Goal: Task Accomplishment & Management: Use online tool/utility

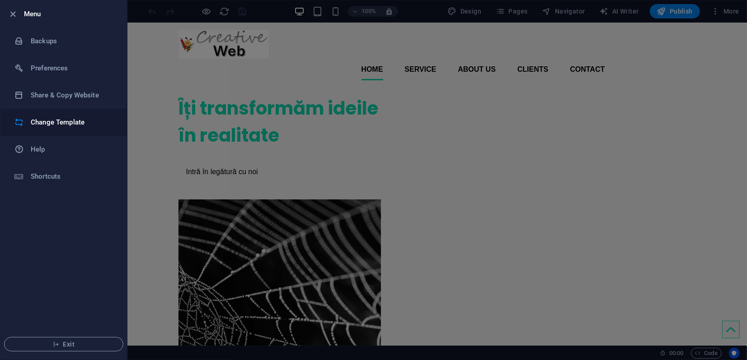
click at [65, 123] on h6 "Change Template" at bounding box center [73, 122] width 84 height 11
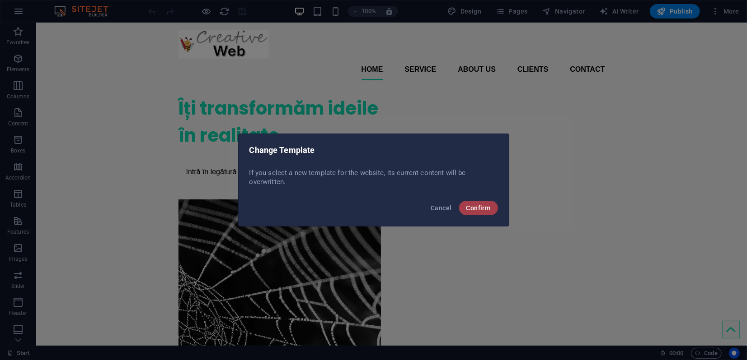
click at [484, 210] on span "Confirm" at bounding box center [478, 208] width 24 height 7
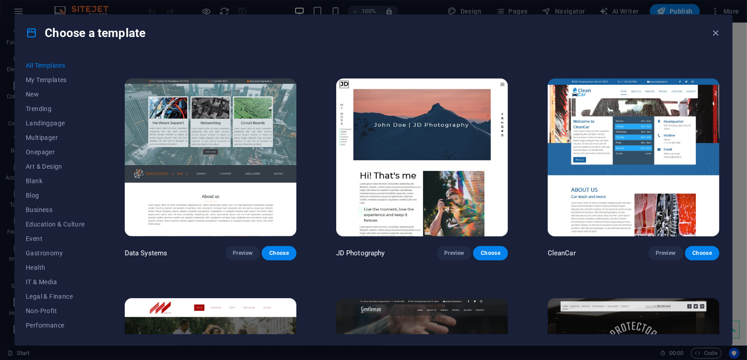
scroll to position [3964, 0]
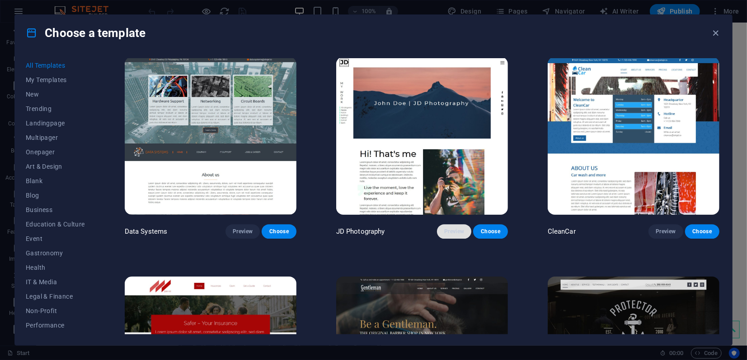
click at [453, 228] on span "Preview" at bounding box center [454, 231] width 20 height 7
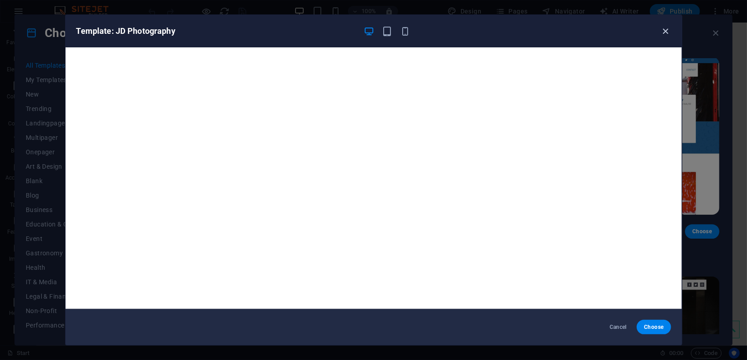
click at [665, 34] on icon "button" at bounding box center [665, 31] width 10 height 10
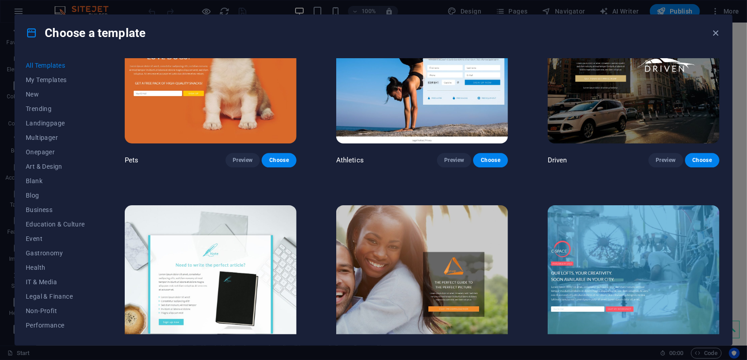
scroll to position [10739, 0]
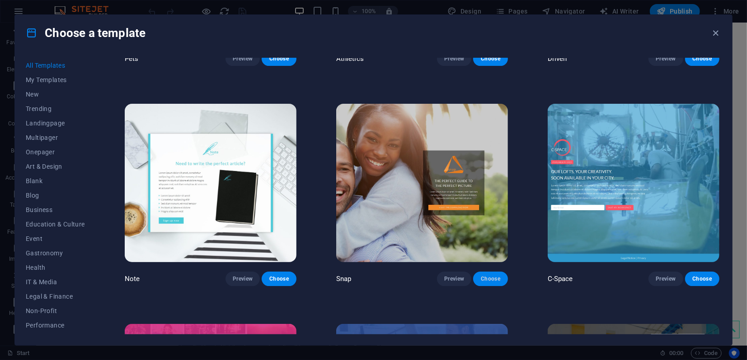
click at [490, 276] on span "Choose" at bounding box center [490, 279] width 20 height 7
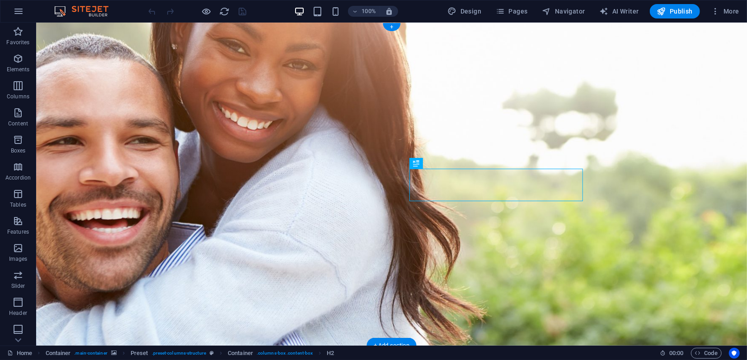
click at [47, 40] on figure at bounding box center [391, 183] width 710 height 323
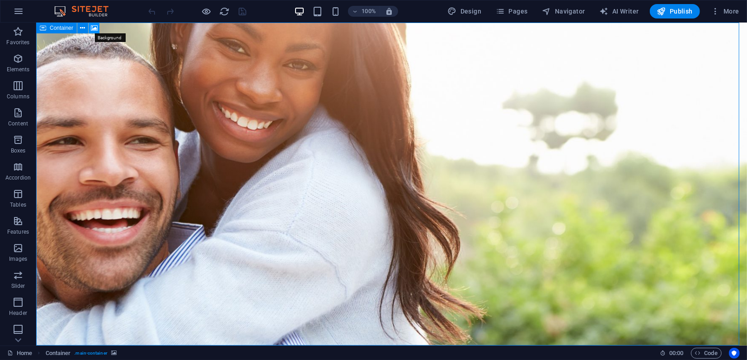
click at [93, 29] on icon at bounding box center [94, 27] width 7 height 9
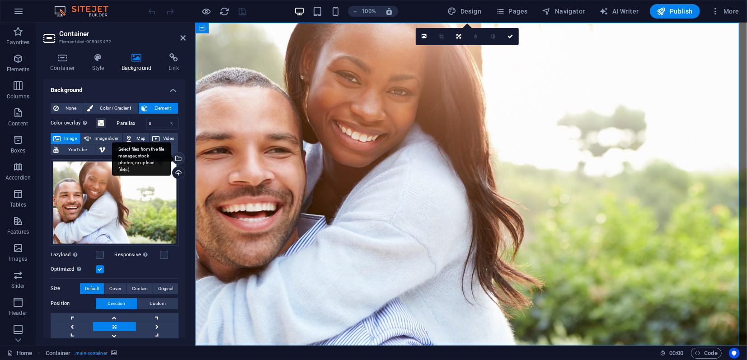
click at [177, 161] on div "Select files from the file manager, stock photos, or upload file(s)" at bounding box center [178, 160] width 14 height 14
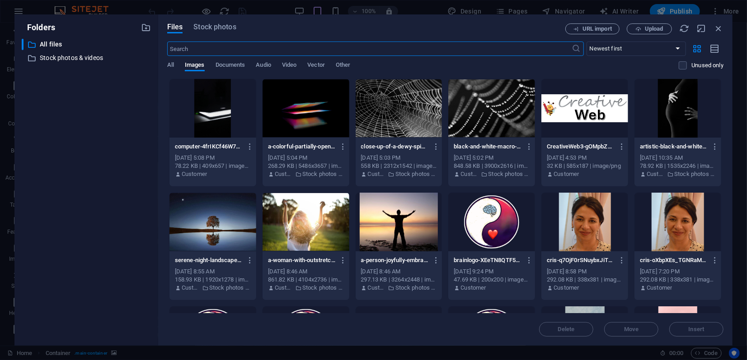
click at [501, 110] on div at bounding box center [491, 108] width 87 height 59
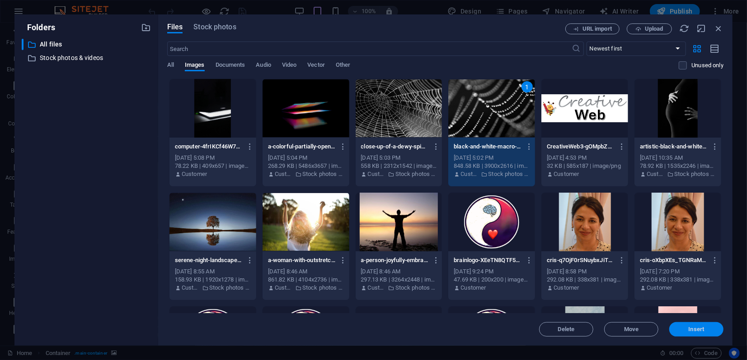
drag, startPoint x: 500, startPoint y: 310, endPoint x: 696, endPoint y: 332, distance: 197.3
click at [696, 332] on span "Insert" at bounding box center [696, 329] width 16 height 5
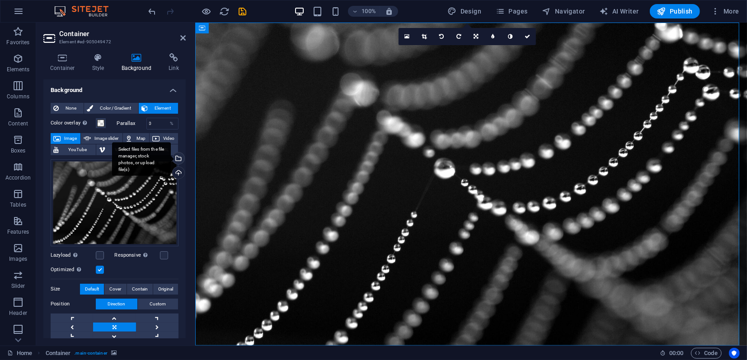
click at [171, 155] on div "Select files from the file manager, stock photos, or upload file(s)" at bounding box center [141, 159] width 59 height 34
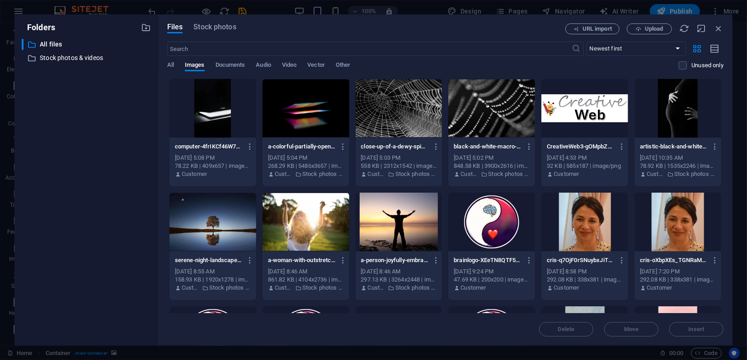
click at [392, 108] on div at bounding box center [398, 108] width 87 height 59
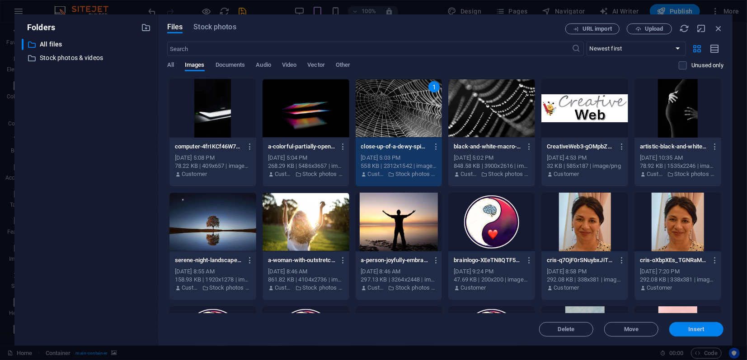
click at [679, 330] on span "Insert" at bounding box center [696, 329] width 47 height 5
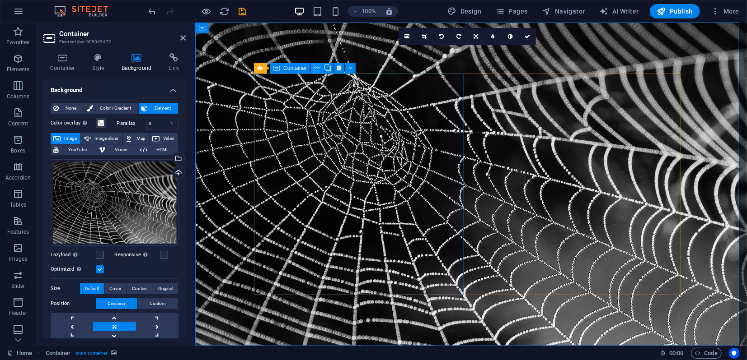
click at [319, 69] on button at bounding box center [316, 68] width 11 height 11
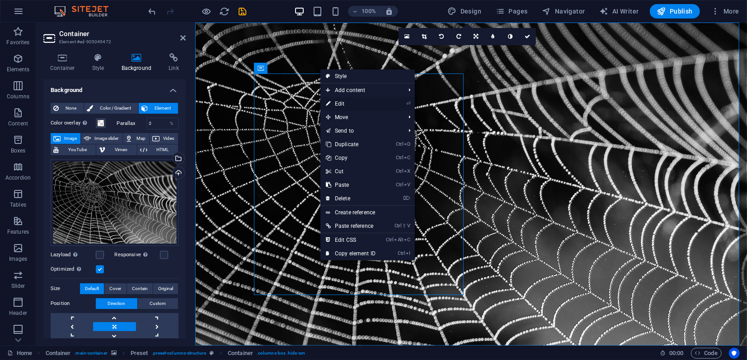
click at [346, 105] on link "⏎ Edit" at bounding box center [350, 104] width 61 height 14
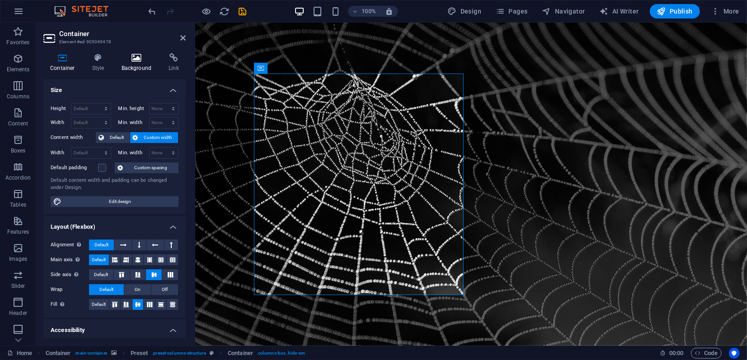
click at [136, 58] on icon at bounding box center [137, 57] width 44 height 9
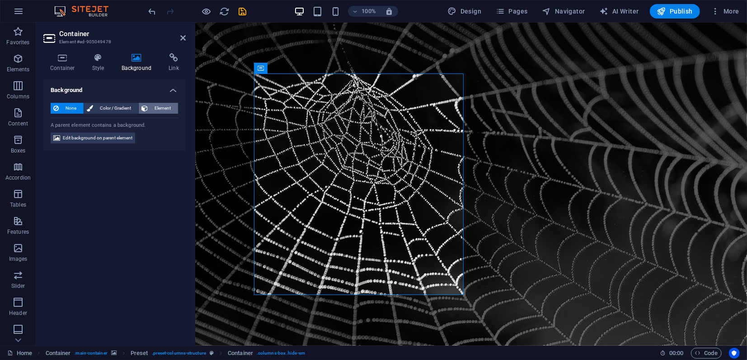
click at [167, 105] on span "Element" at bounding box center [162, 108] width 25 height 11
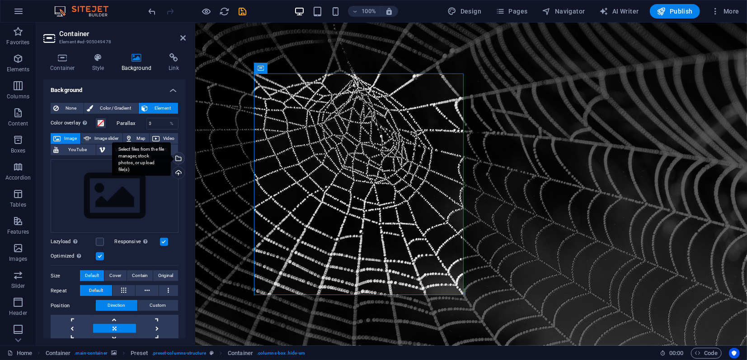
click at [180, 159] on div "Select files from the file manager, stock photos, or upload file(s)" at bounding box center [178, 160] width 14 height 14
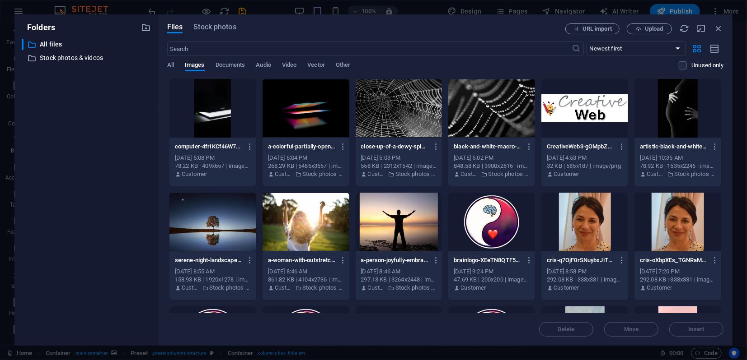
click at [316, 112] on div at bounding box center [305, 108] width 87 height 59
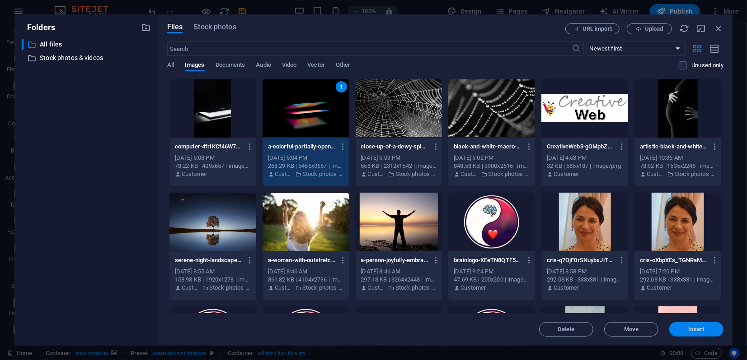
click at [698, 330] on span "Insert" at bounding box center [696, 329] width 16 height 5
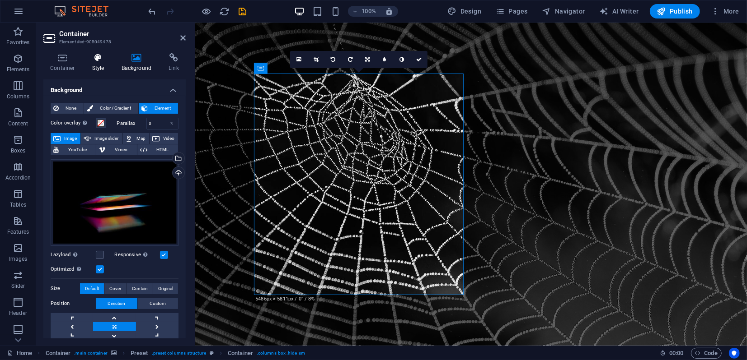
click at [99, 64] on h4 "Style" at bounding box center [99, 62] width 29 height 19
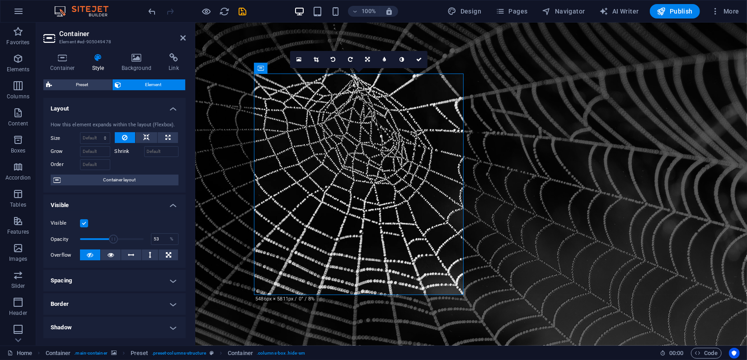
click at [112, 239] on span at bounding box center [112, 240] width 64 height 14
click at [124, 240] on span at bounding box center [112, 240] width 64 height 14
drag, startPoint x: 126, startPoint y: 240, endPoint x: 137, endPoint y: 241, distance: 10.9
click at [137, 241] on span at bounding box center [138, 239] width 9 height 9
drag, startPoint x: 136, startPoint y: 240, endPoint x: 129, endPoint y: 239, distance: 6.8
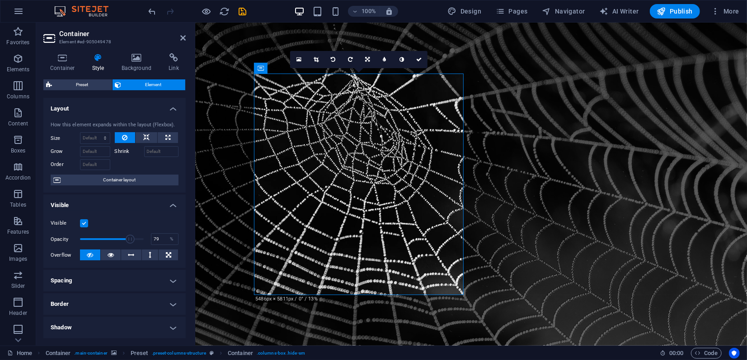
click at [129, 239] on span at bounding box center [130, 239] width 9 height 9
type input "84"
click at [132, 240] on span at bounding box center [133, 239] width 9 height 9
drag, startPoint x: 148, startPoint y: 17, endPoint x: 184, endPoint y: 40, distance: 42.6
click at [184, 40] on icon at bounding box center [182, 37] width 5 height 7
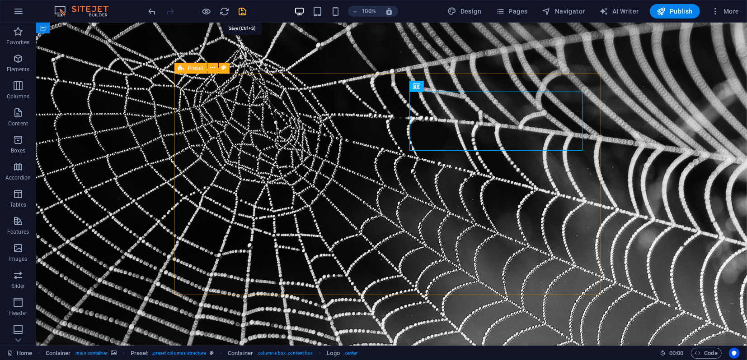
click at [246, 9] on icon "save" at bounding box center [243, 11] width 10 height 10
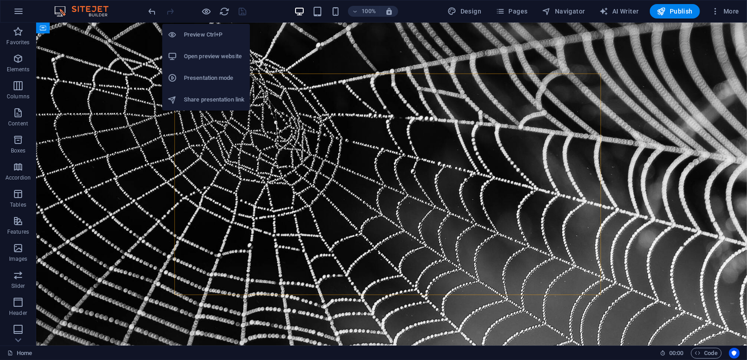
click at [205, 54] on h6 "Open preview website" at bounding box center [214, 56] width 61 height 11
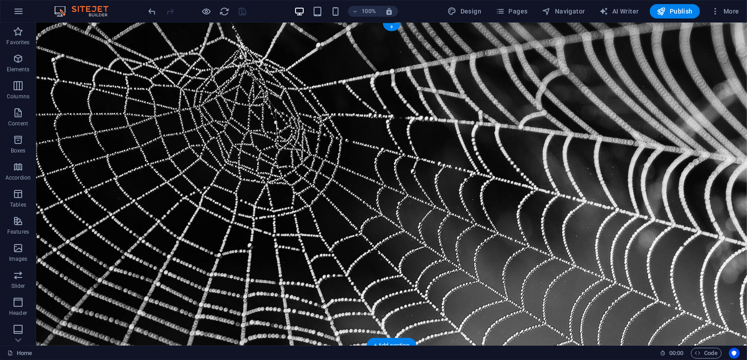
drag, startPoint x: 204, startPoint y: 97, endPoint x: 202, endPoint y: 91, distance: 6.3
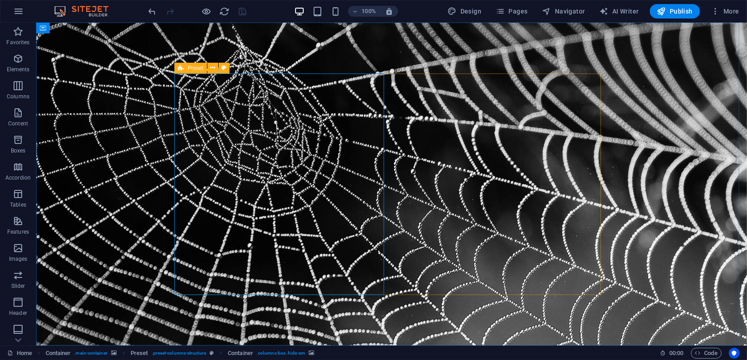
click at [195, 68] on span "Preset" at bounding box center [195, 67] width 16 height 5
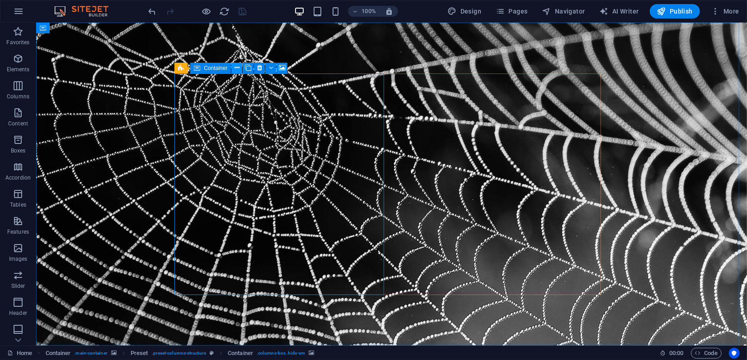
click at [234, 69] on icon at bounding box center [236, 67] width 5 height 9
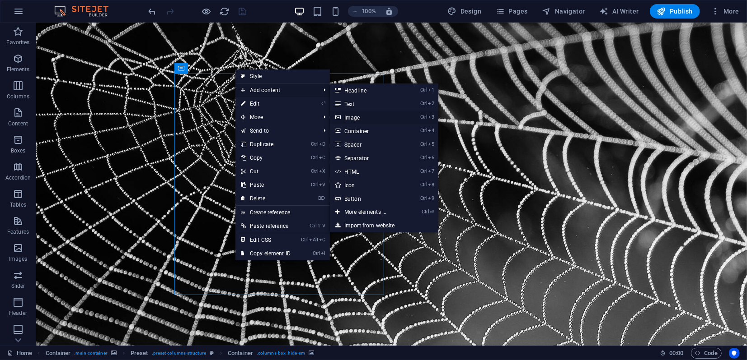
click at [355, 120] on link "Ctrl 3 Image" at bounding box center [367, 118] width 75 height 14
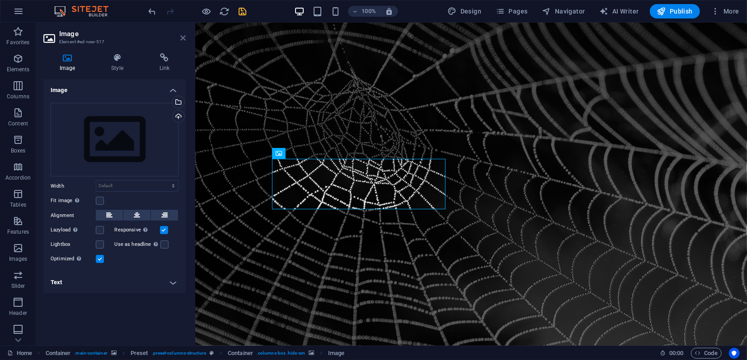
click at [181, 38] on icon at bounding box center [182, 37] width 5 height 7
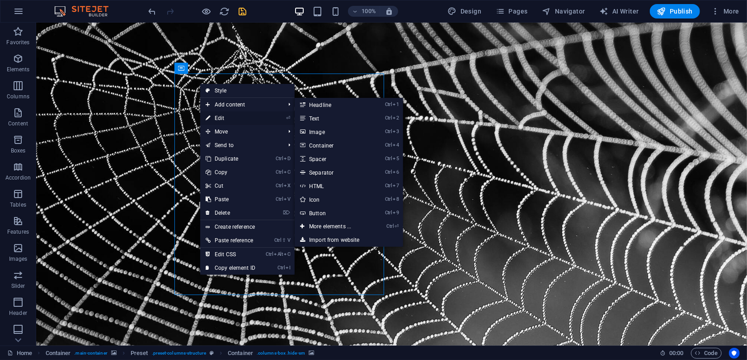
click at [224, 117] on link "⏎ Edit" at bounding box center [230, 119] width 61 height 14
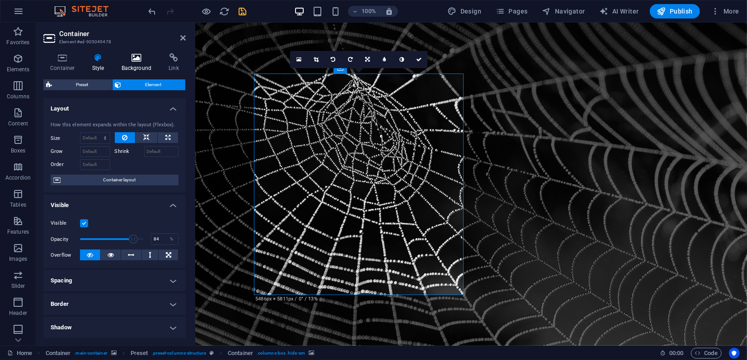
click at [137, 61] on icon at bounding box center [137, 57] width 44 height 9
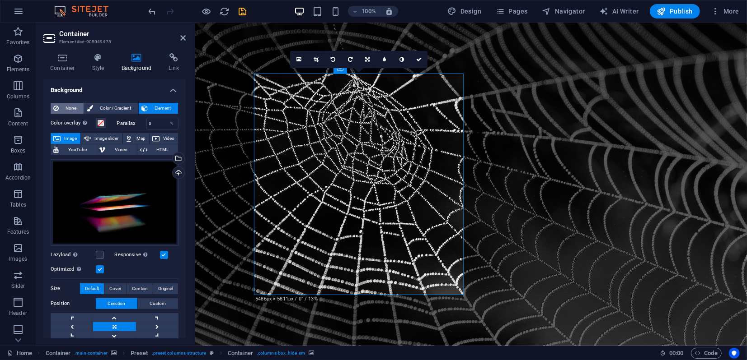
click at [69, 107] on span "None" at bounding box center [70, 108] width 19 height 11
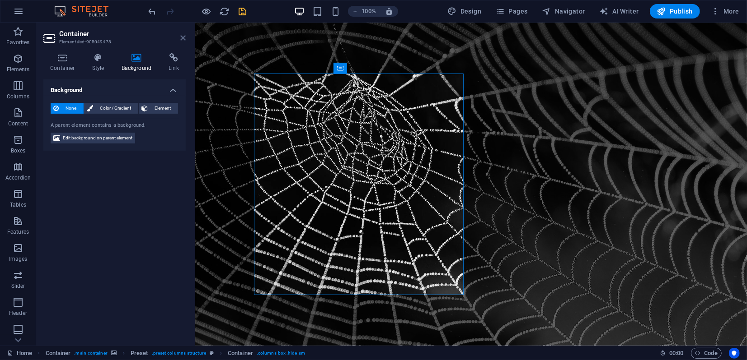
drag, startPoint x: 185, startPoint y: 38, endPoint x: 150, endPoint y: 19, distance: 39.2
click at [185, 38] on icon at bounding box center [182, 37] width 5 height 7
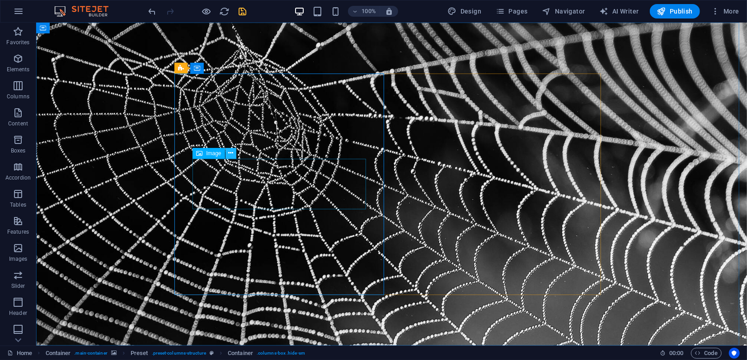
click at [231, 154] on icon at bounding box center [230, 153] width 5 height 9
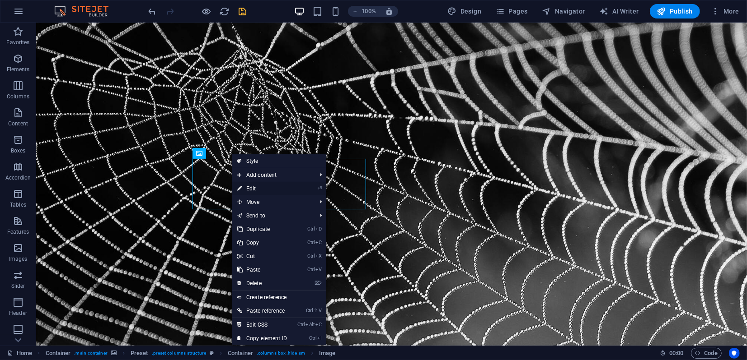
click at [259, 187] on link "⏎ Edit" at bounding box center [262, 189] width 61 height 14
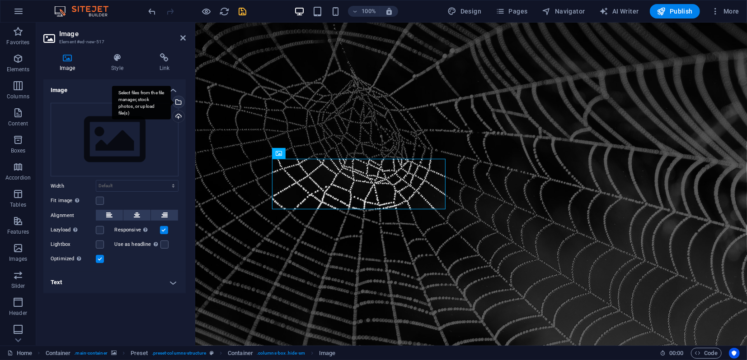
click at [178, 103] on div "Select files from the file manager, stock photos, or upload file(s)" at bounding box center [178, 103] width 14 height 14
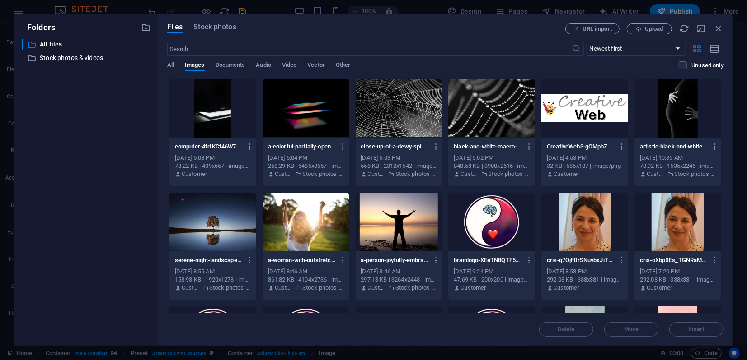
click at [296, 112] on div at bounding box center [305, 108] width 87 height 59
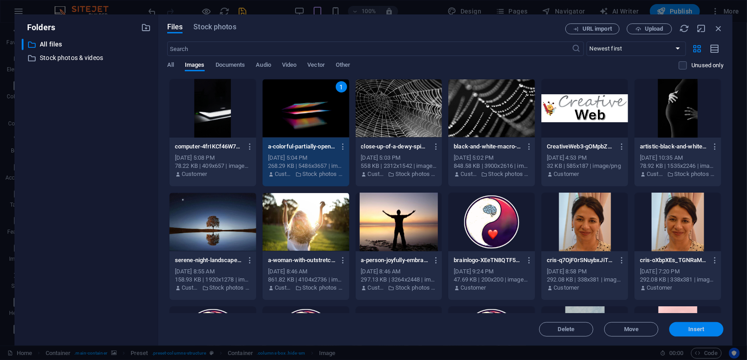
click at [696, 327] on span "Insert" at bounding box center [696, 329] width 16 height 5
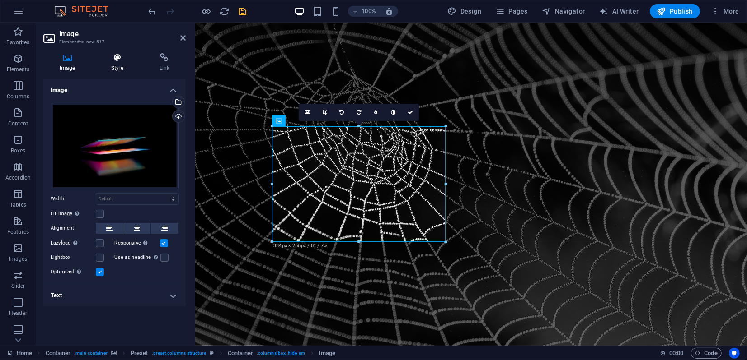
click at [117, 65] on h4 "Style" at bounding box center [119, 62] width 48 height 19
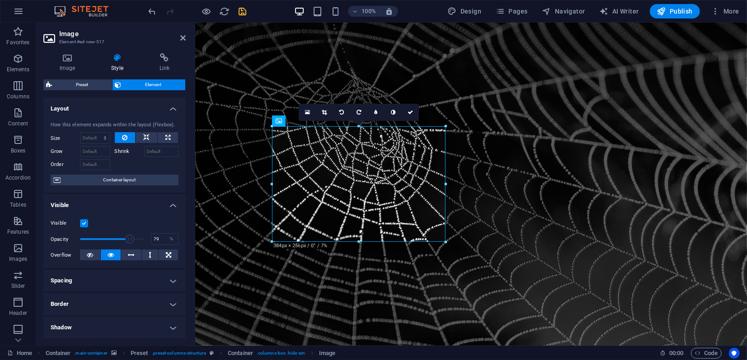
type input "90"
drag, startPoint x: 127, startPoint y: 240, endPoint x: 135, endPoint y: 241, distance: 8.2
click at [135, 241] on span at bounding box center [112, 240] width 64 height 14
click at [183, 42] on header "Image Element #ed-new-517" at bounding box center [114, 34] width 142 height 23
click at [183, 38] on icon at bounding box center [182, 37] width 5 height 7
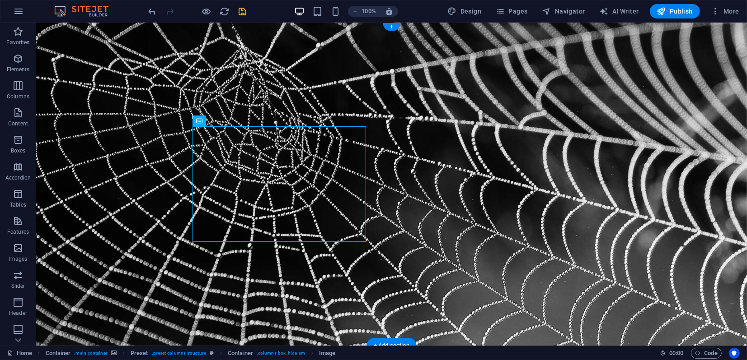
click at [121, 189] on figure at bounding box center [391, 183] width 710 height 323
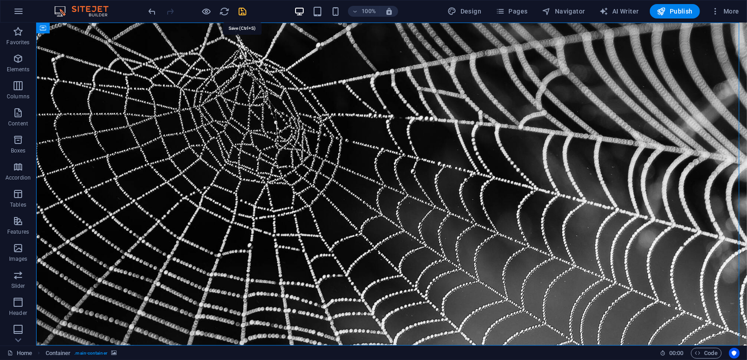
click at [241, 14] on icon "save" at bounding box center [243, 11] width 10 height 10
click at [230, 123] on icon at bounding box center [230, 121] width 5 height 9
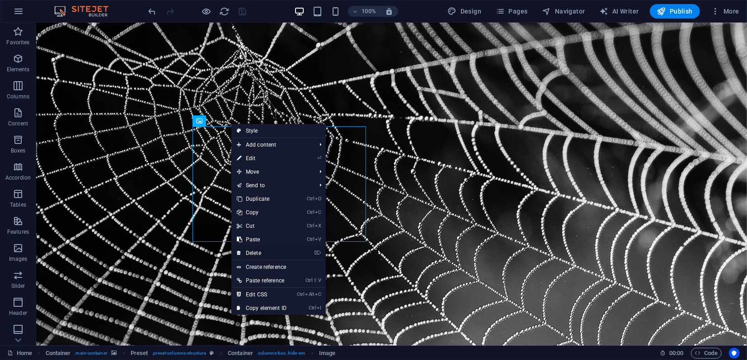
click at [258, 254] on link "⌦ Delete" at bounding box center [261, 254] width 61 height 14
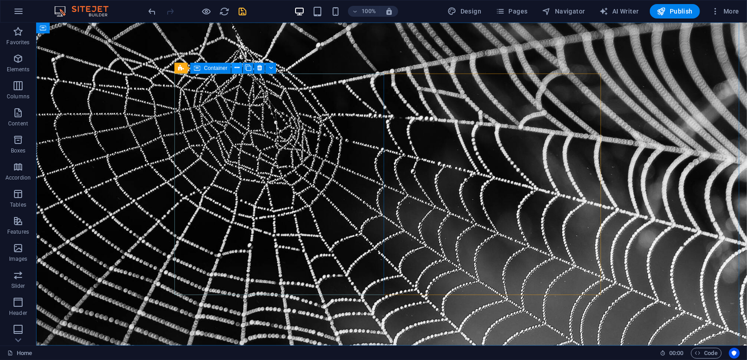
click at [235, 68] on icon at bounding box center [236, 67] width 5 height 9
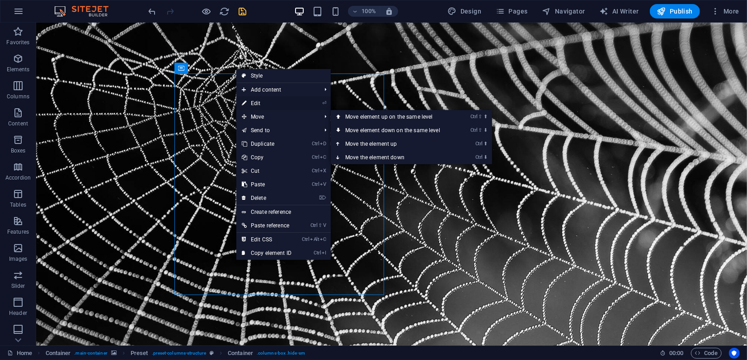
drag, startPoint x: 260, startPoint y: 107, endPoint x: 65, endPoint y: 84, distance: 196.5
click at [260, 107] on link "⏎ Edit" at bounding box center [266, 104] width 61 height 14
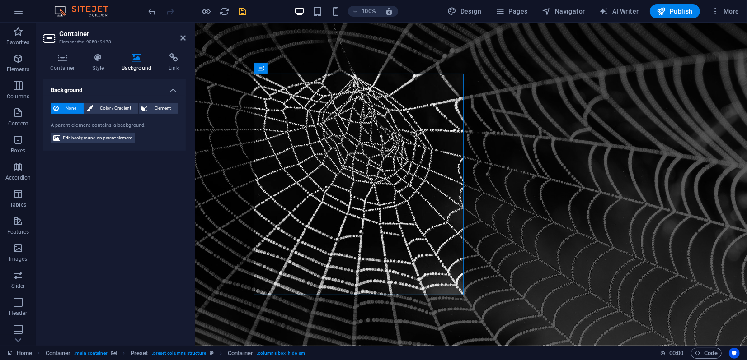
click at [140, 62] on h4 "Background" at bounding box center [138, 62] width 47 height 19
click at [159, 103] on span "Element" at bounding box center [162, 108] width 25 height 11
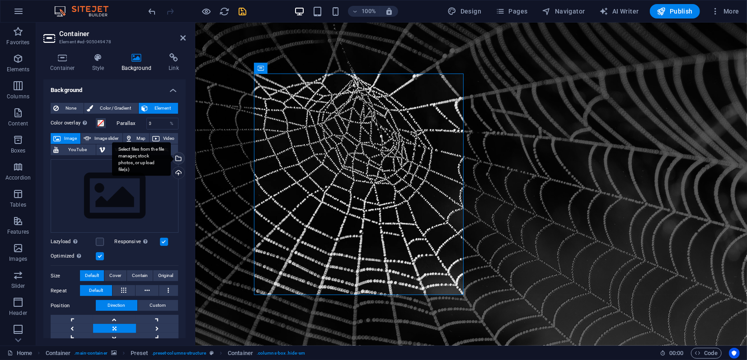
click at [171, 158] on div "Select files from the file manager, stock photos, or upload file(s)" at bounding box center [141, 159] width 59 height 34
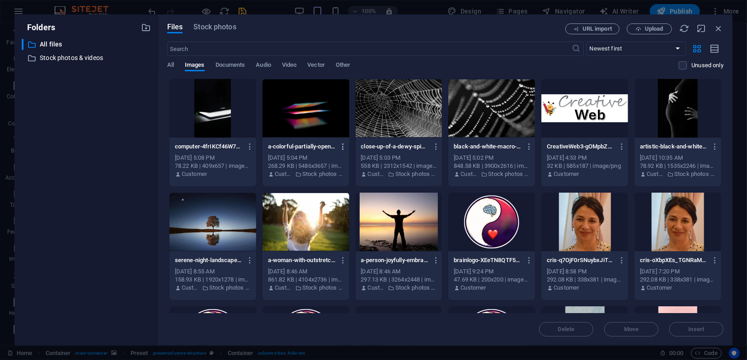
click at [342, 147] on icon "button" at bounding box center [343, 147] width 9 height 8
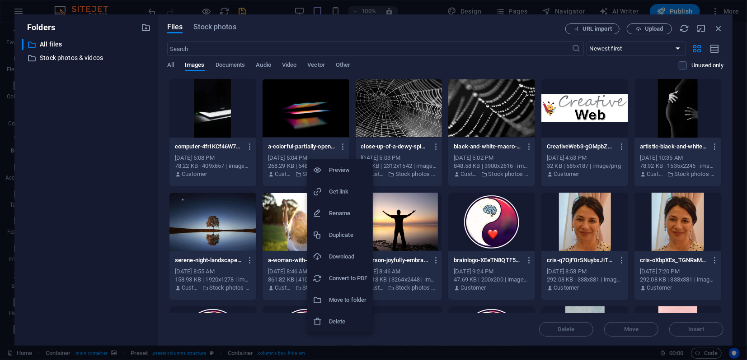
click at [338, 257] on h6 "Download" at bounding box center [348, 257] width 38 height 11
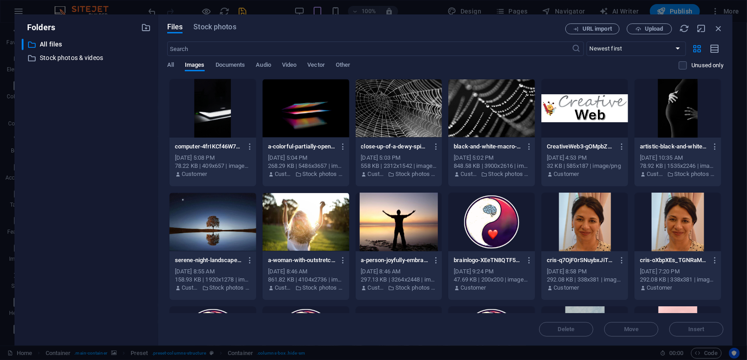
click at [428, 32] on div "Files Stock photos" at bounding box center [366, 28] width 398 height 10
drag, startPoint x: 719, startPoint y: 29, endPoint x: 522, endPoint y: 7, distance: 199.1
click at [719, 29] on icon "button" at bounding box center [718, 28] width 10 height 10
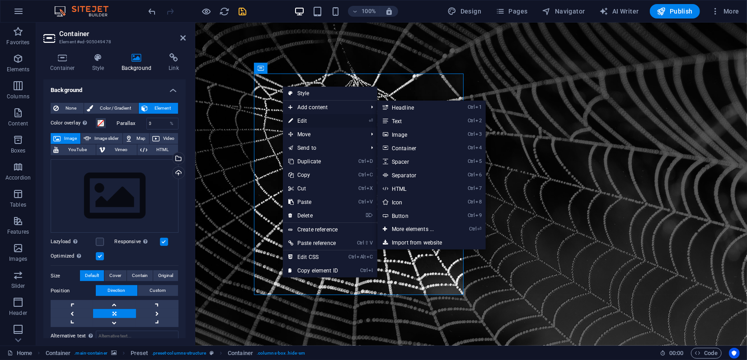
click at [305, 119] on link "⏎ Edit" at bounding box center [313, 121] width 61 height 14
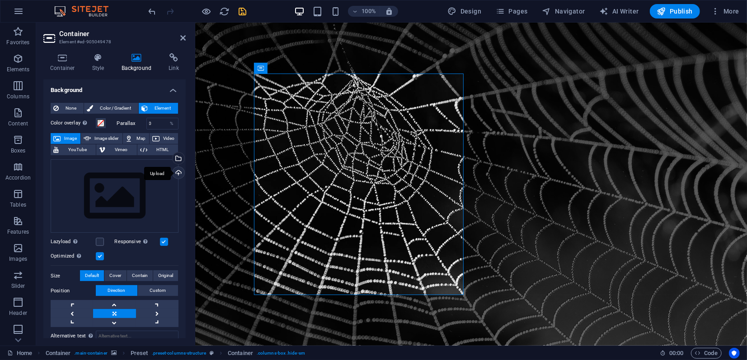
click at [174, 173] on div "Upload" at bounding box center [178, 174] width 14 height 14
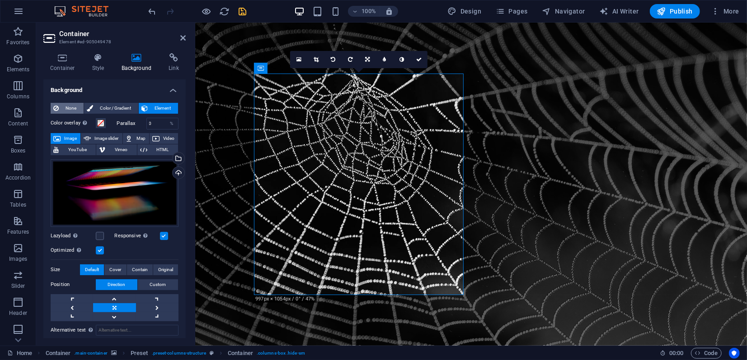
click at [65, 107] on span "None" at bounding box center [70, 108] width 19 height 11
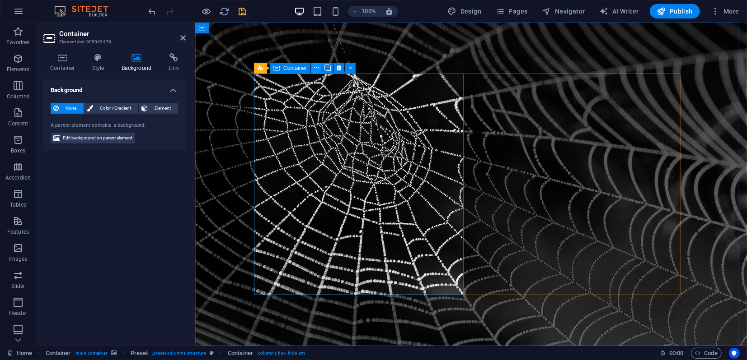
click at [317, 70] on icon at bounding box center [316, 67] width 5 height 9
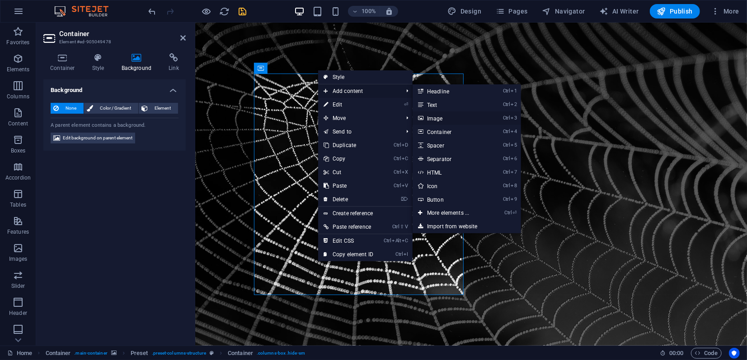
click at [445, 120] on link "Ctrl 3 Image" at bounding box center [449, 119] width 75 height 14
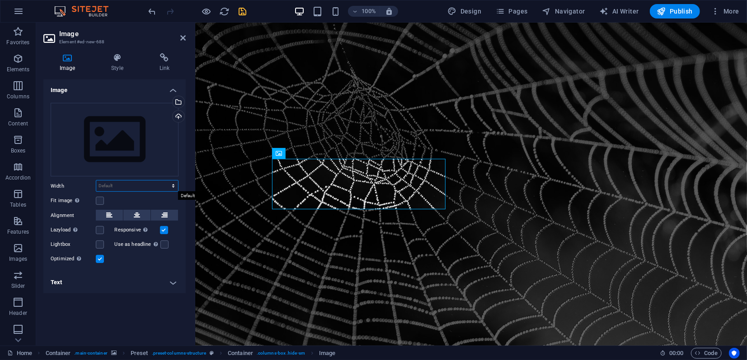
click at [109, 186] on select "Default auto px rem % em vh vw" at bounding box center [137, 186] width 82 height 11
click at [98, 324] on div "Image Drag files here, click to choose files or select files from Files or our …" at bounding box center [114, 208] width 142 height 259
click at [100, 202] on label at bounding box center [100, 201] width 8 height 8
click at [0, 0] on input "Fit image Automatically fit image to a fixed width and height" at bounding box center [0, 0] width 0 height 0
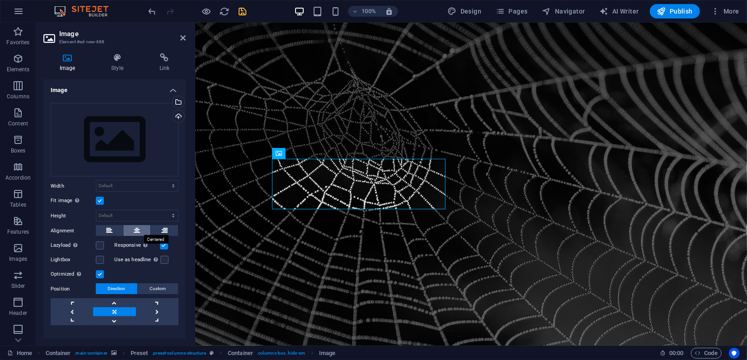
click at [137, 232] on icon at bounding box center [137, 230] width 6 height 11
click at [179, 115] on div "Upload" at bounding box center [178, 118] width 14 height 14
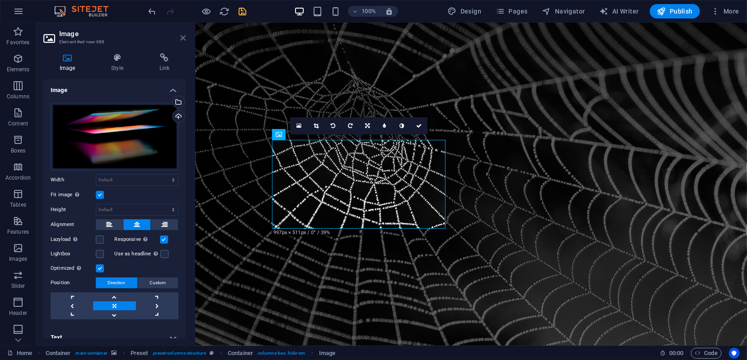
click at [184, 38] on icon at bounding box center [182, 37] width 5 height 7
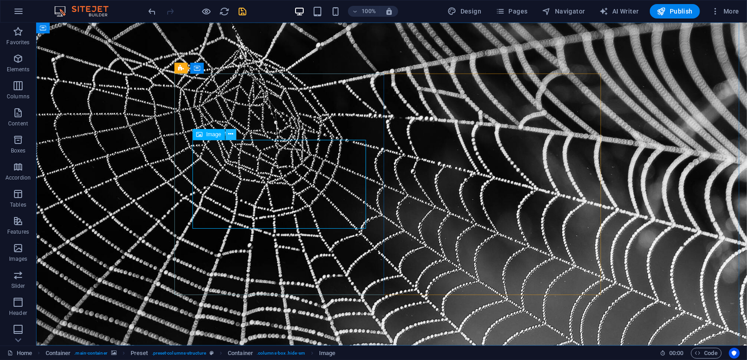
click at [228, 135] on icon at bounding box center [230, 134] width 5 height 9
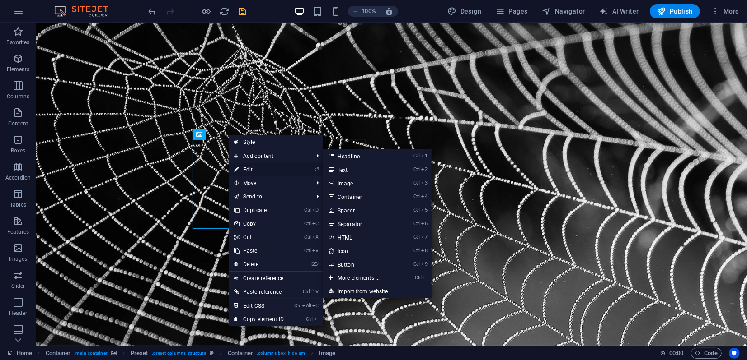
click at [252, 164] on link "⏎ Edit" at bounding box center [259, 170] width 61 height 14
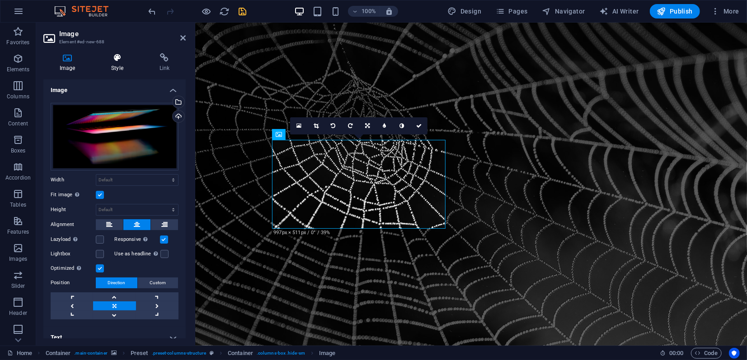
click at [114, 64] on h4 "Style" at bounding box center [119, 62] width 48 height 19
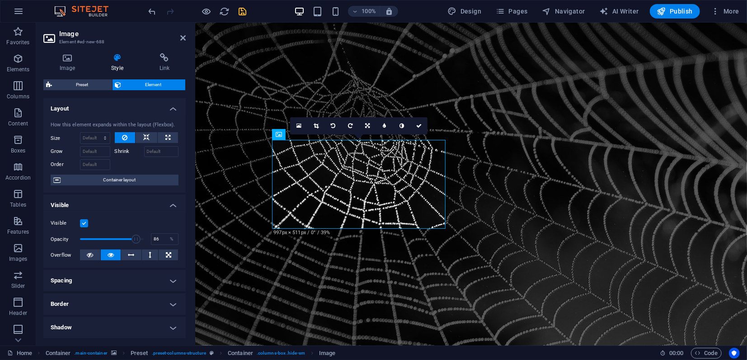
type input "85"
drag, startPoint x: 140, startPoint y: 238, endPoint x: 133, endPoint y: 236, distance: 8.0
click at [133, 237] on span at bounding box center [134, 239] width 9 height 9
click at [185, 39] on icon at bounding box center [182, 37] width 5 height 7
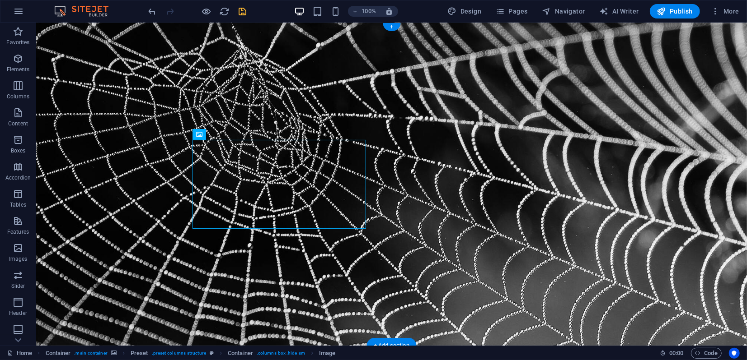
click at [102, 75] on figure at bounding box center [391, 183] width 710 height 323
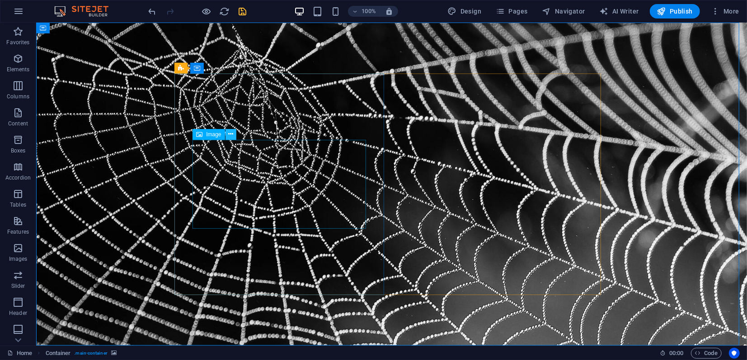
click at [232, 137] on icon at bounding box center [230, 134] width 5 height 9
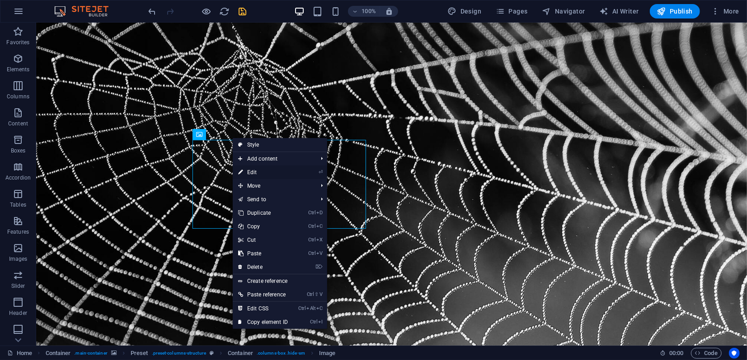
click at [253, 170] on link "⏎ Edit" at bounding box center [263, 173] width 61 height 14
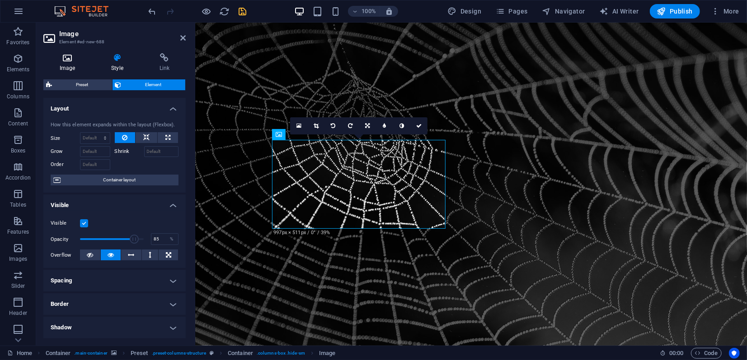
click at [71, 63] on h4 "Image" at bounding box center [68, 62] width 51 height 19
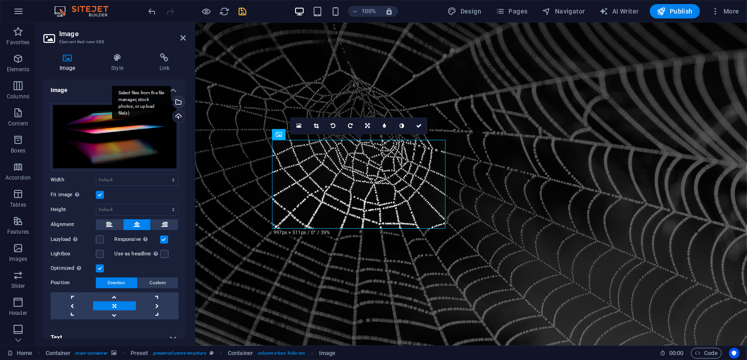
click at [177, 101] on div "Select files from the file manager, stock photos, or upload file(s)" at bounding box center [178, 103] width 14 height 14
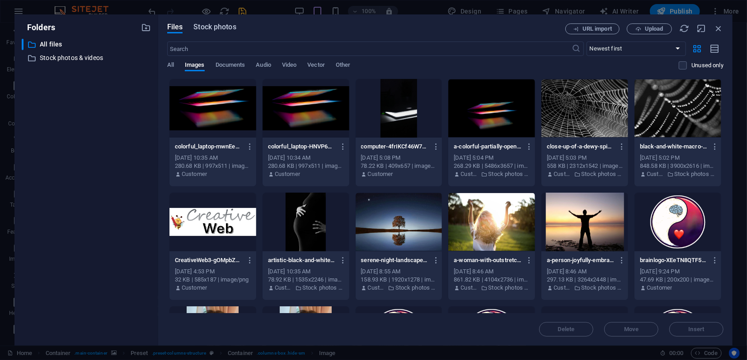
click at [214, 28] on span "Stock photos" at bounding box center [214, 27] width 42 height 11
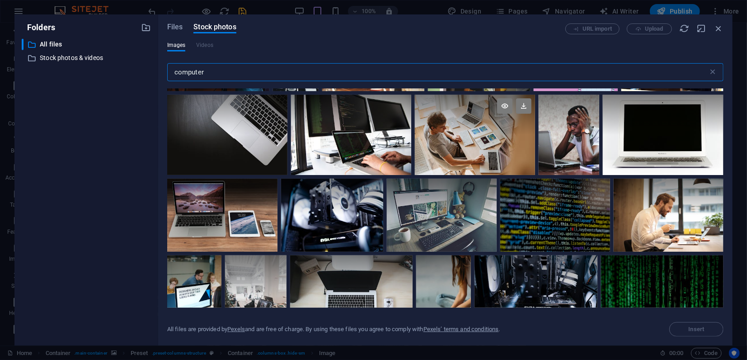
scroll to position [652, 0]
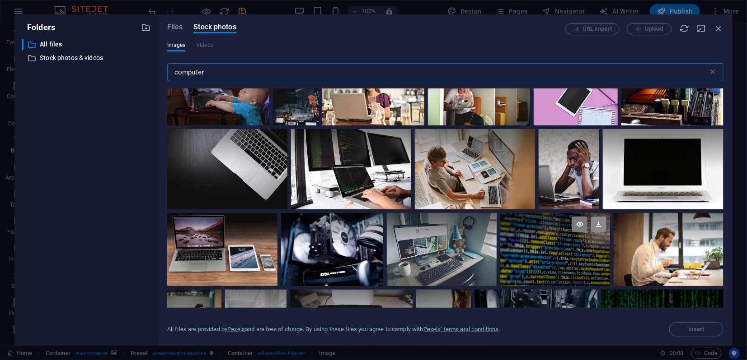
type input "computer"
click at [601, 224] on icon at bounding box center [598, 224] width 15 height 15
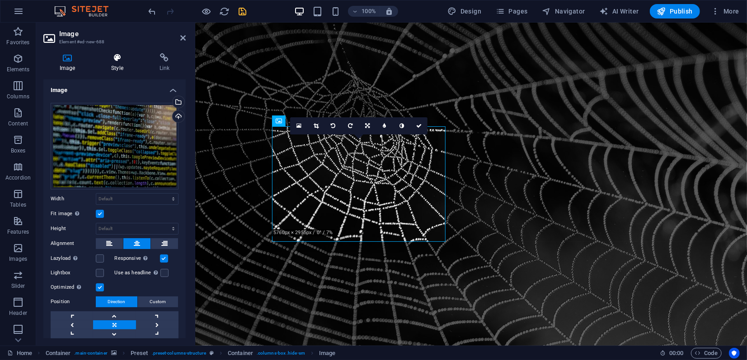
click at [118, 65] on h4 "Style" at bounding box center [119, 62] width 48 height 19
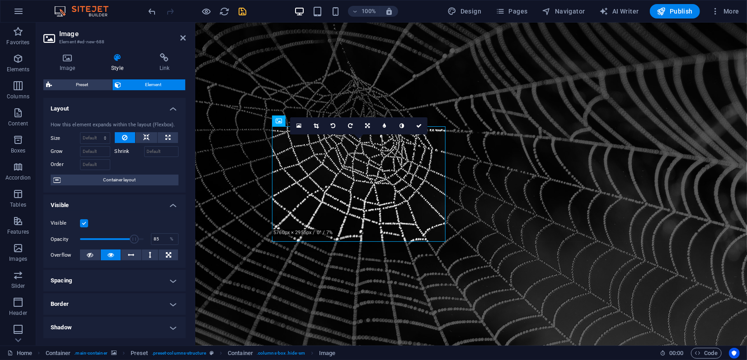
click at [186, 37] on aside "Image Element #ed-new-688 Image Style Link Image Drag files here, click to choo…" at bounding box center [115, 184] width 159 height 323
drag, startPoint x: 181, startPoint y: 39, endPoint x: 145, endPoint y: 16, distance: 42.2
click at [181, 39] on icon at bounding box center [182, 37] width 5 height 7
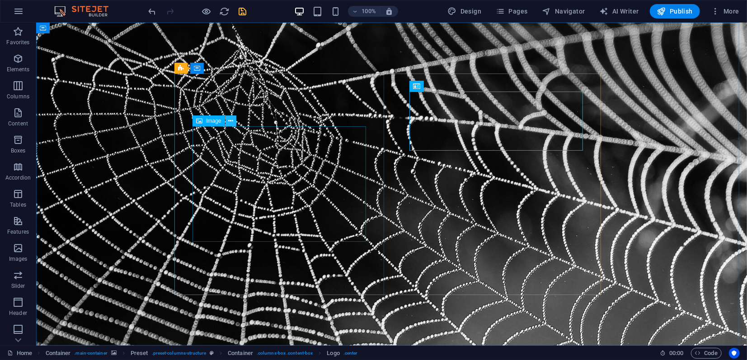
click at [231, 123] on icon at bounding box center [230, 121] width 5 height 9
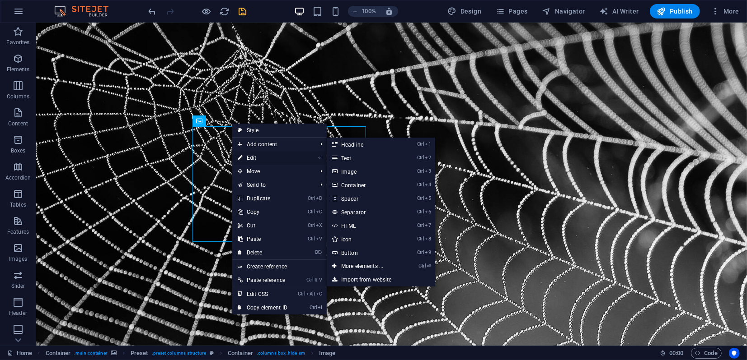
drag, startPoint x: 252, startPoint y: 156, endPoint x: 56, endPoint y: 134, distance: 196.8
click at [252, 157] on link "⏎ Edit" at bounding box center [262, 158] width 61 height 14
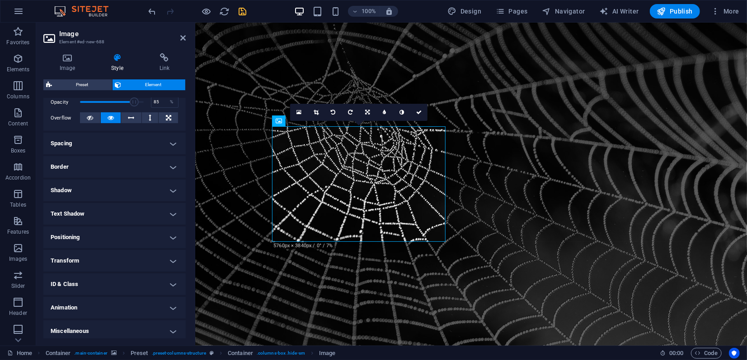
scroll to position [141, 0]
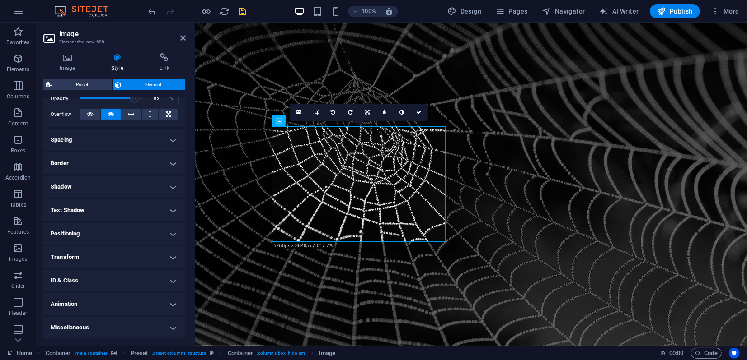
click at [75, 304] on h4 "Animation" at bounding box center [114, 305] width 142 height 22
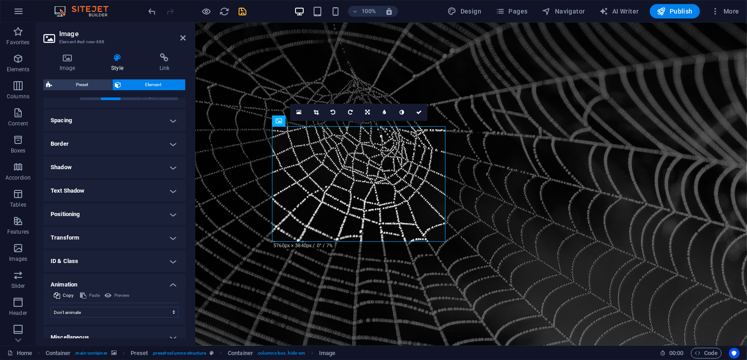
scroll to position [170, 0]
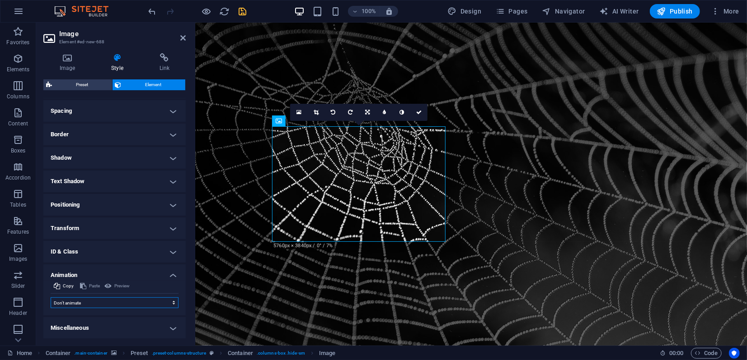
click at [72, 304] on select "Don't animate Show / Hide Slide up/down Zoom in/out Slide left to right Slide r…" at bounding box center [115, 303] width 128 height 11
select select "shrink"
click at [51, 298] on select "Don't animate Show / Hide Slide up/down Zoom in/out Slide left to right Slide r…" at bounding box center [115, 303] width 128 height 11
select select "scroll"
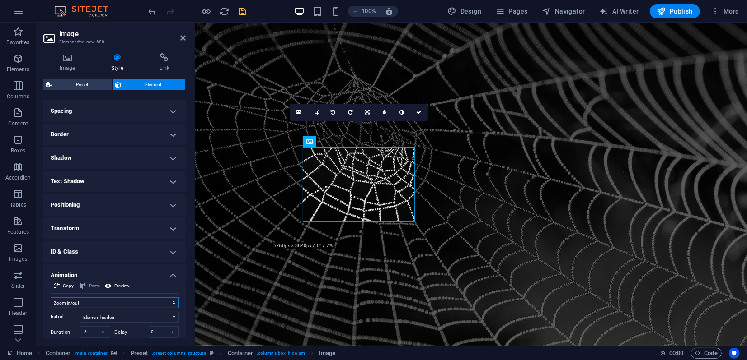
click at [83, 303] on select "Don't animate Show / Hide Slide up/down Zoom in/out Slide left to right Slide r…" at bounding box center [115, 303] width 128 height 11
click at [51, 298] on select "Don't animate Show / Hide Slide up/down Zoom in/out Slide left to right Slide r…" at bounding box center [115, 303] width 128 height 11
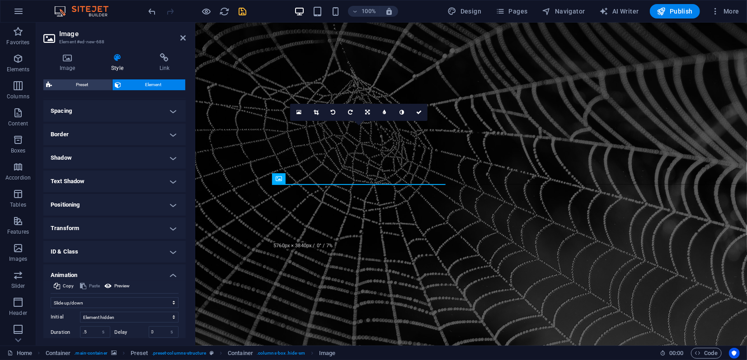
click at [83, 184] on h4 "Text Shadow" at bounding box center [114, 182] width 142 height 22
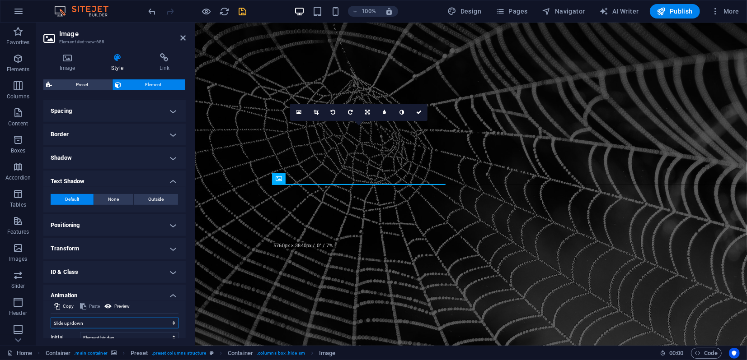
click at [99, 323] on select "Don't animate Show / Hide Slide up/down Zoom in/out Slide left to right Slide r…" at bounding box center [115, 323] width 128 height 11
click at [51, 318] on select "Don't animate Show / Hide Slide up/down Zoom in/out Slide left to right Slide r…" at bounding box center [115, 323] width 128 height 11
click at [121, 304] on span "Preview" at bounding box center [121, 306] width 15 height 11
click at [86, 321] on select "Don't animate Show / Hide Slide up/down Zoom in/out Slide left to right Slide r…" at bounding box center [115, 323] width 128 height 11
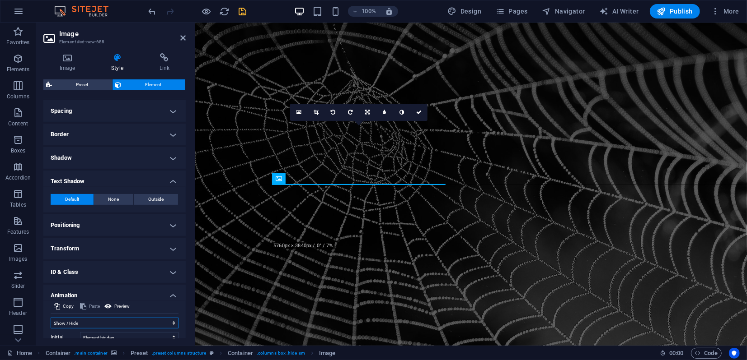
click at [51, 318] on select "Don't animate Show / Hide Slide up/down Zoom in/out Slide left to right Slide r…" at bounding box center [115, 323] width 128 height 11
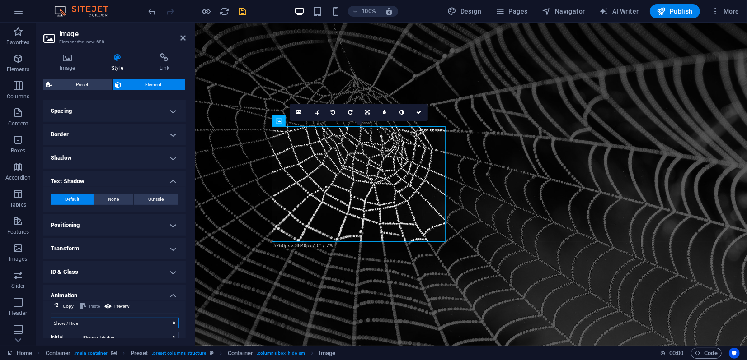
click at [88, 323] on select "Don't animate Show / Hide Slide up/down Zoom in/out Slide left to right Slide r…" at bounding box center [115, 323] width 128 height 11
select select "shrink"
click at [51, 318] on select "Don't animate Show / Hide Slide up/down Zoom in/out Slide left to right Slide r…" at bounding box center [115, 323] width 128 height 11
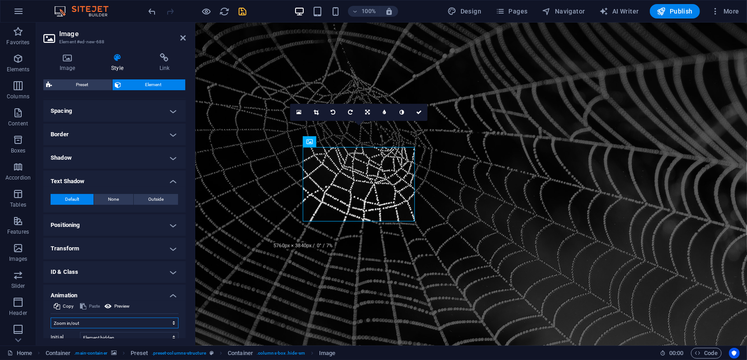
scroll to position [254, 0]
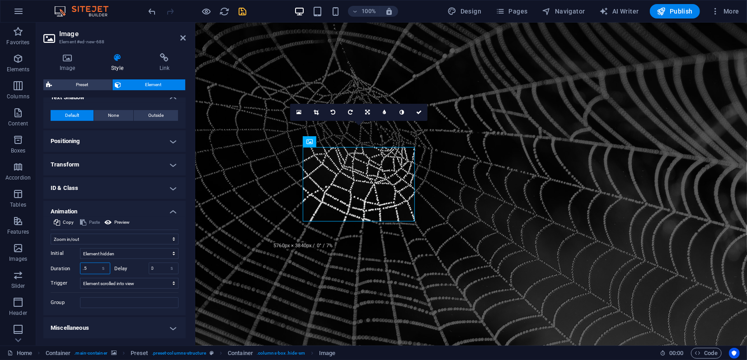
drag, startPoint x: 86, startPoint y: 266, endPoint x: 82, endPoint y: 262, distance: 6.1
click at [80, 264] on input ".5" at bounding box center [94, 268] width 29 height 11
type input "6"
click at [134, 282] on select "No automatic trigger On page load Element scrolled into view" at bounding box center [129, 283] width 98 height 11
select select "onload"
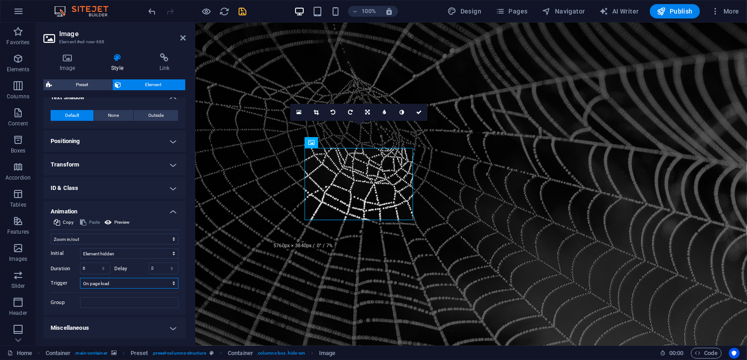
click at [80, 278] on select "No automatic trigger On page load Element scrolled into view" at bounding box center [129, 283] width 98 height 11
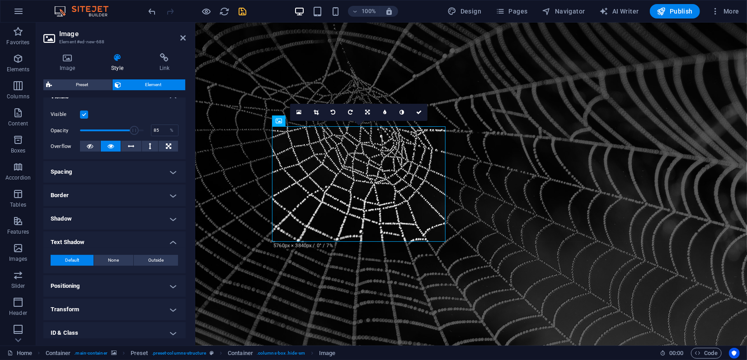
scroll to position [103, 0]
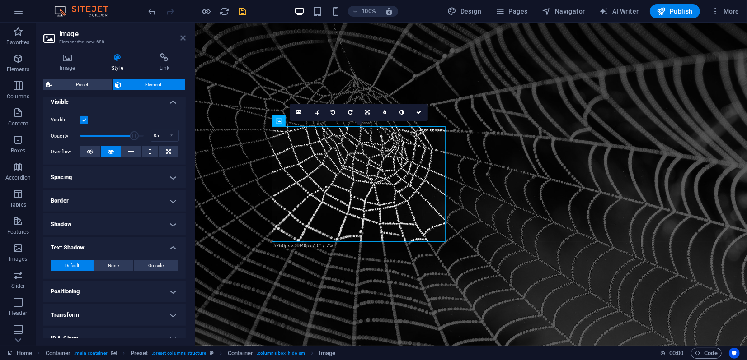
drag, startPoint x: 182, startPoint y: 37, endPoint x: 150, endPoint y: 13, distance: 39.7
click at [182, 37] on icon at bounding box center [182, 37] width 5 height 7
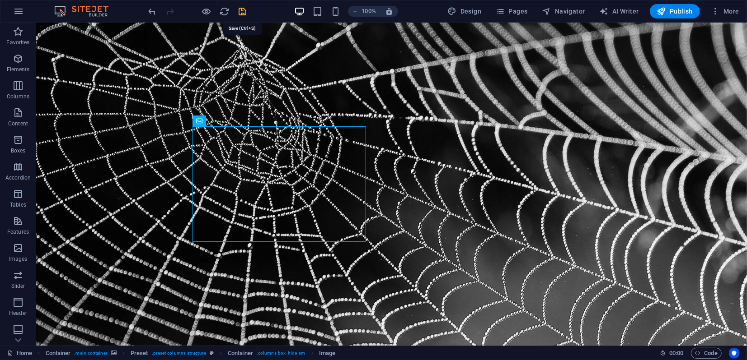
click at [245, 10] on icon "save" at bounding box center [243, 11] width 10 height 10
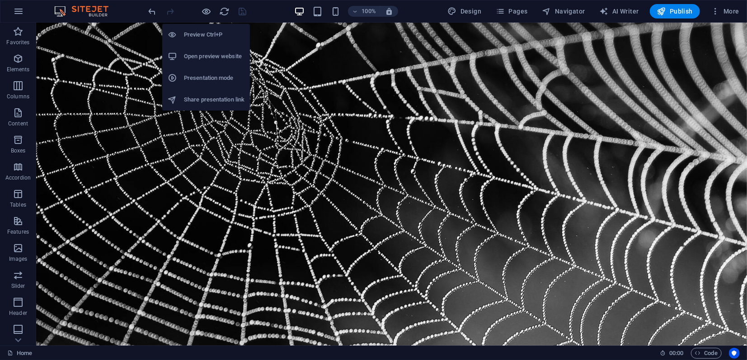
click at [201, 56] on h6 "Open preview website" at bounding box center [214, 56] width 61 height 11
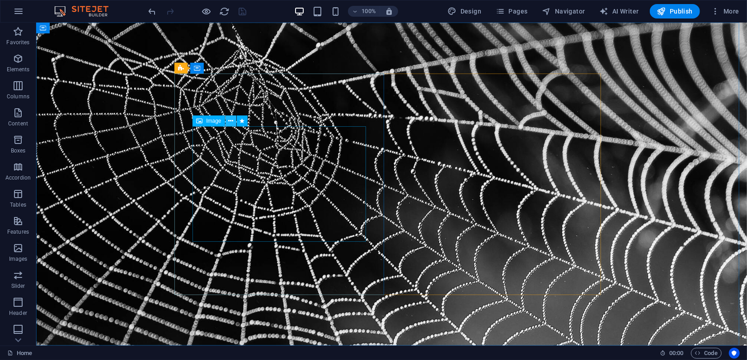
click at [231, 122] on icon at bounding box center [230, 121] width 5 height 9
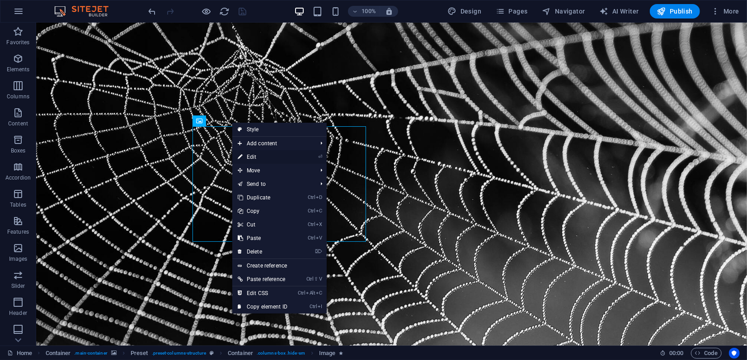
drag, startPoint x: 247, startPoint y: 159, endPoint x: 51, endPoint y: 136, distance: 196.9
click at [247, 159] on link "⏎ Edit" at bounding box center [262, 157] width 61 height 14
select select "shrink"
select select "s"
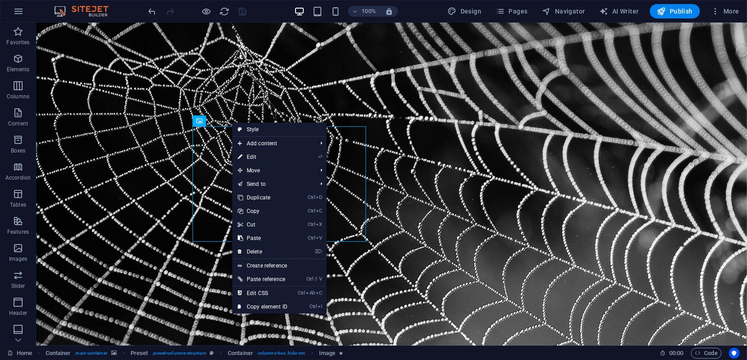
select select "onload"
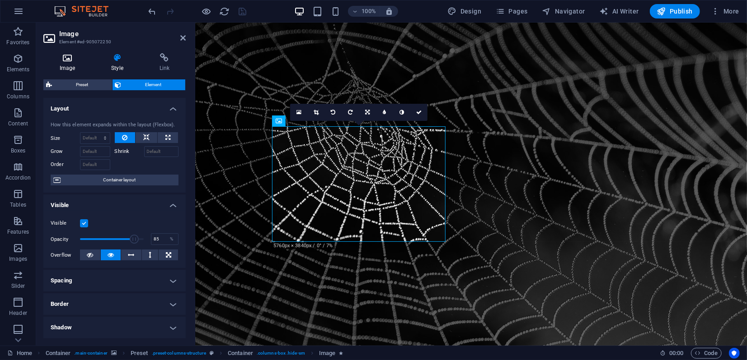
click at [65, 61] on icon at bounding box center [67, 57] width 48 height 9
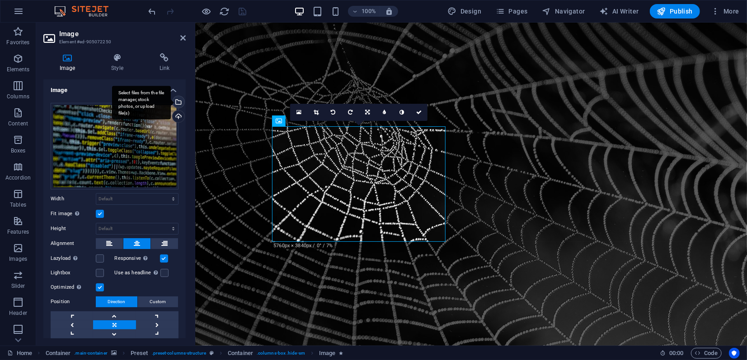
click at [171, 103] on div "Select files from the file manager, stock photos, or upload file(s)" at bounding box center [141, 103] width 59 height 34
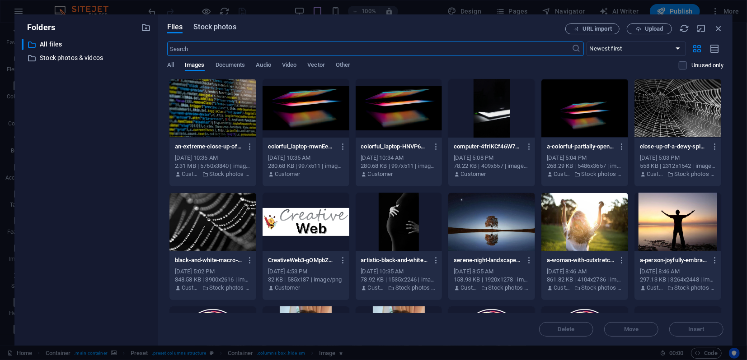
click at [223, 31] on span "Stock photos" at bounding box center [214, 27] width 42 height 11
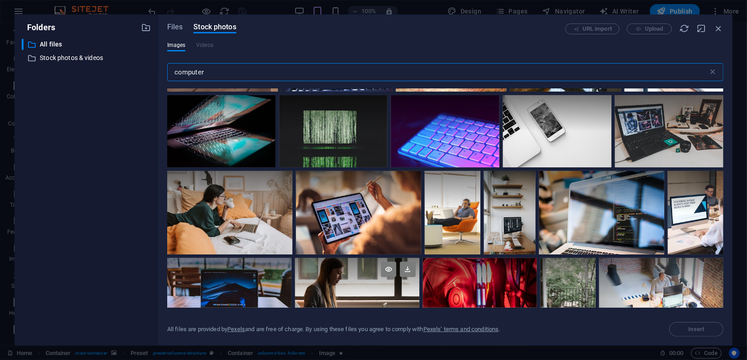
scroll to position [2559, 0]
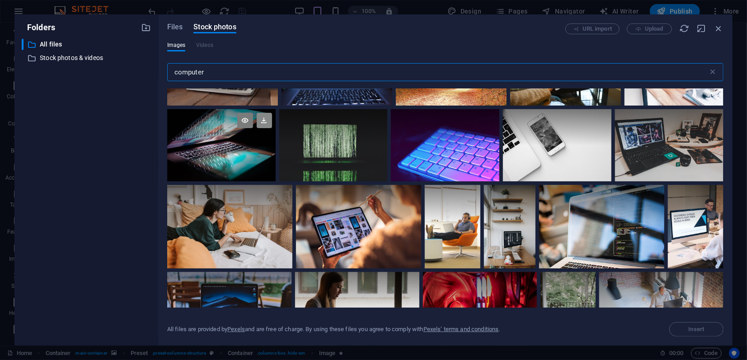
click at [272, 128] on icon at bounding box center [264, 120] width 15 height 15
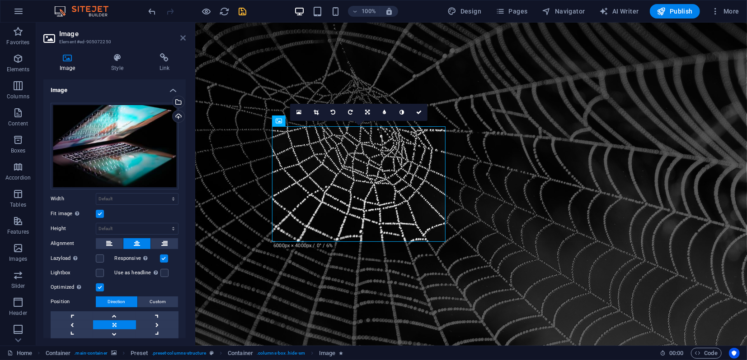
drag, startPoint x: 181, startPoint y: 36, endPoint x: 149, endPoint y: 14, distance: 38.9
click at [181, 36] on icon at bounding box center [182, 37] width 5 height 7
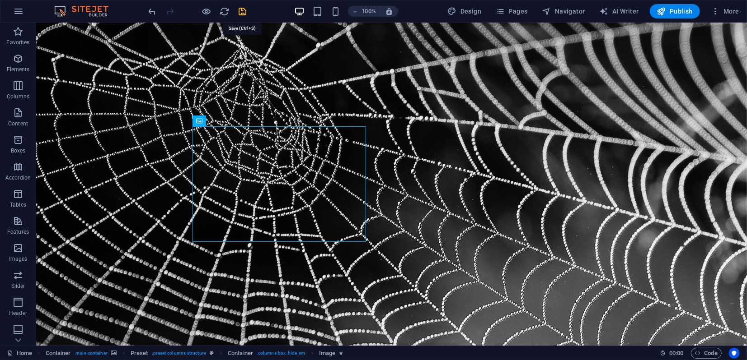
click at [240, 12] on icon "save" at bounding box center [243, 11] width 10 height 10
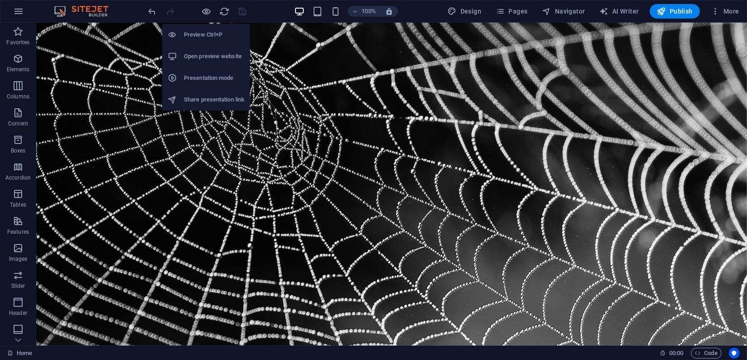
click at [201, 56] on h6 "Open preview website" at bounding box center [214, 56] width 61 height 11
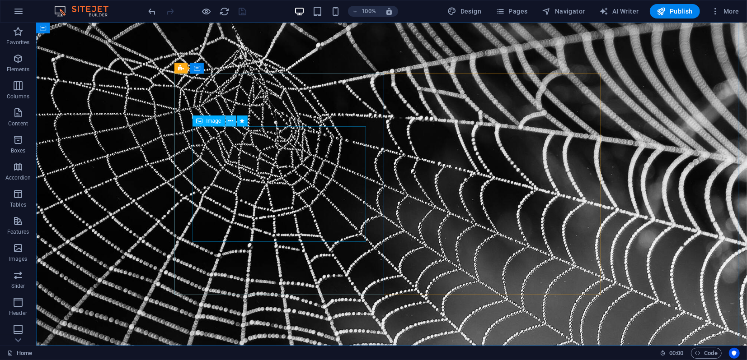
click at [231, 120] on icon at bounding box center [230, 121] width 5 height 9
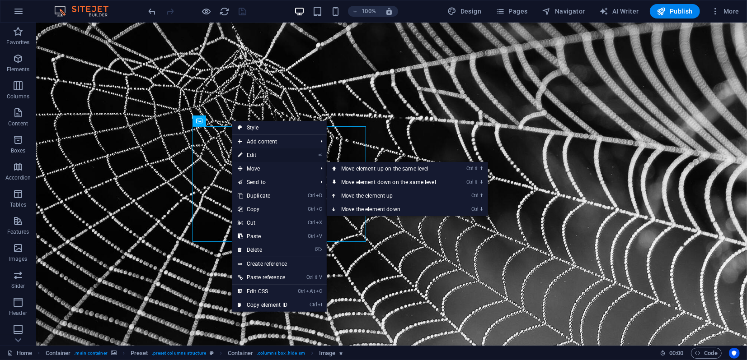
click at [258, 156] on link "⏎ Edit" at bounding box center [262, 156] width 61 height 14
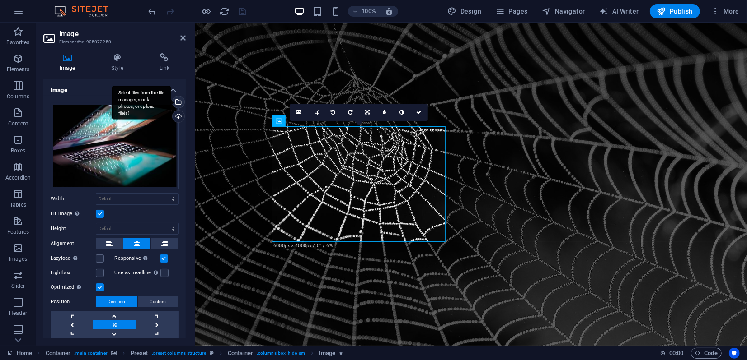
click at [180, 101] on div "Select files from the file manager, stock photos, or upload file(s)" at bounding box center [178, 103] width 14 height 14
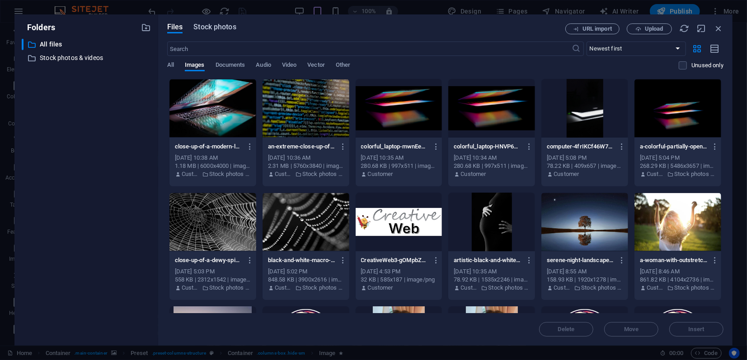
click at [224, 25] on span "Stock photos" at bounding box center [214, 27] width 42 height 11
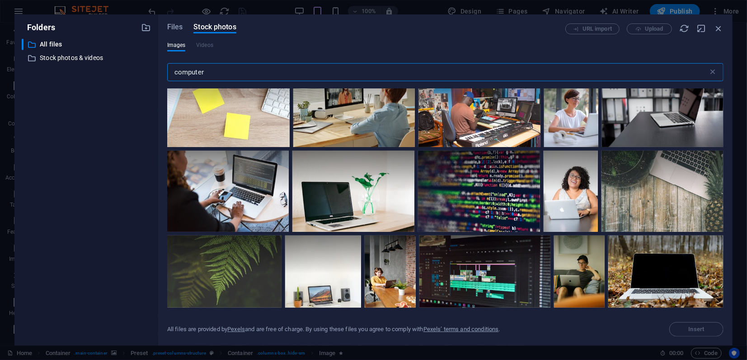
scroll to position [5219, 0]
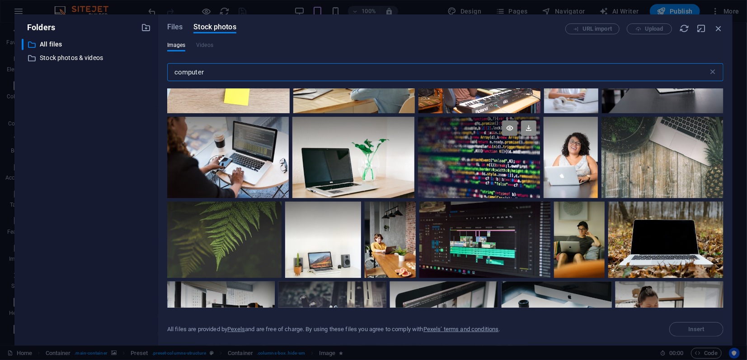
click at [525, 121] on icon at bounding box center [528, 128] width 15 height 15
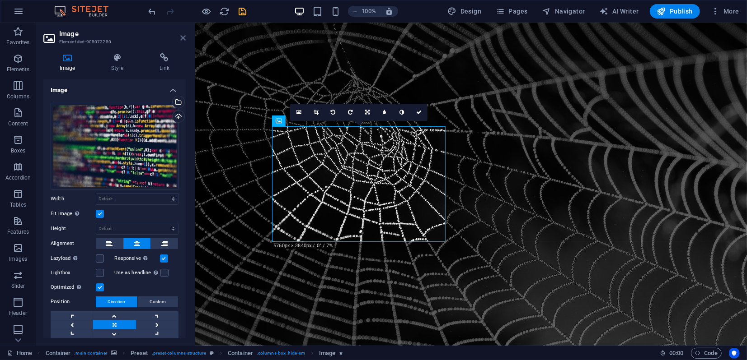
drag, startPoint x: 184, startPoint y: 37, endPoint x: 148, endPoint y: 15, distance: 42.6
click at [184, 37] on icon at bounding box center [182, 37] width 5 height 7
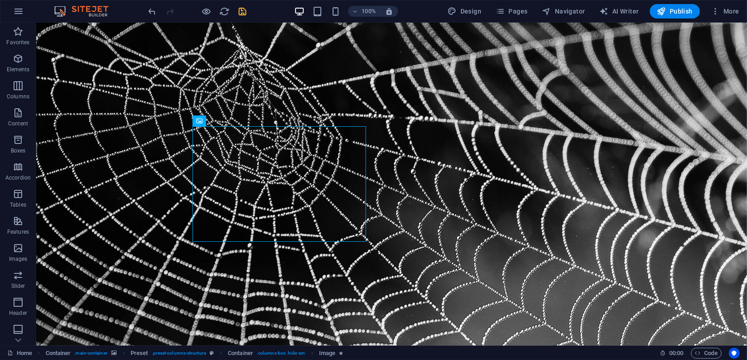
click at [243, 11] on icon "save" at bounding box center [243, 11] width 10 height 10
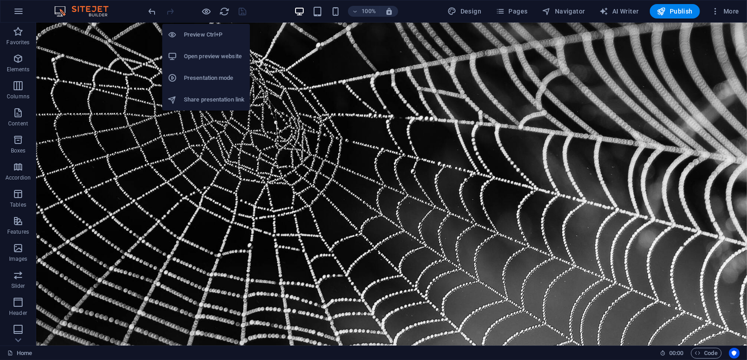
click at [202, 55] on h6 "Open preview website" at bounding box center [214, 56] width 61 height 11
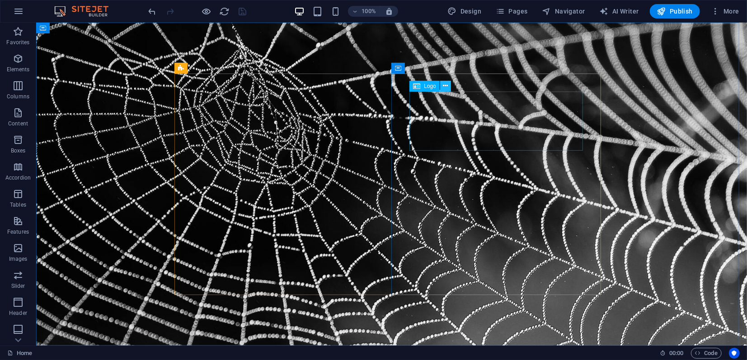
click at [447, 85] on icon at bounding box center [445, 85] width 5 height 9
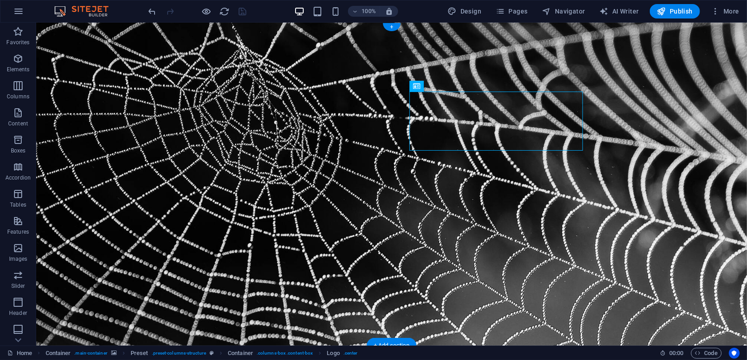
click at [388, 49] on figure at bounding box center [391, 183] width 710 height 323
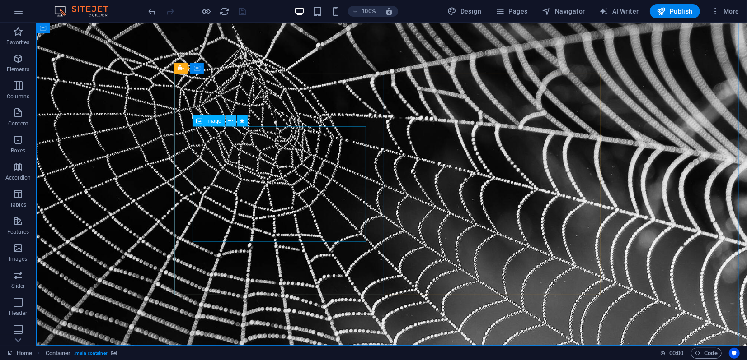
click at [232, 121] on icon at bounding box center [230, 121] width 5 height 9
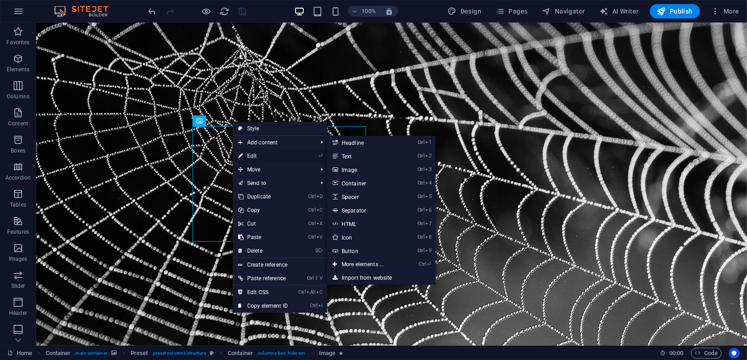
click at [255, 155] on link "⏎ Edit" at bounding box center [263, 156] width 61 height 14
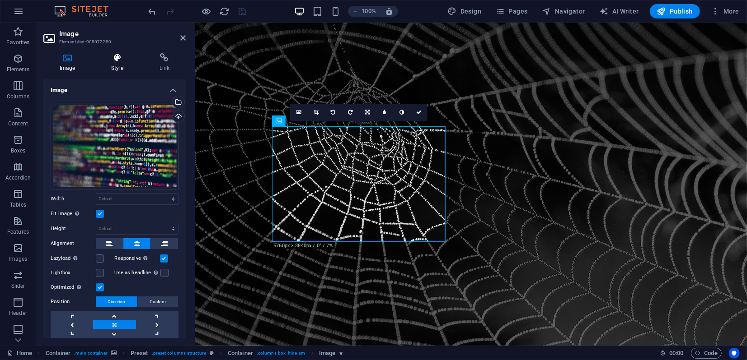
click at [119, 65] on h4 "Style" at bounding box center [119, 62] width 48 height 19
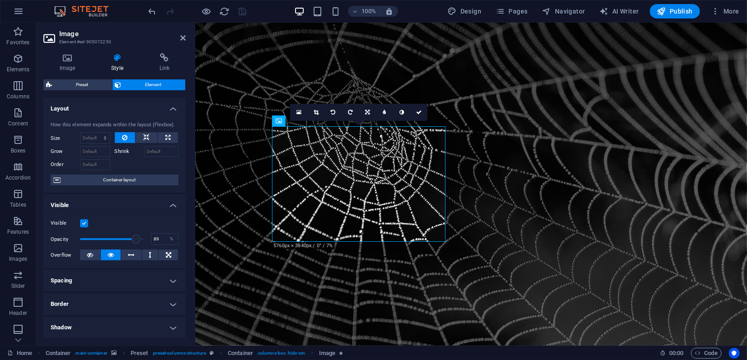
type input "90"
drag, startPoint x: 131, startPoint y: 237, endPoint x: 136, endPoint y: 238, distance: 4.7
click at [136, 238] on span at bounding box center [137, 239] width 9 height 9
drag, startPoint x: 185, startPoint y: 40, endPoint x: 159, endPoint y: 10, distance: 39.7
click at [184, 40] on icon at bounding box center [182, 37] width 5 height 7
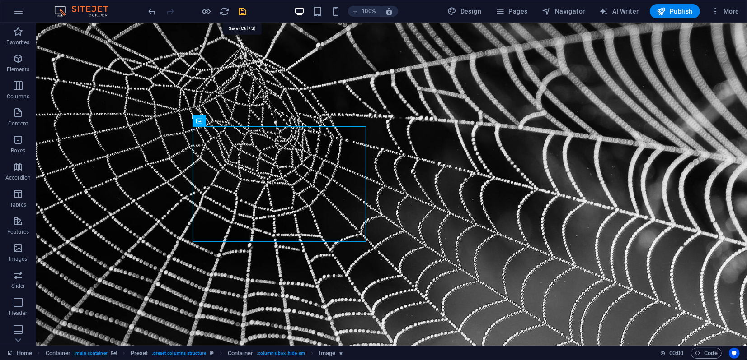
click at [242, 10] on icon "save" at bounding box center [243, 11] width 10 height 10
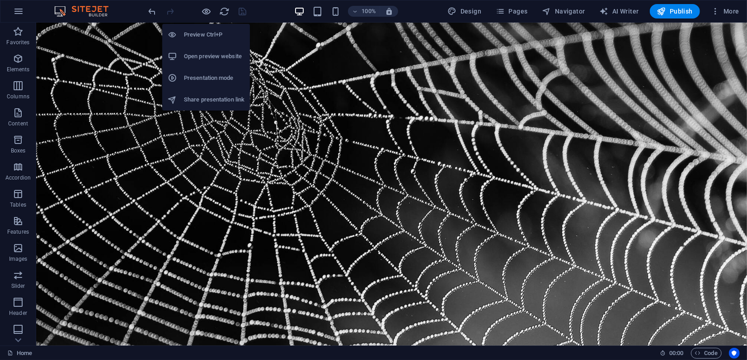
click at [200, 37] on h6 "Preview Ctrl+P" at bounding box center [214, 34] width 61 height 11
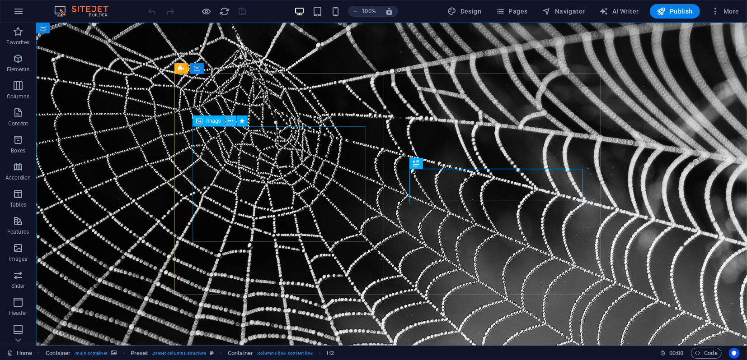
click at [232, 122] on icon at bounding box center [230, 121] width 5 height 9
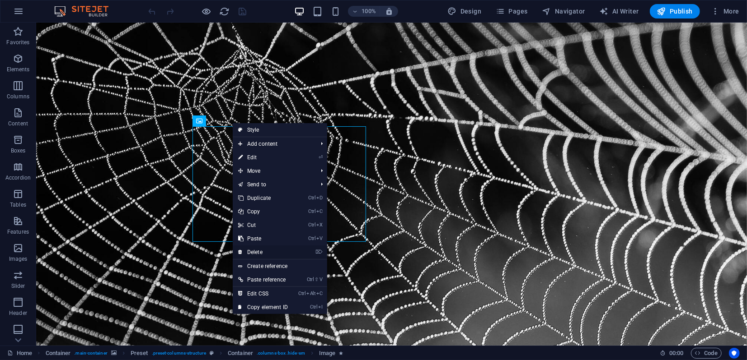
click at [257, 253] on link "⌦ Delete" at bounding box center [263, 253] width 61 height 14
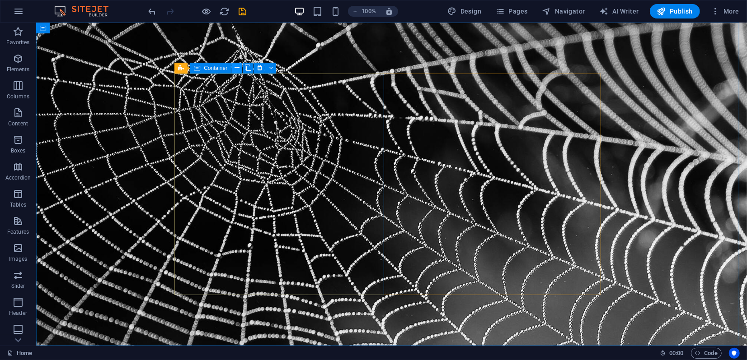
click at [237, 69] on icon at bounding box center [236, 67] width 5 height 9
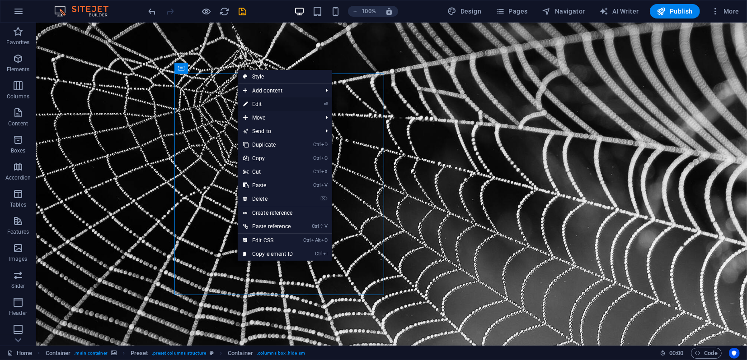
drag, startPoint x: 256, startPoint y: 104, endPoint x: 56, endPoint y: 78, distance: 201.4
click at [256, 104] on link "⏎ Edit" at bounding box center [268, 105] width 61 height 14
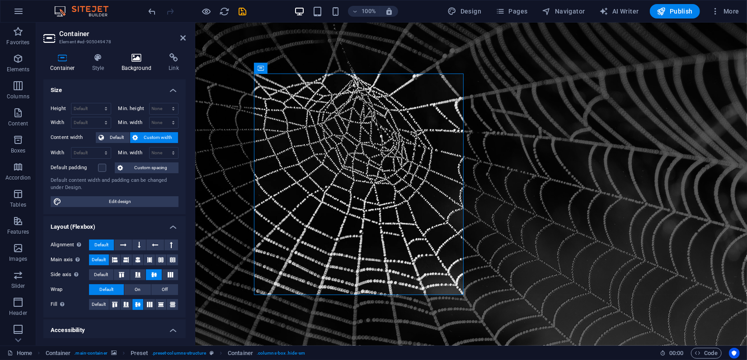
click at [131, 61] on icon at bounding box center [137, 57] width 44 height 9
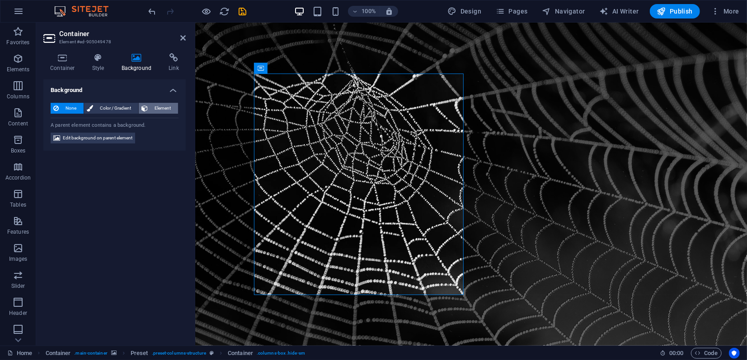
click at [172, 108] on span "Element" at bounding box center [162, 108] width 25 height 11
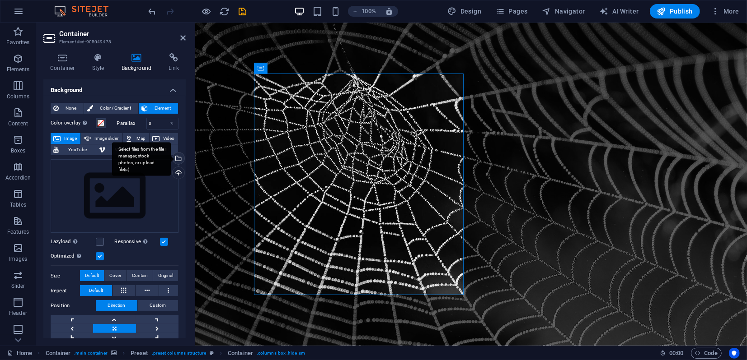
click at [177, 159] on div "Select files from the file manager, stock photos, or upload file(s)" at bounding box center [178, 160] width 14 height 14
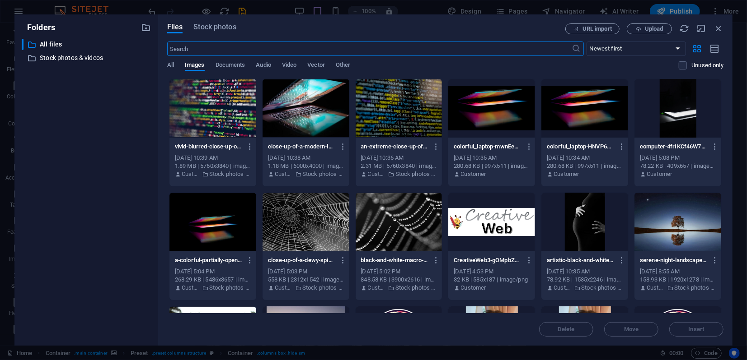
click at [379, 115] on div at bounding box center [398, 108] width 87 height 59
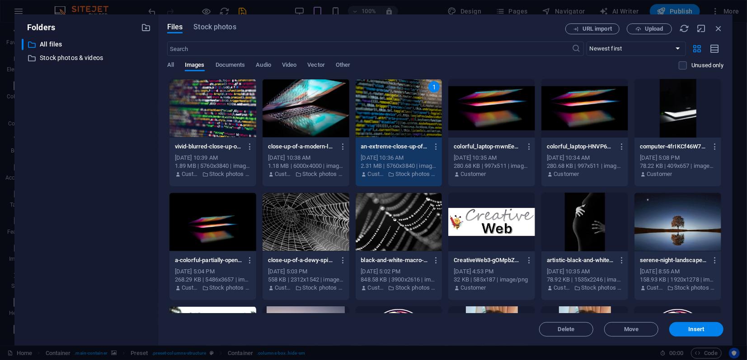
click at [243, 103] on div at bounding box center [212, 108] width 87 height 59
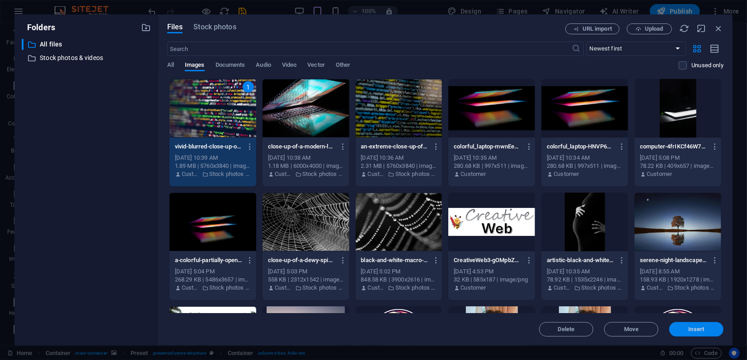
click at [690, 332] on span "Insert" at bounding box center [696, 329] width 16 height 5
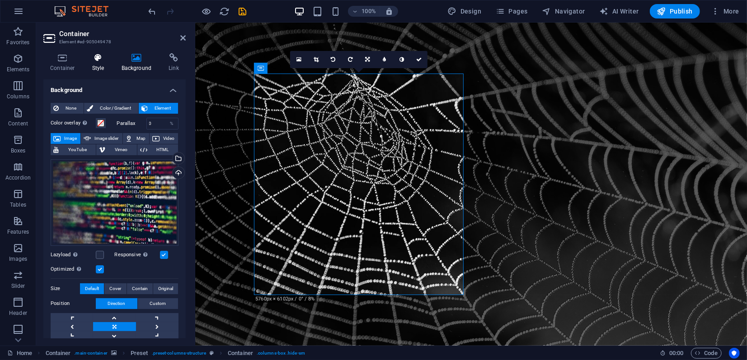
click at [93, 62] on icon at bounding box center [98, 57] width 26 height 9
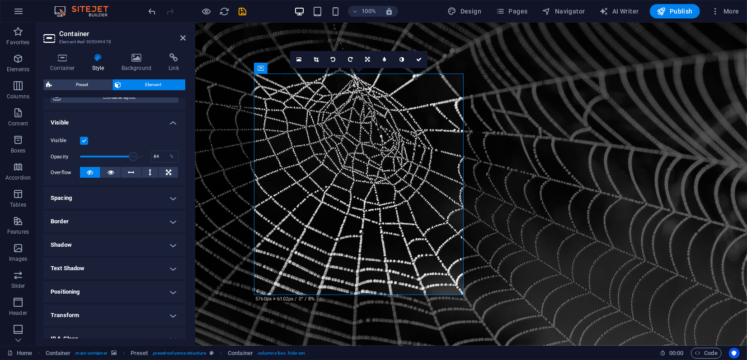
scroll to position [141, 0]
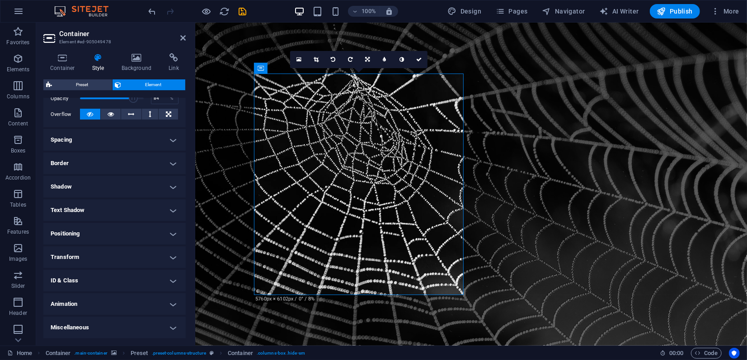
click at [89, 307] on h4 "Animation" at bounding box center [114, 305] width 142 height 22
click at [87, 332] on select "Don't animate Show / Hide Slide up/down Zoom in/out Slide left to right Slide r…" at bounding box center [115, 332] width 128 height 11
select select "flash"
click at [51, 327] on select "Don't animate Show / Hide Slide up/down Zoom in/out Slide left to right Slide r…" at bounding box center [115, 332] width 128 height 11
select select "scroll"
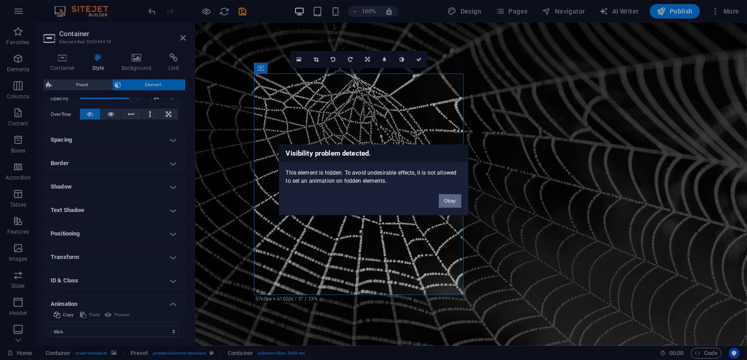
click at [449, 201] on button "Okay" at bounding box center [450, 202] width 23 height 14
select select "none"
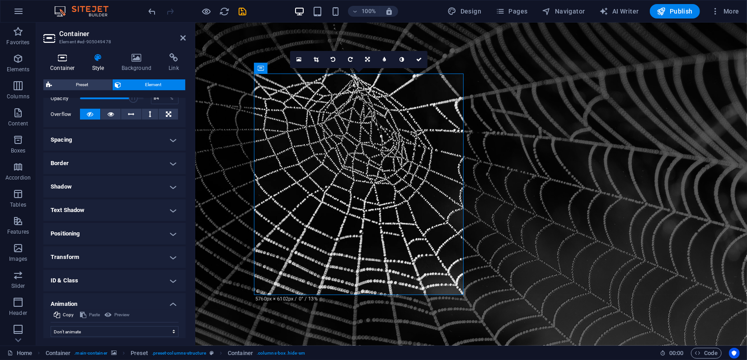
click at [61, 61] on icon at bounding box center [62, 57] width 38 height 9
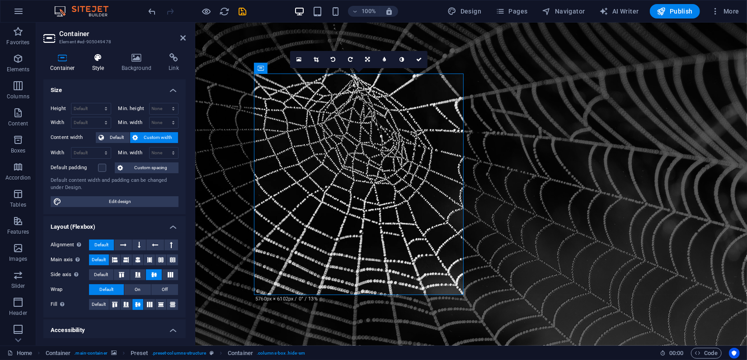
click at [98, 60] on icon at bounding box center [98, 57] width 26 height 9
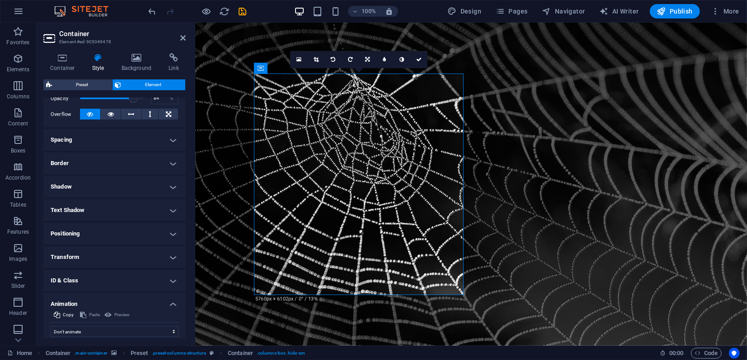
scroll to position [0, 0]
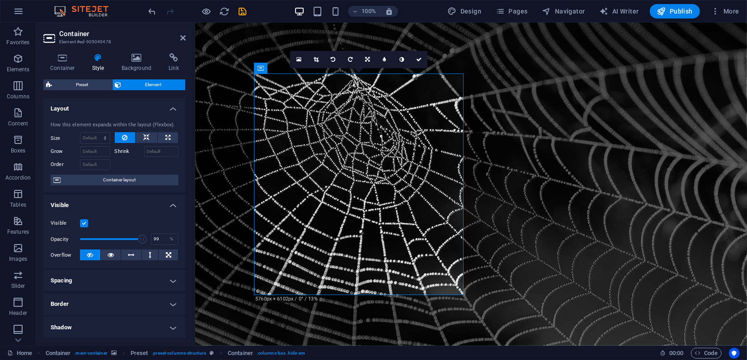
click at [141, 238] on span at bounding box center [142, 239] width 9 height 9
type input "100"
drag, startPoint x: 141, startPoint y: 238, endPoint x: 148, endPoint y: 238, distance: 6.8
click at [148, 238] on div "Opacity 100 %" at bounding box center [115, 240] width 128 height 14
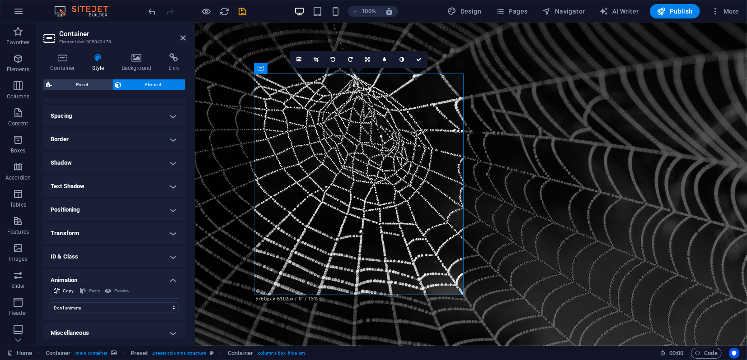
scroll to position [170, 0]
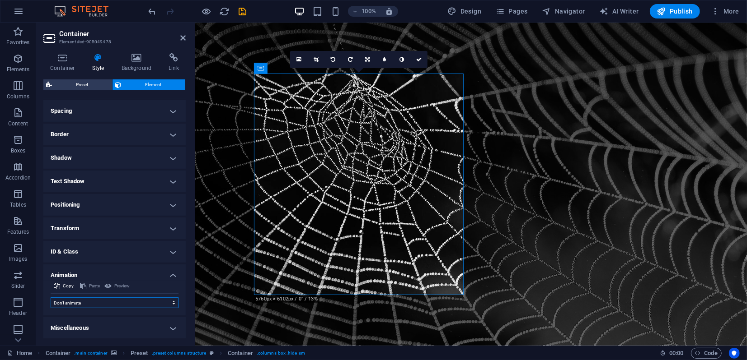
click at [83, 299] on select "Don't animate Show / Hide Slide up/down Zoom in/out Slide left to right Slide r…" at bounding box center [115, 303] width 128 height 11
click at [51, 298] on select "Don't animate Show / Hide Slide up/down Zoom in/out Slide left to right Slide r…" at bounding box center [115, 303] width 128 height 11
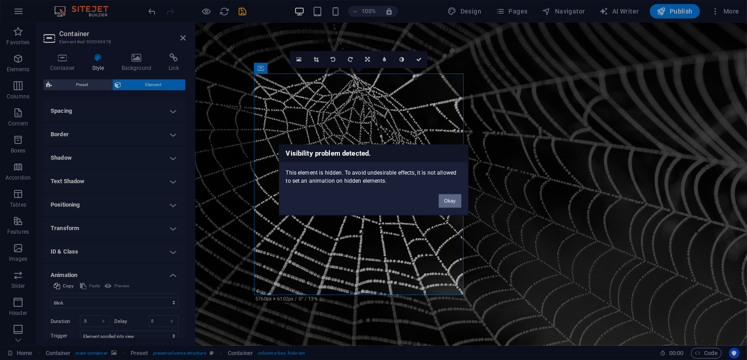
click at [445, 201] on button "Okay" at bounding box center [450, 202] width 23 height 14
select select "none"
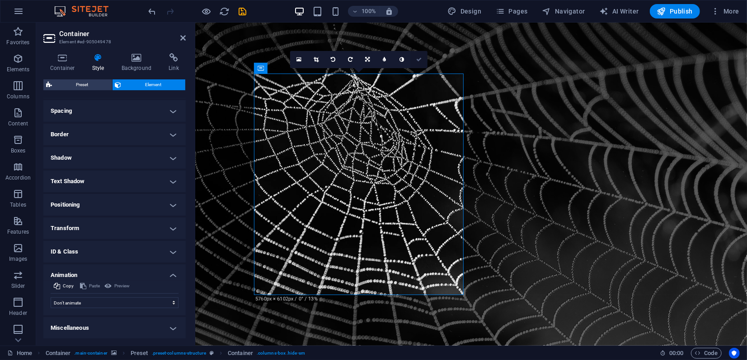
click at [420, 59] on icon at bounding box center [418, 59] width 5 height 5
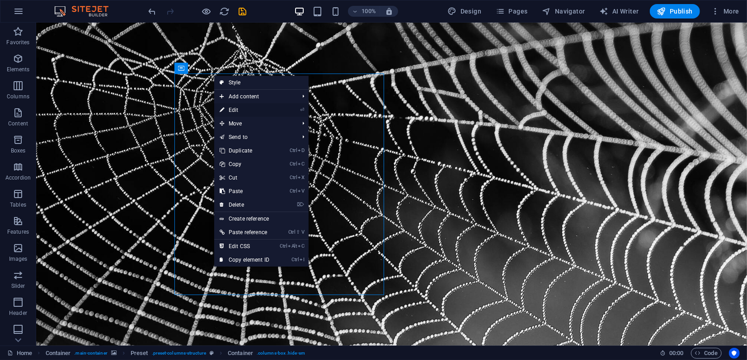
click at [233, 111] on link "⏎ Edit" at bounding box center [244, 110] width 61 height 14
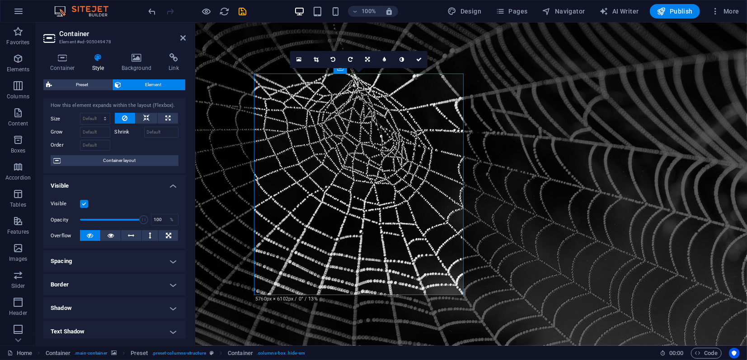
scroll to position [0, 0]
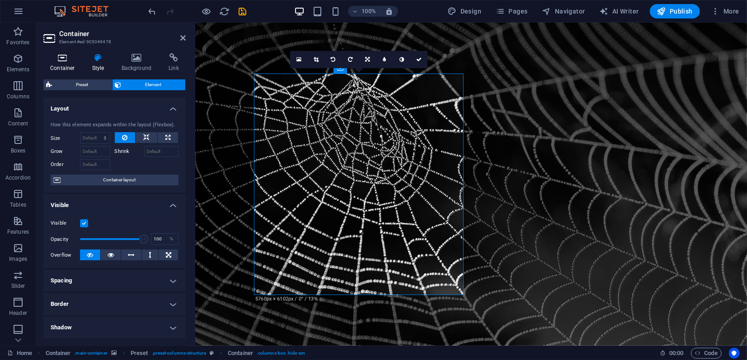
click at [66, 66] on h4 "Container" at bounding box center [64, 62] width 42 height 19
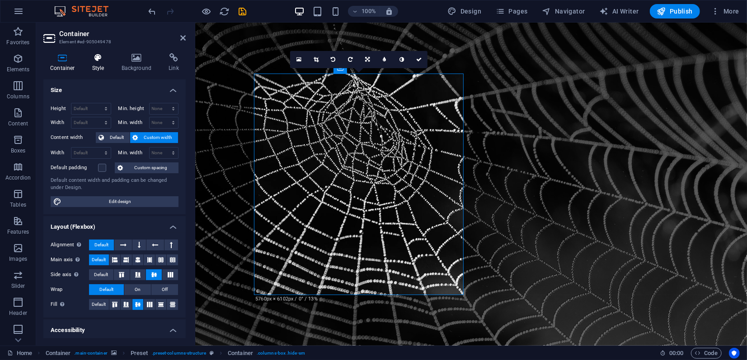
click at [98, 58] on icon at bounding box center [98, 57] width 26 height 9
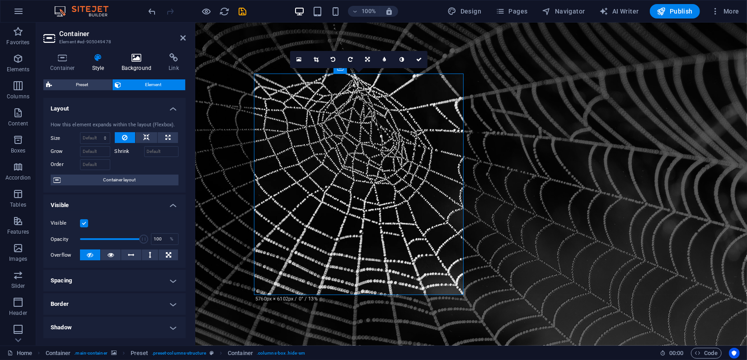
click at [137, 60] on icon at bounding box center [137, 57] width 44 height 9
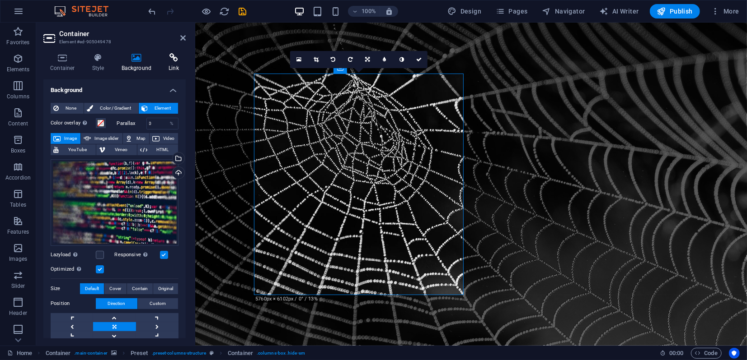
click at [169, 54] on icon at bounding box center [174, 57] width 24 height 9
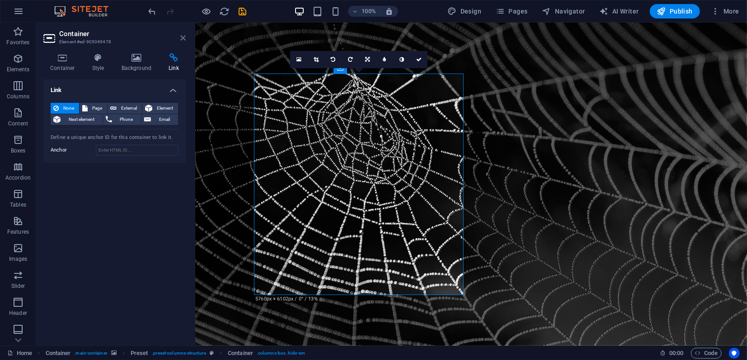
click at [182, 39] on icon at bounding box center [182, 37] width 5 height 7
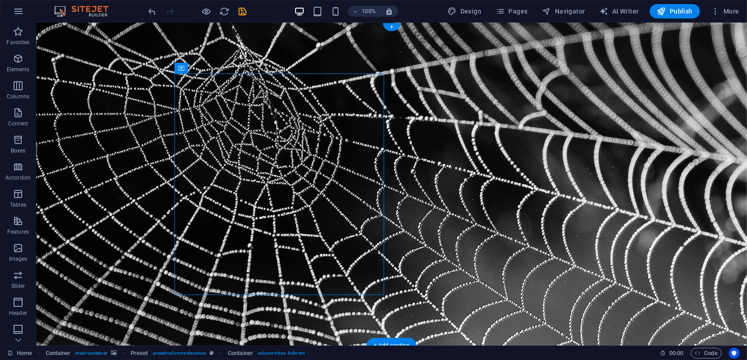
click at [169, 37] on figure at bounding box center [391, 183] width 710 height 323
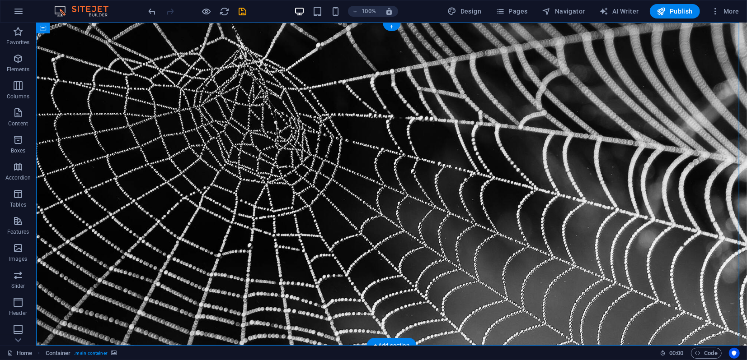
click at [169, 37] on figure at bounding box center [391, 183] width 710 height 323
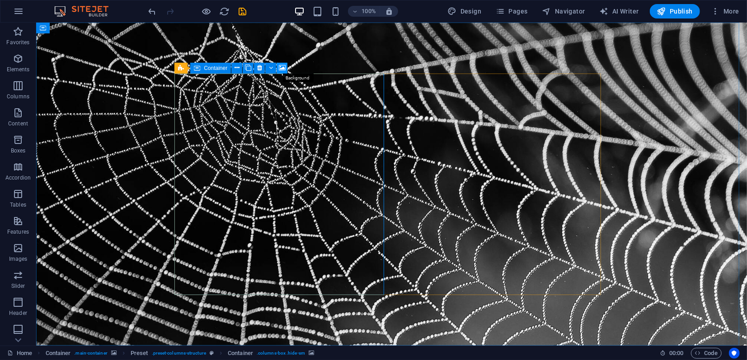
click at [282, 68] on icon at bounding box center [282, 67] width 7 height 9
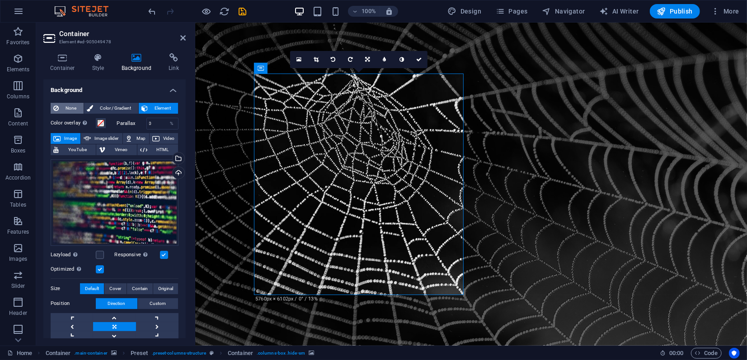
click at [72, 110] on span "None" at bounding box center [70, 108] width 19 height 11
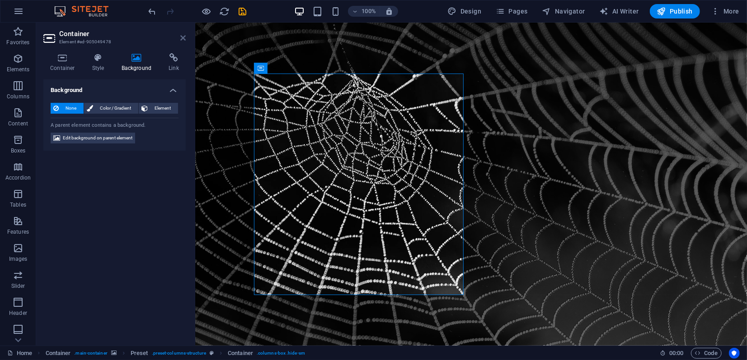
click at [184, 38] on icon at bounding box center [182, 37] width 5 height 7
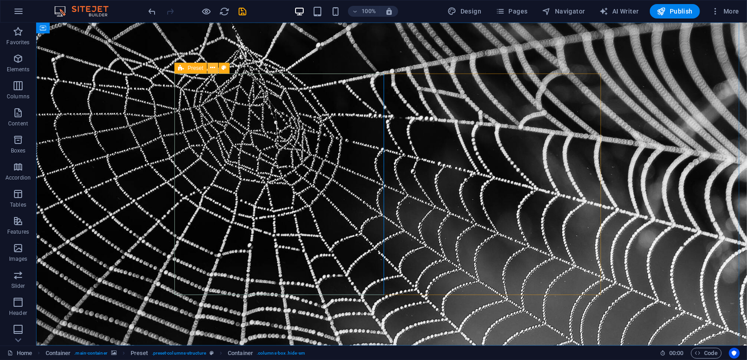
click at [212, 68] on icon at bounding box center [212, 67] width 5 height 9
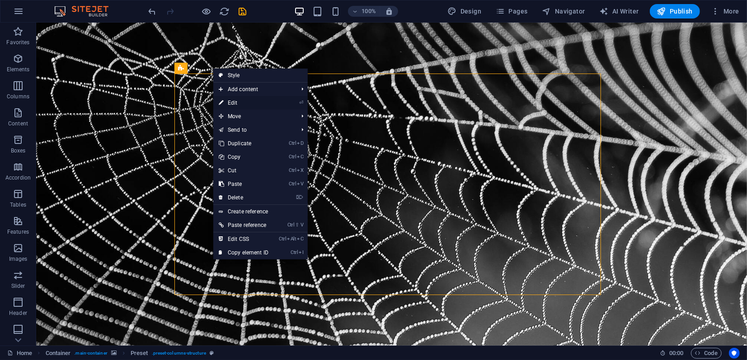
click at [232, 99] on link "⏎ Edit" at bounding box center [243, 103] width 61 height 14
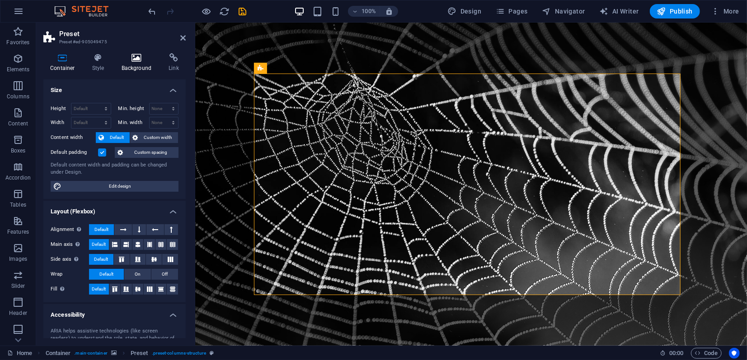
click at [139, 61] on icon at bounding box center [137, 57] width 44 height 9
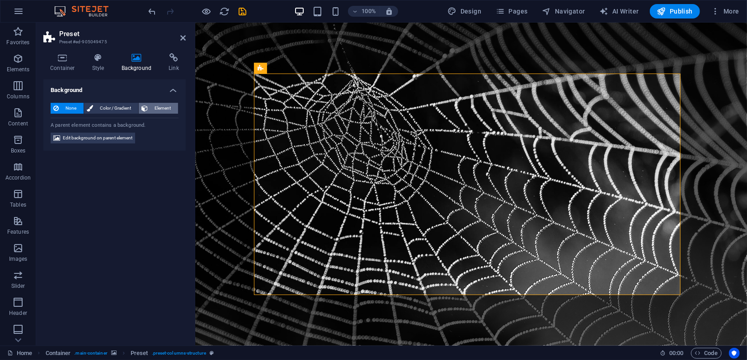
click at [170, 107] on span "Element" at bounding box center [162, 108] width 25 height 11
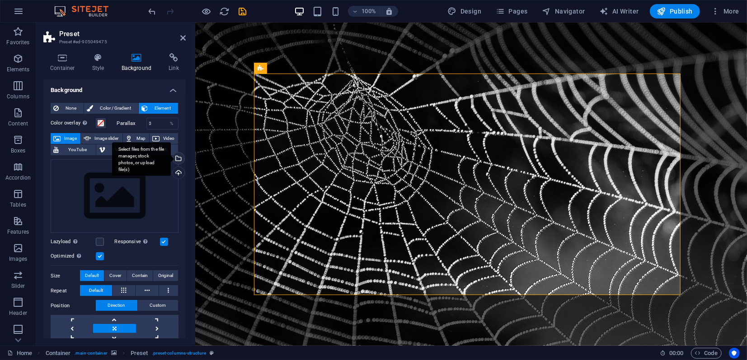
click at [177, 157] on div "Select files from the file manager, stock photos, or upload file(s)" at bounding box center [178, 160] width 14 height 14
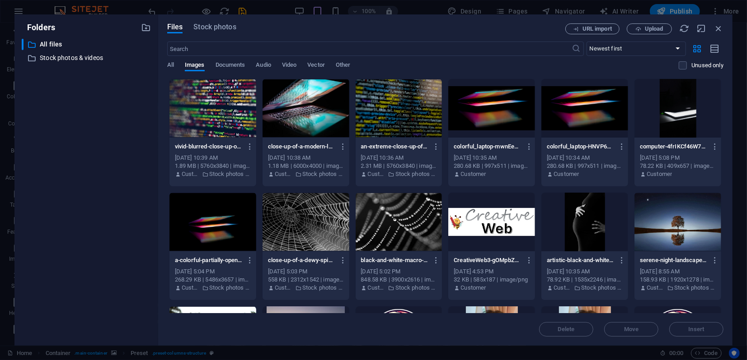
click at [216, 112] on div at bounding box center [212, 108] width 87 height 59
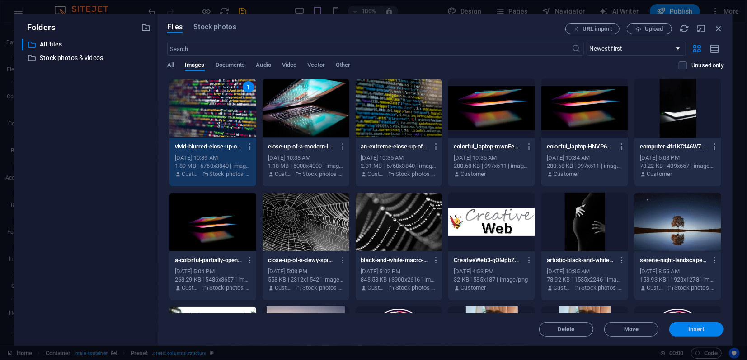
click at [682, 331] on span "Insert" at bounding box center [696, 329] width 47 height 5
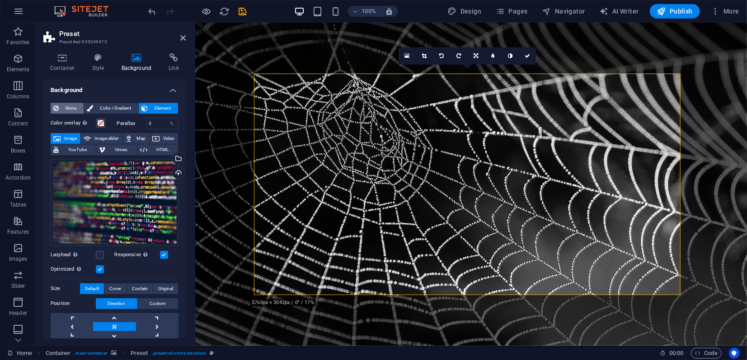
click at [57, 108] on icon at bounding box center [55, 108] width 5 height 11
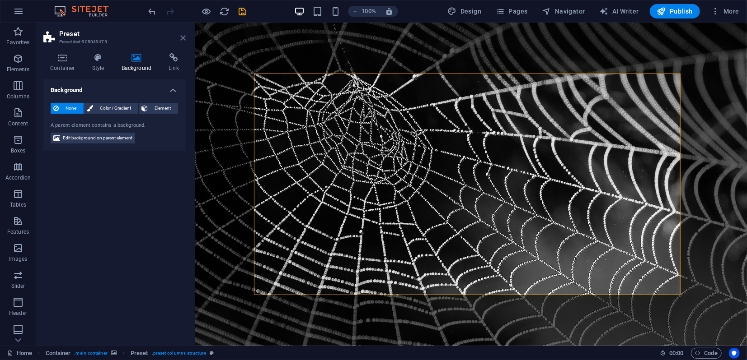
click at [182, 38] on icon at bounding box center [182, 37] width 5 height 7
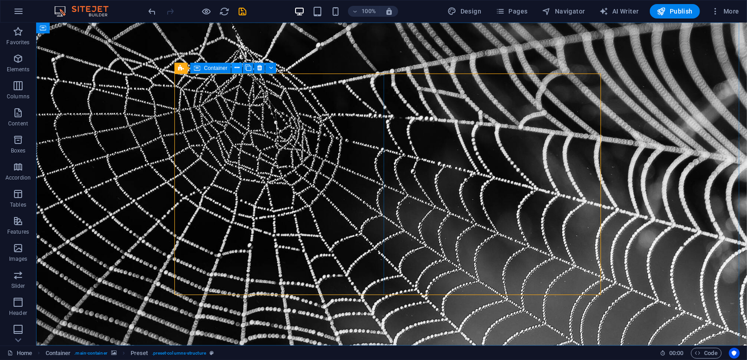
click at [235, 69] on icon at bounding box center [236, 67] width 5 height 9
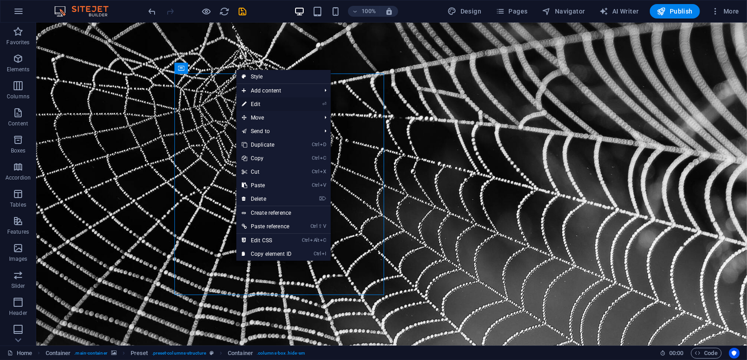
click at [259, 104] on link "⏎ Edit" at bounding box center [266, 105] width 61 height 14
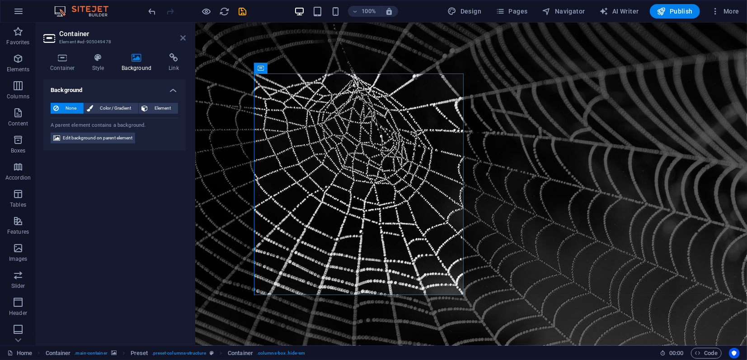
click at [184, 41] on icon at bounding box center [182, 37] width 5 height 7
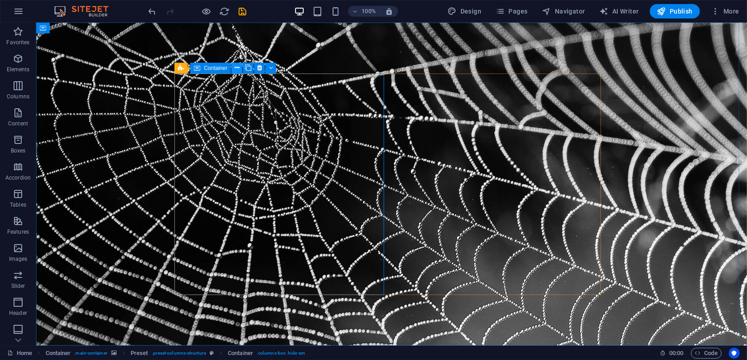
click at [238, 70] on icon at bounding box center [236, 67] width 5 height 9
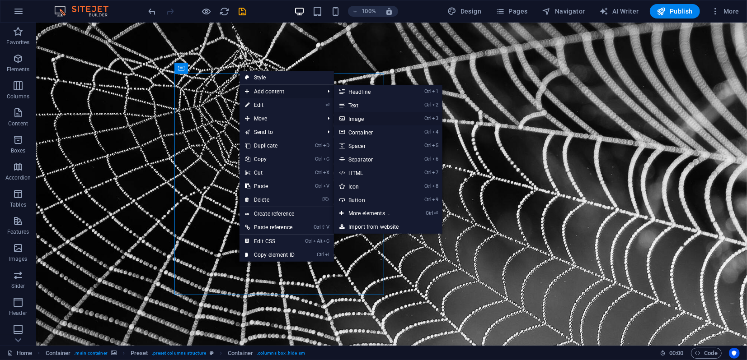
click at [355, 119] on link "Ctrl 3 Image" at bounding box center [371, 119] width 75 height 14
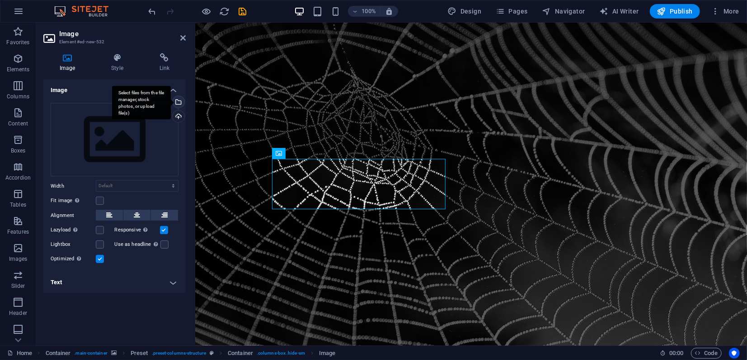
click at [178, 102] on div "Select files from the file manager, stock photos, or upload file(s)" at bounding box center [178, 103] width 14 height 14
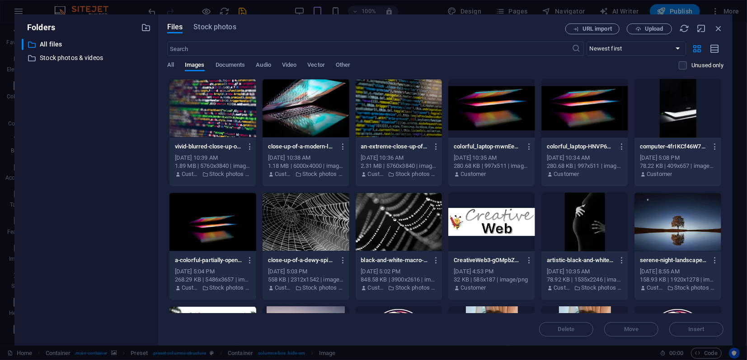
click at [231, 220] on div at bounding box center [212, 222] width 87 height 59
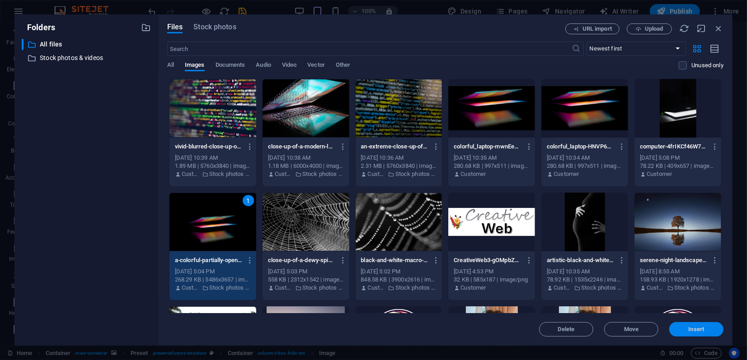
click at [692, 328] on span "Insert" at bounding box center [696, 329] width 16 height 5
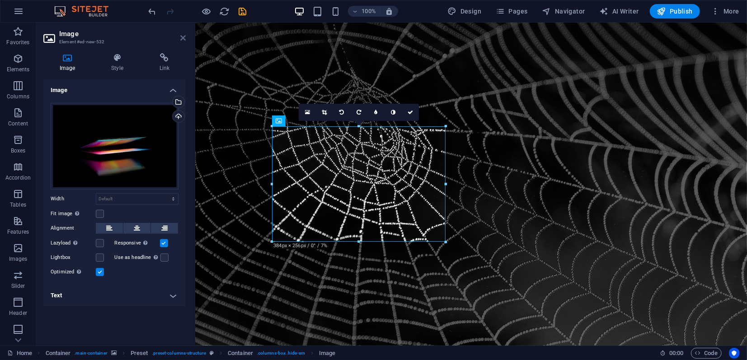
click at [184, 39] on icon at bounding box center [182, 37] width 5 height 7
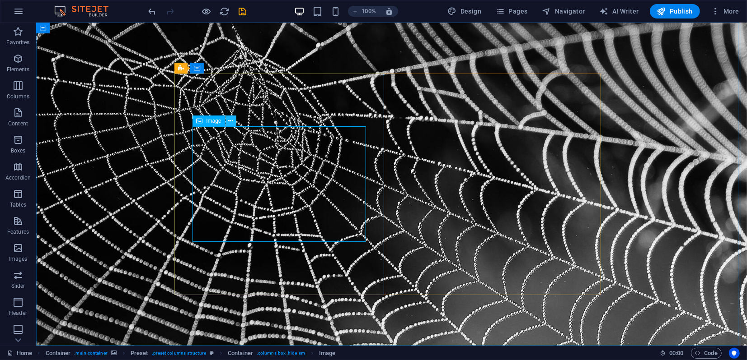
click at [229, 120] on icon at bounding box center [230, 121] width 5 height 9
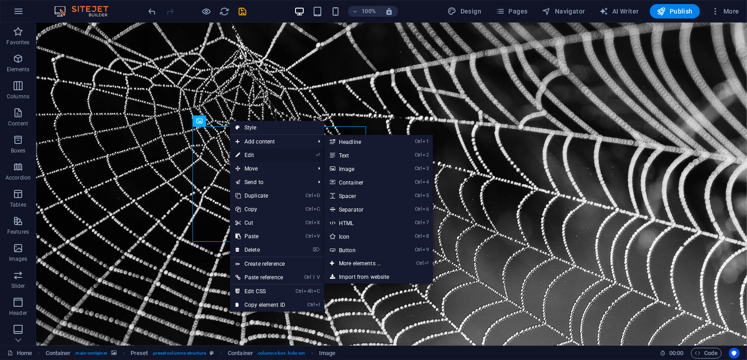
click at [250, 154] on link "⏎ Edit" at bounding box center [260, 156] width 61 height 14
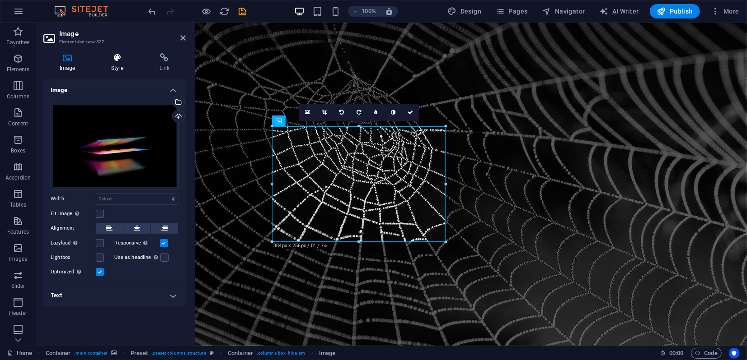
click at [123, 55] on icon at bounding box center [117, 57] width 44 height 9
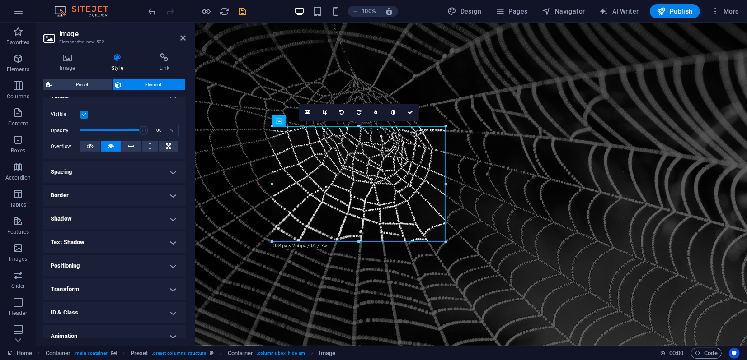
scroll to position [141, 0]
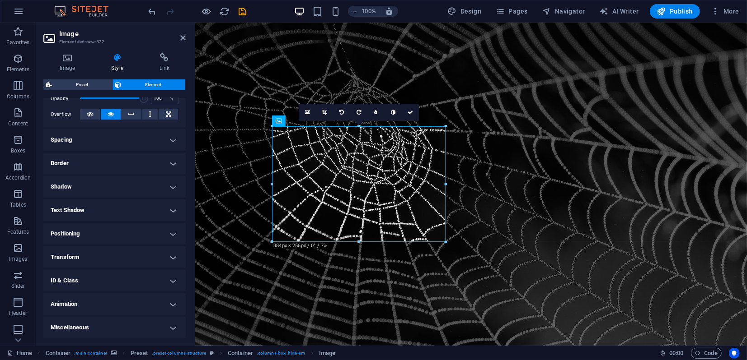
click at [97, 304] on h4 "Animation" at bounding box center [114, 305] width 142 height 22
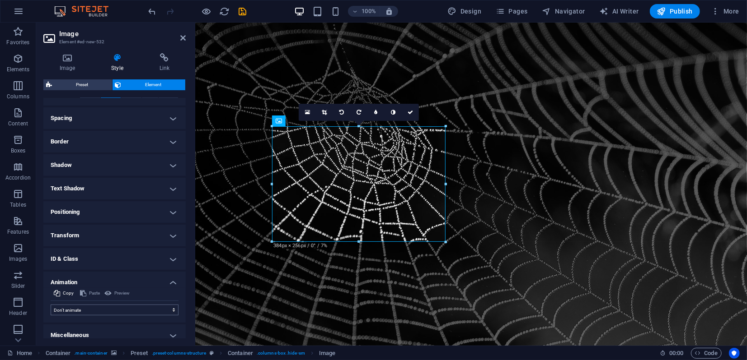
scroll to position [170, 0]
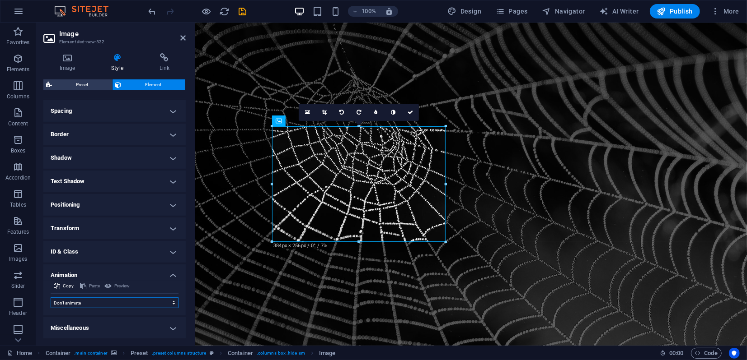
click at [98, 304] on select "Don't animate Show / Hide Slide up/down Zoom in/out Slide left to right Slide r…" at bounding box center [115, 303] width 128 height 11
click at [51, 298] on select "Don't animate Show / Hide Slide up/down Zoom in/out Slide left to right Slide r…" at bounding box center [115, 303] width 128 height 11
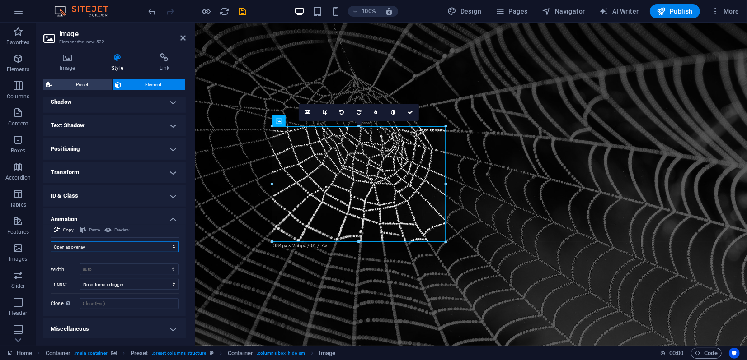
scroll to position [227, 0]
click at [118, 230] on div "Preview" at bounding box center [117, 229] width 28 height 11
click at [112, 229] on div "Preview" at bounding box center [117, 229] width 28 height 11
click at [90, 246] on select "Don't animate Show / Hide Slide up/down Zoom in/out Slide left to right Slide r…" at bounding box center [115, 246] width 128 height 11
select select "flash"
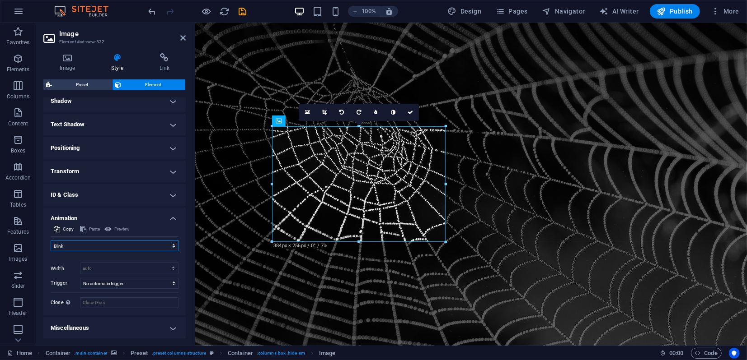
click at [51, 244] on select "Don't animate Show / Hide Slide up/down Zoom in/out Slide left to right Slide r…" at bounding box center [115, 246] width 128 height 11
select select "scroll"
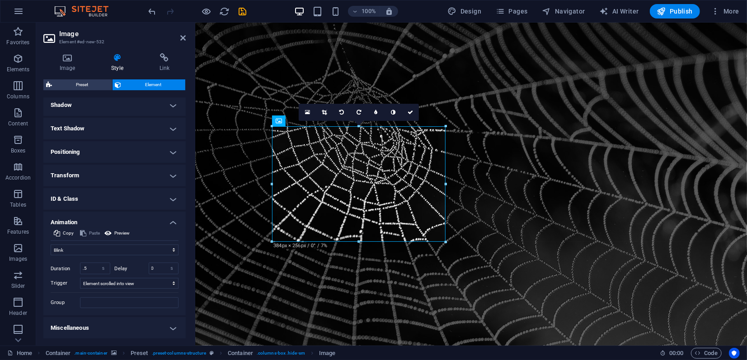
click at [77, 219] on h4 "Animation" at bounding box center [114, 220] width 142 height 16
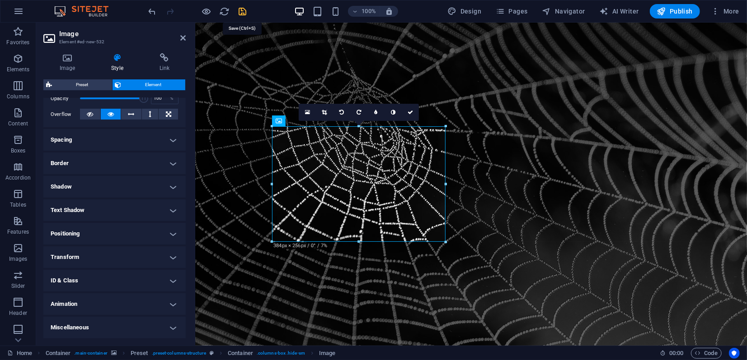
click at [244, 10] on icon "save" at bounding box center [243, 11] width 10 height 10
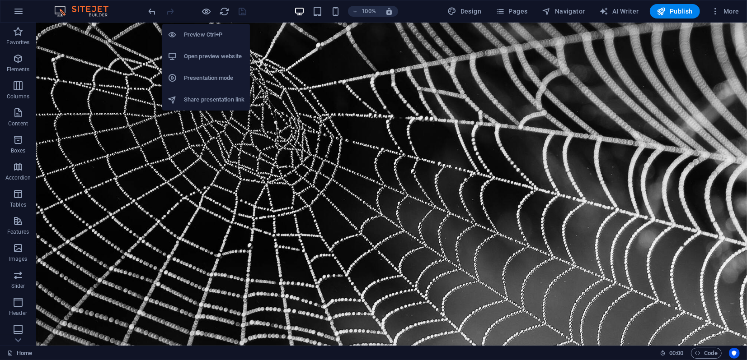
click at [202, 57] on h6 "Open preview website" at bounding box center [214, 56] width 61 height 11
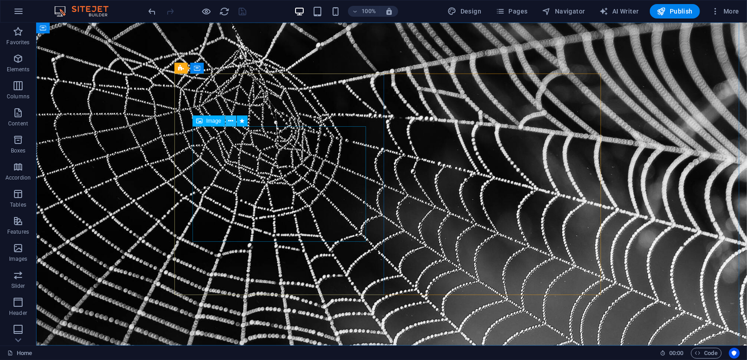
click at [232, 122] on icon at bounding box center [230, 121] width 5 height 9
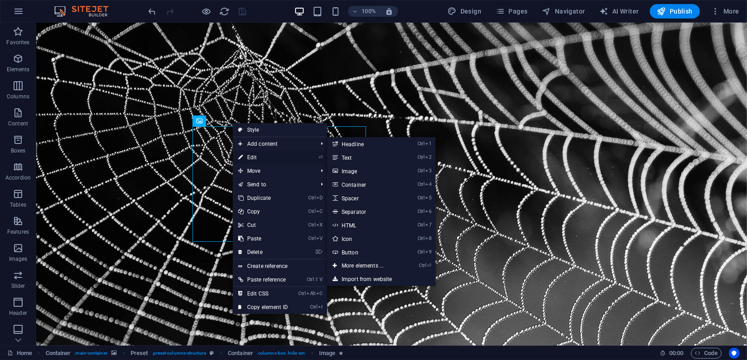
click at [251, 155] on link "⏎ Edit" at bounding box center [263, 158] width 61 height 14
select select "flash"
select select "s"
select select "scroll"
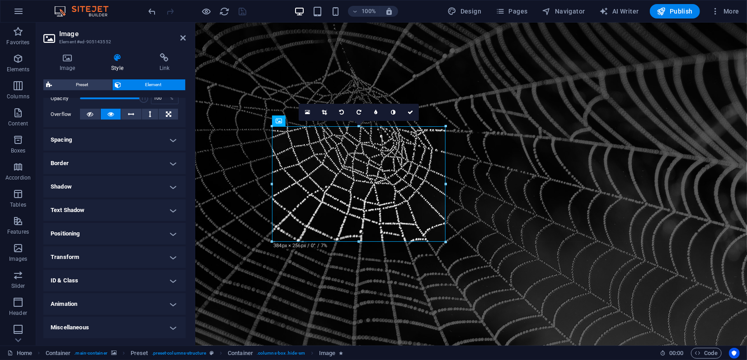
click at [103, 307] on h4 "Animation" at bounding box center [114, 305] width 142 height 22
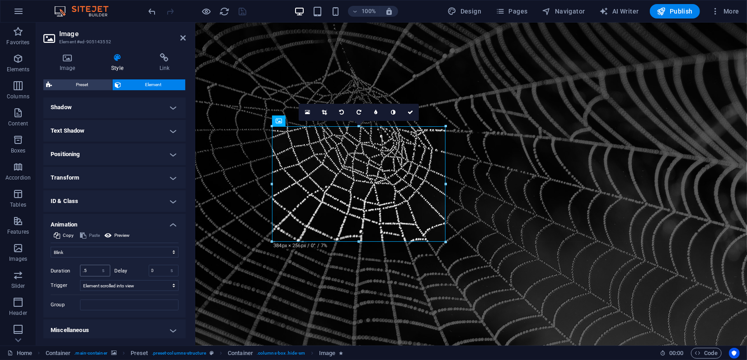
scroll to position [223, 0]
click at [75, 252] on select "Don't animate Show / Hide Slide up/down Zoom in/out Slide left to right Slide r…" at bounding box center [115, 250] width 128 height 11
drag, startPoint x: 89, startPoint y: 268, endPoint x: 79, endPoint y: 265, distance: 9.6
click at [79, 265] on div "Duration .5 s ms" at bounding box center [81, 269] width 60 height 12
type input "4"
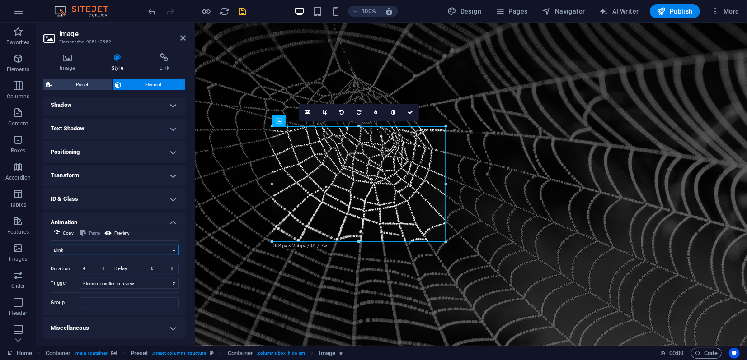
click at [91, 251] on select "Don't animate Show / Hide Slide up/down Zoom in/out Slide left to right Slide r…" at bounding box center [115, 250] width 128 height 11
click at [51, 245] on select "Don't animate Show / Hide Slide up/down Zoom in/out Slide left to right Slide r…" at bounding box center [115, 250] width 128 height 11
click at [115, 232] on span "Preview" at bounding box center [121, 233] width 15 height 11
click at [87, 248] on select "Don't animate Show / Hide Slide up/down Zoom in/out Slide left to right Slide r…" at bounding box center [115, 250] width 128 height 11
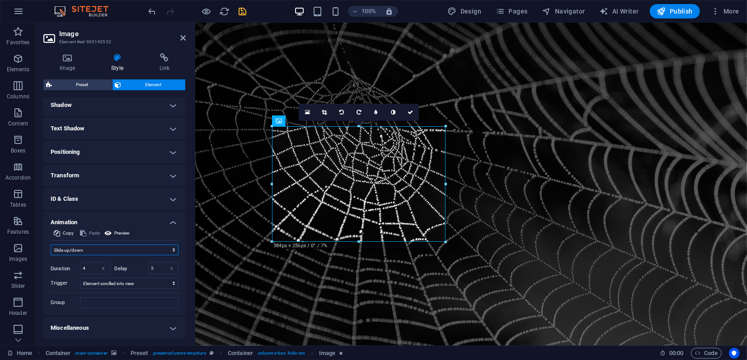
click at [51, 245] on select "Don't animate Show / Hide Slide up/down Zoom in/out Slide left to right Slide r…" at bounding box center [115, 250] width 128 height 11
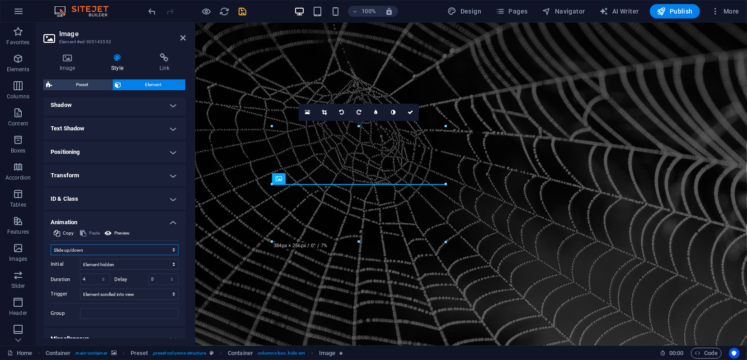
click at [85, 249] on select "Don't animate Show / Hide Slide up/down Zoom in/out Slide left to right Slide r…" at bounding box center [115, 250] width 128 height 11
click at [51, 245] on select "Don't animate Show / Hide Slide up/down Zoom in/out Slide left to right Slide r…" at bounding box center [115, 250] width 128 height 11
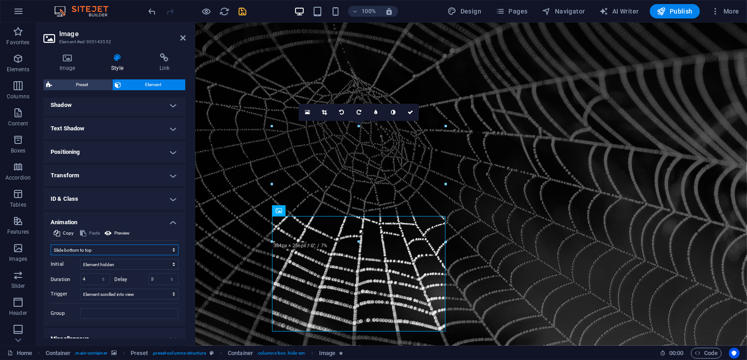
click at [87, 251] on select "Don't animate Show / Hide Slide up/down Zoom in/out Slide left to right Slide r…" at bounding box center [115, 250] width 128 height 11
click at [51, 245] on select "Don't animate Show / Hide Slide up/down Zoom in/out Slide left to right Slide r…" at bounding box center [115, 250] width 128 height 11
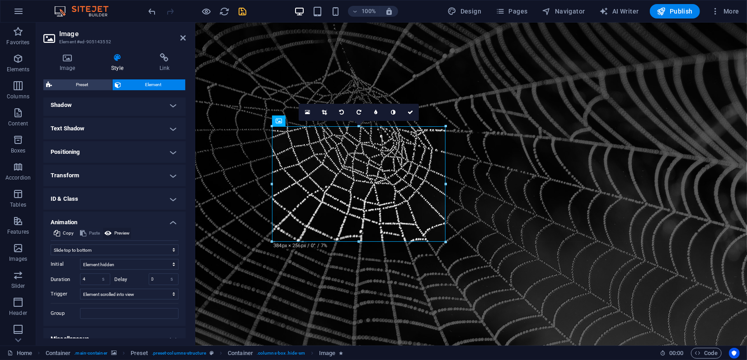
click at [122, 234] on span "Preview" at bounding box center [121, 233] width 15 height 11
click at [92, 251] on select "Don't animate Show / Hide Slide up/down Zoom in/out Slide left to right Slide r…" at bounding box center [115, 250] width 128 height 11
select select "shrink"
click at [51, 245] on select "Don't animate Show / Hide Slide up/down Zoom in/out Slide left to right Slide r…" at bounding box center [115, 250] width 128 height 11
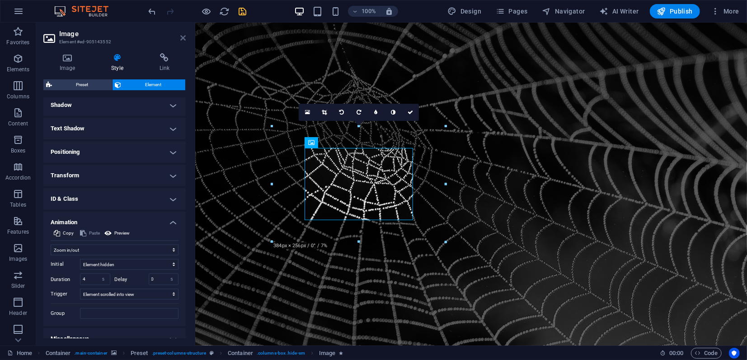
click at [182, 40] on icon at bounding box center [182, 37] width 5 height 7
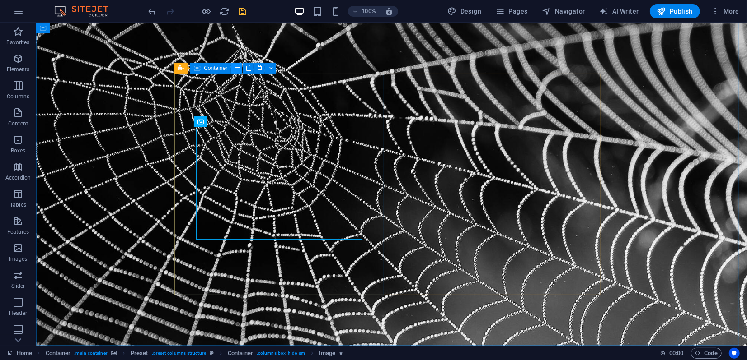
click at [238, 69] on icon at bounding box center [236, 67] width 5 height 9
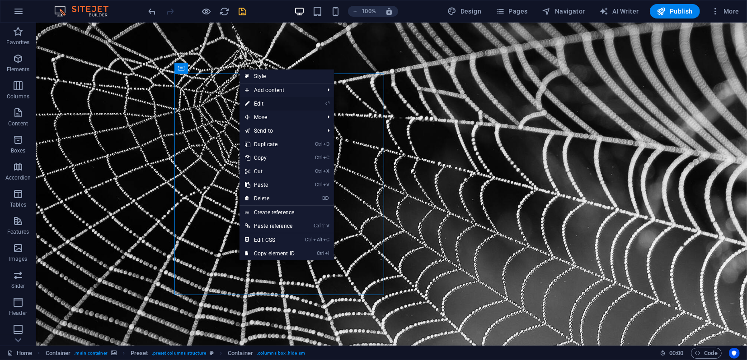
click at [263, 104] on link "⏎ Edit" at bounding box center [269, 104] width 61 height 14
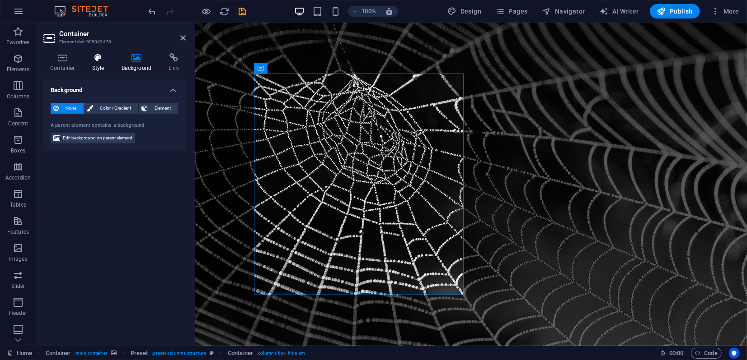
click at [95, 64] on h4 "Style" at bounding box center [99, 62] width 29 height 19
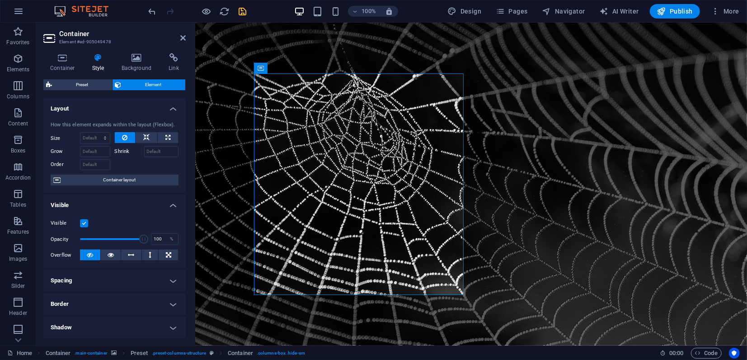
scroll to position [150, 0]
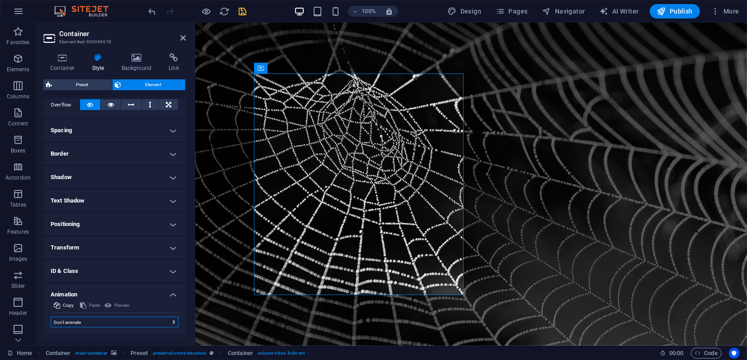
click at [89, 322] on select "Don't animate Show / Hide Slide up/down Zoom in/out Slide left to right Slide r…" at bounding box center [115, 322] width 128 height 11
click at [51, 317] on select "Don't animate Show / Hide Slide up/down Zoom in/out Slide left to right Slide r…" at bounding box center [115, 322] width 128 height 11
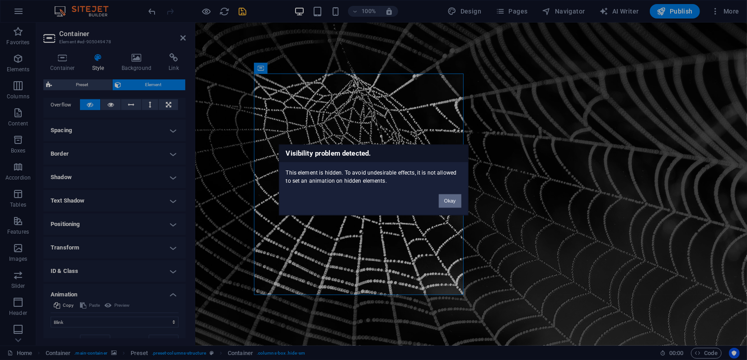
click at [443, 200] on button "Okay" at bounding box center [450, 202] width 23 height 14
select select "none"
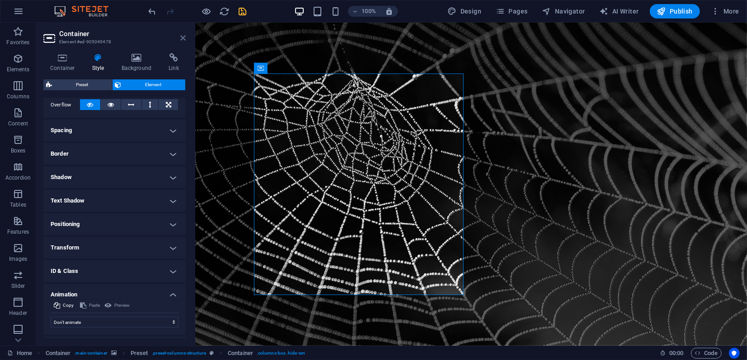
click at [183, 38] on icon at bounding box center [182, 37] width 5 height 7
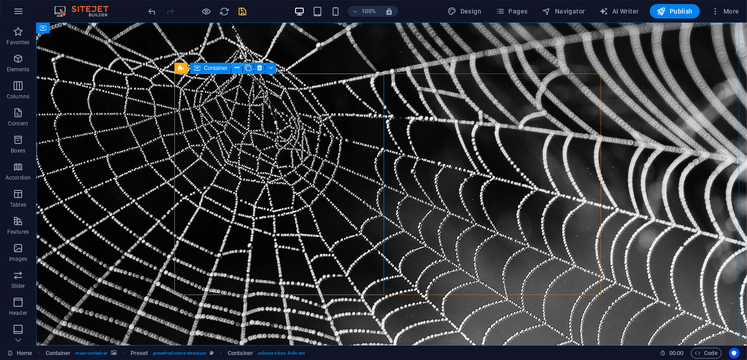
click at [238, 69] on icon at bounding box center [236, 67] width 5 height 9
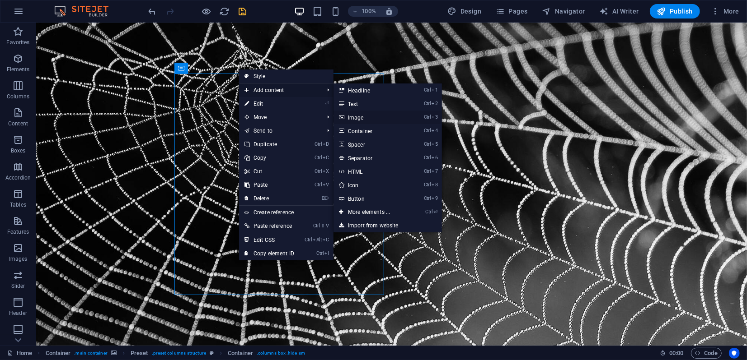
click at [356, 118] on link "Ctrl 3 Image" at bounding box center [370, 118] width 75 height 14
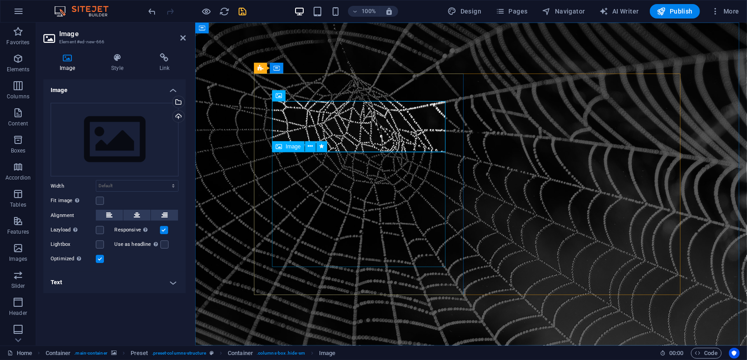
click at [290, 146] on span "Image" at bounding box center [292, 146] width 15 height 5
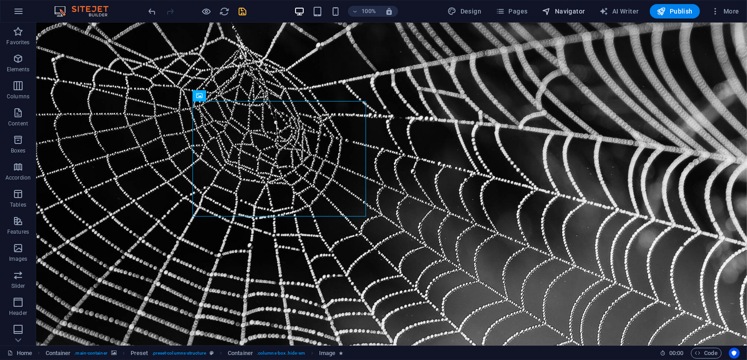
click at [557, 12] on span "Navigator" at bounding box center [563, 11] width 43 height 9
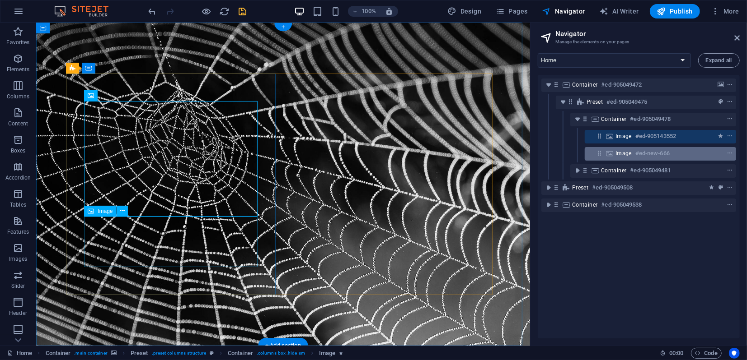
click at [612, 154] on icon at bounding box center [609, 153] width 10 height 7
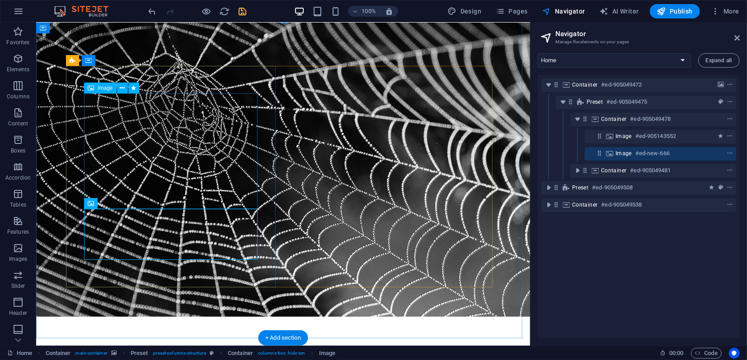
scroll to position [7, 0]
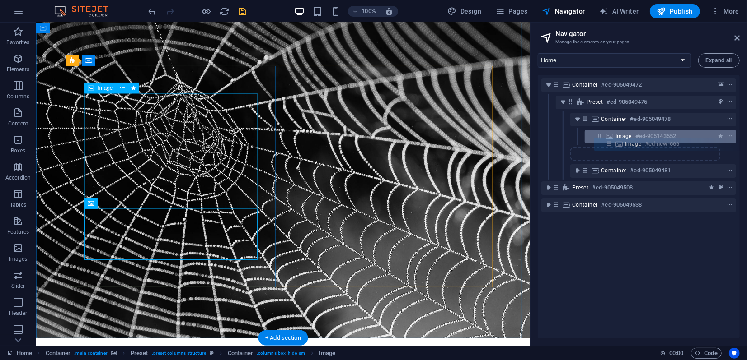
drag, startPoint x: 600, startPoint y: 154, endPoint x: 612, endPoint y: 143, distance: 16.0
click at [612, 143] on div "Container #ed-905049472 Preset #ed-905049475 Container #ed-905049478 Image #ed-…" at bounding box center [638, 207] width 202 height 264
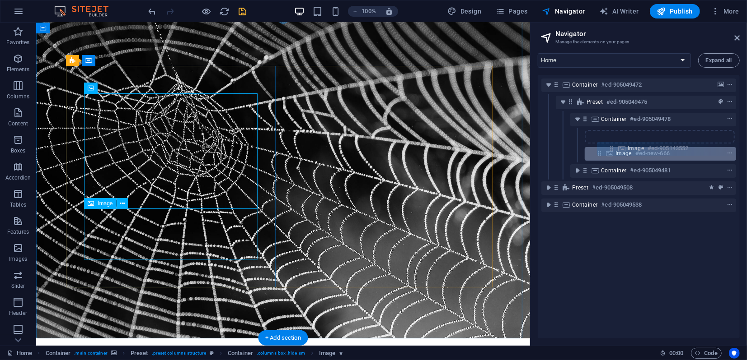
drag, startPoint x: 600, startPoint y: 137, endPoint x: 615, endPoint y: 151, distance: 20.8
click at [615, 151] on div "Container #ed-905049472 Preset #ed-905049475 Container #ed-905049478 Image #ed-…" at bounding box center [638, 207] width 202 height 264
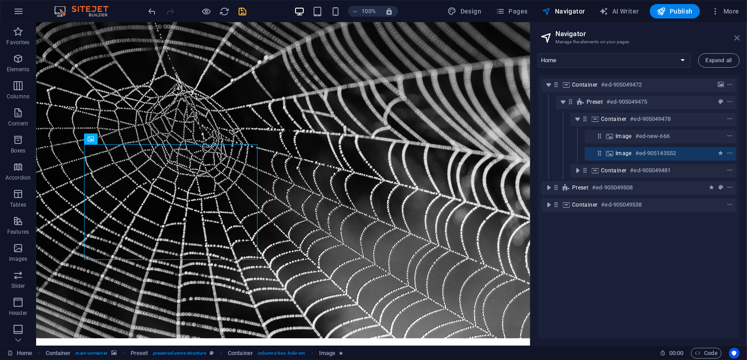
drag, startPoint x: 734, startPoint y: 37, endPoint x: 683, endPoint y: 20, distance: 53.6
click at [734, 37] on icon at bounding box center [736, 37] width 5 height 7
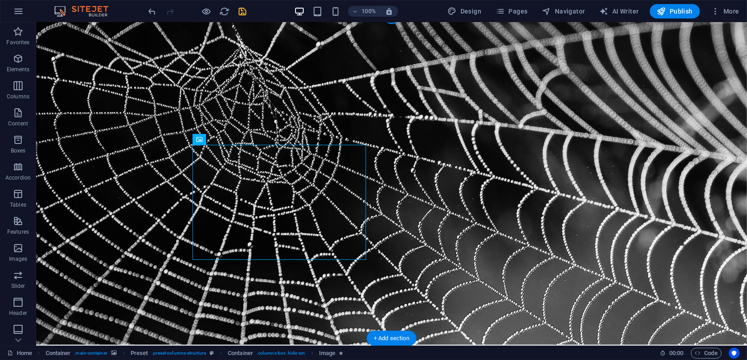
scroll to position [0, 0]
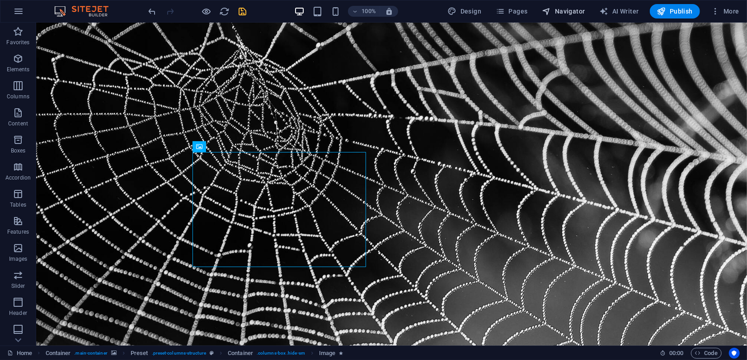
click at [569, 7] on span "Navigator" at bounding box center [563, 11] width 43 height 9
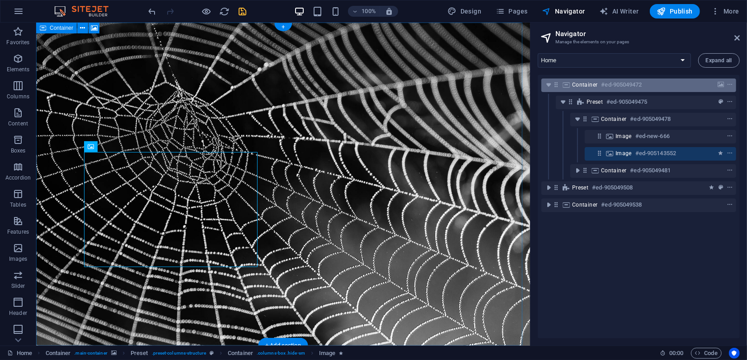
click at [590, 84] on span "Container" at bounding box center [585, 84] width 26 height 7
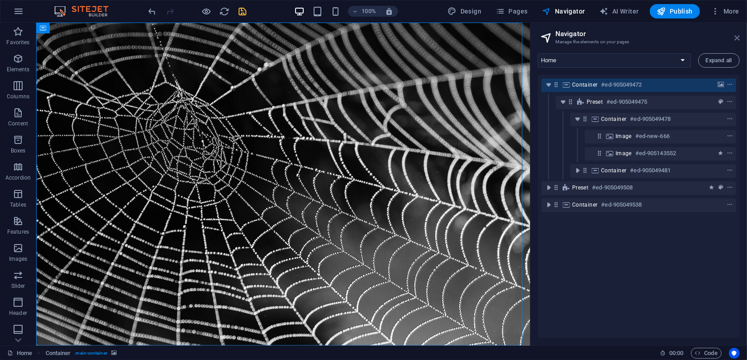
click at [735, 40] on icon at bounding box center [736, 37] width 5 height 7
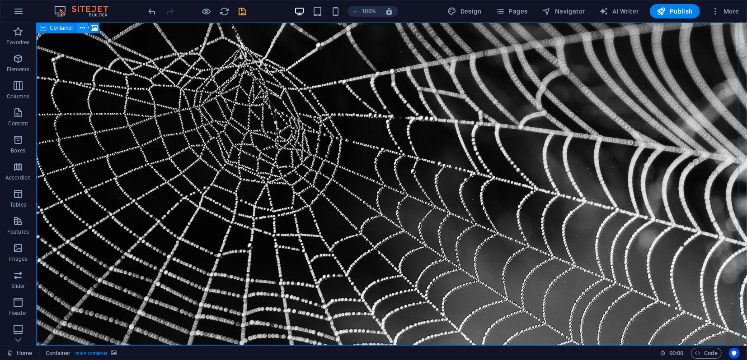
click at [81, 28] on icon at bounding box center [82, 27] width 5 height 9
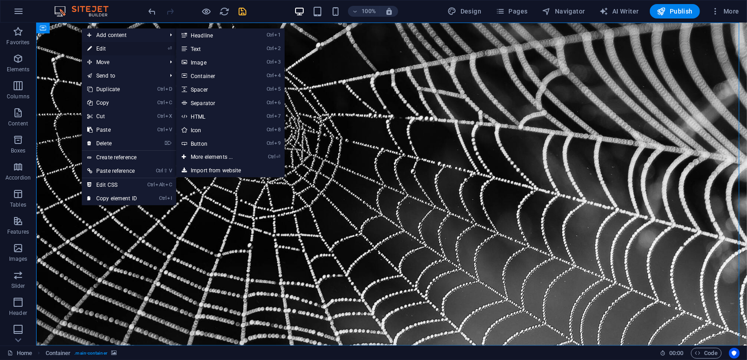
click at [104, 48] on link "⏎ Edit" at bounding box center [112, 49] width 61 height 14
select select "%"
select select "vh"
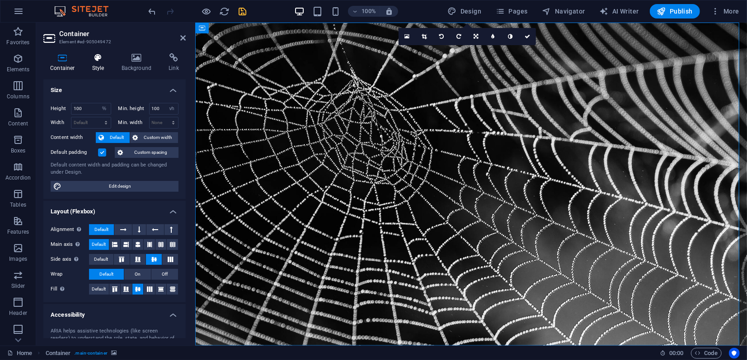
click at [98, 58] on icon at bounding box center [98, 57] width 26 height 9
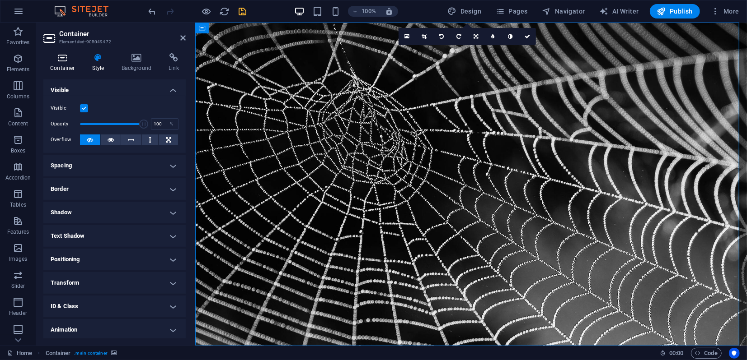
click at [66, 58] on icon at bounding box center [62, 57] width 38 height 9
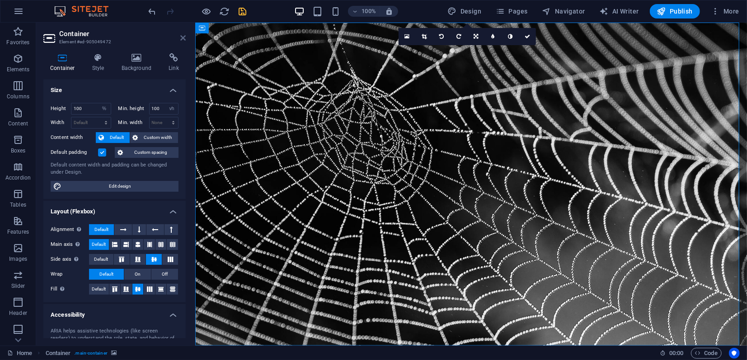
click at [182, 40] on icon at bounding box center [182, 37] width 5 height 7
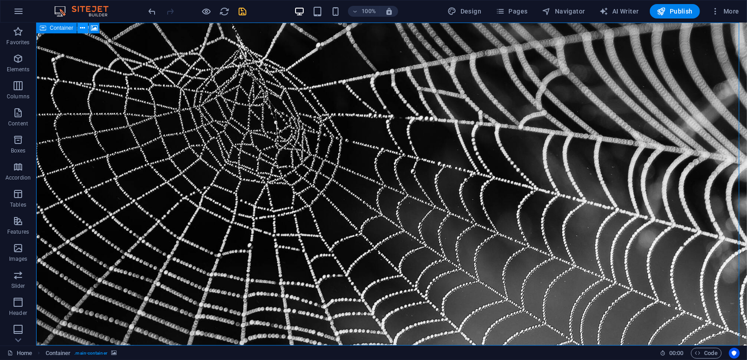
click at [83, 26] on icon at bounding box center [82, 27] width 5 height 9
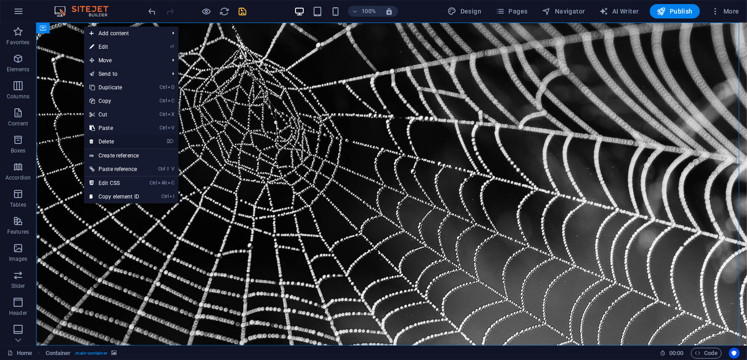
click at [112, 141] on link "⌦ Delete" at bounding box center [114, 142] width 61 height 14
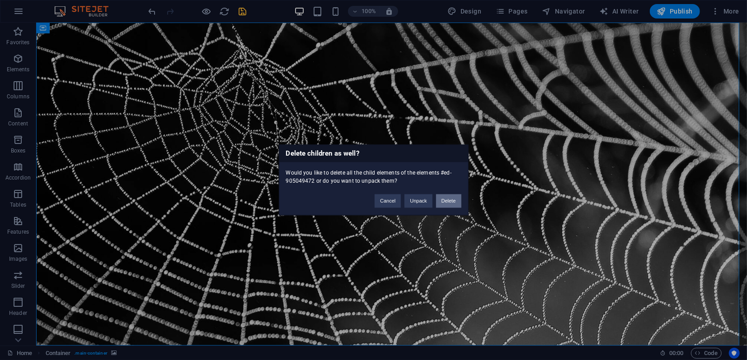
click at [452, 200] on button "Delete" at bounding box center [448, 202] width 25 height 14
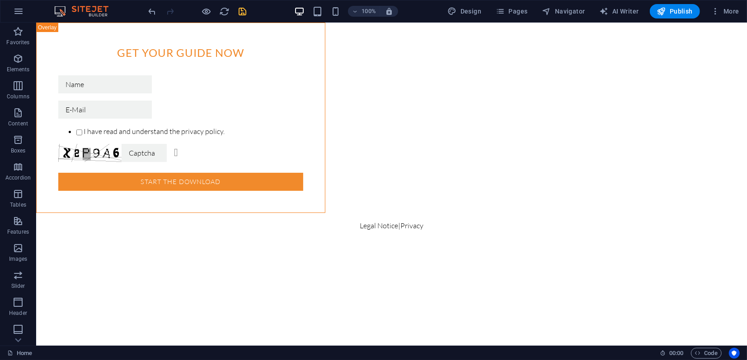
click at [391, 28] on div "Get your guide now I have read and understand the privacy policy. Unreadable? L…" at bounding box center [391, 130] width 710 height 216
click at [387, 25] on div "Get your guide now I have read and understand the privacy policy. Unreadable? L…" at bounding box center [391, 130] width 710 height 216
click at [391, 239] on div "+ Add section" at bounding box center [391, 237] width 50 height 15
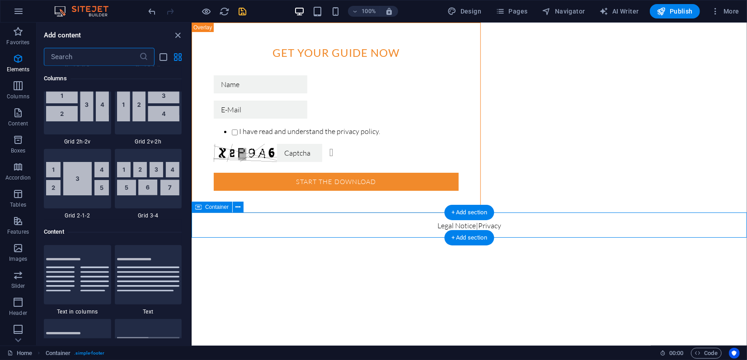
scroll to position [1580, 0]
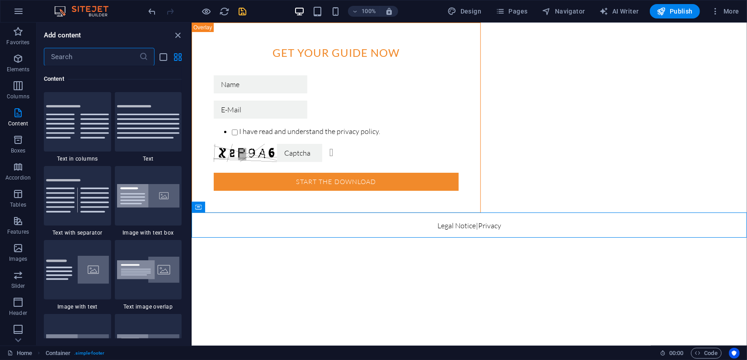
click at [65, 54] on input "text" at bounding box center [91, 57] width 95 height 18
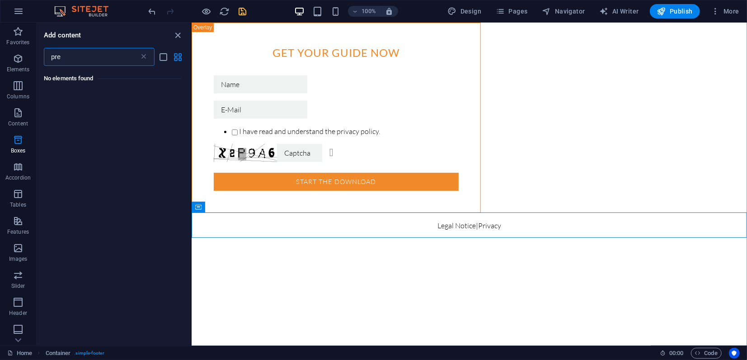
scroll to position [0, 0]
type input "preset"
drag, startPoint x: 88, startPoint y: 58, endPoint x: 39, endPoint y: 58, distance: 48.8
click at [39, 58] on div "preset ​" at bounding box center [114, 57] width 154 height 18
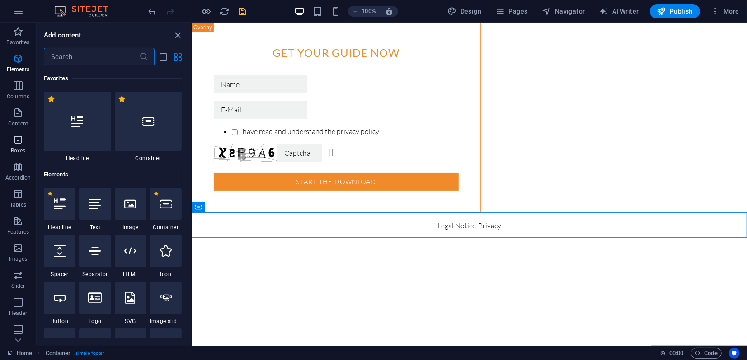
click at [18, 145] on icon "button" at bounding box center [18, 140] width 11 height 11
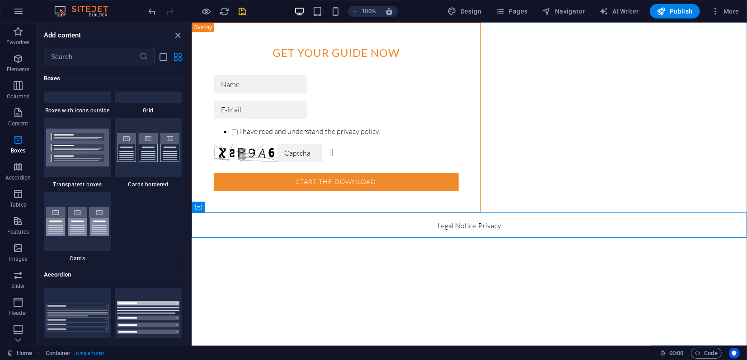
scroll to position [2742, 0]
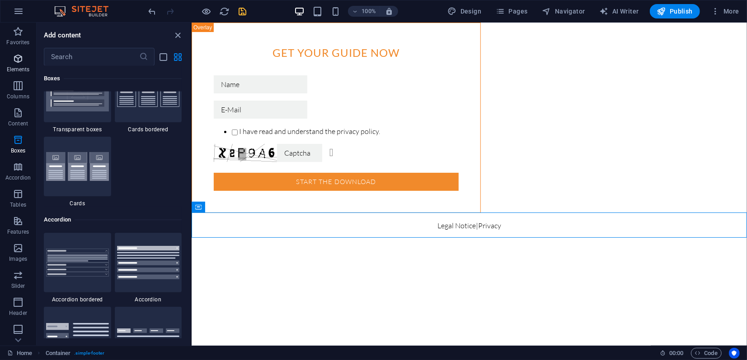
click at [17, 62] on icon "button" at bounding box center [18, 58] width 11 height 11
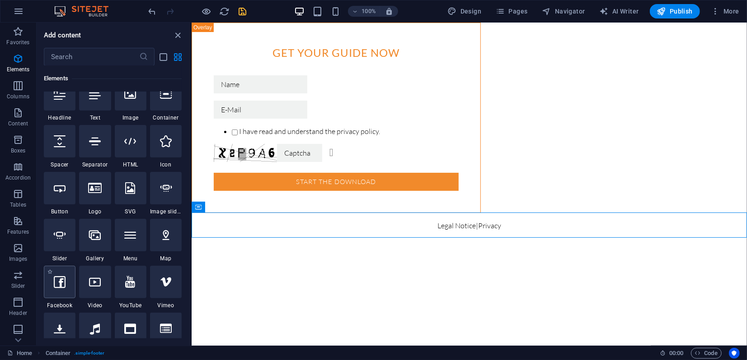
scroll to position [96, 0]
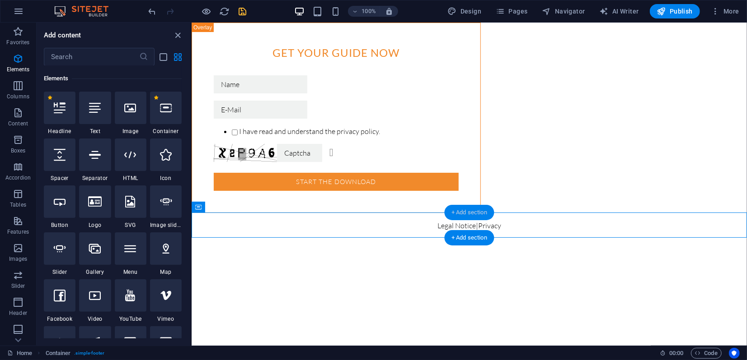
click at [462, 213] on div "+ Add section" at bounding box center [469, 212] width 50 height 15
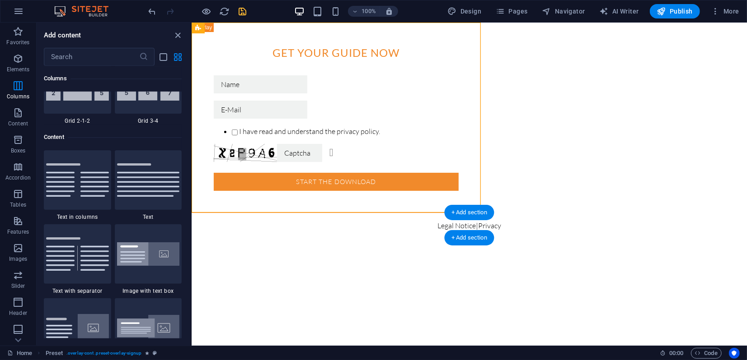
scroll to position [1580, 0]
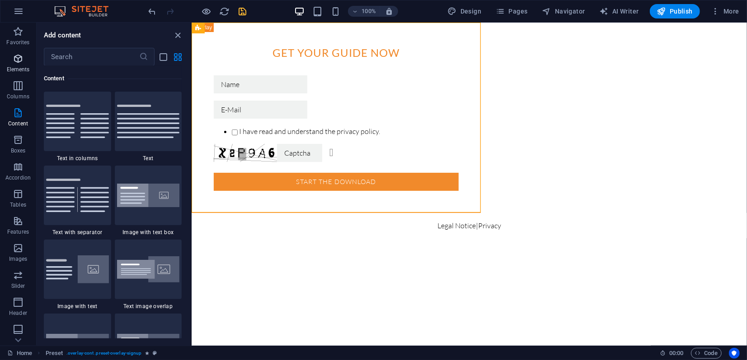
click at [18, 60] on icon "button" at bounding box center [18, 58] width 11 height 11
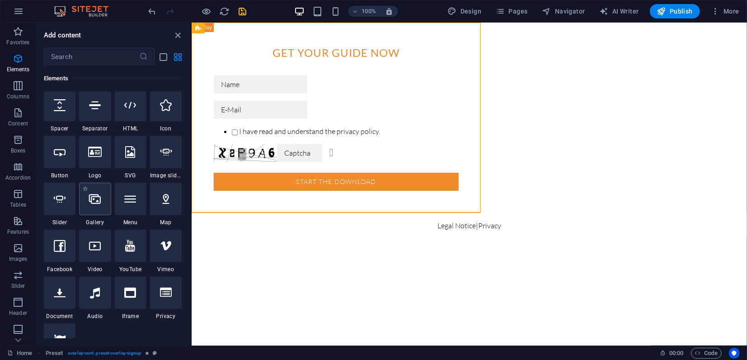
scroll to position [196, 0]
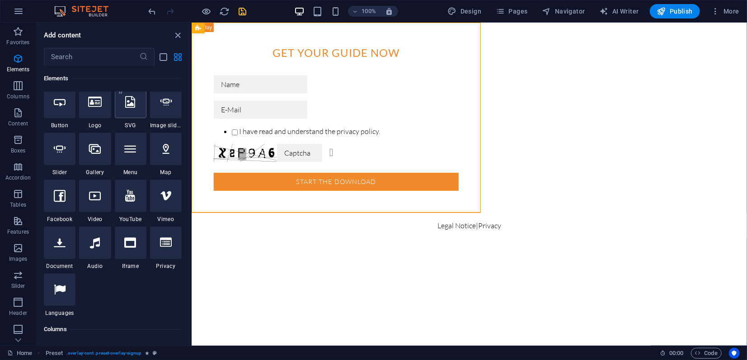
click at [131, 108] on div at bounding box center [131, 102] width 32 height 33
select select "xMidYMid"
select select "px"
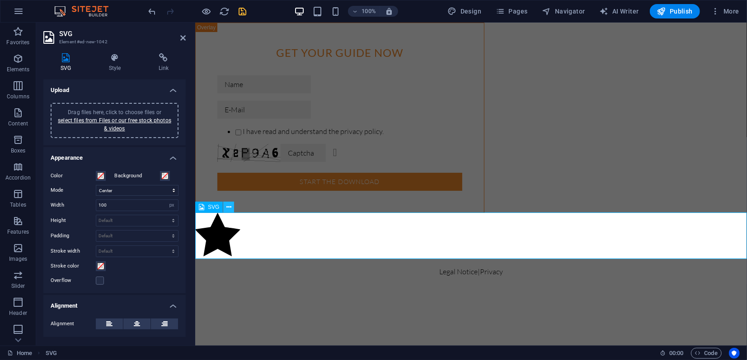
click at [229, 209] on icon at bounding box center [228, 207] width 5 height 9
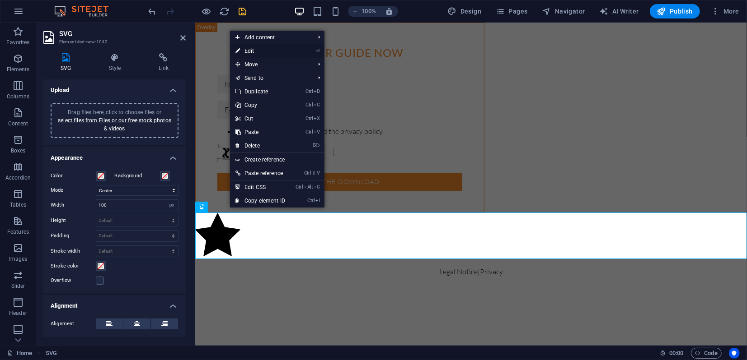
click at [257, 51] on link "⏎ Edit" at bounding box center [260, 51] width 61 height 14
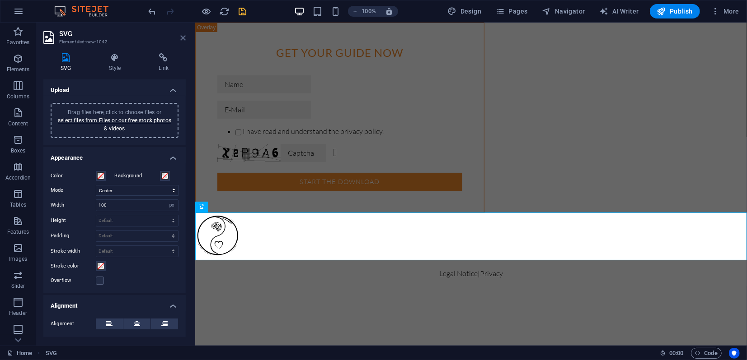
click at [182, 41] on icon at bounding box center [182, 37] width 5 height 7
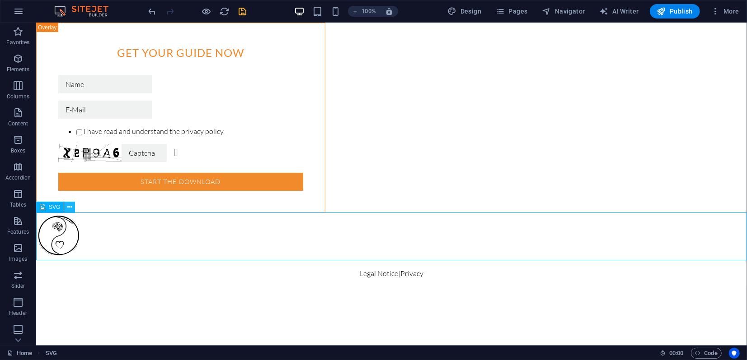
click at [69, 208] on icon at bounding box center [69, 207] width 5 height 9
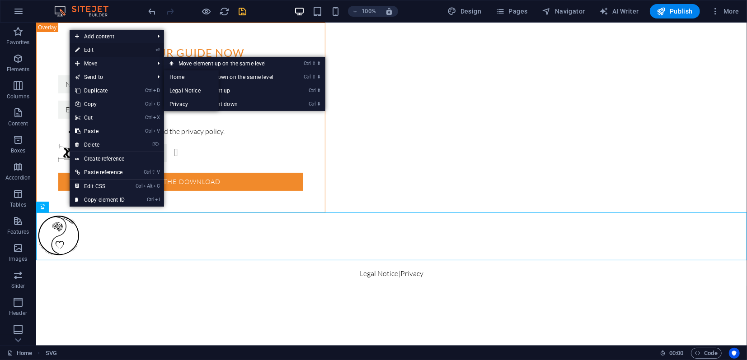
click at [93, 48] on link "⏎ Edit" at bounding box center [100, 50] width 61 height 14
select select "xMidYMid"
select select "px"
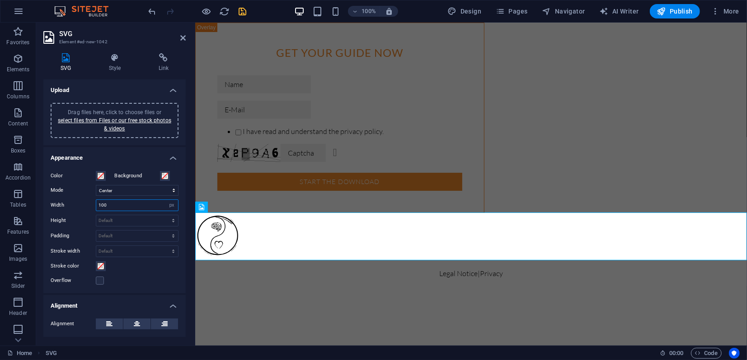
drag, startPoint x: 120, startPoint y: 205, endPoint x: 85, endPoint y: 205, distance: 35.2
click at [85, 205] on div "Width 100 Default auto px rem % em vh vw" at bounding box center [115, 206] width 128 height 12
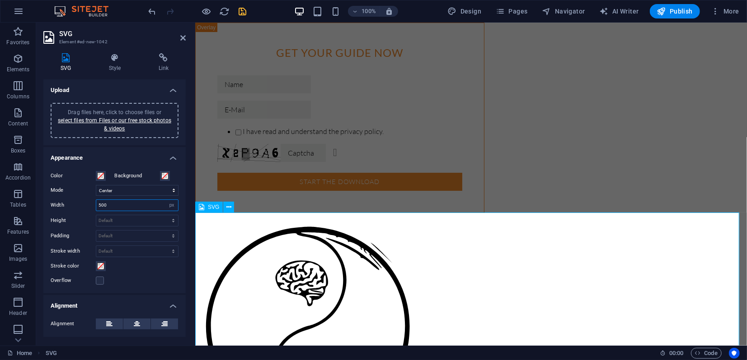
type input "500"
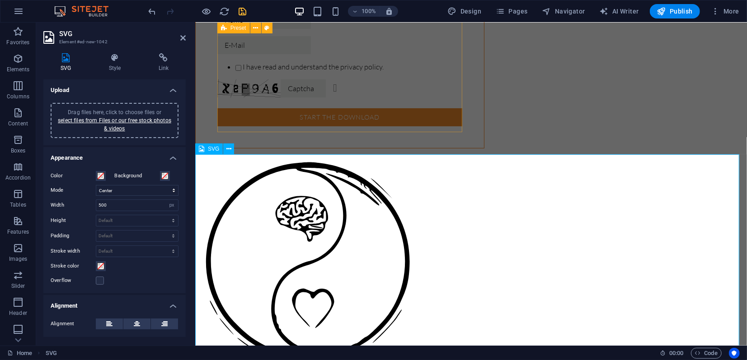
scroll to position [50, 0]
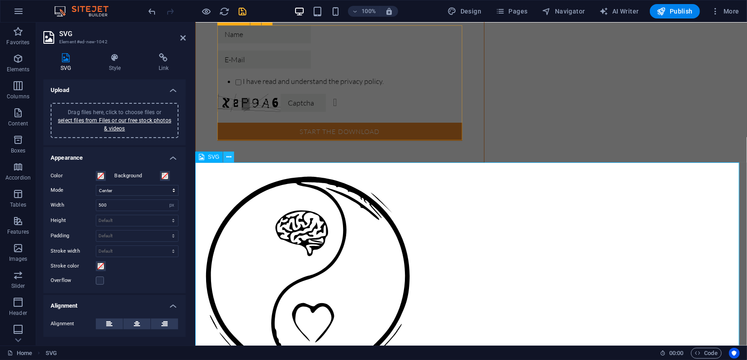
click at [228, 158] on icon at bounding box center [228, 157] width 5 height 9
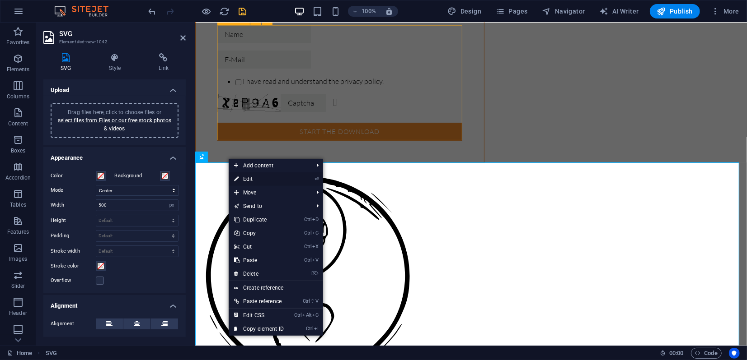
click at [243, 181] on link "⏎ Edit" at bounding box center [259, 180] width 61 height 14
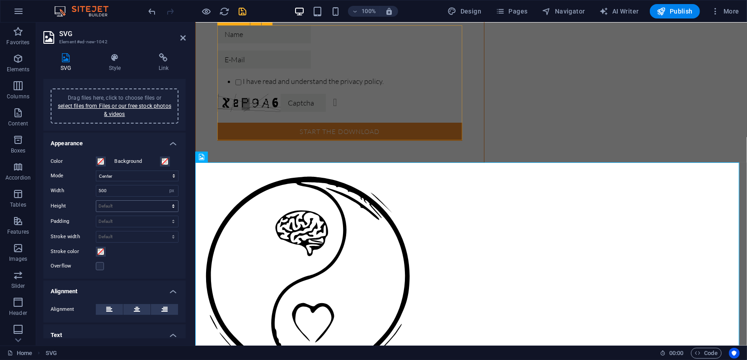
scroll to position [0, 0]
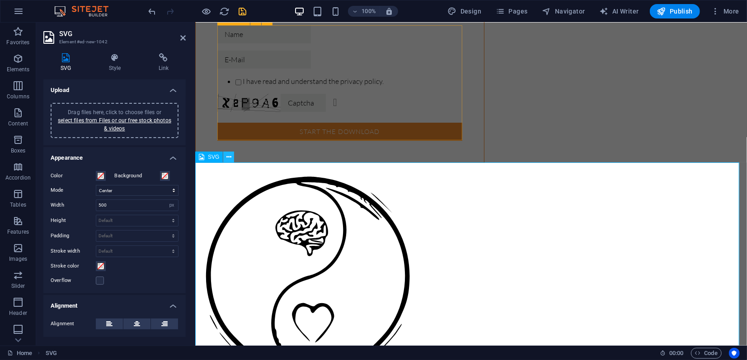
click at [230, 155] on icon at bounding box center [228, 157] width 5 height 9
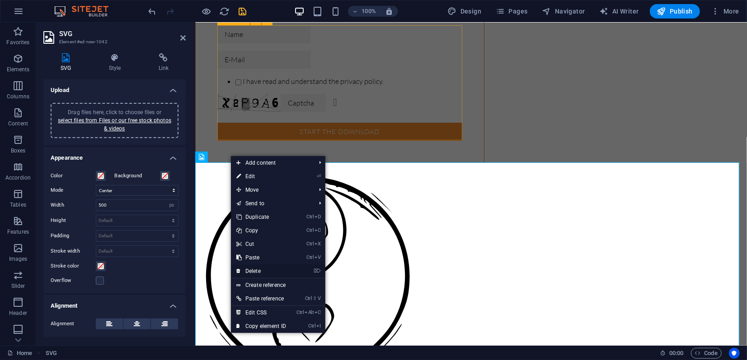
click at [261, 272] on link "⌦ Delete" at bounding box center [261, 272] width 61 height 14
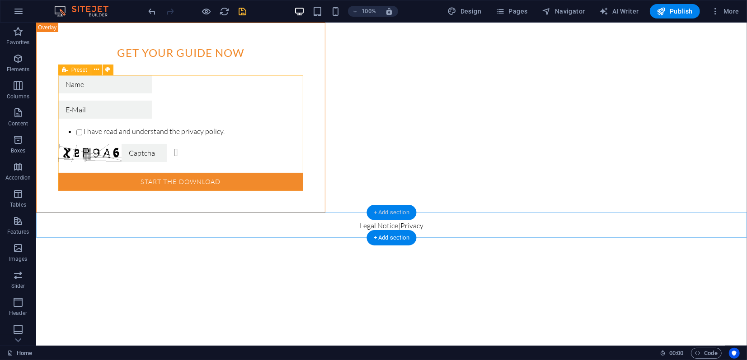
click at [383, 214] on div "+ Add section" at bounding box center [391, 212] width 50 height 15
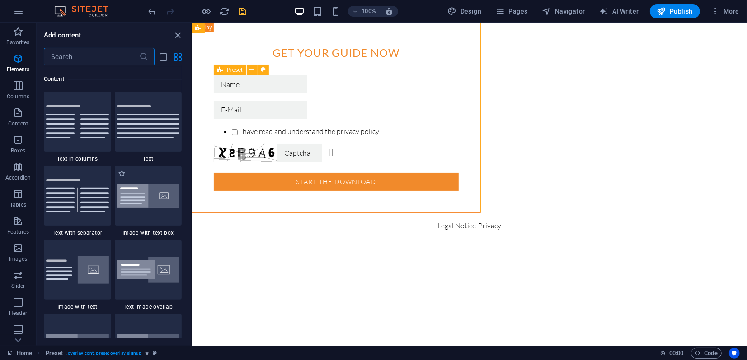
scroll to position [1580, 0]
click at [21, 57] on icon "button" at bounding box center [18, 58] width 11 height 11
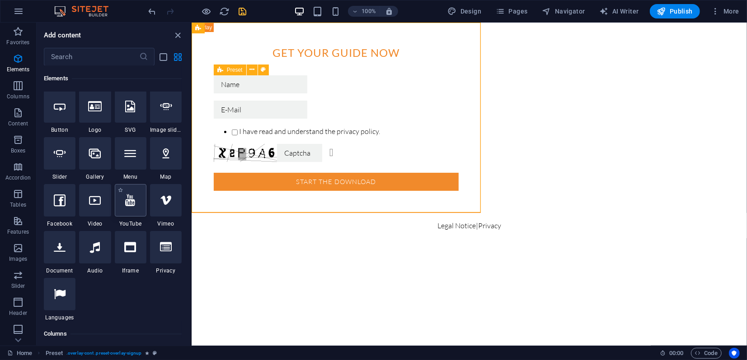
scroll to position [196, 0]
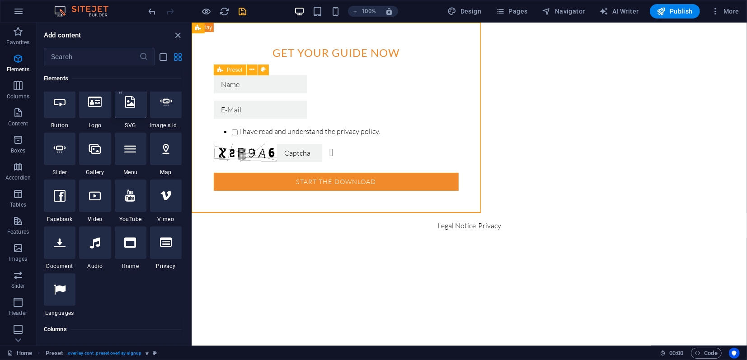
click at [130, 112] on div at bounding box center [131, 102] width 32 height 33
select select "xMidYMid"
select select "px"
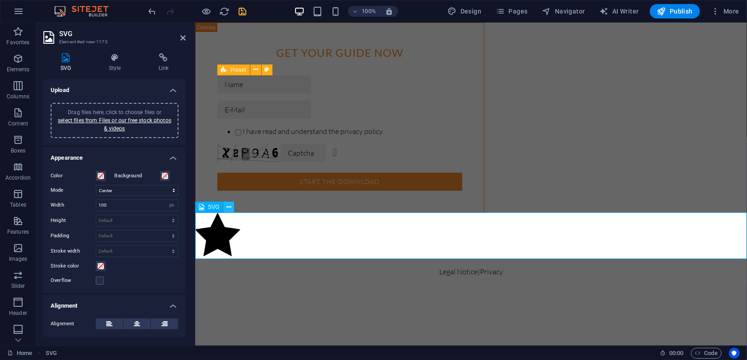
click at [229, 207] on icon at bounding box center [228, 207] width 5 height 9
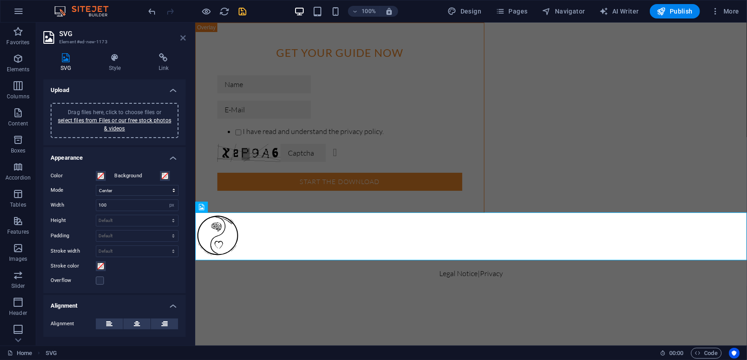
click at [180, 40] on icon at bounding box center [182, 37] width 5 height 7
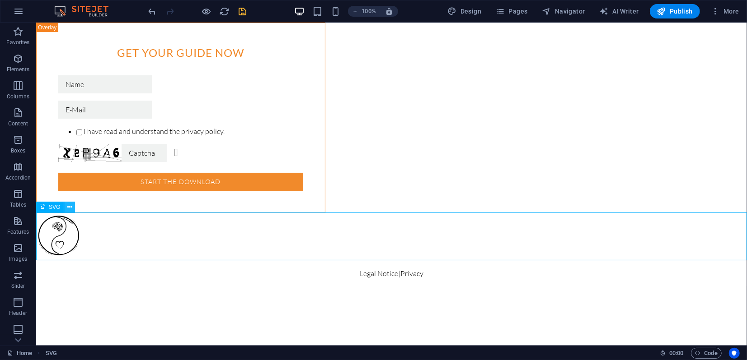
click at [69, 207] on icon at bounding box center [69, 207] width 5 height 9
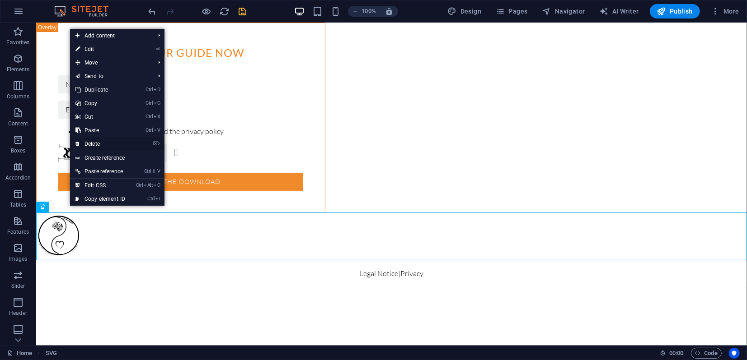
click at [99, 142] on link "⌦ Delete" at bounding box center [100, 144] width 61 height 14
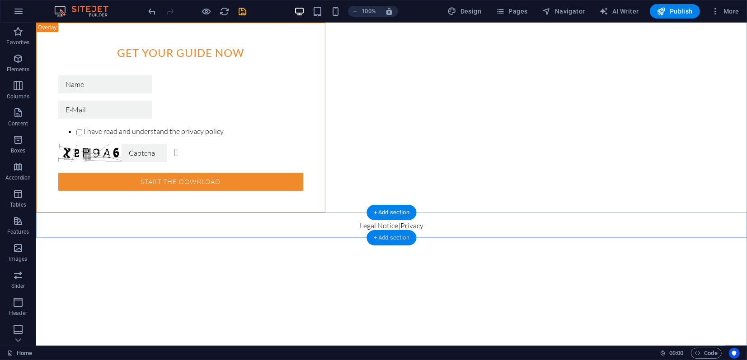
click at [391, 238] on div "+ Add section" at bounding box center [391, 237] width 50 height 15
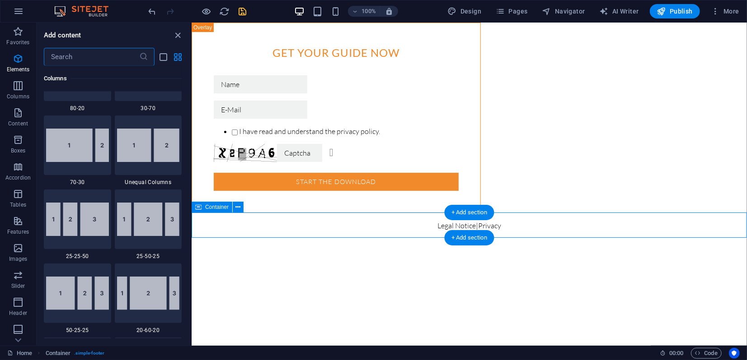
scroll to position [1580, 0]
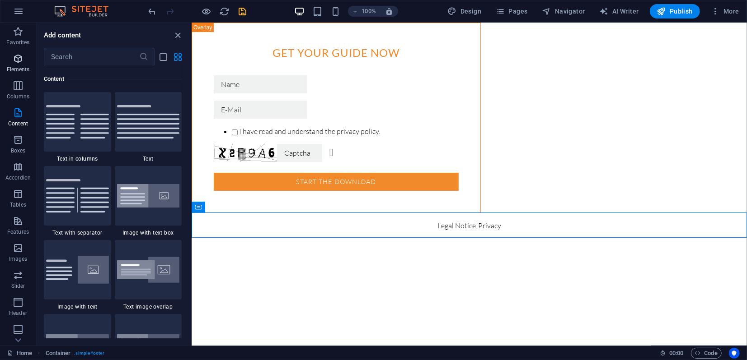
click at [20, 61] on icon "button" at bounding box center [18, 58] width 11 height 11
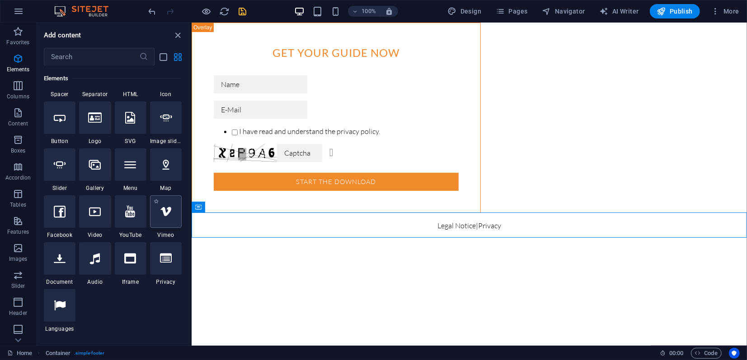
scroll to position [96, 0]
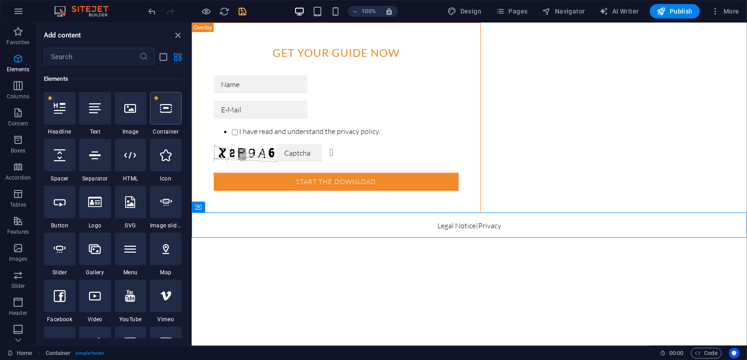
click at [168, 117] on div at bounding box center [166, 108] width 32 height 33
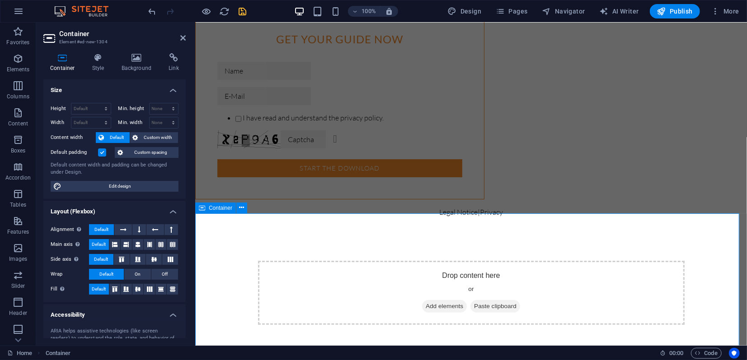
scroll to position [0, 0]
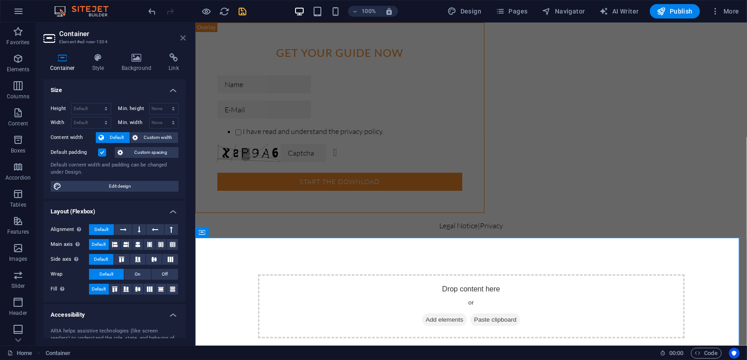
click at [181, 37] on icon at bounding box center [182, 37] width 5 height 7
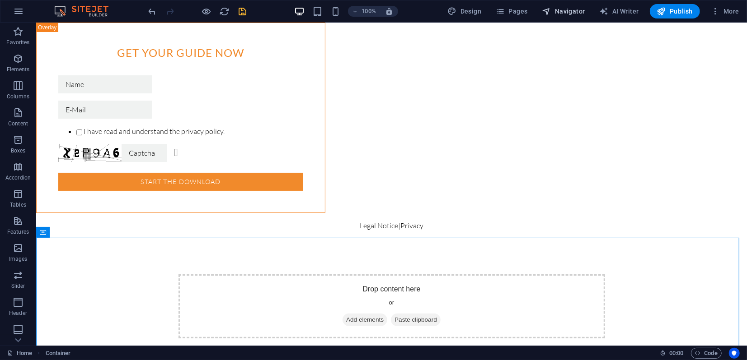
click at [556, 10] on span "Navigator" at bounding box center [563, 11] width 43 height 9
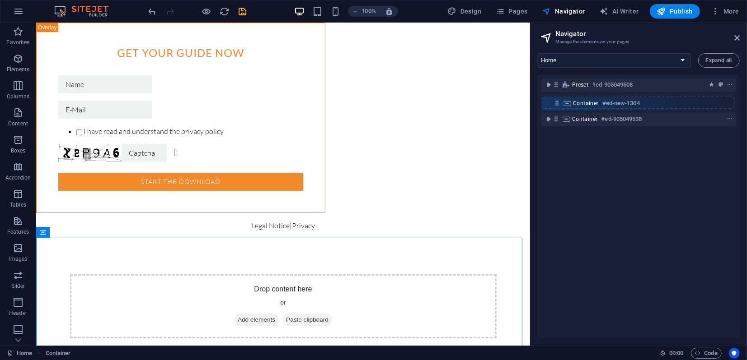
drag, startPoint x: 555, startPoint y: 119, endPoint x: 556, endPoint y: 101, distance: 18.1
click at [556, 101] on div "Preset #ed-905049508 Container #ed-905049538 Container #ed-new-1304" at bounding box center [638, 207] width 202 height 264
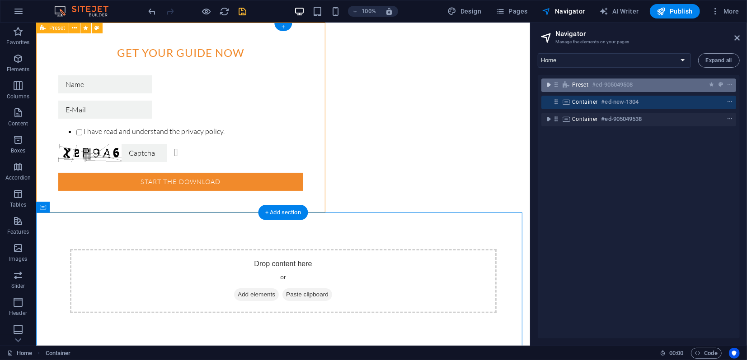
click at [549, 84] on icon "toggle-expand" at bounding box center [548, 84] width 9 height 9
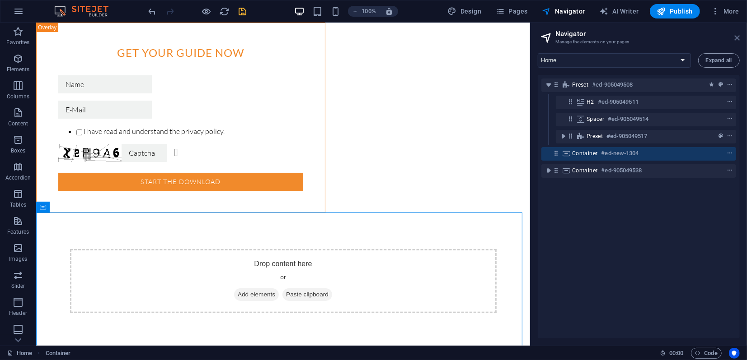
click at [737, 38] on icon at bounding box center [736, 37] width 5 height 7
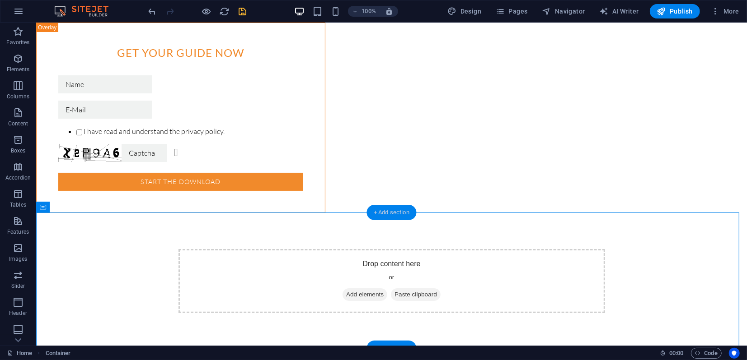
click at [395, 214] on div "+ Add section" at bounding box center [391, 212] width 50 height 15
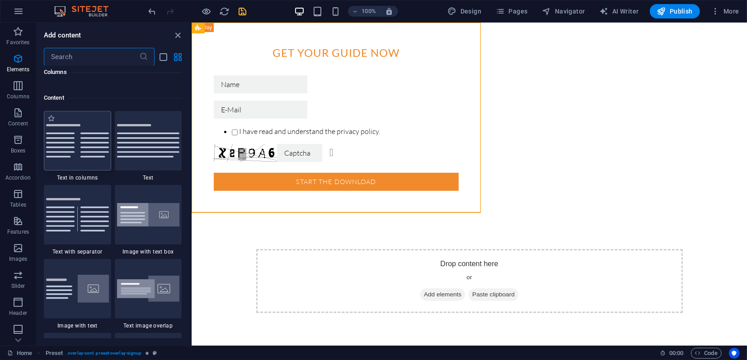
scroll to position [1580, 0]
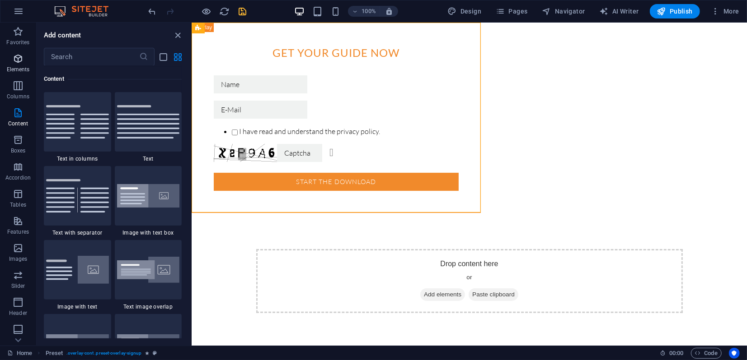
click at [19, 61] on icon "button" at bounding box center [18, 58] width 11 height 11
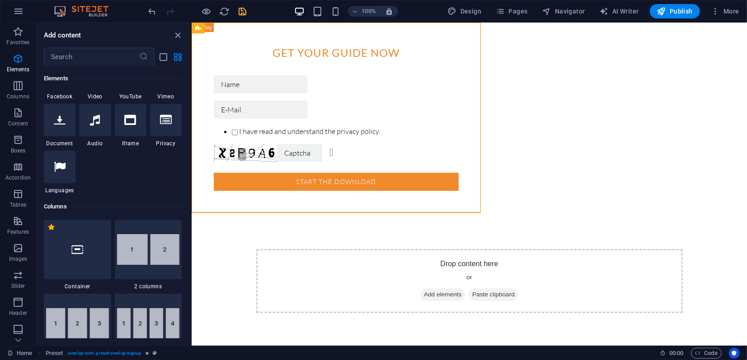
scroll to position [397, 0]
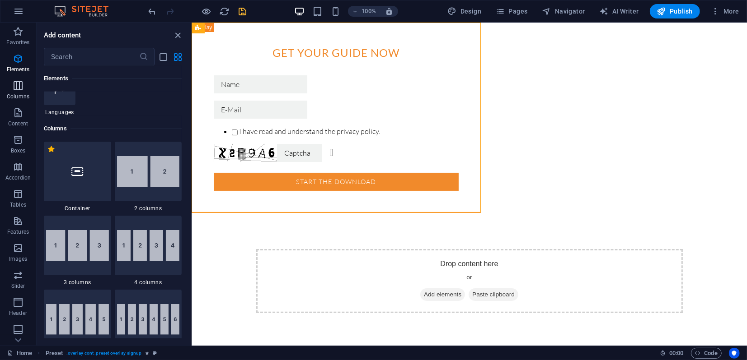
click at [19, 88] on icon "button" at bounding box center [18, 85] width 11 height 11
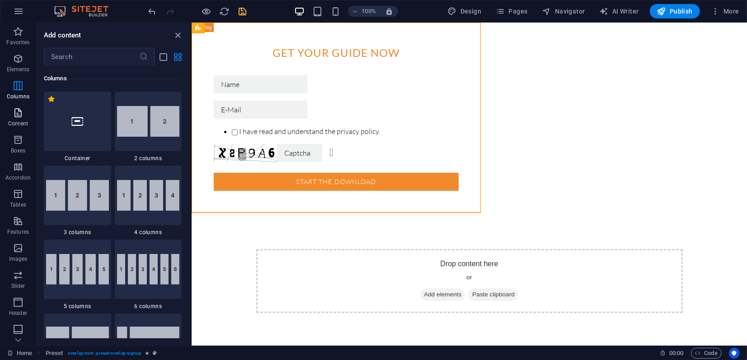
click at [18, 112] on icon "button" at bounding box center [18, 112] width 11 height 11
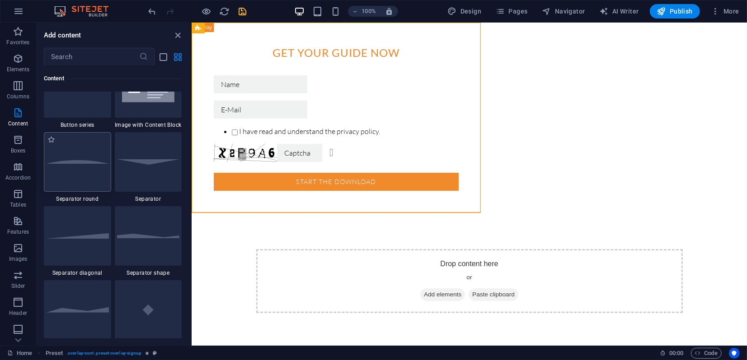
scroll to position [2233, 0]
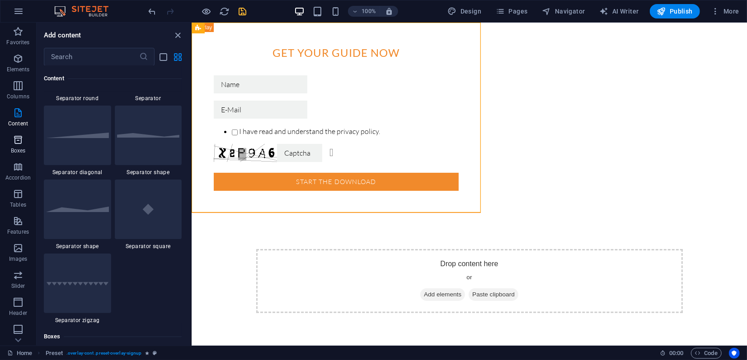
click at [21, 144] on icon "button" at bounding box center [18, 140] width 11 height 11
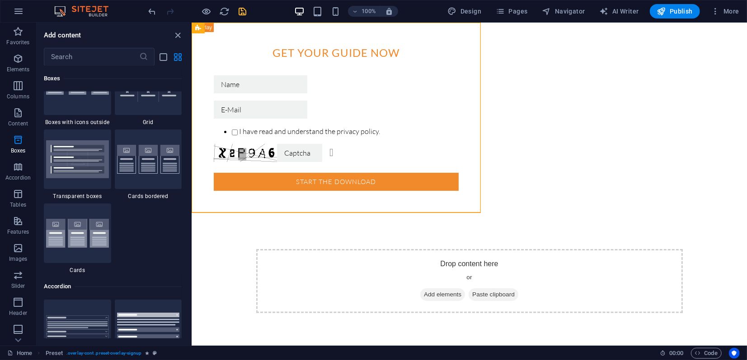
scroll to position [2692, 0]
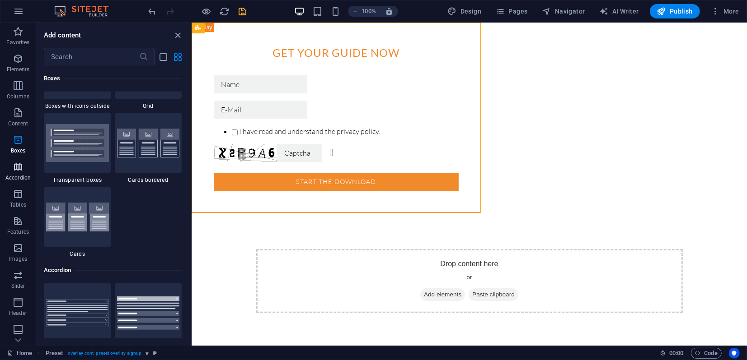
click at [15, 168] on icon "button" at bounding box center [18, 167] width 11 height 11
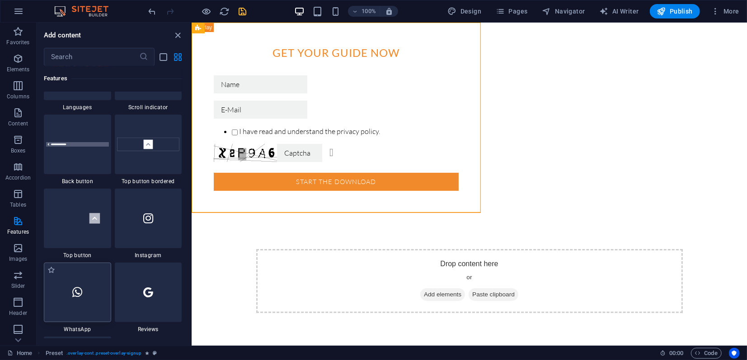
scroll to position [4339, 0]
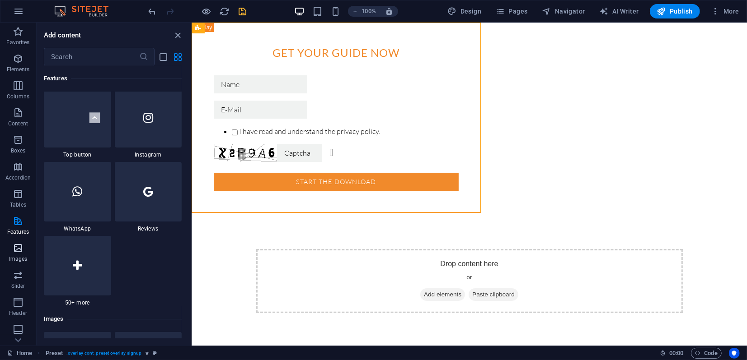
click at [18, 249] on icon "button" at bounding box center [18, 248] width 11 height 11
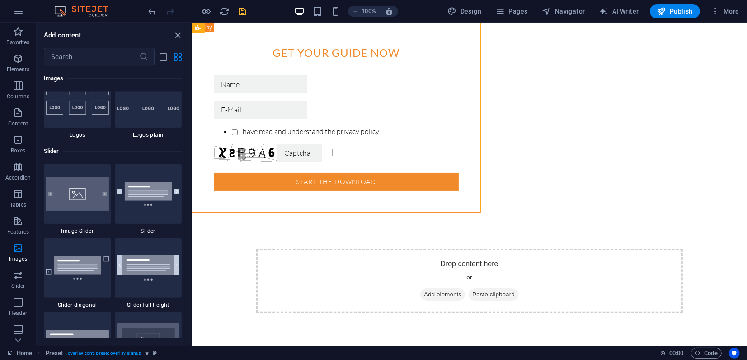
scroll to position [5031, 0]
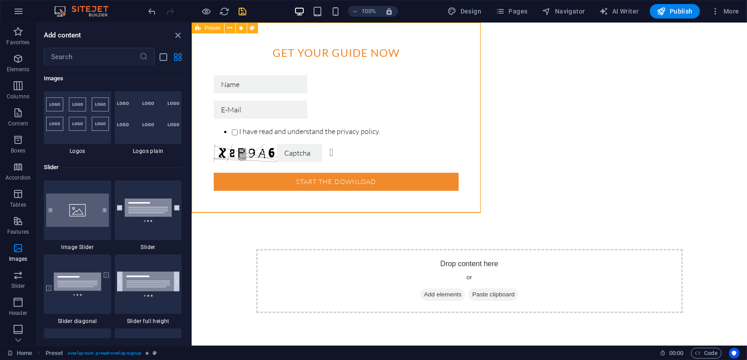
click at [201, 28] on div "Preset" at bounding box center [208, 28] width 33 height 11
click at [206, 26] on span "Preset" at bounding box center [213, 27] width 16 height 5
click at [235, 206] on button at bounding box center [238, 207] width 11 height 11
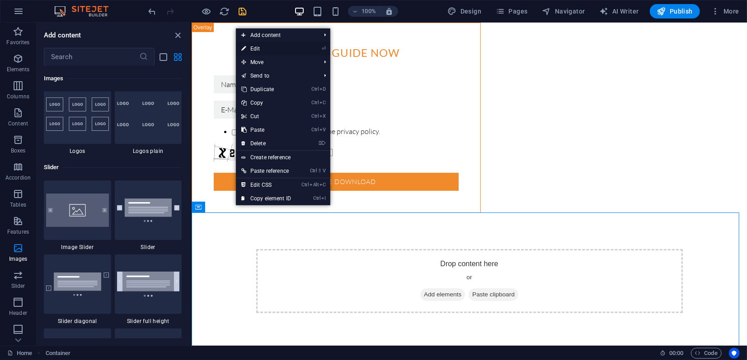
click at [257, 50] on link "⏎ Edit" at bounding box center [266, 49] width 61 height 14
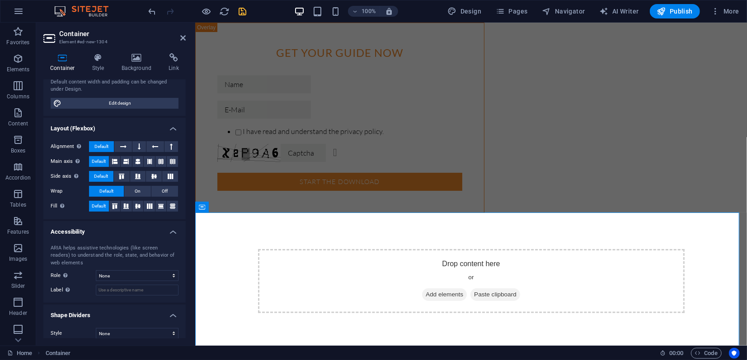
scroll to position [90, 0]
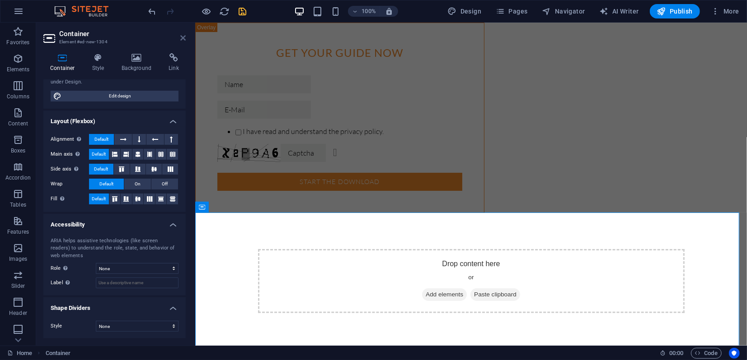
click at [183, 38] on icon at bounding box center [182, 37] width 5 height 7
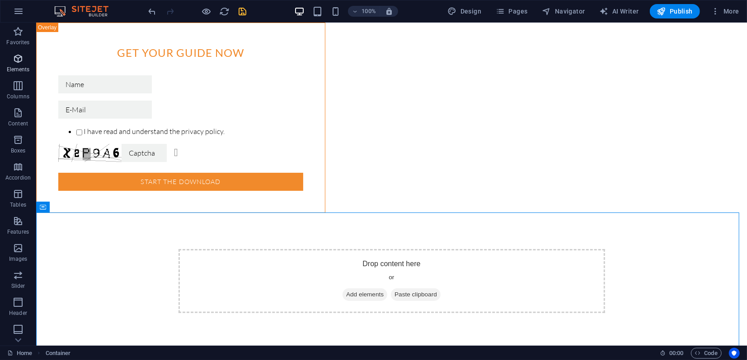
click at [19, 61] on icon "button" at bounding box center [18, 58] width 11 height 11
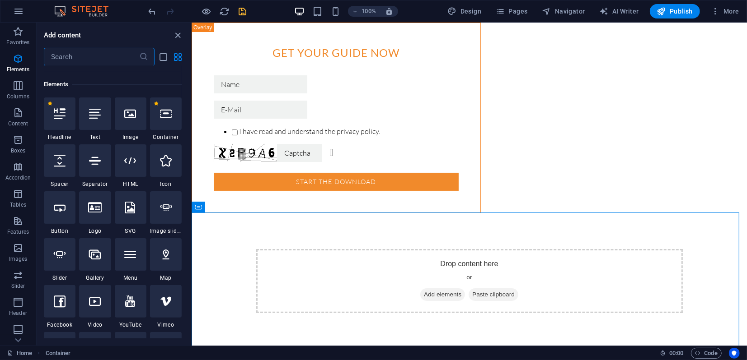
scroll to position [96, 0]
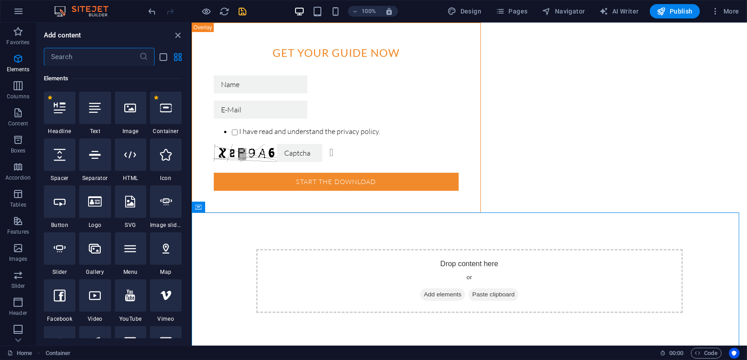
click at [93, 57] on input "text" at bounding box center [91, 57] width 95 height 18
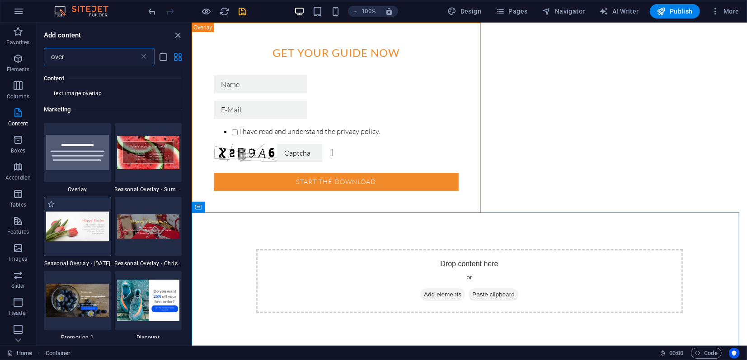
scroll to position [50, 0]
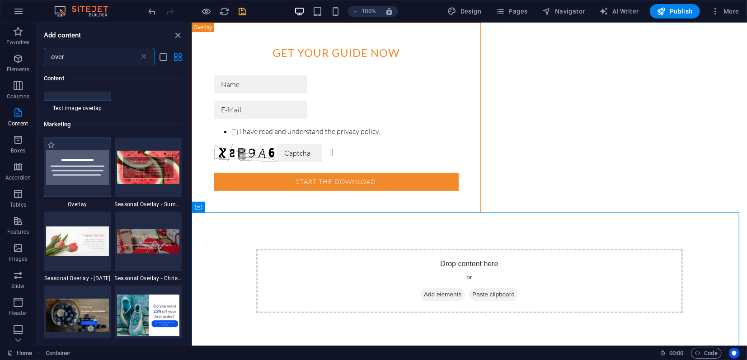
type input "over"
click at [81, 168] on img at bounding box center [77, 167] width 63 height 35
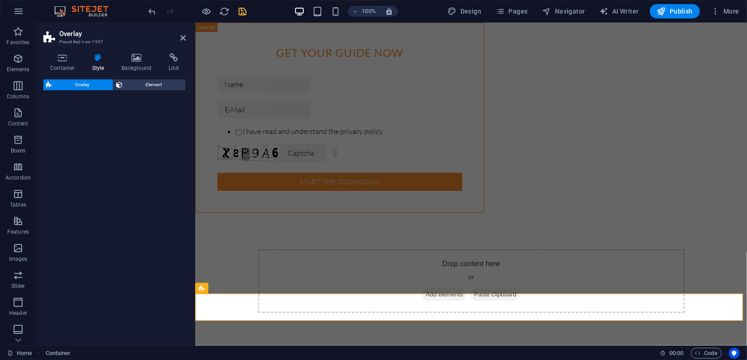
select select "rem"
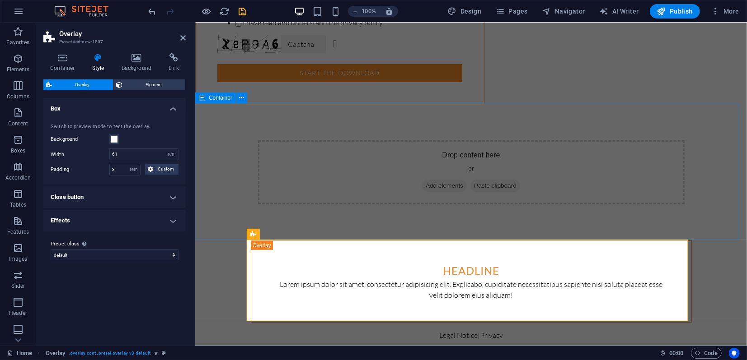
scroll to position [110, 0]
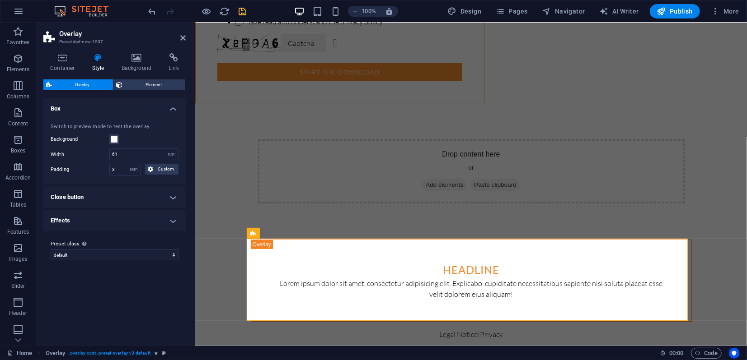
click at [117, 221] on h4 "Effects" at bounding box center [114, 221] width 142 height 22
click at [103, 196] on h4 "Close button" at bounding box center [114, 198] width 142 height 22
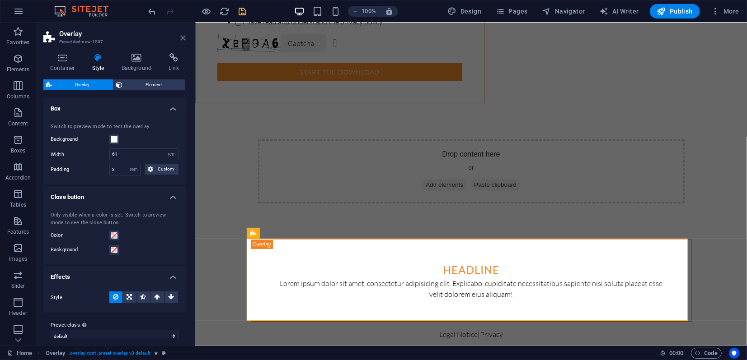
click at [183, 38] on icon at bounding box center [182, 37] width 5 height 7
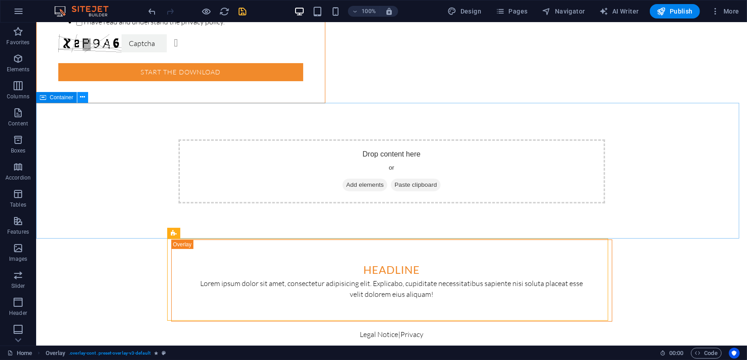
click at [83, 96] on icon at bounding box center [82, 97] width 5 height 9
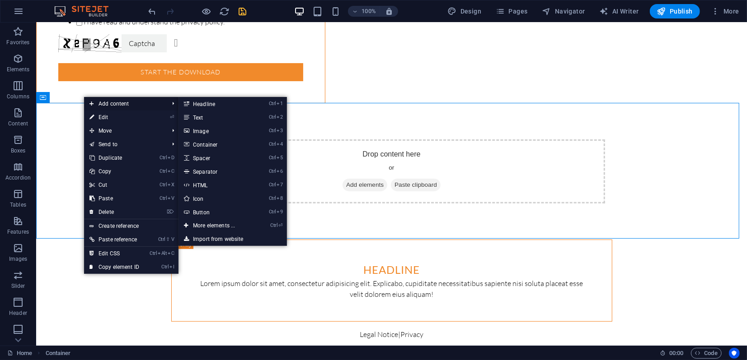
click at [113, 102] on span "Add content" at bounding box center [124, 104] width 81 height 14
click at [210, 225] on link "Ctrl ⏎ More elements ..." at bounding box center [215, 226] width 75 height 14
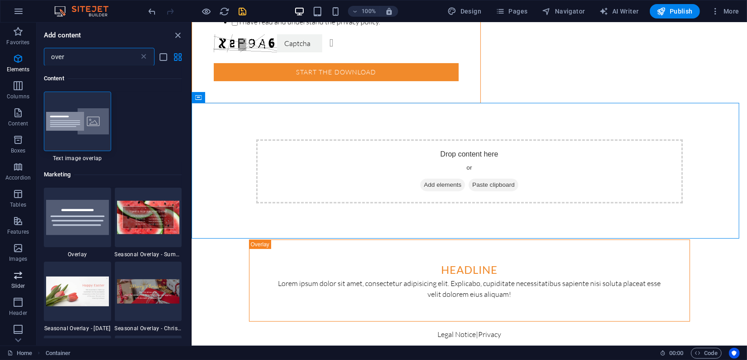
scroll to position [83, 0]
click at [19, 302] on icon "button" at bounding box center [18, 300] width 11 height 11
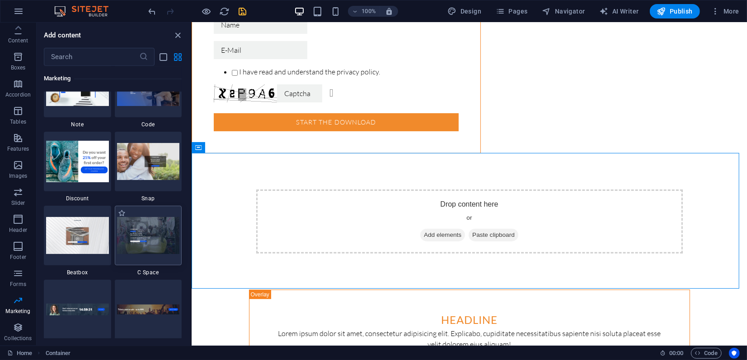
scroll to position [7909, 0]
click at [146, 228] on img at bounding box center [148, 236] width 63 height 37
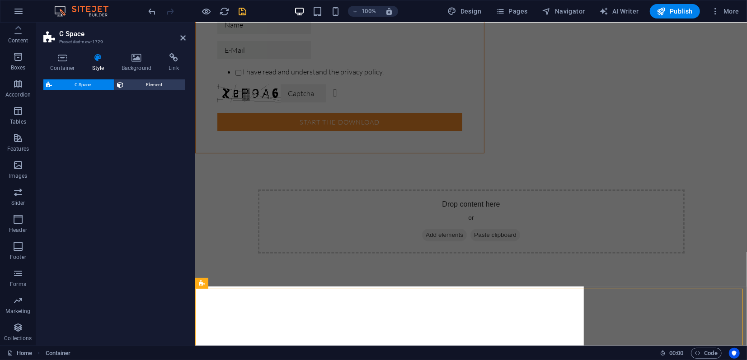
select select "%"
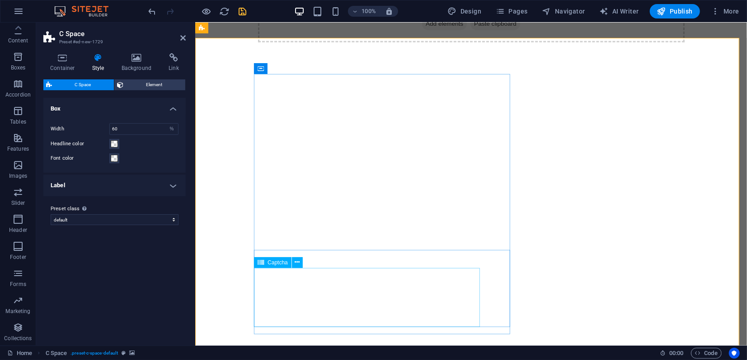
scroll to position [260, 0]
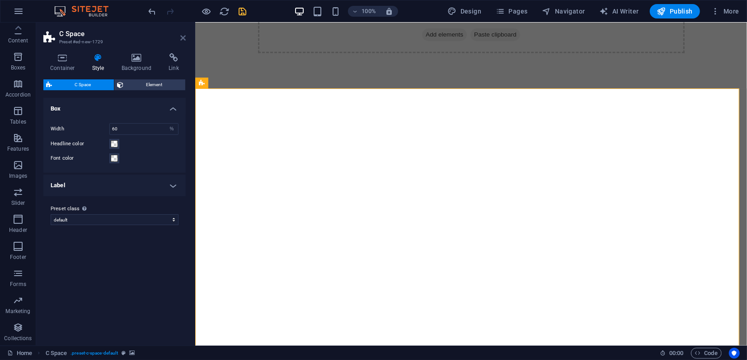
click at [182, 39] on icon at bounding box center [182, 37] width 5 height 7
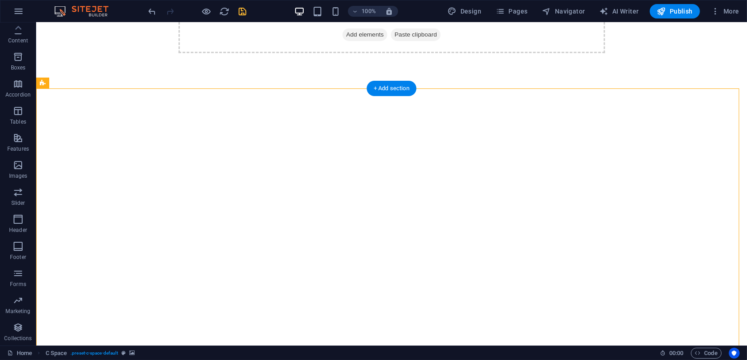
click at [137, 110] on figure at bounding box center [391, 255] width 710 height 332
click at [100, 84] on icon at bounding box center [102, 82] width 7 height 9
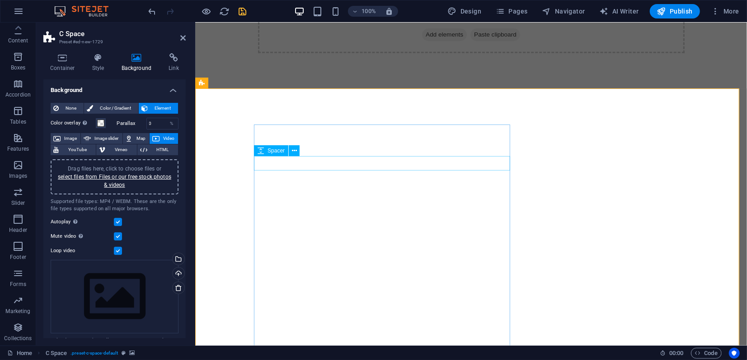
scroll to position [361, 0]
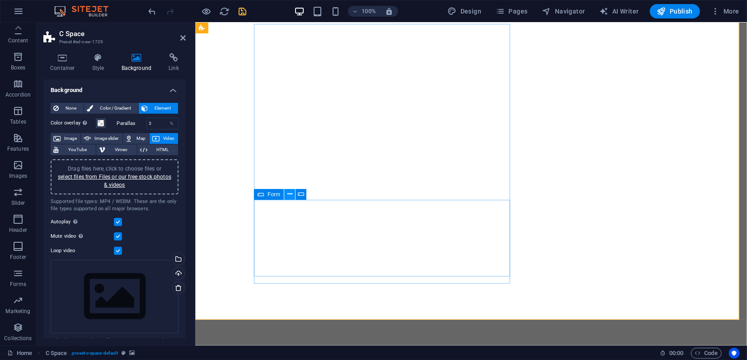
click at [289, 195] on icon at bounding box center [289, 194] width 5 height 9
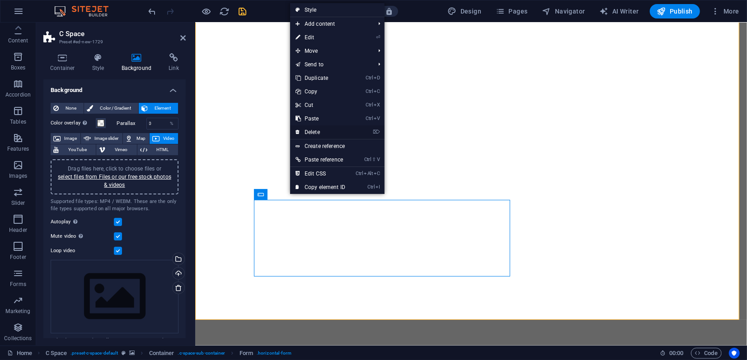
click at [313, 131] on link "⌦ Delete" at bounding box center [320, 133] width 61 height 14
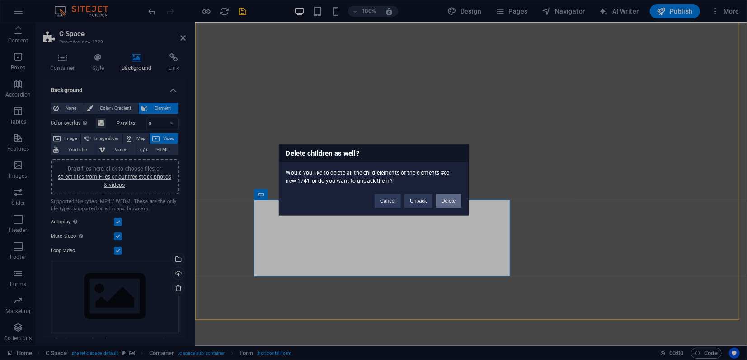
click at [450, 201] on button "Delete" at bounding box center [448, 202] width 25 height 14
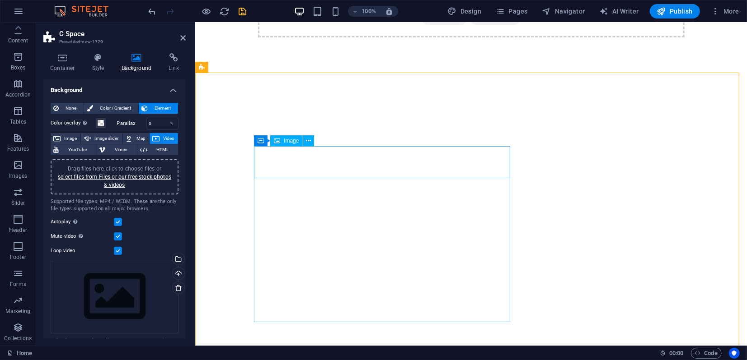
scroll to position [210, 0]
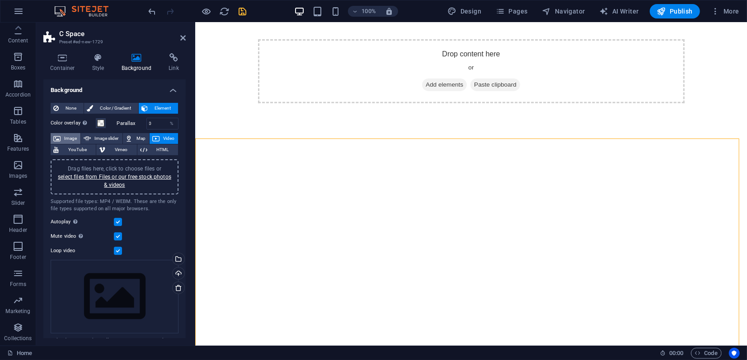
click at [71, 137] on span "Image" at bounding box center [70, 138] width 14 height 11
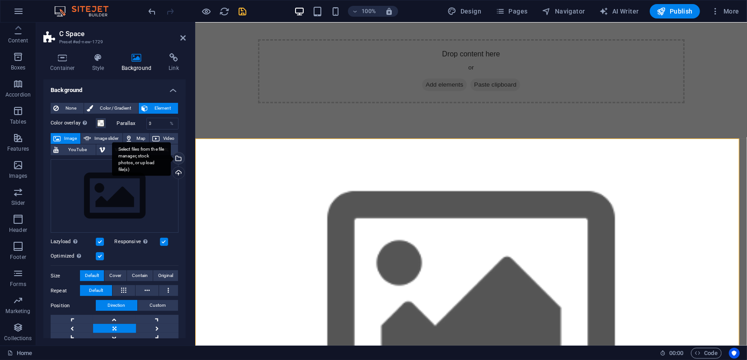
click at [177, 155] on div "Select files from the file manager, stock photos, or upload file(s)" at bounding box center [178, 160] width 14 height 14
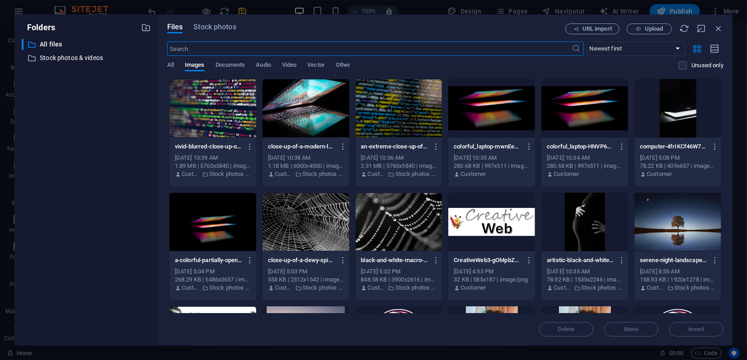
scroll to position [208, 0]
click at [314, 223] on div at bounding box center [305, 222] width 87 height 59
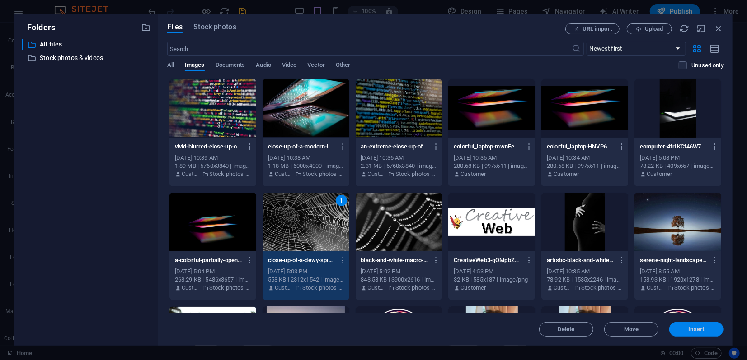
click at [685, 335] on button "Insert" at bounding box center [696, 329] width 54 height 14
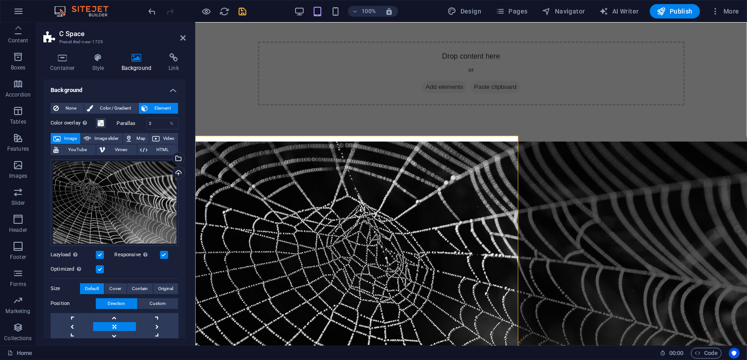
scroll to position [210, 0]
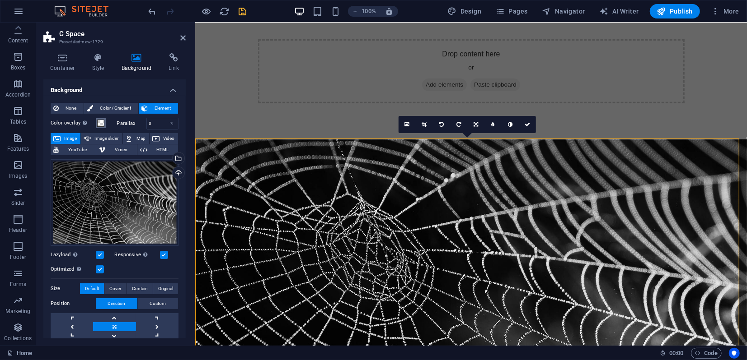
click at [99, 122] on span at bounding box center [100, 123] width 7 height 7
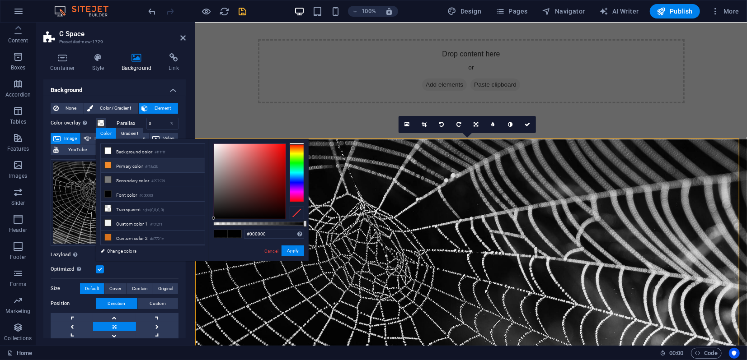
click at [117, 164] on li "Primary color #f18a2b" at bounding box center [153, 166] width 104 height 14
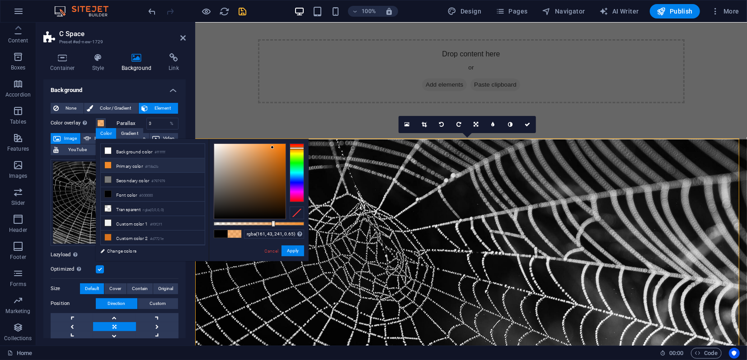
click at [299, 188] on div at bounding box center [297, 173] width 14 height 59
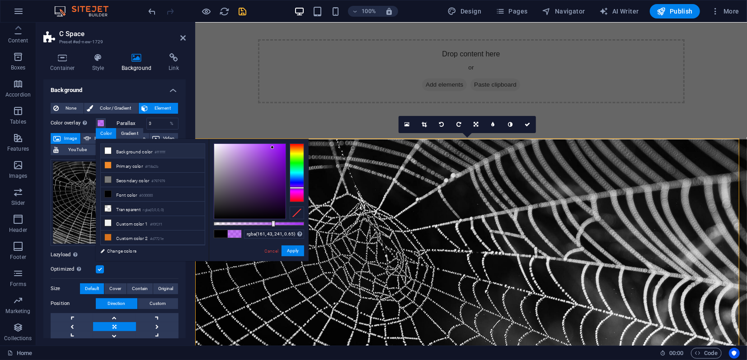
click at [125, 150] on li "Background color #ffffff" at bounding box center [153, 151] width 104 height 14
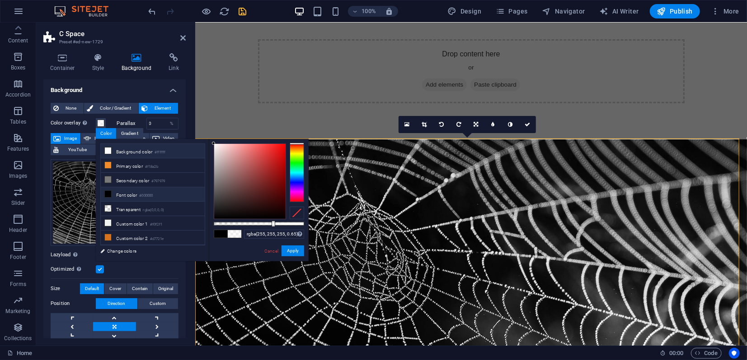
click at [123, 192] on li "Font color #000000" at bounding box center [153, 194] width 104 height 14
type input "rgba(0, 0, 0, 0.65)"
click at [298, 252] on button "Apply" at bounding box center [292, 251] width 23 height 11
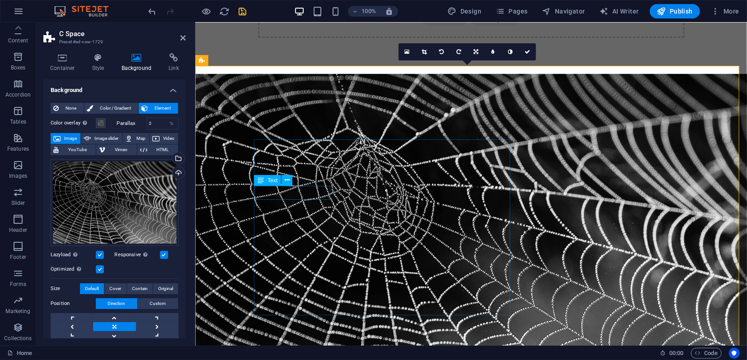
scroll to position [260, 0]
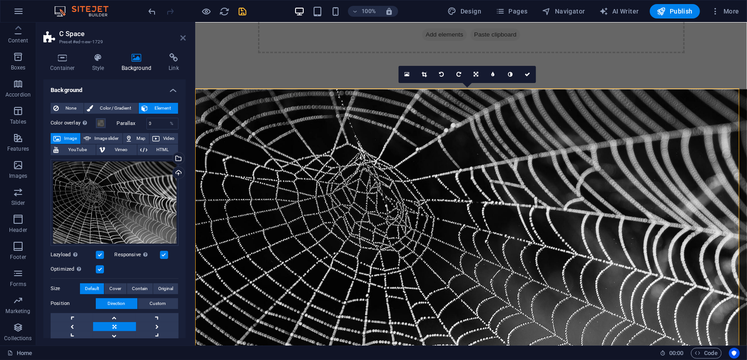
click at [183, 40] on icon at bounding box center [182, 37] width 5 height 7
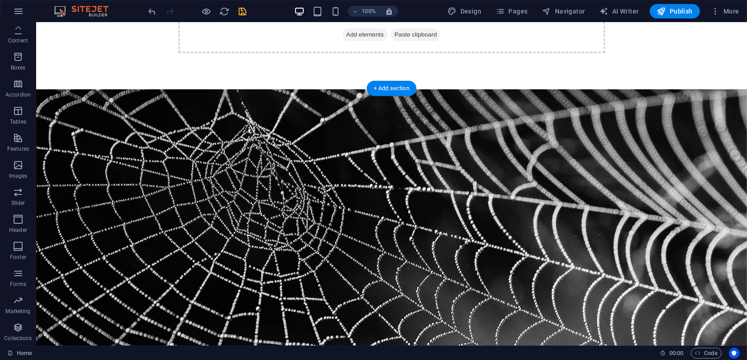
click at [67, 106] on figure at bounding box center [391, 250] width 710 height 323
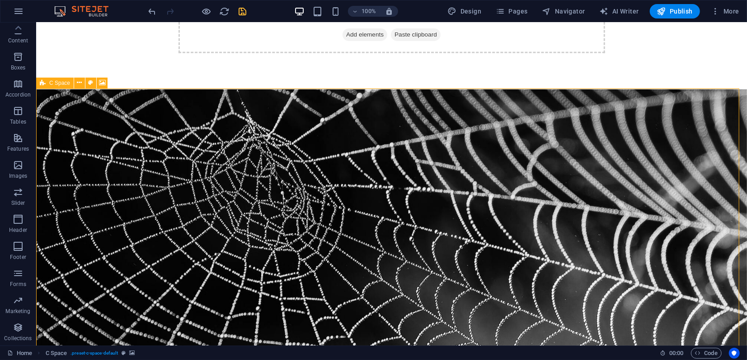
click at [47, 85] on div "C Space" at bounding box center [54, 83] width 37 height 11
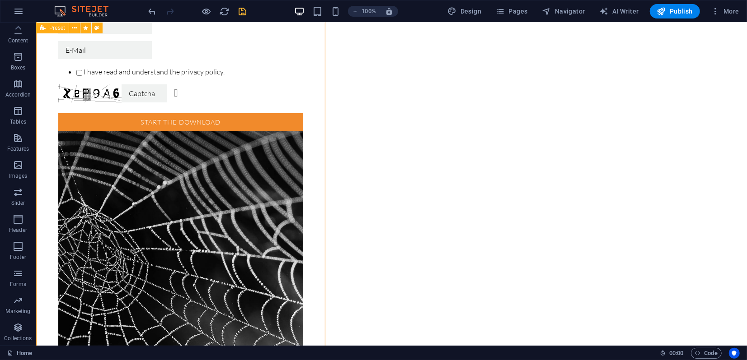
scroll to position [0, 0]
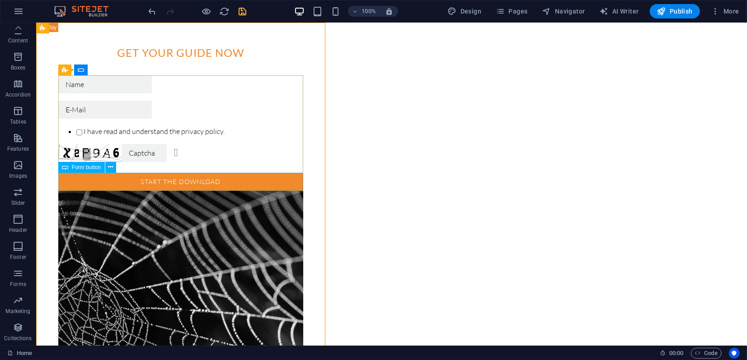
click at [84, 166] on span "Form button" at bounding box center [86, 167] width 29 height 5
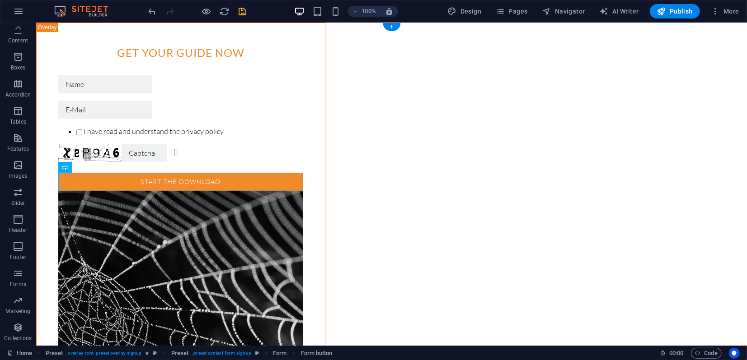
click at [86, 209] on figure at bounding box center [180, 353] width 245 height 324
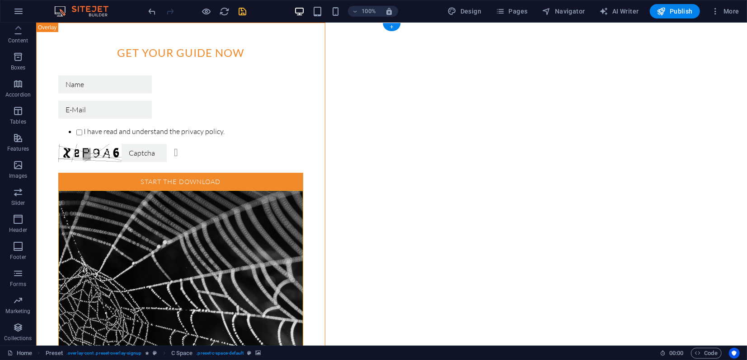
click at [80, 209] on figure at bounding box center [180, 353] width 245 height 324
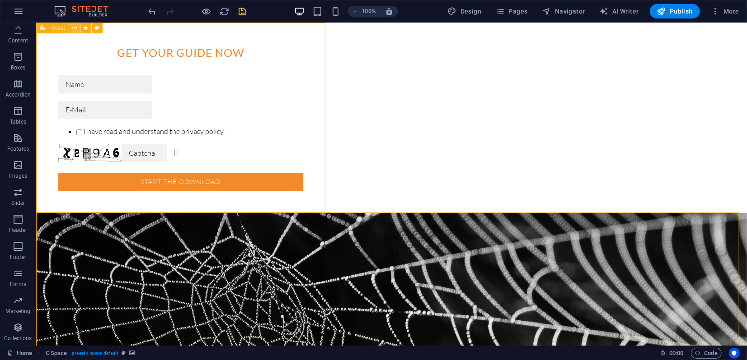
click at [72, 28] on icon at bounding box center [74, 27] width 5 height 9
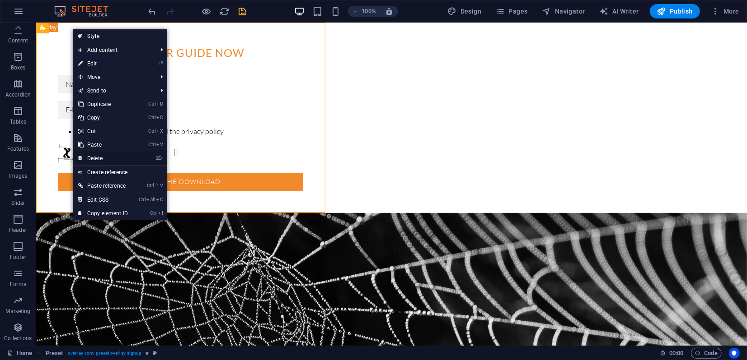
click at [95, 157] on link "⌦ Delete" at bounding box center [103, 159] width 61 height 14
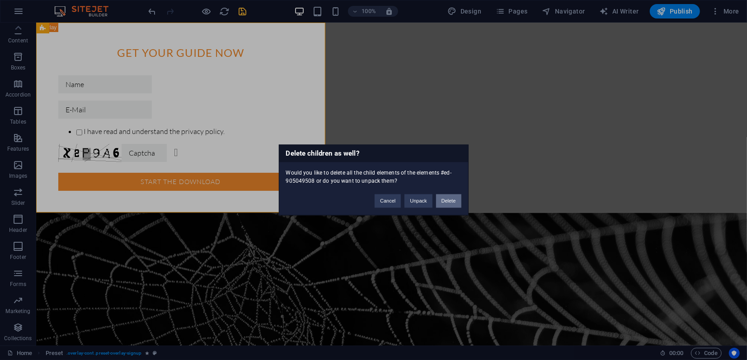
click at [452, 202] on button "Delete" at bounding box center [448, 202] width 25 height 14
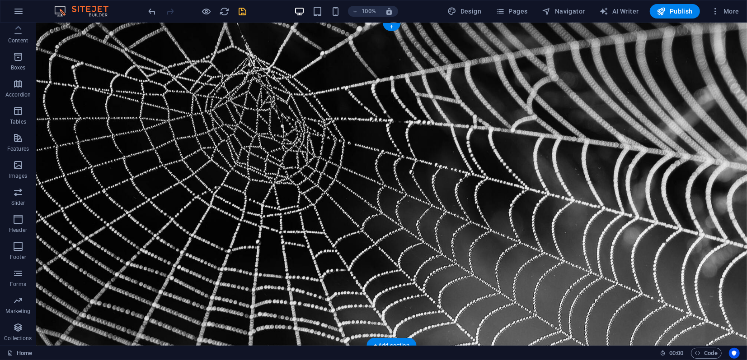
click at [50, 40] on figure at bounding box center [391, 183] width 710 height 323
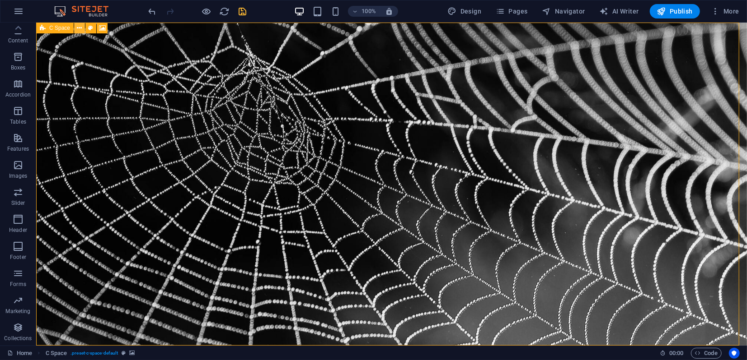
click at [80, 31] on icon at bounding box center [79, 27] width 5 height 9
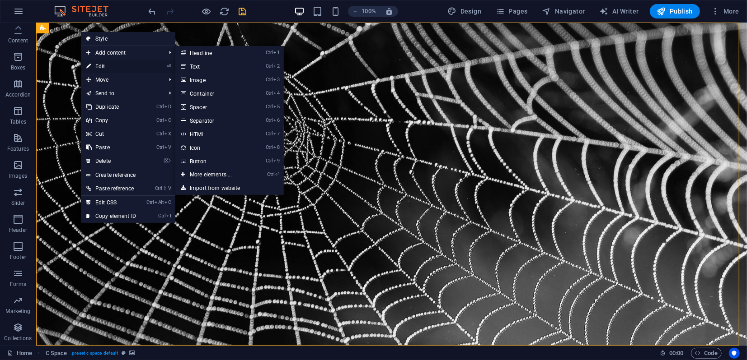
click at [102, 64] on link "⏎ Edit" at bounding box center [111, 67] width 61 height 14
select select "%"
select select "vh"
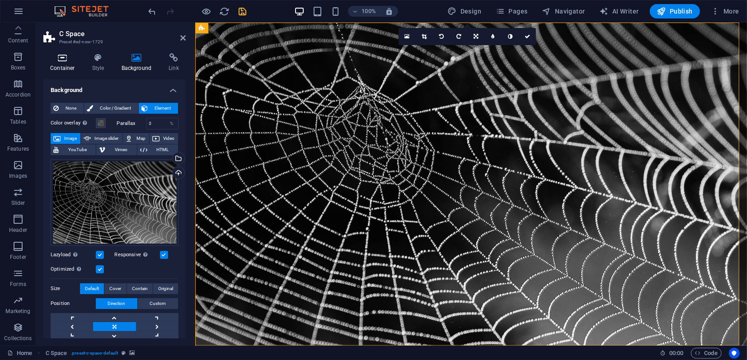
click at [64, 59] on icon at bounding box center [62, 57] width 38 height 9
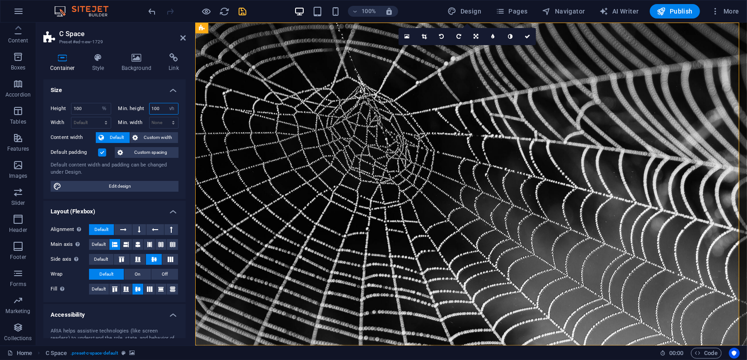
drag, startPoint x: 150, startPoint y: 108, endPoint x: 154, endPoint y: 130, distance: 22.0
click at [152, 108] on input "100" at bounding box center [163, 108] width 29 height 11
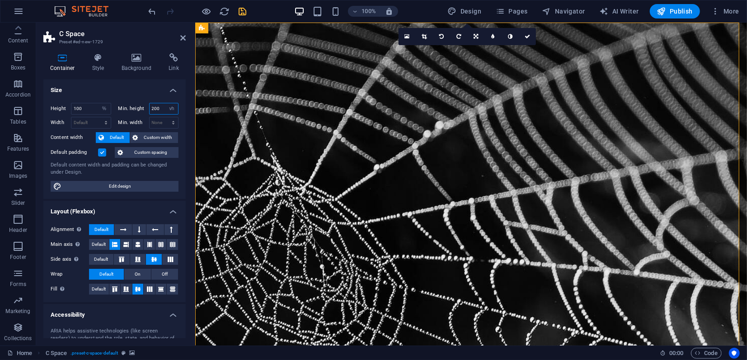
drag, startPoint x: 153, startPoint y: 108, endPoint x: 147, endPoint y: 110, distance: 6.1
click at [145, 109] on div "Min. height 200 None px rem % vh vw" at bounding box center [148, 109] width 61 height 12
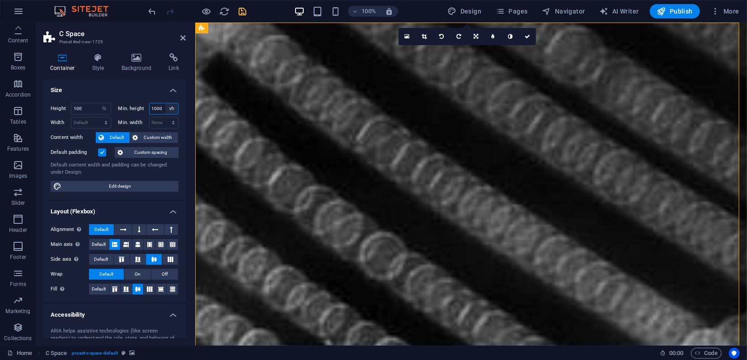
drag, startPoint x: 153, startPoint y: 108, endPoint x: 164, endPoint y: 112, distance: 12.2
click at [164, 112] on div "1000 None px rem % vh vw" at bounding box center [164, 109] width 30 height 12
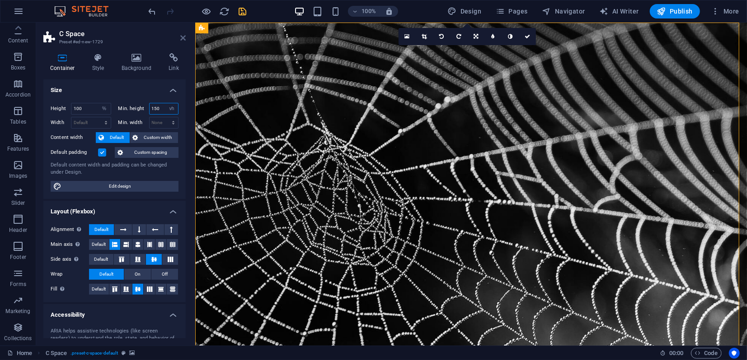
type input "150"
click at [184, 40] on icon at bounding box center [182, 37] width 5 height 7
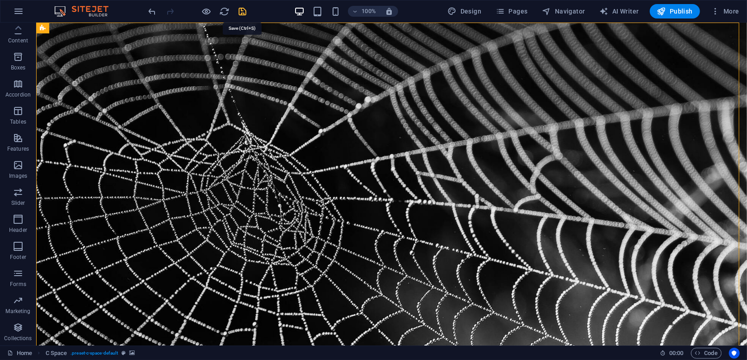
click at [240, 10] on icon "save" at bounding box center [243, 11] width 10 height 10
click at [190, 173] on span "Container" at bounding box center [199, 171] width 23 height 5
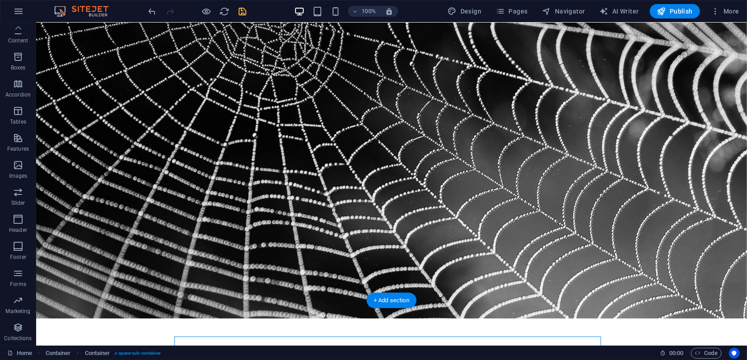
scroll to position [98, 0]
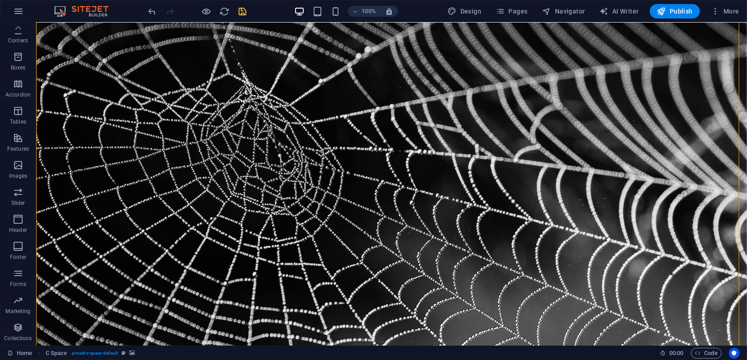
scroll to position [0, 0]
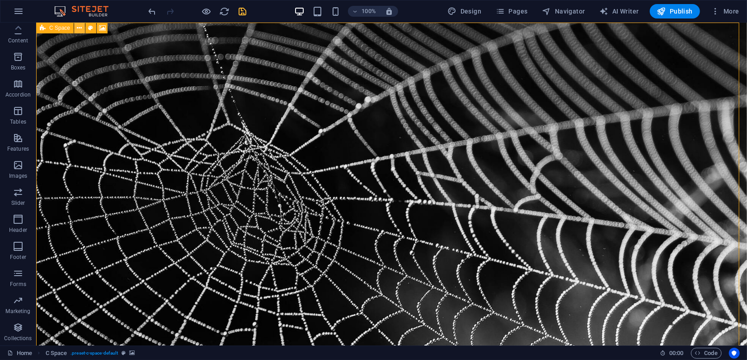
click at [79, 29] on icon at bounding box center [79, 27] width 5 height 9
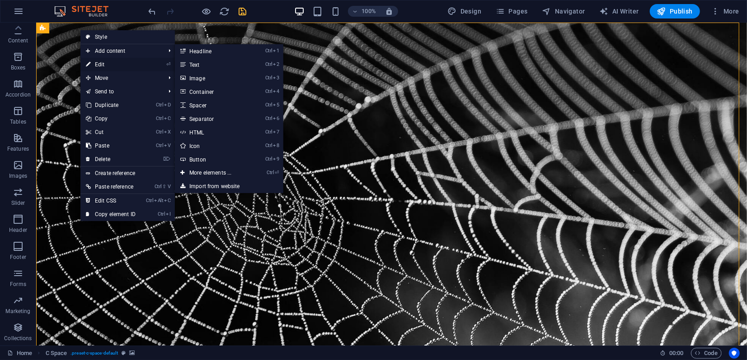
click at [103, 64] on link "⏎ Edit" at bounding box center [110, 65] width 61 height 14
select select "%"
select select "vh"
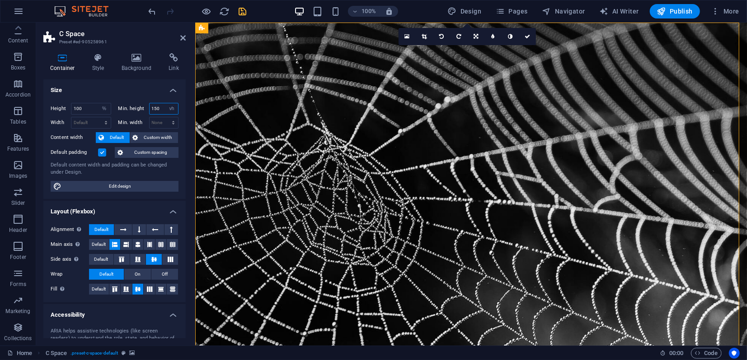
click at [154, 108] on input "150" at bounding box center [163, 108] width 29 height 11
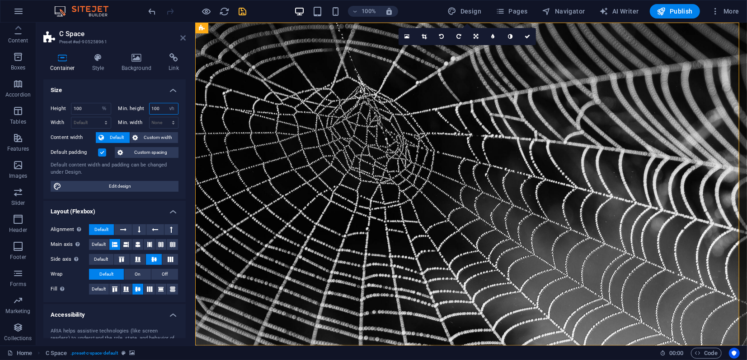
type input "100"
click at [181, 38] on icon at bounding box center [182, 37] width 5 height 7
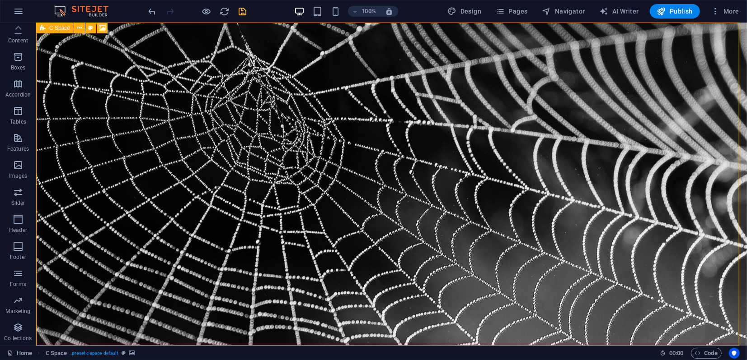
click at [104, 28] on icon at bounding box center [102, 27] width 7 height 9
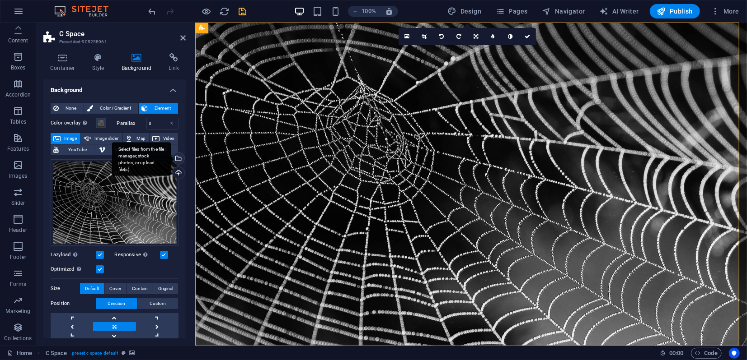
click at [178, 159] on div "Select files from the file manager, stock photos, or upload file(s)" at bounding box center [178, 160] width 14 height 14
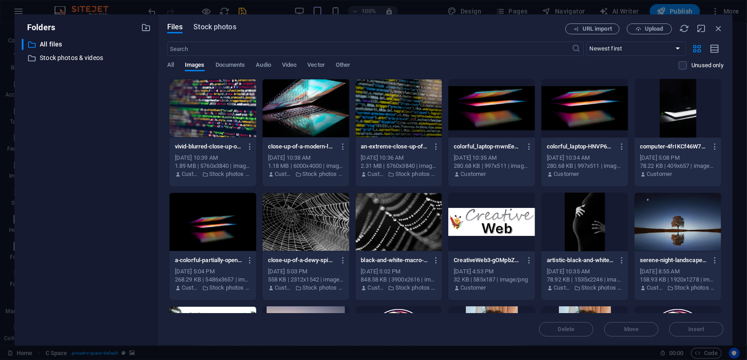
click at [215, 27] on span "Stock photos" at bounding box center [214, 27] width 42 height 11
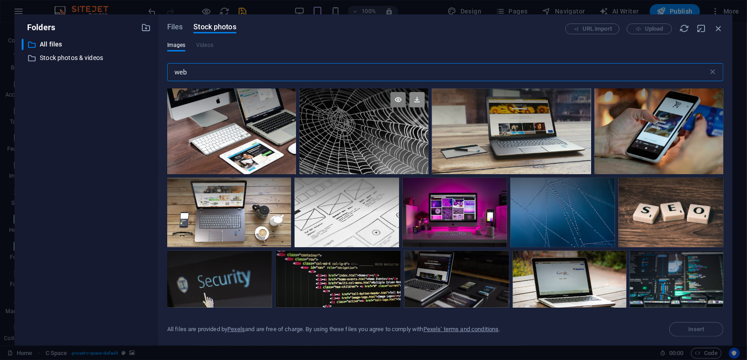
type input "web"
click at [413, 102] on icon at bounding box center [416, 99] width 15 height 15
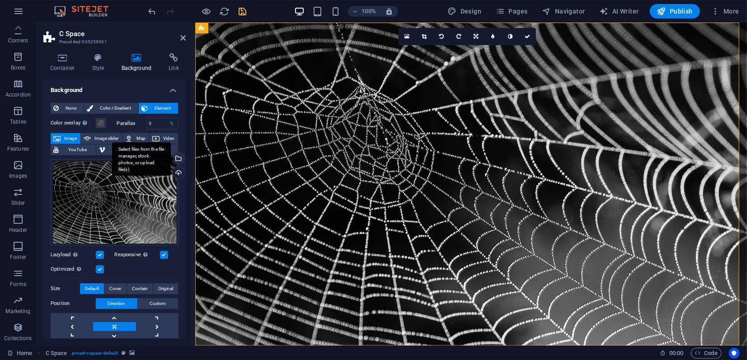
click at [171, 159] on div "Select files from the file manager, stock photos, or upload file(s)" at bounding box center [141, 159] width 59 height 34
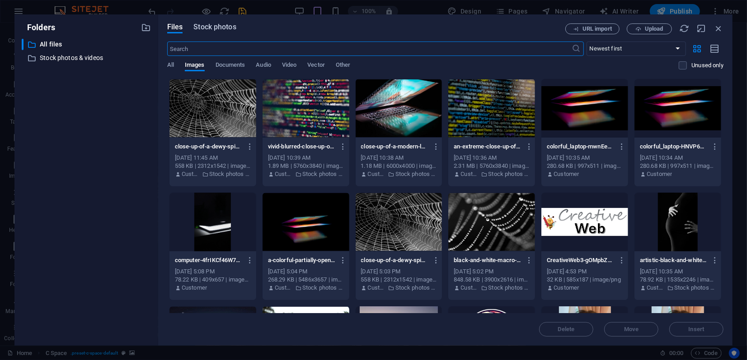
click at [214, 29] on span "Stock photos" at bounding box center [214, 27] width 42 height 11
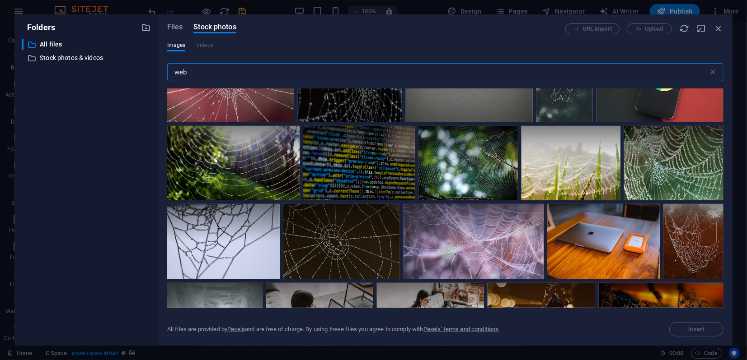
scroll to position [652, 0]
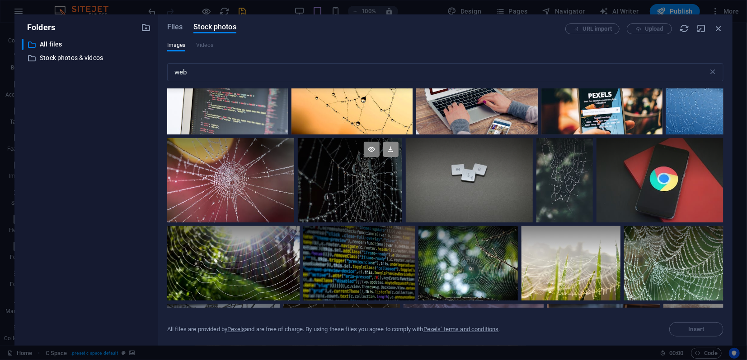
click at [387, 148] on icon at bounding box center [390, 149] width 15 height 15
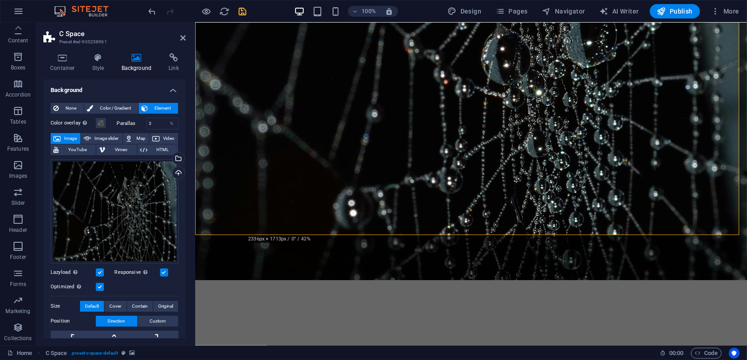
scroll to position [0, 0]
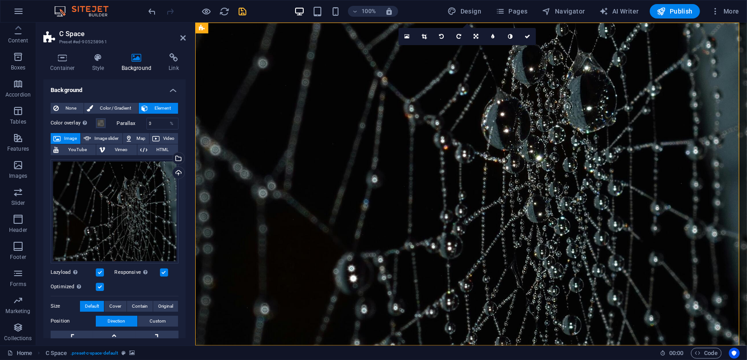
click at [179, 38] on header "C Space Preset #ed-905258961" at bounding box center [114, 34] width 142 height 23
click at [182, 38] on icon at bounding box center [182, 37] width 5 height 7
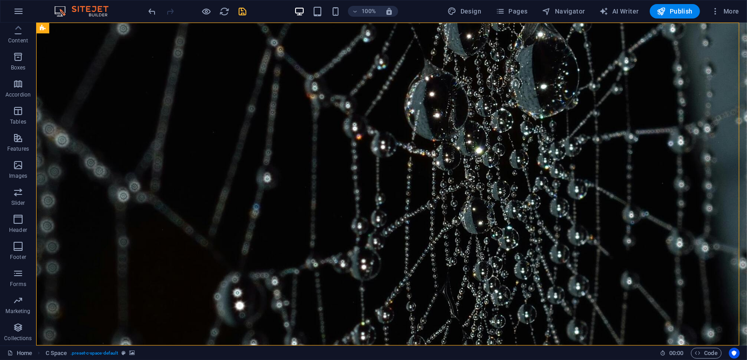
click at [242, 13] on icon "save" at bounding box center [243, 11] width 10 height 10
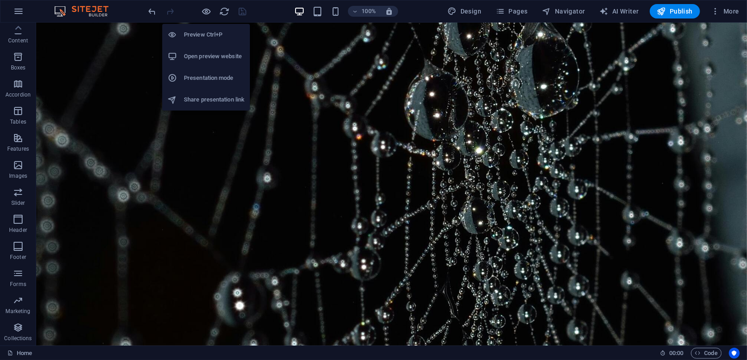
click at [201, 75] on h6 "Presentation mode" at bounding box center [214, 78] width 61 height 11
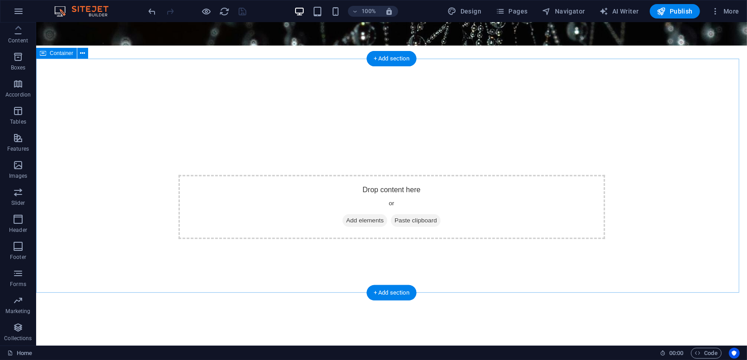
scroll to position [341, 0]
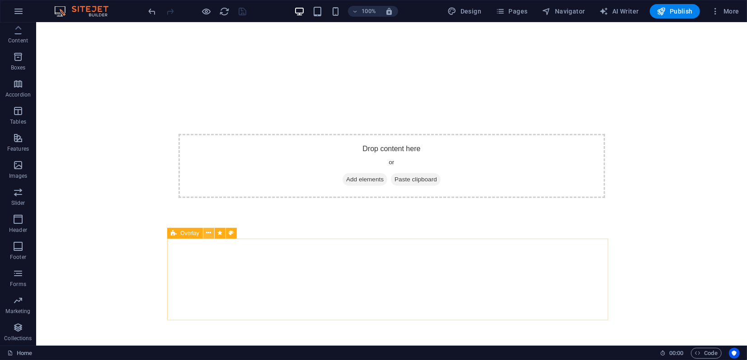
click at [208, 234] on icon at bounding box center [208, 233] width 5 height 9
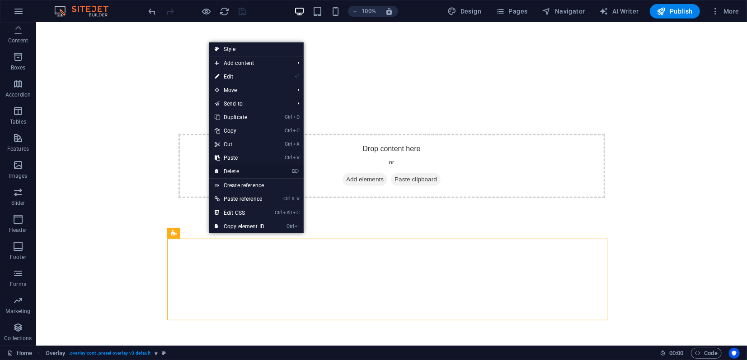
click at [232, 172] on link "⌦ Delete" at bounding box center [239, 172] width 61 height 14
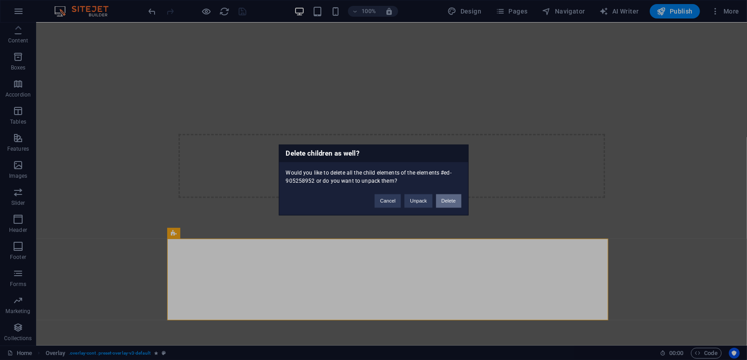
click at [444, 203] on button "Delete" at bounding box center [448, 202] width 25 height 14
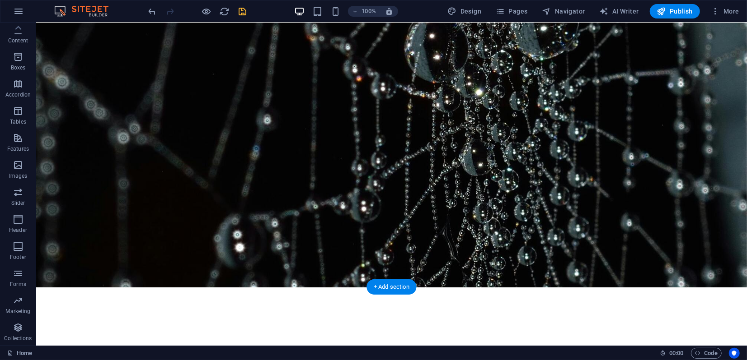
scroll to position [0, 0]
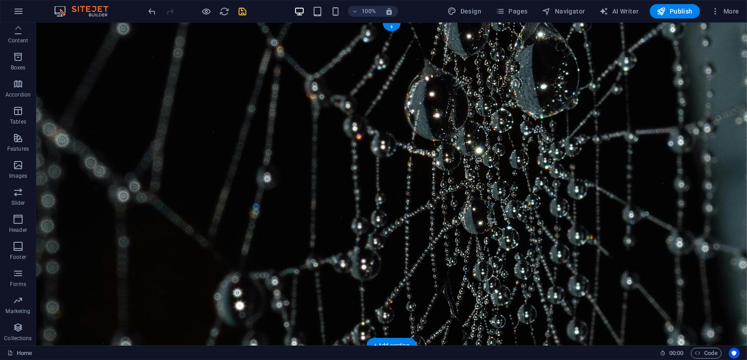
click at [60, 35] on figure at bounding box center [391, 183] width 710 height 323
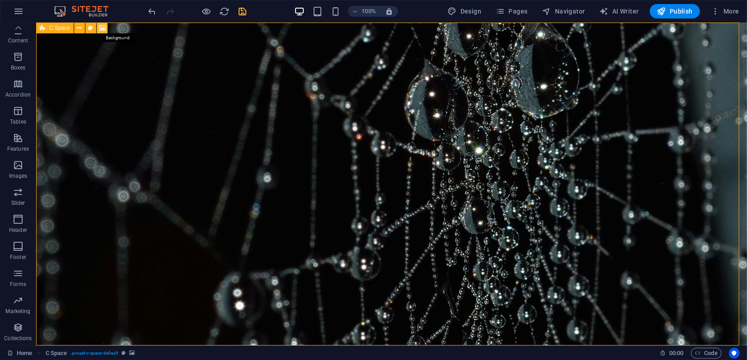
click at [99, 28] on icon at bounding box center [102, 27] width 7 height 9
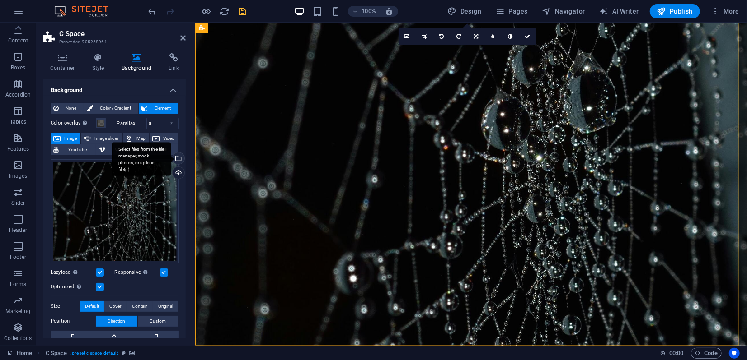
click at [178, 160] on div "Select files from the file manager, stock photos, or upload file(s)" at bounding box center [178, 160] width 14 height 14
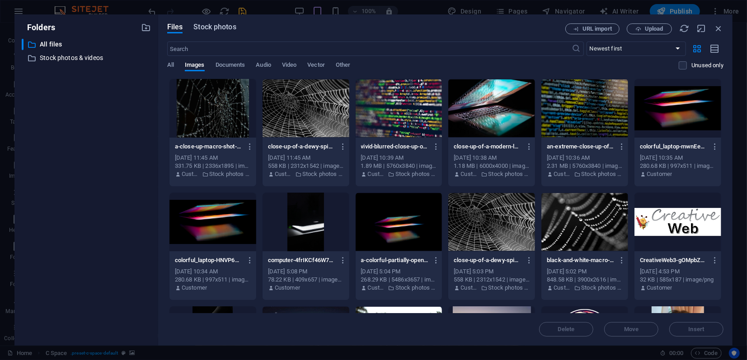
click at [225, 29] on span "Stock photos" at bounding box center [214, 27] width 42 height 11
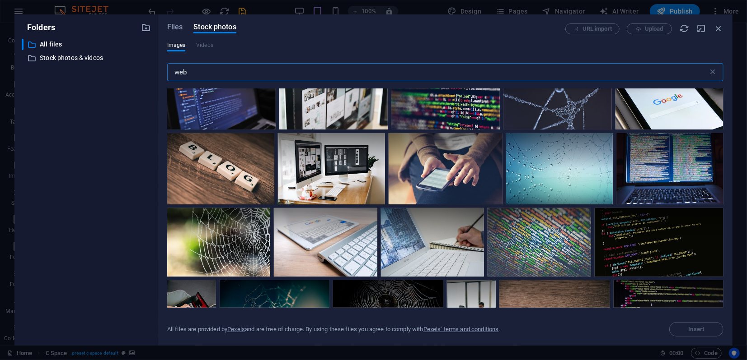
scroll to position [351, 0]
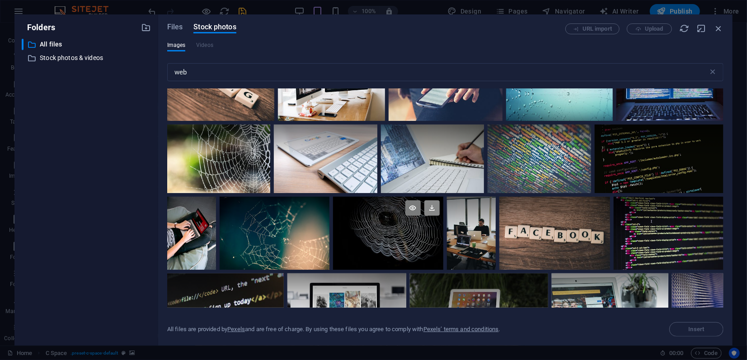
click at [432, 207] on icon at bounding box center [431, 208] width 15 height 15
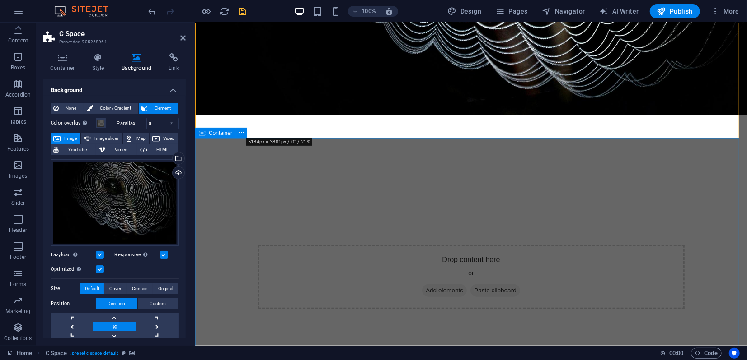
scroll to position [259, 0]
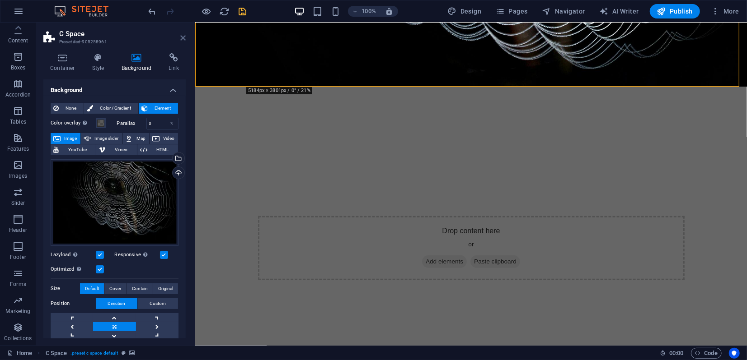
click at [180, 38] on icon at bounding box center [182, 37] width 5 height 7
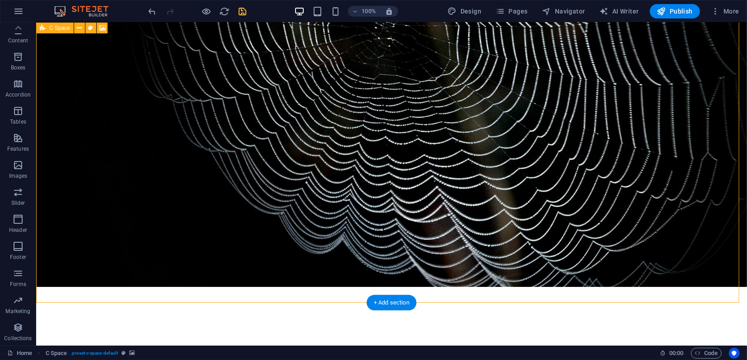
scroll to position [0, 0]
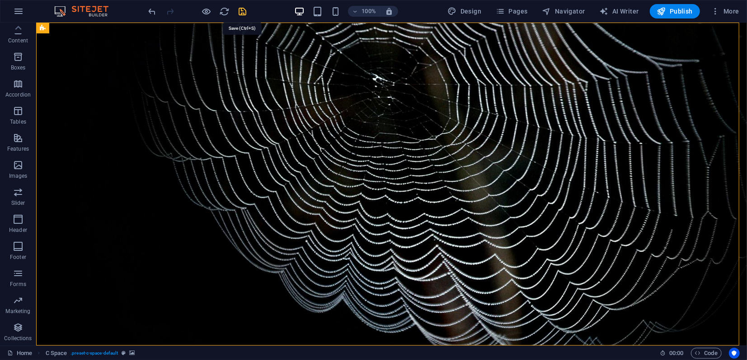
click at [241, 9] on icon "save" at bounding box center [243, 11] width 10 height 10
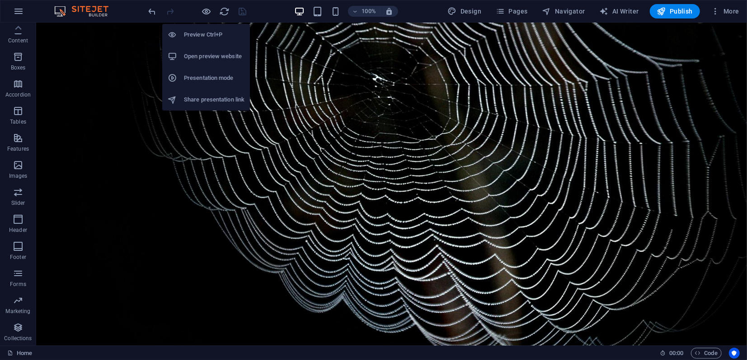
click at [202, 79] on h6 "Presentation mode" at bounding box center [214, 78] width 61 height 11
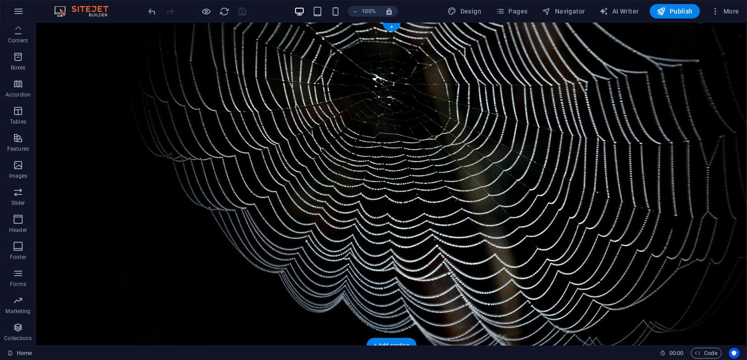
click at [65, 39] on figure at bounding box center [391, 183] width 710 height 323
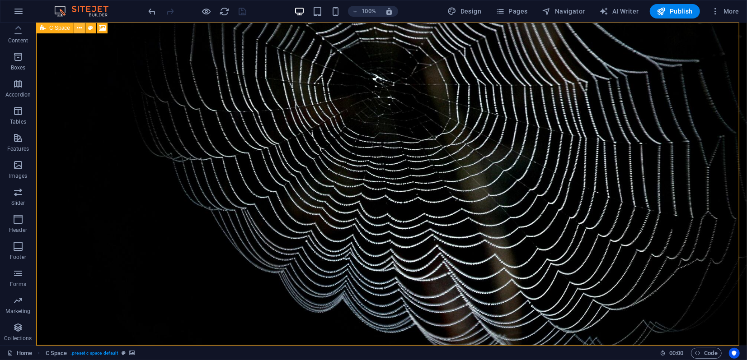
click at [79, 28] on icon at bounding box center [79, 27] width 5 height 9
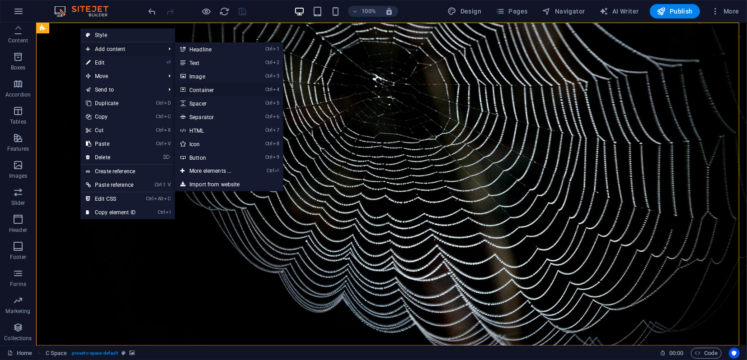
click at [211, 91] on link "Ctrl 4 Container" at bounding box center [212, 90] width 75 height 14
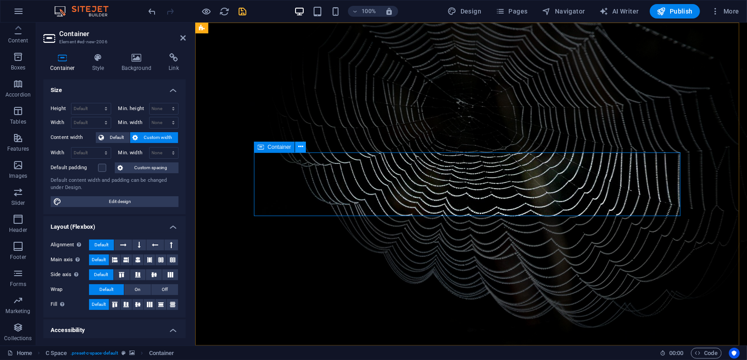
click at [302, 149] on icon at bounding box center [300, 146] width 5 height 9
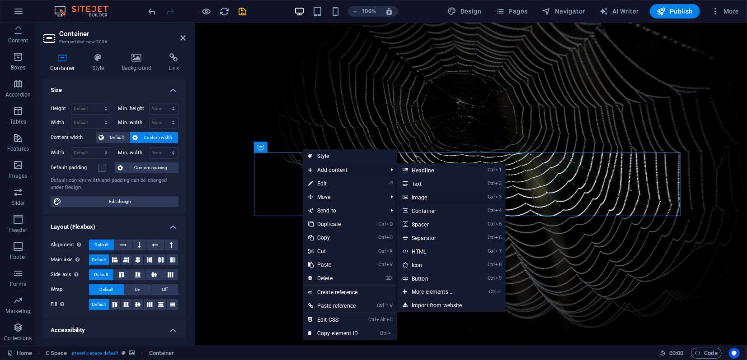
click at [428, 196] on link "Ctrl 3 Image" at bounding box center [434, 198] width 75 height 14
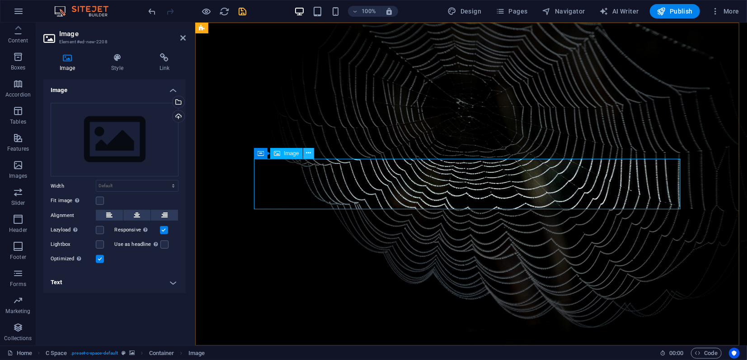
click at [308, 156] on icon at bounding box center [308, 153] width 5 height 9
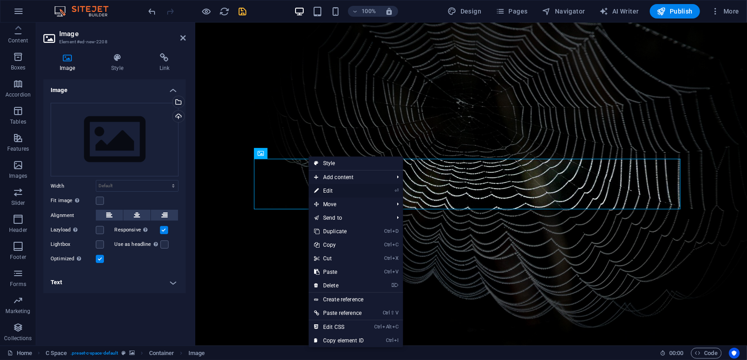
click at [336, 191] on link "⏎ Edit" at bounding box center [338, 191] width 61 height 14
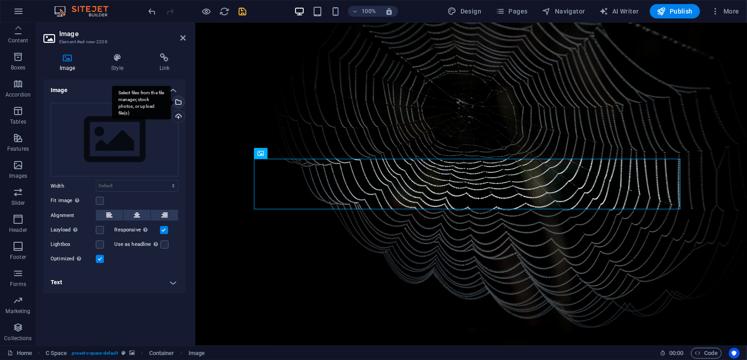
click at [171, 102] on div "Select files from the file manager, stock photos, or upload file(s)" at bounding box center [141, 103] width 59 height 34
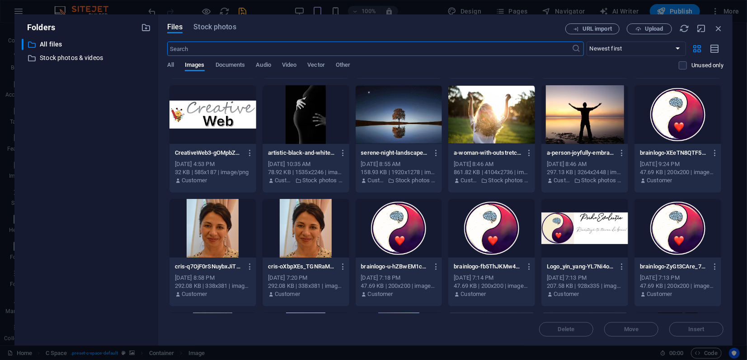
scroll to position [150, 0]
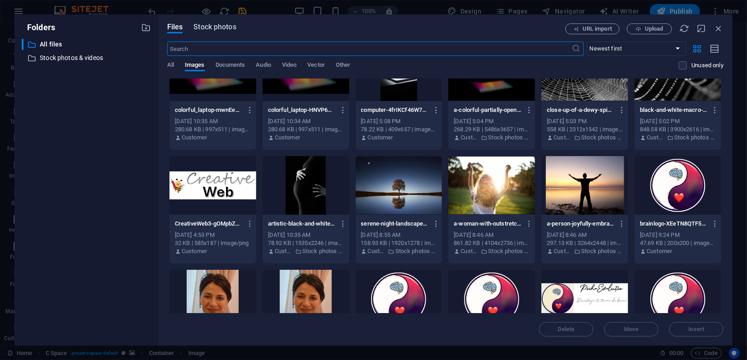
click at [223, 31] on span "Stock photos" at bounding box center [214, 27] width 42 height 11
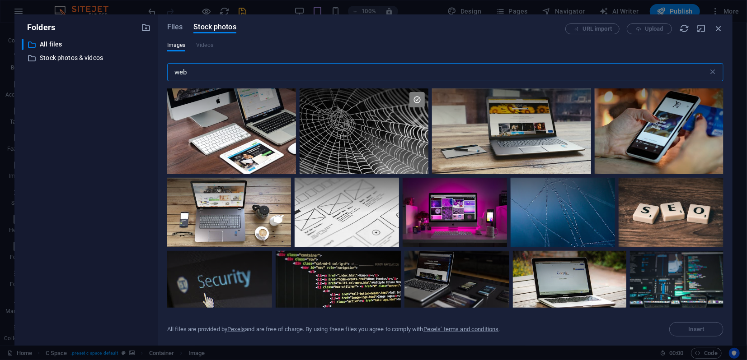
drag, startPoint x: 205, startPoint y: 72, endPoint x: 173, endPoint y: 73, distance: 31.6
click at [173, 73] on input "web" at bounding box center [437, 72] width 541 height 18
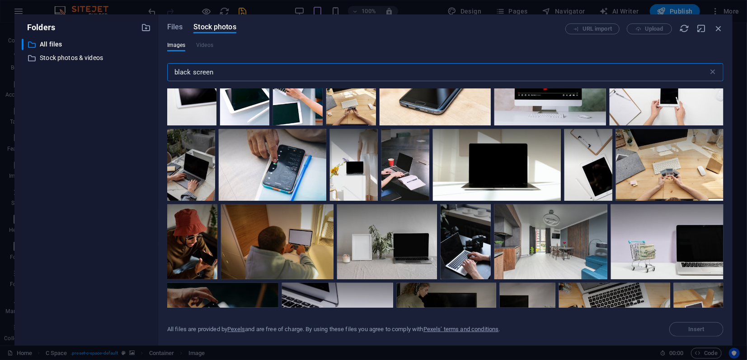
scroll to position [450, 0]
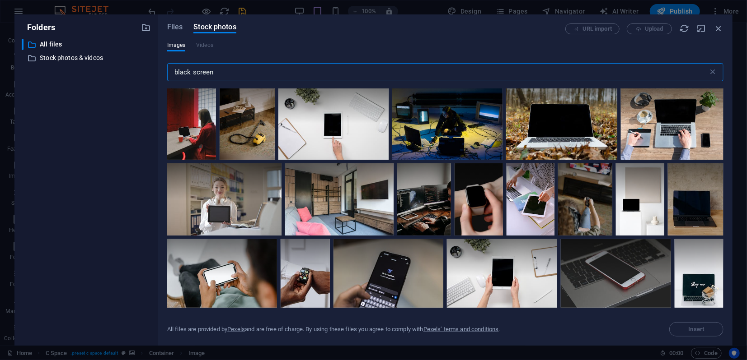
drag, startPoint x: 192, startPoint y: 71, endPoint x: 256, endPoint y: 72, distance: 64.1
click at [257, 72] on input "black screen" at bounding box center [437, 72] width 541 height 18
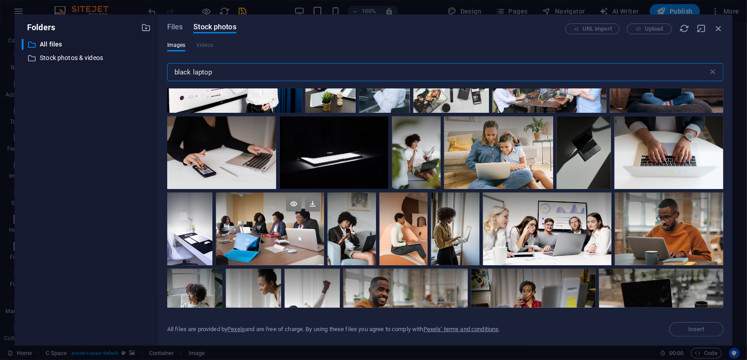
scroll to position [351, 0]
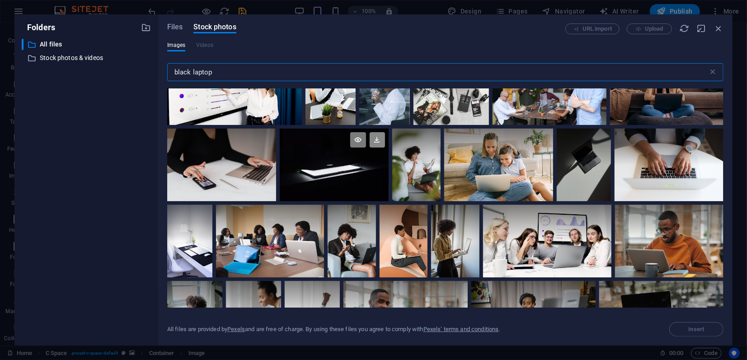
type input "black laptop"
click at [377, 142] on icon at bounding box center [376, 139] width 15 height 15
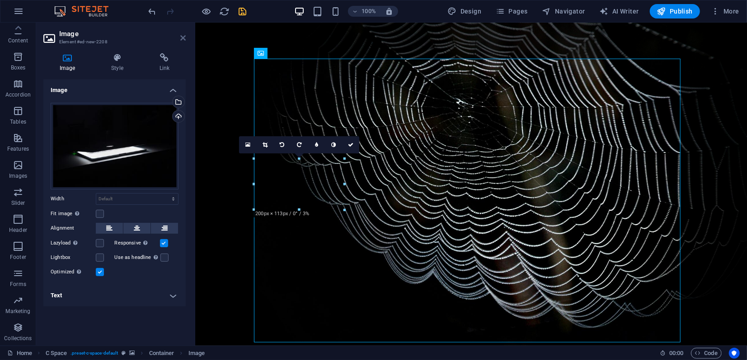
drag, startPoint x: 180, startPoint y: 39, endPoint x: 145, endPoint y: 17, distance: 41.6
click at [180, 39] on icon at bounding box center [182, 37] width 5 height 7
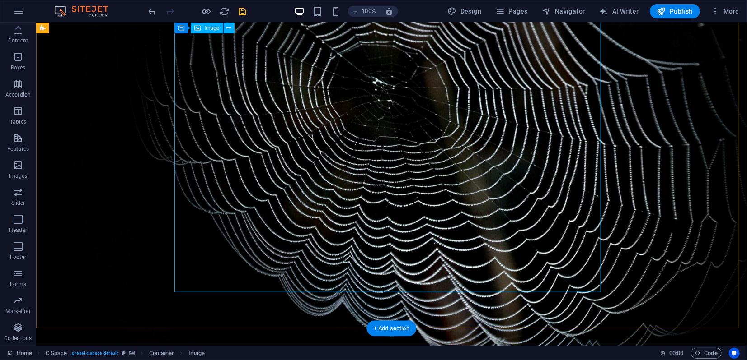
scroll to position [0, 0]
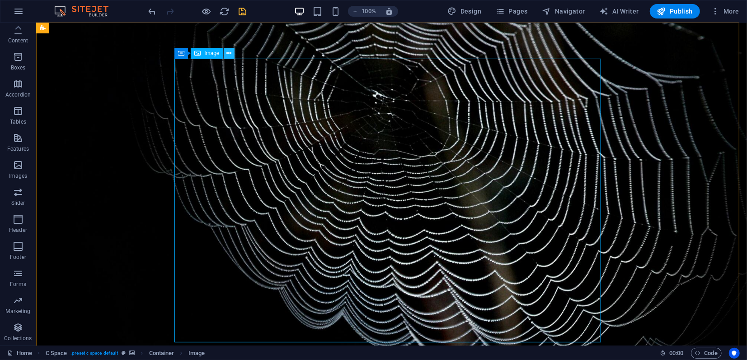
click at [228, 56] on icon at bounding box center [228, 53] width 5 height 9
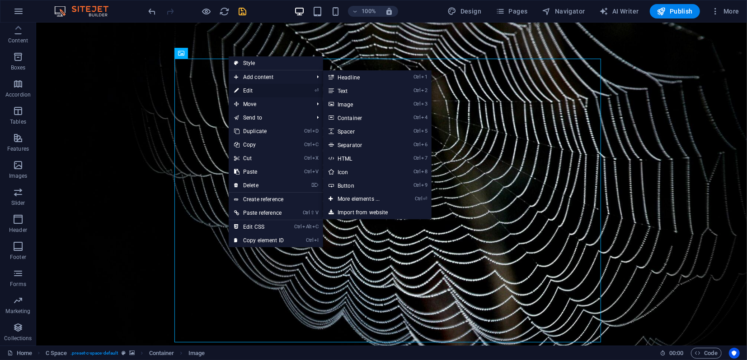
click at [254, 87] on link "⏎ Edit" at bounding box center [259, 91] width 61 height 14
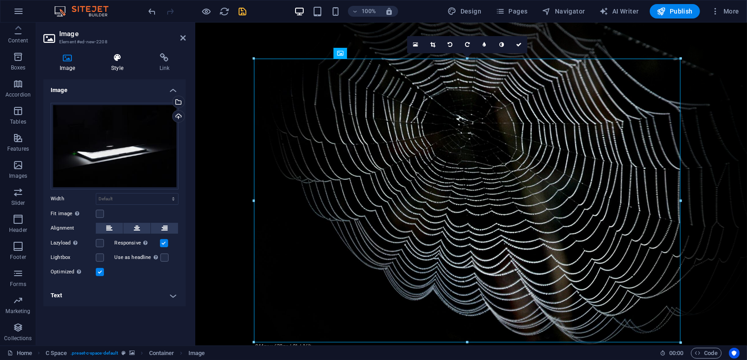
click at [119, 59] on icon at bounding box center [117, 57] width 44 height 9
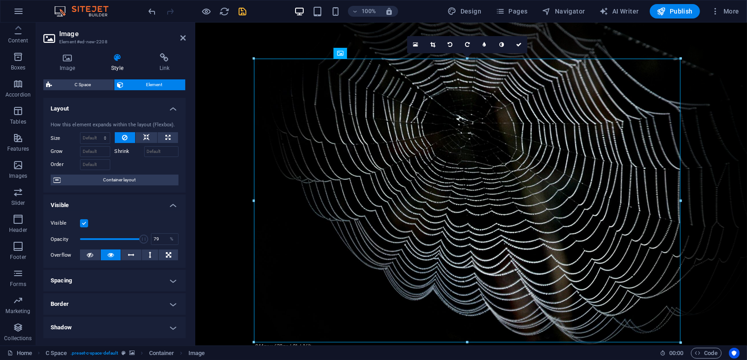
click at [129, 239] on span at bounding box center [112, 240] width 64 height 14
type input "70"
drag, startPoint x: 129, startPoint y: 239, endPoint x: 123, endPoint y: 238, distance: 5.5
click at [123, 238] on span at bounding box center [124, 239] width 9 height 9
drag, startPoint x: 181, startPoint y: 38, endPoint x: 145, endPoint y: 15, distance: 42.2
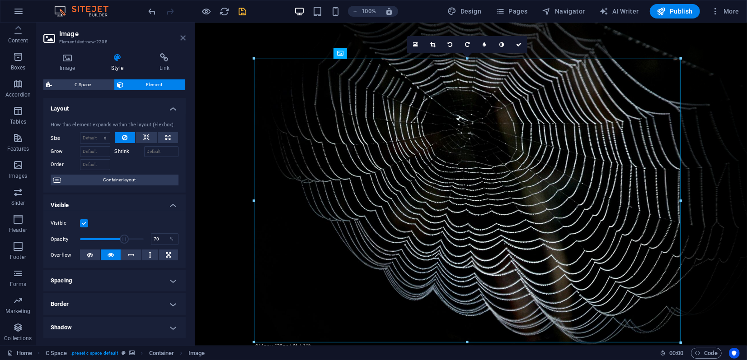
click at [181, 38] on icon at bounding box center [182, 37] width 5 height 7
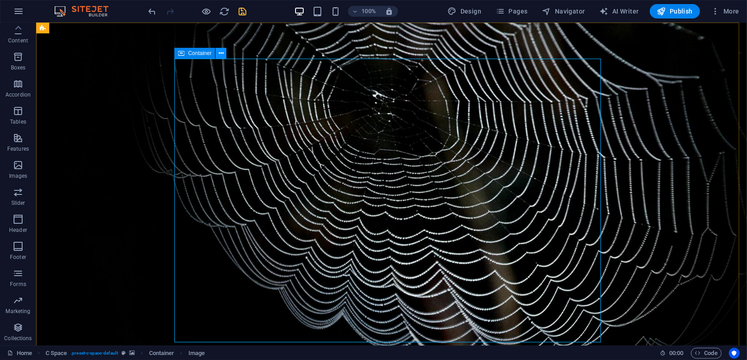
click at [220, 53] on icon at bounding box center [221, 53] width 5 height 9
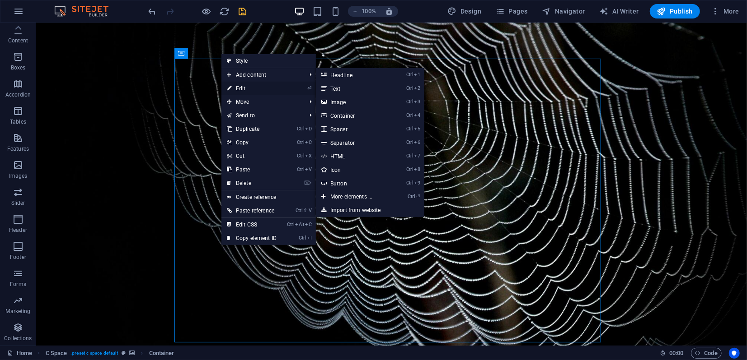
click at [239, 86] on link "⏎ Edit" at bounding box center [251, 89] width 61 height 14
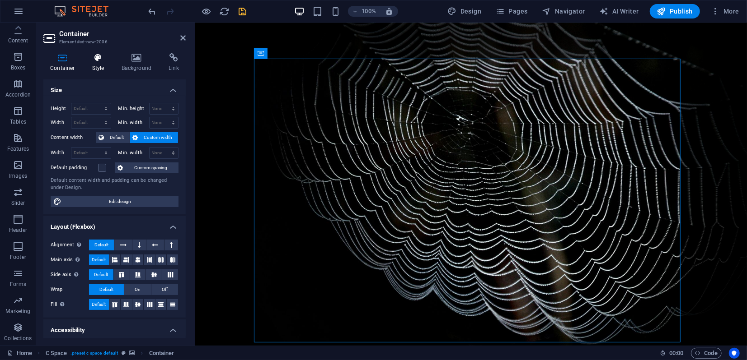
click at [97, 58] on icon at bounding box center [98, 57] width 26 height 9
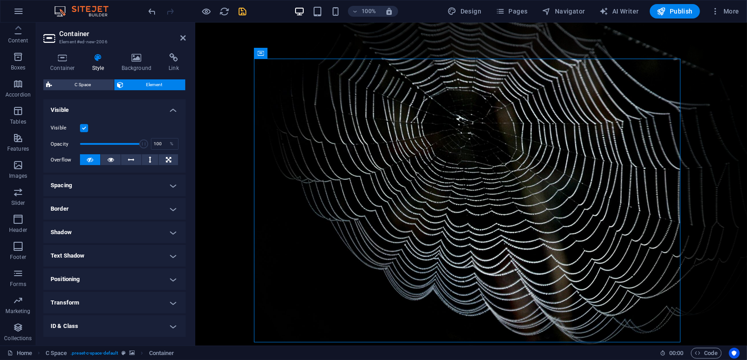
scroll to position [141, 0]
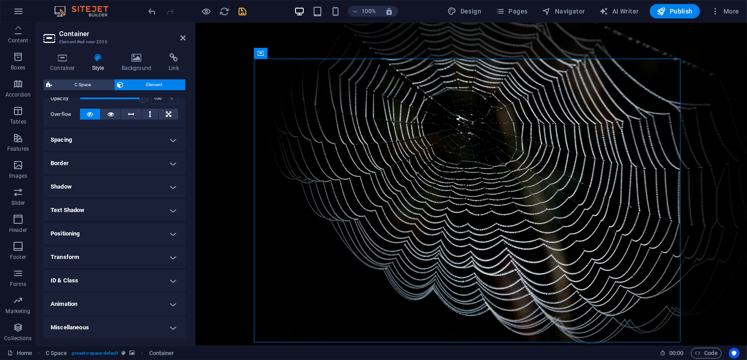
click at [119, 302] on h4 "Animation" at bounding box center [114, 305] width 142 height 22
click at [102, 334] on select "Don't animate Show / Hide Slide up/down Zoom in/out Slide left to right Slide r…" at bounding box center [115, 332] width 128 height 11
select select "move-top-to-bottom"
click at [51, 327] on select "Don't animate Show / Hide Slide up/down Zoom in/out Slide left to right Slide r…" at bounding box center [115, 332] width 128 height 11
select select "scroll"
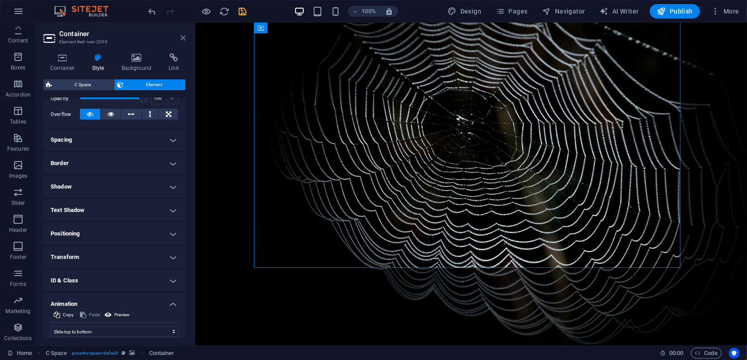
click at [183, 39] on icon at bounding box center [182, 37] width 5 height 7
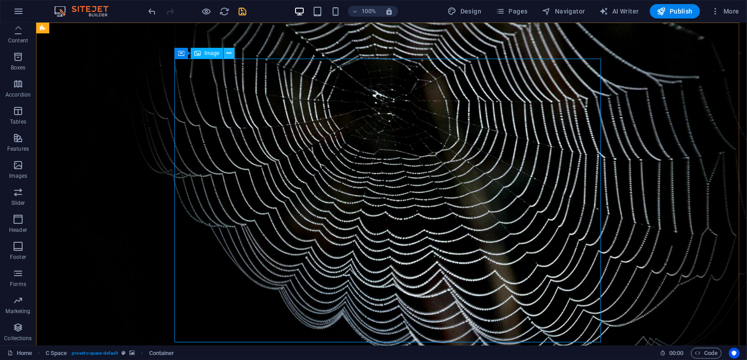
click at [228, 54] on icon at bounding box center [228, 53] width 5 height 9
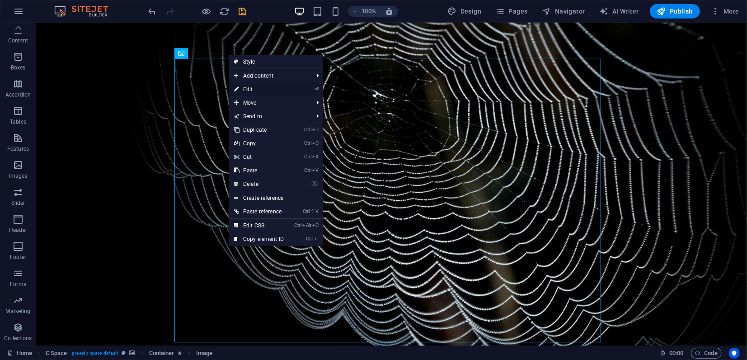
click at [248, 90] on link "⏎ Edit" at bounding box center [259, 90] width 61 height 14
select select "s"
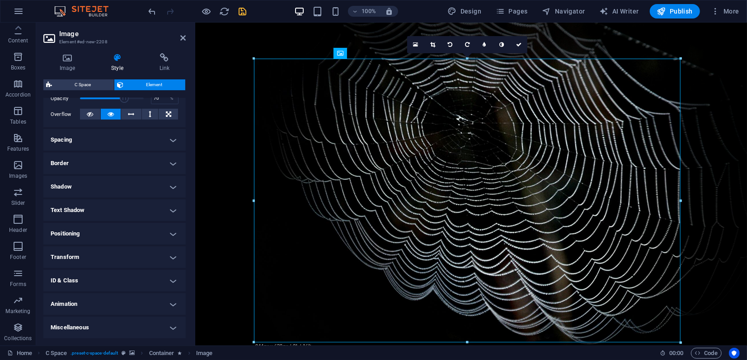
click at [101, 304] on h4 "Animation" at bounding box center [114, 305] width 142 height 22
click at [97, 332] on select "Don't animate Show / Hide Slide up/down Zoom in/out Slide left to right Slide r…" at bounding box center [115, 332] width 128 height 11
select select "flash"
click at [51, 327] on select "Don't animate Show / Hide Slide up/down Zoom in/out Slide left to right Slide r…" at bounding box center [115, 332] width 128 height 11
select select "scroll"
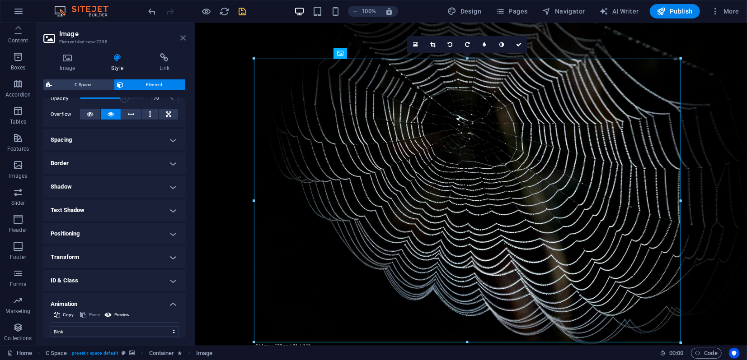
click at [182, 36] on icon at bounding box center [182, 37] width 5 height 7
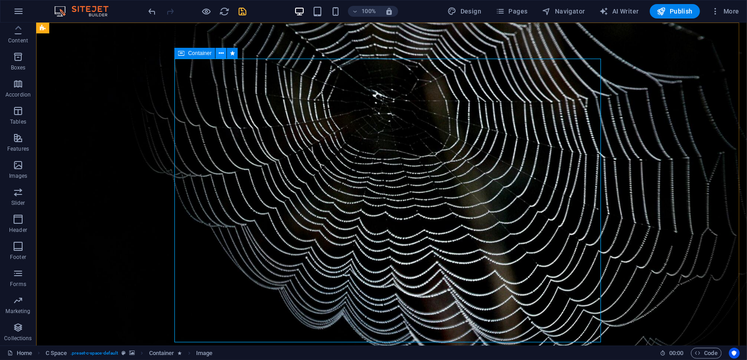
click at [219, 55] on icon at bounding box center [221, 53] width 5 height 9
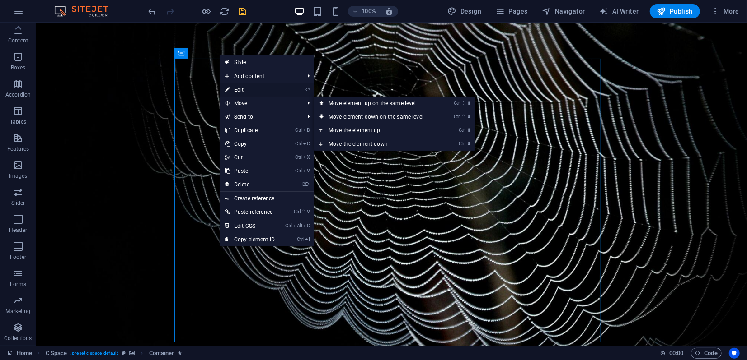
click at [240, 92] on link "⏎ Edit" at bounding box center [250, 90] width 61 height 14
select select "move-top-to-bottom"
select select "s"
select select "scroll"
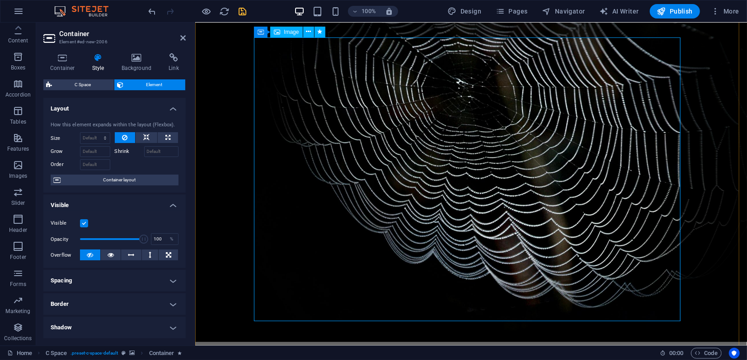
scroll to position [50, 0]
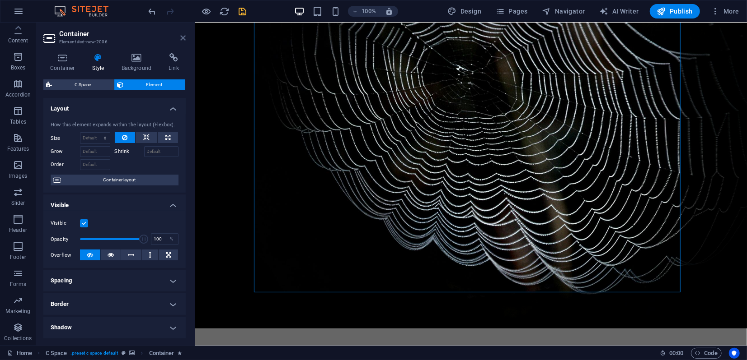
click at [183, 36] on icon at bounding box center [182, 37] width 5 height 7
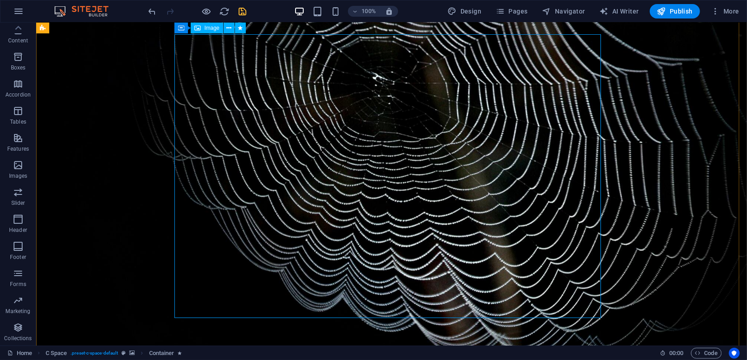
scroll to position [0, 0]
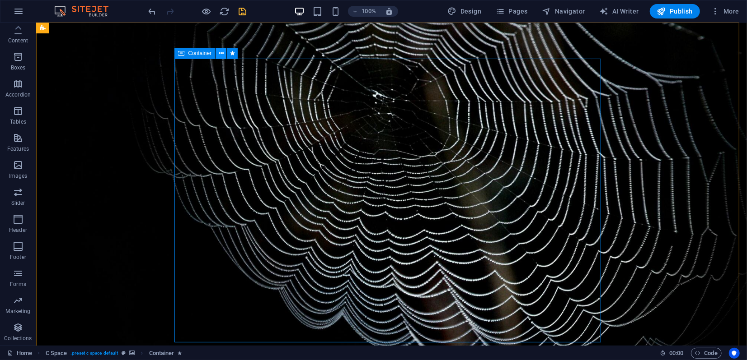
click at [223, 54] on icon at bounding box center [221, 53] width 5 height 9
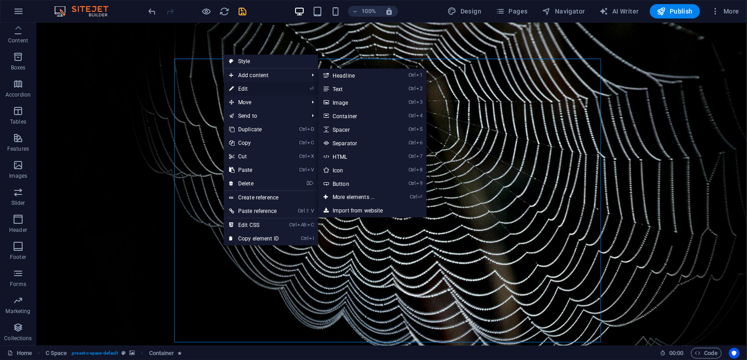
drag, startPoint x: 243, startPoint y: 89, endPoint x: 47, endPoint y: 66, distance: 196.9
click at [243, 89] on link "⏎ Edit" at bounding box center [254, 89] width 61 height 14
select select "move-top-to-bottom"
select select "s"
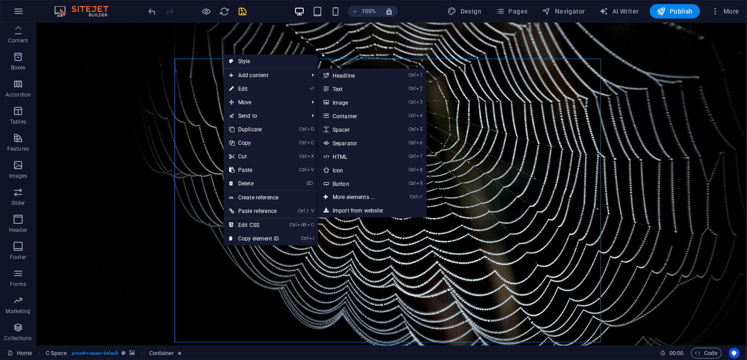
select select "scroll"
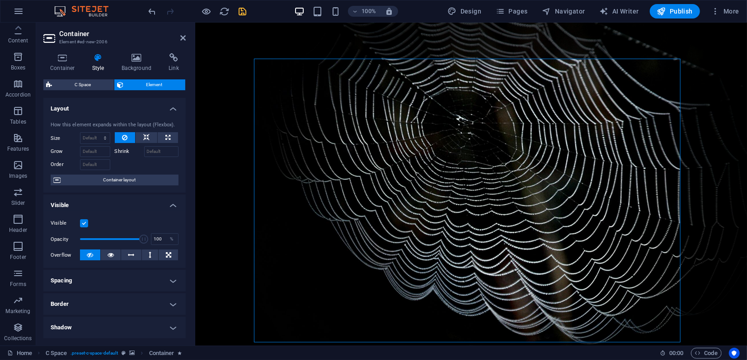
scroll to position [201, 0]
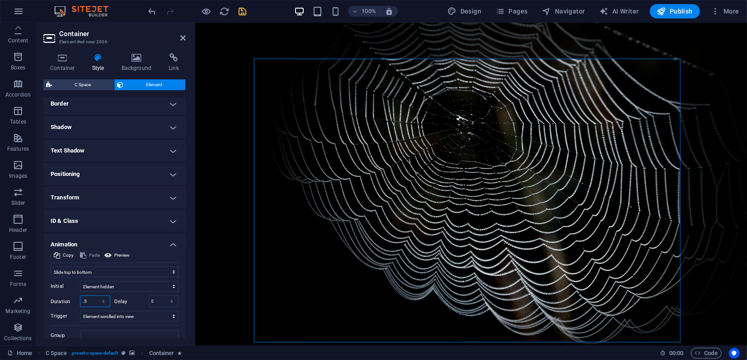
drag, startPoint x: 90, startPoint y: 300, endPoint x: 76, endPoint y: 301, distance: 14.0
click at [76, 301] on div "Duration .5 s ms" at bounding box center [81, 302] width 60 height 12
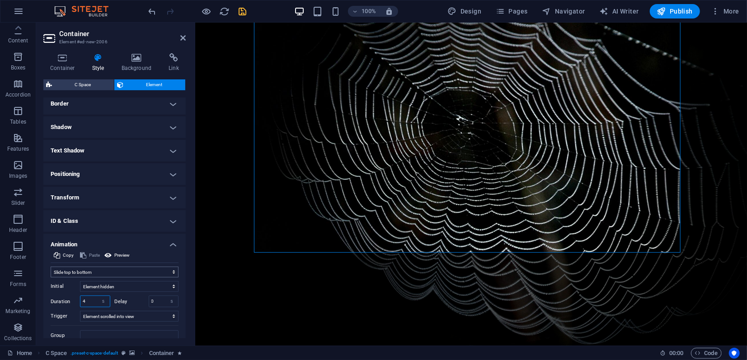
type input "4"
click at [86, 271] on select "Don't animate Show / Hide Slide up/down Zoom in/out Slide left to right Slide r…" at bounding box center [115, 272] width 128 height 11
click at [51, 267] on select "Don't animate Show / Hide Slide up/down Zoom in/out Slide left to right Slide r…" at bounding box center [115, 272] width 128 height 11
click at [182, 37] on icon at bounding box center [182, 37] width 5 height 7
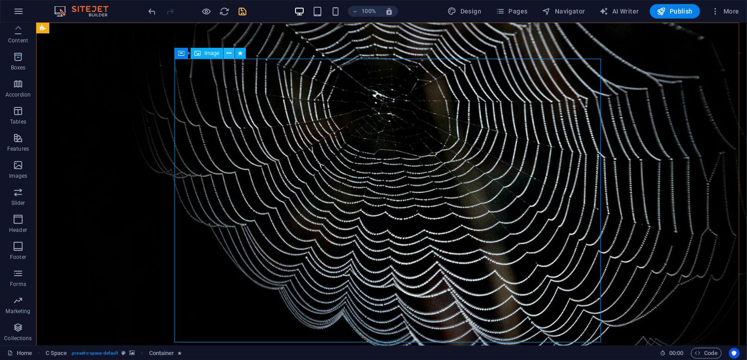
click at [230, 52] on icon at bounding box center [228, 53] width 5 height 9
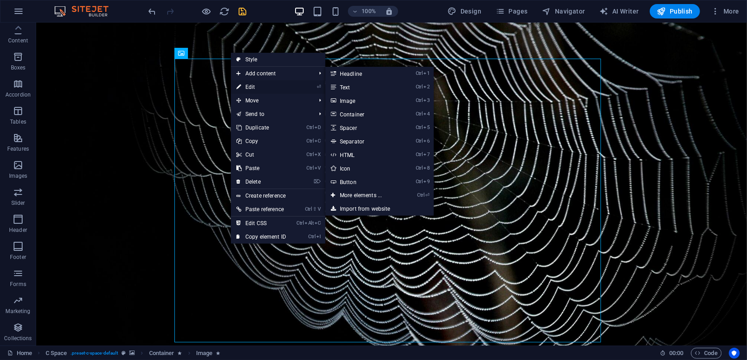
click at [255, 84] on link "⏎ Edit" at bounding box center [261, 87] width 61 height 14
select select "flash"
select select "s"
select select "scroll"
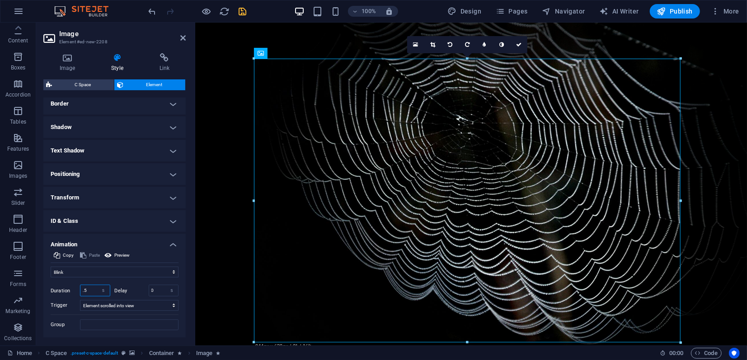
click at [75, 290] on div "Duration .5 s ms" at bounding box center [81, 291] width 60 height 12
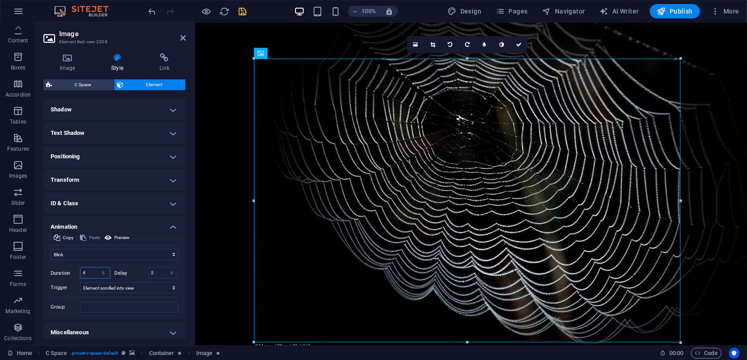
scroll to position [223, 0]
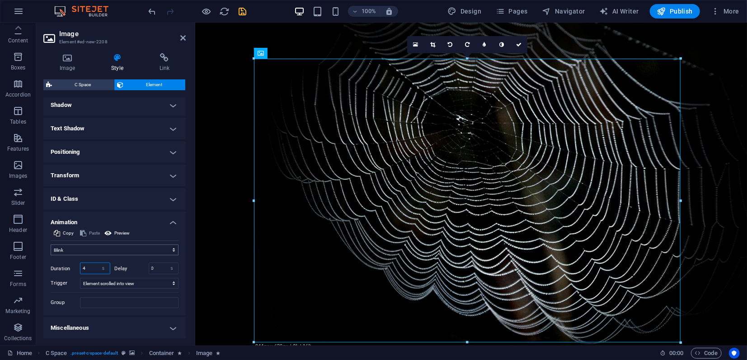
type input "4"
click at [89, 250] on select "Don't animate Show / Hide Slide up/down Zoom in/out Slide left to right Slide r…" at bounding box center [115, 250] width 128 height 11
select select "shrink"
click at [51, 245] on select "Don't animate Show / Hide Slide up/down Zoom in/out Slide left to right Slide r…" at bounding box center [115, 250] width 128 height 11
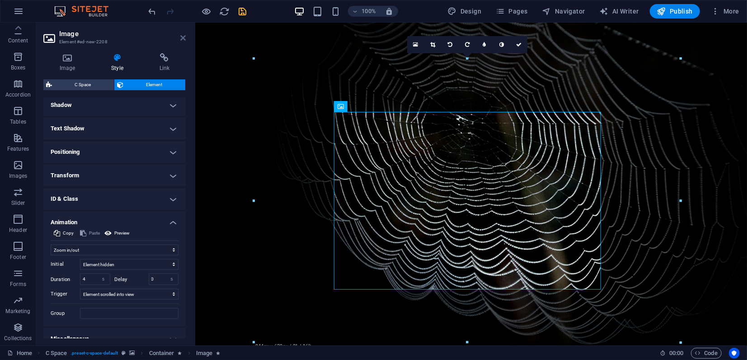
click at [181, 38] on icon at bounding box center [182, 37] width 5 height 7
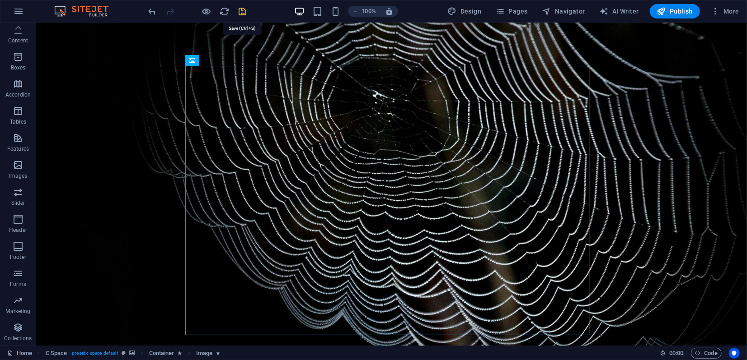
click at [242, 11] on icon "save" at bounding box center [243, 11] width 10 height 10
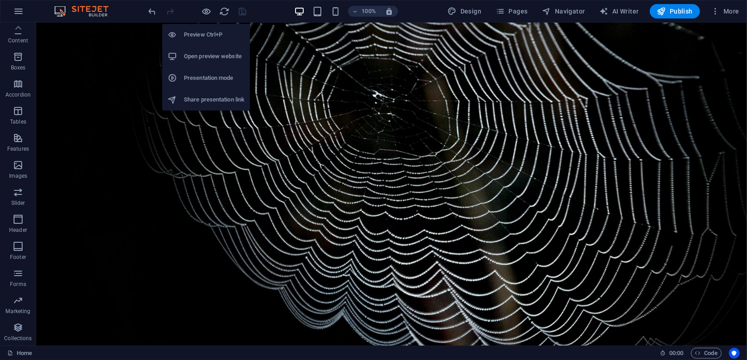
click at [195, 76] on h6 "Presentation mode" at bounding box center [214, 78] width 61 height 11
click at [199, 55] on h6 "Open preview website" at bounding box center [214, 56] width 61 height 11
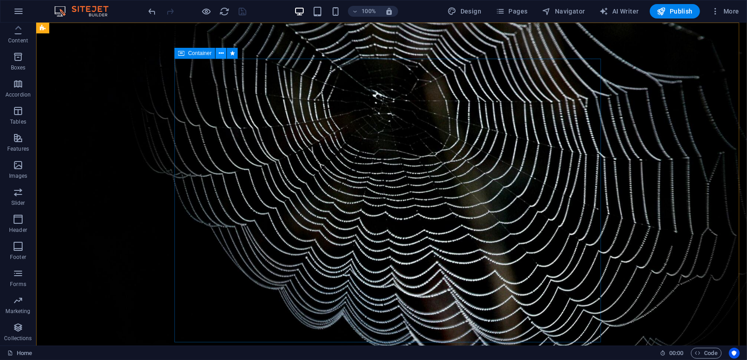
click at [220, 53] on icon at bounding box center [221, 53] width 5 height 9
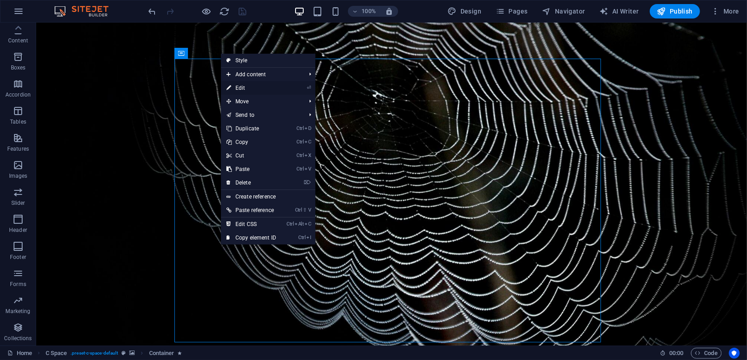
click at [238, 87] on link "⏎ Edit" at bounding box center [251, 88] width 61 height 14
select select "move-top-to-bottom"
select select "s"
select select "scroll"
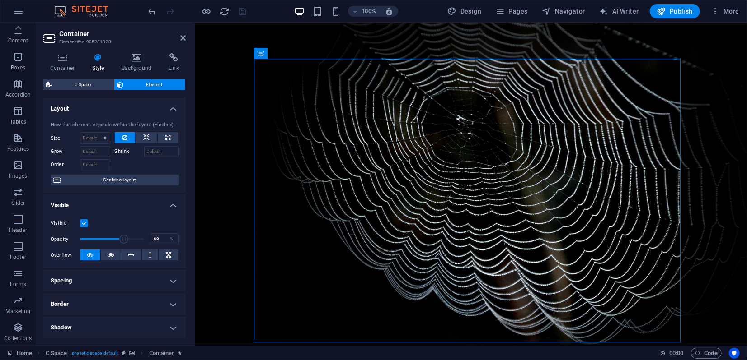
type input "70"
drag, startPoint x: 140, startPoint y: 239, endPoint x: 123, endPoint y: 237, distance: 17.3
click at [123, 237] on span at bounding box center [124, 239] width 9 height 9
click at [182, 37] on icon at bounding box center [182, 37] width 5 height 7
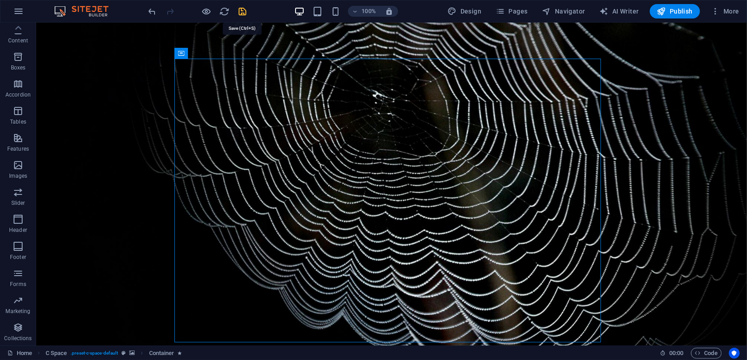
click at [242, 10] on icon "save" at bounding box center [243, 11] width 10 height 10
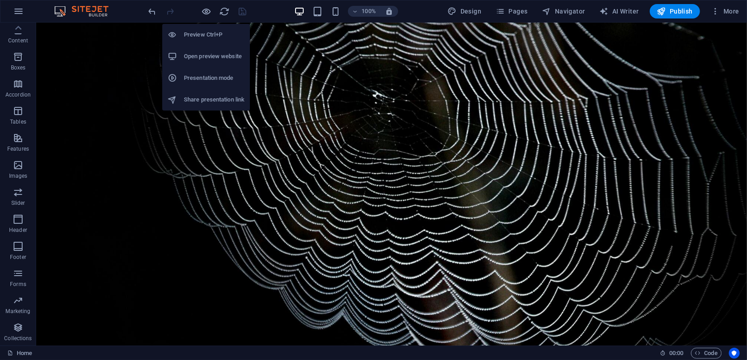
click at [198, 74] on h6 "Presentation mode" at bounding box center [214, 78] width 61 height 11
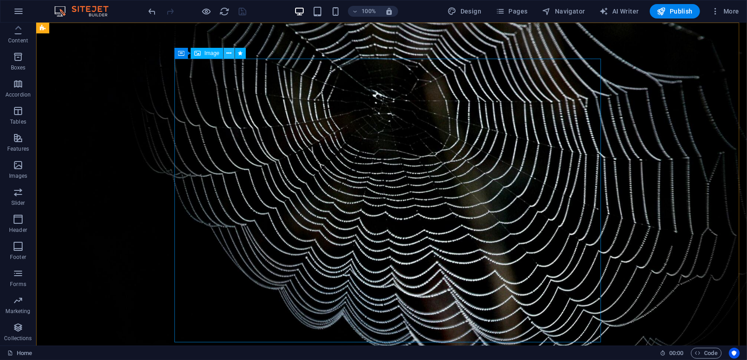
click at [229, 52] on icon at bounding box center [228, 53] width 5 height 9
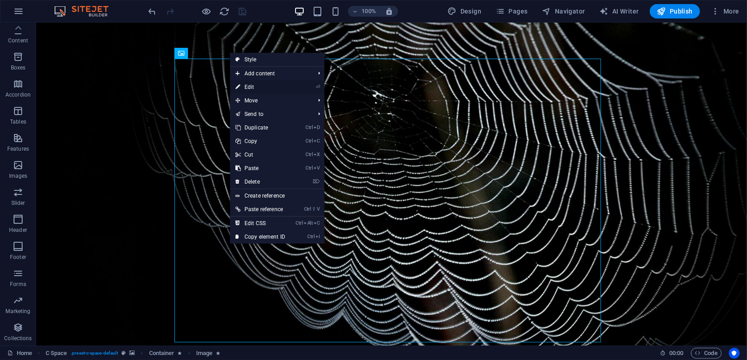
drag, startPoint x: 248, startPoint y: 88, endPoint x: 52, endPoint y: 65, distance: 196.9
click at [248, 88] on link "⏎ Edit" at bounding box center [260, 87] width 61 height 14
select select "shrink"
select select "s"
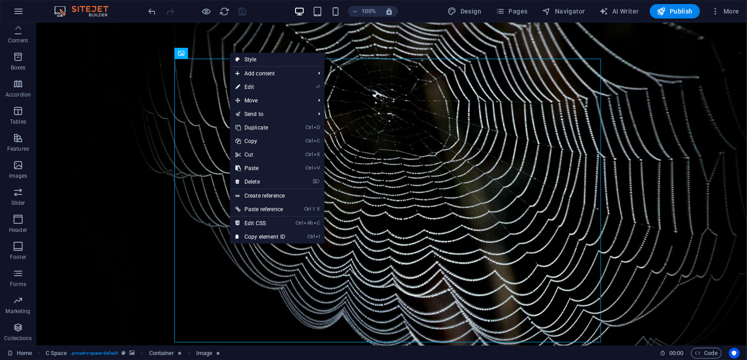
select select "scroll"
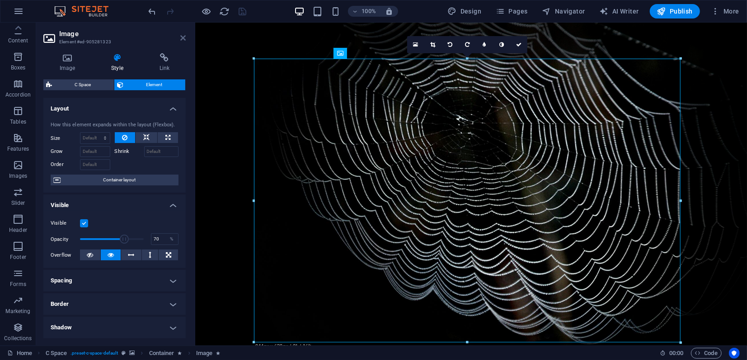
click at [182, 38] on icon at bounding box center [182, 37] width 5 height 7
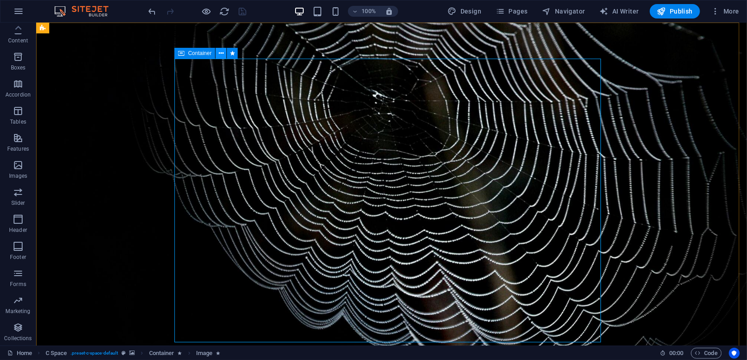
click at [219, 54] on icon at bounding box center [221, 53] width 5 height 9
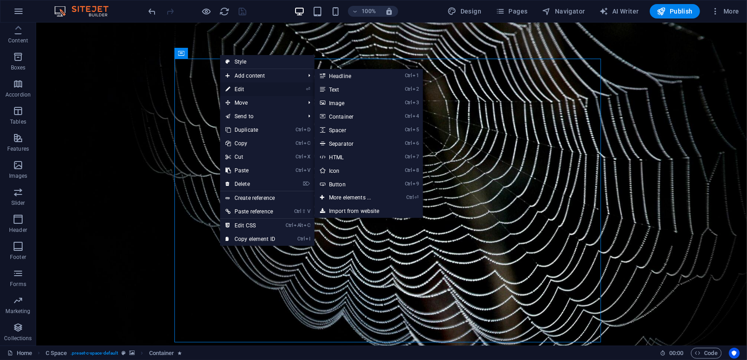
click at [238, 89] on link "⏎ Edit" at bounding box center [250, 90] width 61 height 14
select select "move-top-to-bottom"
select select "s"
select select "scroll"
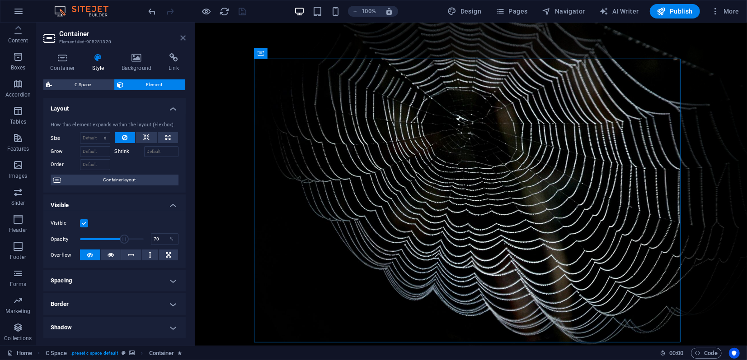
click at [184, 40] on icon at bounding box center [182, 37] width 5 height 7
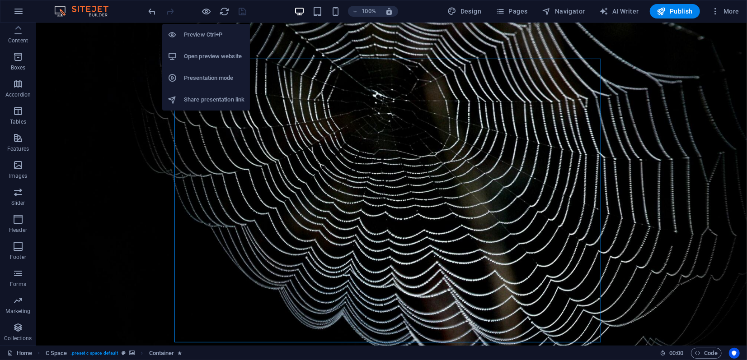
click at [204, 38] on h6 "Preview Ctrl+P" at bounding box center [214, 34] width 61 height 11
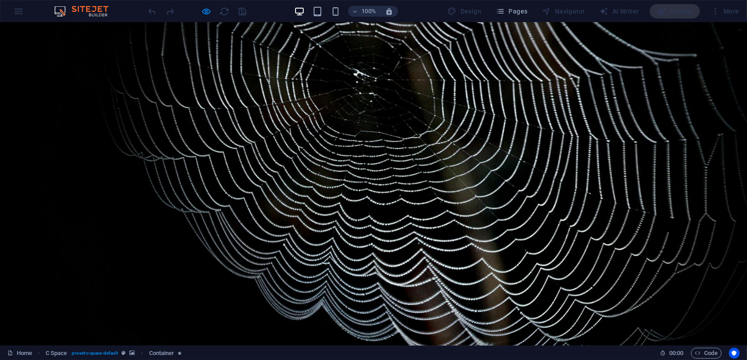
scroll to position [0, 0]
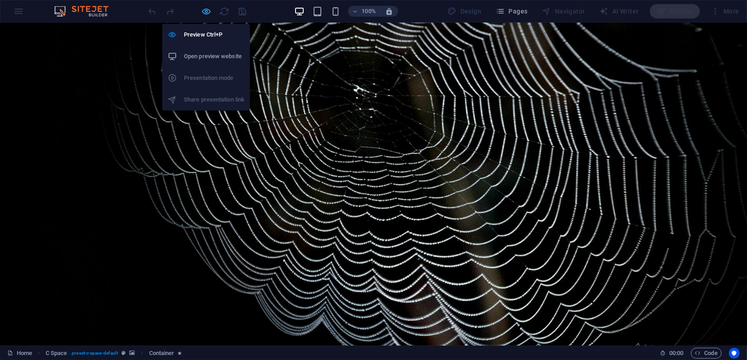
click at [208, 13] on icon "button" at bounding box center [206, 11] width 10 height 10
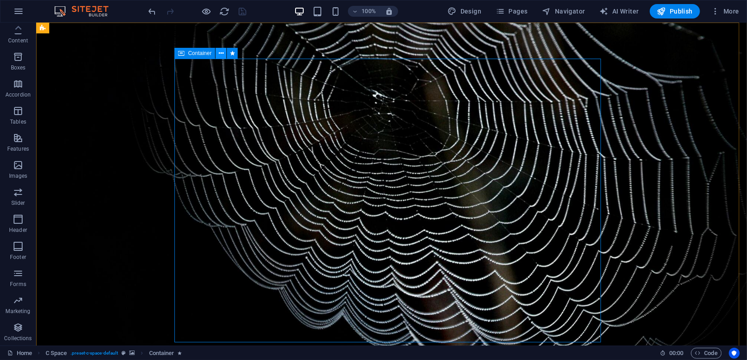
click at [219, 57] on icon at bounding box center [221, 53] width 5 height 9
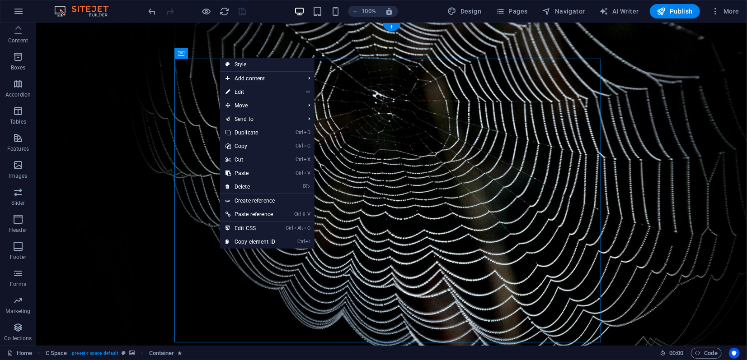
click at [109, 67] on figure at bounding box center [391, 200] width 710 height 356
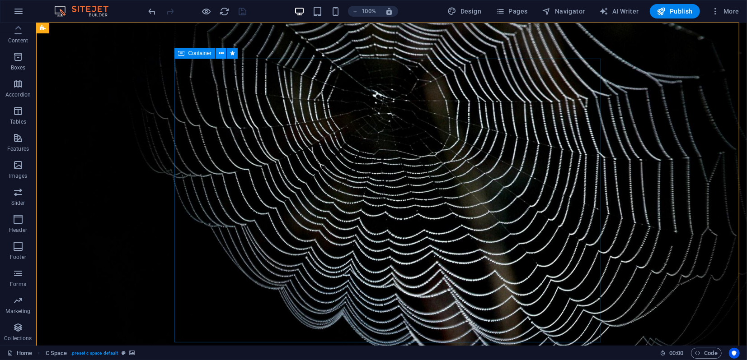
click at [223, 55] on icon at bounding box center [221, 53] width 5 height 9
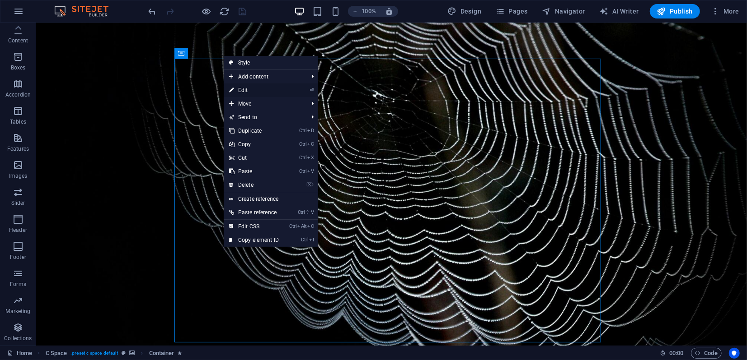
click at [249, 88] on link "⏎ Edit" at bounding box center [254, 91] width 61 height 14
select select "move-top-to-bottom"
select select "s"
select select "scroll"
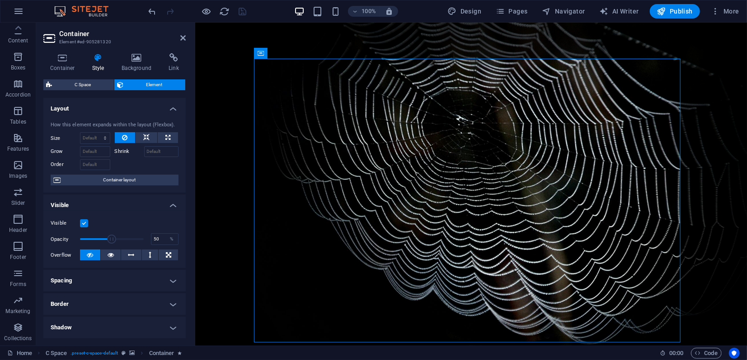
drag, startPoint x: 120, startPoint y: 239, endPoint x: 111, endPoint y: 240, distance: 9.5
click at [111, 240] on span at bounding box center [111, 239] width 9 height 9
drag, startPoint x: 111, startPoint y: 240, endPoint x: 104, endPoint y: 239, distance: 6.8
click at [106, 239] on span at bounding box center [110, 239] width 9 height 9
type input "60"
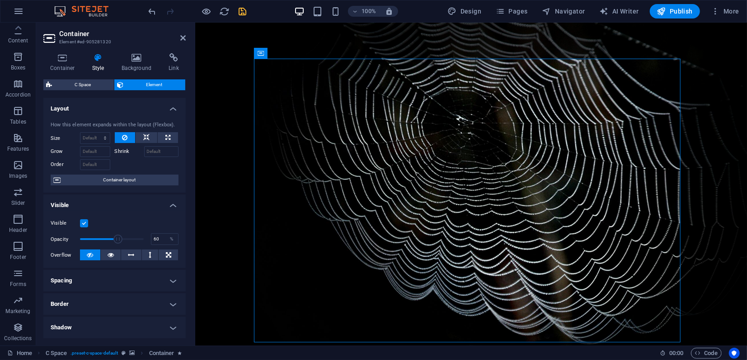
drag, startPoint x: 104, startPoint y: 239, endPoint x: 117, endPoint y: 239, distance: 12.7
click at [117, 239] on span at bounding box center [117, 239] width 9 height 9
click at [183, 38] on icon at bounding box center [182, 37] width 5 height 7
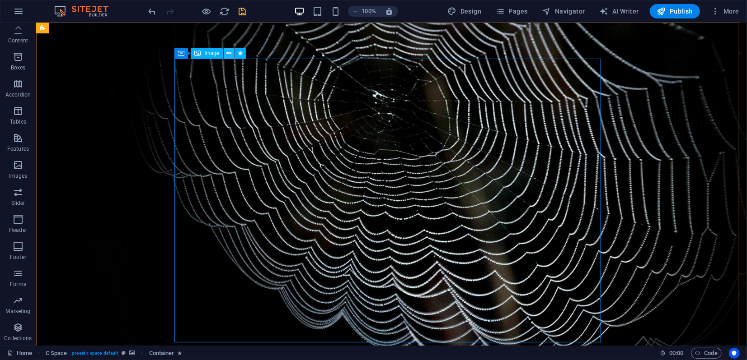
click at [230, 54] on icon at bounding box center [228, 53] width 5 height 9
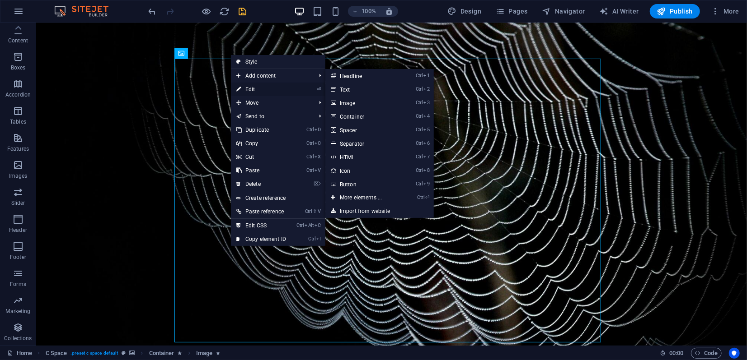
click at [254, 87] on link "⏎ Edit" at bounding box center [261, 90] width 61 height 14
select select "shrink"
select select "s"
select select "scroll"
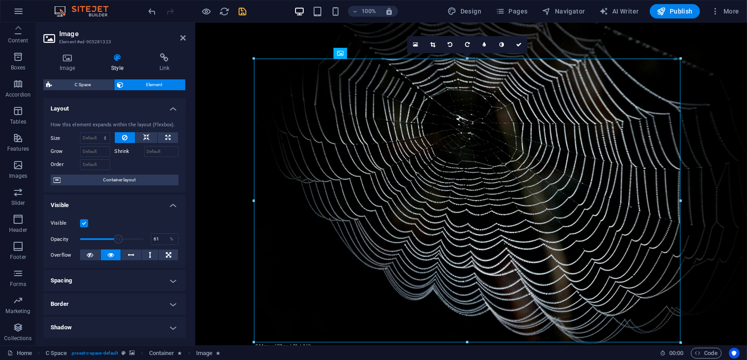
type input "60"
drag, startPoint x: 125, startPoint y: 239, endPoint x: 117, endPoint y: 238, distance: 7.7
click at [117, 238] on span at bounding box center [117, 239] width 9 height 9
click at [184, 40] on icon at bounding box center [182, 37] width 5 height 7
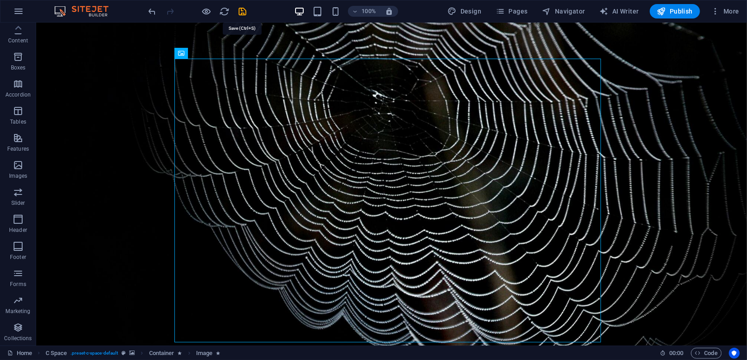
click at [242, 11] on icon "save" at bounding box center [243, 11] width 10 height 10
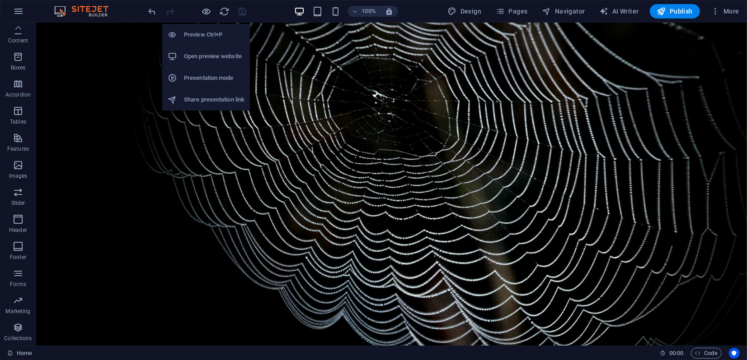
click at [193, 59] on h6 "Open preview website" at bounding box center [214, 56] width 61 height 11
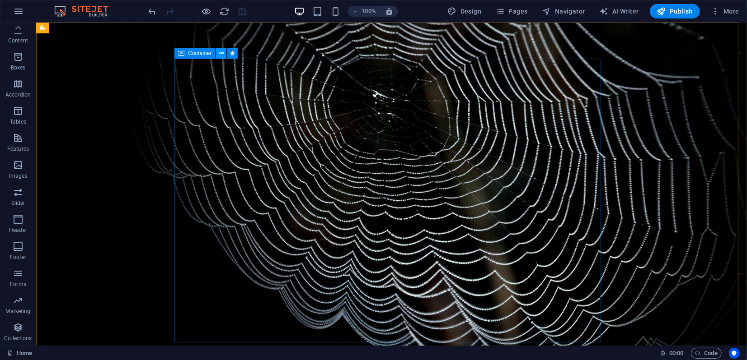
click at [222, 55] on icon at bounding box center [221, 53] width 5 height 9
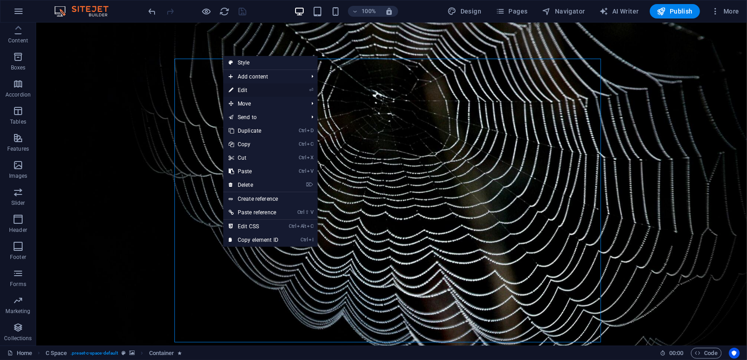
click at [242, 89] on link "⏎ Edit" at bounding box center [253, 91] width 61 height 14
select select "move-top-to-bottom"
select select "s"
select select "scroll"
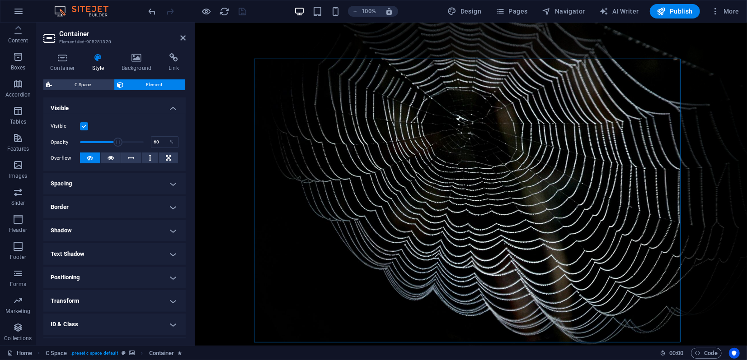
scroll to position [201, 0]
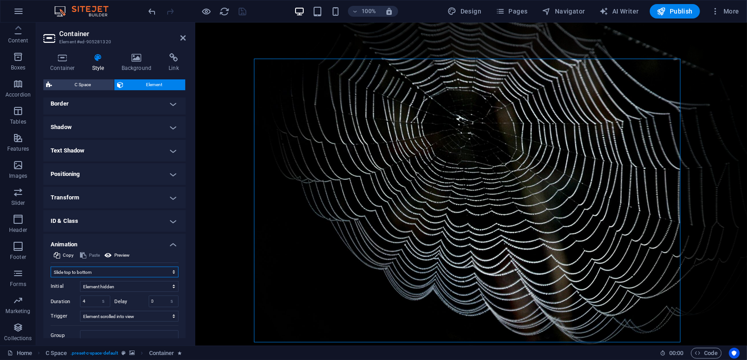
click at [88, 272] on select "Don't animate Show / Hide Slide up/down Zoom in/out Slide left to right Slide r…" at bounding box center [115, 272] width 128 height 11
select select "none"
click at [51, 278] on select "Don't animate Show / Hide Slide up/down Zoom in/out Slide left to right Slide r…" at bounding box center [115, 272] width 128 height 11
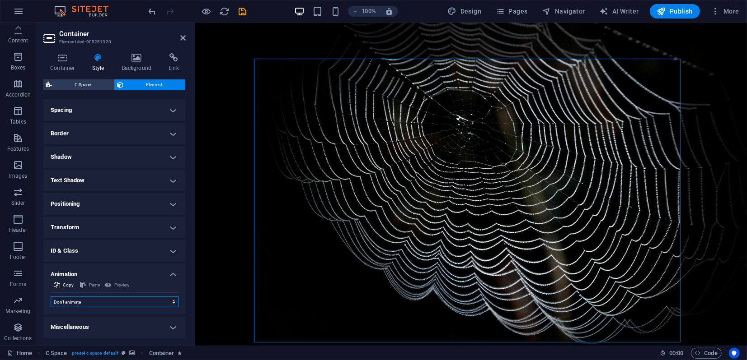
scroll to position [170, 0]
click at [183, 37] on icon at bounding box center [182, 37] width 5 height 7
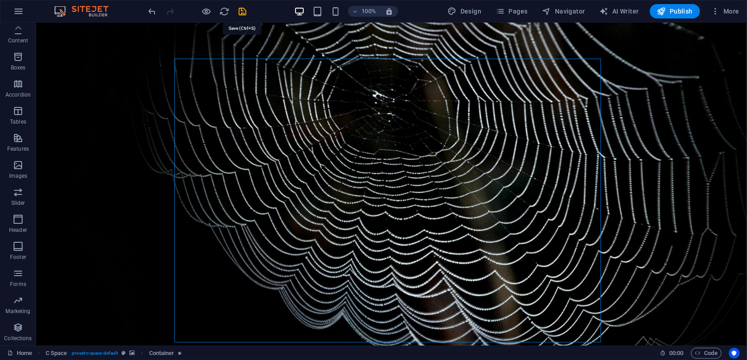
click at [243, 10] on icon "save" at bounding box center [243, 11] width 10 height 10
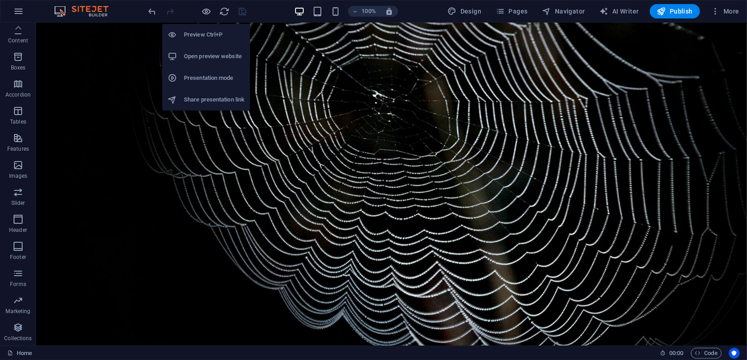
click at [196, 54] on h6 "Open preview website" at bounding box center [214, 56] width 61 height 11
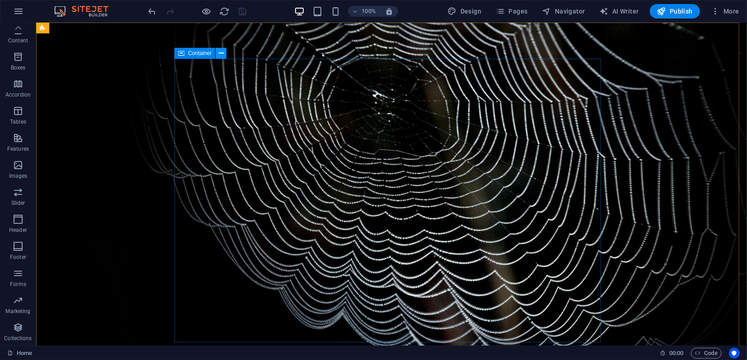
click at [220, 54] on icon at bounding box center [221, 53] width 5 height 9
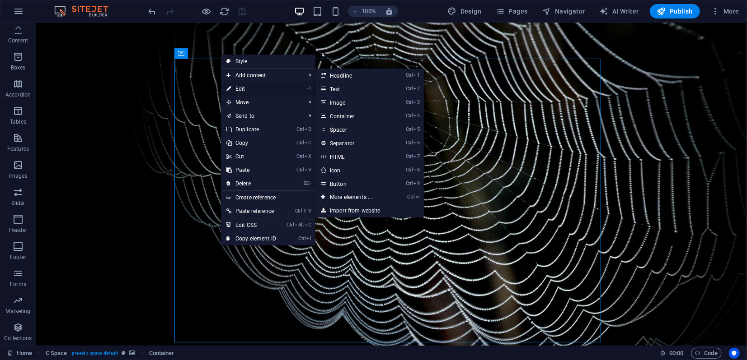
click at [241, 89] on link "⏎ Edit" at bounding box center [251, 89] width 61 height 14
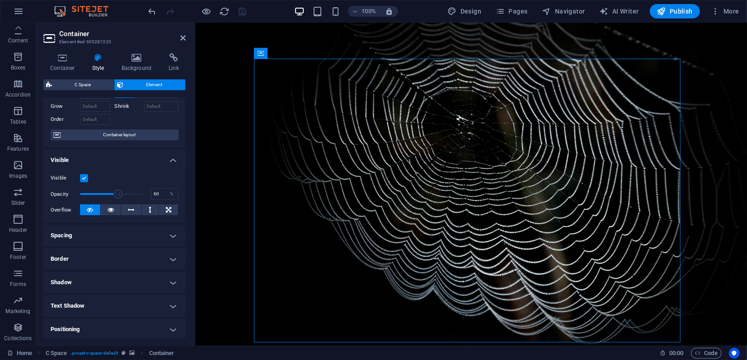
scroll to position [100, 0]
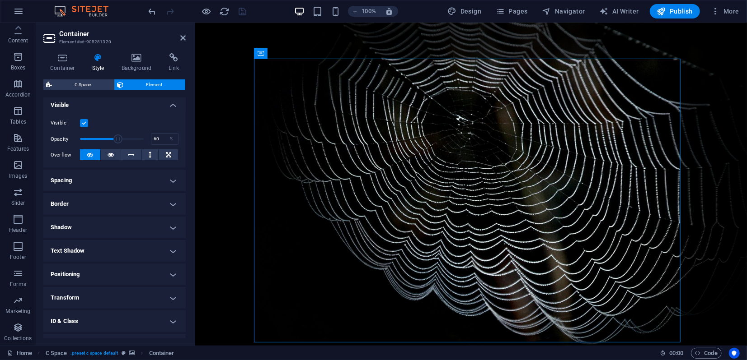
click at [112, 295] on h4 "Transform" at bounding box center [114, 298] width 142 height 22
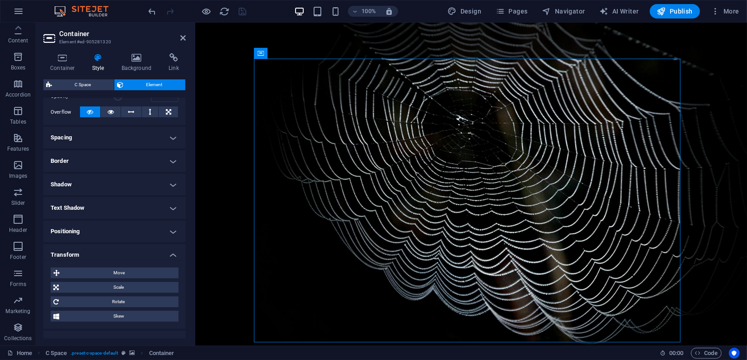
scroll to position [201, 0]
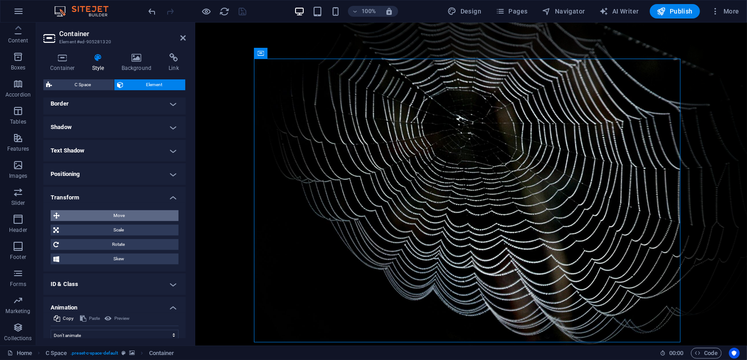
click at [117, 218] on span "Move" at bounding box center [118, 215] width 113 height 11
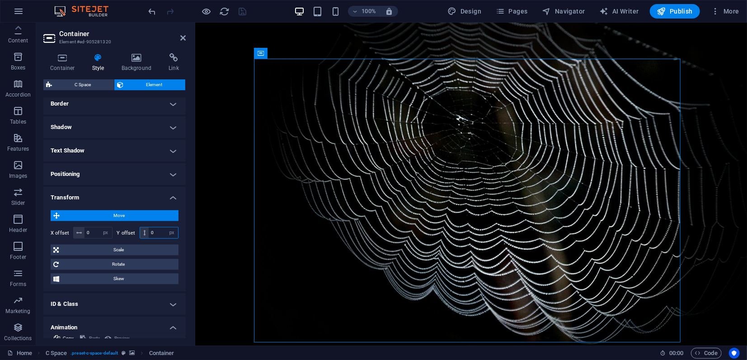
drag, startPoint x: 149, startPoint y: 233, endPoint x: 153, endPoint y: 233, distance: 4.5
click at [153, 233] on input "0" at bounding box center [163, 233] width 29 height 11
click at [170, 233] on select "px rem % em vh vw" at bounding box center [171, 233] width 13 height 11
select select "rem"
click at [165, 228] on select "px rem % em vh vw" at bounding box center [171, 233] width 13 height 11
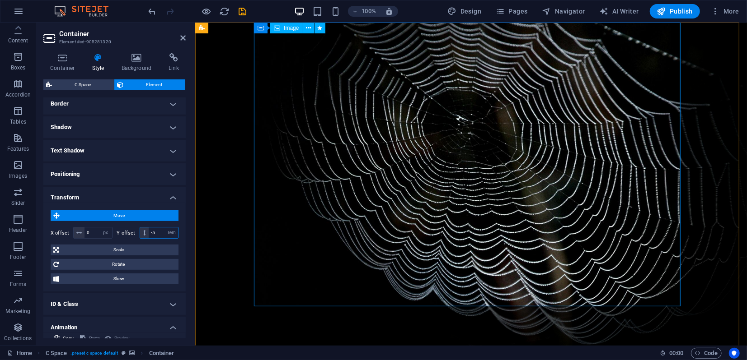
type input "-5"
click at [182, 40] on icon at bounding box center [182, 37] width 5 height 7
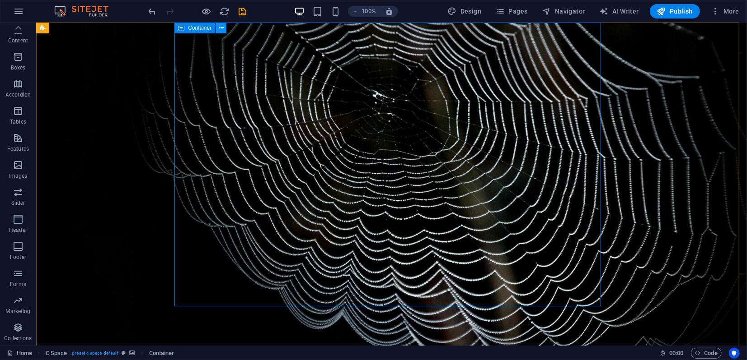
click at [219, 29] on icon at bounding box center [221, 27] width 5 height 9
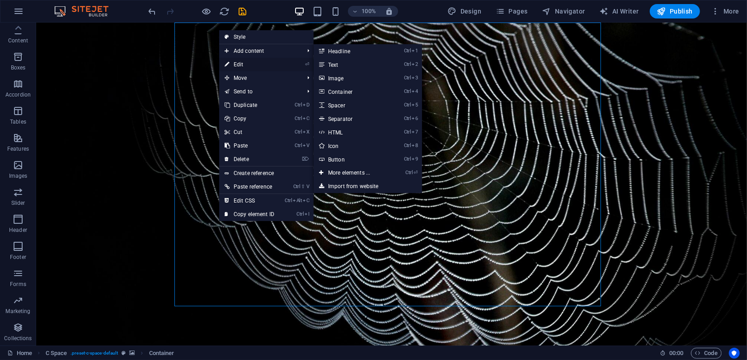
click at [234, 65] on link "⏎ Edit" at bounding box center [249, 65] width 61 height 14
select select "px"
select select "rem"
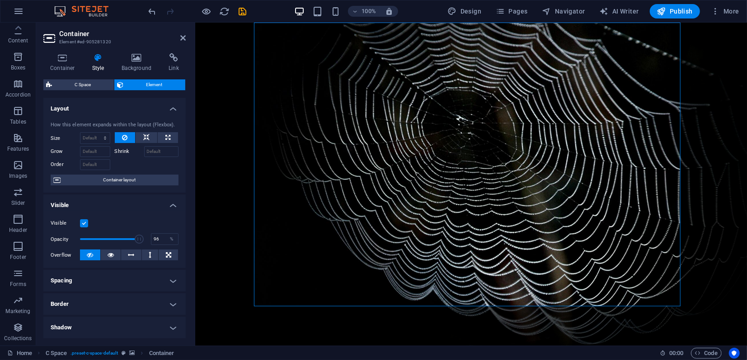
type input "97"
drag, startPoint x: 119, startPoint y: 239, endPoint x: 140, endPoint y: 238, distance: 21.7
click at [140, 238] on span at bounding box center [141, 239] width 9 height 9
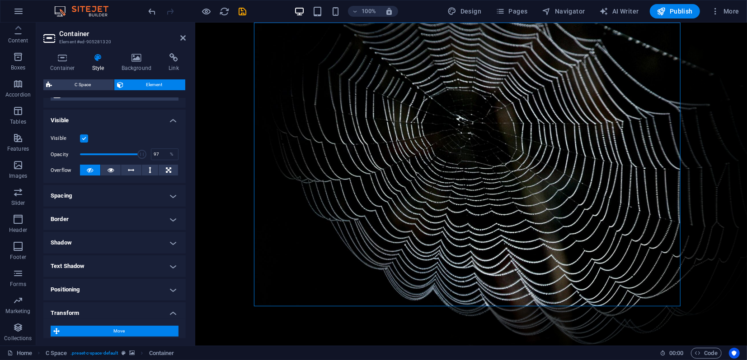
scroll to position [50, 0]
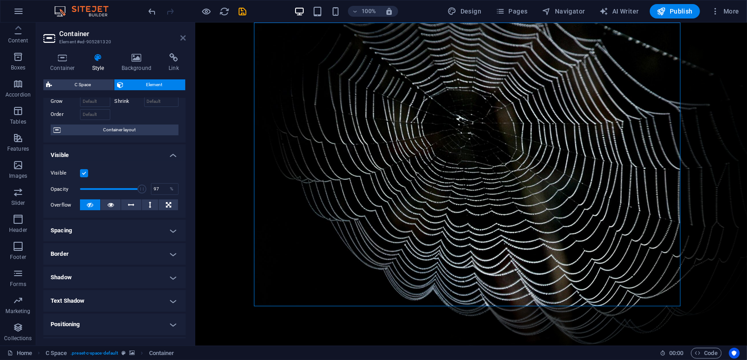
click at [184, 38] on icon at bounding box center [182, 37] width 5 height 7
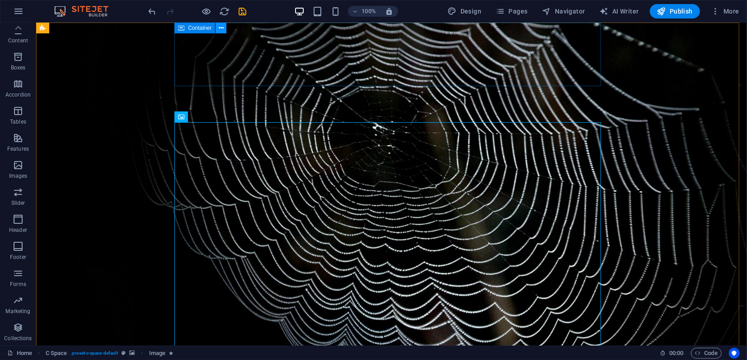
click at [220, 29] on icon at bounding box center [221, 27] width 5 height 9
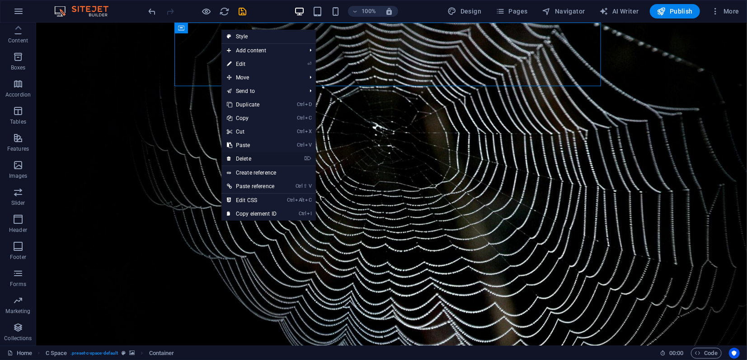
click at [251, 160] on link "⌦ Delete" at bounding box center [251, 159] width 61 height 14
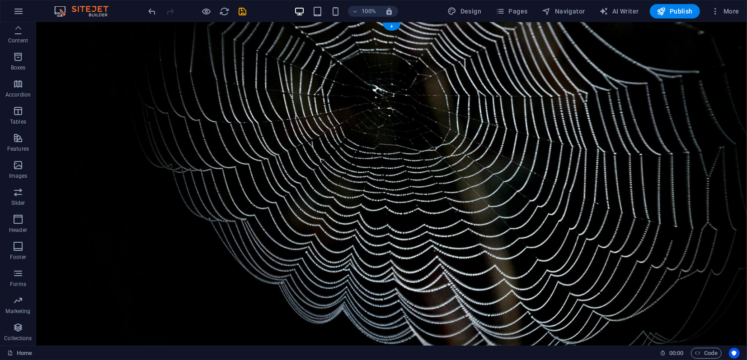
scroll to position [0, 0]
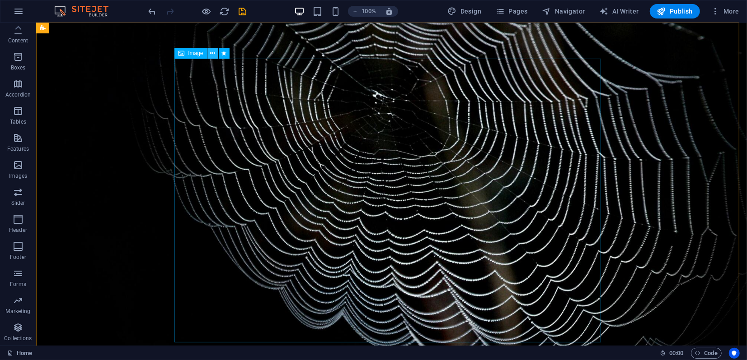
click at [213, 54] on icon at bounding box center [212, 53] width 5 height 9
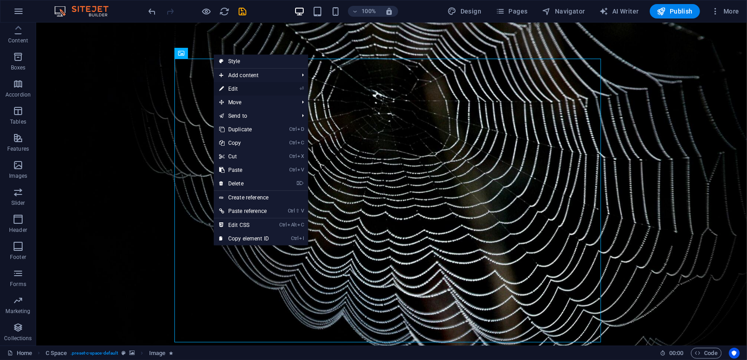
click at [234, 87] on link "⏎ Edit" at bounding box center [244, 89] width 61 height 14
select select "shrink"
select select "s"
select select "scroll"
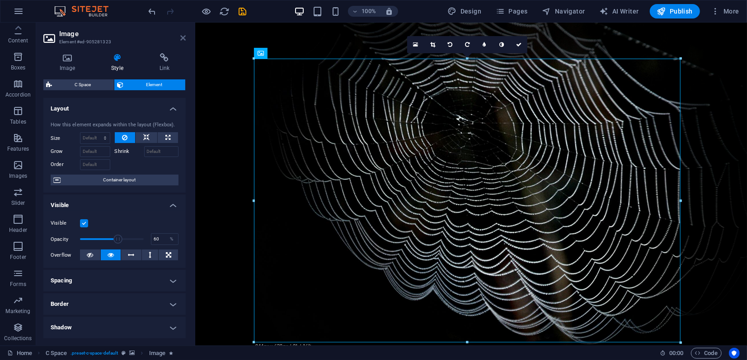
drag, startPoint x: 183, startPoint y: 40, endPoint x: 147, endPoint y: 17, distance: 42.9
click at [183, 39] on icon at bounding box center [182, 37] width 5 height 7
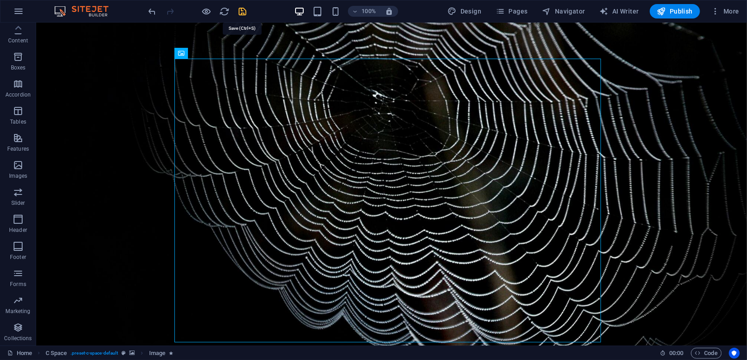
click at [238, 12] on icon "save" at bounding box center [243, 11] width 10 height 10
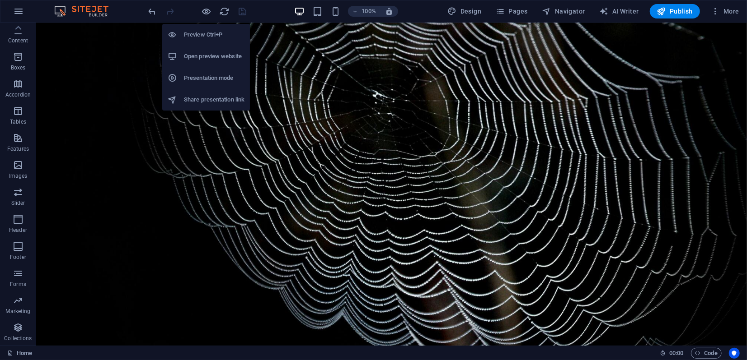
click at [200, 33] on h6 "Preview Ctrl+P" at bounding box center [214, 34] width 61 height 11
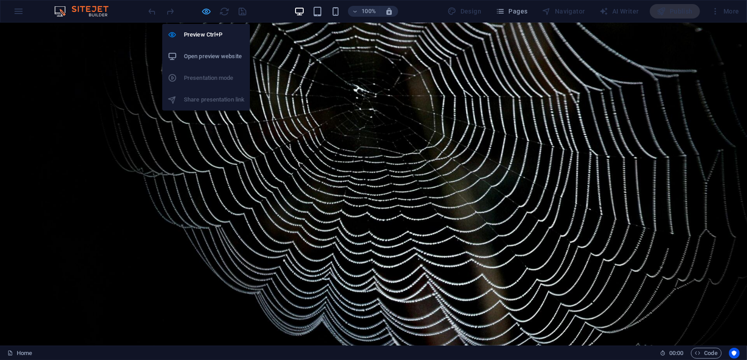
click at [209, 13] on icon "button" at bounding box center [206, 11] width 10 height 10
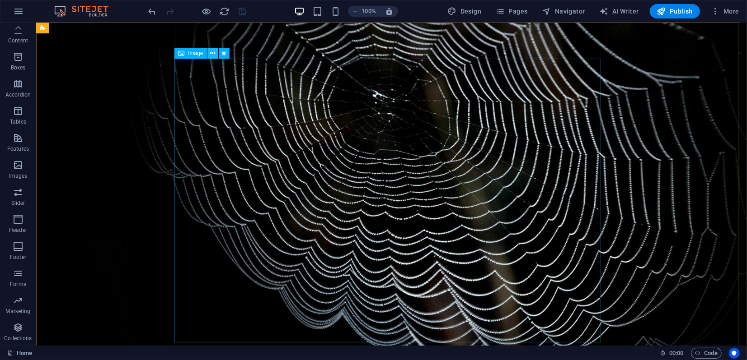
click at [215, 55] on icon at bounding box center [212, 53] width 5 height 9
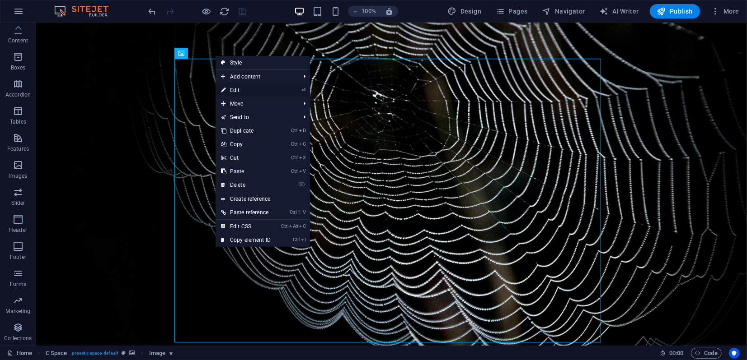
click at [238, 89] on link "⏎ Edit" at bounding box center [245, 91] width 61 height 14
select select "shrink"
select select "s"
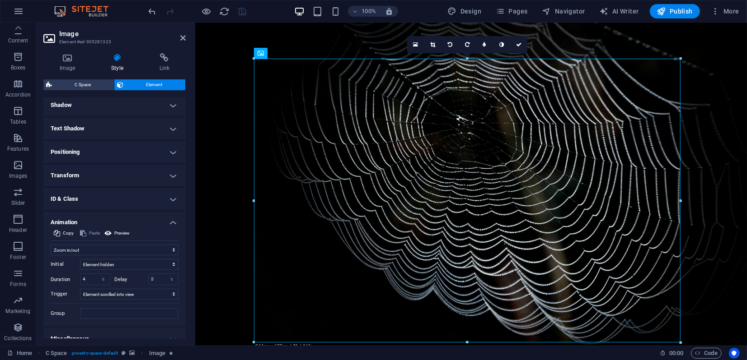
scroll to position [234, 0]
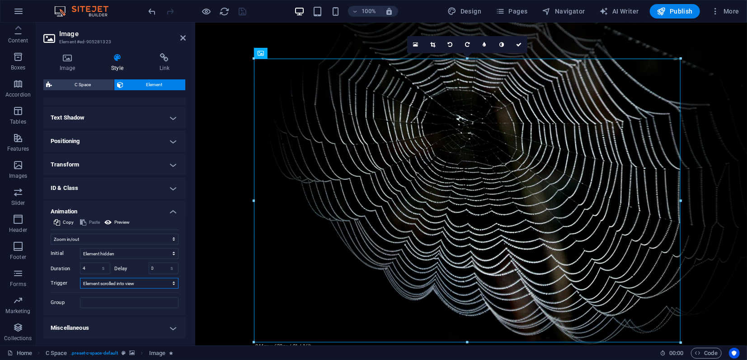
click at [121, 285] on select "No automatic trigger On page load Element scrolled into view" at bounding box center [129, 283] width 98 height 11
select select "onload"
click at [80, 278] on select "No automatic trigger On page load Element scrolled into view" at bounding box center [129, 283] width 98 height 11
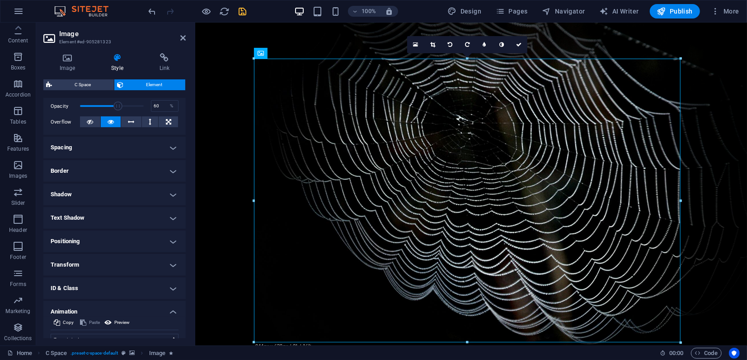
scroll to position [33, 0]
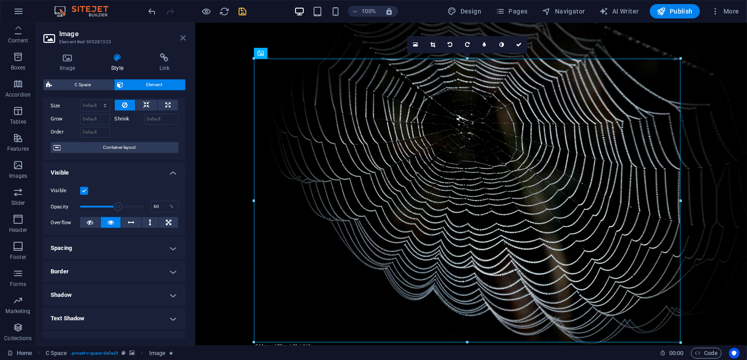
click at [183, 38] on icon at bounding box center [182, 37] width 5 height 7
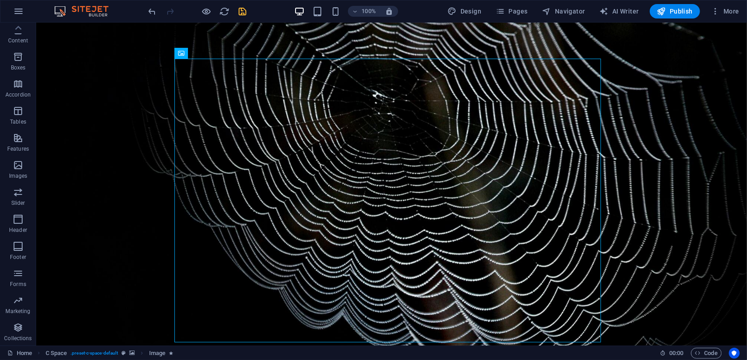
click at [242, 13] on icon "save" at bounding box center [243, 11] width 10 height 10
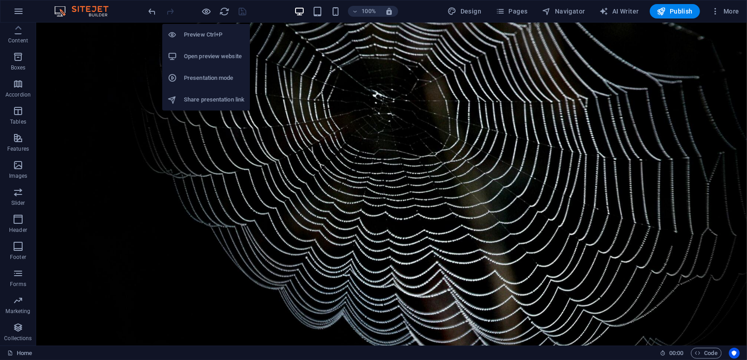
click at [202, 37] on h6 "Preview Ctrl+P" at bounding box center [214, 34] width 61 height 11
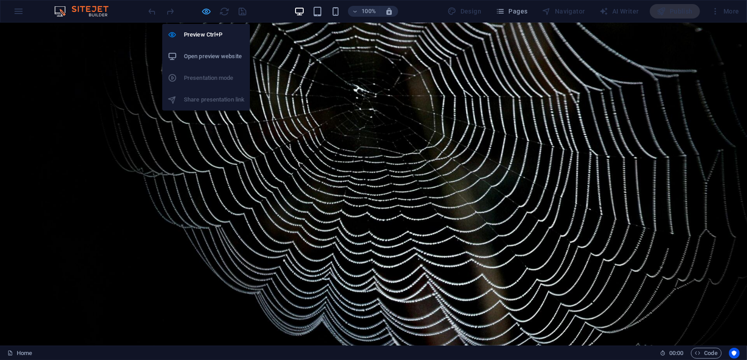
click at [205, 14] on icon "button" at bounding box center [206, 11] width 10 height 10
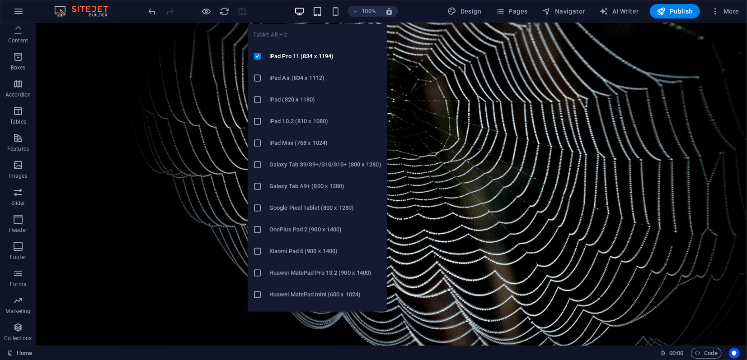
click at [320, 13] on icon "button" at bounding box center [317, 11] width 10 height 10
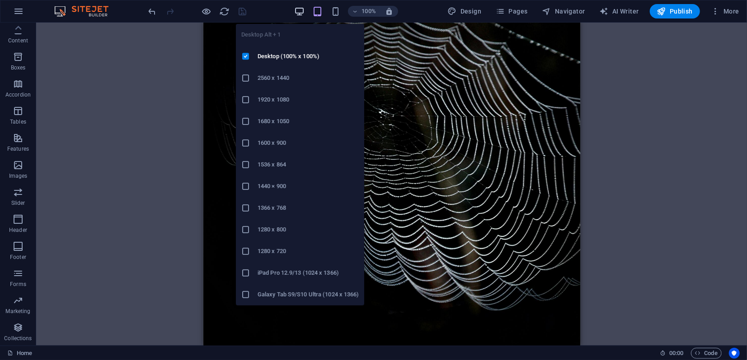
click at [302, 11] on icon "button" at bounding box center [299, 11] width 10 height 10
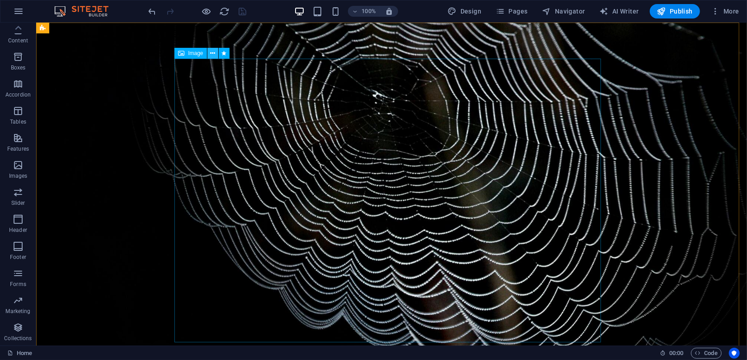
click at [216, 54] on button at bounding box center [212, 53] width 11 height 11
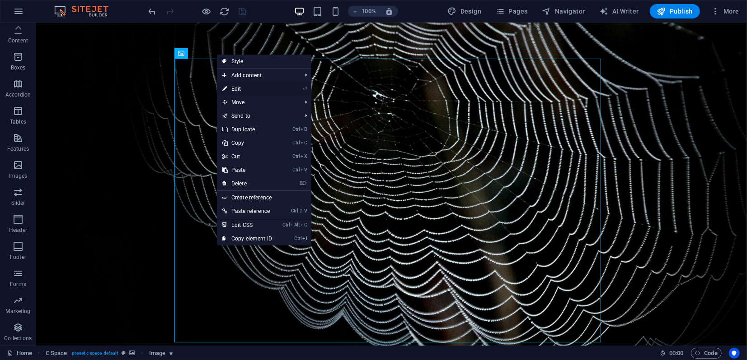
click at [242, 91] on link "⏎ Edit" at bounding box center [247, 89] width 61 height 14
select select "shrink"
select select "s"
select select "onload"
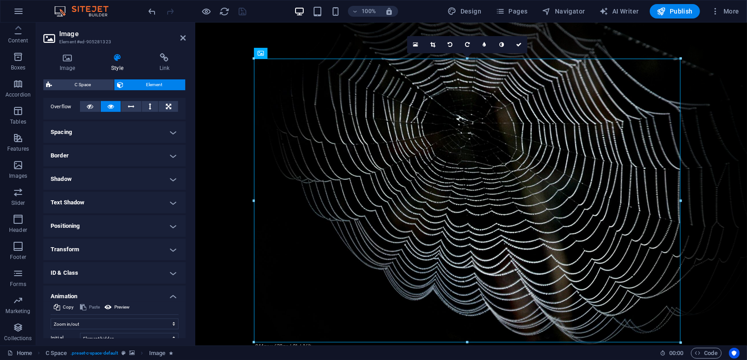
scroll to position [150, 0]
click at [92, 322] on select "Don't animate Show / Hide Slide up/down Zoom in/out Slide left to right Slide r…" at bounding box center [115, 322] width 128 height 11
select select "none"
click at [51, 317] on select "Don't animate Show / Hide Slide up/down Zoom in/out Slide left to right Slide r…" at bounding box center [115, 322] width 128 height 11
click at [183, 37] on icon at bounding box center [182, 37] width 5 height 7
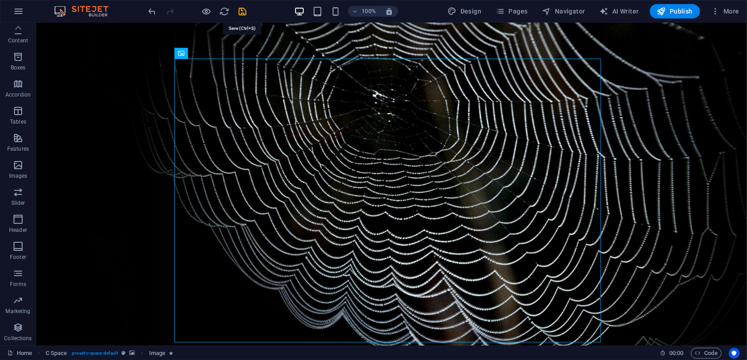
click at [241, 10] on icon "save" at bounding box center [243, 11] width 10 height 10
click at [212, 54] on icon at bounding box center [212, 53] width 5 height 9
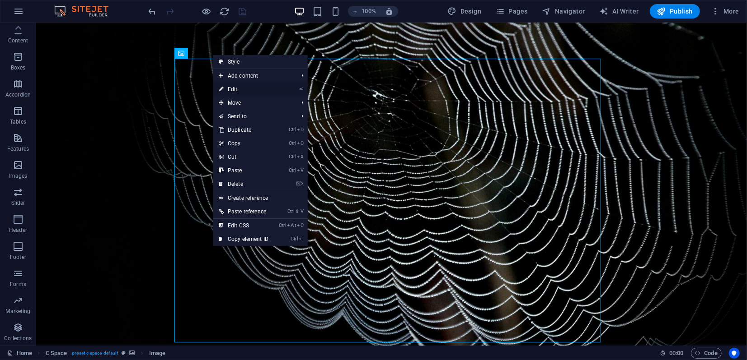
click at [237, 87] on link "⏎ Edit" at bounding box center [243, 90] width 61 height 14
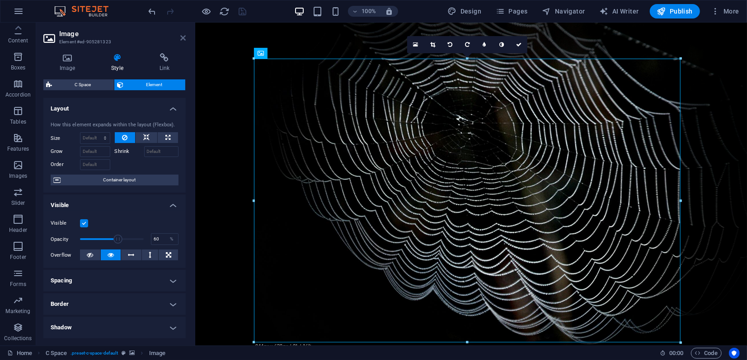
click at [184, 37] on icon at bounding box center [182, 37] width 5 height 7
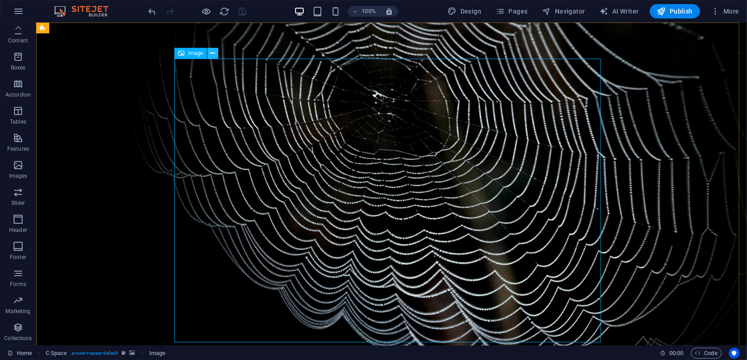
click at [211, 51] on icon at bounding box center [212, 53] width 5 height 9
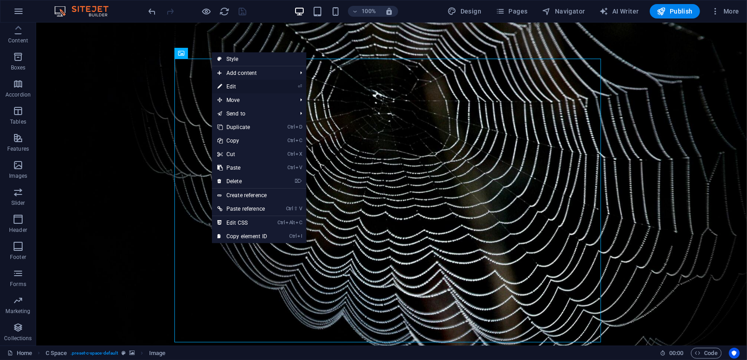
drag, startPoint x: 228, startPoint y: 87, endPoint x: 17, endPoint y: 69, distance: 212.1
click at [228, 87] on link "⏎ Edit" at bounding box center [242, 87] width 61 height 14
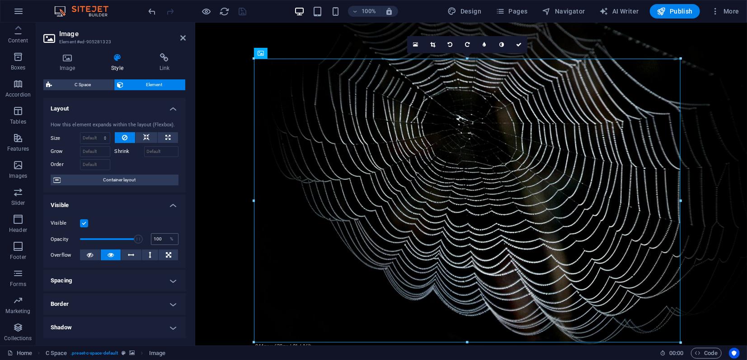
drag, startPoint x: 117, startPoint y: 238, endPoint x: 154, endPoint y: 236, distance: 36.6
click at [154, 236] on div "Opacity 100 %" at bounding box center [115, 240] width 128 height 14
drag, startPoint x: 142, startPoint y: 239, endPoint x: 129, endPoint y: 238, distance: 12.7
click at [130, 238] on span at bounding box center [133, 239] width 9 height 9
drag, startPoint x: 129, startPoint y: 238, endPoint x: 118, endPoint y: 238, distance: 11.3
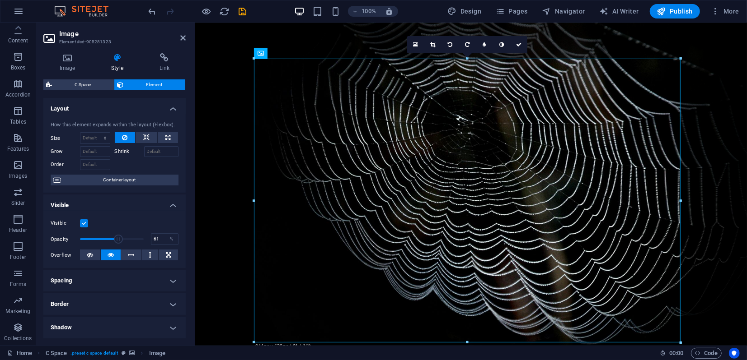
click at [118, 238] on span at bounding box center [118, 239] width 9 height 9
drag, startPoint x: 116, startPoint y: 239, endPoint x: 107, endPoint y: 239, distance: 8.1
click at [110, 239] on span at bounding box center [114, 239] width 9 height 9
type input "45"
click at [180, 38] on header "Image Element #ed-905281323" at bounding box center [114, 34] width 142 height 23
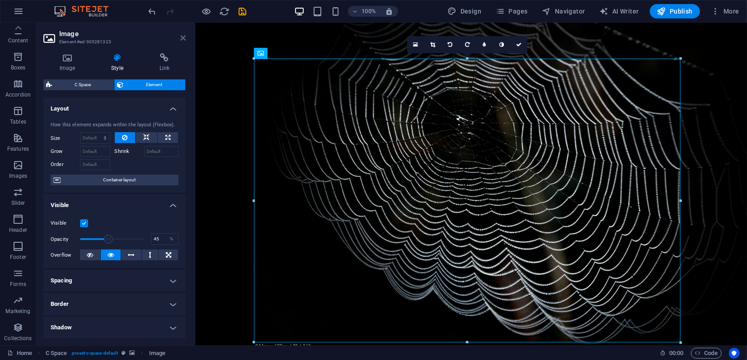
click at [183, 37] on icon at bounding box center [182, 37] width 5 height 7
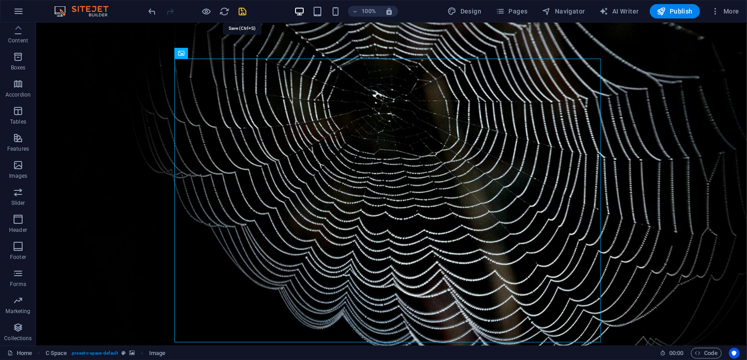
click at [245, 9] on icon "save" at bounding box center [243, 11] width 10 height 10
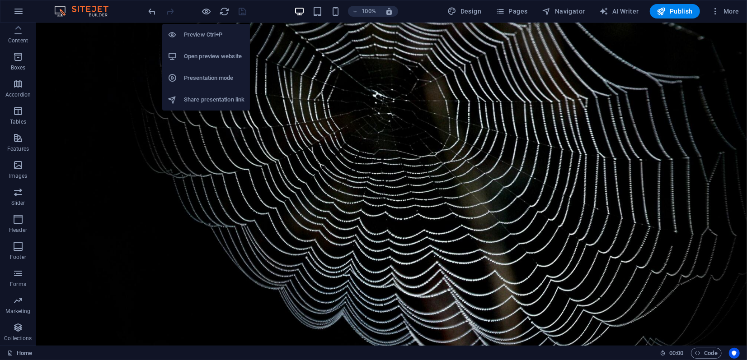
click at [203, 37] on h6 "Preview Ctrl+P" at bounding box center [214, 34] width 61 height 11
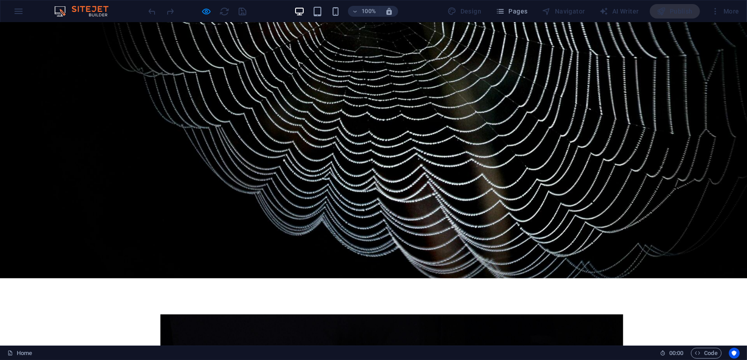
scroll to position [0, 0]
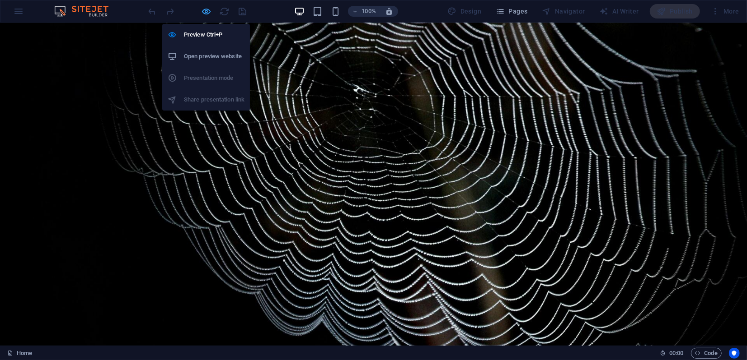
click at [207, 14] on icon "button" at bounding box center [206, 11] width 10 height 10
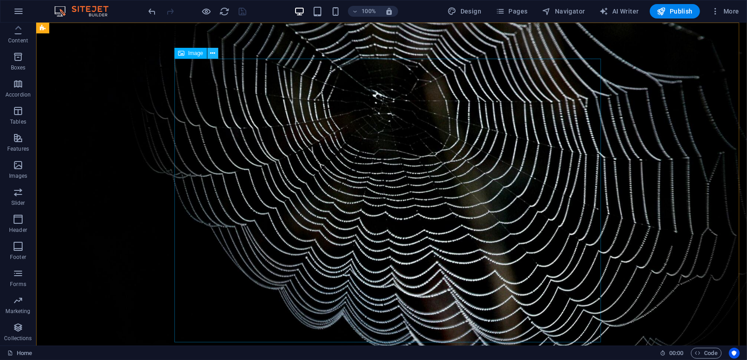
click at [213, 54] on icon at bounding box center [212, 53] width 5 height 9
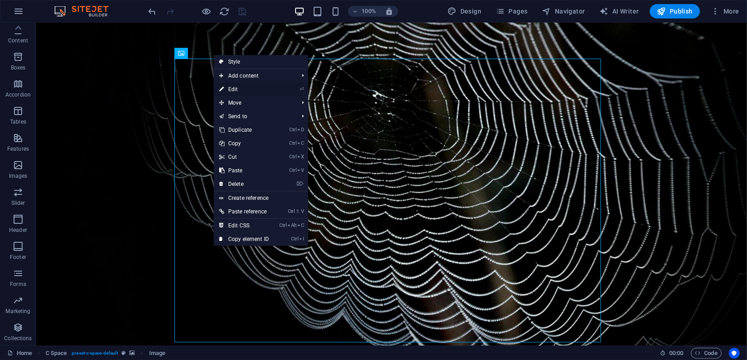
click at [228, 88] on link "⏎ Edit" at bounding box center [244, 90] width 61 height 14
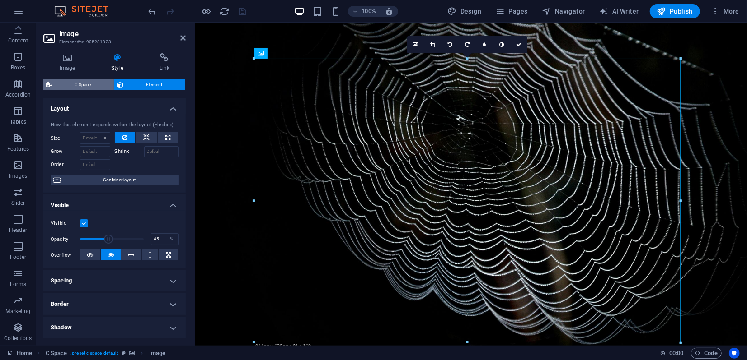
click at [82, 84] on span "C Space" at bounding box center [83, 84] width 56 height 11
select select "%"
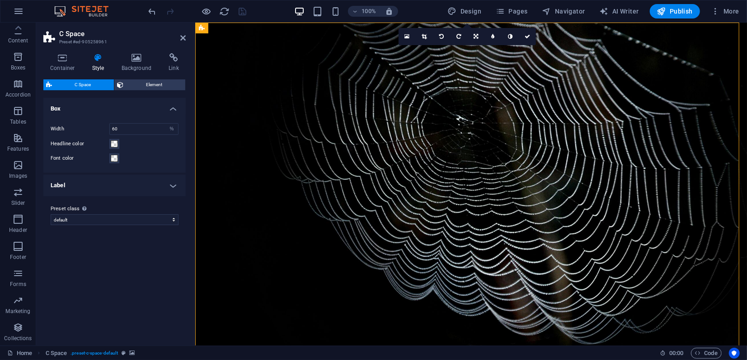
click at [168, 184] on h4 "Label" at bounding box center [114, 186] width 142 height 22
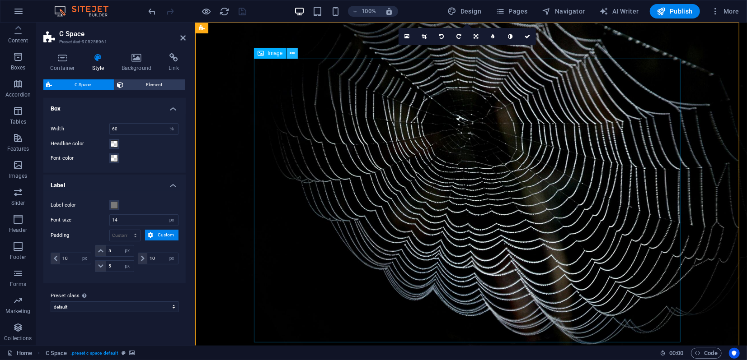
click at [289, 53] on button at bounding box center [292, 53] width 11 height 11
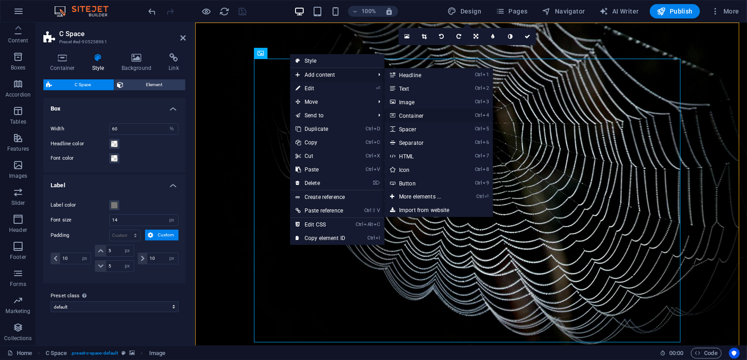
click at [413, 116] on link "Ctrl 4 Container" at bounding box center [421, 116] width 75 height 14
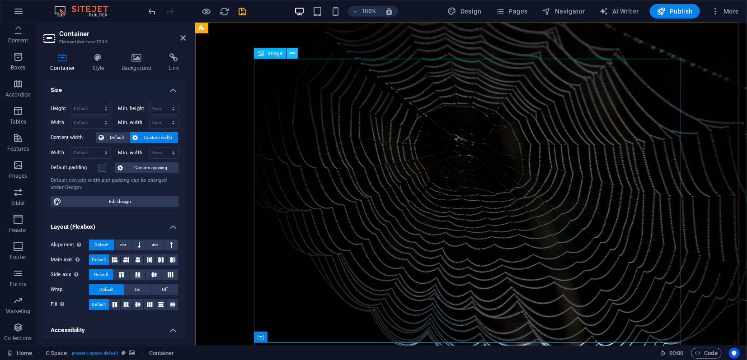
click at [292, 54] on icon at bounding box center [292, 53] width 5 height 9
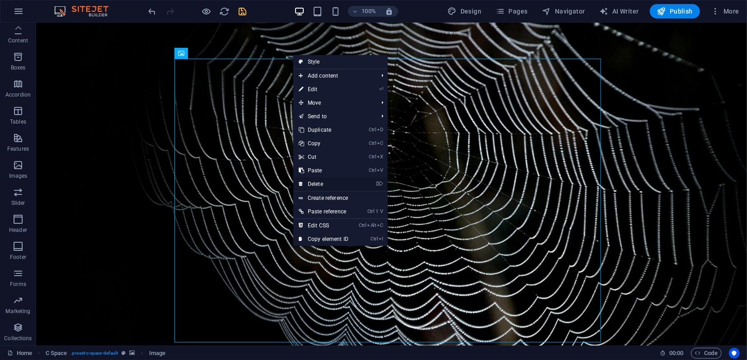
click at [321, 182] on link "⌦ Delete" at bounding box center [323, 185] width 61 height 14
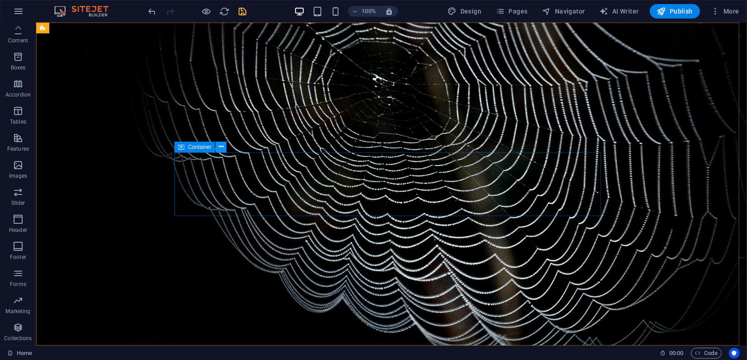
click at [222, 146] on icon at bounding box center [221, 146] width 5 height 9
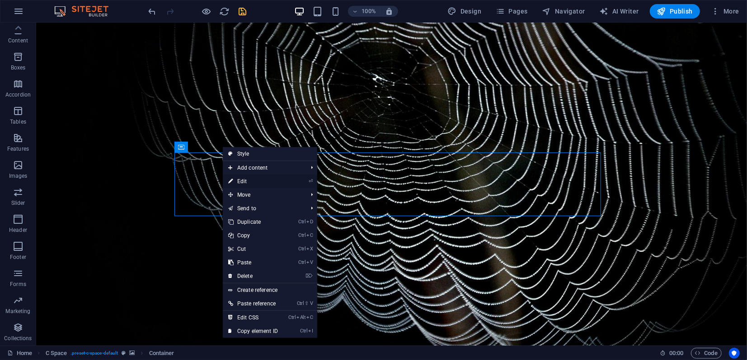
click at [247, 181] on link "⏎ Edit" at bounding box center [253, 182] width 61 height 14
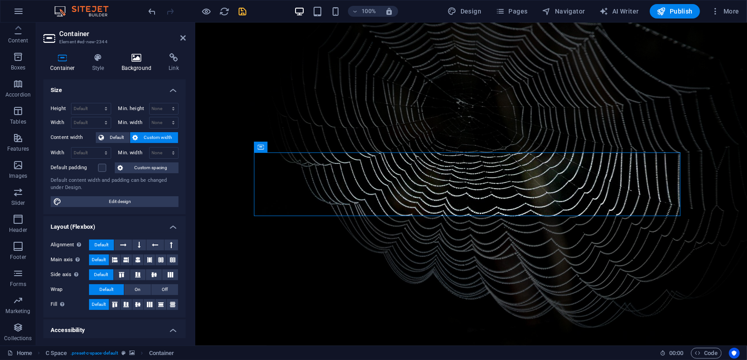
click at [140, 58] on icon at bounding box center [137, 57] width 44 height 9
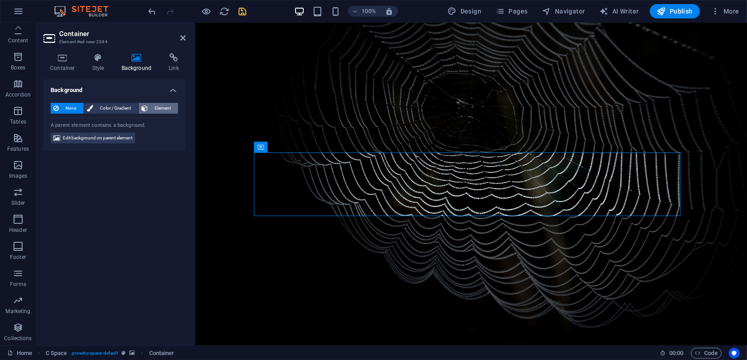
click at [167, 108] on span "Element" at bounding box center [162, 108] width 25 height 11
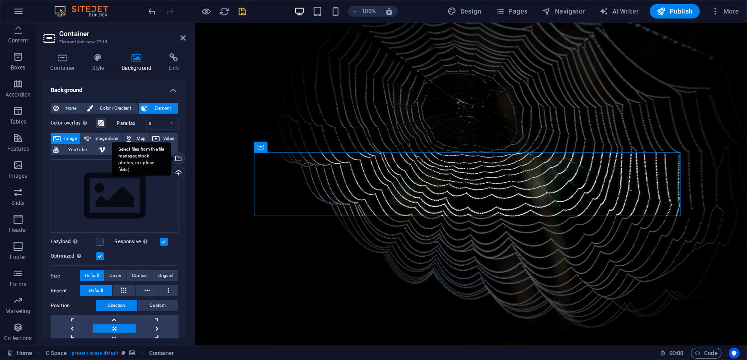
click at [177, 157] on div "Select files from the file manager, stock photos, or upload file(s)" at bounding box center [178, 160] width 14 height 14
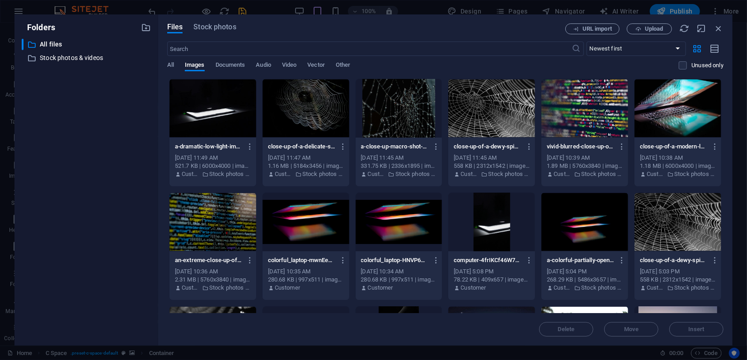
click at [330, 107] on div at bounding box center [305, 108] width 87 height 59
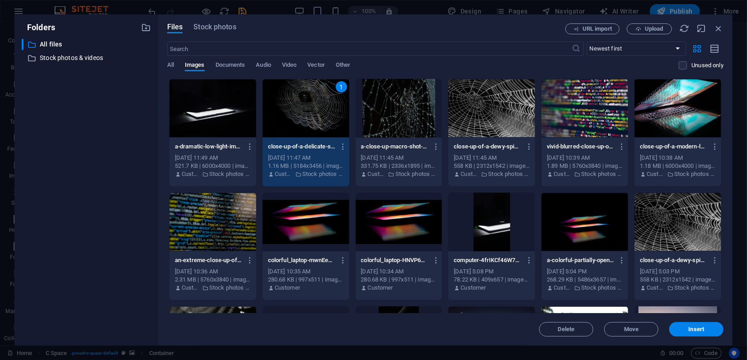
click at [339, 87] on div "1" at bounding box center [341, 86] width 11 height 11
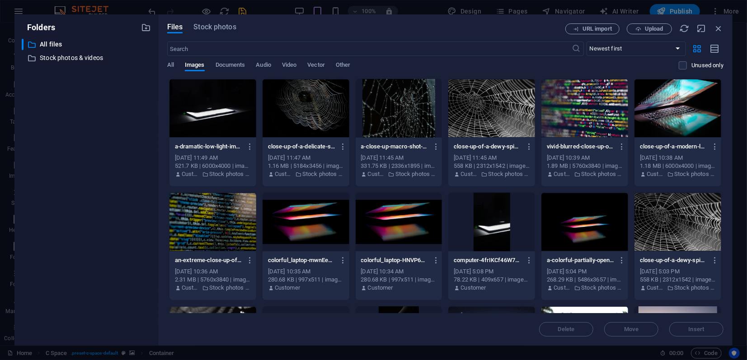
click at [224, 102] on div at bounding box center [212, 108] width 87 height 59
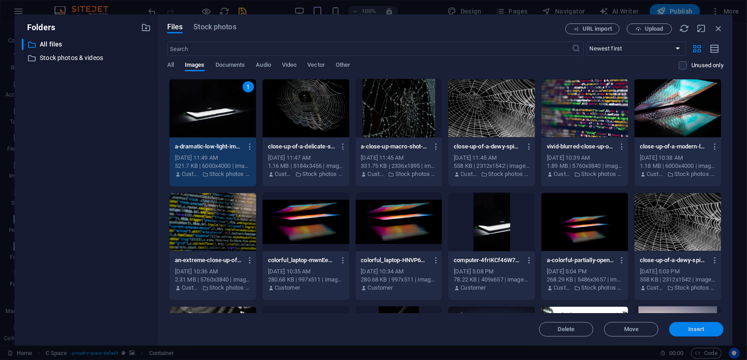
click at [676, 328] on span "Insert" at bounding box center [696, 329] width 47 height 5
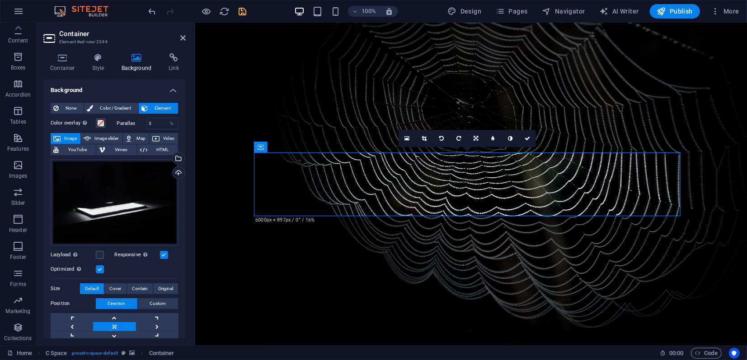
click at [250, 117] on figure at bounding box center [470, 183] width 551 height 323
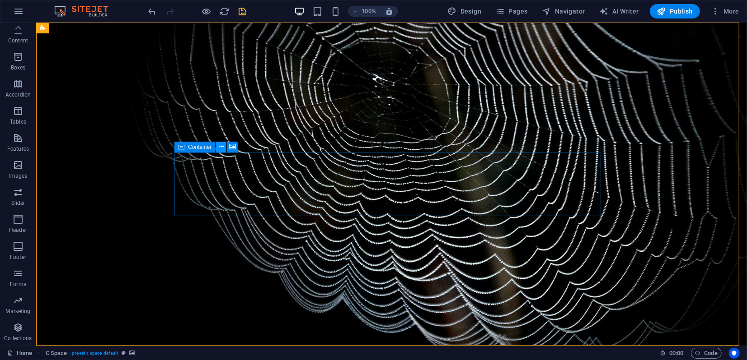
click at [221, 145] on icon at bounding box center [221, 146] width 5 height 9
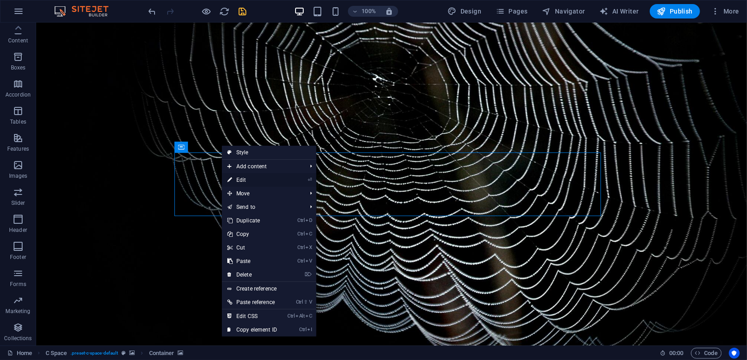
click at [245, 178] on link "⏎ Edit" at bounding box center [252, 180] width 61 height 14
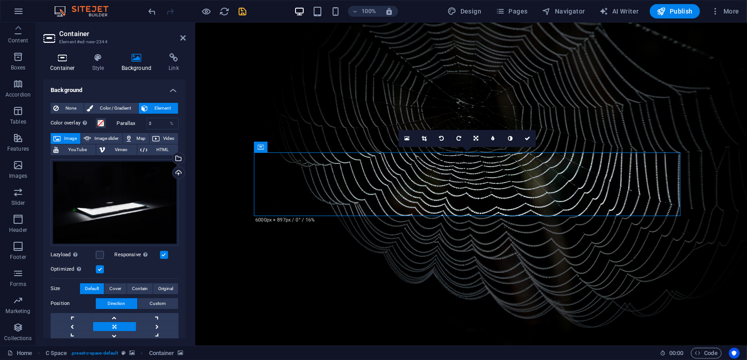
click at [64, 60] on icon at bounding box center [62, 57] width 38 height 9
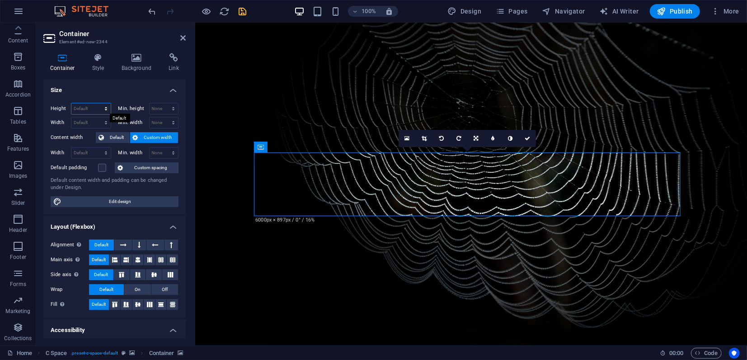
click at [96, 109] on select "Default px rem % vh vw" at bounding box center [90, 108] width 39 height 11
select select "rem"
click at [97, 103] on select "Default px rem % vh vw" at bounding box center [90, 108] width 39 height 11
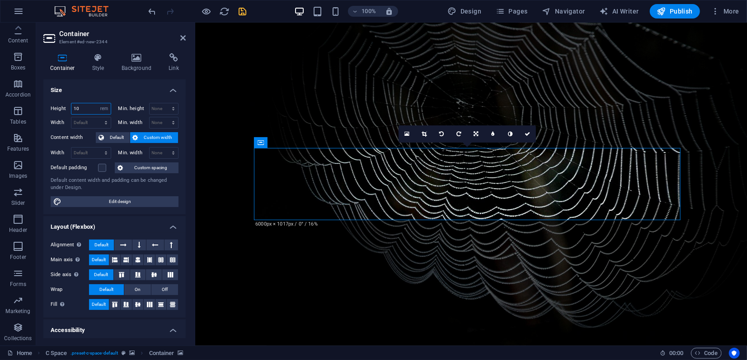
click at [76, 108] on input "10" at bounding box center [90, 108] width 39 height 11
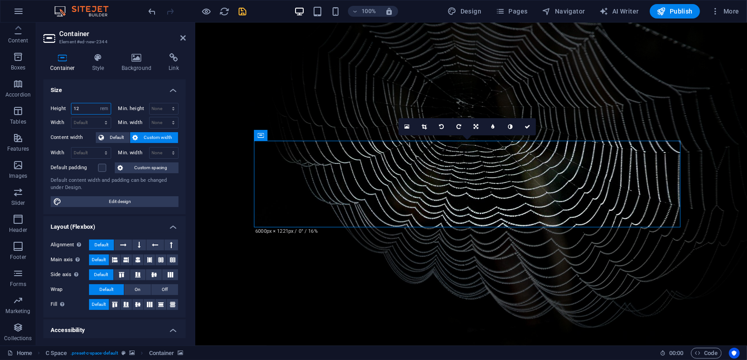
click at [76, 107] on input "12" at bounding box center [90, 108] width 39 height 11
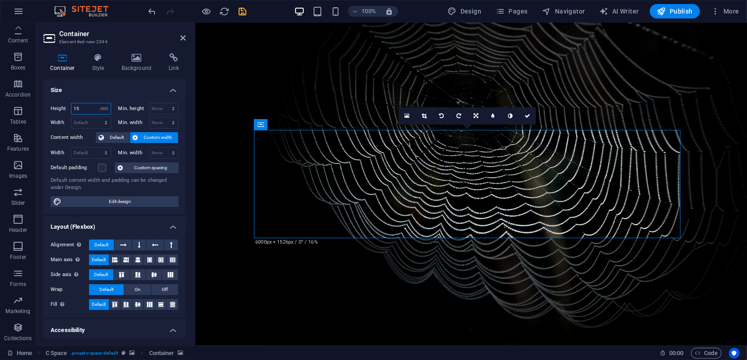
drag, startPoint x: 84, startPoint y: 107, endPoint x: 76, endPoint y: 107, distance: 8.6
click at [76, 107] on input "15" at bounding box center [90, 108] width 39 height 11
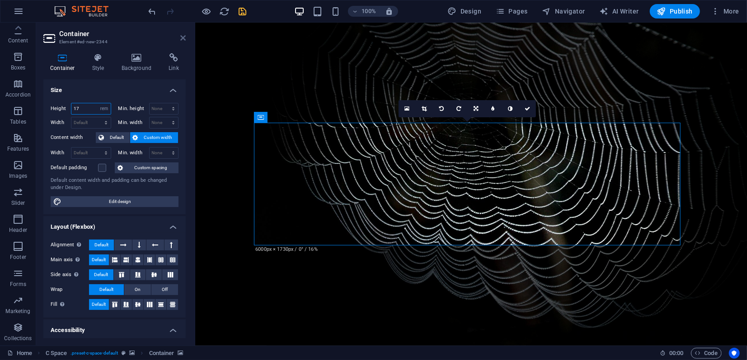
type input "17"
click at [184, 40] on icon at bounding box center [182, 37] width 5 height 7
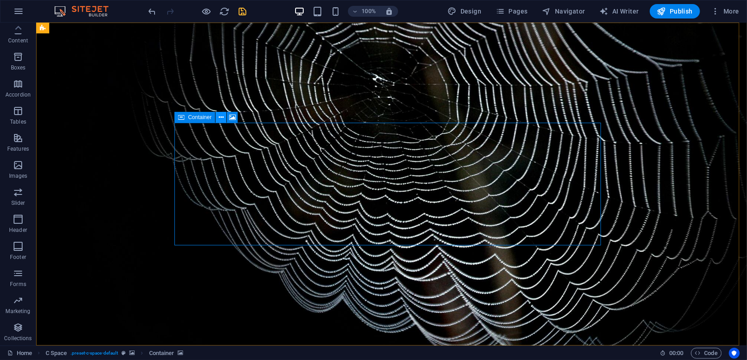
click at [220, 117] on icon at bounding box center [221, 117] width 5 height 9
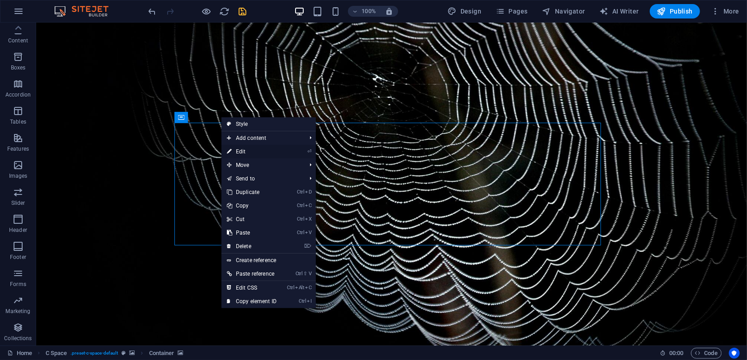
click at [238, 149] on link "⏎ Edit" at bounding box center [251, 152] width 61 height 14
select select "rem"
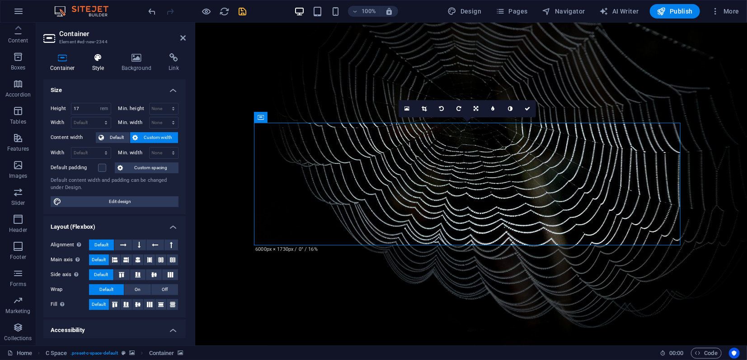
click at [98, 62] on h4 "Style" at bounding box center [99, 62] width 29 height 19
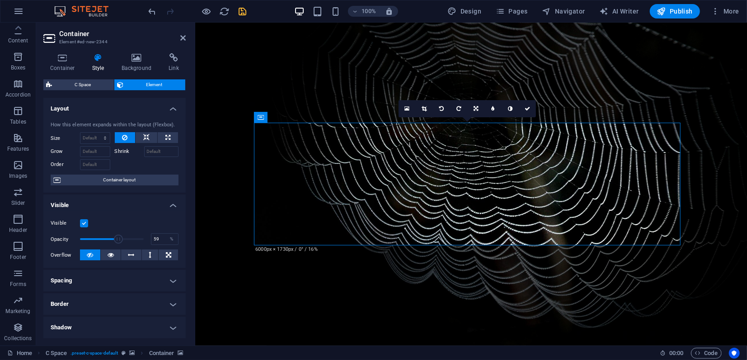
drag, startPoint x: 140, startPoint y: 239, endPoint x: 116, endPoint y: 237, distance: 23.6
click at [116, 237] on span at bounding box center [118, 239] width 9 height 9
type input "70"
drag, startPoint x: 116, startPoint y: 237, endPoint x: 123, endPoint y: 238, distance: 7.3
click at [123, 238] on span at bounding box center [124, 239] width 9 height 9
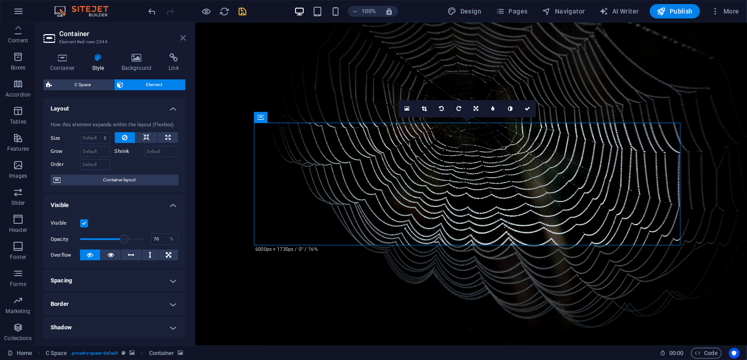
click at [184, 41] on icon at bounding box center [182, 37] width 5 height 7
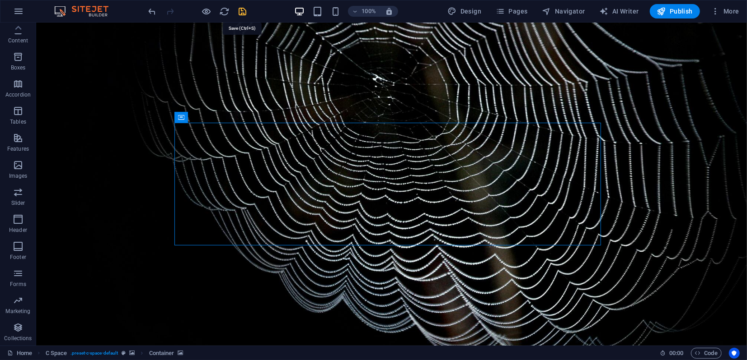
click at [243, 13] on icon "save" at bounding box center [243, 11] width 10 height 10
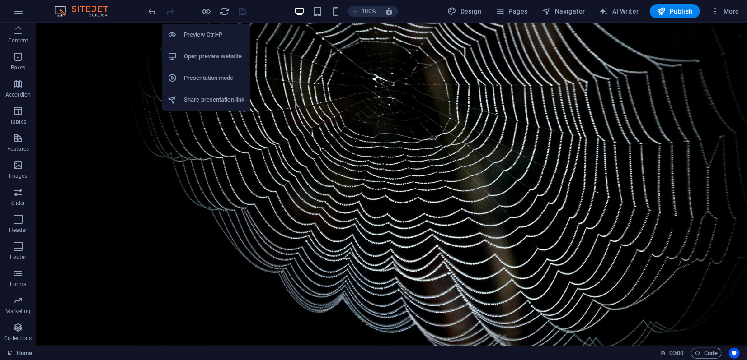
click at [196, 78] on h6 "Presentation mode" at bounding box center [214, 78] width 61 height 11
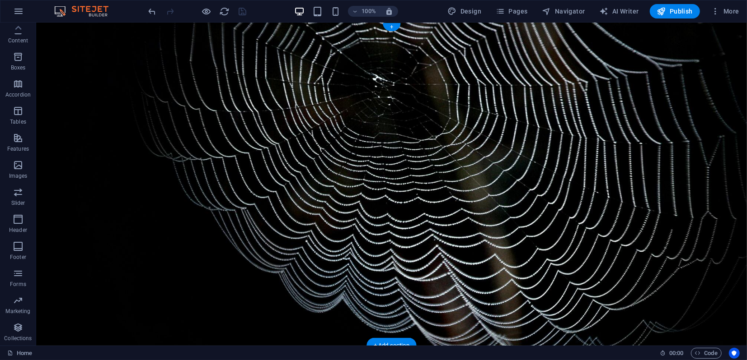
click at [138, 278] on figure at bounding box center [391, 183] width 710 height 323
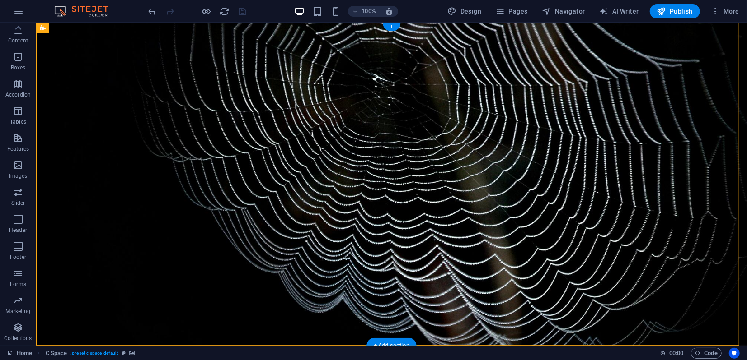
click at [140, 153] on figure at bounding box center [391, 183] width 710 height 323
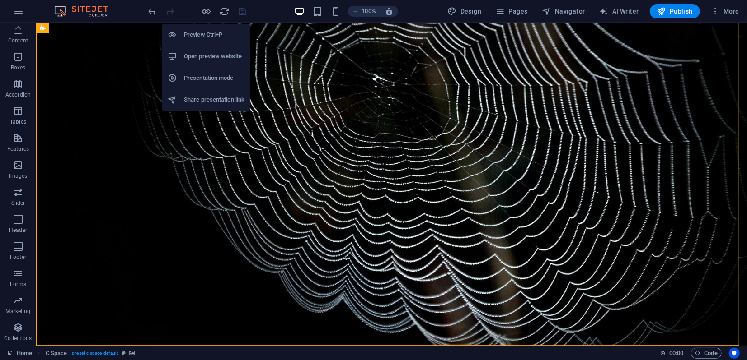
click at [204, 78] on h6 "Presentation mode" at bounding box center [214, 78] width 61 height 11
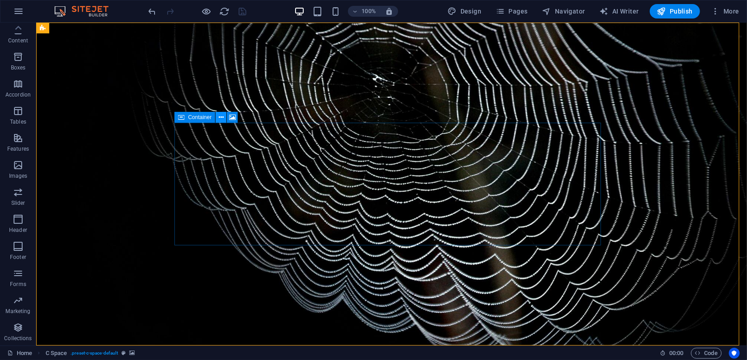
click at [223, 117] on icon at bounding box center [221, 117] width 5 height 9
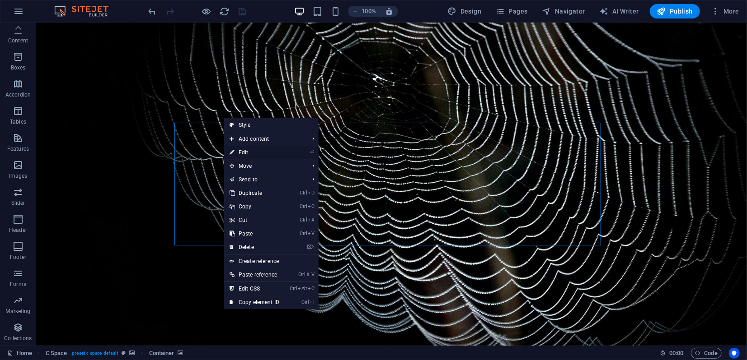
click at [250, 152] on link "⏎ Edit" at bounding box center [254, 153] width 61 height 14
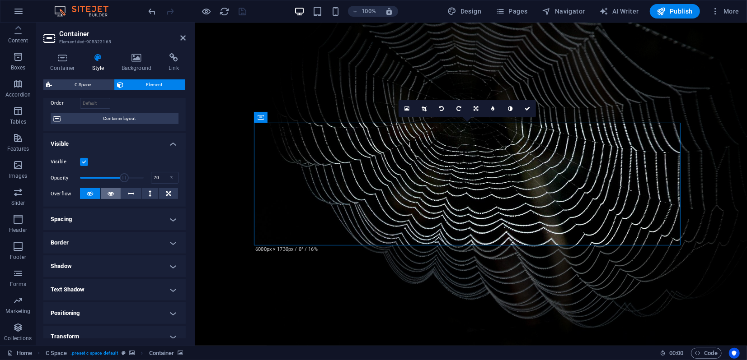
scroll to position [141, 0]
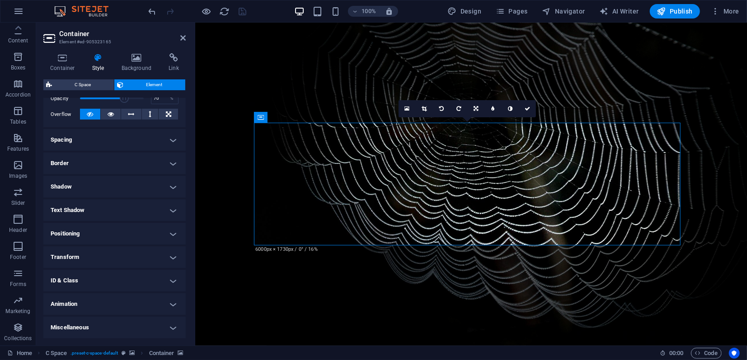
click at [100, 260] on h4 "Transform" at bounding box center [114, 258] width 142 height 22
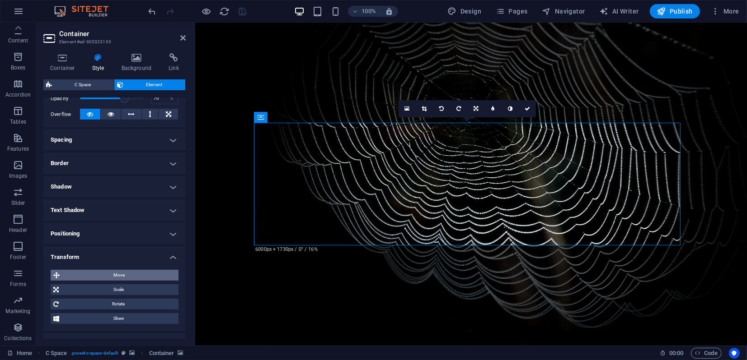
click at [106, 277] on span "Move" at bounding box center [118, 275] width 113 height 11
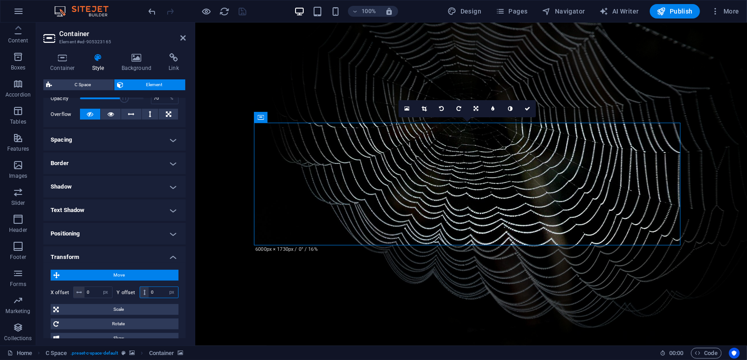
click at [154, 291] on input "0" at bounding box center [163, 292] width 29 height 11
click at [172, 292] on select "px rem % em vh vw" at bounding box center [171, 292] width 13 height 11
select select "rem"
click at [165, 287] on select "px rem % em vh vw" at bounding box center [171, 292] width 13 height 11
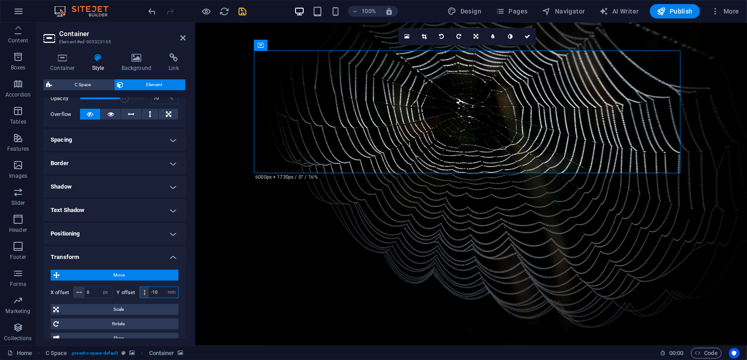
type input "-10"
click at [183, 40] on icon at bounding box center [182, 37] width 5 height 7
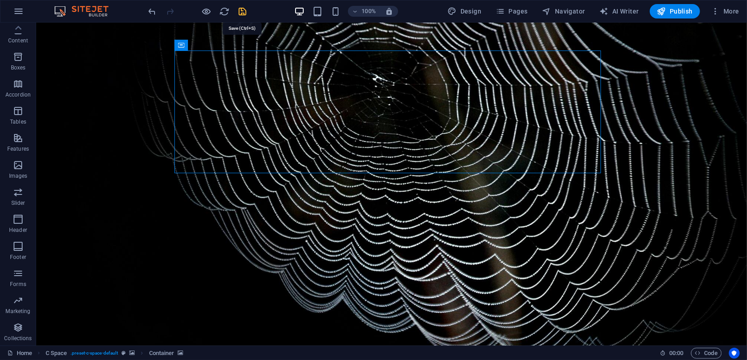
click at [245, 10] on icon "save" at bounding box center [243, 11] width 10 height 10
click at [220, 46] on icon at bounding box center [221, 45] width 5 height 9
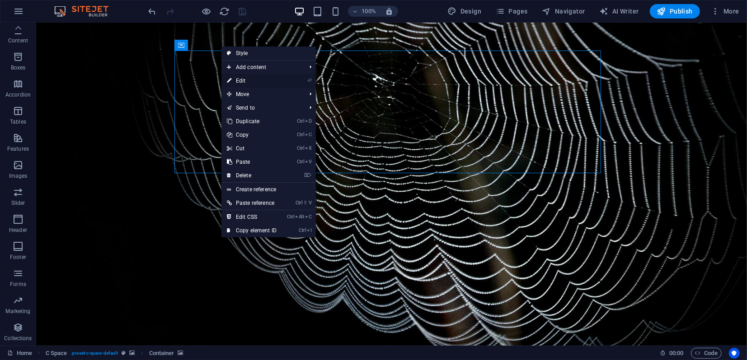
click at [248, 79] on link "⏎ Edit" at bounding box center [251, 81] width 61 height 14
select select "px"
select select "rem"
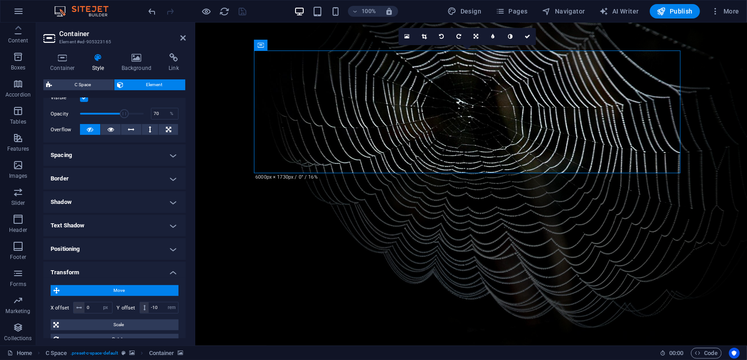
scroll to position [201, 0]
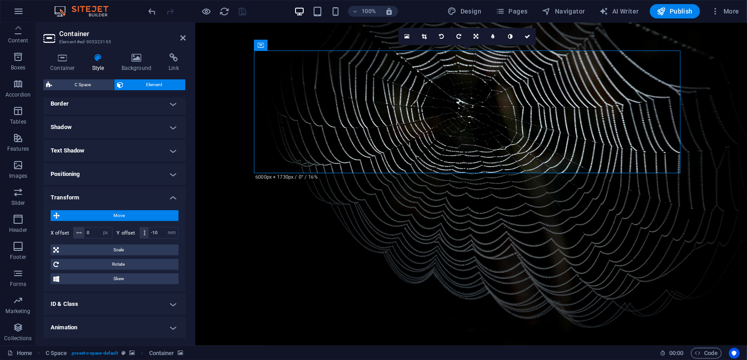
click at [89, 329] on h4 "Animation" at bounding box center [114, 328] width 142 height 22
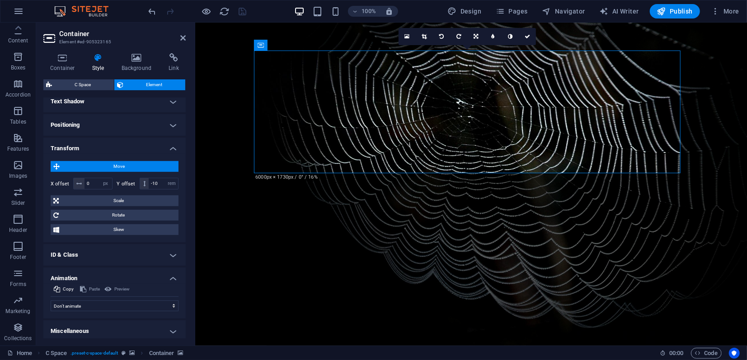
scroll to position [253, 0]
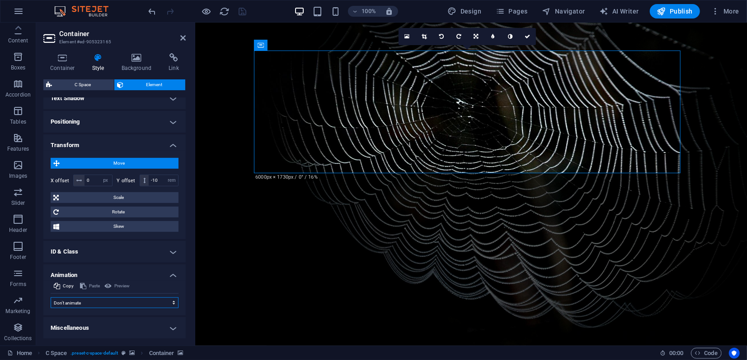
click at [89, 303] on select "Don't animate Show / Hide Slide up/down Zoom in/out Slide left to right Slide r…" at bounding box center [115, 303] width 128 height 11
select select "shrink"
click at [51, 298] on select "Don't animate Show / Hide Slide up/down Zoom in/out Slide left to right Slide r…" at bounding box center [115, 303] width 128 height 11
select select "scroll"
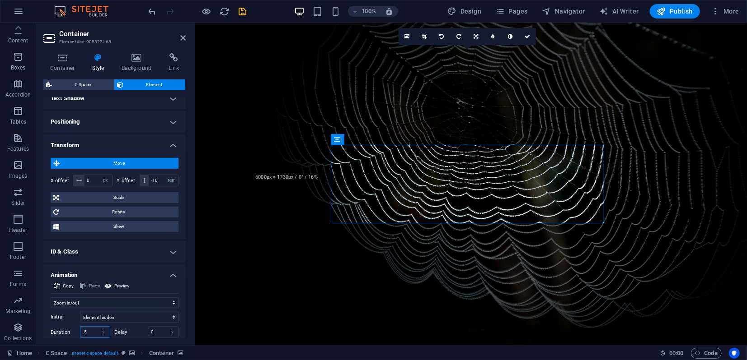
scroll to position [253, 0]
drag, startPoint x: 82, startPoint y: 331, endPoint x: 76, endPoint y: 329, distance: 6.3
click at [76, 329] on div "Duration .5 s ms" at bounding box center [81, 332] width 60 height 12
type input "5"
click at [183, 37] on icon at bounding box center [182, 37] width 5 height 7
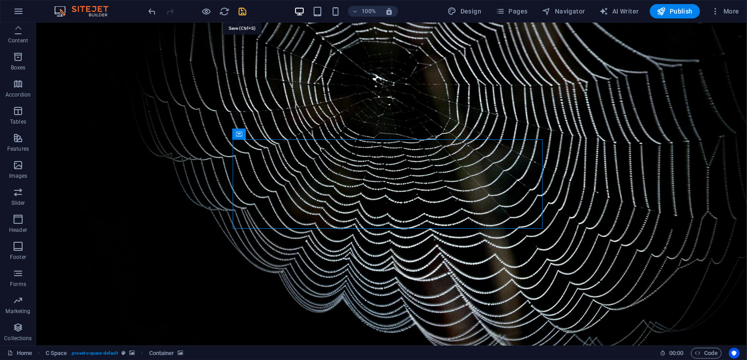
click at [241, 13] on icon "save" at bounding box center [243, 11] width 10 height 10
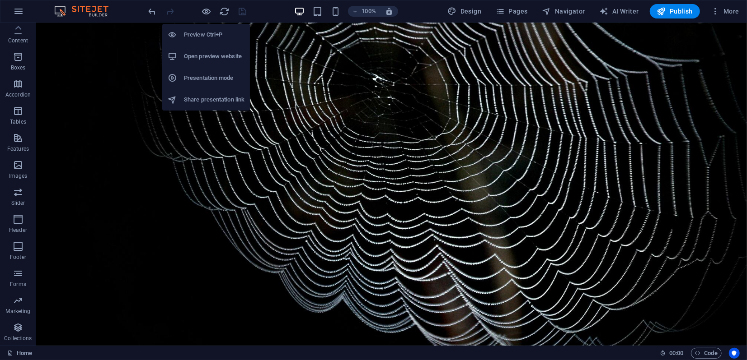
click at [193, 78] on h6 "Presentation mode" at bounding box center [214, 78] width 61 height 11
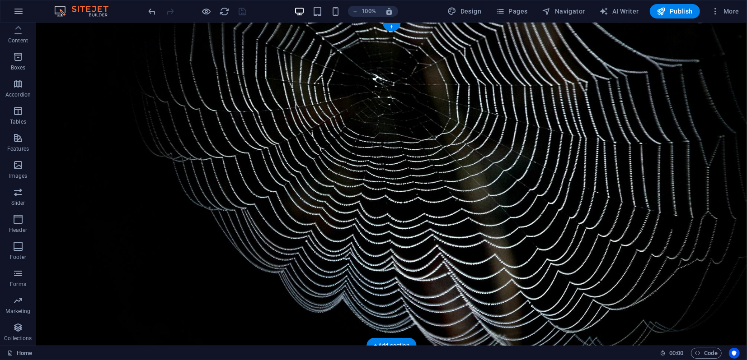
click at [283, 203] on figure at bounding box center [391, 183] width 710 height 323
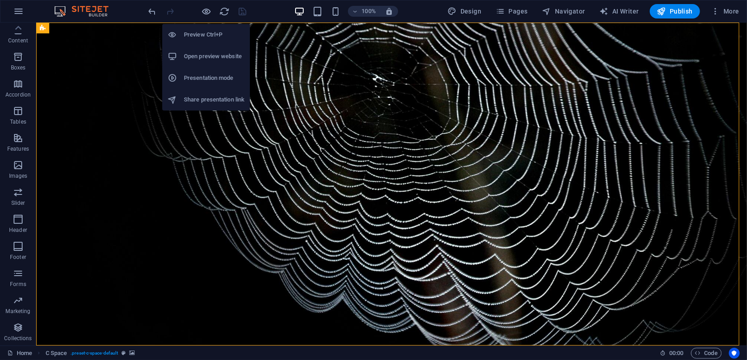
click at [202, 35] on h6 "Preview Ctrl+P" at bounding box center [214, 34] width 61 height 11
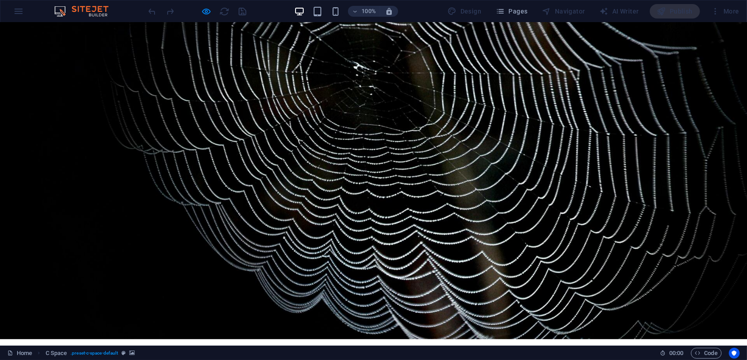
scroll to position [0, 0]
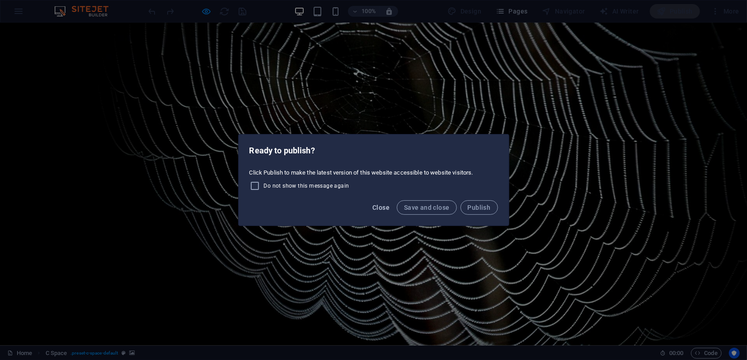
click at [383, 208] on span "Close" at bounding box center [380, 207] width 17 height 7
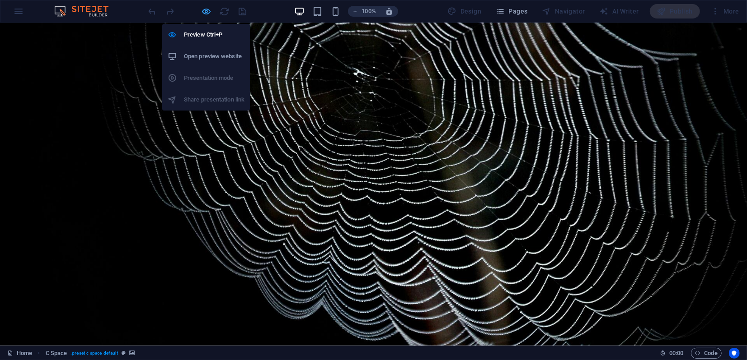
click at [206, 10] on icon "button" at bounding box center [206, 11] width 10 height 10
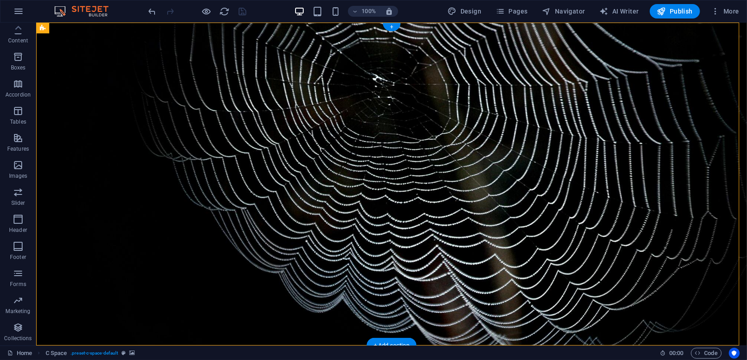
click at [132, 129] on figure at bounding box center [391, 183] width 710 height 323
click at [224, 46] on button at bounding box center [220, 45] width 11 height 11
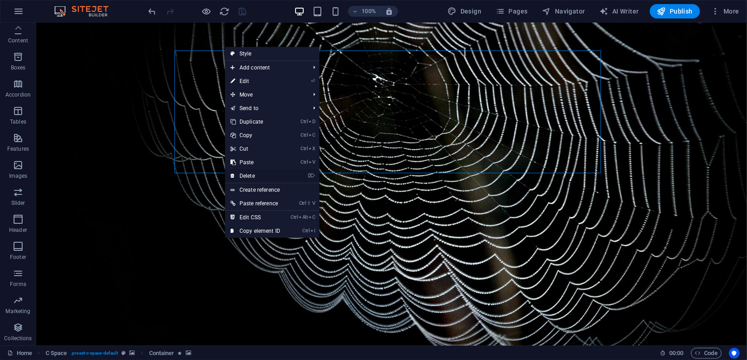
click at [252, 178] on link "⌦ Delete" at bounding box center [255, 176] width 61 height 14
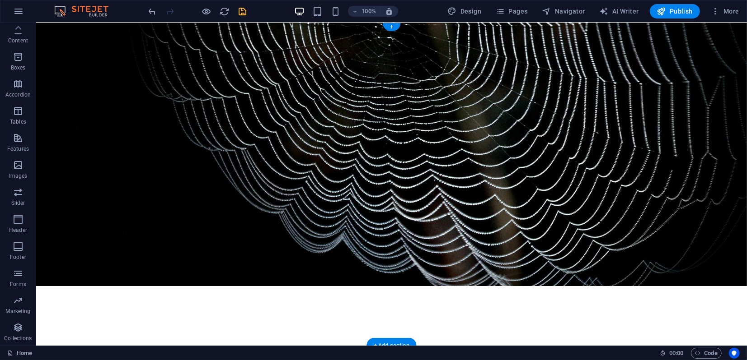
scroll to position [100, 0]
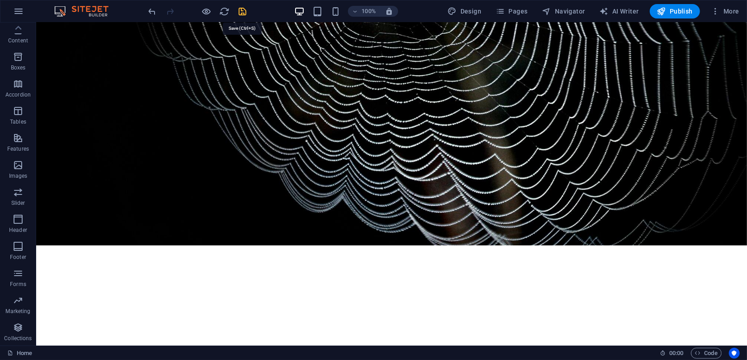
click at [239, 13] on icon "save" at bounding box center [243, 11] width 10 height 10
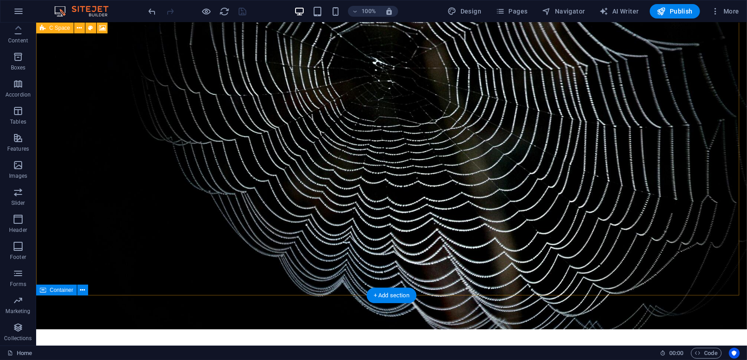
scroll to position [0, 0]
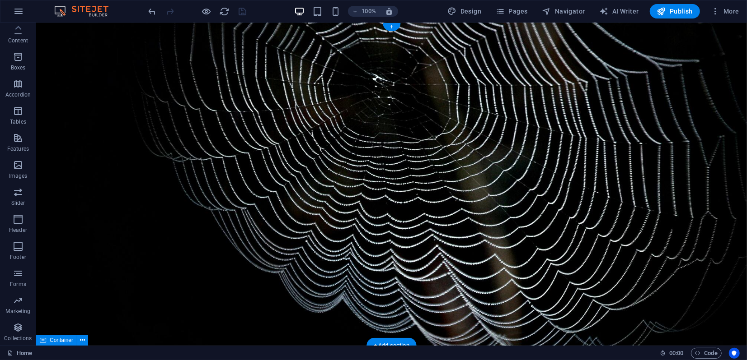
click at [68, 42] on figure at bounding box center [391, 183] width 710 height 323
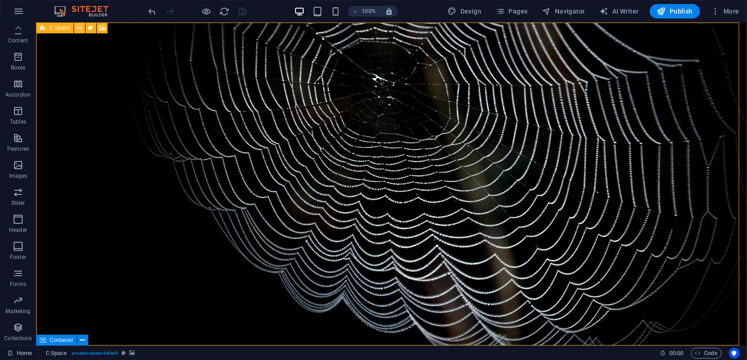
click at [83, 29] on button at bounding box center [79, 28] width 11 height 11
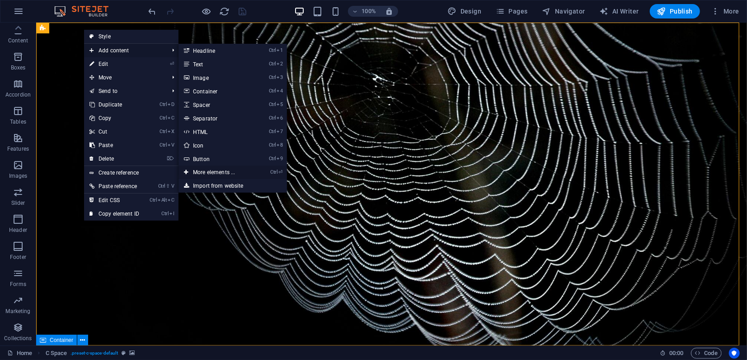
click at [213, 173] on link "Ctrl ⏎ More elements ..." at bounding box center [215, 173] width 75 height 14
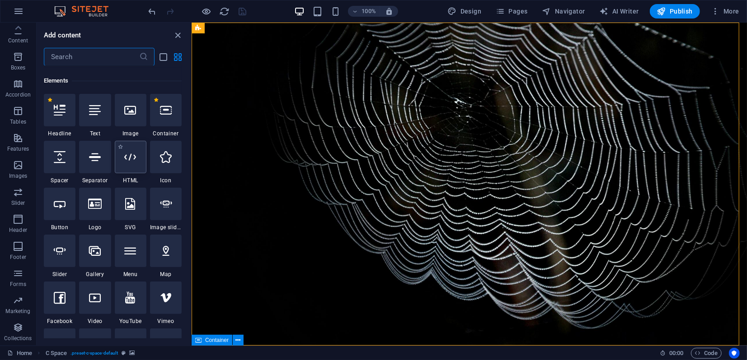
scroll to position [96, 0]
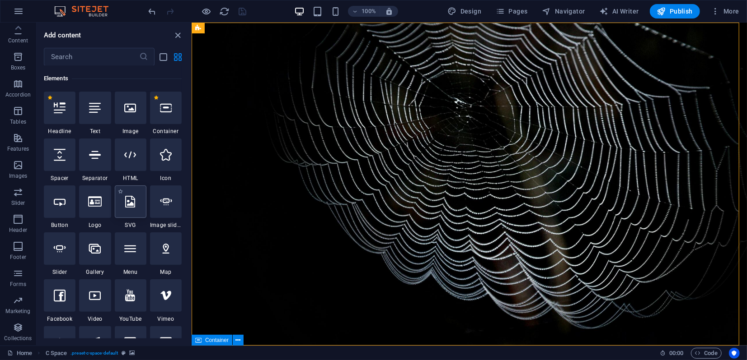
click at [131, 205] on icon at bounding box center [131, 202] width 10 height 12
select select "xMidYMid"
select select "px"
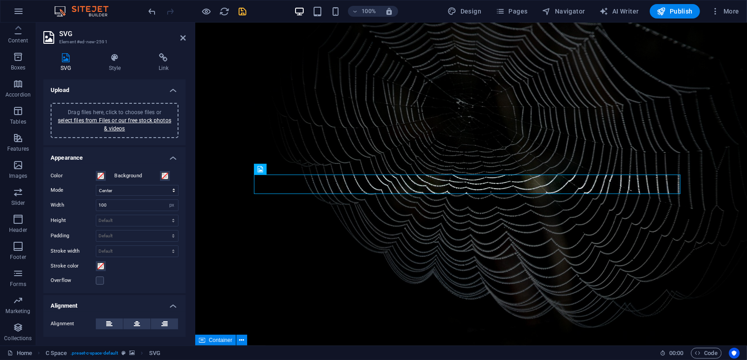
click at [112, 124] on div "Drag files here, click to choose files or select files from Files or our free s…" at bounding box center [114, 120] width 117 height 24
click at [181, 38] on icon at bounding box center [182, 37] width 5 height 7
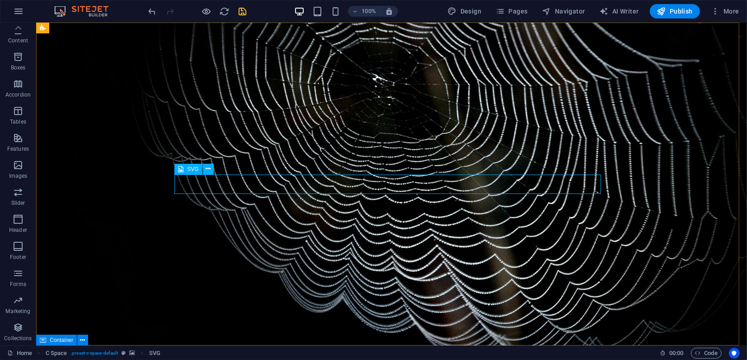
click at [186, 170] on div "SVG" at bounding box center [188, 169] width 28 height 11
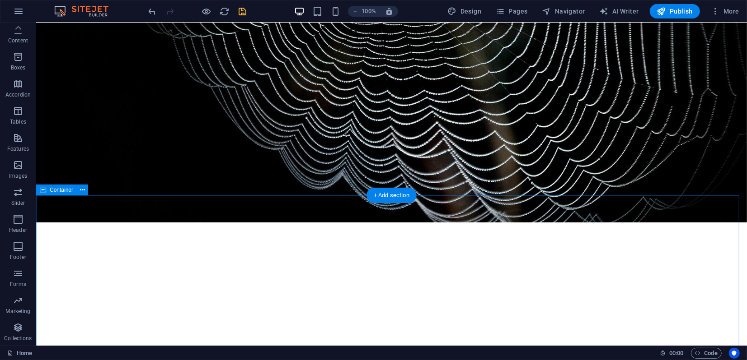
scroll to position [150, 0]
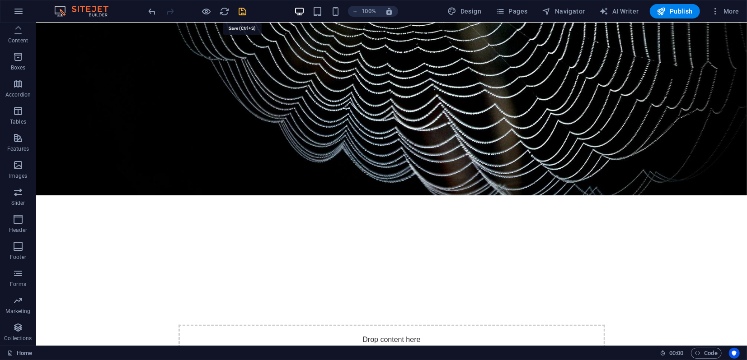
click at [244, 8] on icon "save" at bounding box center [243, 11] width 10 height 10
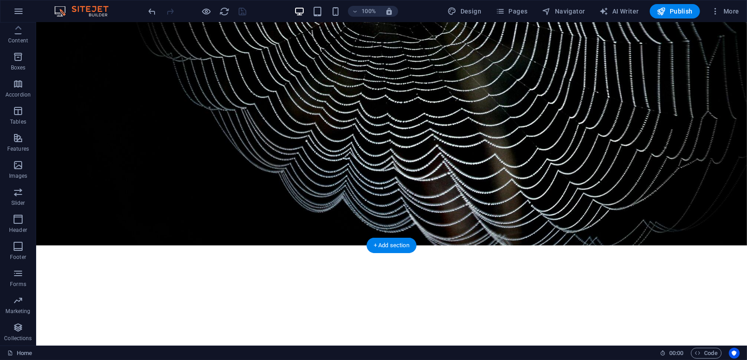
scroll to position [0, 0]
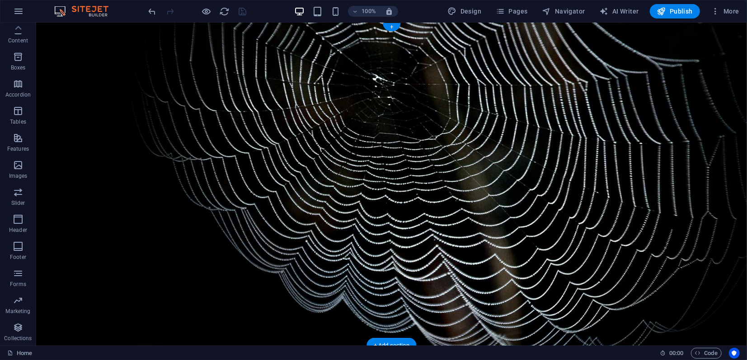
click at [65, 36] on figure at bounding box center [391, 183] width 710 height 323
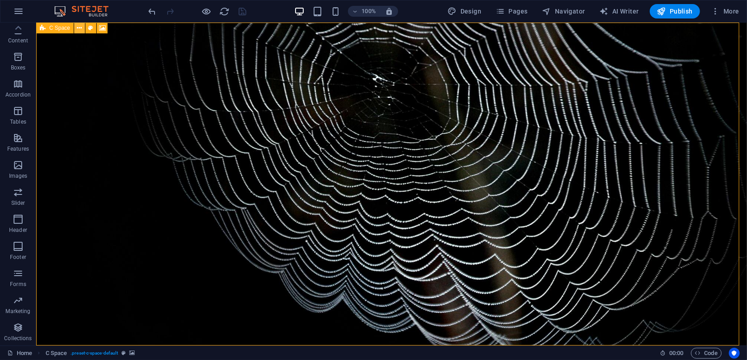
click at [81, 27] on icon at bounding box center [79, 27] width 5 height 9
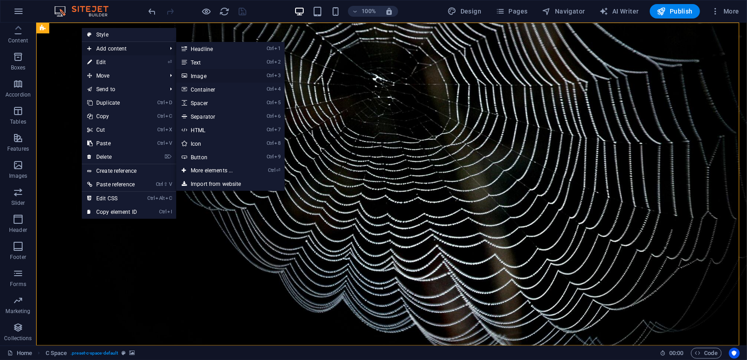
click at [208, 79] on link "Ctrl 3 Image" at bounding box center [213, 76] width 75 height 14
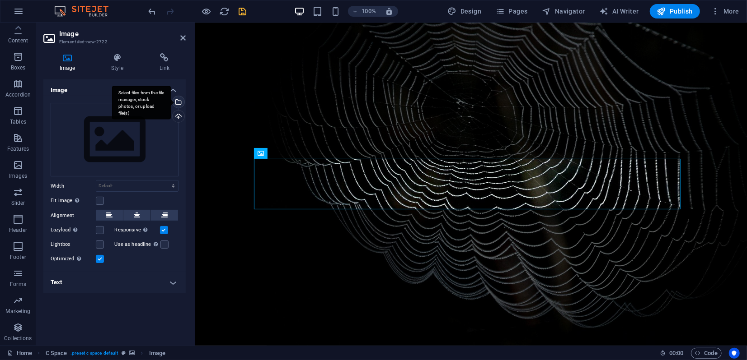
click at [179, 104] on div "Select files from the file manager, stock photos, or upload file(s)" at bounding box center [178, 103] width 14 height 14
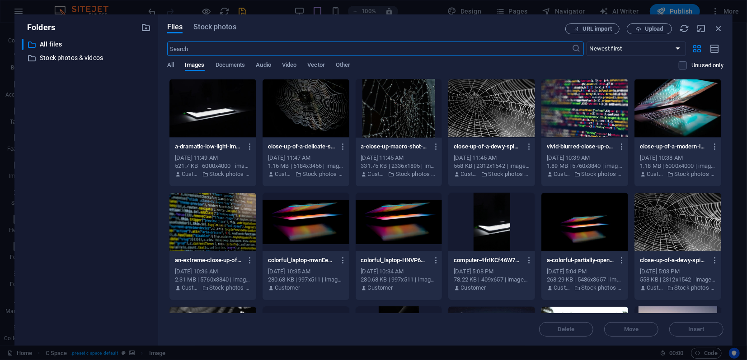
click at [220, 116] on div at bounding box center [212, 108] width 87 height 59
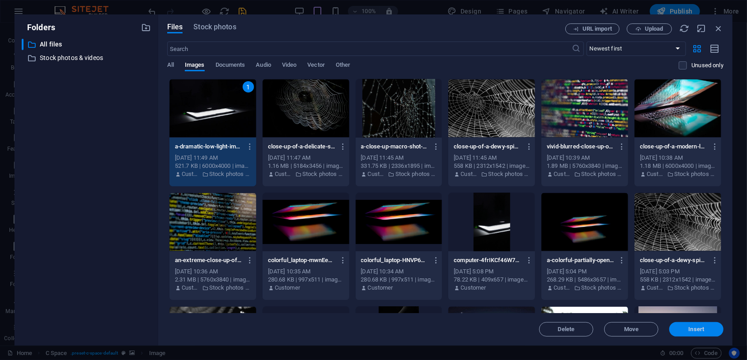
click at [687, 329] on span "Insert" at bounding box center [696, 329] width 47 height 5
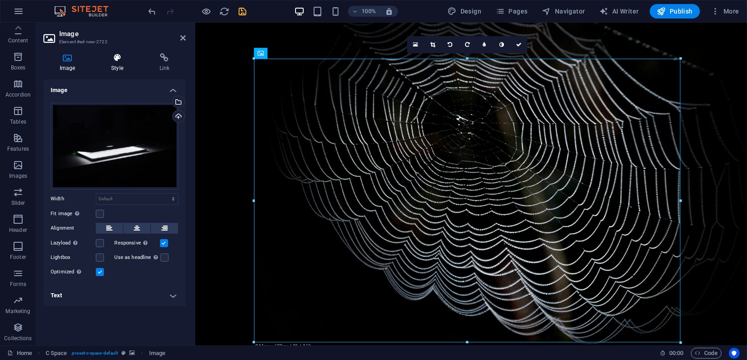
click at [117, 65] on h4 "Style" at bounding box center [119, 62] width 48 height 19
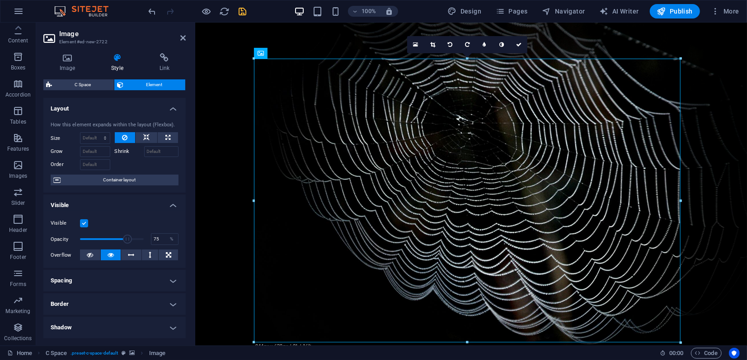
click at [126, 238] on span at bounding box center [112, 240] width 64 height 14
type input "60"
drag, startPoint x: 126, startPoint y: 238, endPoint x: 117, endPoint y: 238, distance: 8.6
click at [117, 238] on span at bounding box center [117, 239] width 9 height 9
click at [181, 39] on icon at bounding box center [182, 37] width 5 height 7
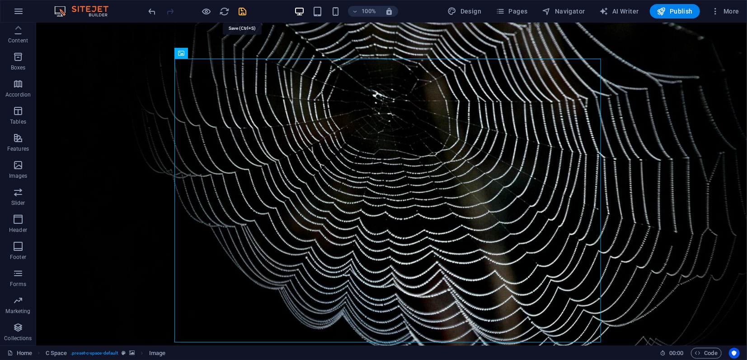
click at [239, 14] on icon "save" at bounding box center [243, 11] width 10 height 10
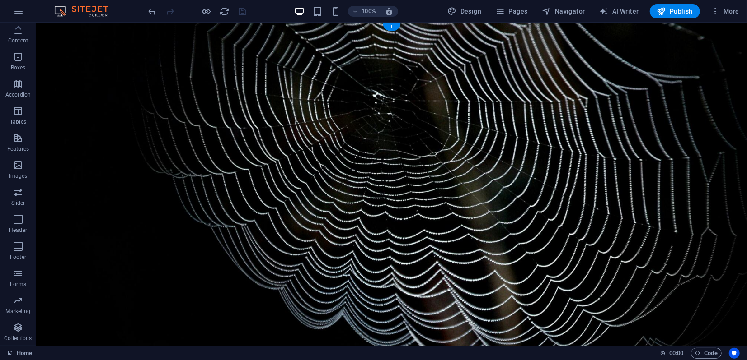
click at [117, 150] on figure at bounding box center [391, 200] width 710 height 356
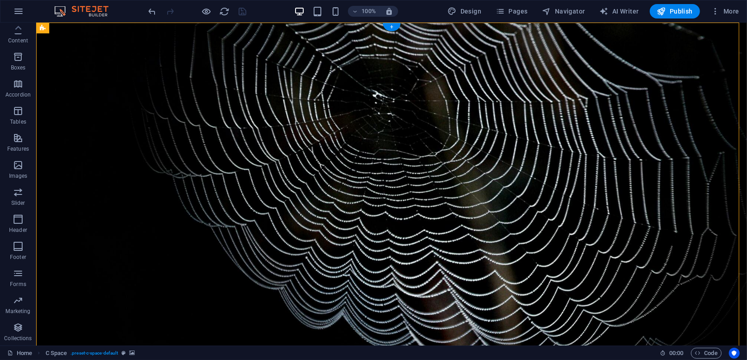
click at [119, 207] on figure at bounding box center [391, 200] width 710 height 356
click at [213, 52] on icon at bounding box center [212, 53] width 5 height 9
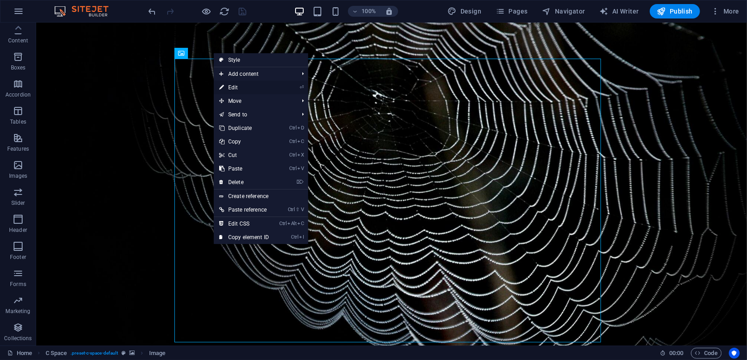
click at [238, 87] on link "⏎ Edit" at bounding box center [244, 88] width 61 height 14
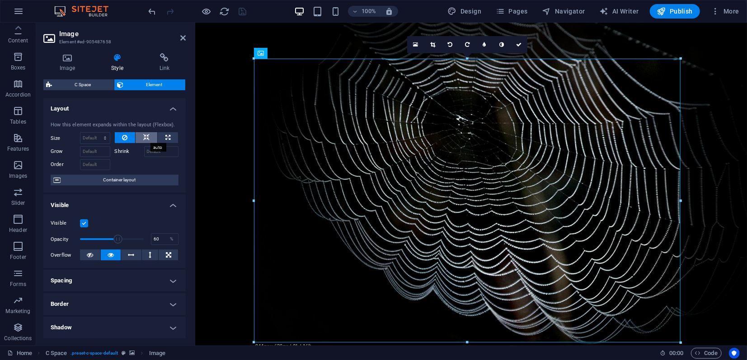
click at [145, 136] on icon at bounding box center [146, 137] width 6 height 11
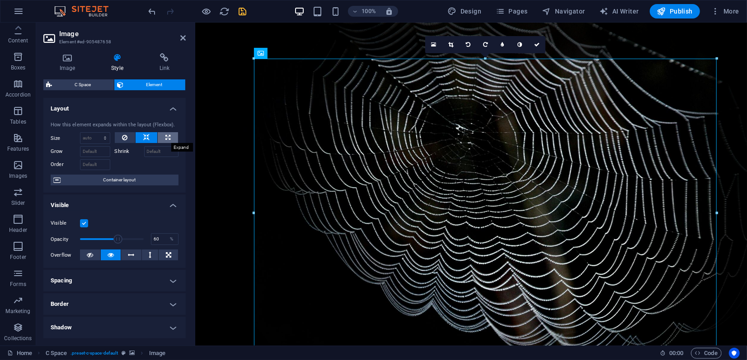
click at [166, 139] on icon at bounding box center [167, 137] width 5 height 11
type input "100"
select select "%"
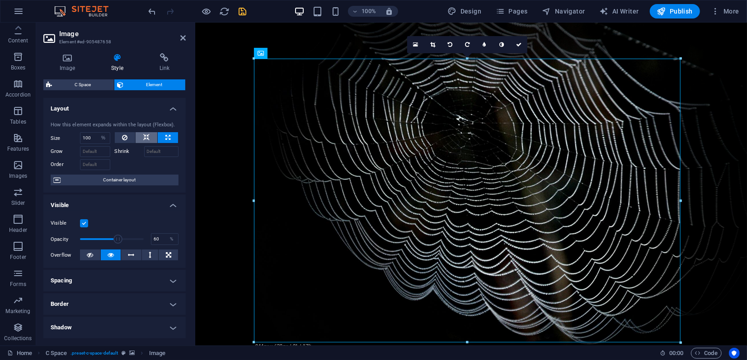
click at [148, 135] on icon at bounding box center [146, 137] width 6 height 11
select select "DISABLED_OPTION_VALUE"
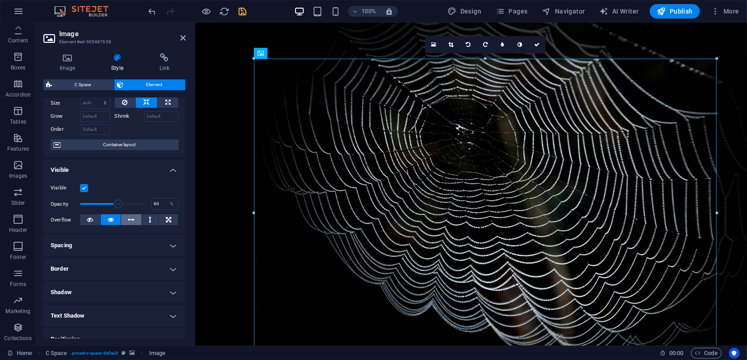
scroll to position [50, 0]
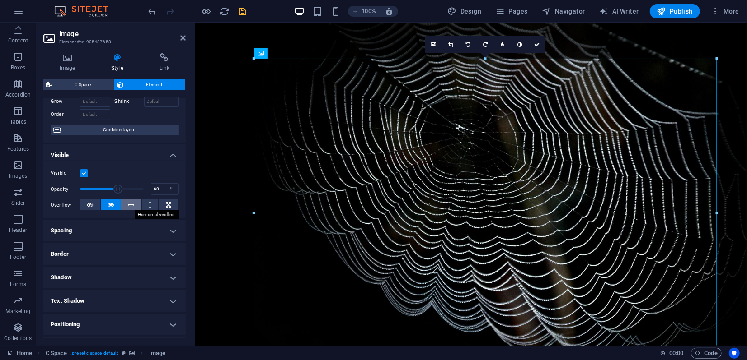
click at [131, 205] on icon at bounding box center [131, 205] width 6 height 11
click at [90, 202] on icon at bounding box center [90, 205] width 6 height 11
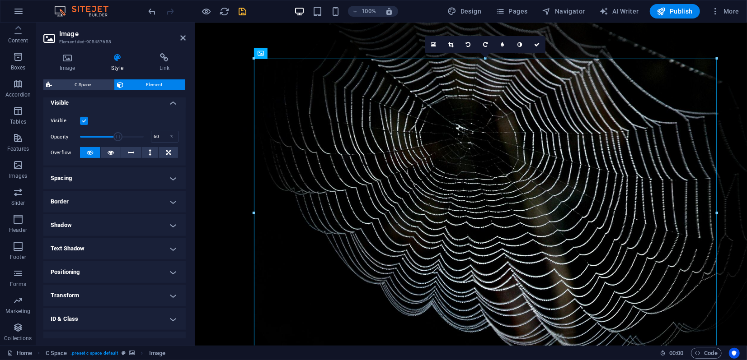
scroll to position [141, 0]
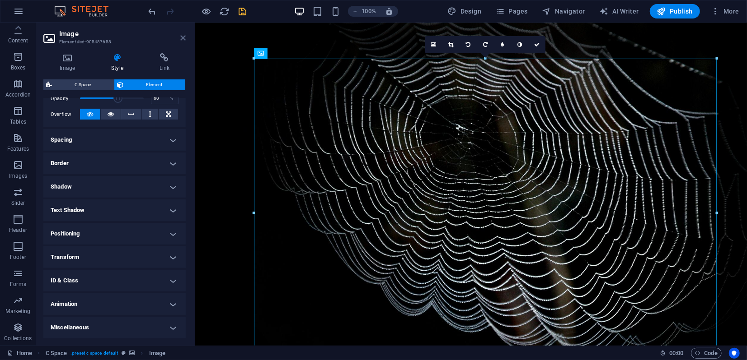
click at [184, 40] on icon at bounding box center [182, 37] width 5 height 7
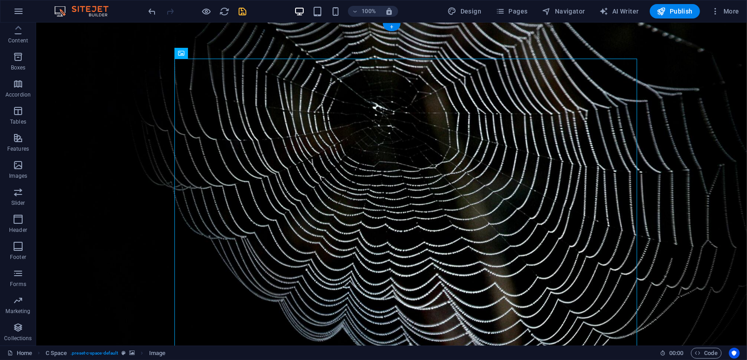
click at [137, 125] on figure at bounding box center [391, 212] width 710 height 381
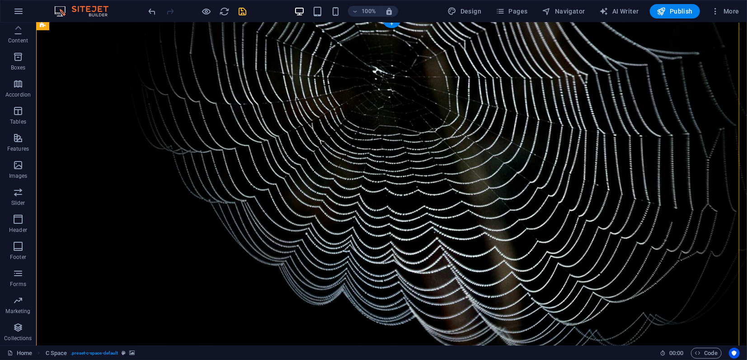
scroll to position [50, 0]
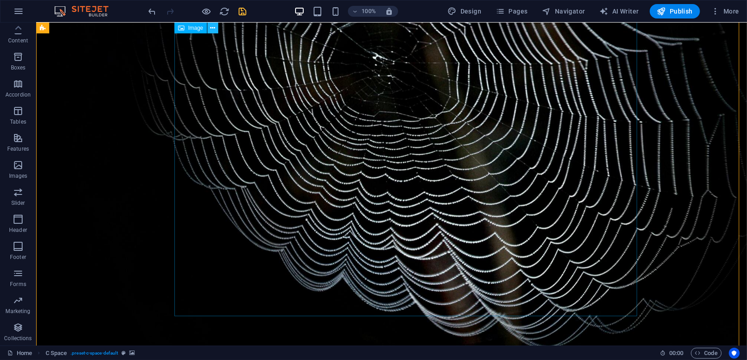
click at [214, 27] on icon at bounding box center [212, 27] width 5 height 9
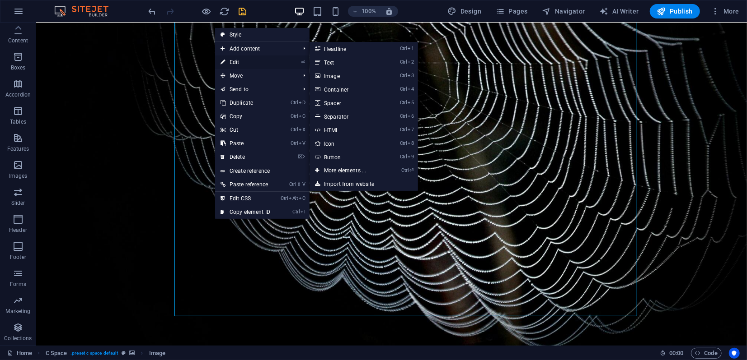
click at [234, 61] on link "⏎ Edit" at bounding box center [245, 63] width 61 height 14
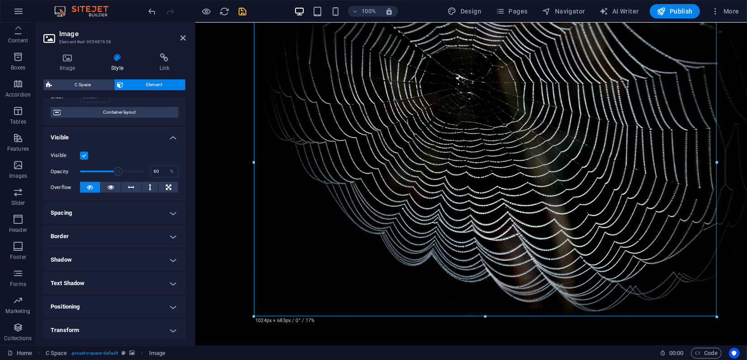
scroll to position [141, 0]
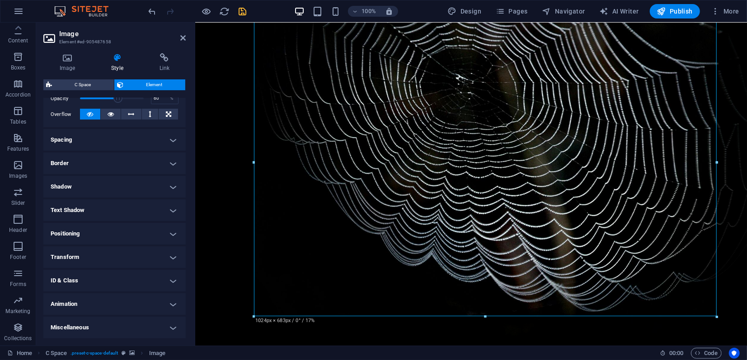
click at [99, 303] on h4 "Animation" at bounding box center [114, 305] width 142 height 22
click at [98, 332] on select "Don't animate Show / Hide Slide up/down Zoom in/out Slide left to right Slide r…" at bounding box center [115, 332] width 128 height 11
select select "shrink"
click at [51, 327] on select "Don't animate Show / Hide Slide up/down Zoom in/out Slide left to right Slide r…" at bounding box center [115, 332] width 128 height 11
select select "scroll"
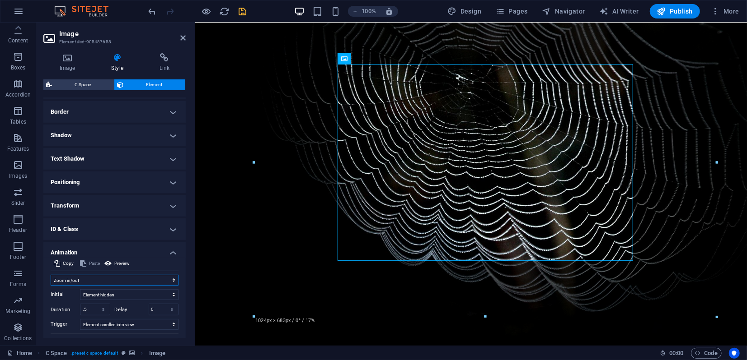
scroll to position [234, 0]
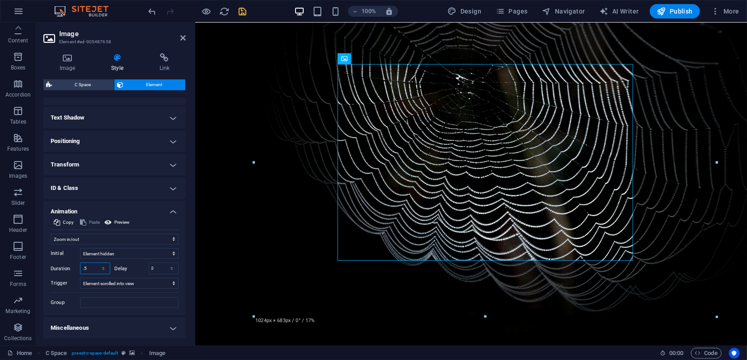
drag, startPoint x: 90, startPoint y: 267, endPoint x: 78, endPoint y: 267, distance: 12.2
click at [78, 267] on div "Duration .5 s ms" at bounding box center [81, 269] width 60 height 12
type input "5"
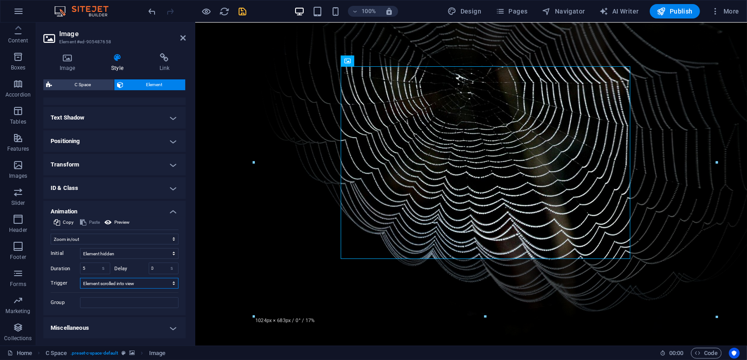
click at [120, 283] on select "No automatic trigger On page load Element scrolled into view" at bounding box center [129, 283] width 98 height 11
select select "onload"
click at [80, 278] on select "No automatic trigger On page load Element scrolled into view" at bounding box center [129, 283] width 98 height 11
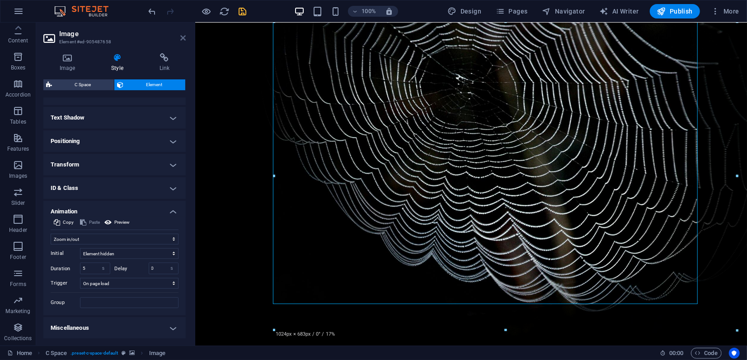
click at [181, 40] on icon at bounding box center [182, 37] width 5 height 7
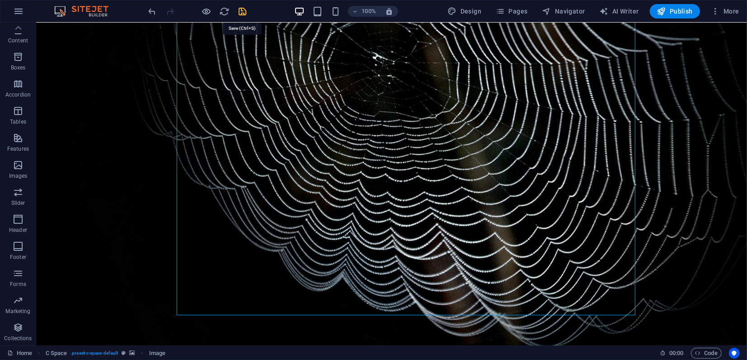
click at [243, 12] on icon "save" at bounding box center [243, 11] width 10 height 10
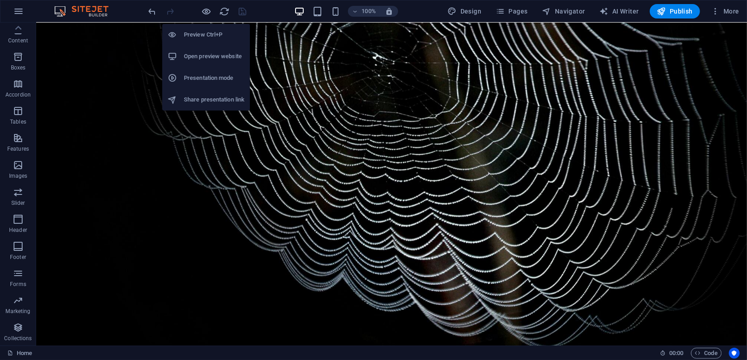
click at [201, 56] on h6 "Open preview website" at bounding box center [214, 56] width 61 height 11
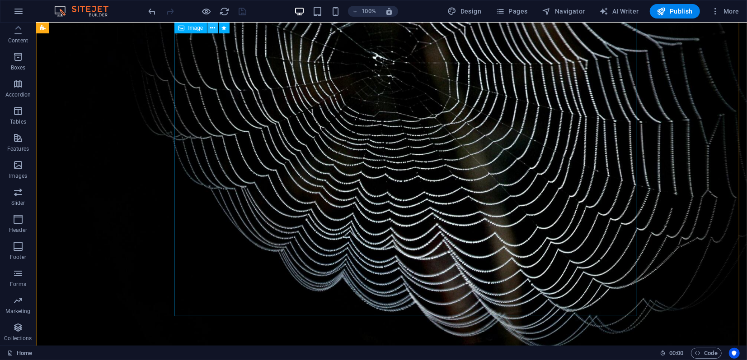
click at [213, 28] on icon at bounding box center [212, 27] width 5 height 9
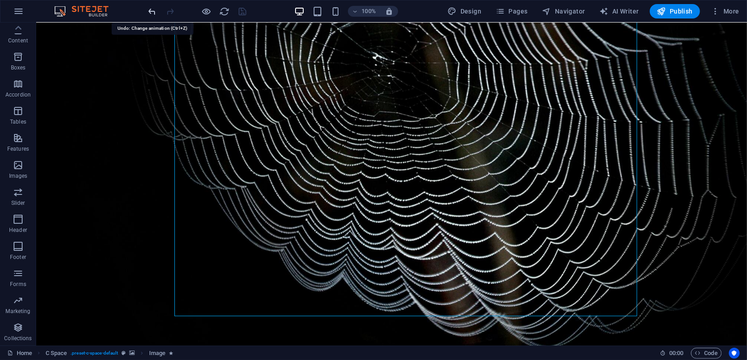
click at [152, 12] on icon "undo" at bounding box center [152, 11] width 10 height 10
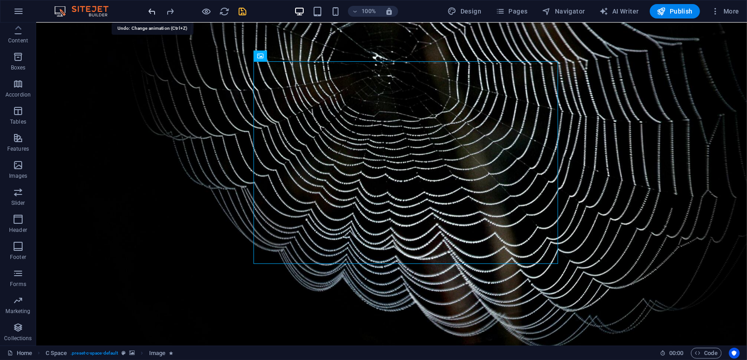
click at [152, 12] on icon "undo" at bounding box center [152, 11] width 10 height 10
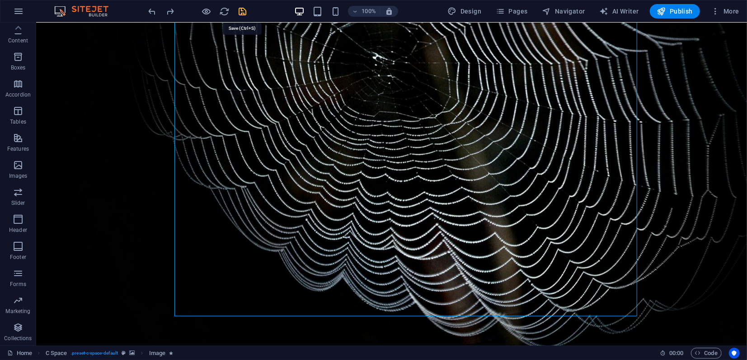
click at [239, 12] on icon "save" at bounding box center [243, 11] width 10 height 10
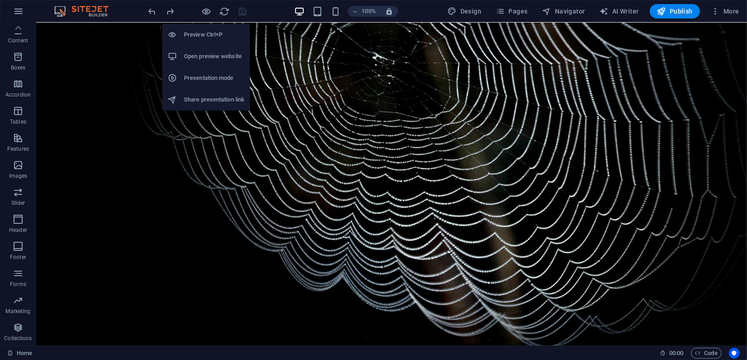
click at [203, 36] on h6 "Preview Ctrl+P" at bounding box center [214, 34] width 61 height 11
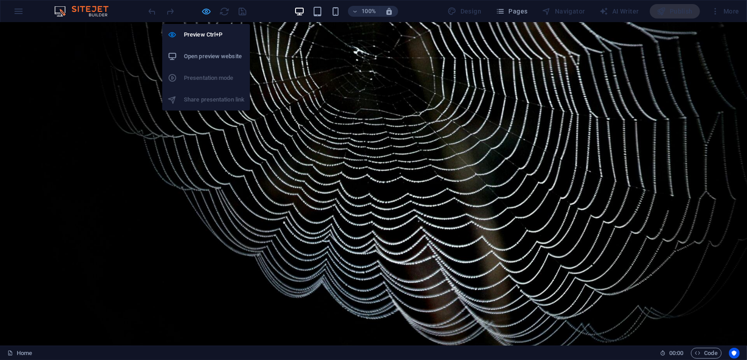
click at [205, 11] on icon "button" at bounding box center [206, 11] width 10 height 10
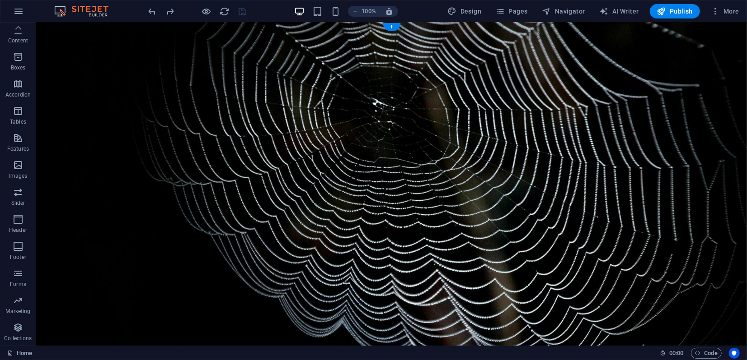
scroll to position [0, 0]
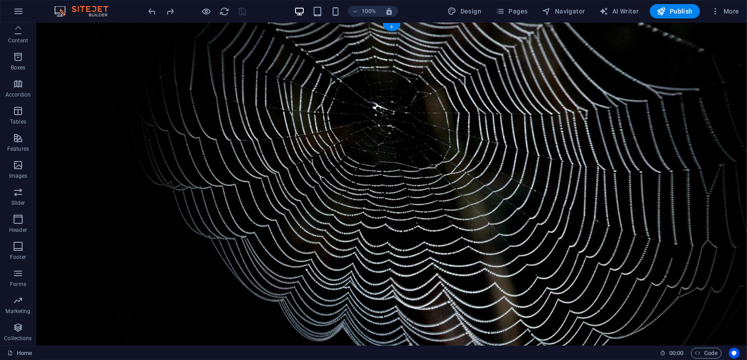
click at [121, 86] on figure at bounding box center [391, 212] width 710 height 381
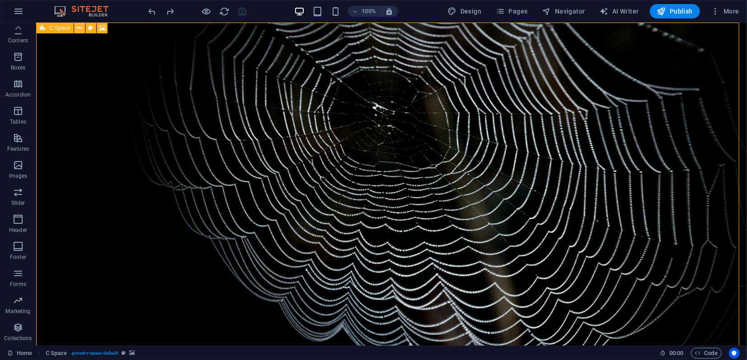
click at [80, 30] on icon at bounding box center [79, 27] width 5 height 9
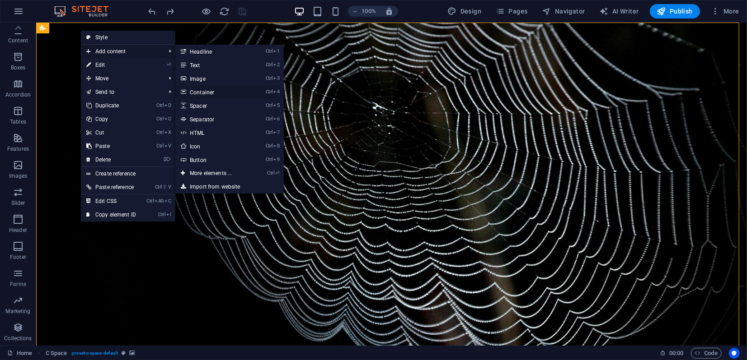
click at [204, 93] on link "Ctrl 4 Container" at bounding box center [212, 92] width 75 height 14
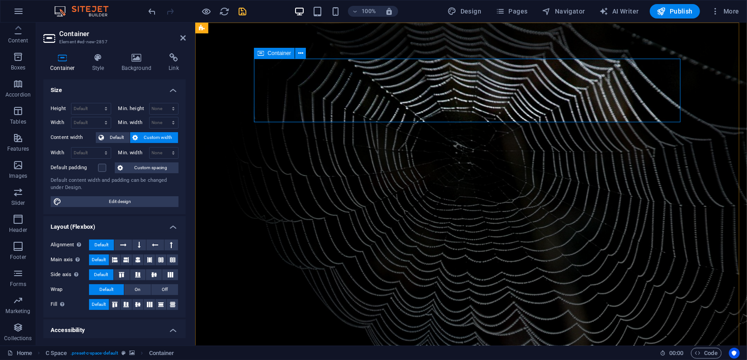
click at [276, 118] on span "Image" at bounding box center [274, 116] width 15 height 5
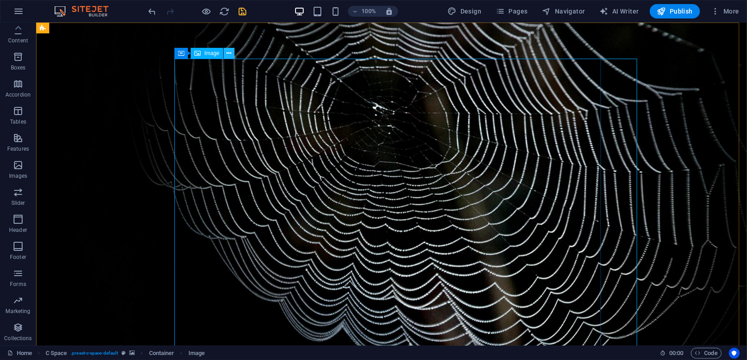
click at [229, 55] on icon at bounding box center [228, 53] width 5 height 9
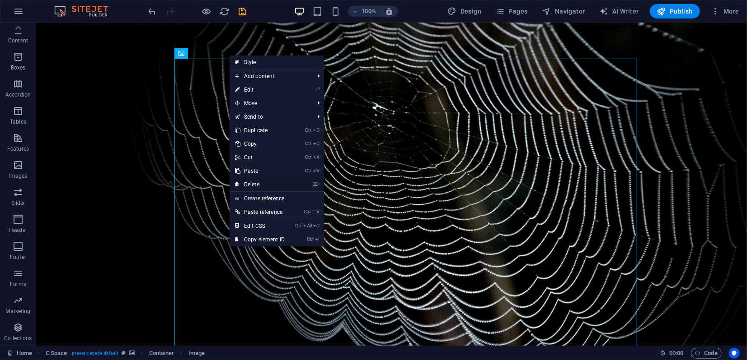
click at [258, 183] on link "⌦ Delete" at bounding box center [259, 185] width 61 height 14
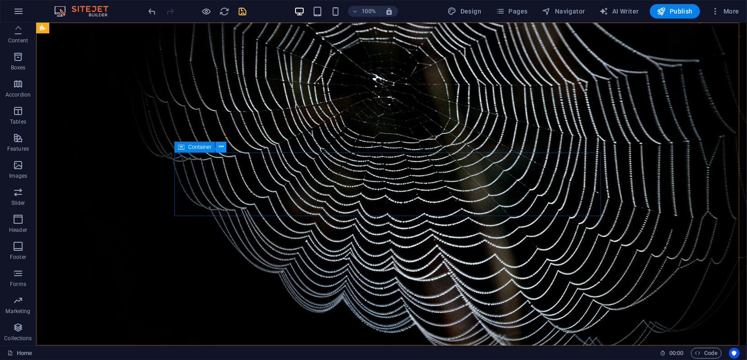
click at [222, 145] on icon at bounding box center [221, 146] width 5 height 9
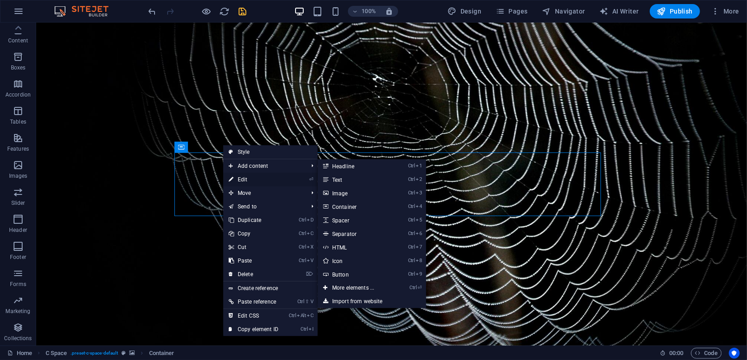
click at [245, 179] on link "⏎ Edit" at bounding box center [253, 180] width 61 height 14
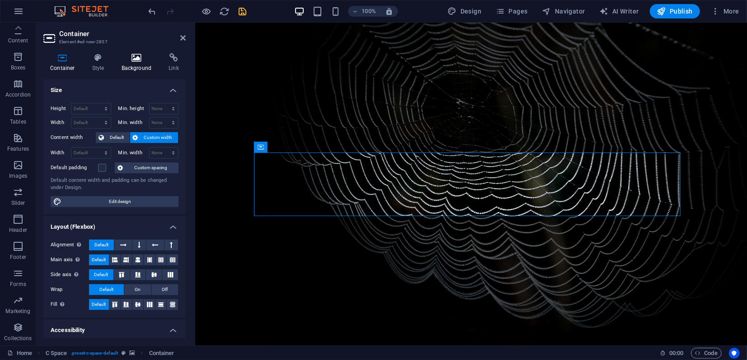
click at [139, 61] on icon at bounding box center [137, 57] width 44 height 9
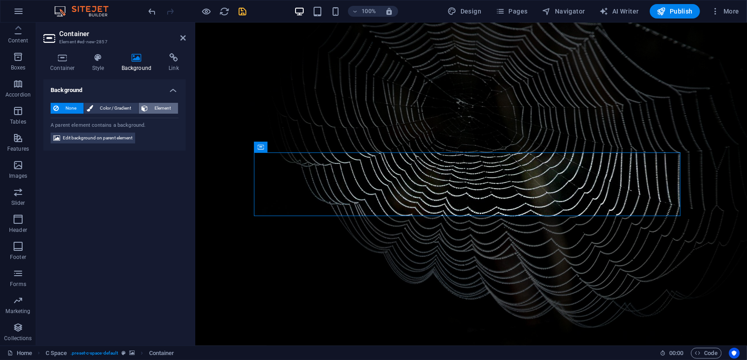
click at [169, 110] on span "Element" at bounding box center [162, 108] width 25 height 11
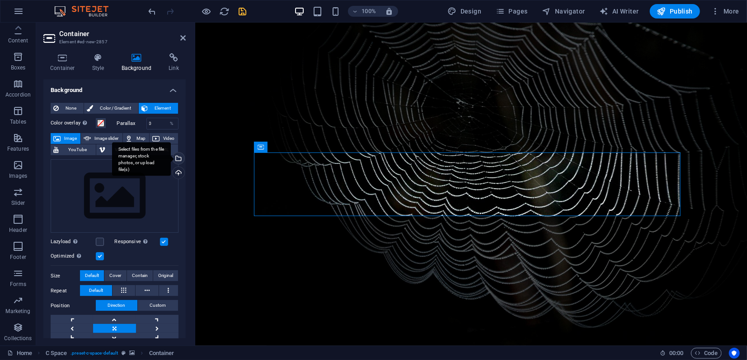
click at [180, 160] on div "Select files from the file manager, stock photos, or upload file(s)" at bounding box center [178, 160] width 14 height 14
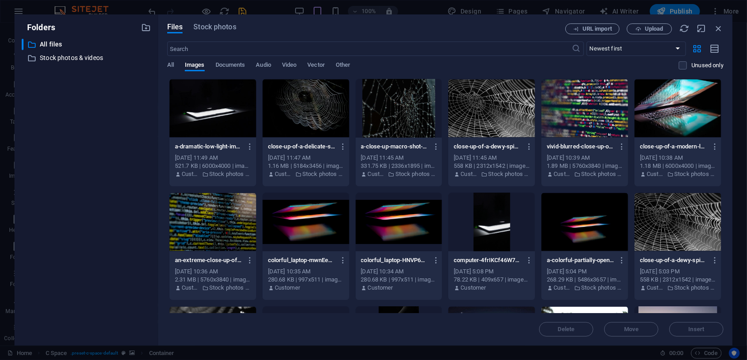
click at [195, 110] on div at bounding box center [212, 108] width 87 height 59
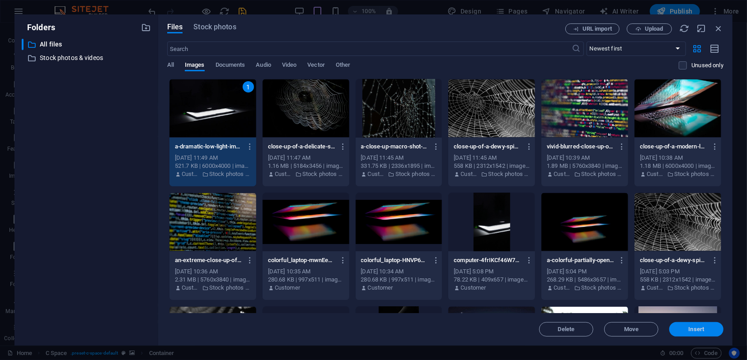
drag, startPoint x: 695, startPoint y: 329, endPoint x: 500, endPoint y: 306, distance: 196.0
click at [695, 329] on span "Insert" at bounding box center [696, 329] width 16 height 5
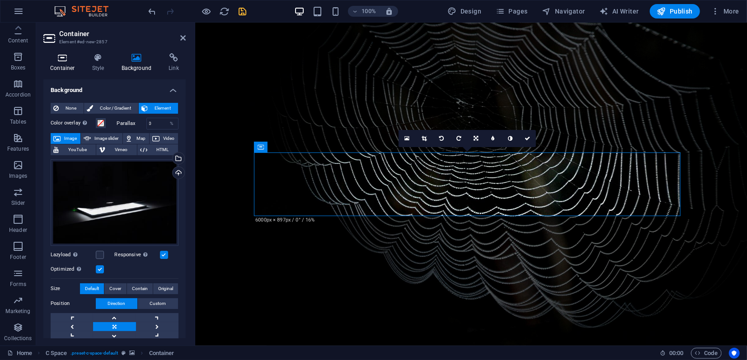
click at [65, 57] on icon at bounding box center [62, 57] width 38 height 9
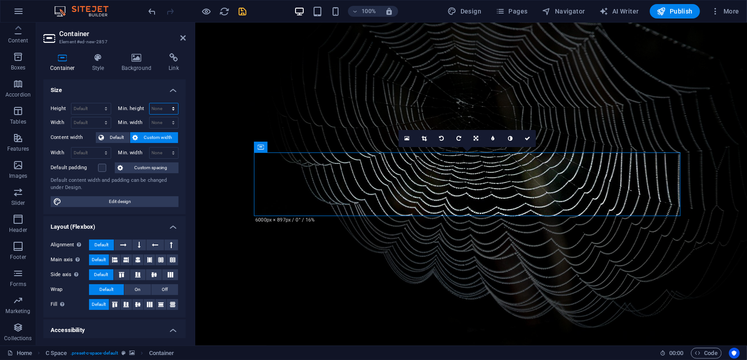
click at [171, 108] on select "None px rem % vh vw" at bounding box center [163, 108] width 29 height 11
select select "rem"
click at [164, 103] on select "None px rem % vh vw" at bounding box center [163, 108] width 29 height 11
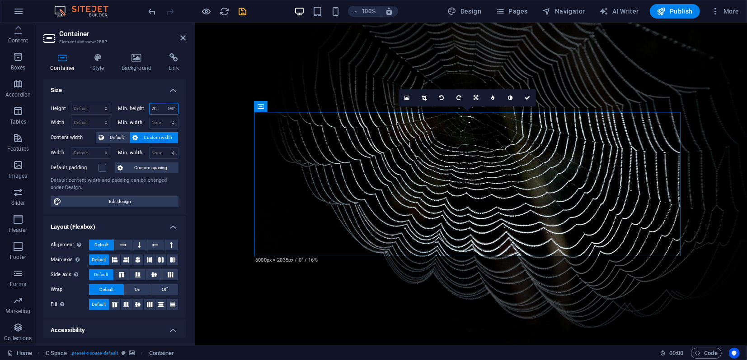
type input "2"
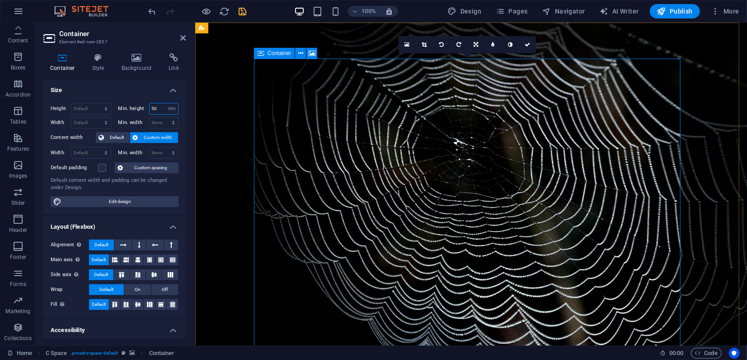
type input "50"
click at [181, 39] on icon at bounding box center [182, 37] width 5 height 7
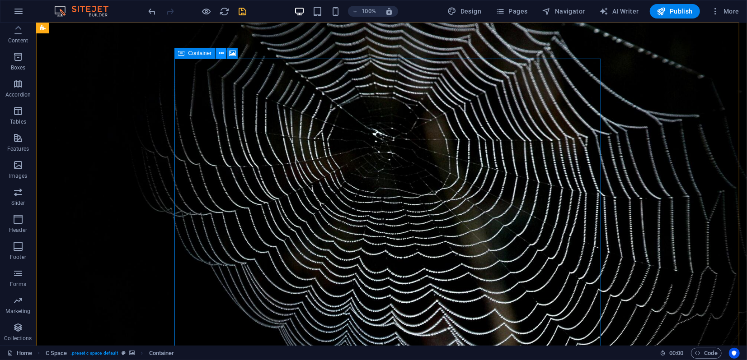
click at [222, 53] on icon at bounding box center [221, 53] width 5 height 9
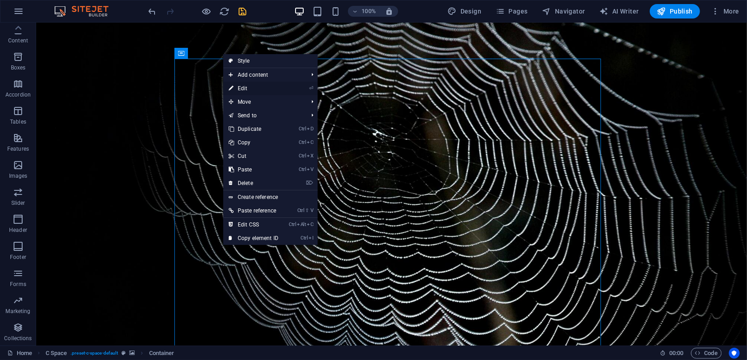
drag, startPoint x: 244, startPoint y: 88, endPoint x: 4, endPoint y: 72, distance: 240.8
click at [244, 88] on link "⏎ Edit" at bounding box center [253, 89] width 61 height 14
select select "rem"
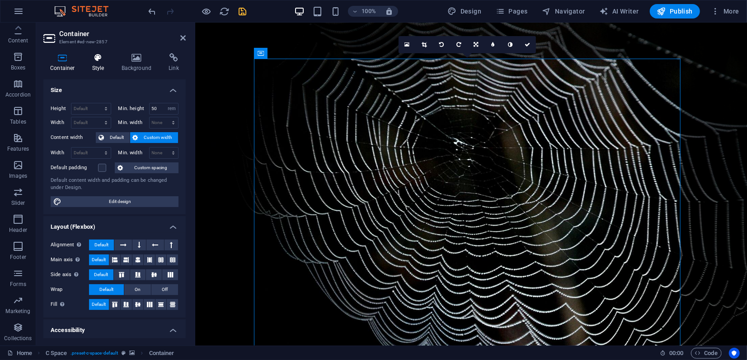
click at [101, 62] on icon at bounding box center [98, 57] width 26 height 9
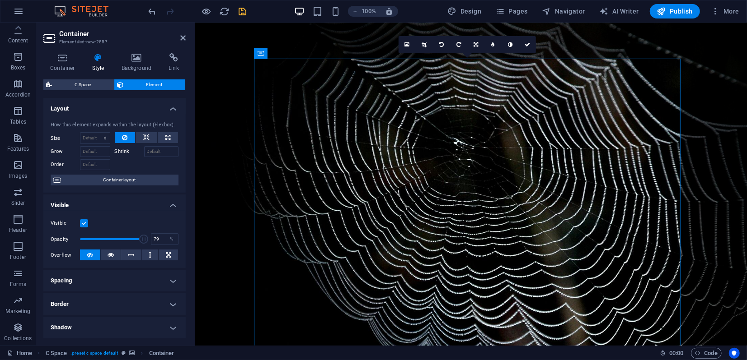
click at [129, 242] on span at bounding box center [112, 240] width 64 height 14
drag, startPoint x: 129, startPoint y: 241, endPoint x: 117, endPoint y: 241, distance: 11.7
click at [117, 241] on span at bounding box center [117, 239] width 9 height 9
type input "70"
drag, startPoint x: 118, startPoint y: 240, endPoint x: 123, endPoint y: 241, distance: 5.5
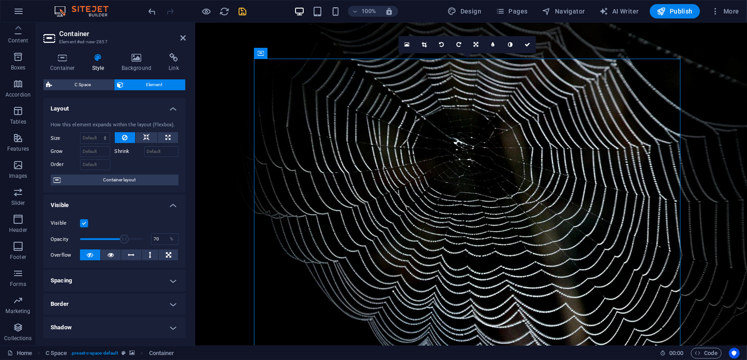
click at [123, 241] on span at bounding box center [124, 239] width 9 height 9
click at [179, 39] on header "Container Element #ed-new-2857" at bounding box center [114, 34] width 142 height 23
click at [183, 39] on icon at bounding box center [182, 37] width 5 height 7
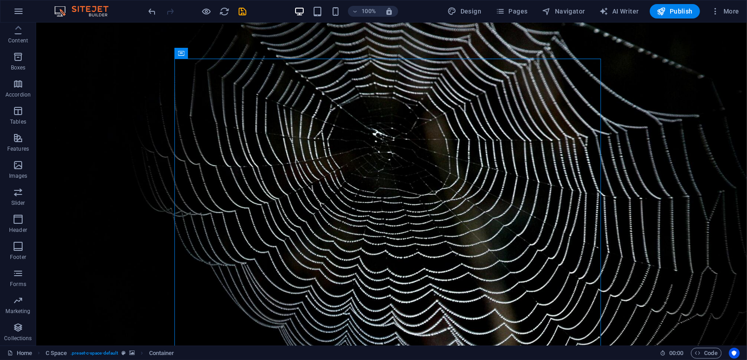
click at [239, 14] on icon "save" at bounding box center [243, 11] width 10 height 10
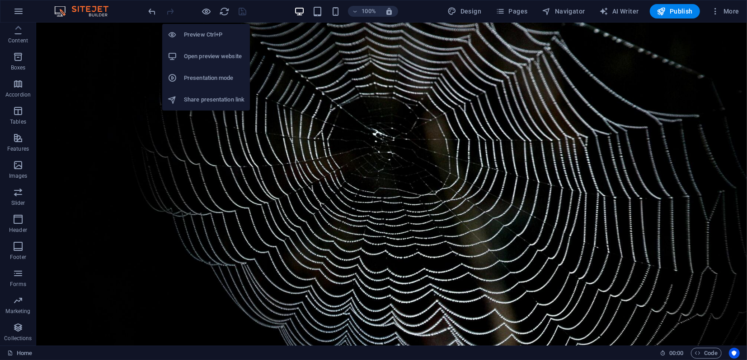
click at [201, 37] on h6 "Preview Ctrl+P" at bounding box center [214, 34] width 61 height 11
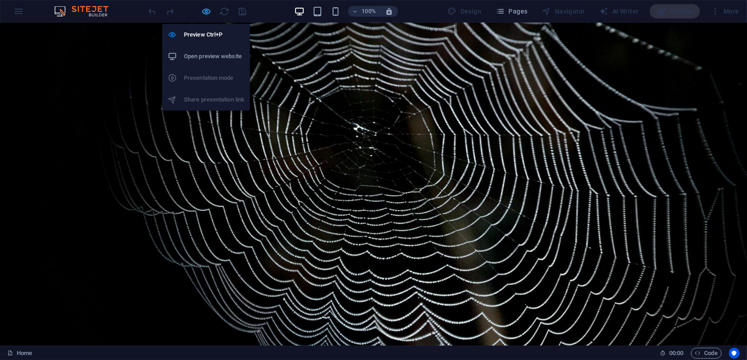
click at [204, 14] on icon "button" at bounding box center [206, 11] width 10 height 10
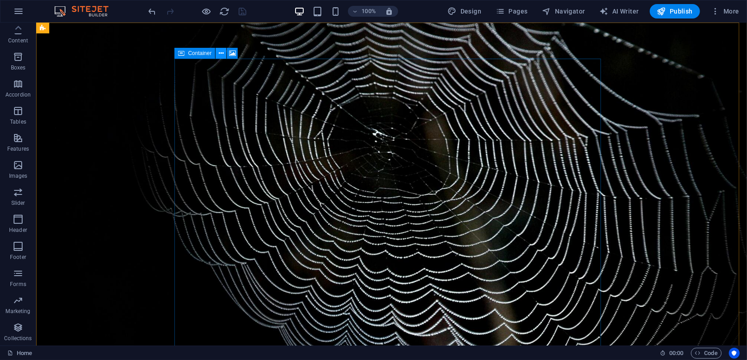
click at [222, 51] on icon at bounding box center [221, 53] width 5 height 9
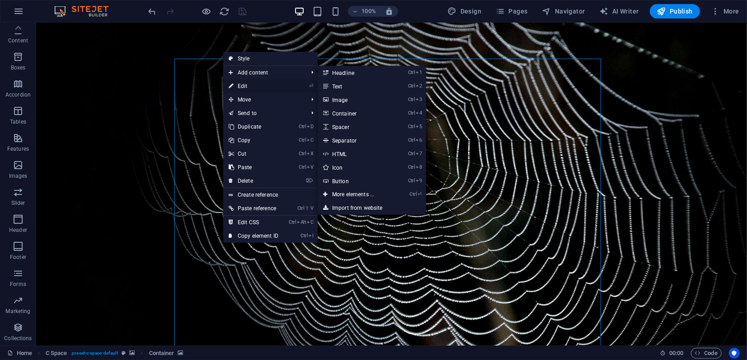
click at [242, 85] on link "⏎ Edit" at bounding box center [253, 86] width 61 height 14
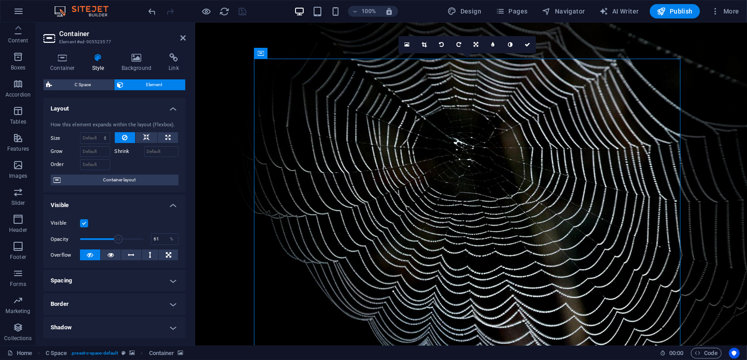
type input "60"
drag, startPoint x: 122, startPoint y: 238, endPoint x: 117, endPoint y: 238, distance: 5.5
click at [117, 238] on span at bounding box center [117, 239] width 9 height 9
click at [182, 37] on icon at bounding box center [182, 37] width 5 height 7
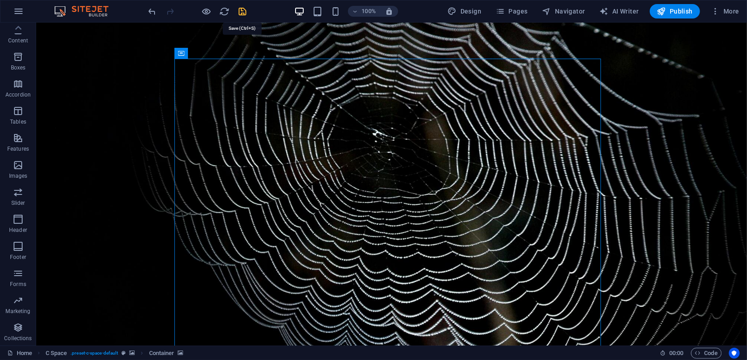
click at [244, 7] on icon "save" at bounding box center [243, 11] width 10 height 10
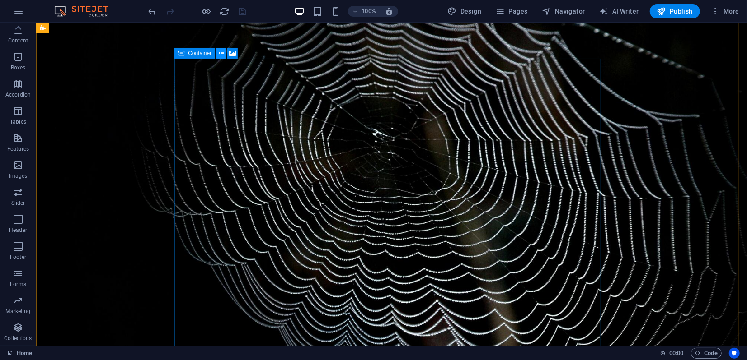
click at [223, 52] on icon at bounding box center [221, 53] width 5 height 9
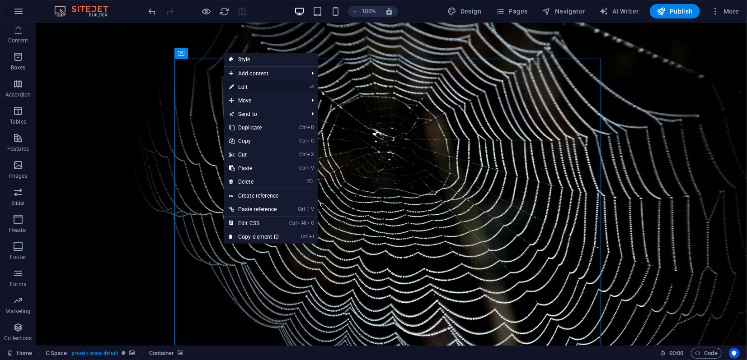
click at [242, 84] on link "⏎ Edit" at bounding box center [254, 87] width 61 height 14
select select "rem"
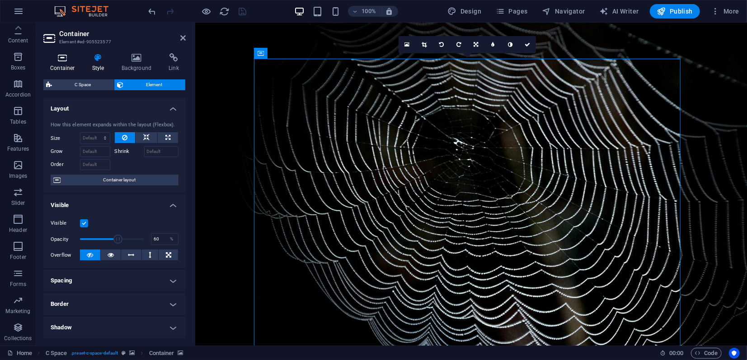
click at [67, 59] on icon at bounding box center [62, 57] width 38 height 9
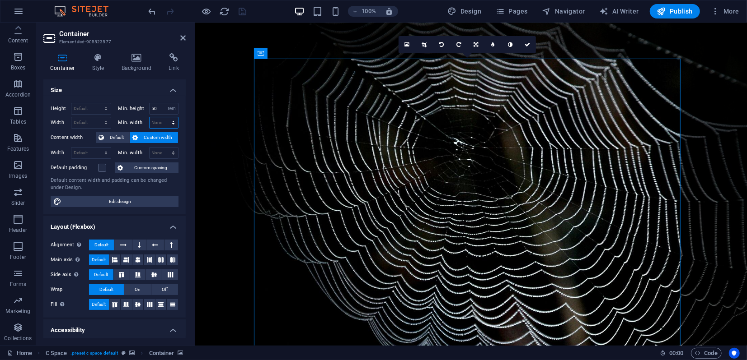
click at [173, 122] on select "None px rem % vh vw" at bounding box center [163, 122] width 29 height 11
select select "rem"
click at [164, 117] on select "None px rem % vh vw" at bounding box center [163, 122] width 29 height 11
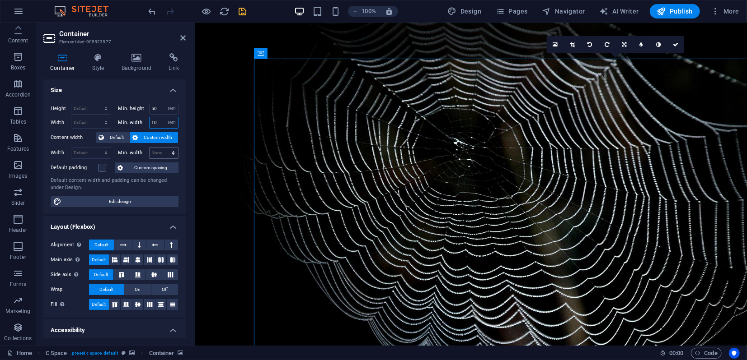
type input "1"
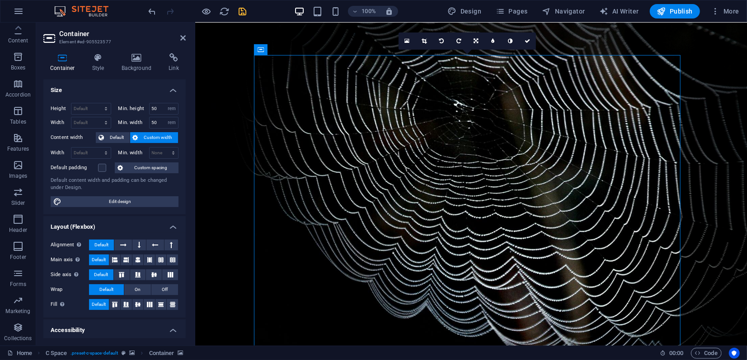
scroll to position [50, 0]
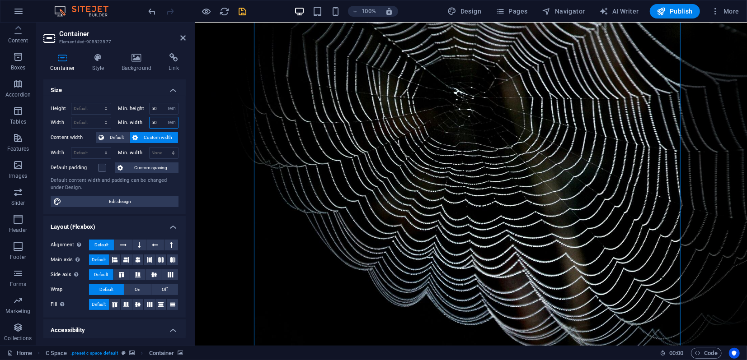
drag, startPoint x: 160, startPoint y: 125, endPoint x: 146, endPoint y: 123, distance: 14.2
click at [146, 123] on div "Min. width 50 None px rem % vh vw" at bounding box center [148, 123] width 61 height 12
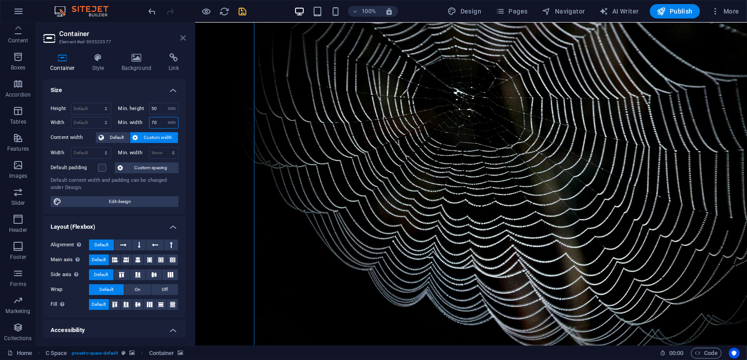
type input "70"
drag, startPoint x: 183, startPoint y: 38, endPoint x: 152, endPoint y: 33, distance: 31.6
click at [183, 38] on icon at bounding box center [182, 37] width 5 height 7
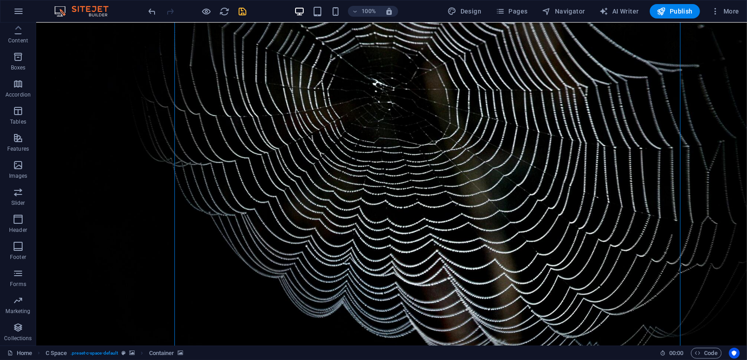
drag, startPoint x: 117, startPoint y: 126, endPoint x: 104, endPoint y: 130, distance: 14.0
click at [116, 126] on figure at bounding box center [391, 189] width 710 height 434
click at [84, 147] on figure at bounding box center [391, 189] width 710 height 434
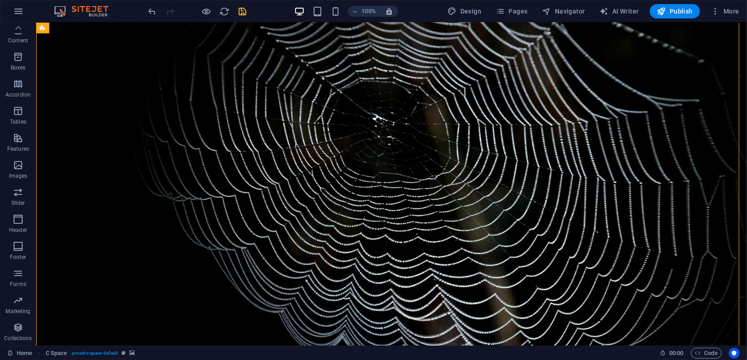
scroll to position [0, 0]
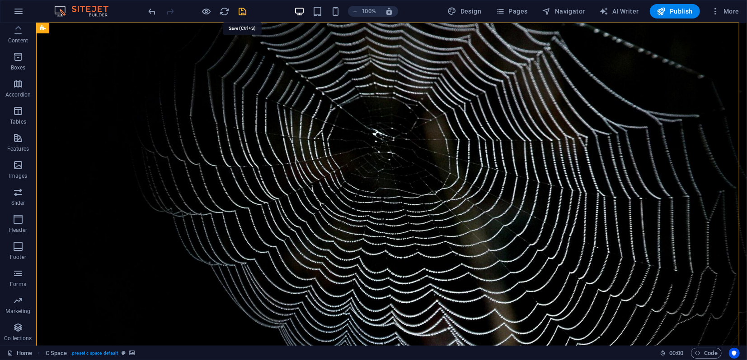
click at [239, 10] on icon "save" at bounding box center [243, 11] width 10 height 10
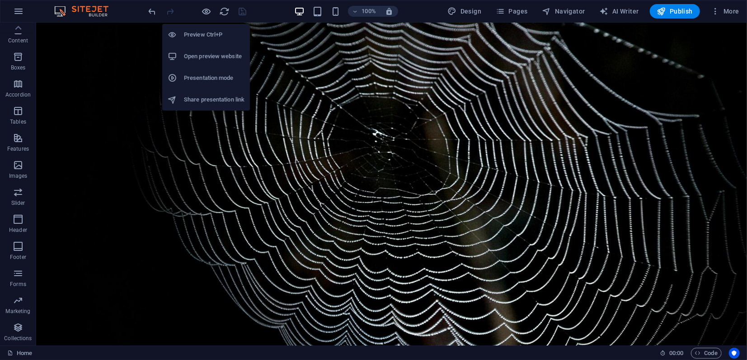
click at [197, 80] on h6 "Presentation mode" at bounding box center [214, 78] width 61 height 11
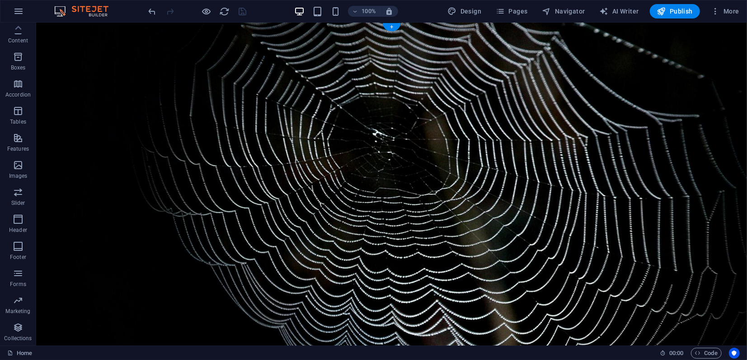
drag, startPoint x: 61, startPoint y: 36, endPoint x: 83, endPoint y: 56, distance: 29.7
click at [61, 36] on figure at bounding box center [391, 239] width 710 height 434
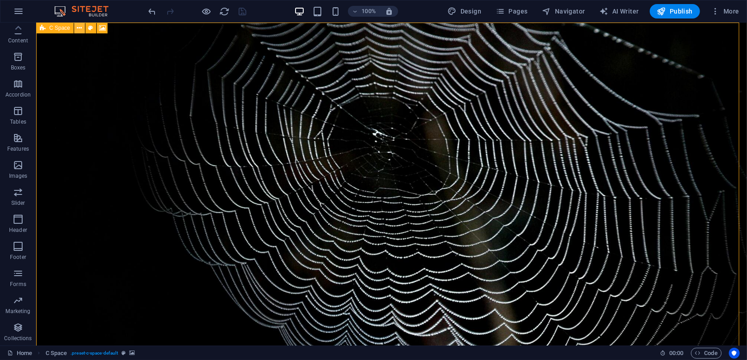
click at [78, 29] on icon at bounding box center [79, 27] width 5 height 9
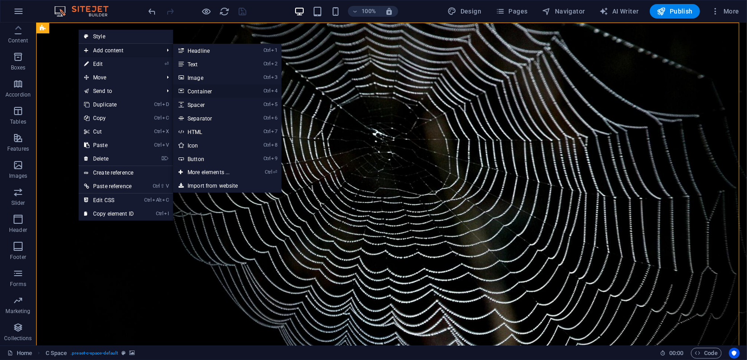
click at [212, 91] on link "Ctrl 4 Container" at bounding box center [210, 91] width 75 height 14
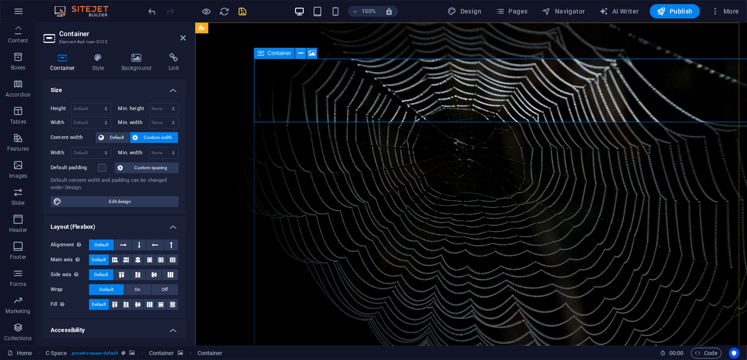
click at [304, 52] on button at bounding box center [300, 53] width 11 height 11
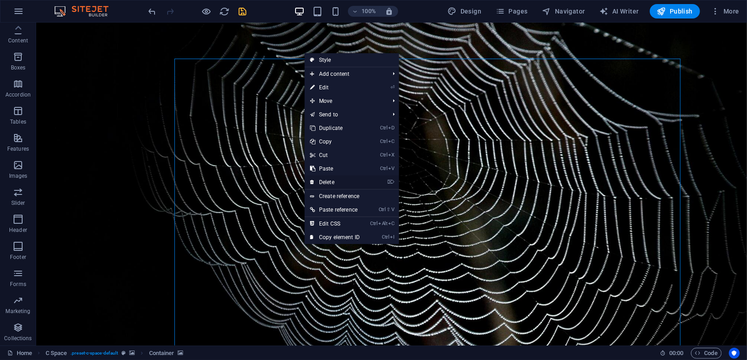
click at [333, 180] on link "⌦ Delete" at bounding box center [334, 183] width 61 height 14
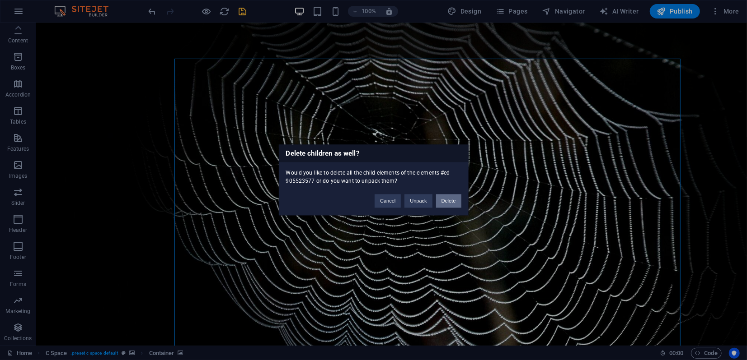
click at [452, 202] on button "Delete" at bounding box center [448, 202] width 25 height 14
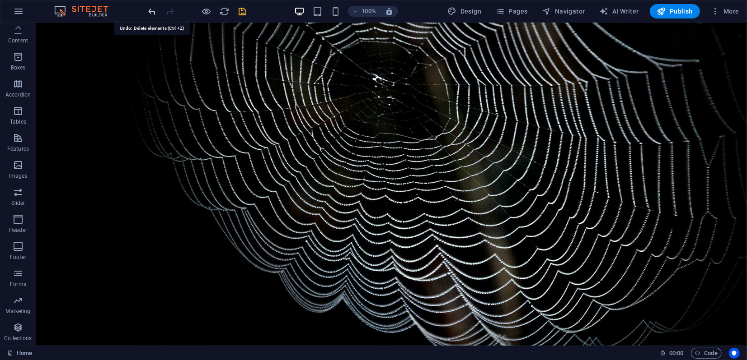
click at [155, 9] on icon "undo" at bounding box center [152, 11] width 10 height 10
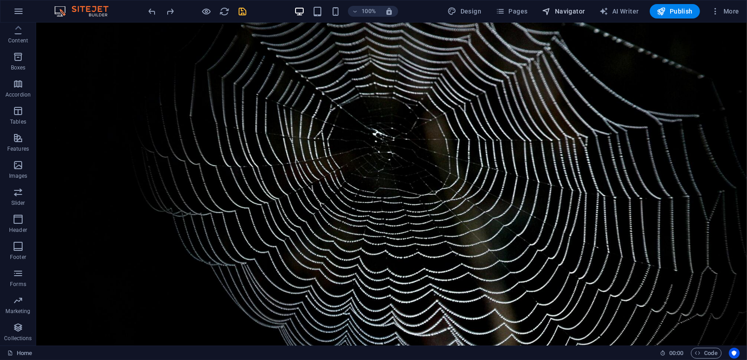
click at [564, 14] on span "Navigator" at bounding box center [563, 11] width 43 height 9
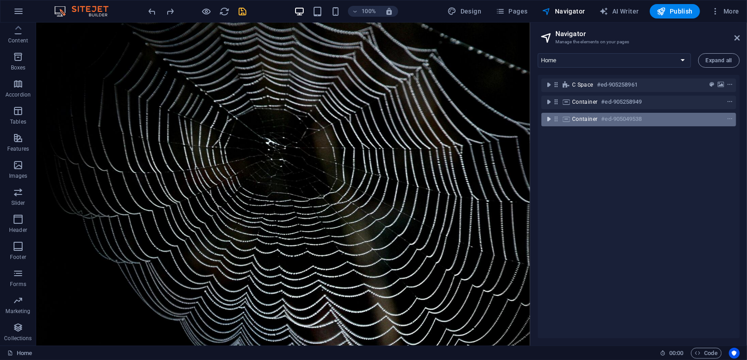
click at [547, 118] on icon "toggle-expand" at bounding box center [548, 119] width 9 height 9
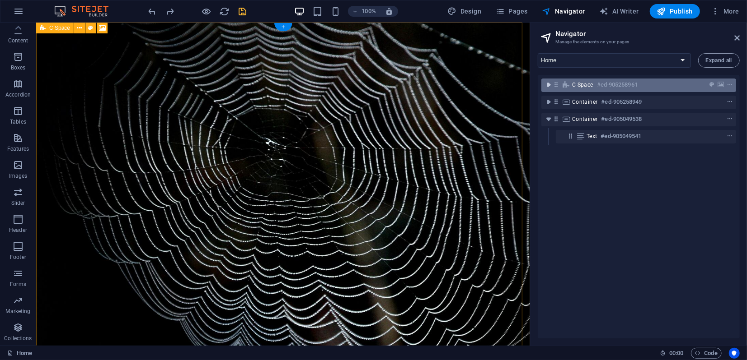
click at [550, 86] on icon "toggle-expand" at bounding box center [548, 84] width 9 height 9
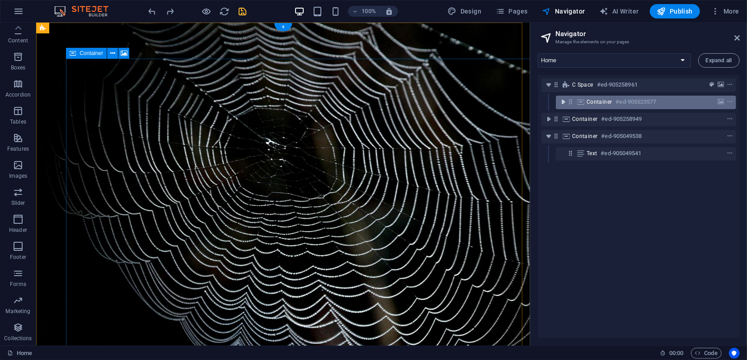
click at [562, 101] on icon "toggle-expand" at bounding box center [562, 102] width 9 height 9
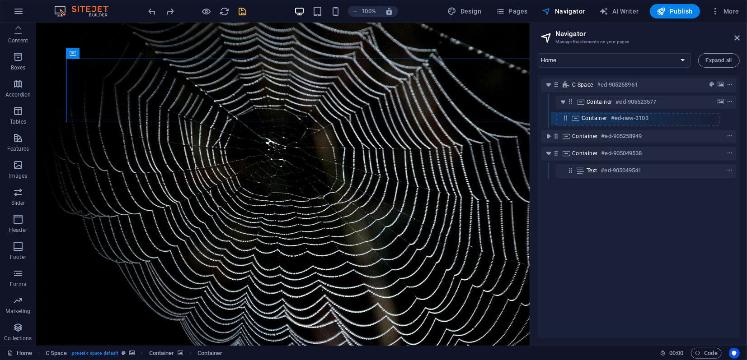
drag, startPoint x: 585, startPoint y: 118, endPoint x: 563, endPoint y: 117, distance: 22.1
click at [563, 117] on div "C Space #ed-905258961 Container #ed-905523577 Container #ed-new-3103 Container …" at bounding box center [638, 207] width 202 height 264
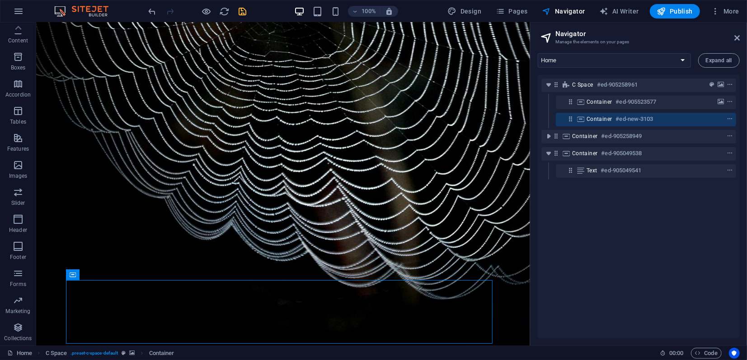
scroll to position [217, 0]
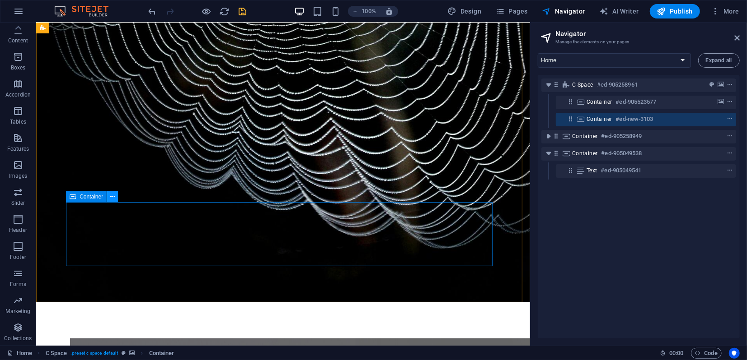
click at [116, 199] on button at bounding box center [112, 197] width 11 height 11
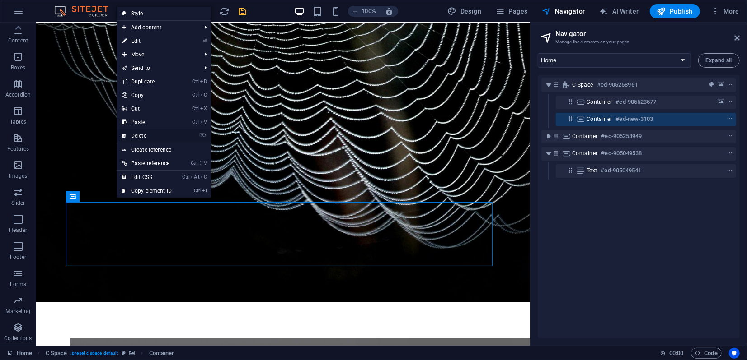
click at [139, 137] on link "⌦ Delete" at bounding box center [147, 136] width 61 height 14
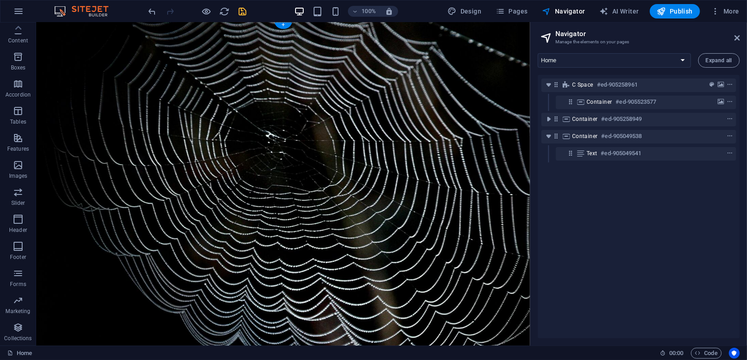
scroll to position [0, 0]
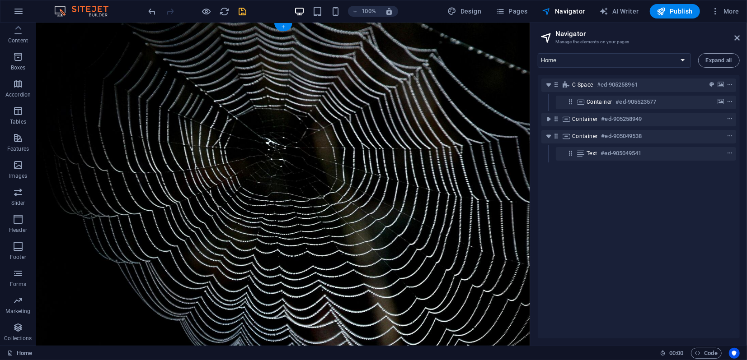
click at [48, 39] on figure at bounding box center [283, 239] width 494 height 434
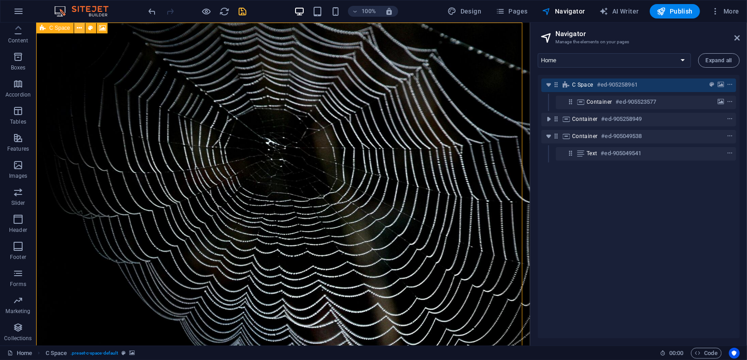
click at [79, 27] on icon at bounding box center [79, 27] width 5 height 9
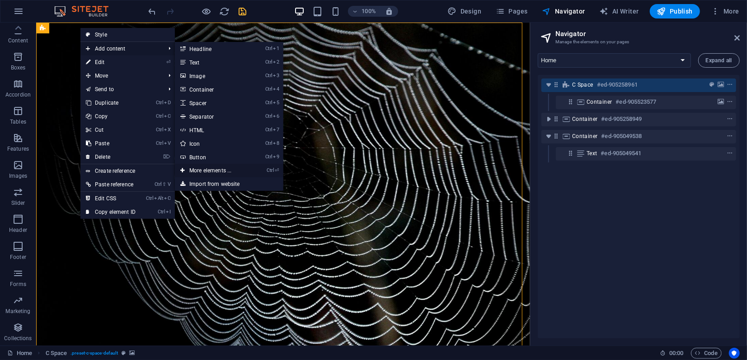
drag, startPoint x: 215, startPoint y: 171, endPoint x: 6, endPoint y: 146, distance: 209.7
click at [215, 171] on link "Ctrl ⏎ More elements ..." at bounding box center [212, 171] width 75 height 14
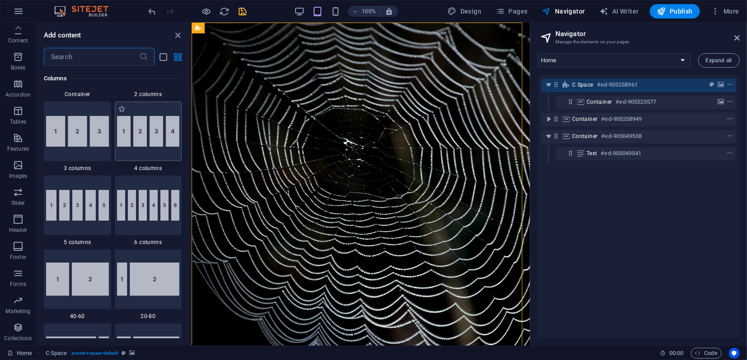
scroll to position [548, 0]
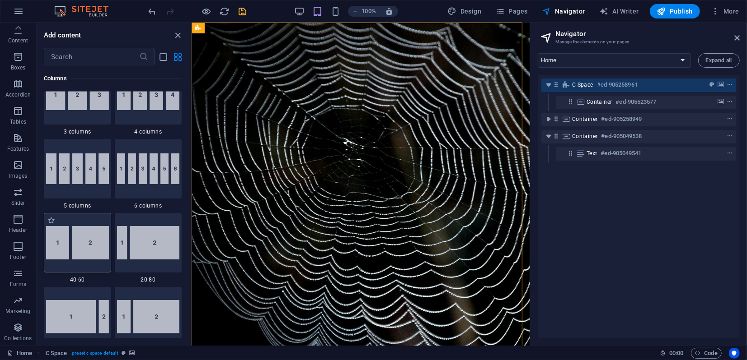
click at [72, 246] on img at bounding box center [77, 242] width 63 height 33
select select "%"
select select "rem"
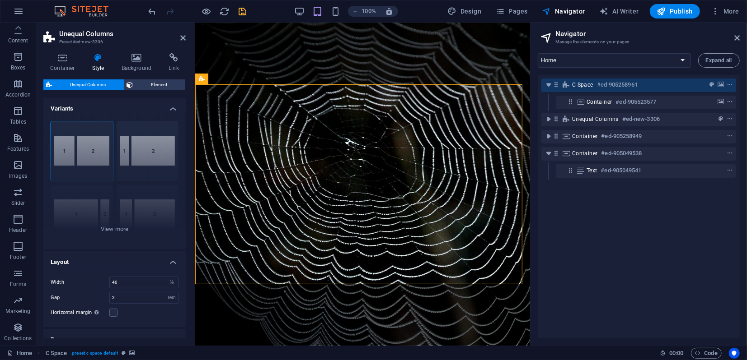
scroll to position [372, 0]
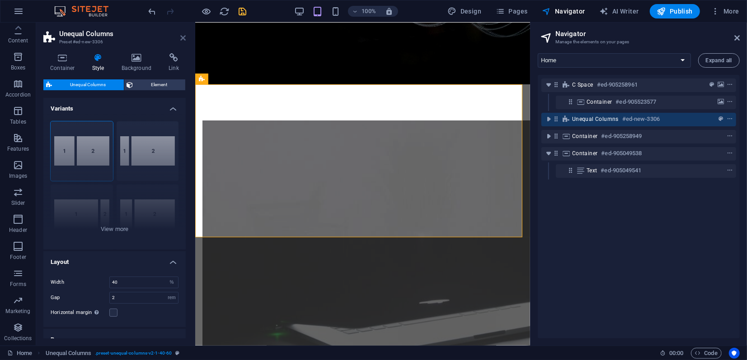
click at [183, 38] on icon at bounding box center [182, 37] width 5 height 7
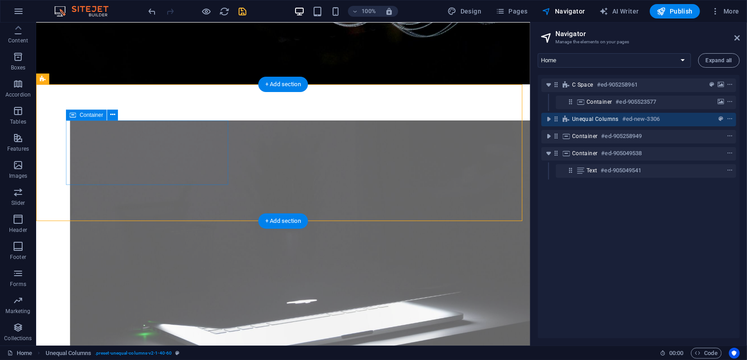
scroll to position [221, 0]
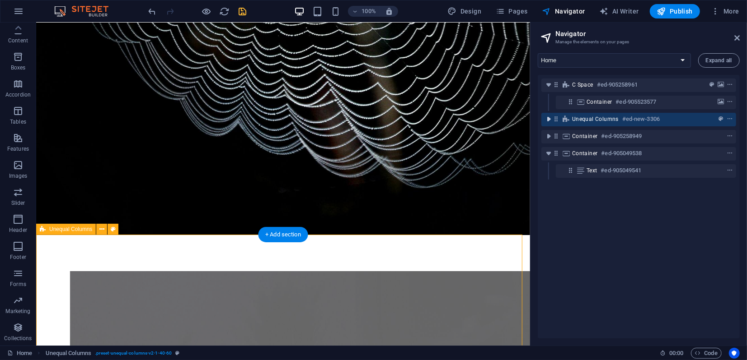
click at [549, 119] on icon "toggle-expand" at bounding box center [548, 119] width 9 height 9
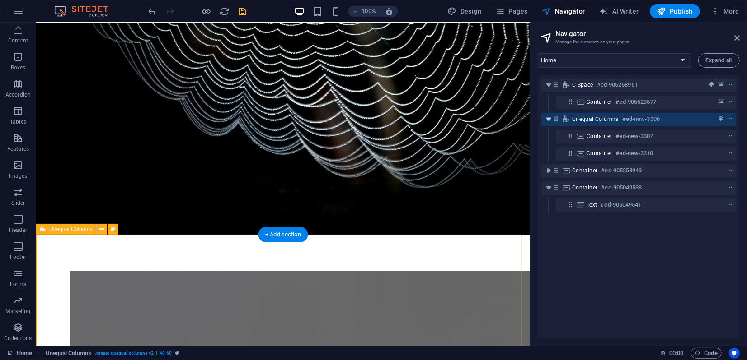
click at [547, 120] on icon "toggle-expand" at bounding box center [548, 119] width 9 height 9
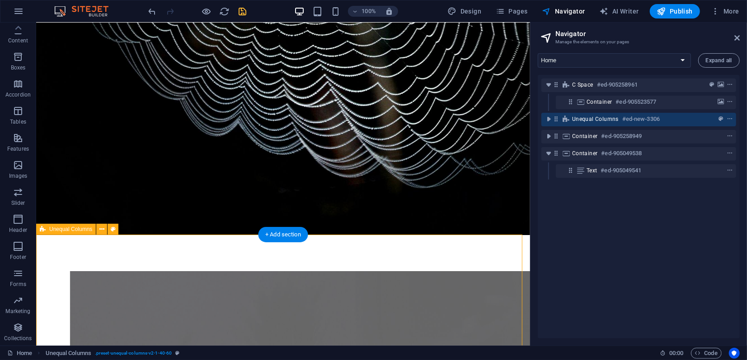
drag, startPoint x: 553, startPoint y: 120, endPoint x: 557, endPoint y: 117, distance: 5.1
click at [560, 115] on div "Unequal Columns #ed-new-3306" at bounding box center [638, 120] width 195 height 14
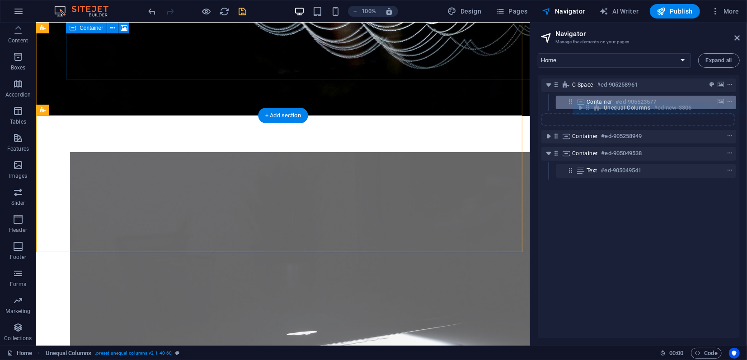
drag, startPoint x: 556, startPoint y: 120, endPoint x: 589, endPoint y: 107, distance: 35.7
click at [589, 107] on div "C Space #ed-905258961 Container #ed-905523577 Unequal Columns #ed-new-3306 Cont…" at bounding box center [638, 207] width 202 height 264
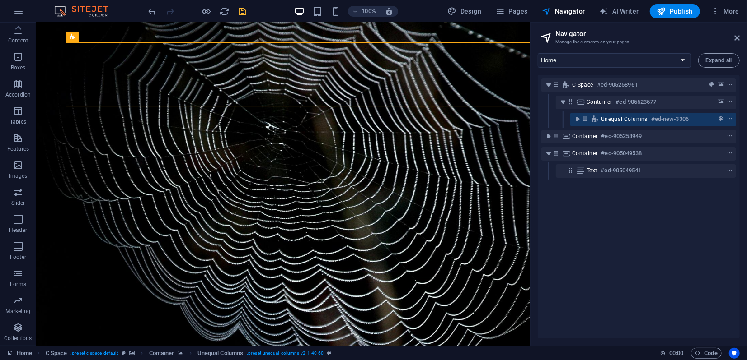
scroll to position [0, 0]
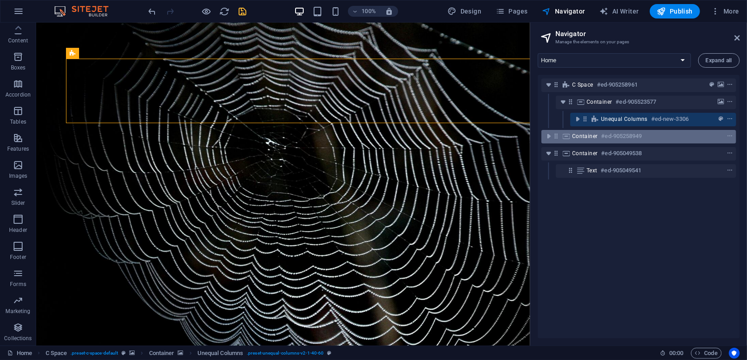
click at [569, 138] on icon at bounding box center [566, 136] width 10 height 7
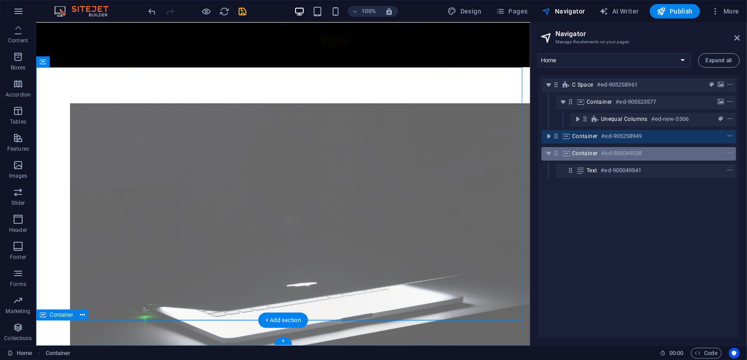
click at [572, 154] on span "Container" at bounding box center [585, 153] width 26 height 7
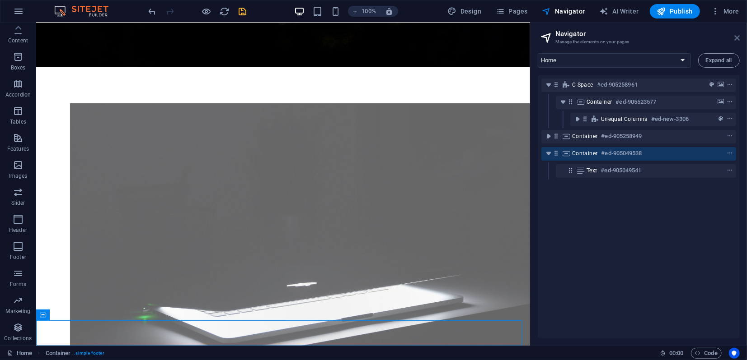
click at [737, 39] on icon at bounding box center [736, 37] width 5 height 7
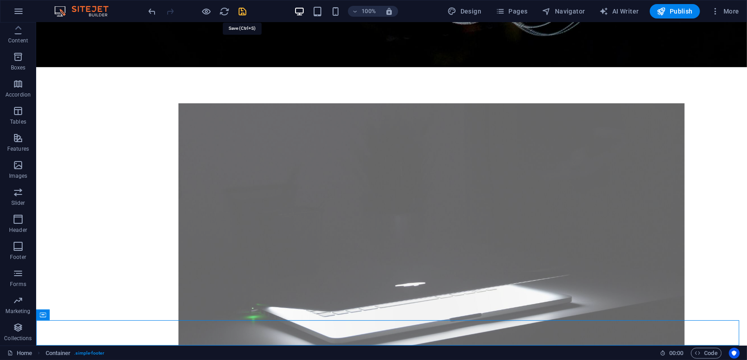
click at [245, 14] on icon "save" at bounding box center [243, 11] width 10 height 10
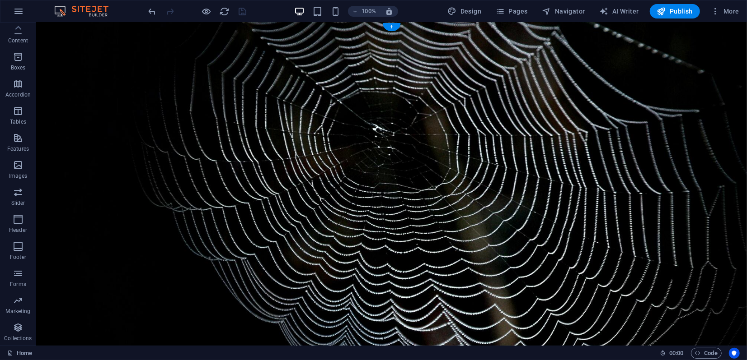
scroll to position [0, 0]
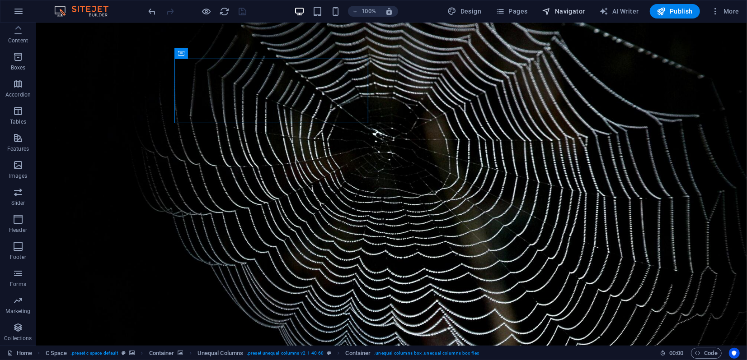
click at [568, 12] on span "Navigator" at bounding box center [563, 11] width 43 height 9
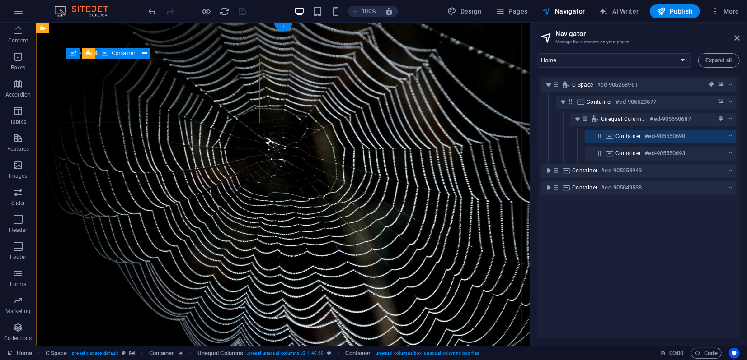
click at [615, 139] on span "Container" at bounding box center [628, 136] width 26 height 7
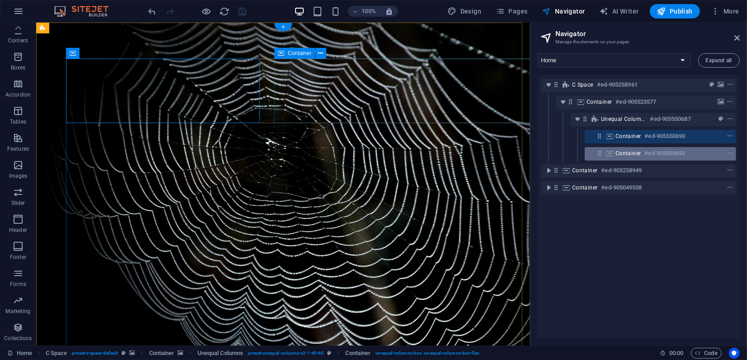
click at [620, 150] on span "Container" at bounding box center [628, 153] width 26 height 7
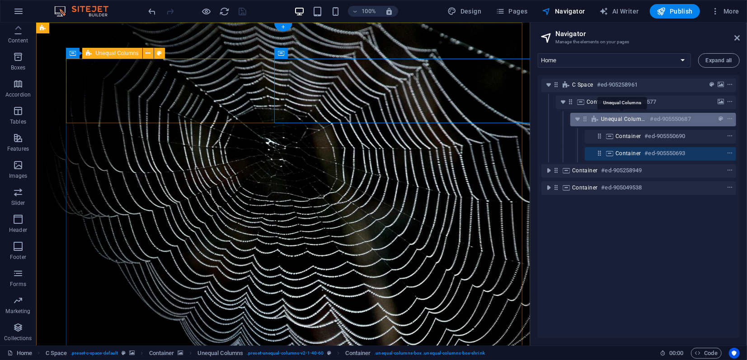
click at [601, 120] on span "Unequal Columns" at bounding box center [624, 119] width 46 height 7
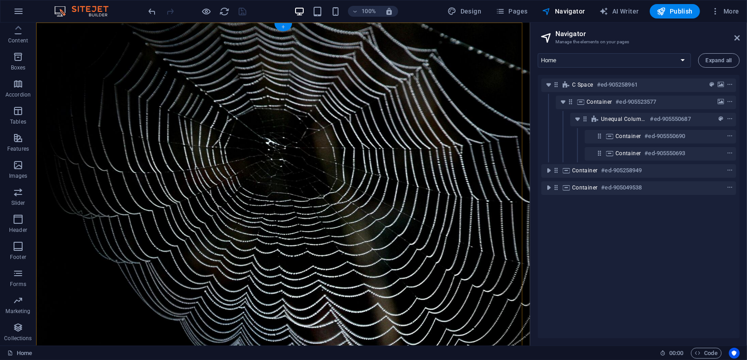
click at [283, 25] on div "+" at bounding box center [283, 27] width 18 height 8
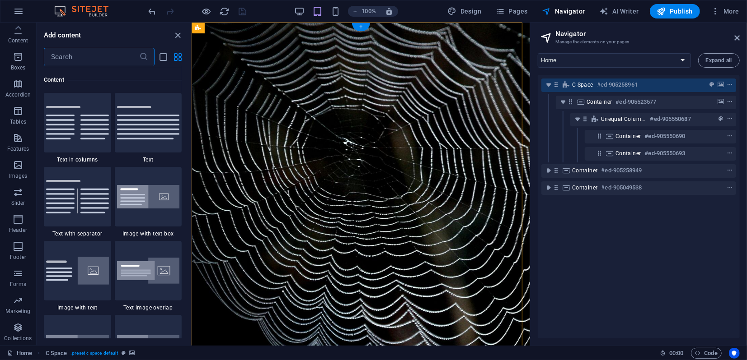
scroll to position [1580, 0]
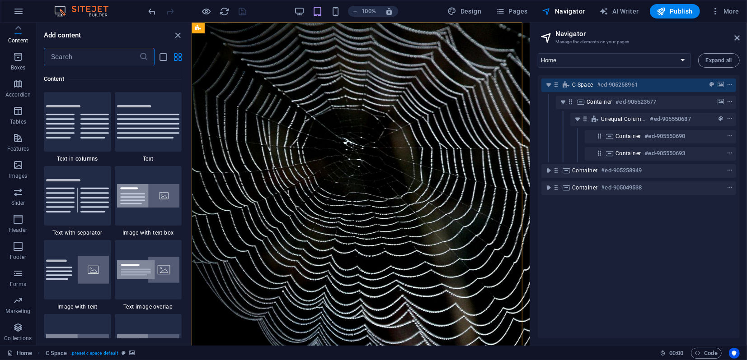
click at [89, 56] on input "text" at bounding box center [91, 57] width 95 height 18
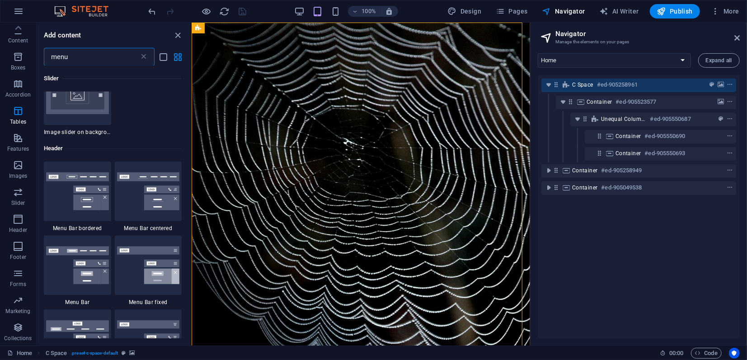
scroll to position [201, 0]
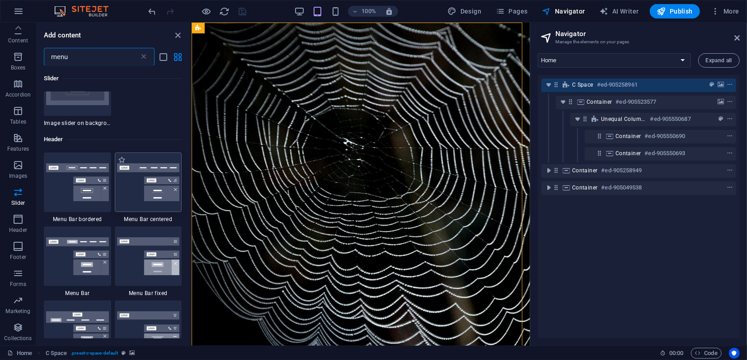
type input "menu"
click at [152, 179] on img at bounding box center [148, 183] width 63 height 38
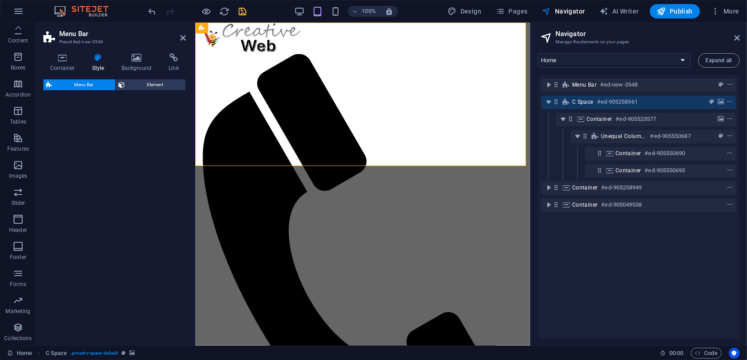
select select "rem"
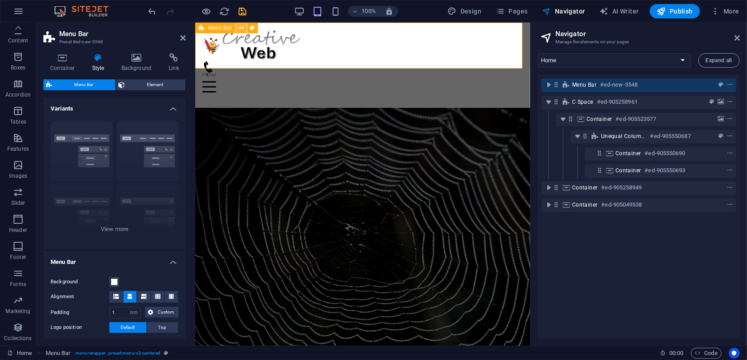
click at [239, 28] on icon at bounding box center [241, 27] width 5 height 9
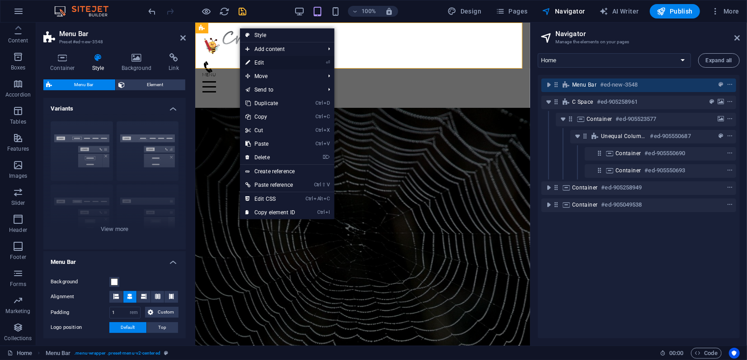
click at [269, 62] on link "⏎ Edit" at bounding box center [270, 63] width 61 height 14
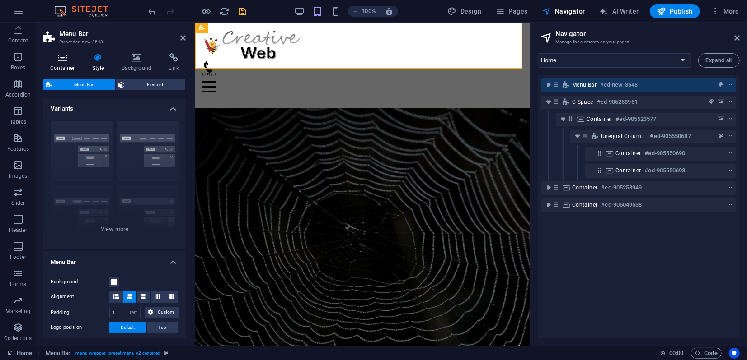
click at [61, 59] on icon at bounding box center [62, 57] width 38 height 9
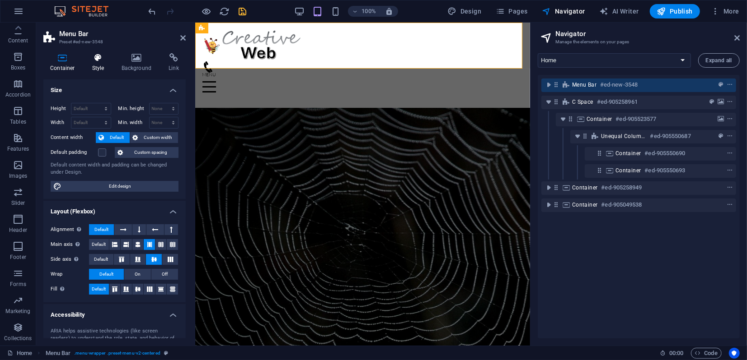
click at [94, 60] on icon at bounding box center [98, 57] width 26 height 9
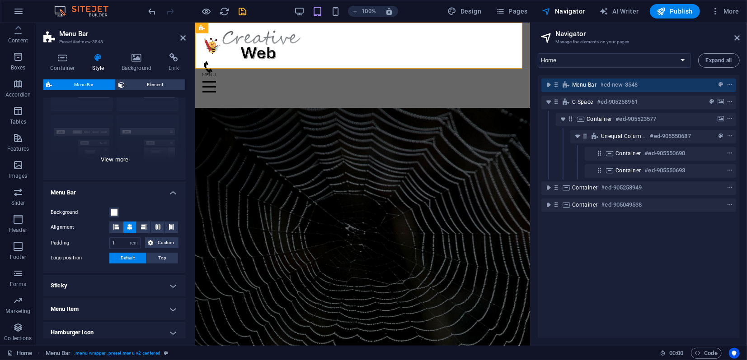
scroll to position [157, 0]
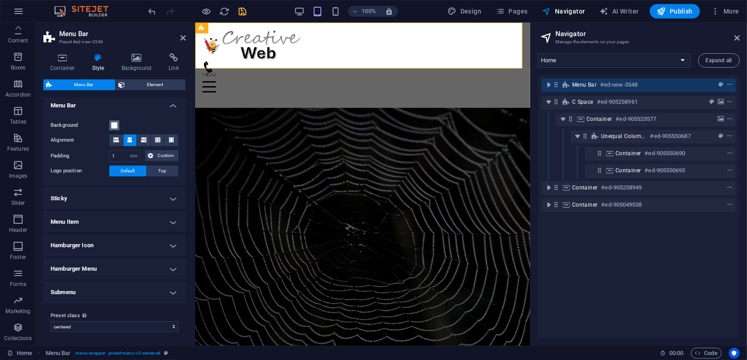
click at [113, 125] on span at bounding box center [114, 125] width 7 height 7
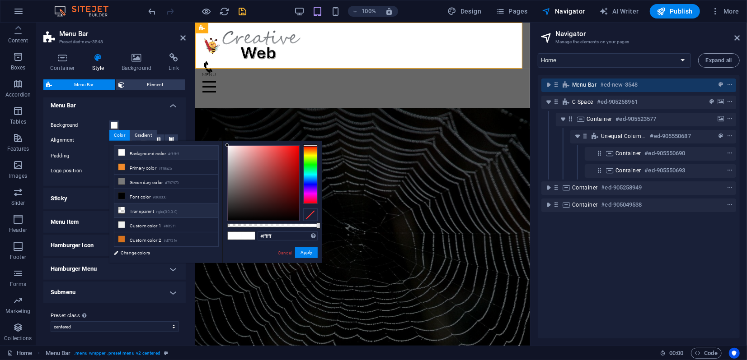
click at [143, 208] on li "Transparent rgba(0,0,0,.0)" at bounding box center [166, 211] width 104 height 14
type input "rgba(0, 0, 0, 0)"
click at [309, 252] on button "Apply" at bounding box center [306, 253] width 23 height 11
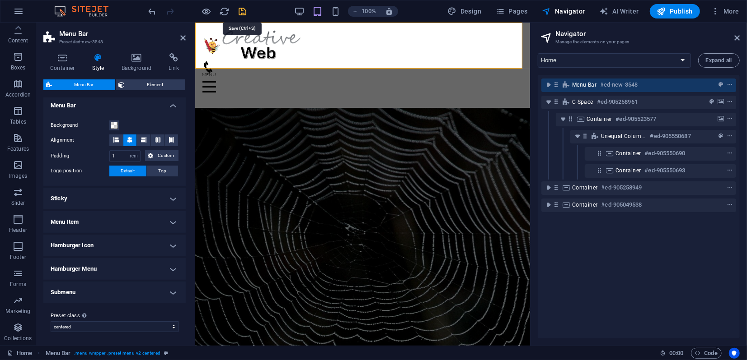
click at [246, 14] on icon "save" at bounding box center [243, 11] width 10 height 10
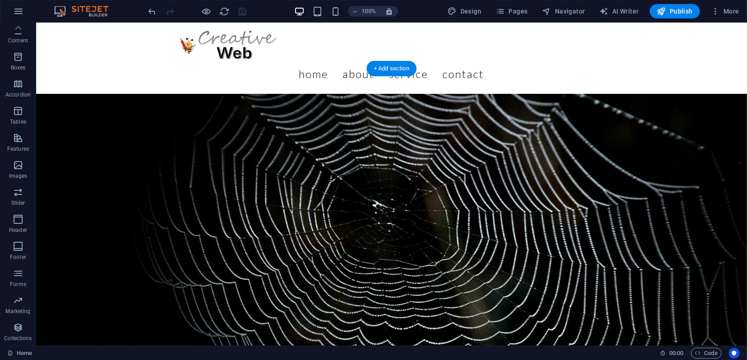
click at [65, 93] on figure at bounding box center [391, 310] width 710 height 434
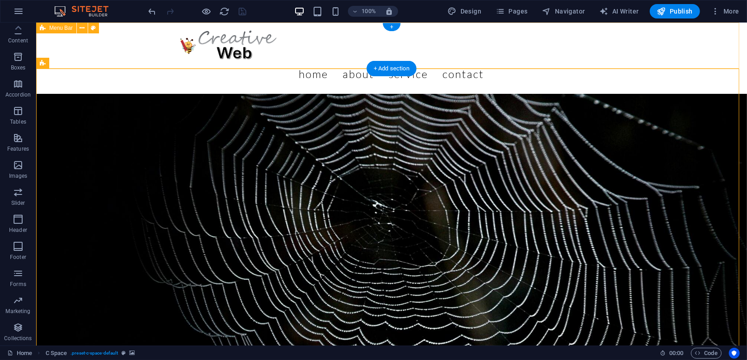
click at [58, 49] on div "Menu Home About Service Contact" at bounding box center [391, 57] width 710 height 71
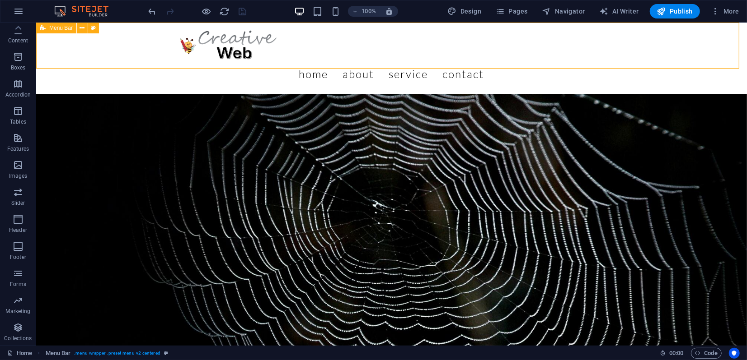
click at [59, 26] on span "Menu Bar" at bounding box center [60, 27] width 23 height 5
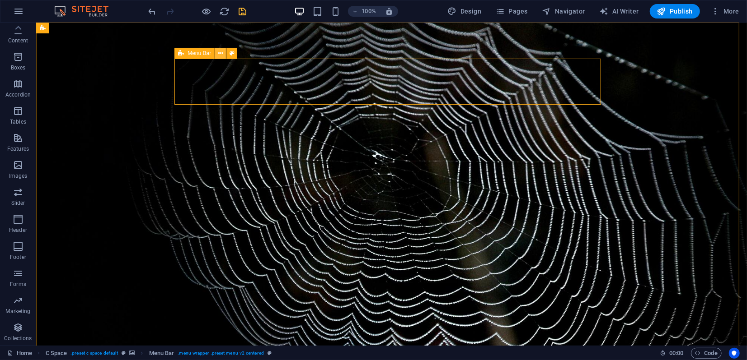
click at [220, 54] on icon at bounding box center [220, 53] width 5 height 9
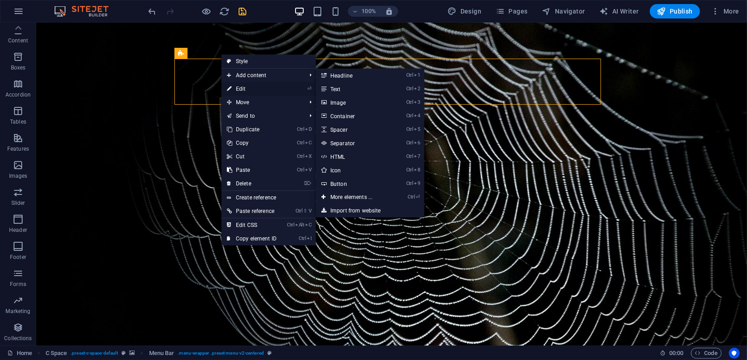
click at [251, 88] on link "⏎ Edit" at bounding box center [251, 89] width 61 height 14
select select "rem"
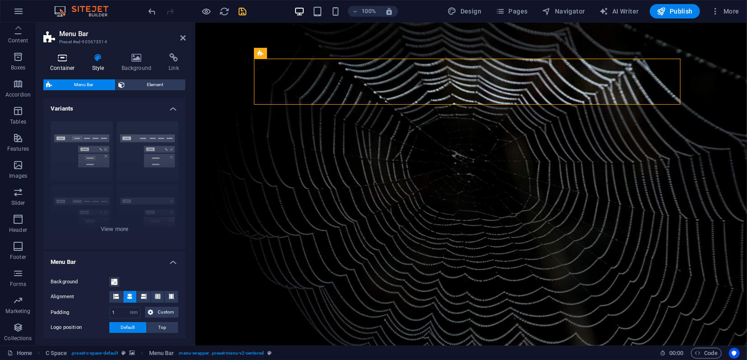
click at [65, 60] on icon at bounding box center [62, 57] width 38 height 9
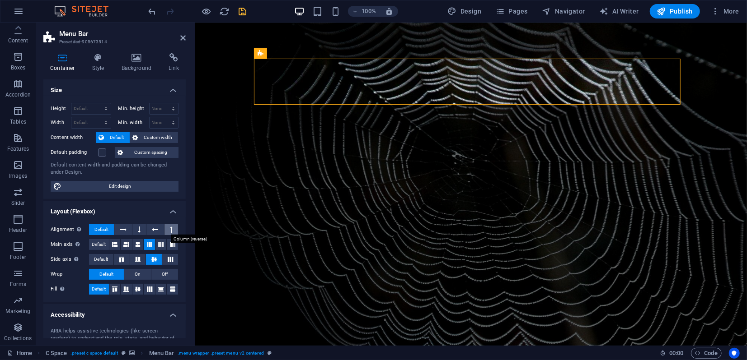
click at [170, 229] on icon at bounding box center [171, 229] width 3 height 11
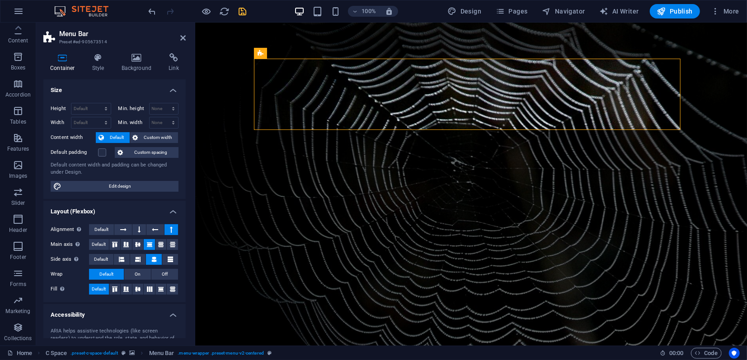
click at [170, 229] on icon at bounding box center [171, 229] width 3 height 11
click at [121, 229] on icon at bounding box center [123, 229] width 6 height 11
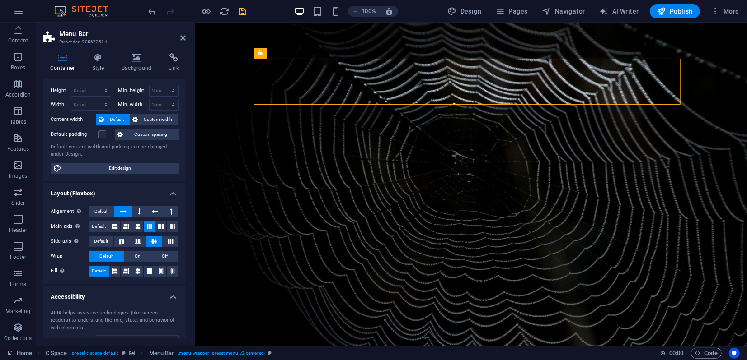
scroll to position [0, 0]
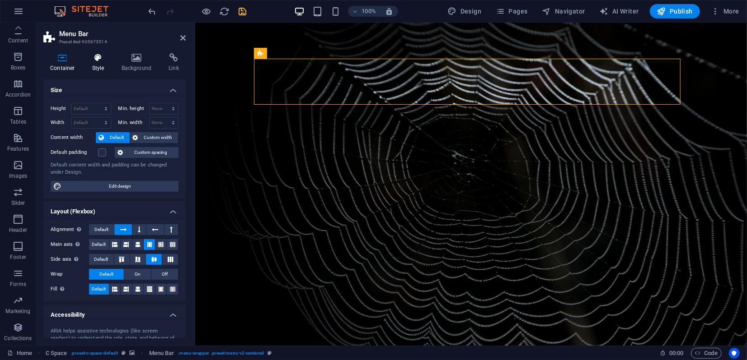
click at [93, 64] on h4 "Style" at bounding box center [99, 62] width 29 height 19
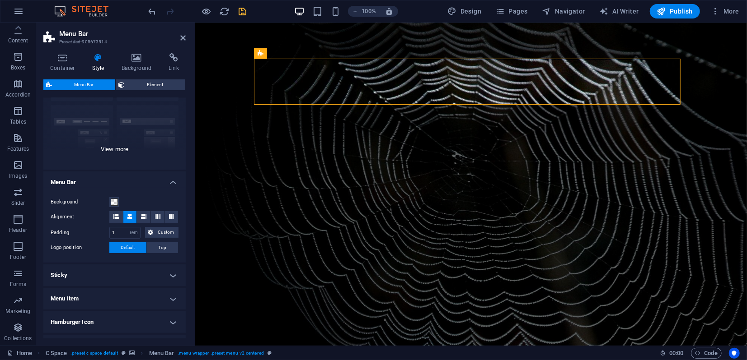
scroll to position [157, 0]
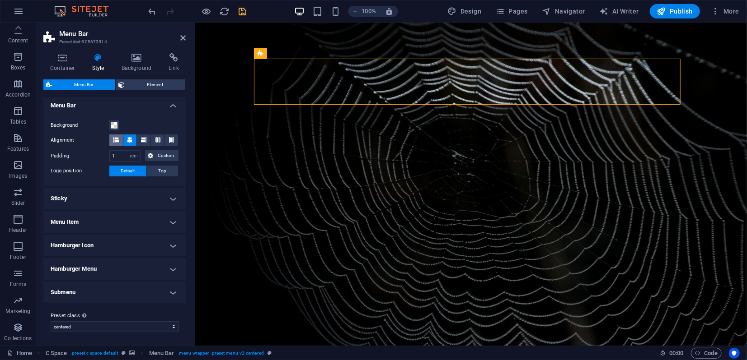
click at [117, 140] on icon at bounding box center [115, 139] width 5 height 5
click at [120, 199] on h4 "Sticky" at bounding box center [114, 199] width 142 height 22
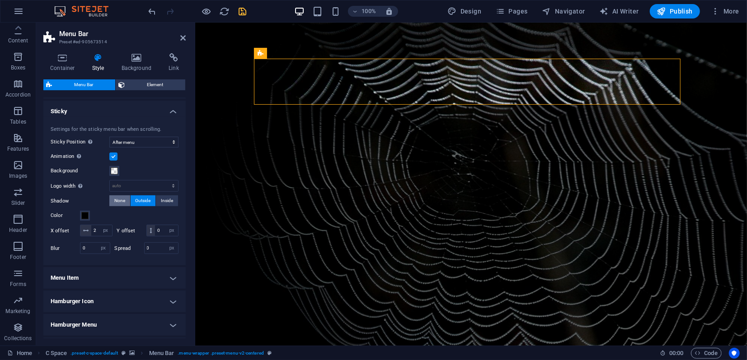
scroll to position [257, 0]
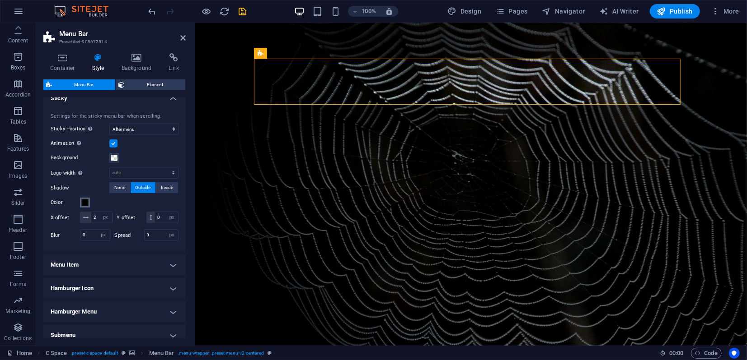
click at [86, 205] on span at bounding box center [84, 202] width 7 height 7
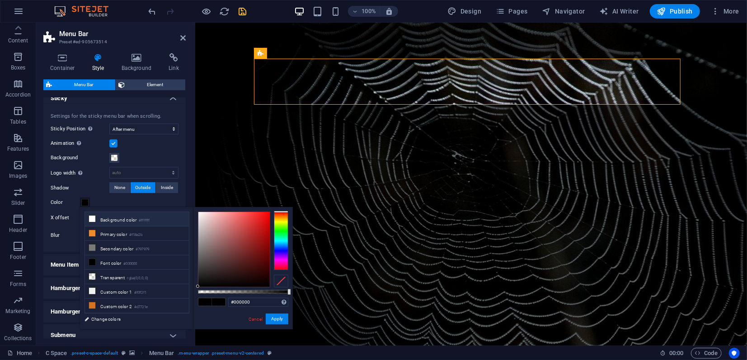
click at [107, 220] on li "Background color #ffffff" at bounding box center [137, 219] width 104 height 14
type input "#ffffff"
click at [272, 318] on button "Apply" at bounding box center [277, 319] width 23 height 11
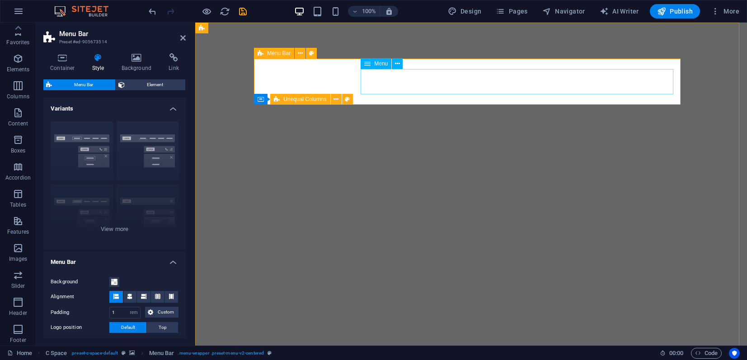
select select "rem"
select select "sticky_menu"
select select "px"
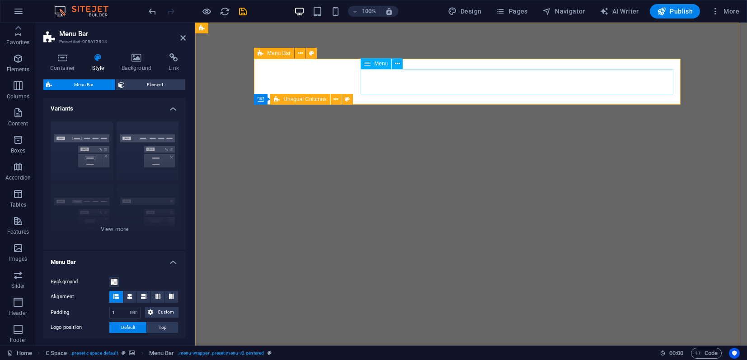
select select "px"
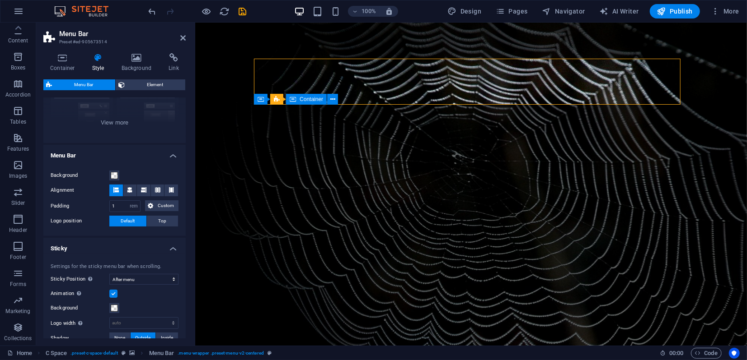
scroll to position [56, 0]
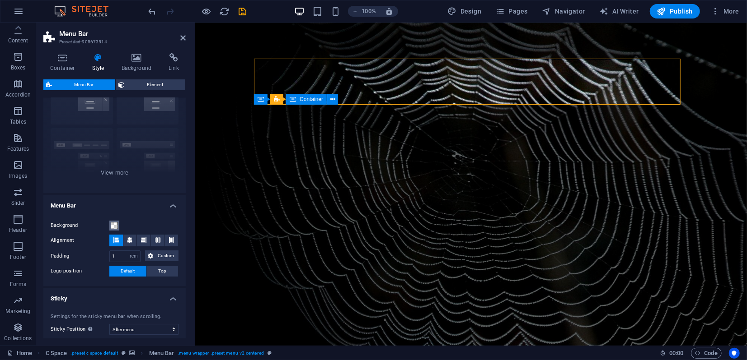
click at [115, 225] on span at bounding box center [114, 225] width 7 height 7
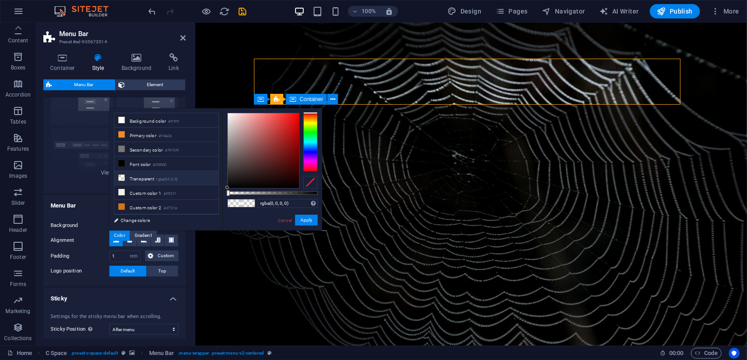
click at [128, 177] on li "Transparent rgba(0,0,0,.0)" at bounding box center [166, 178] width 104 height 14
click at [312, 218] on button "Apply" at bounding box center [306, 220] width 23 height 11
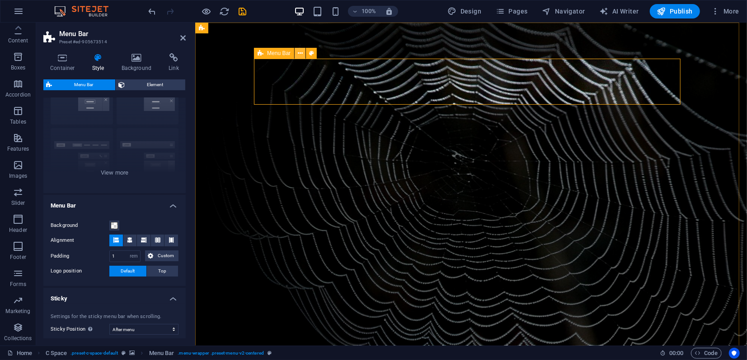
click at [297, 54] on button at bounding box center [299, 53] width 11 height 11
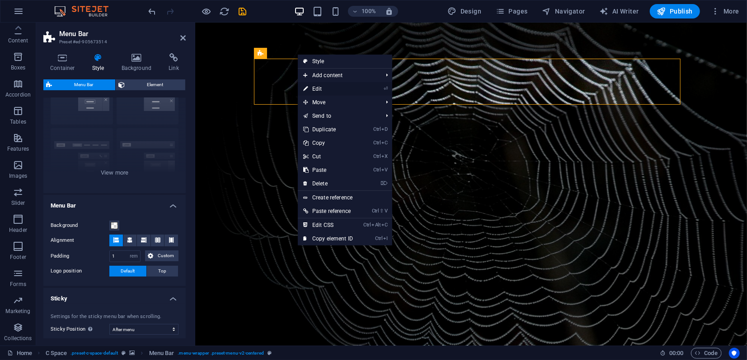
click at [323, 89] on link "⏎ Edit" at bounding box center [328, 89] width 61 height 14
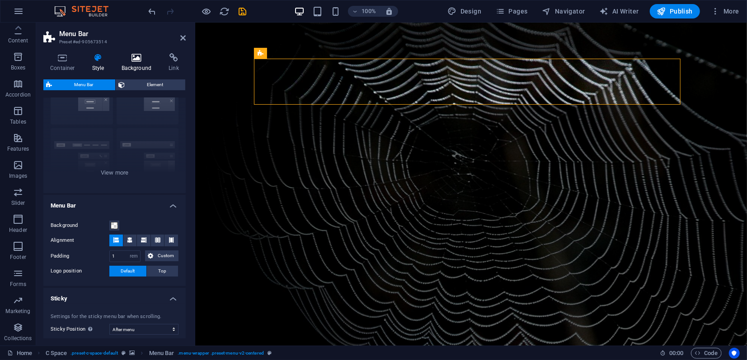
click at [135, 61] on icon at bounding box center [137, 57] width 44 height 9
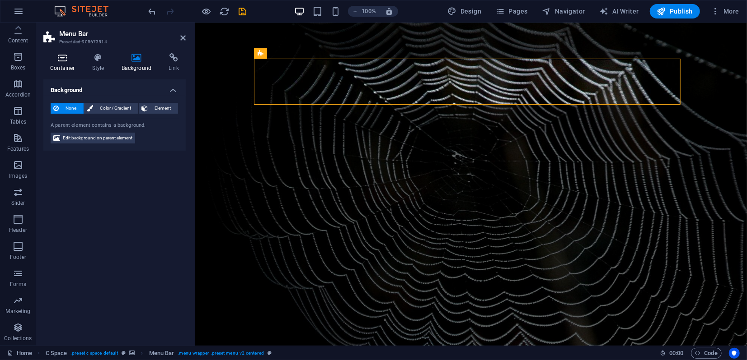
click at [61, 58] on icon at bounding box center [62, 57] width 38 height 9
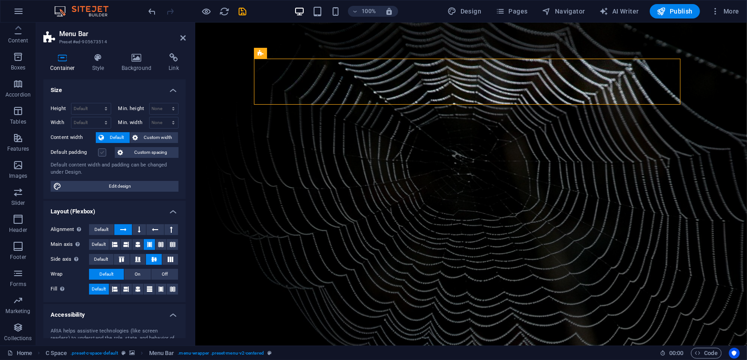
click at [101, 152] on label at bounding box center [102, 153] width 8 height 8
click at [0, 0] on input "Default padding" at bounding box center [0, 0] width 0 height 0
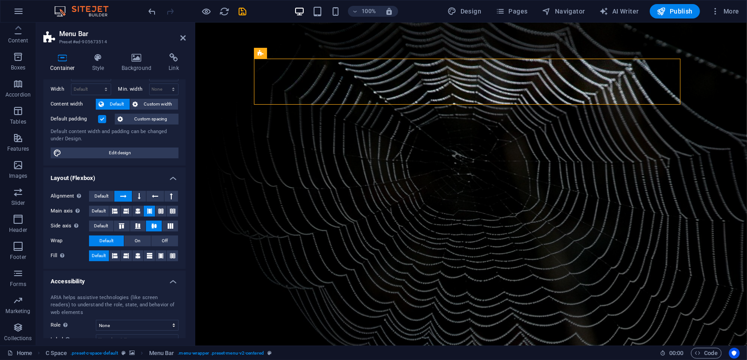
scroll to position [50, 0]
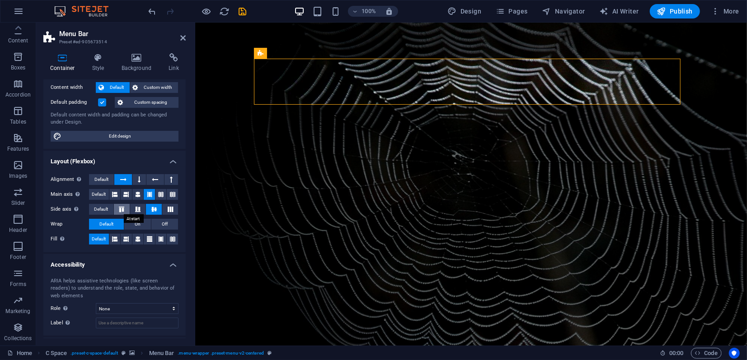
click at [122, 208] on icon at bounding box center [121, 209] width 11 height 5
click at [137, 193] on icon at bounding box center [137, 194] width 5 height 11
click at [123, 193] on icon at bounding box center [125, 194] width 5 height 11
click at [112, 193] on icon at bounding box center [114, 194] width 5 height 11
click at [135, 178] on button at bounding box center [139, 179] width 14 height 11
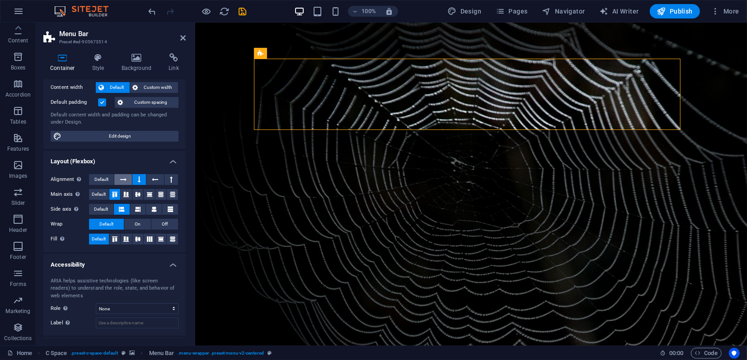
click at [125, 179] on icon at bounding box center [123, 179] width 6 height 11
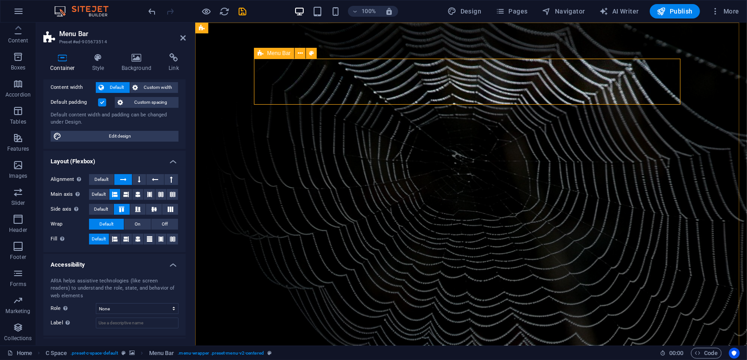
click at [282, 51] on span "Menu Bar" at bounding box center [278, 53] width 23 height 5
click at [555, 9] on span "Navigator" at bounding box center [563, 11] width 43 height 9
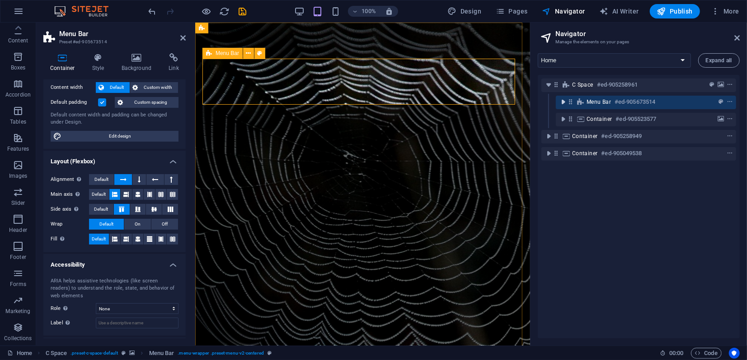
click at [563, 102] on icon "toggle-expand" at bounding box center [562, 102] width 9 height 9
click at [570, 102] on icon at bounding box center [570, 102] width 8 height 8
click at [564, 101] on icon "toggle-expand" at bounding box center [562, 102] width 9 height 9
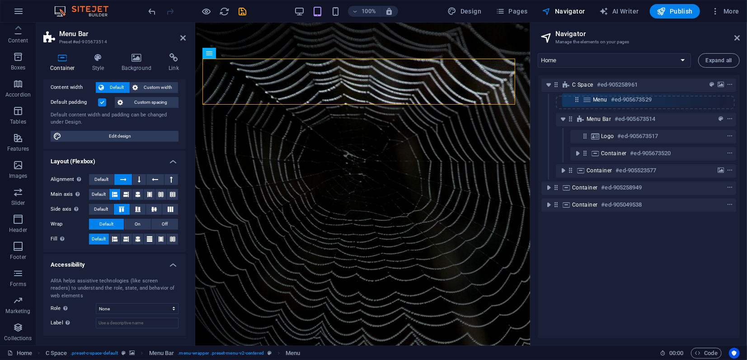
drag, startPoint x: 584, startPoint y: 153, endPoint x: 576, endPoint y: 97, distance: 56.5
click at [576, 97] on div "C Space #ed-905258961 Menu Bar #ed-905673514 Logo #ed-905673517 Container #ed-9…" at bounding box center [638, 207] width 202 height 264
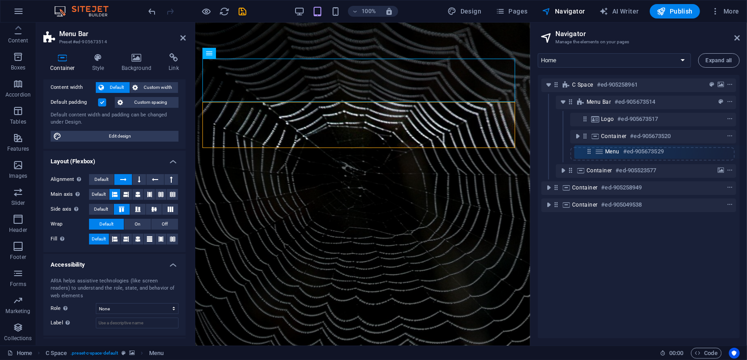
drag, startPoint x: 571, startPoint y: 101, endPoint x: 590, endPoint y: 153, distance: 55.3
click at [590, 153] on div "C Space #ed-905258961 Menu #ed-905673529 Menu Bar #ed-905673514 Logo #ed-905673…" at bounding box center [638, 207] width 202 height 264
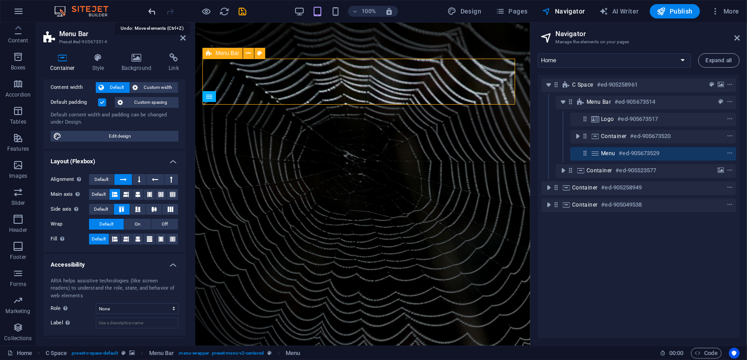
click at [154, 10] on icon "undo" at bounding box center [152, 11] width 10 height 10
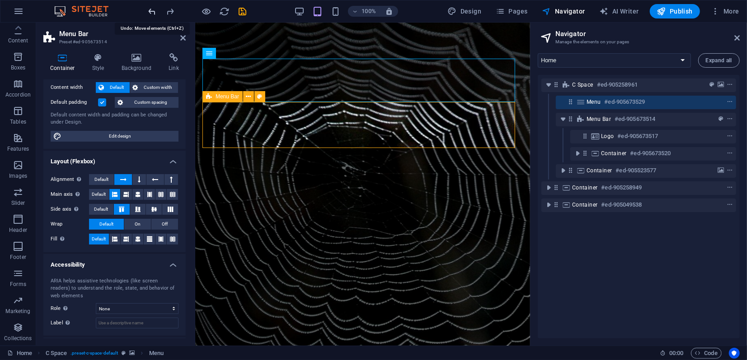
click at [154, 10] on icon "undo" at bounding box center [152, 11] width 10 height 10
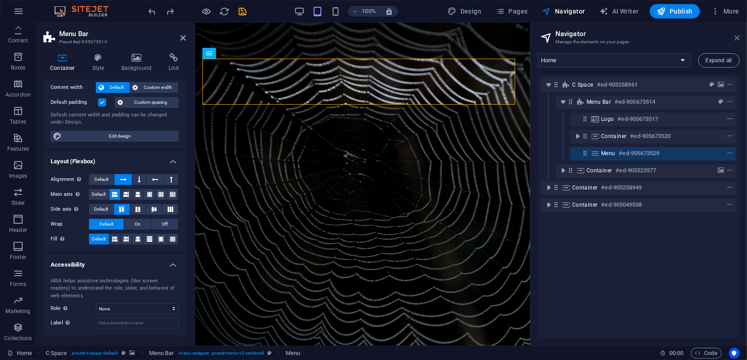
click at [735, 40] on icon at bounding box center [736, 37] width 5 height 7
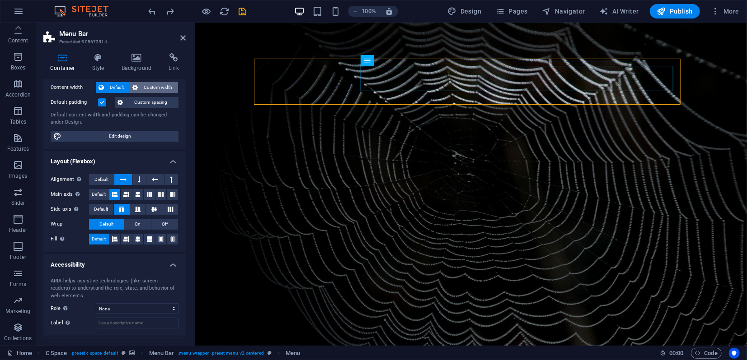
click at [160, 86] on span "Custom width" at bounding box center [158, 87] width 35 height 11
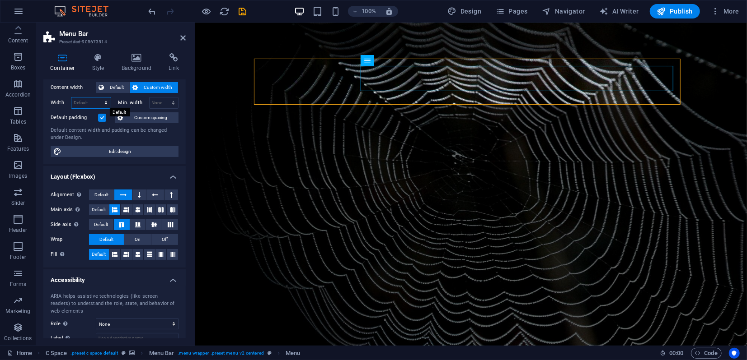
click at [93, 103] on select "Default px rem % em vh vw" at bounding box center [90, 103] width 39 height 11
select select "em"
click at [97, 98] on select "Default px rem % em vh vw" at bounding box center [90, 103] width 39 height 11
type input "100"
click at [102, 103] on select "Default px rem % em vh vw" at bounding box center [104, 103] width 13 height 11
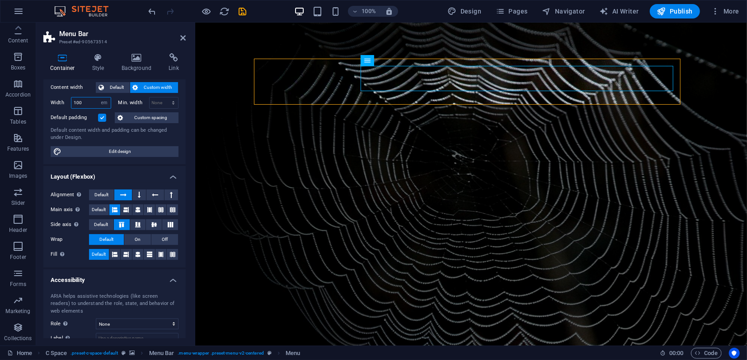
select select "vh"
click at [98, 98] on select "Default px rem % em vh vw" at bounding box center [104, 103] width 13 height 11
type input "131.8"
click at [103, 101] on select "Default px rem % em vh vw" at bounding box center [104, 103] width 13 height 11
select select "rem"
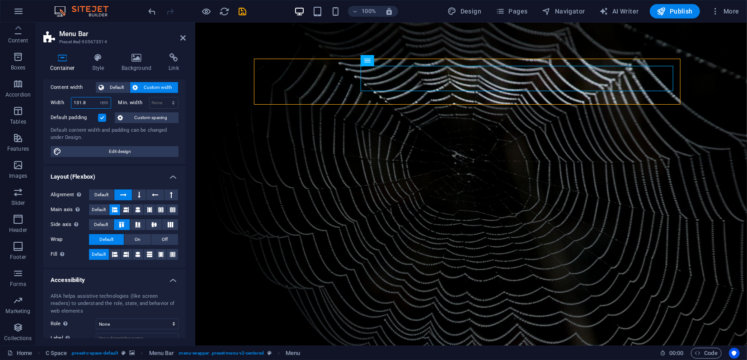
click at [98, 98] on select "Default px rem % em vh vw" at bounding box center [104, 103] width 13 height 11
type input "100"
click at [299, 53] on icon at bounding box center [300, 53] width 5 height 9
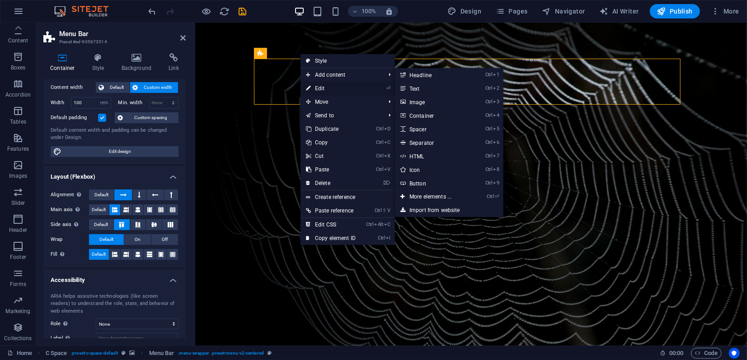
click at [326, 89] on link "⏎ Edit" at bounding box center [330, 89] width 61 height 14
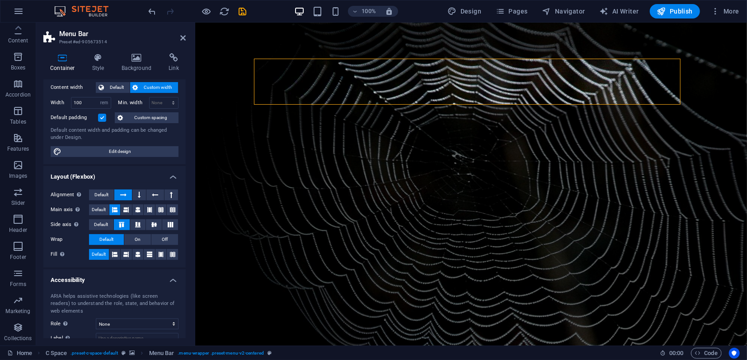
click at [65, 59] on icon at bounding box center [62, 57] width 38 height 9
drag, startPoint x: 89, startPoint y: 101, endPoint x: 65, endPoint y: 98, distance: 24.2
click at [65, 98] on div "Width 100 Default px rem % em vh vw" at bounding box center [81, 103] width 61 height 12
click at [104, 101] on select "Default px rem % em vh vw" at bounding box center [104, 103] width 13 height 11
click at [98, 98] on select "Default px rem % em vh vw" at bounding box center [104, 103] width 13 height 11
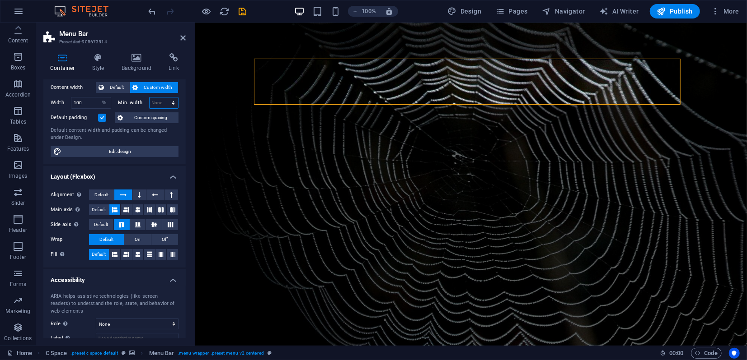
click at [172, 103] on select "None px rem % vh vw" at bounding box center [163, 103] width 29 height 11
click at [80, 76] on div "Container Style Background Link Size Height Default px rem % vh vw Min. height …" at bounding box center [114, 195] width 142 height 285
click at [152, 13] on icon "undo" at bounding box center [152, 11] width 10 height 10
select select "rem"
click at [152, 13] on icon "undo" at bounding box center [152, 11] width 10 height 10
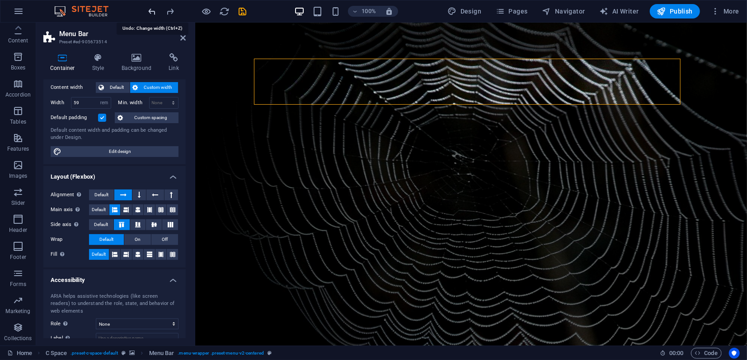
click at [152, 13] on icon "undo" at bounding box center [152, 11] width 10 height 10
type input "131.8"
select select "vh"
click at [152, 13] on icon "undo" at bounding box center [152, 11] width 10 height 10
type input "100"
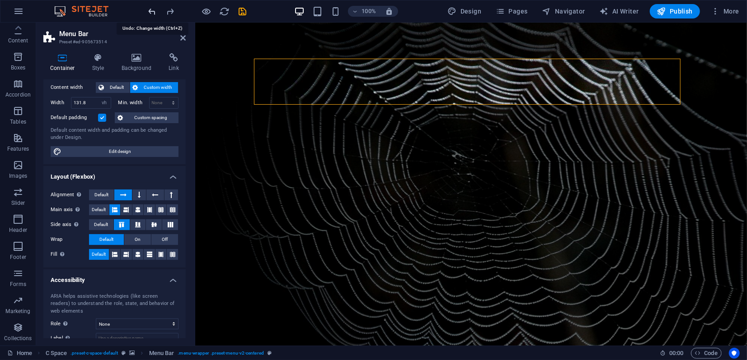
select select "em"
click at [152, 13] on icon "undo" at bounding box center [152, 11] width 10 height 10
type input "59"
click at [152, 13] on icon "undo" at bounding box center [152, 11] width 10 height 10
select select "DISABLED_OPTION_VALUE"
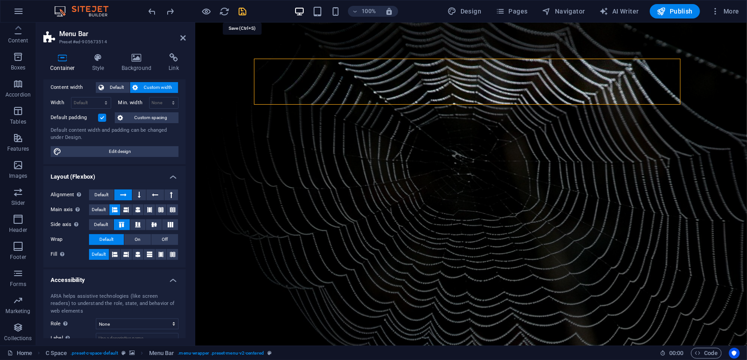
click at [244, 10] on icon "save" at bounding box center [243, 11] width 10 height 10
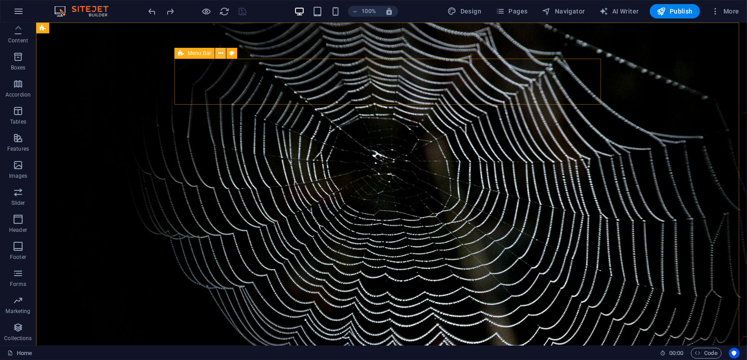
click at [220, 54] on icon at bounding box center [220, 53] width 5 height 9
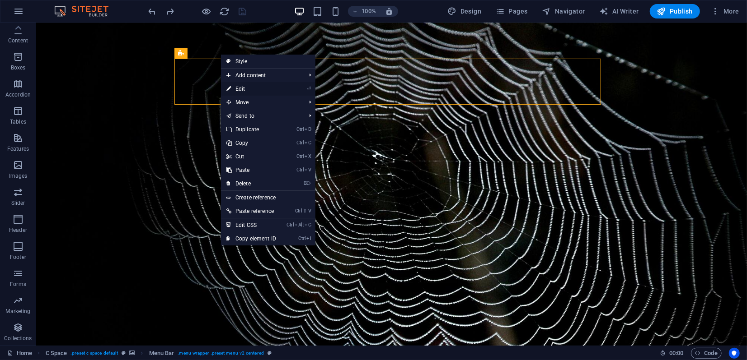
click at [240, 90] on link "⏎ Edit" at bounding box center [251, 89] width 61 height 14
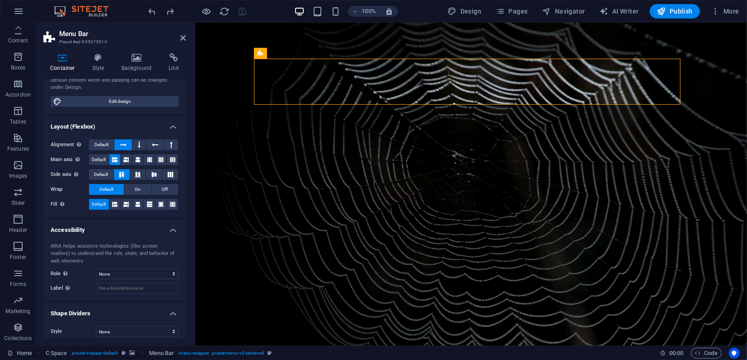
scroll to position [105, 0]
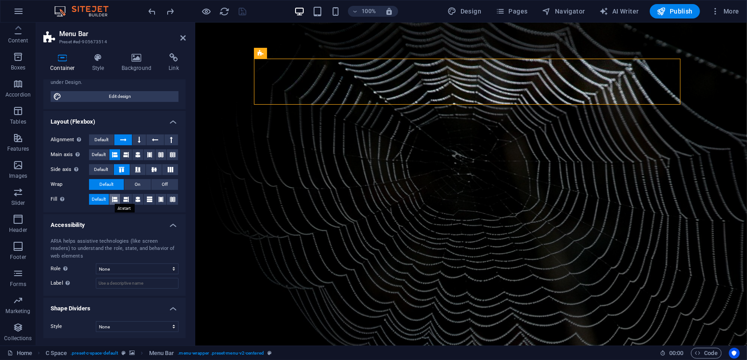
click at [116, 199] on icon at bounding box center [114, 199] width 5 height 11
click at [124, 199] on icon at bounding box center [125, 199] width 5 height 11
click at [99, 200] on span "Default" at bounding box center [99, 199] width 14 height 11
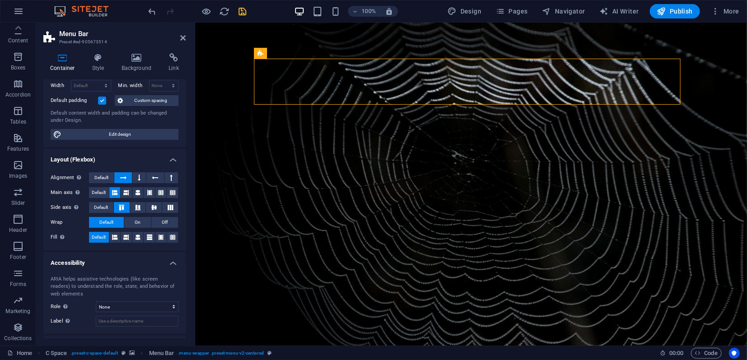
scroll to position [5, 0]
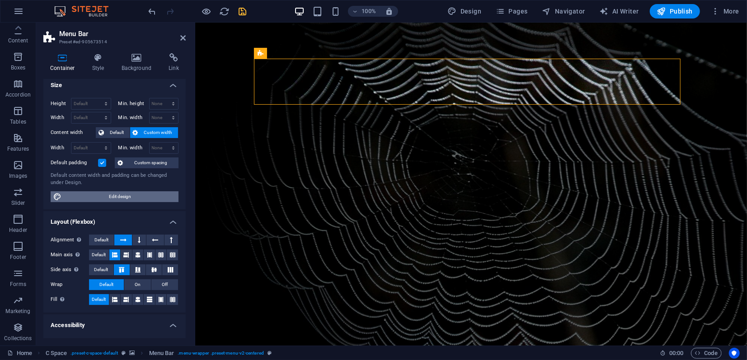
click at [124, 197] on span "Edit design" at bounding box center [120, 197] width 112 height 11
select select "px"
select select "300"
select select "px"
select select "rem"
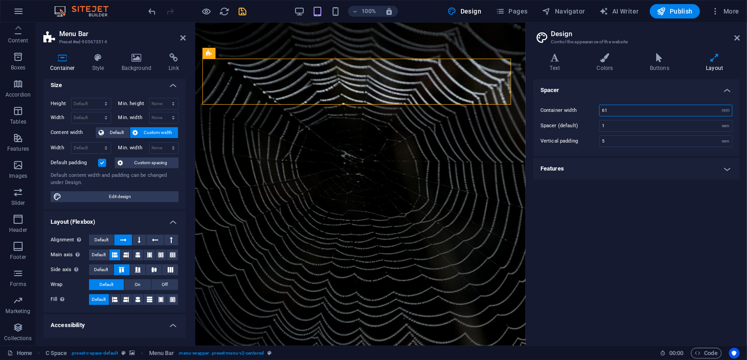
drag, startPoint x: 611, startPoint y: 111, endPoint x: 593, endPoint y: 111, distance: 18.1
click at [593, 111] on div "Container width 61 rem px" at bounding box center [636, 111] width 192 height 12
drag, startPoint x: 613, startPoint y: 112, endPoint x: 599, endPoint y: 111, distance: 14.0
click at [599, 112] on input "100" at bounding box center [665, 110] width 132 height 11
type input "61"
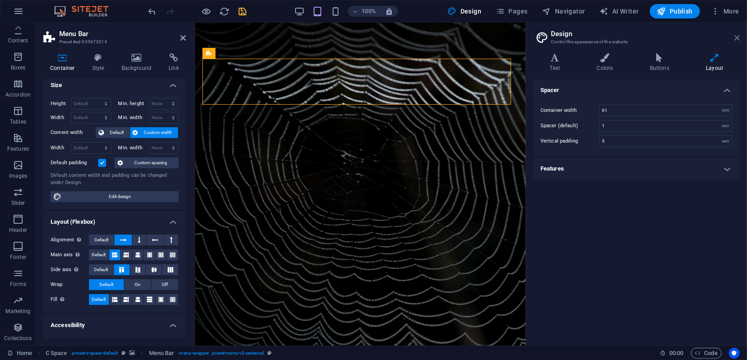
click at [738, 40] on icon at bounding box center [736, 37] width 5 height 7
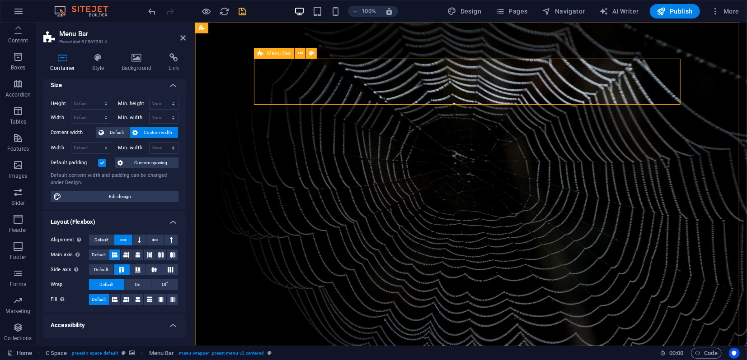
click at [276, 54] on span "Menu Bar" at bounding box center [278, 53] width 23 height 5
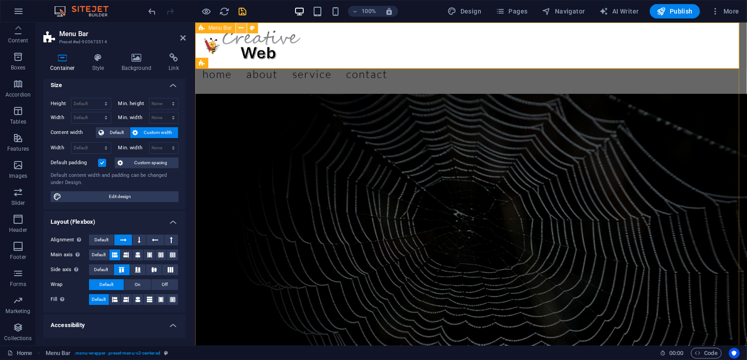
click at [238, 29] on button at bounding box center [241, 28] width 11 height 11
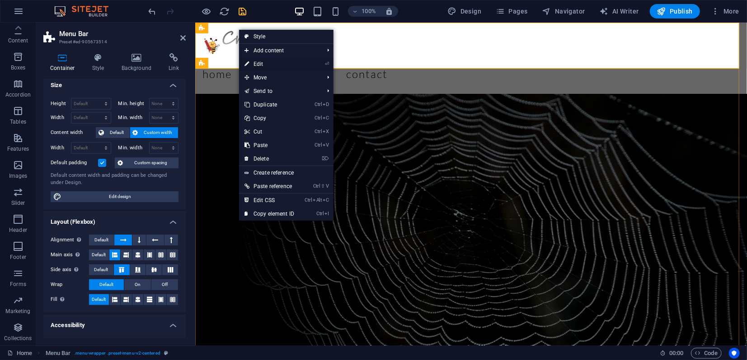
click at [257, 65] on link "⏎ Edit" at bounding box center [269, 64] width 61 height 14
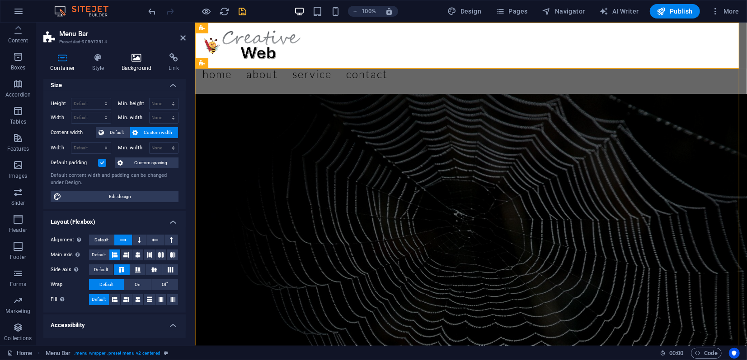
click at [140, 62] on h4 "Background" at bounding box center [138, 62] width 47 height 19
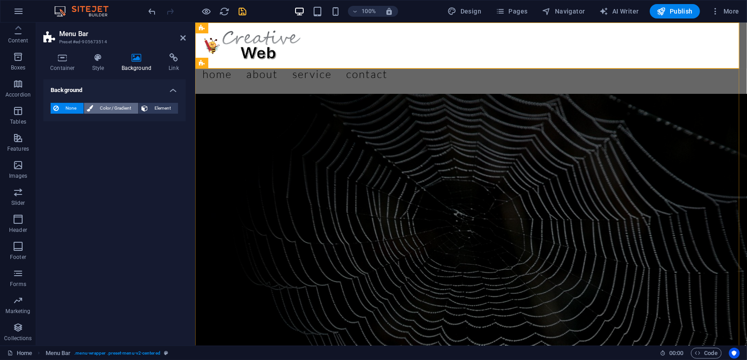
click at [121, 109] on span "Color / Gradient" at bounding box center [116, 108] width 40 height 11
click at [87, 126] on span "Gradient" at bounding box center [86, 125] width 23 height 13
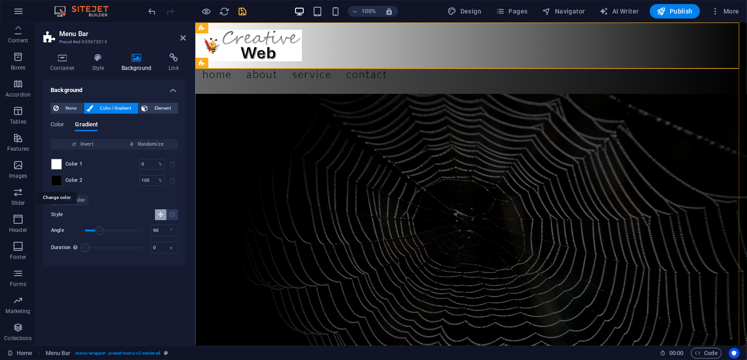
click at [54, 180] on span at bounding box center [56, 181] width 10 height 10
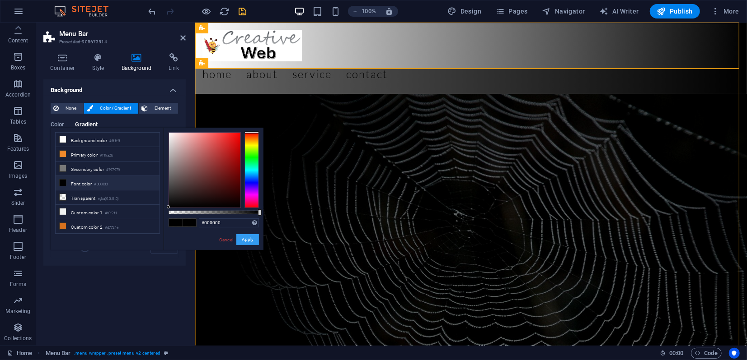
click at [249, 237] on button "Apply" at bounding box center [247, 239] width 23 height 11
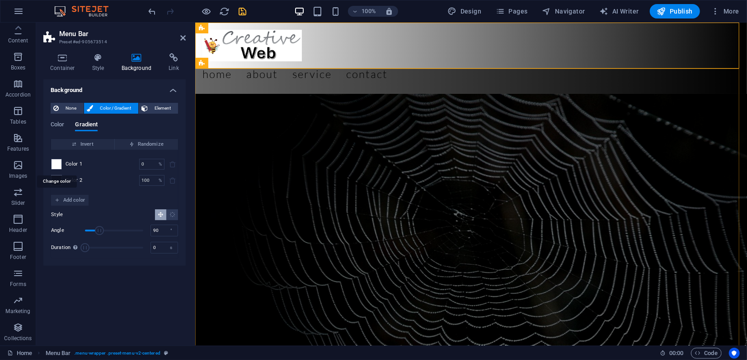
click at [59, 163] on span at bounding box center [56, 164] width 10 height 10
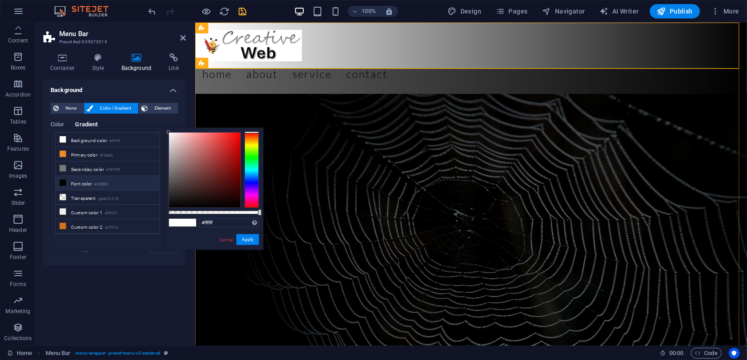
click at [80, 181] on li "Font color #000000" at bounding box center [108, 183] width 104 height 14
type input "#000000"
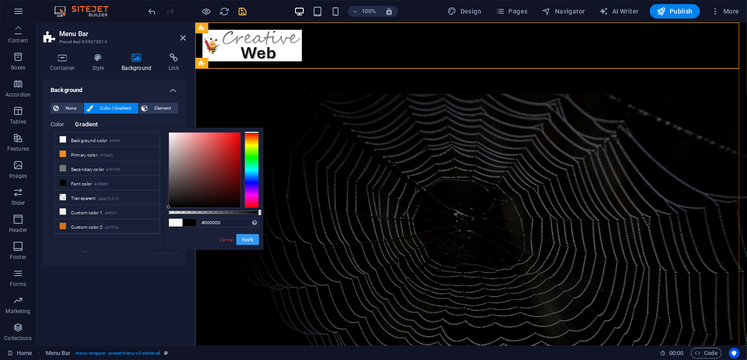
click at [253, 244] on button "Apply" at bounding box center [247, 239] width 23 height 11
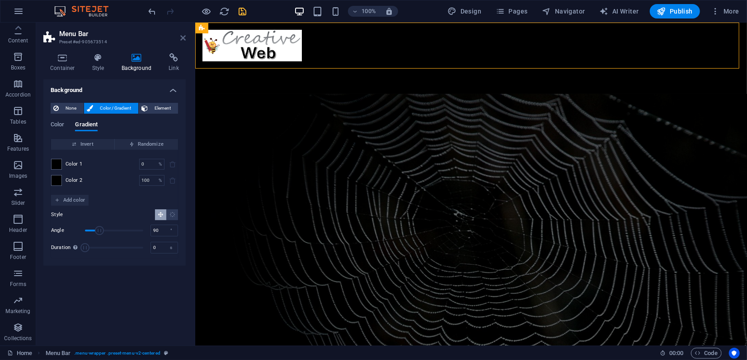
click at [182, 40] on icon at bounding box center [182, 37] width 5 height 7
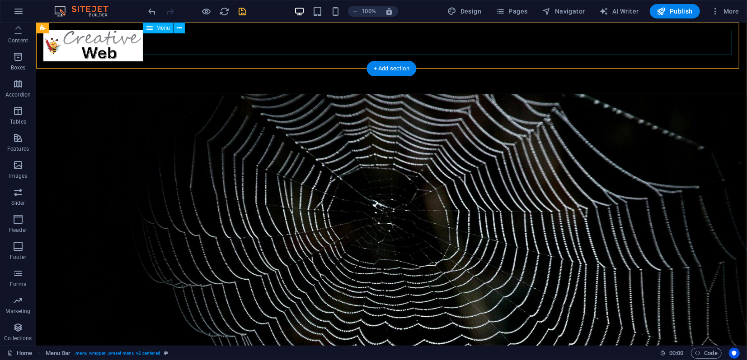
click at [228, 61] on nav "Home About Service Contact" at bounding box center [391, 73] width 696 height 25
click at [181, 29] on icon at bounding box center [179, 27] width 5 height 9
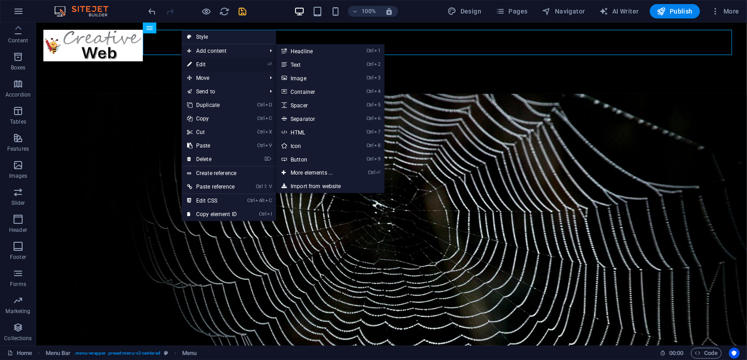
click at [208, 64] on link "⏎ Edit" at bounding box center [212, 65] width 61 height 14
select select
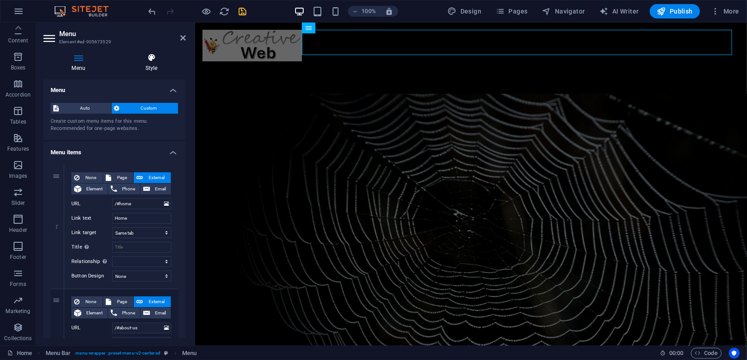
click at [151, 57] on icon at bounding box center [151, 57] width 69 height 9
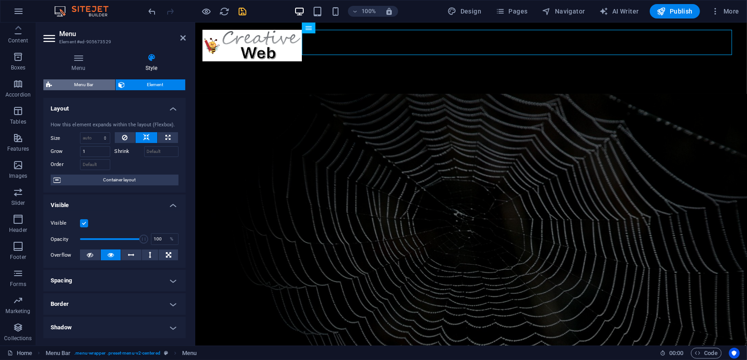
click at [77, 85] on span "Menu Bar" at bounding box center [84, 84] width 58 height 11
select select "rem"
select select "sticky_menu"
select select "px"
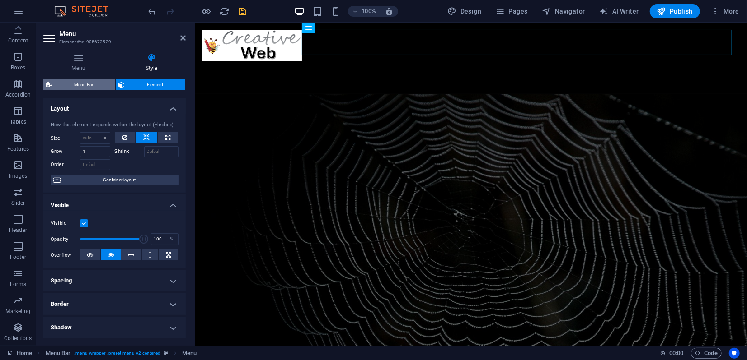
select select "px"
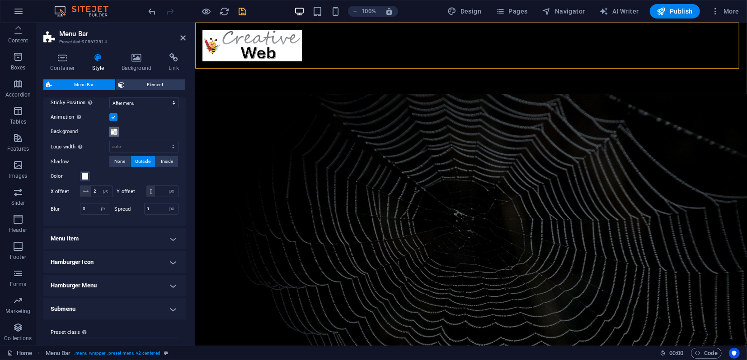
scroll to position [301, 0]
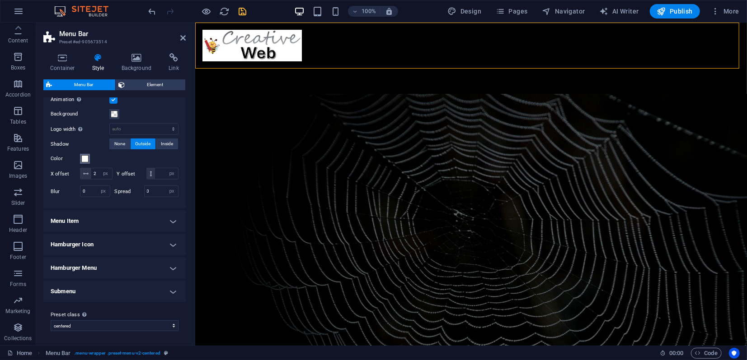
click at [85, 159] on span at bounding box center [84, 158] width 7 height 7
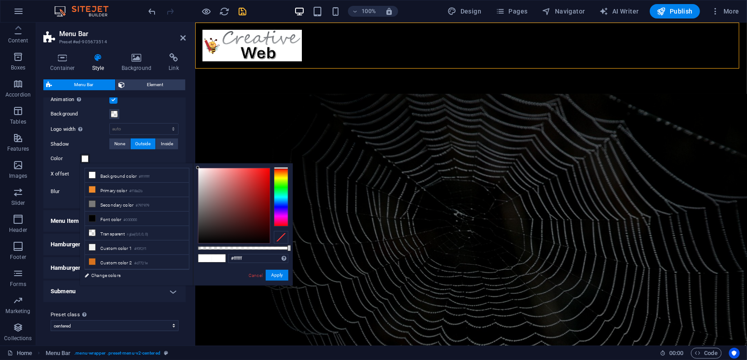
click at [106, 154] on div "Color" at bounding box center [115, 159] width 128 height 11
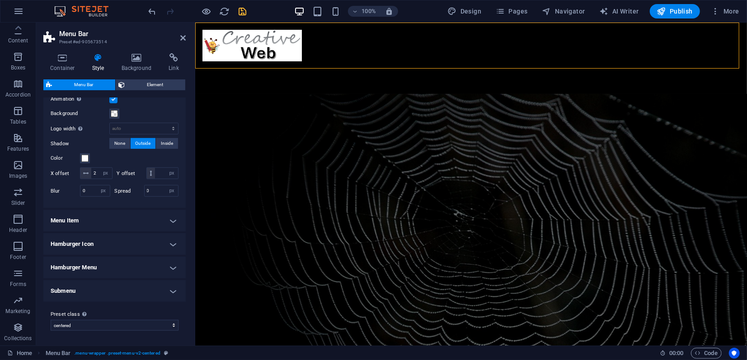
scroll to position [312, 0]
click at [121, 220] on h4 "Menu Item" at bounding box center [114, 221] width 142 height 22
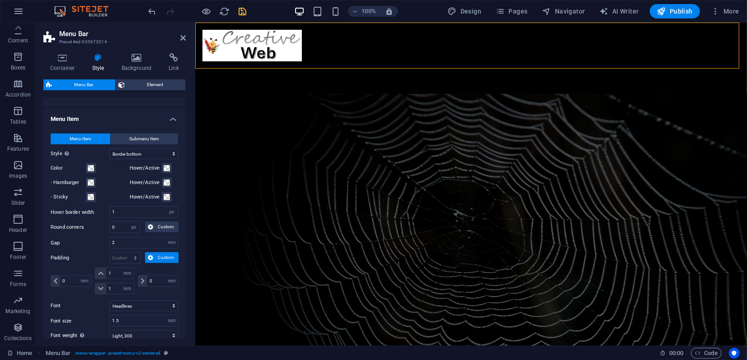
scroll to position [412, 0]
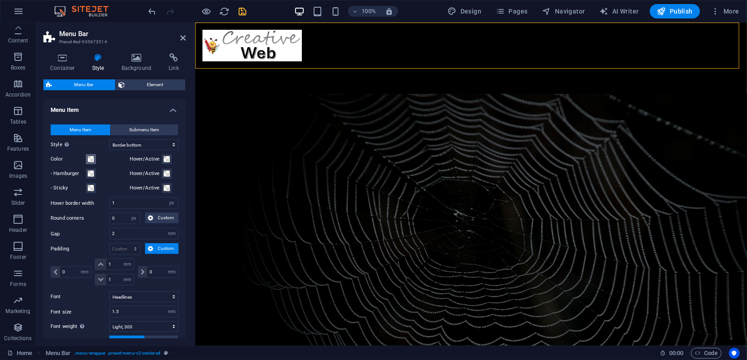
click at [89, 163] on span at bounding box center [90, 159] width 7 height 7
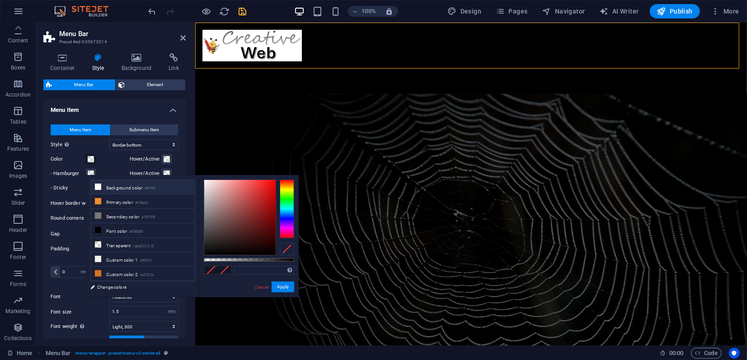
click at [105, 189] on li "Background color #ffffff" at bounding box center [143, 187] width 104 height 14
type input "#ffffff"
click at [285, 288] on button "Apply" at bounding box center [282, 287] width 23 height 11
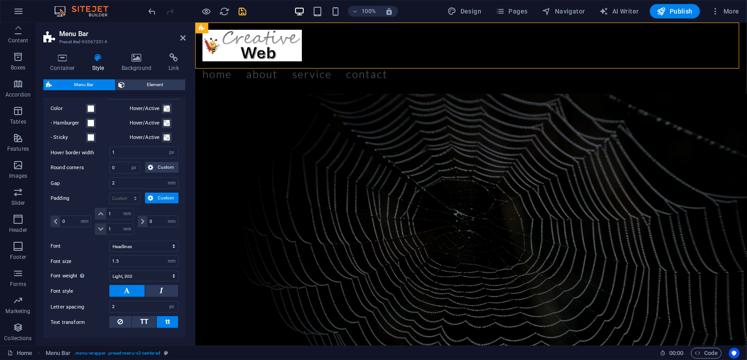
scroll to position [513, 0]
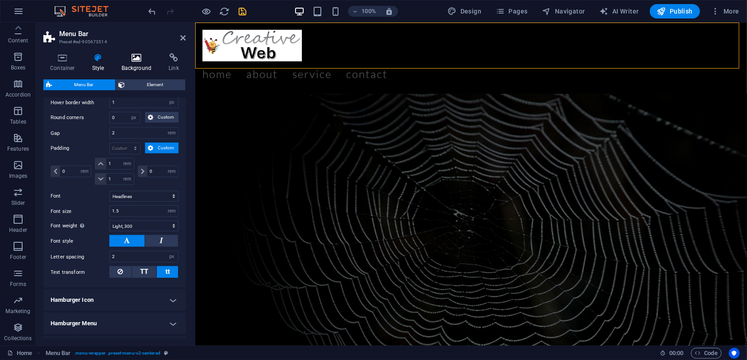
click at [141, 53] on icon at bounding box center [137, 57] width 44 height 9
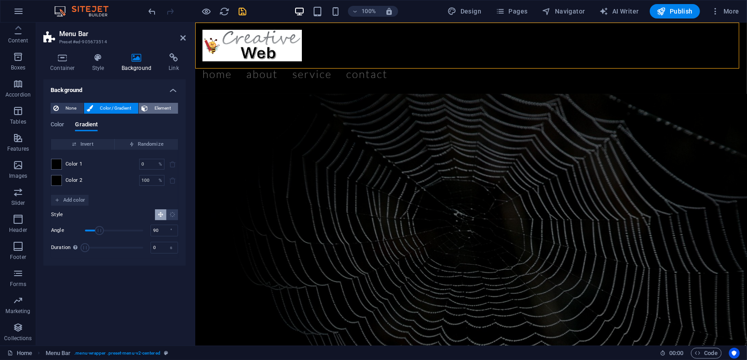
click at [159, 112] on span "Element" at bounding box center [162, 108] width 25 height 11
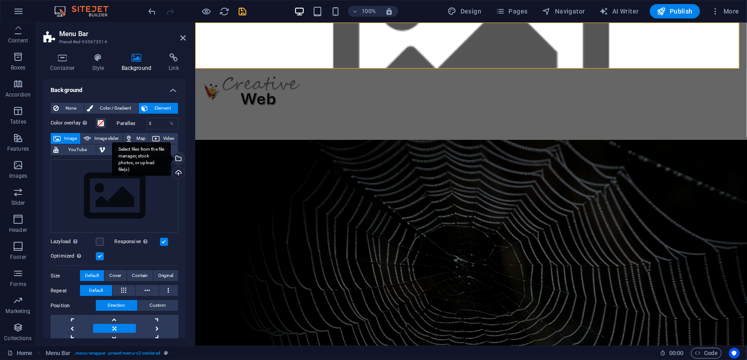
click at [176, 158] on div "Select files from the file manager, stock photos, or upload file(s)" at bounding box center [178, 160] width 14 height 14
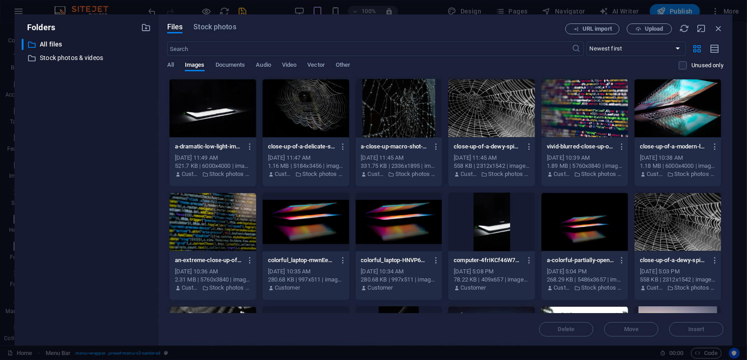
click at [328, 107] on div at bounding box center [305, 108] width 87 height 59
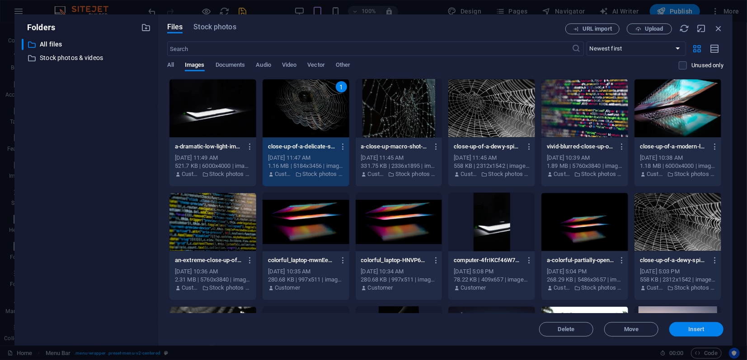
click at [698, 329] on span "Insert" at bounding box center [696, 329] width 16 height 5
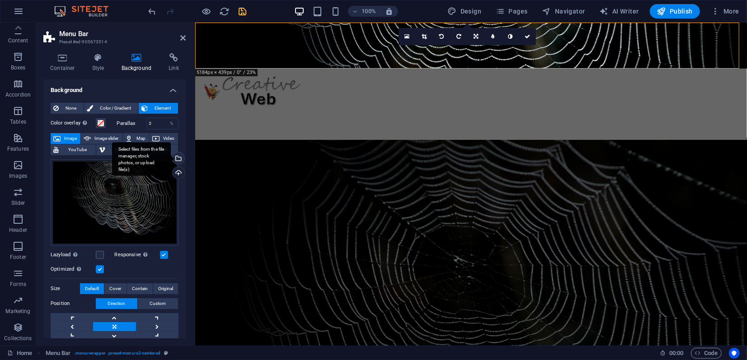
click at [177, 157] on div "Select files from the file manager, stock photos, or upload file(s)" at bounding box center [178, 160] width 14 height 14
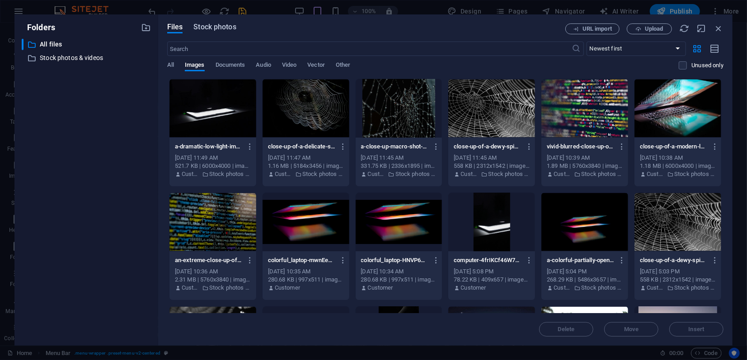
click at [223, 24] on span "Stock photos" at bounding box center [214, 27] width 42 height 11
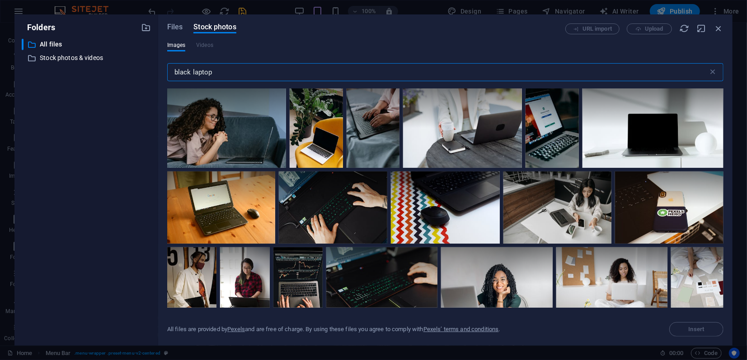
drag, startPoint x: 204, startPoint y: 72, endPoint x: 171, endPoint y: 69, distance: 33.1
click at [171, 69] on input "black laptop" at bounding box center [437, 72] width 541 height 18
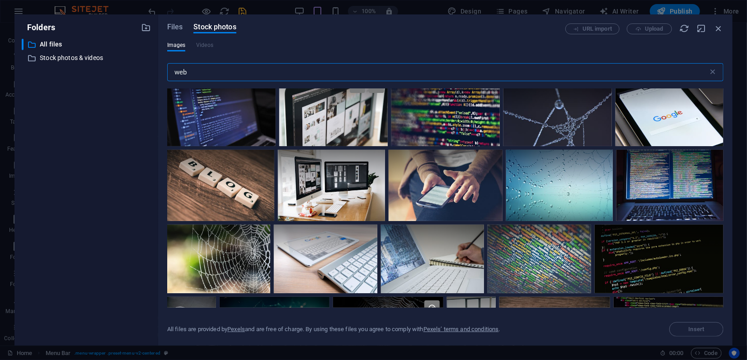
scroll to position [201, 0]
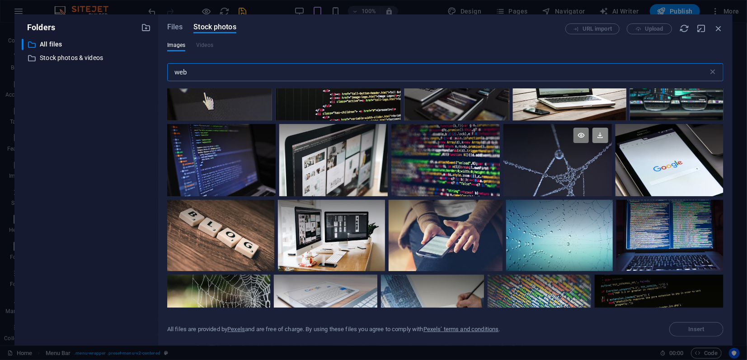
type input "web"
click at [594, 137] on icon at bounding box center [599, 135] width 15 height 15
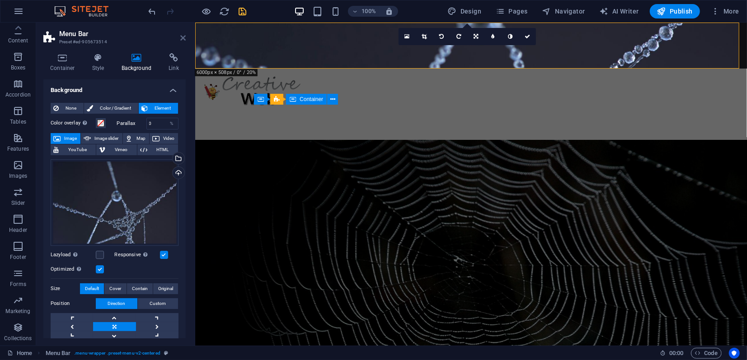
click at [181, 40] on icon at bounding box center [182, 37] width 5 height 7
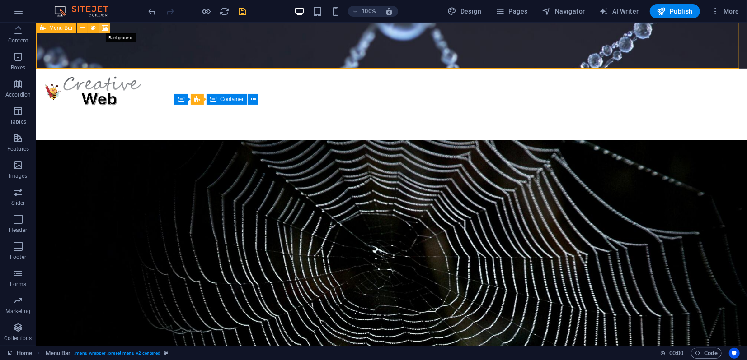
click at [102, 28] on icon at bounding box center [105, 27] width 7 height 9
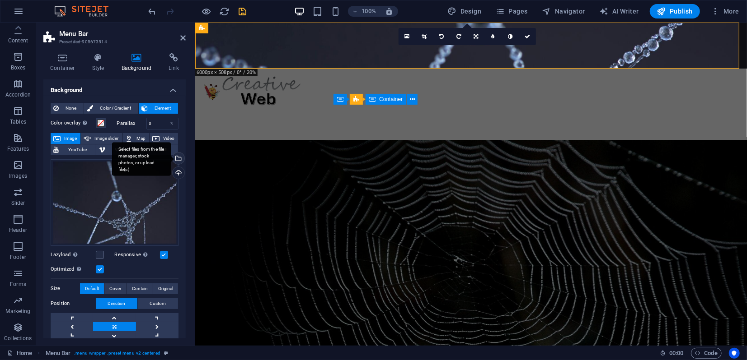
click at [179, 157] on div "Select files from the file manager, stock photos, or upload file(s)" at bounding box center [178, 160] width 14 height 14
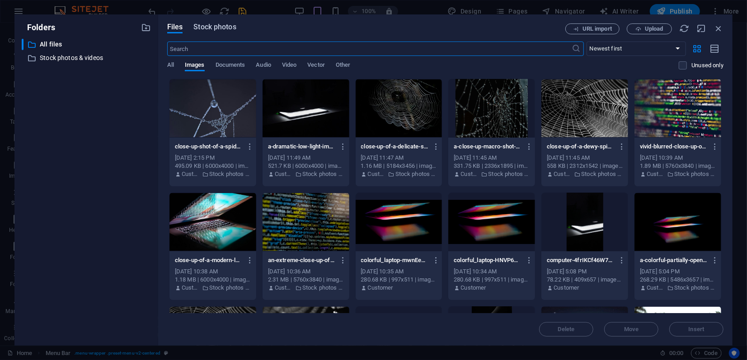
click at [231, 26] on span "Stock photos" at bounding box center [214, 27] width 42 height 11
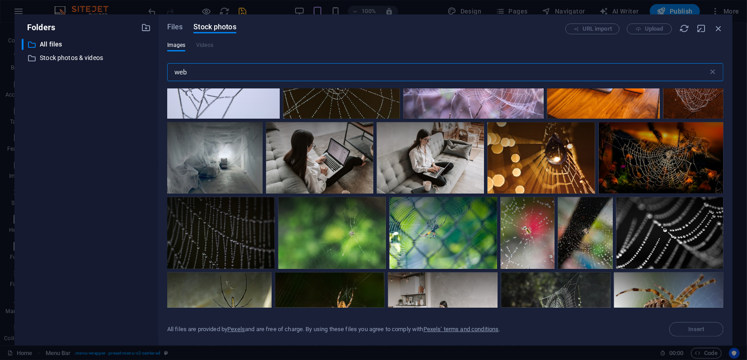
scroll to position [953, 0]
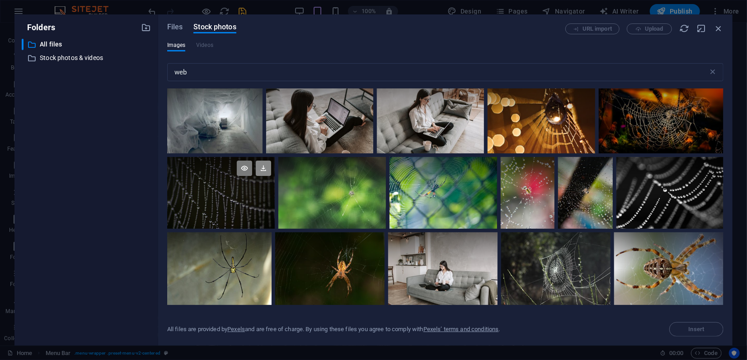
click at [265, 169] on icon at bounding box center [263, 168] width 15 height 15
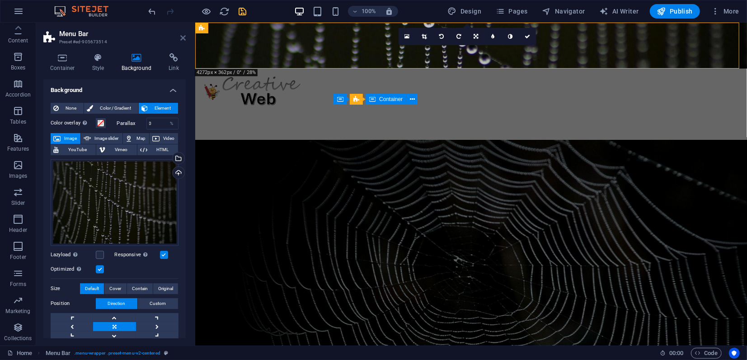
drag, startPoint x: 182, startPoint y: 37, endPoint x: 146, endPoint y: 20, distance: 39.4
click at [182, 37] on icon at bounding box center [182, 37] width 5 height 7
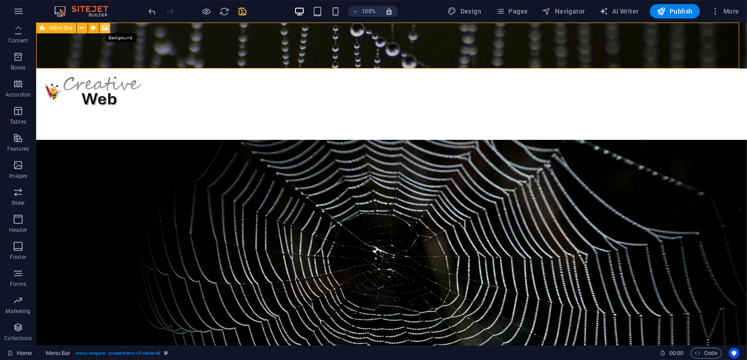
click at [102, 28] on icon at bounding box center [105, 27] width 7 height 9
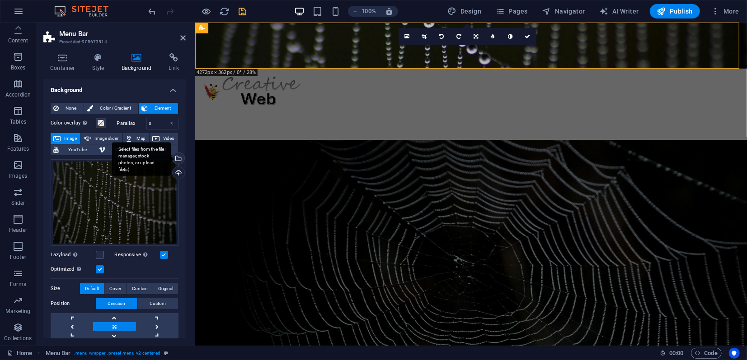
click at [178, 159] on div "Select files from the file manager, stock photos, or upload file(s)" at bounding box center [178, 160] width 14 height 14
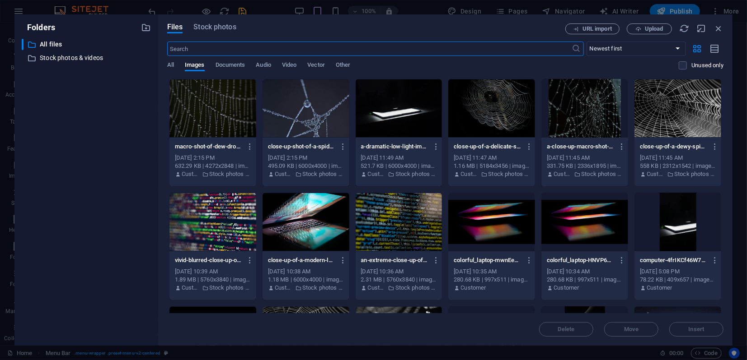
click at [590, 112] on div at bounding box center [584, 108] width 87 height 59
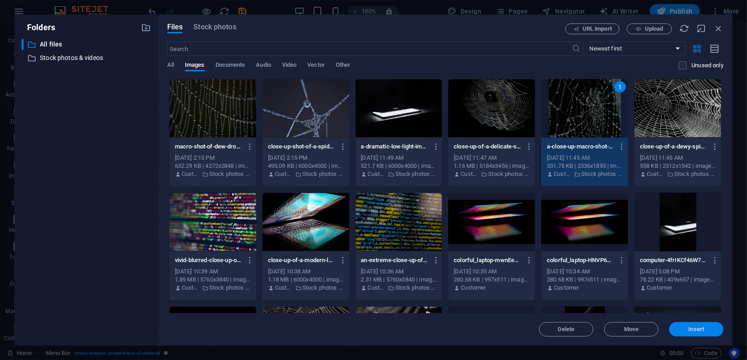
click at [705, 330] on span "Insert" at bounding box center [696, 329] width 47 height 5
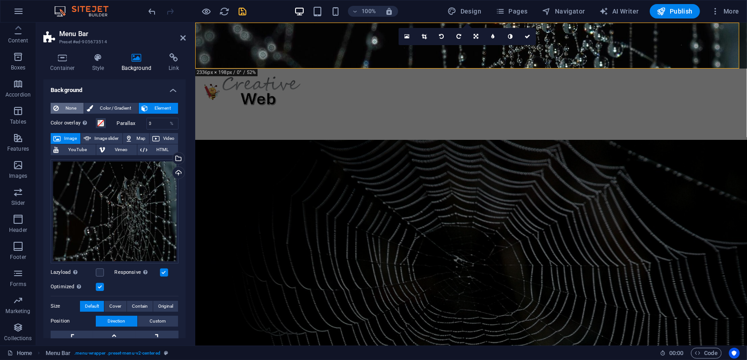
click at [70, 105] on span "None" at bounding box center [70, 108] width 19 height 11
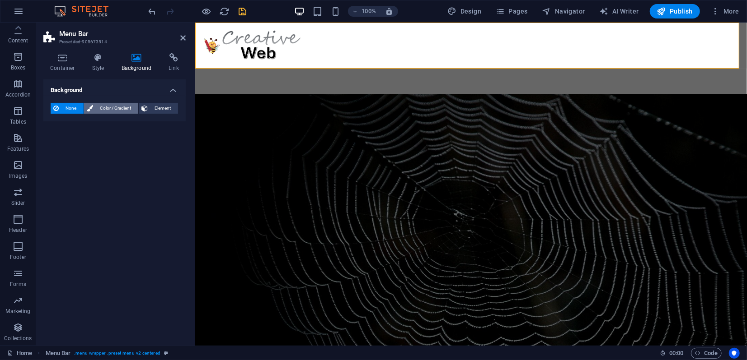
click at [105, 108] on span "Color / Gradient" at bounding box center [116, 108] width 40 height 11
click at [58, 143] on span at bounding box center [56, 145] width 10 height 10
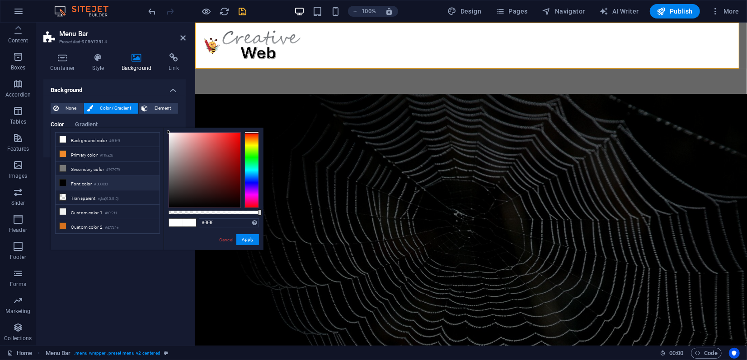
click at [84, 179] on li "Font color #000000" at bounding box center [108, 183] width 104 height 14
type input "#000000"
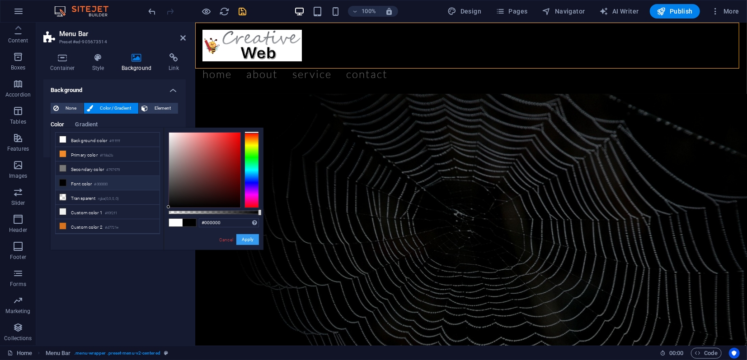
click at [247, 240] on button "Apply" at bounding box center [247, 239] width 23 height 11
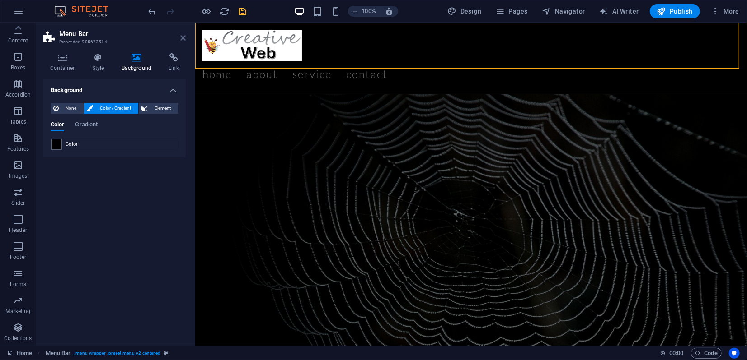
click at [183, 36] on icon at bounding box center [182, 37] width 5 height 7
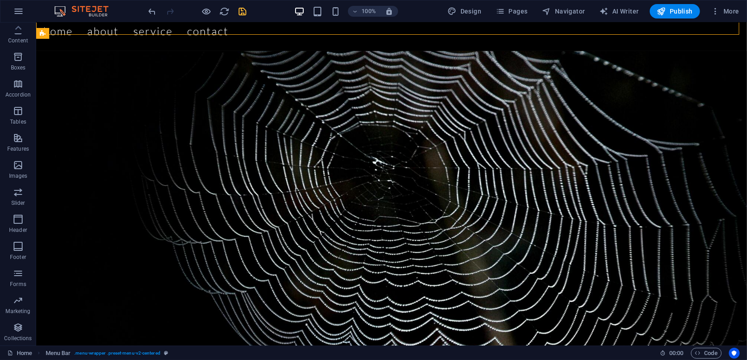
scroll to position [0, 0]
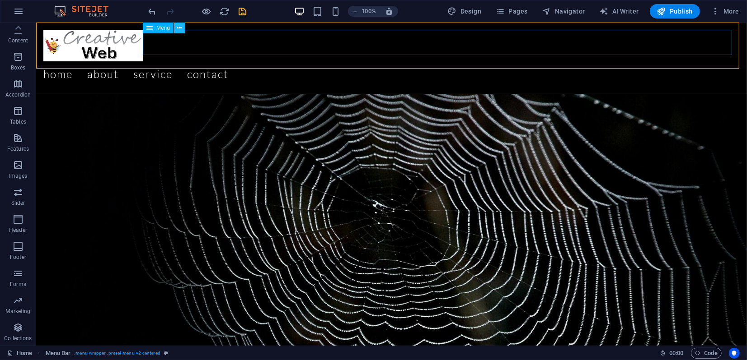
click at [178, 29] on icon at bounding box center [179, 27] width 5 height 9
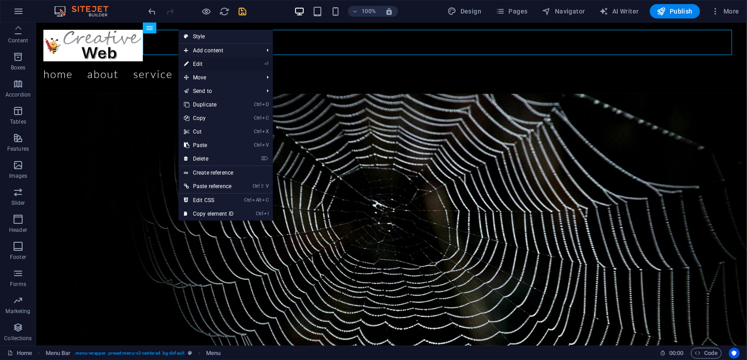
click at [194, 65] on link "⏎ Edit" at bounding box center [208, 64] width 61 height 14
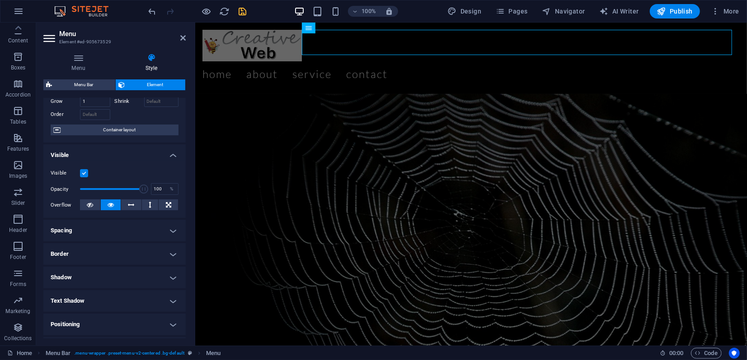
scroll to position [100, 0]
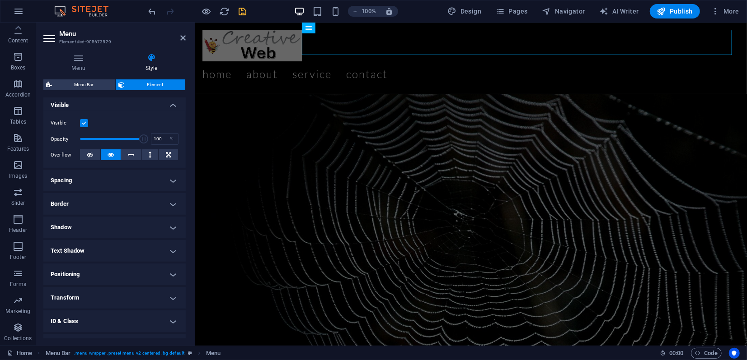
click at [103, 178] on h4 "Spacing" at bounding box center [114, 181] width 142 height 22
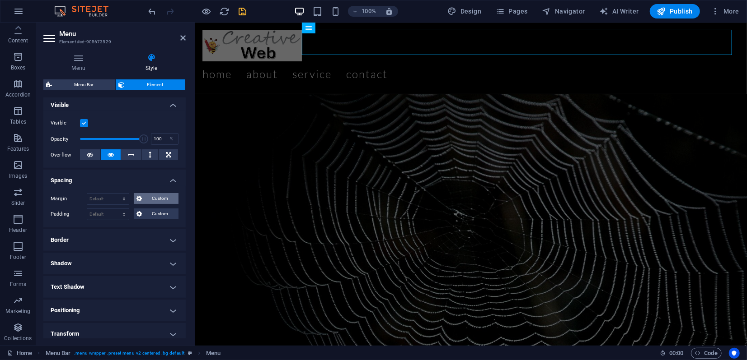
click at [154, 200] on span "Custom" at bounding box center [160, 198] width 31 height 11
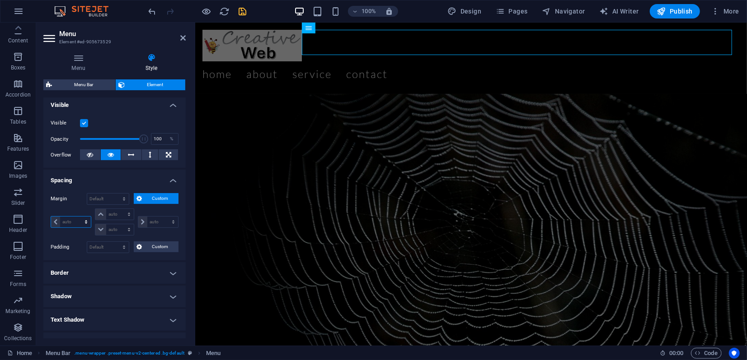
click at [75, 223] on select "auto px % rem vw vh" at bounding box center [71, 222] width 40 height 11
select select "px"
click at [78, 217] on select "auto px % rem vw vh" at bounding box center [71, 222] width 40 height 11
type input "0"
select select "px"
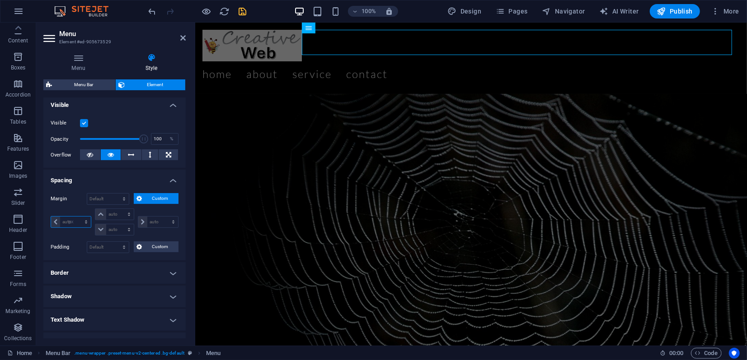
type input "0"
select select "px"
type input "0"
select select "px"
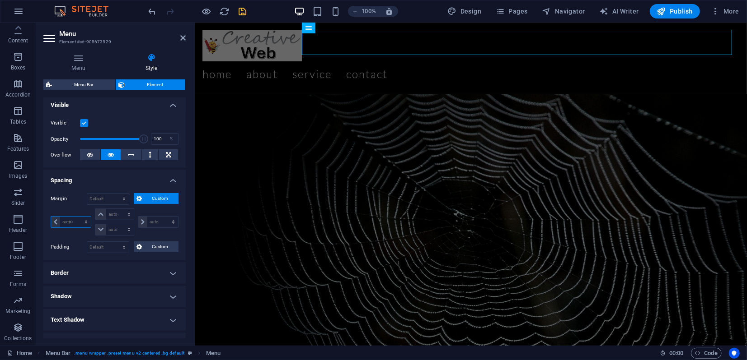
type input "0"
select select "px"
type input "10"
select select "DISABLED_OPTION_VALUE"
type input "10"
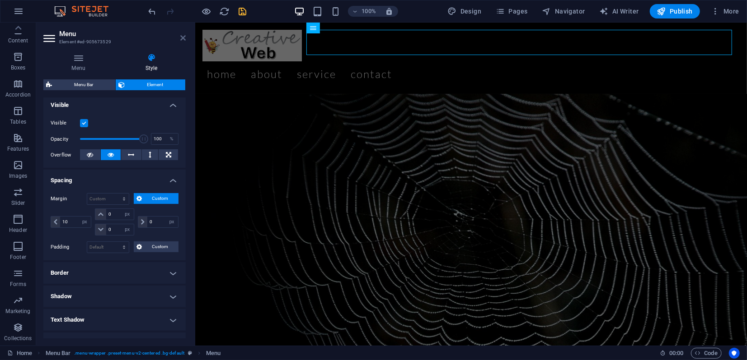
click at [182, 38] on icon at bounding box center [182, 37] width 5 height 7
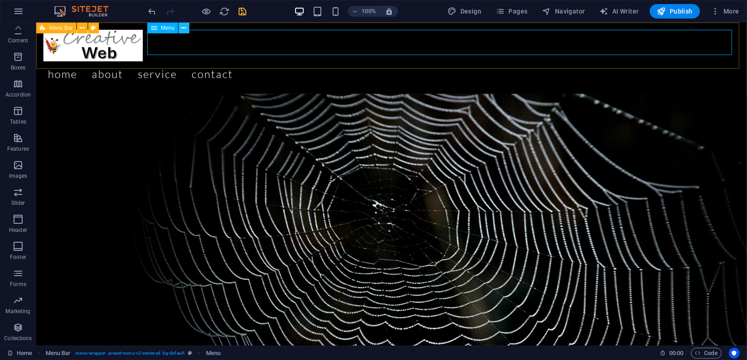
click at [186, 29] on icon at bounding box center [184, 27] width 5 height 9
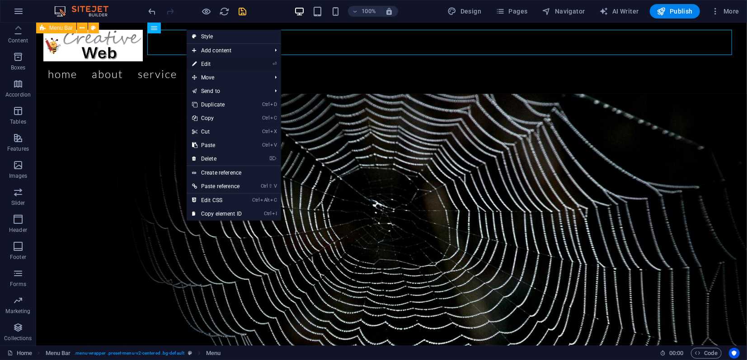
drag, startPoint x: 211, startPoint y: 65, endPoint x: 9, endPoint y: 43, distance: 203.0
click at [211, 64] on link "⏎ Edit" at bounding box center [217, 64] width 61 height 14
select select "px"
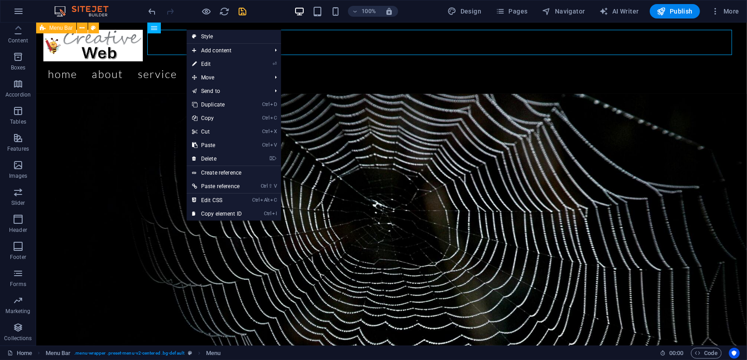
select select "px"
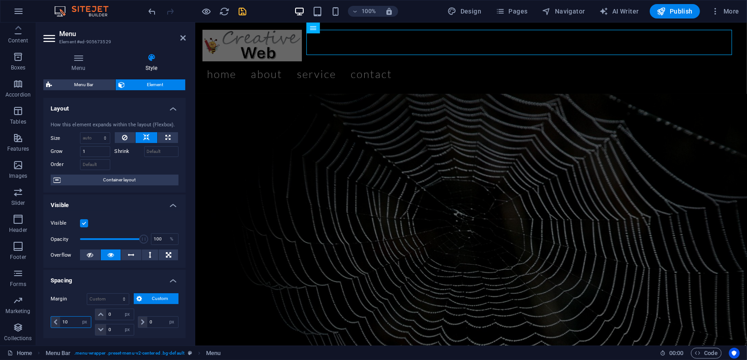
drag, startPoint x: 62, startPoint y: 322, endPoint x: 57, endPoint y: 321, distance: 5.0
click at [56, 321] on div "10 auto px % rem vw vh" at bounding box center [71, 323] width 41 height 12
type input "0"
select select "px"
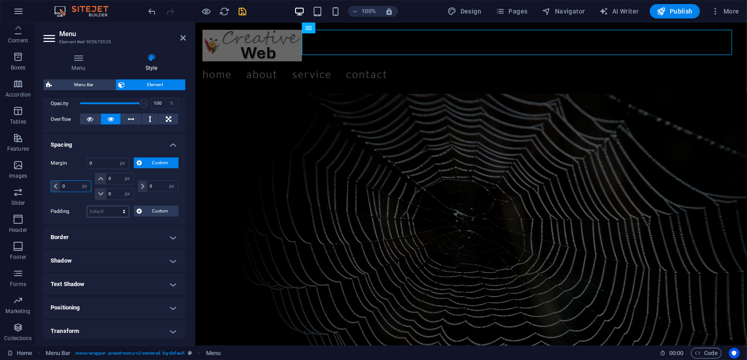
scroll to position [150, 0]
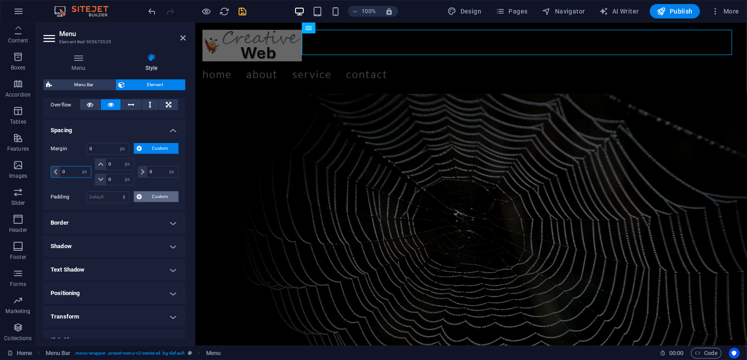
type input "0"
click at [149, 198] on span "Custom" at bounding box center [160, 197] width 31 height 11
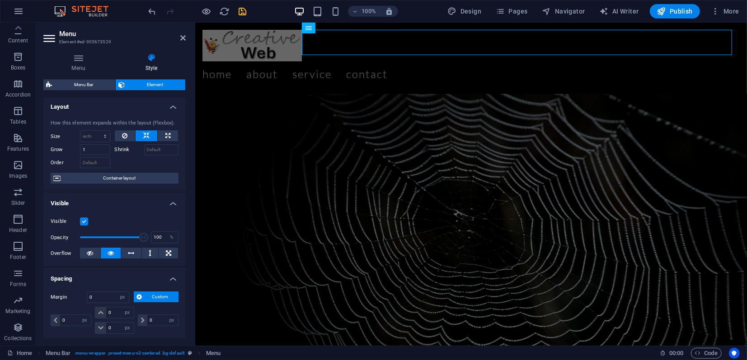
scroll to position [0, 0]
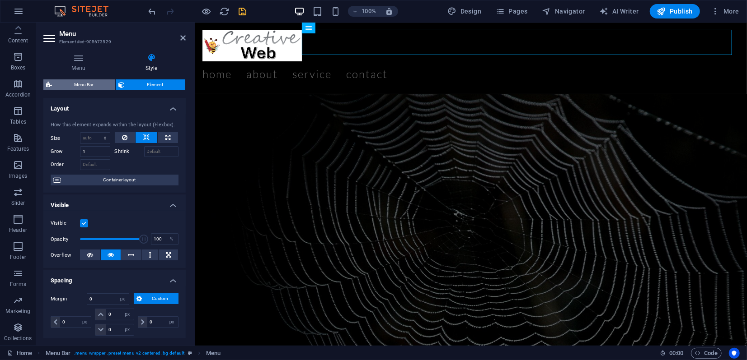
click at [85, 87] on span "Menu Bar" at bounding box center [84, 84] width 58 height 11
select select "rem"
select select "sticky_menu"
select select "px"
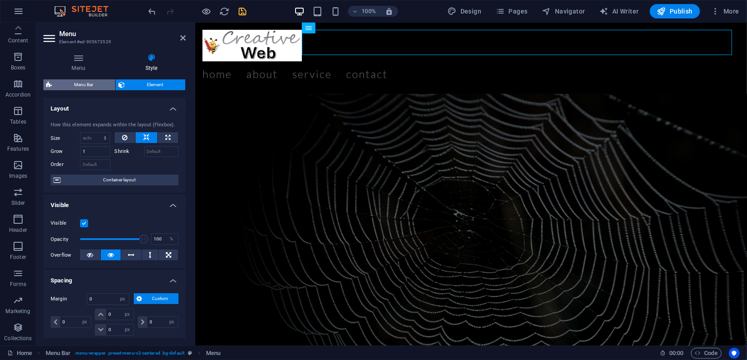
select select "px"
select select "hover_border_bottom"
select select "px"
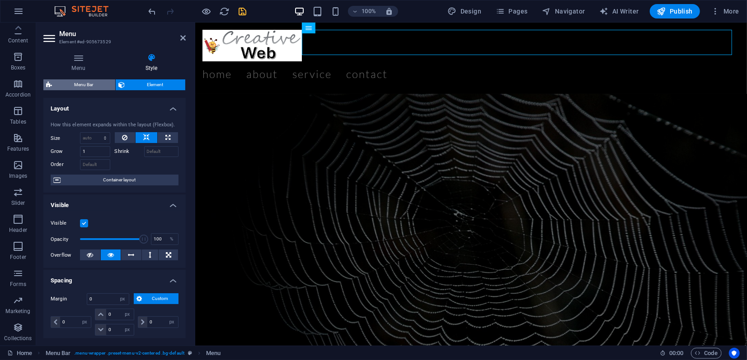
select select "rem"
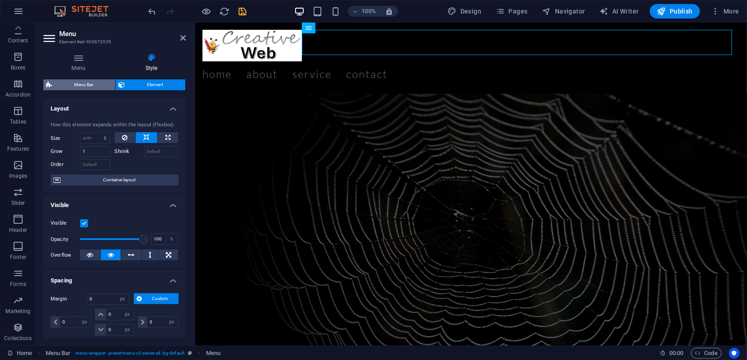
select select "link-special-font"
select select "rem"
select select "300"
select select "px"
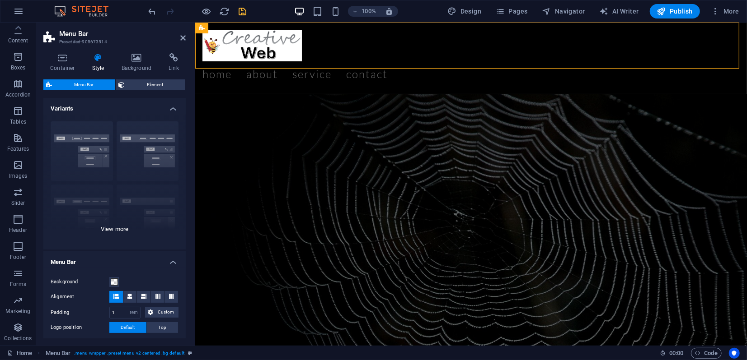
scroll to position [150, 0]
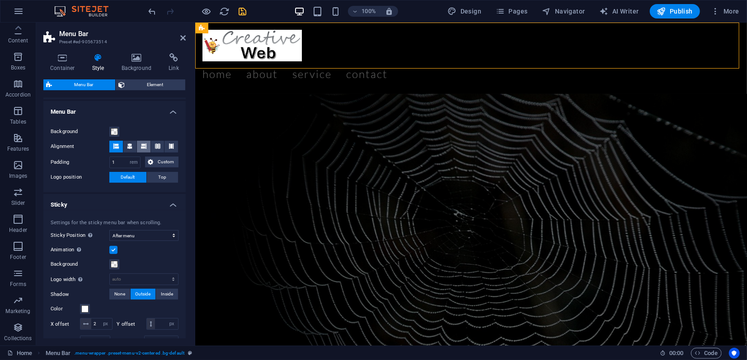
click at [145, 146] on icon at bounding box center [143, 146] width 5 height 5
click at [185, 37] on icon at bounding box center [182, 37] width 5 height 7
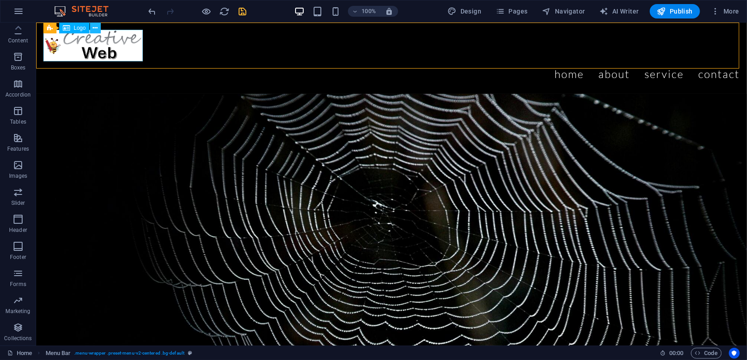
click at [93, 29] on icon at bounding box center [95, 27] width 5 height 9
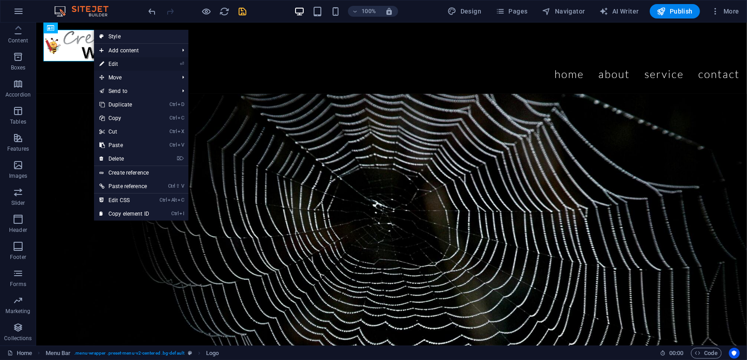
click at [114, 62] on link "⏎ Edit" at bounding box center [124, 64] width 61 height 14
select select "px"
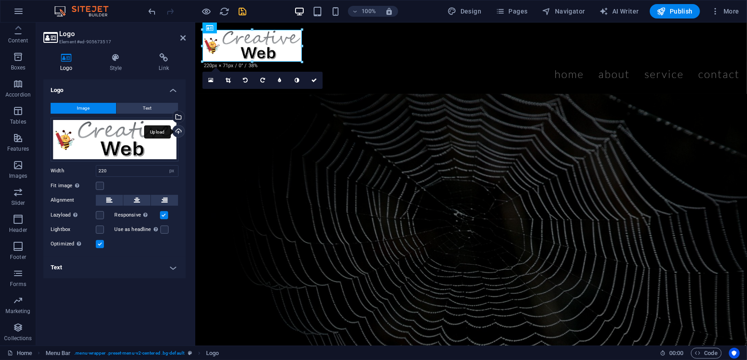
click at [178, 132] on div "Upload" at bounding box center [178, 133] width 14 height 14
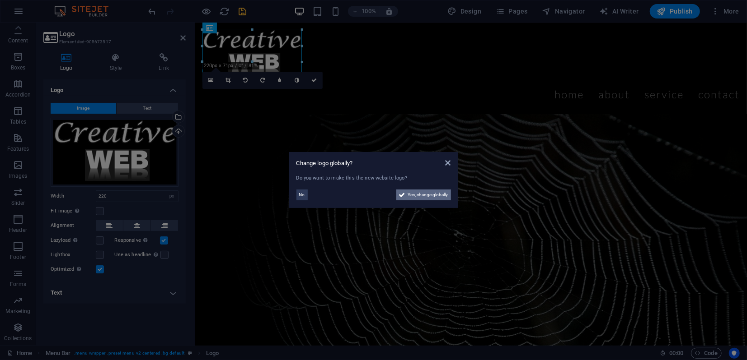
click at [426, 196] on span "Yes, change globally" at bounding box center [428, 195] width 40 height 11
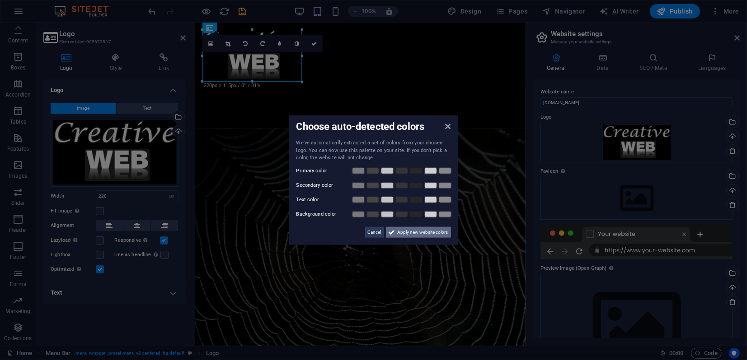
drag, startPoint x: 411, startPoint y: 233, endPoint x: 212, endPoint y: 201, distance: 201.6
click at [411, 233] on span "Apply new website colors" at bounding box center [422, 232] width 51 height 11
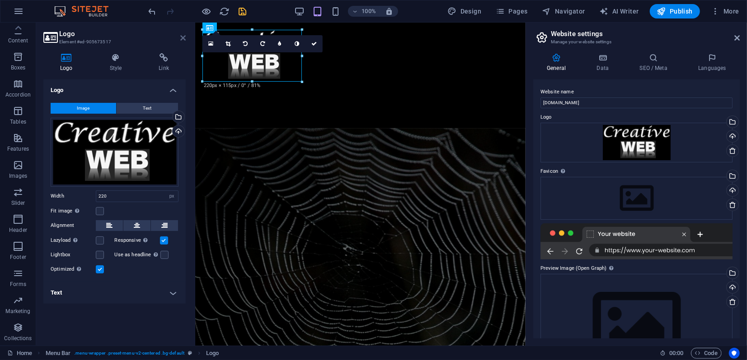
drag, startPoint x: 185, startPoint y: 37, endPoint x: 122, endPoint y: 30, distance: 63.2
click at [185, 37] on icon at bounding box center [182, 37] width 5 height 7
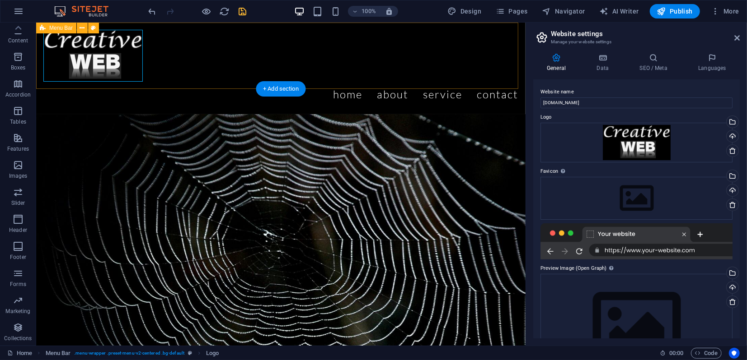
click at [199, 56] on div "Menu Home About Service Contact" at bounding box center [280, 68] width 489 height 92
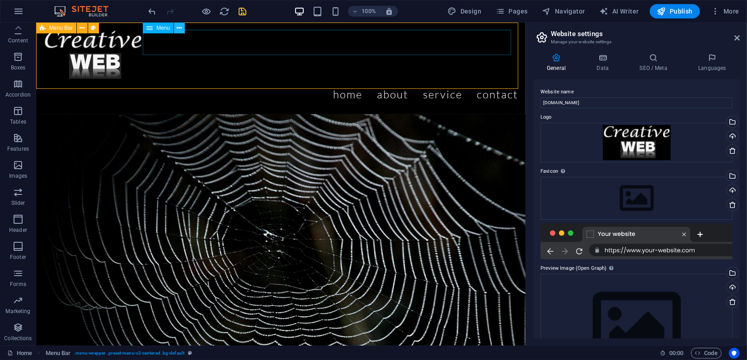
click at [181, 29] on icon at bounding box center [179, 27] width 5 height 9
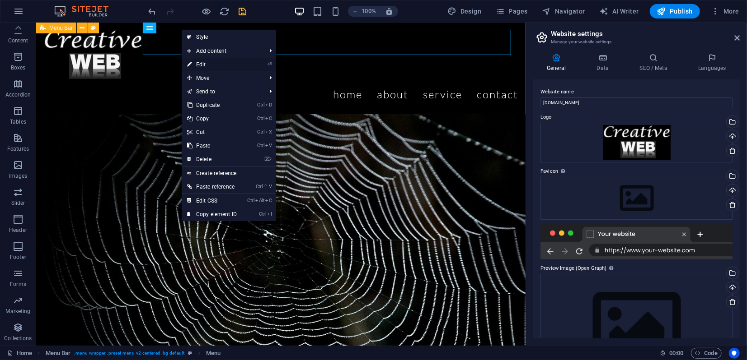
click at [206, 67] on link "⏎ Edit" at bounding box center [212, 65] width 61 height 14
select select "px"
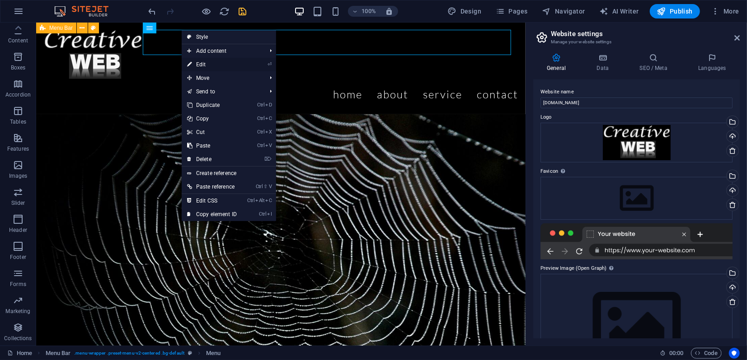
select select "px"
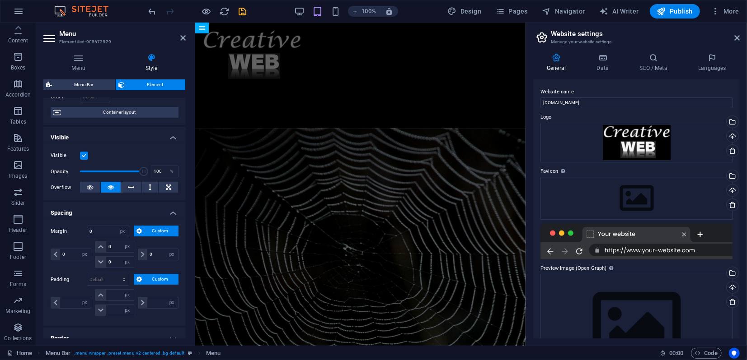
scroll to position [100, 0]
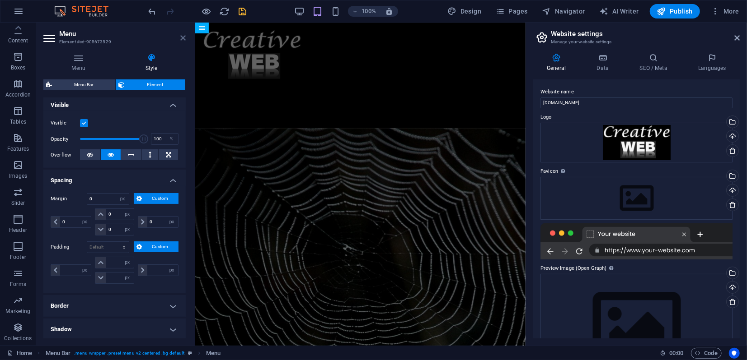
click at [182, 36] on icon at bounding box center [182, 37] width 5 height 7
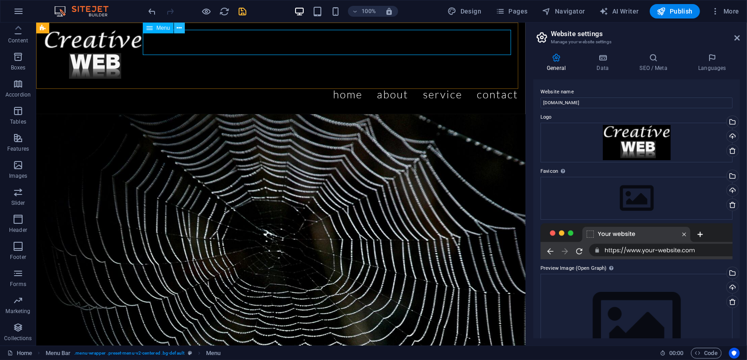
click at [179, 29] on icon at bounding box center [179, 27] width 5 height 9
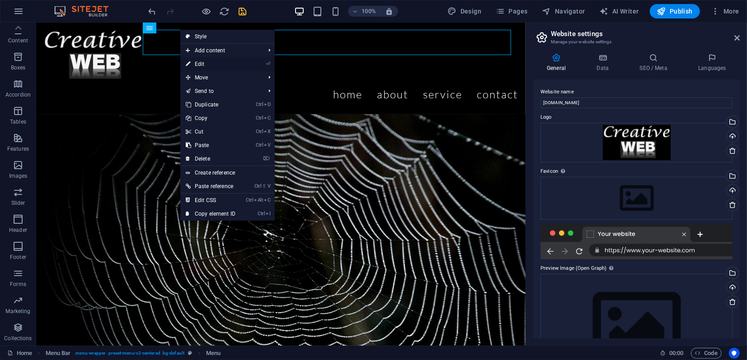
click at [194, 65] on link "⏎ Edit" at bounding box center [210, 64] width 61 height 14
select select "px"
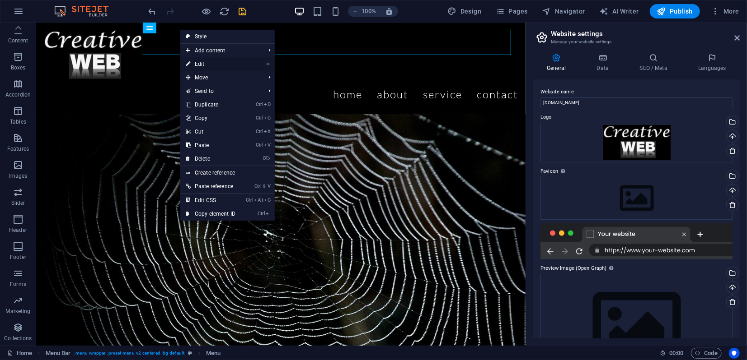
select select "px"
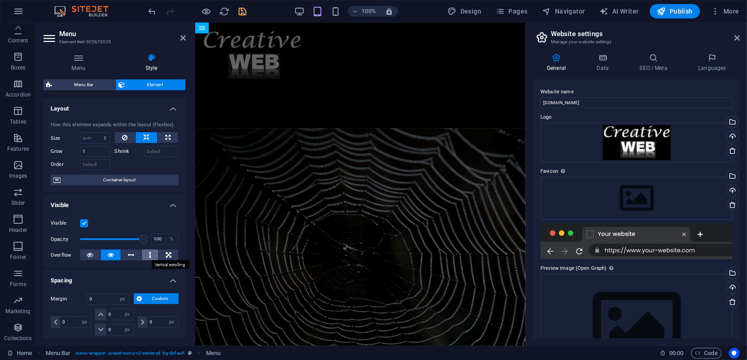
click at [149, 256] on icon at bounding box center [150, 255] width 3 height 11
click at [180, 40] on icon at bounding box center [182, 37] width 5 height 7
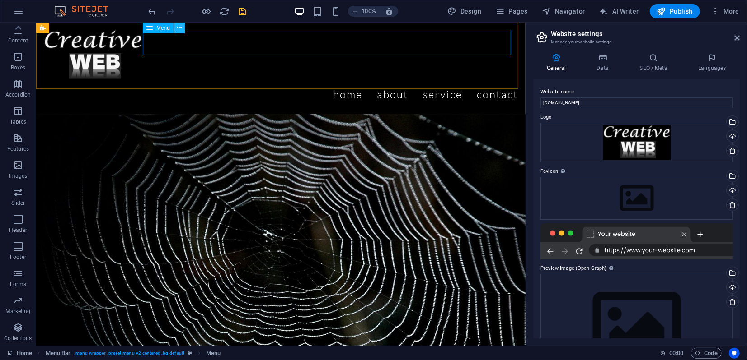
click at [181, 32] on icon at bounding box center [179, 27] width 5 height 9
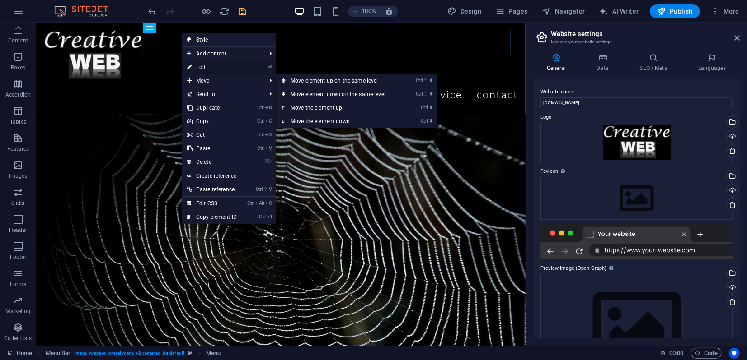
click at [199, 69] on link "⏎ Edit" at bounding box center [212, 68] width 61 height 14
select select "px"
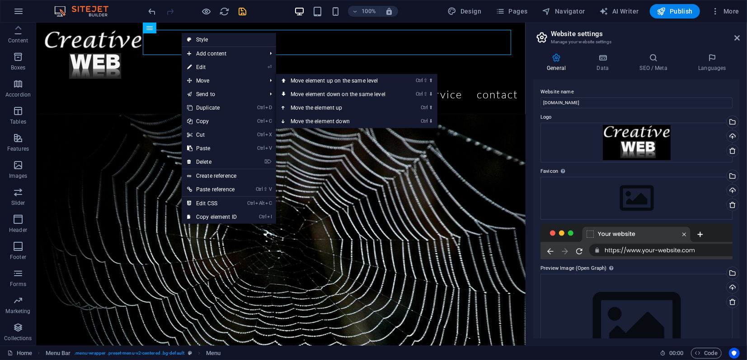
select select "px"
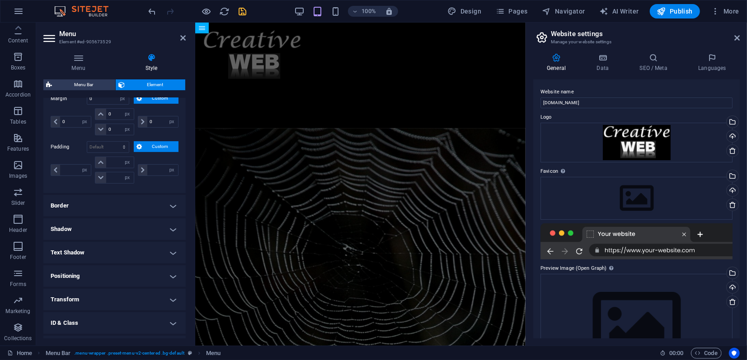
scroll to position [242, 0]
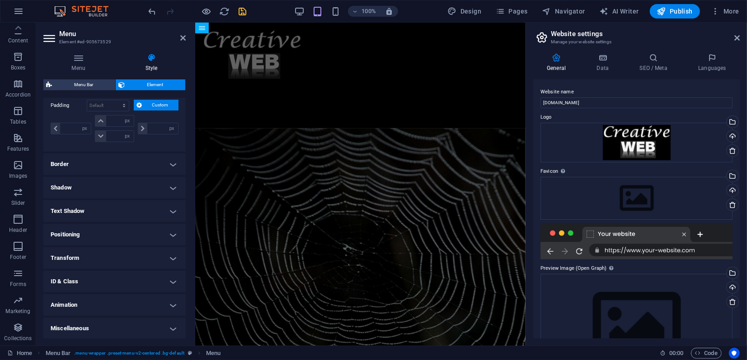
click at [121, 236] on h4 "Positioning" at bounding box center [114, 235] width 142 height 22
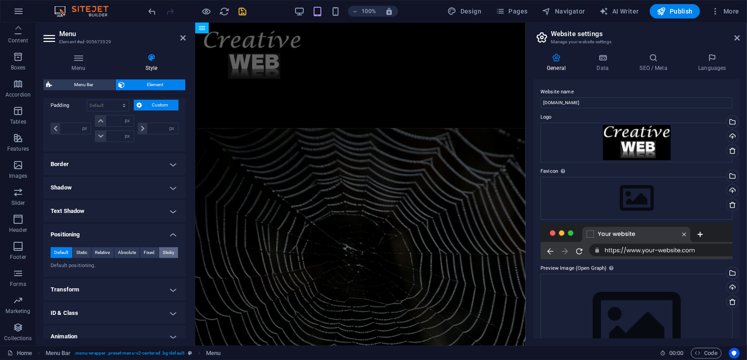
click at [170, 253] on span "Sticky" at bounding box center [169, 253] width 12 height 11
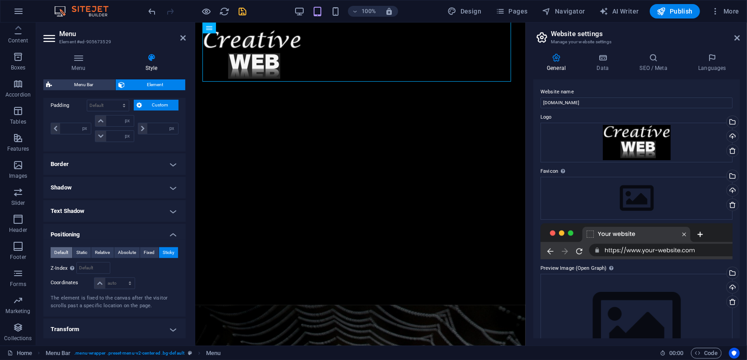
click at [64, 253] on span "Default" at bounding box center [61, 253] width 14 height 11
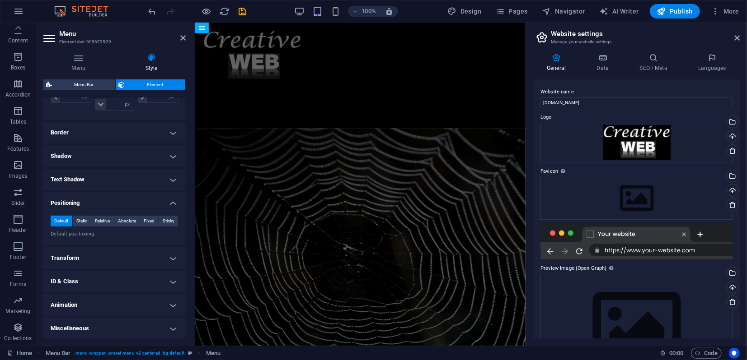
scroll to position [224, 0]
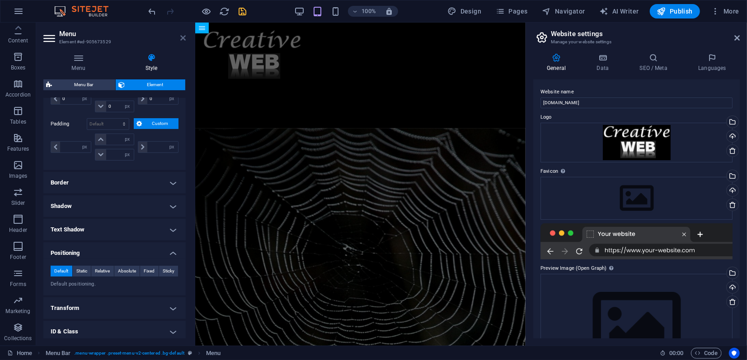
click at [183, 37] on icon at bounding box center [182, 37] width 5 height 7
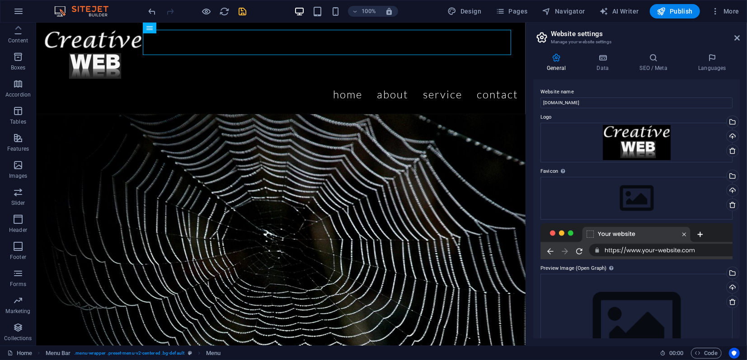
scroll to position [46, 0]
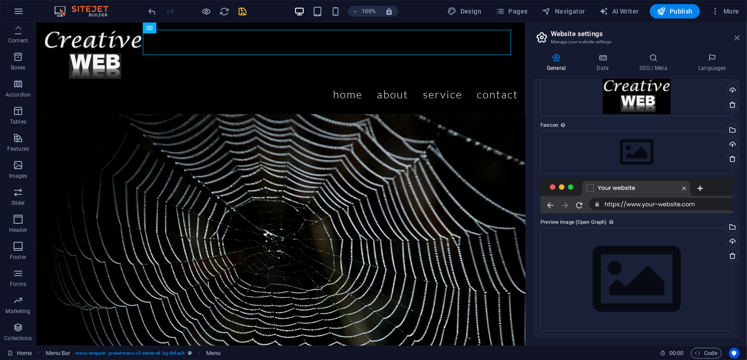
click at [735, 37] on icon at bounding box center [736, 37] width 5 height 7
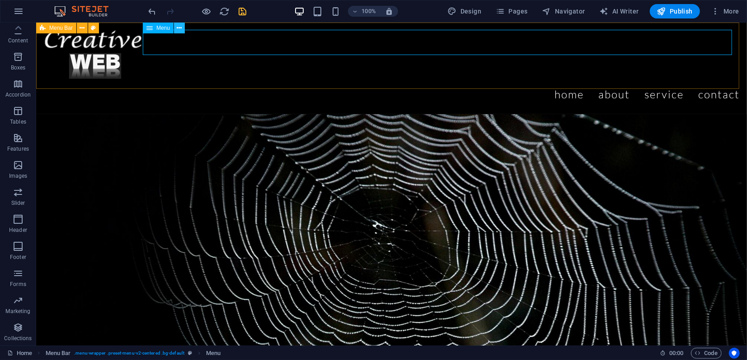
click at [179, 26] on icon at bounding box center [179, 27] width 5 height 9
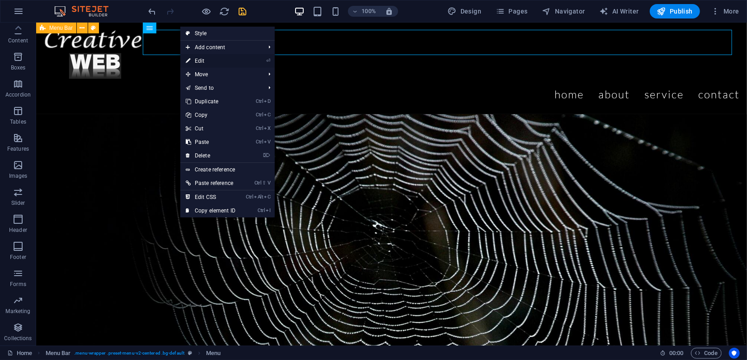
click at [204, 58] on link "⏎ Edit" at bounding box center [210, 61] width 61 height 14
select select "px"
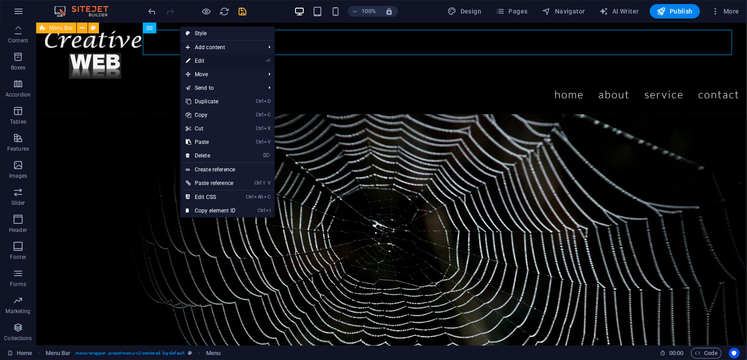
select select "px"
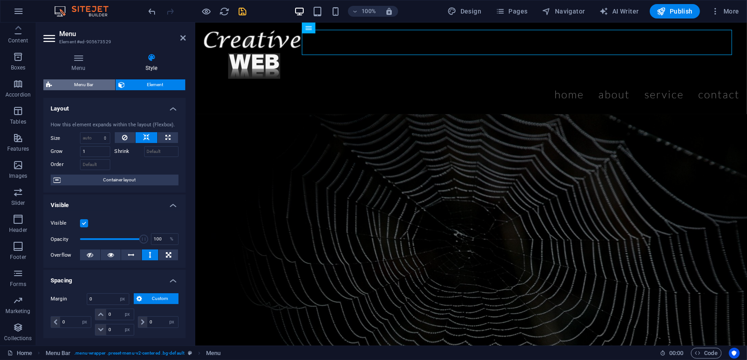
click at [91, 83] on span "Menu Bar" at bounding box center [84, 84] width 58 height 11
select select "rem"
select select "sticky_menu"
select select "px"
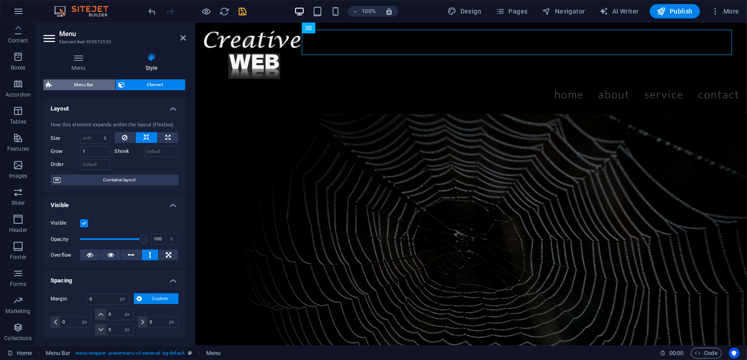
select select "px"
select select "hover_border_bottom"
select select "px"
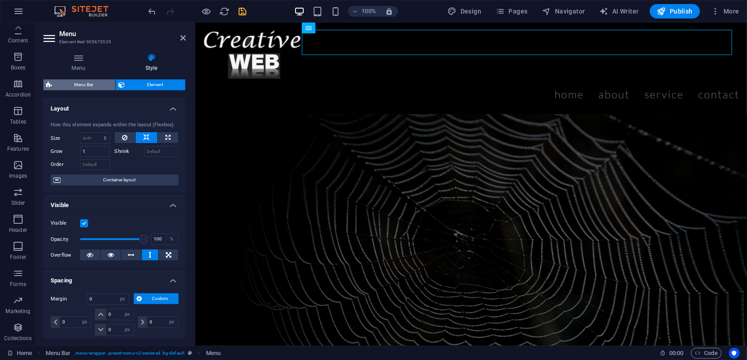
select select "rem"
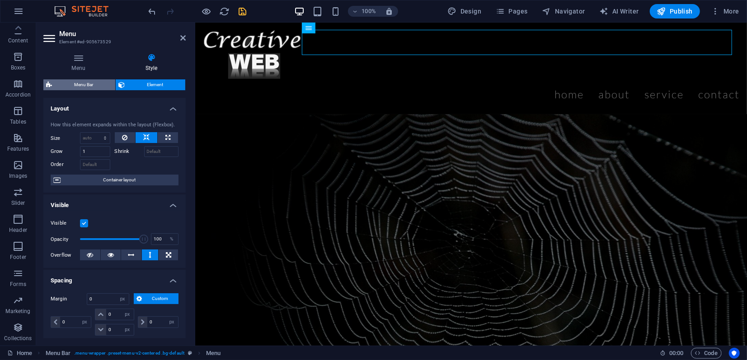
select select "link-special-font"
select select "rem"
select select "300"
select select "px"
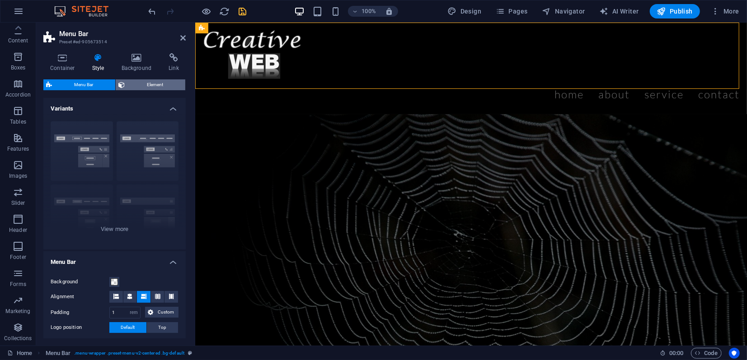
click at [141, 83] on span "Element" at bounding box center [154, 84] width 55 height 11
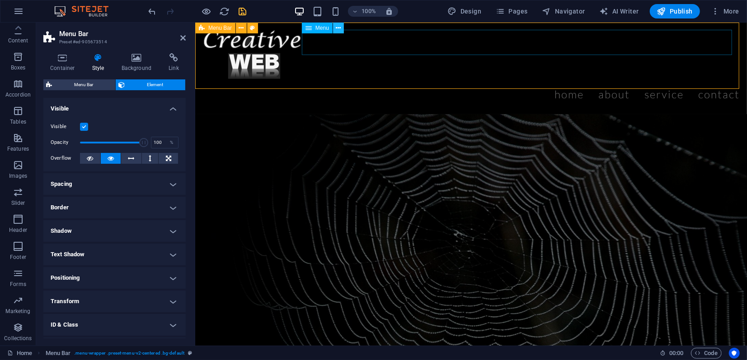
click at [338, 28] on icon at bounding box center [338, 27] width 5 height 9
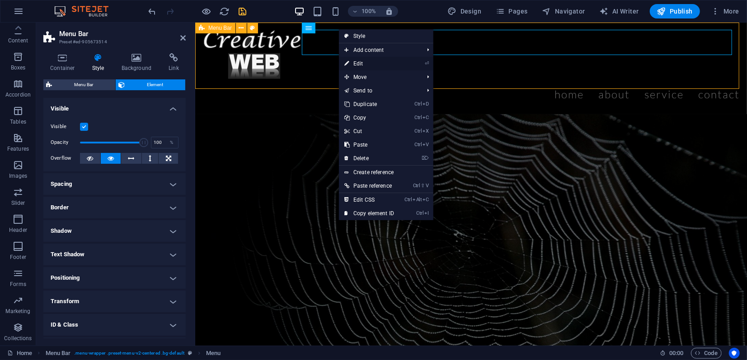
click at [352, 61] on link "⏎ Edit" at bounding box center [369, 64] width 61 height 14
select select "px"
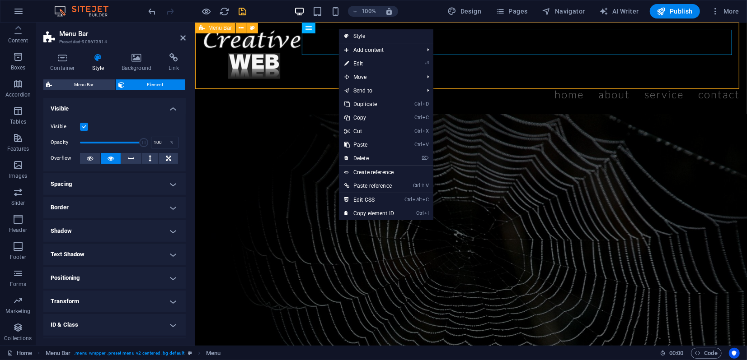
select select "px"
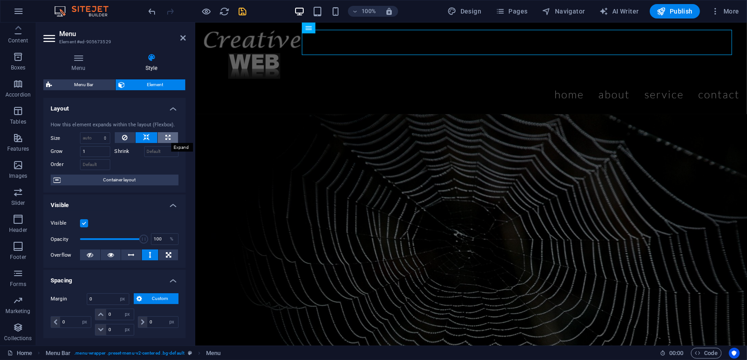
click at [167, 138] on icon at bounding box center [167, 137] width 5 height 11
type input "100"
select select "%"
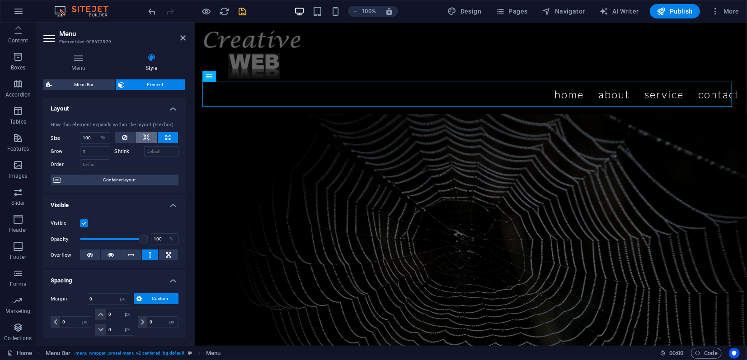
click at [146, 140] on icon at bounding box center [146, 137] width 6 height 11
select select "DISABLED_OPTION_VALUE"
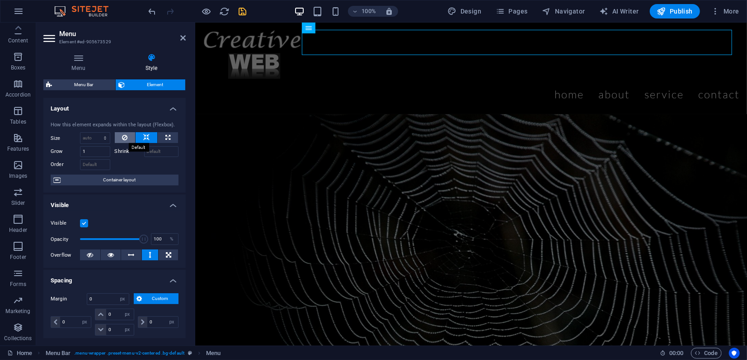
click at [125, 137] on icon at bounding box center [124, 137] width 5 height 11
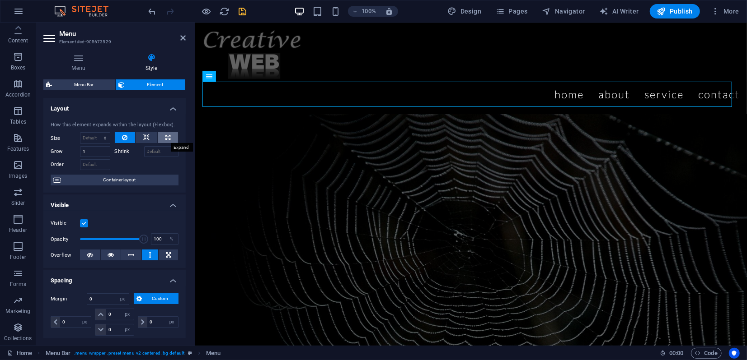
click at [165, 137] on icon at bounding box center [167, 137] width 5 height 11
type input "100"
select select "%"
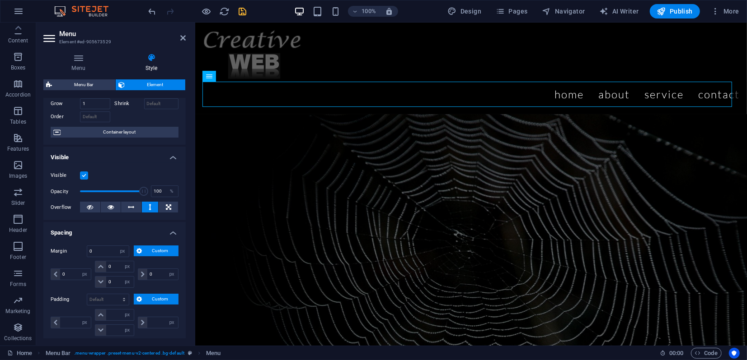
scroll to position [0, 0]
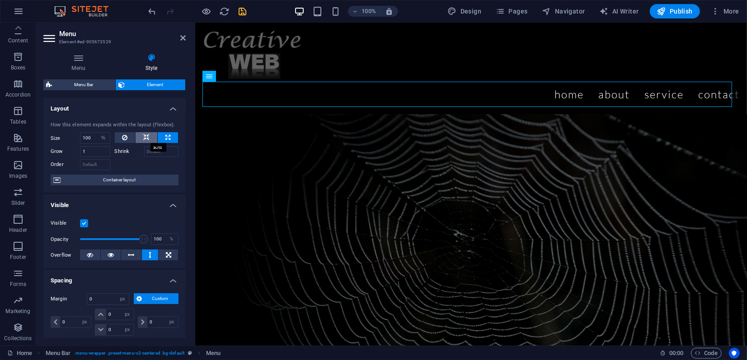
click at [146, 135] on icon at bounding box center [146, 137] width 6 height 11
select select "DISABLED_OPTION_VALUE"
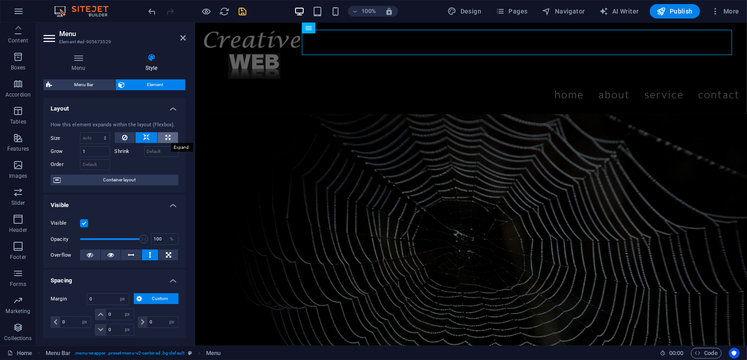
click at [165, 137] on icon at bounding box center [167, 137] width 5 height 11
type input "100"
select select "%"
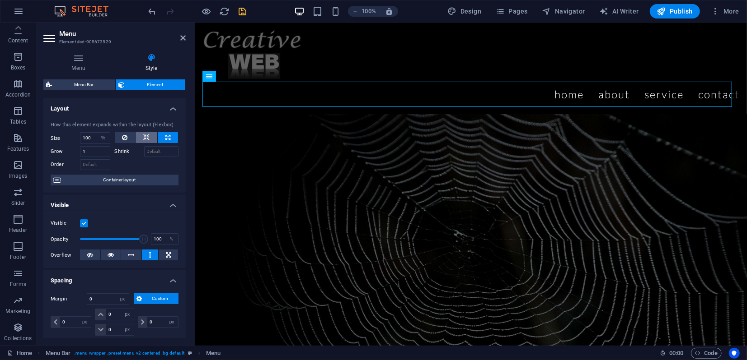
click at [151, 140] on button at bounding box center [146, 137] width 22 height 11
select select "DISABLED_OPTION_VALUE"
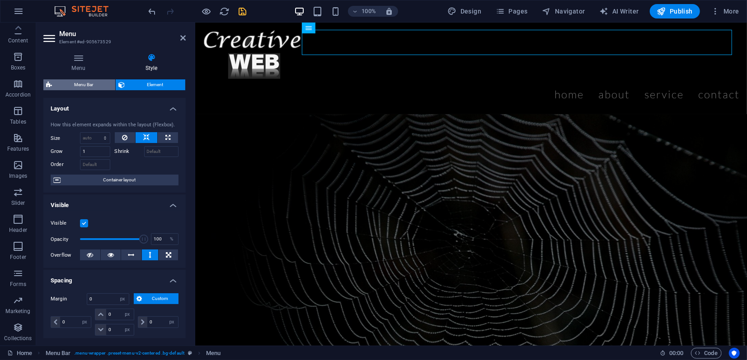
click at [92, 83] on span "Menu Bar" at bounding box center [84, 84] width 58 height 11
select select "rem"
select select "sticky_menu"
select select "px"
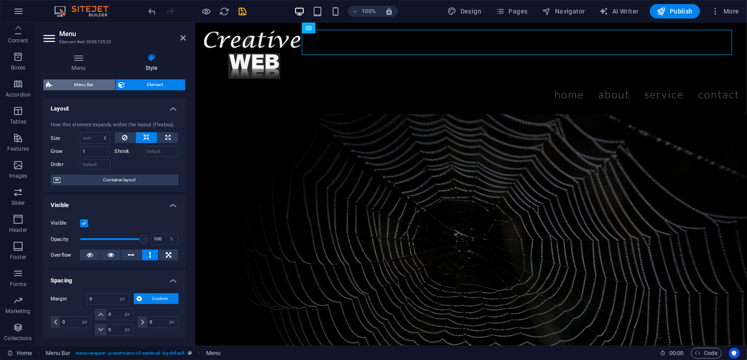
select select "px"
select select "hover_border_bottom"
select select "px"
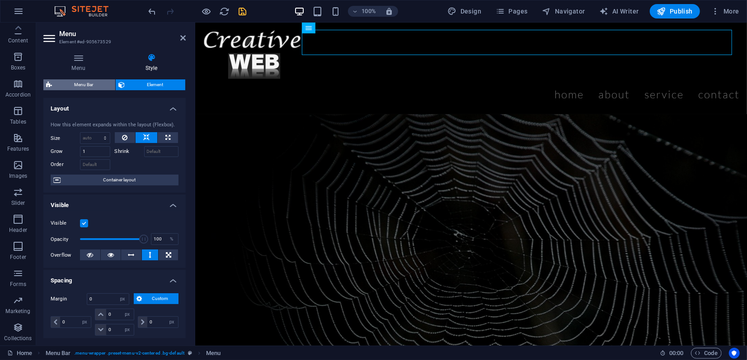
select select "rem"
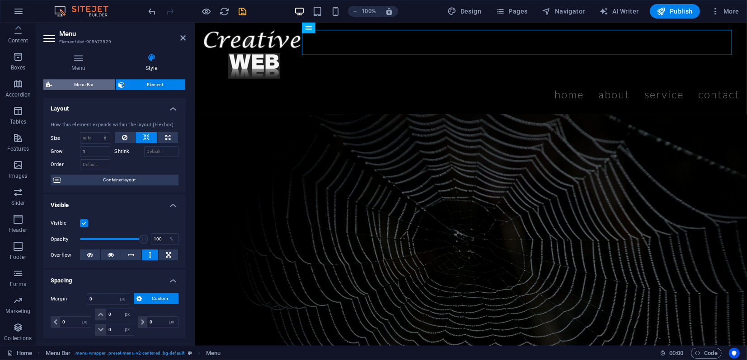
select select "link-special-font"
select select "rem"
select select "300"
select select "px"
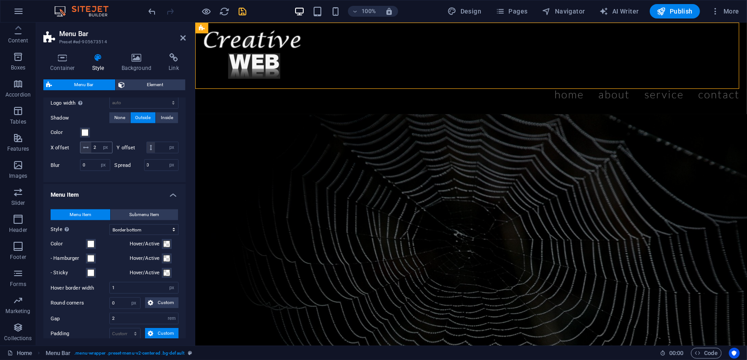
scroll to position [177, 0]
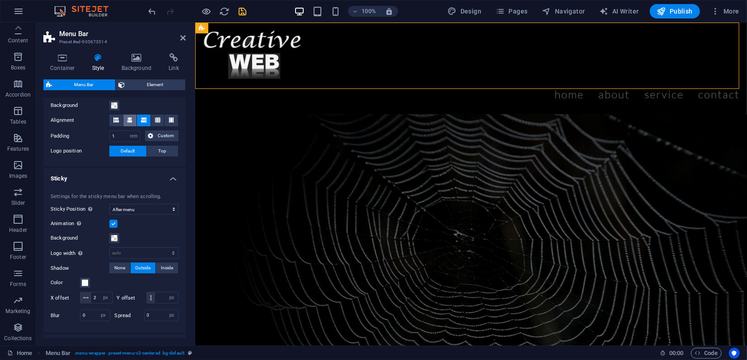
click at [130, 121] on icon at bounding box center [129, 119] width 5 height 5
click at [145, 122] on icon at bounding box center [143, 119] width 5 height 5
click at [154, 134] on button "Custom" at bounding box center [161, 136] width 33 height 11
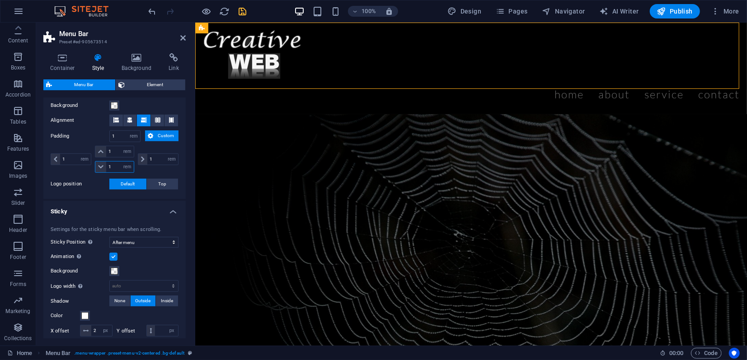
drag, startPoint x: 112, startPoint y: 164, endPoint x: 101, endPoint y: 164, distance: 10.9
click at [101, 164] on div "1 px rem % vh vw" at bounding box center [114, 167] width 39 height 12
type input "0"
select select "DISABLED_OPTION_VALUE"
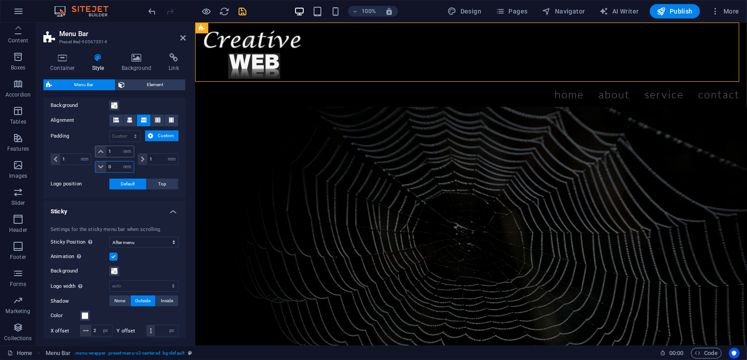
type input "0"
drag, startPoint x: 112, startPoint y: 151, endPoint x: 104, endPoint y: 151, distance: 7.2
click at [104, 151] on div "1 px rem % vh vw" at bounding box center [114, 152] width 39 height 12
type input "0"
drag, startPoint x: 150, startPoint y: 156, endPoint x: 141, endPoint y: 156, distance: 9.5
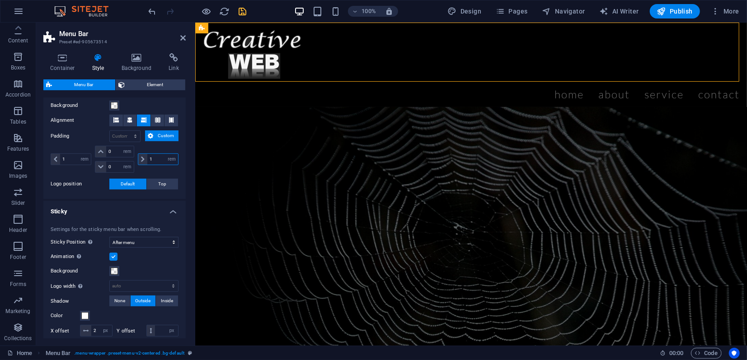
click at [141, 156] on div "1 px rem % vh vw" at bounding box center [158, 160] width 41 height 12
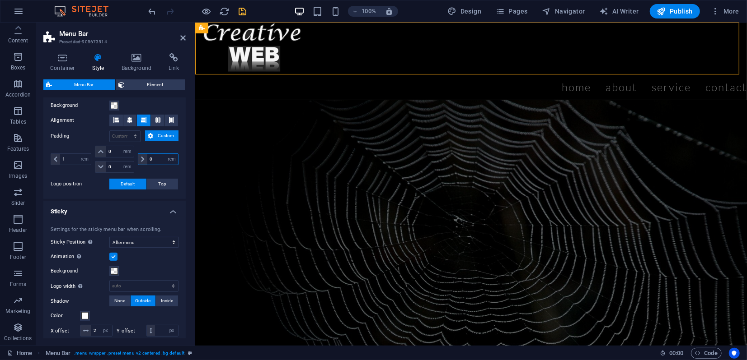
drag, startPoint x: 150, startPoint y: 157, endPoint x: 145, endPoint y: 158, distance: 4.5
click at [145, 158] on div "0 px rem % vh vw" at bounding box center [158, 160] width 41 height 12
type input "1"
drag, startPoint x: 70, startPoint y: 159, endPoint x: 54, endPoint y: 159, distance: 15.4
click at [54, 159] on div "1 px rem % vh vw" at bounding box center [71, 160] width 41 height 12
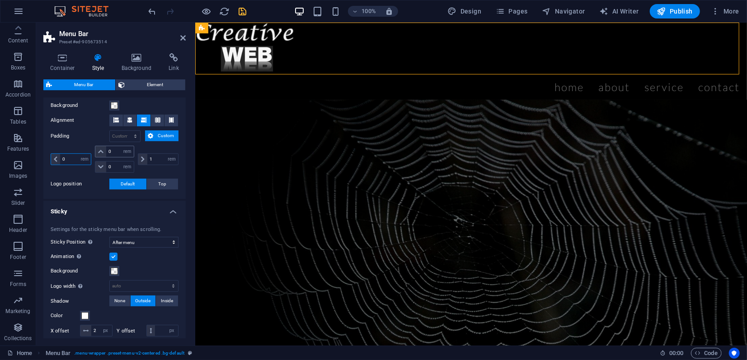
type input "0"
click at [106, 151] on input "0" at bounding box center [119, 151] width 27 height 11
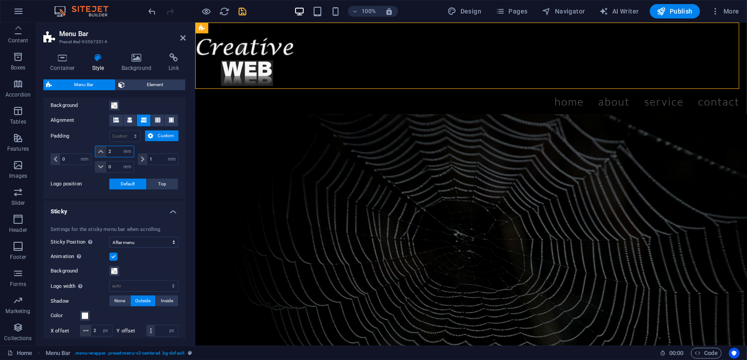
drag, startPoint x: 117, startPoint y: 153, endPoint x: 103, endPoint y: 152, distance: 13.6
click at [103, 152] on div "2 px rem % vh vw" at bounding box center [114, 152] width 39 height 12
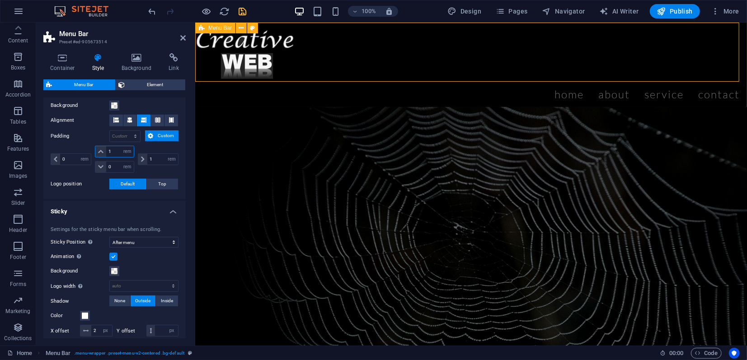
drag, startPoint x: 113, startPoint y: 149, endPoint x: 102, endPoint y: 145, distance: 11.7
click at [98, 146] on div "1 px rem % vh vw" at bounding box center [114, 152] width 39 height 12
type input "0"
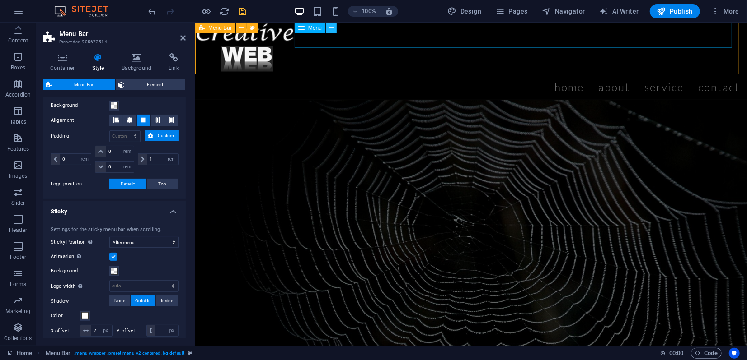
click at [333, 29] on button at bounding box center [331, 28] width 11 height 11
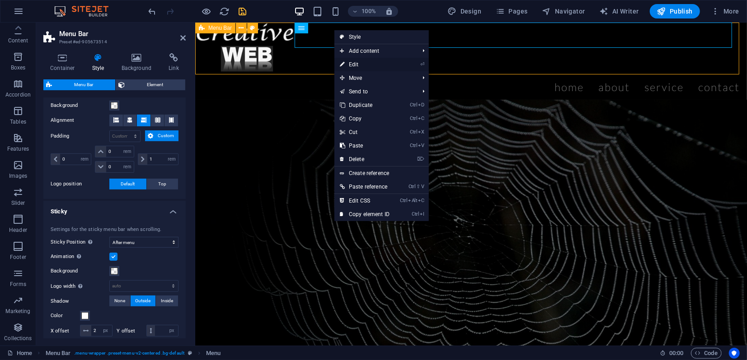
click at [350, 65] on link "⏎ Edit" at bounding box center [364, 65] width 61 height 14
select select "px"
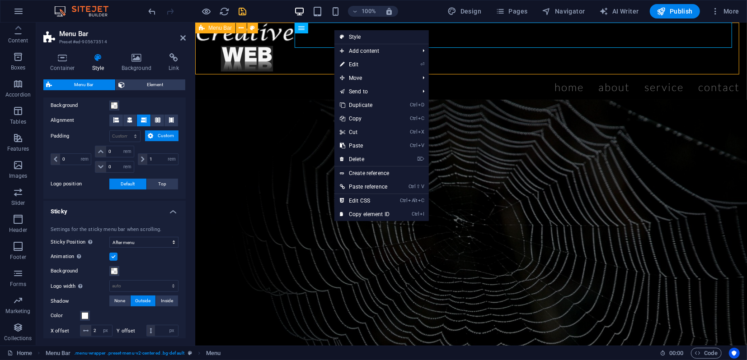
select select "px"
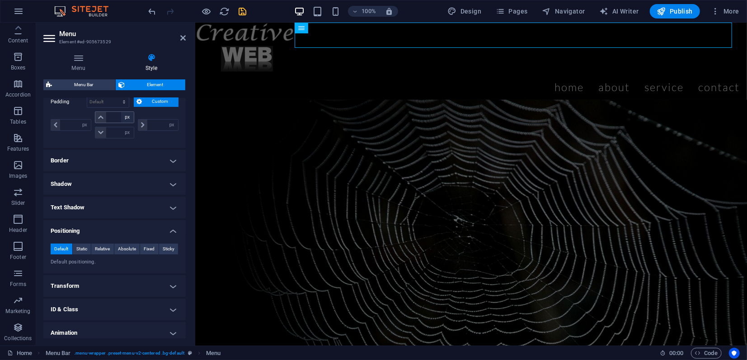
scroll to position [274, 0]
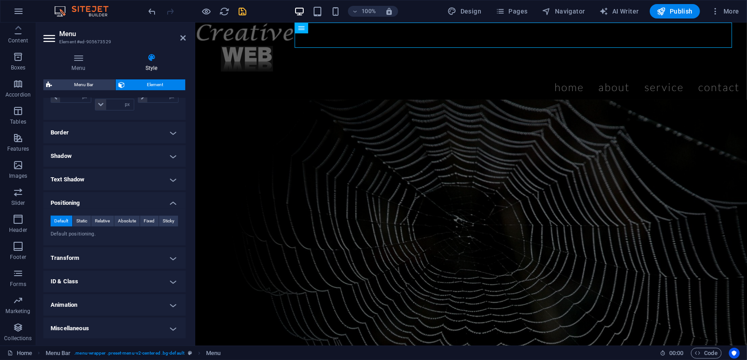
click at [103, 259] on h4 "Transform" at bounding box center [114, 259] width 142 height 22
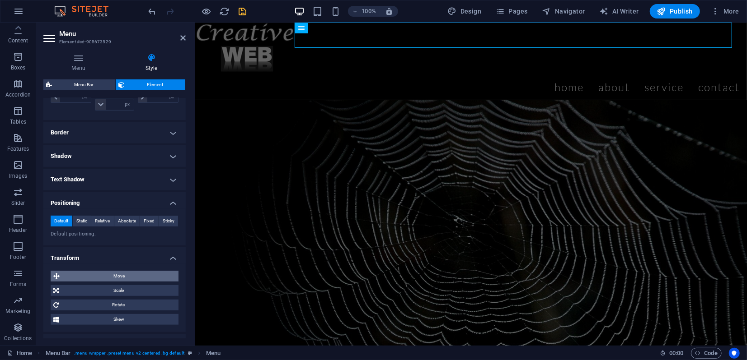
click at [113, 277] on span "Move" at bounding box center [118, 276] width 113 height 11
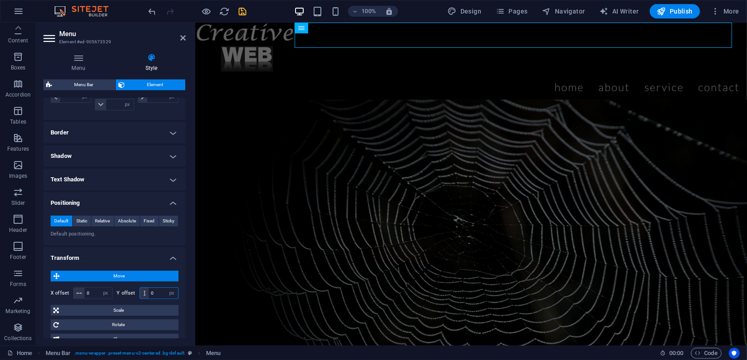
drag, startPoint x: 149, startPoint y: 291, endPoint x: 153, endPoint y: 291, distance: 4.5
click at [152, 291] on input "0" at bounding box center [163, 293] width 29 height 11
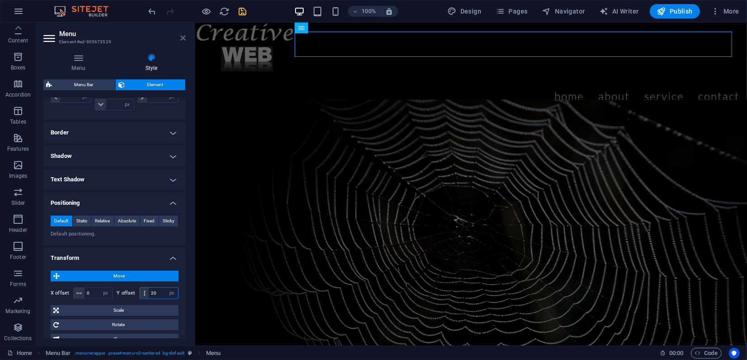
type input "20"
click at [182, 37] on icon at bounding box center [182, 37] width 5 height 7
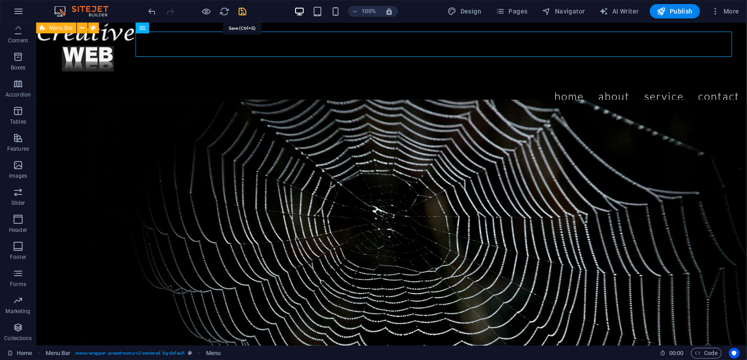
click at [243, 10] on icon "save" at bounding box center [243, 11] width 10 height 10
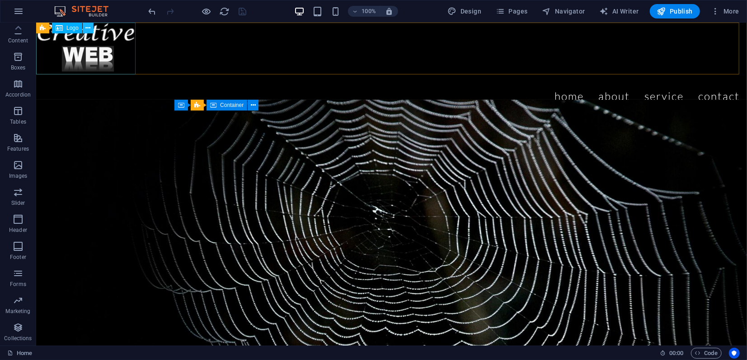
click at [87, 29] on icon at bounding box center [87, 27] width 5 height 9
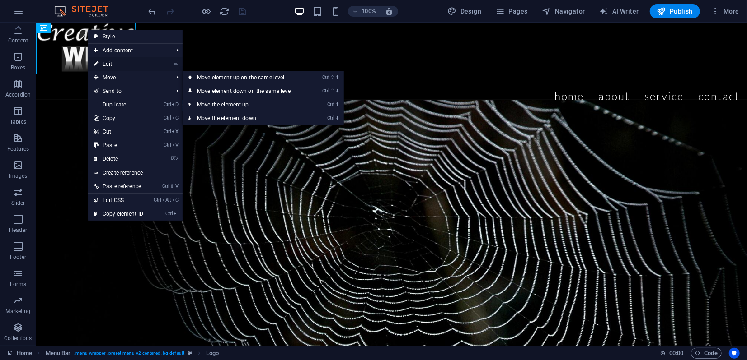
click at [120, 66] on link "⏎ Edit" at bounding box center [118, 64] width 61 height 14
select select "px"
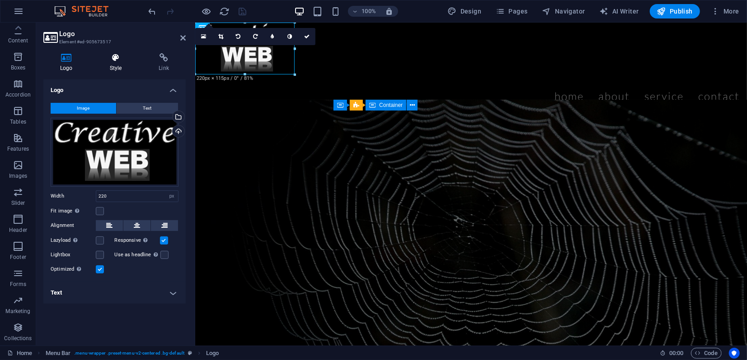
click at [114, 61] on h4 "Style" at bounding box center [117, 62] width 49 height 19
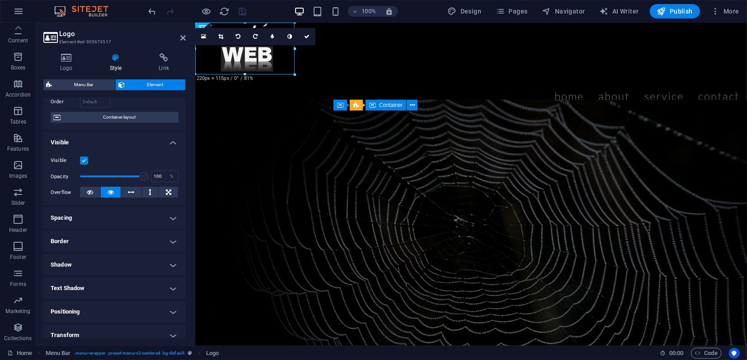
scroll to position [141, 0]
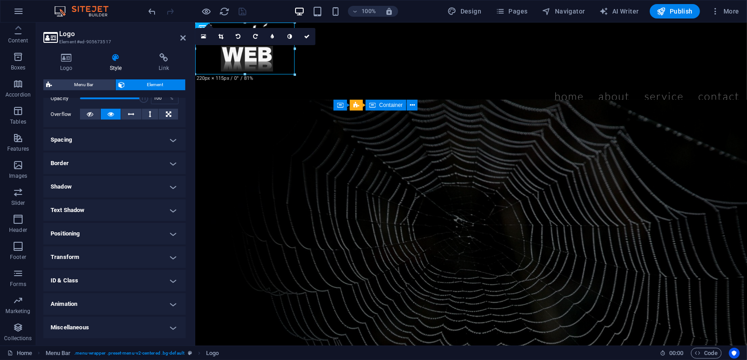
click at [109, 303] on h4 "Animation" at bounding box center [114, 305] width 142 height 22
click at [90, 334] on select "Don't animate Show / Hide Slide up/down Zoom in/out Slide left to right Slide r…" at bounding box center [115, 332] width 128 height 11
select select "shrink"
click at [51, 327] on select "Don't animate Show / Hide Slide up/down Zoom in/out Slide left to right Slide r…" at bounding box center [115, 332] width 128 height 11
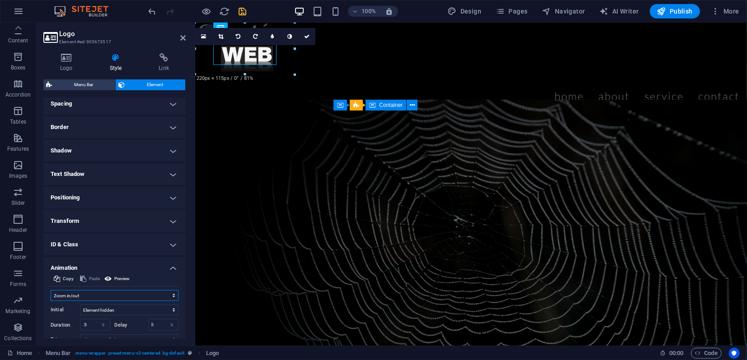
scroll to position [191, 0]
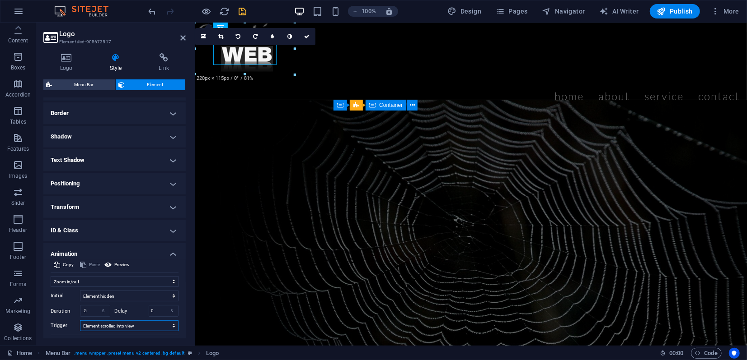
click at [112, 327] on select "No automatic trigger On page load Element scrolled into view" at bounding box center [129, 326] width 98 height 11
select select "onload"
click at [80, 321] on select "No automatic trigger On page load Element scrolled into view" at bounding box center [129, 326] width 98 height 11
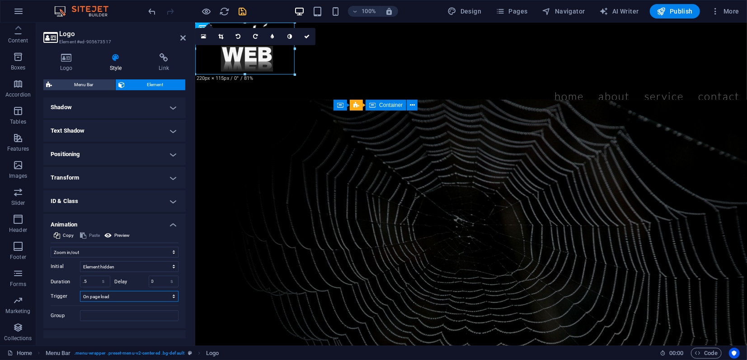
scroll to position [234, 0]
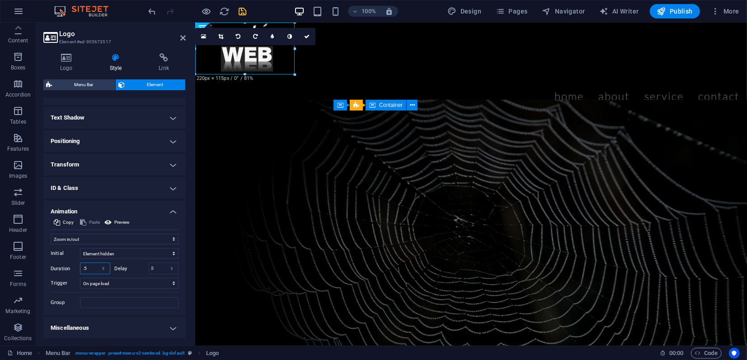
drag, startPoint x: 88, startPoint y: 266, endPoint x: 77, endPoint y: 263, distance: 11.2
click at [77, 263] on div "Duration .5 s ms" at bounding box center [81, 269] width 60 height 12
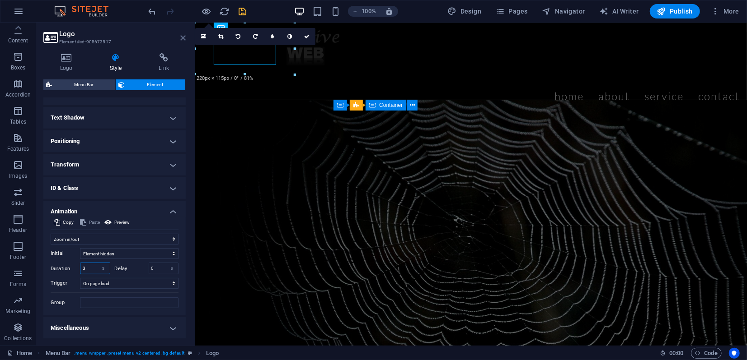
type input "3"
click at [182, 38] on icon at bounding box center [182, 37] width 5 height 7
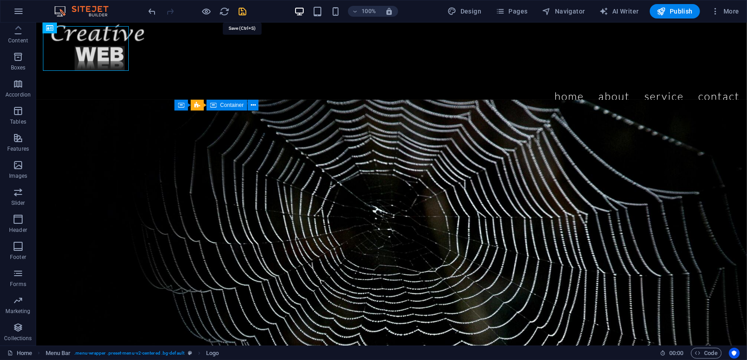
click at [241, 10] on icon "save" at bounding box center [243, 11] width 10 height 10
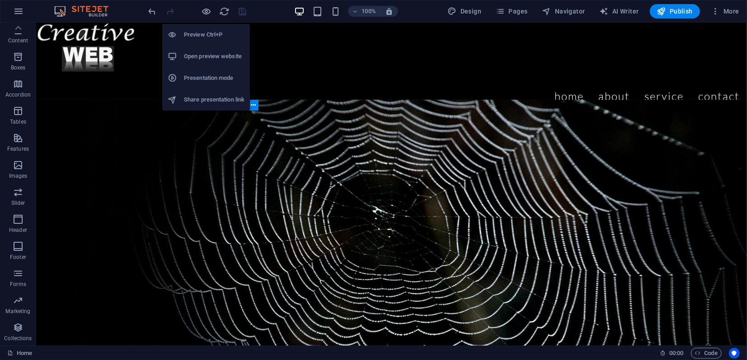
click at [196, 58] on h6 "Open preview website" at bounding box center [214, 56] width 61 height 11
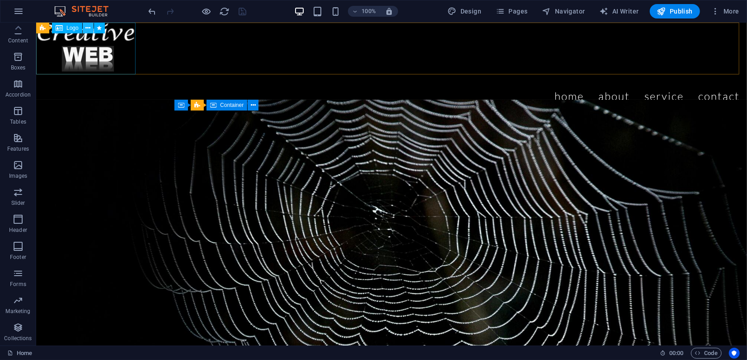
click at [85, 28] on icon at bounding box center [87, 27] width 5 height 9
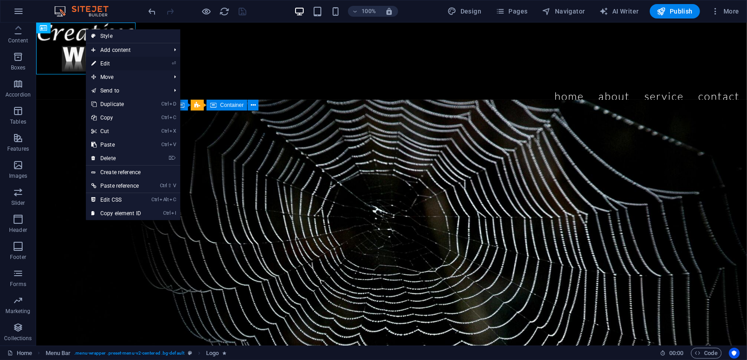
click at [111, 65] on link "⏎ Edit" at bounding box center [116, 64] width 61 height 14
select select "shrink"
select select "s"
select select "onload"
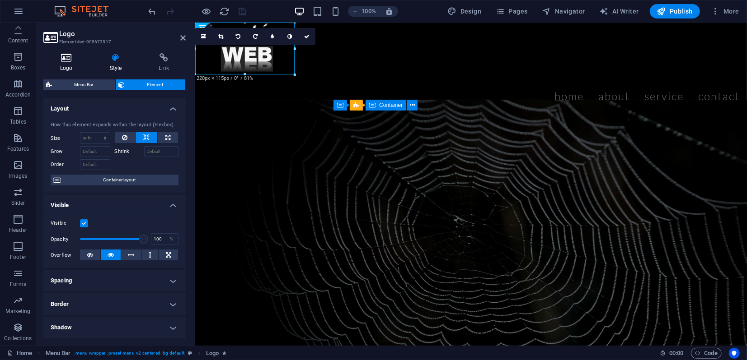
click at [66, 59] on icon at bounding box center [66, 57] width 46 height 9
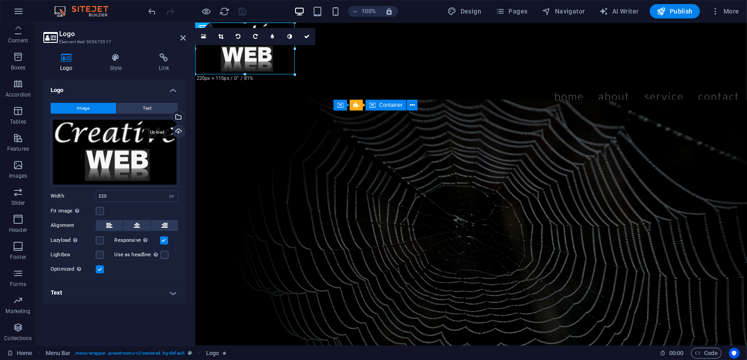
click at [178, 131] on div "Upload" at bounding box center [178, 133] width 14 height 14
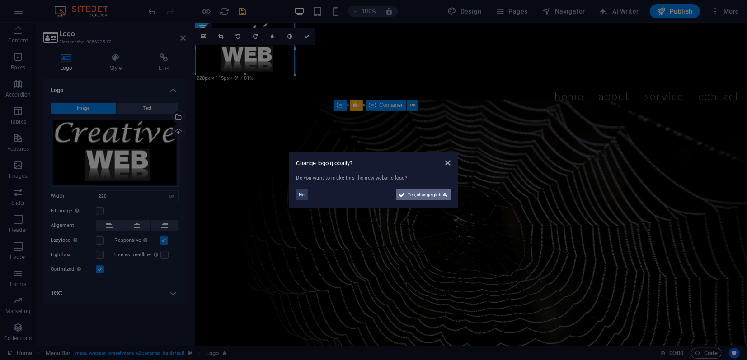
click at [436, 193] on span "Yes, change globally" at bounding box center [428, 195] width 40 height 11
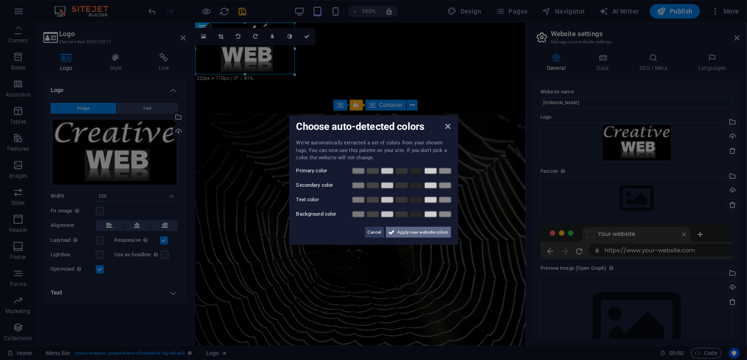
click at [419, 229] on span "Apply new website colors" at bounding box center [422, 232] width 51 height 11
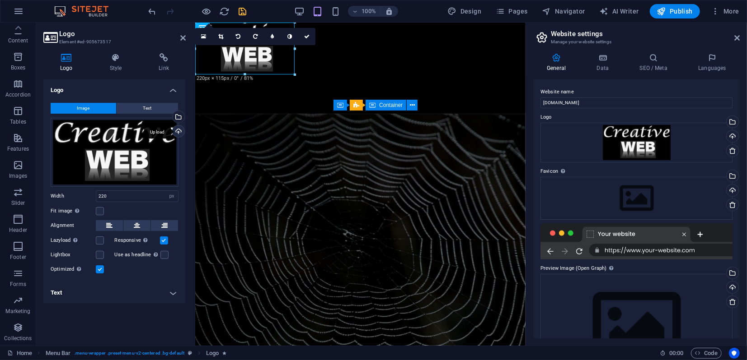
click at [177, 131] on div "Upload" at bounding box center [178, 133] width 14 height 14
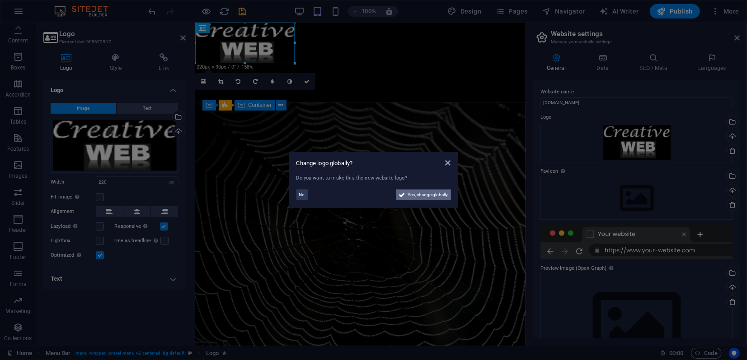
click at [431, 193] on span "Yes, change globally" at bounding box center [428, 195] width 40 height 11
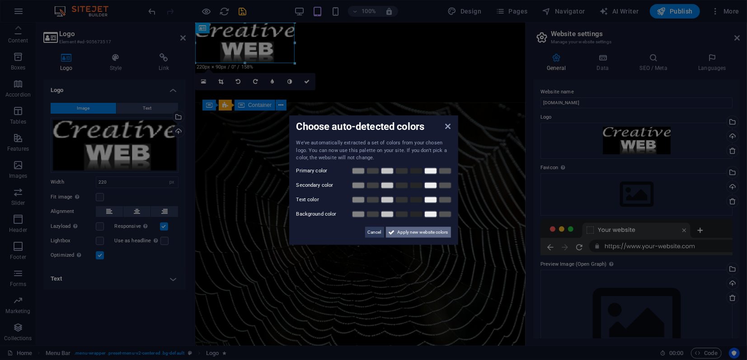
click at [412, 233] on span "Apply new website colors" at bounding box center [422, 232] width 51 height 11
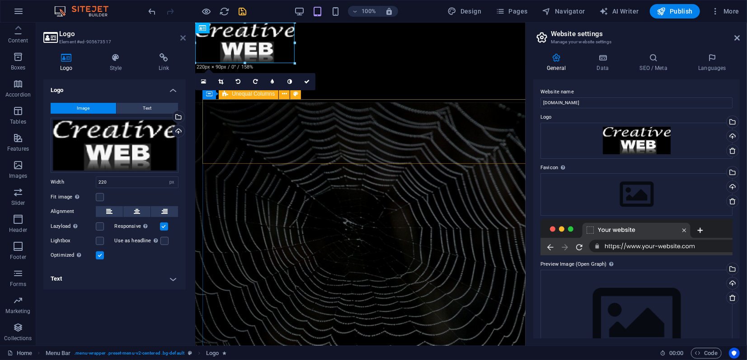
click at [182, 40] on icon at bounding box center [182, 37] width 5 height 7
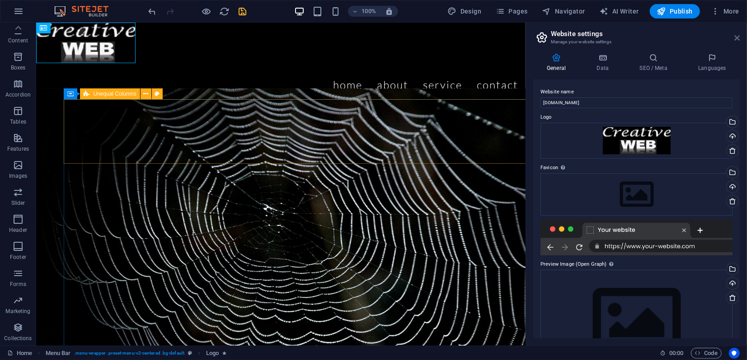
click at [738, 37] on icon at bounding box center [736, 37] width 5 height 7
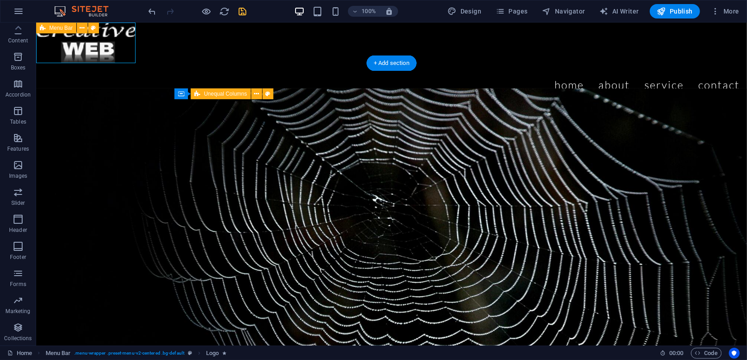
click at [108, 89] on figure at bounding box center [391, 305] width 710 height 434
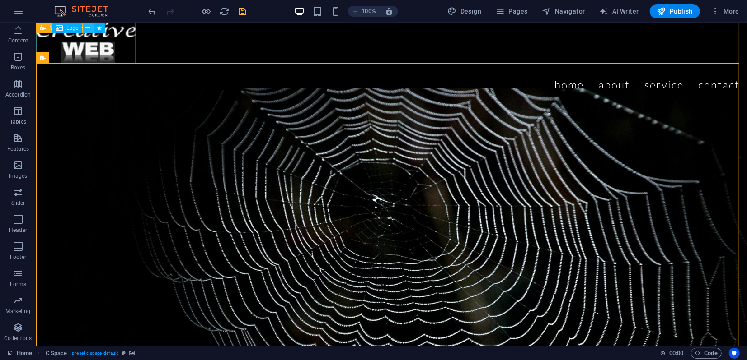
click at [87, 31] on icon at bounding box center [87, 27] width 5 height 9
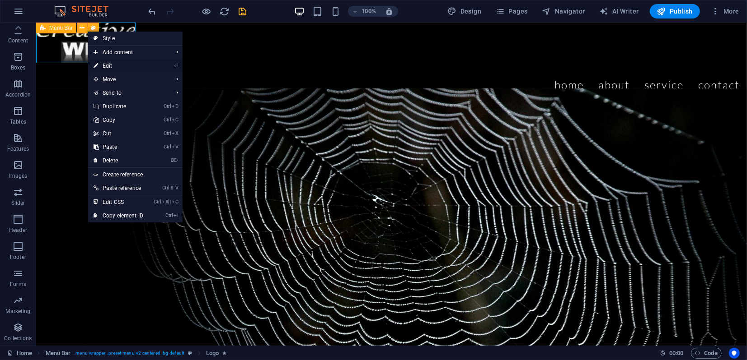
click at [111, 66] on link "⏎ Edit" at bounding box center [118, 66] width 61 height 14
select select "px"
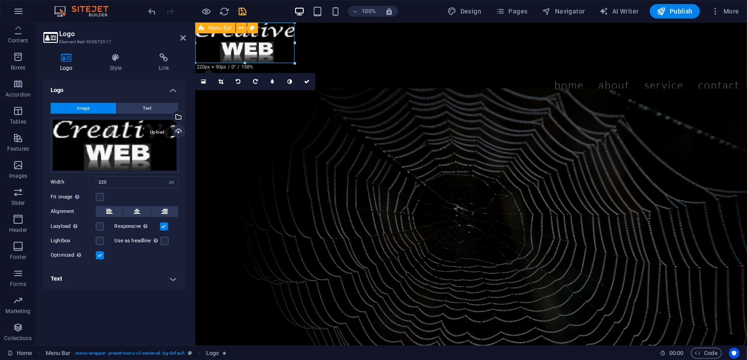
click at [177, 131] on div "Upload" at bounding box center [178, 133] width 14 height 14
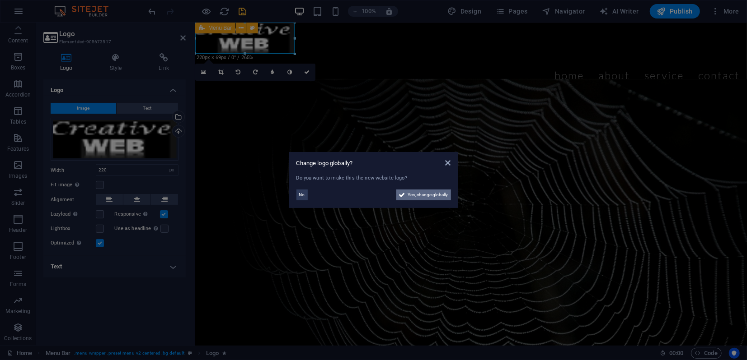
click at [424, 194] on span "Yes, change globally" at bounding box center [428, 195] width 40 height 11
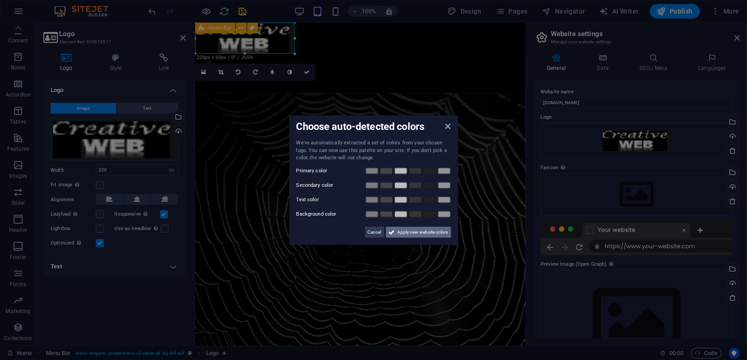
click at [430, 232] on span "Apply new website colors" at bounding box center [422, 232] width 51 height 11
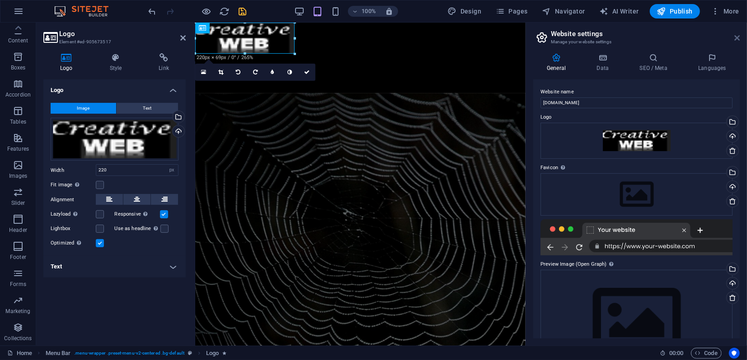
click at [739, 36] on aside "Website settings Manage your website settings General Data SEO / Meta Languages…" at bounding box center [635, 184] width 221 height 323
click at [737, 38] on icon at bounding box center [736, 37] width 5 height 7
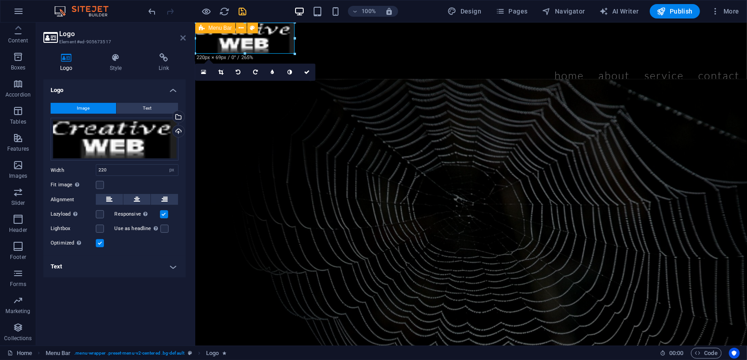
click at [182, 38] on icon at bounding box center [182, 37] width 5 height 7
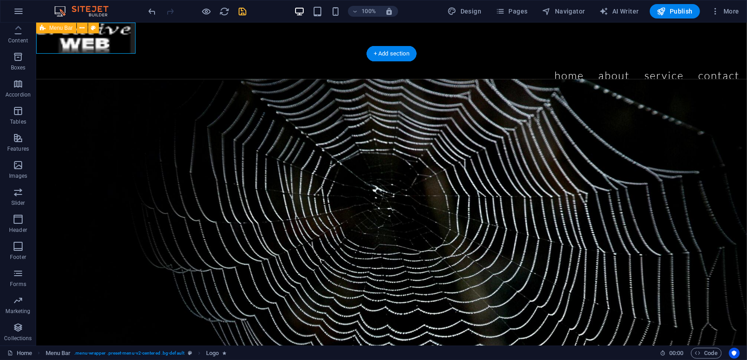
click at [106, 97] on figure at bounding box center [391, 296] width 710 height 434
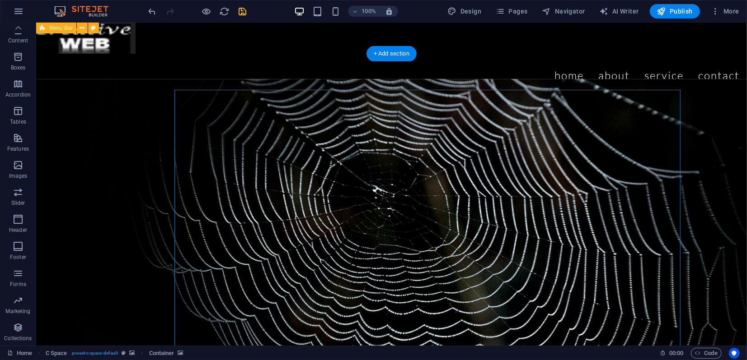
click at [82, 107] on figure at bounding box center [391, 296] width 710 height 434
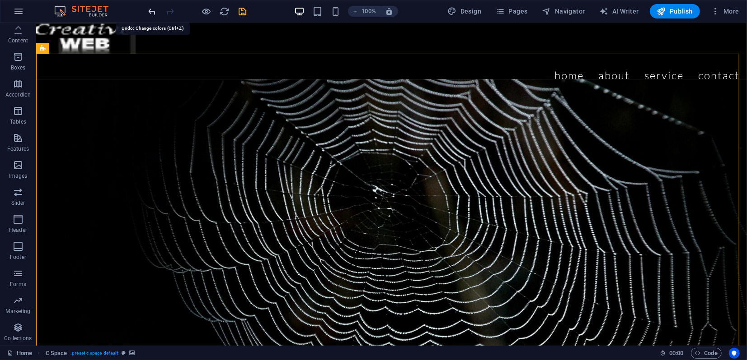
click at [154, 10] on icon "undo" at bounding box center [152, 11] width 10 height 10
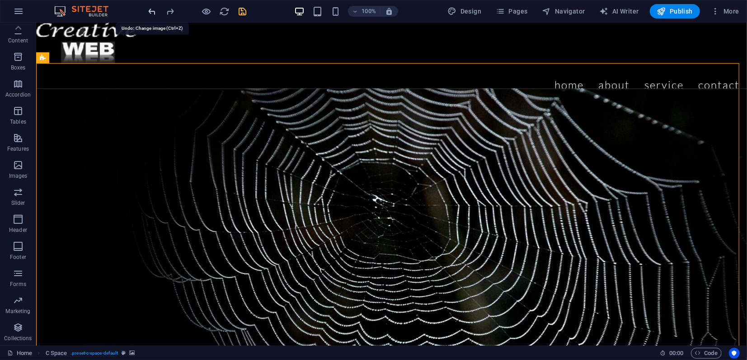
click at [154, 10] on icon "undo" at bounding box center [152, 11] width 10 height 10
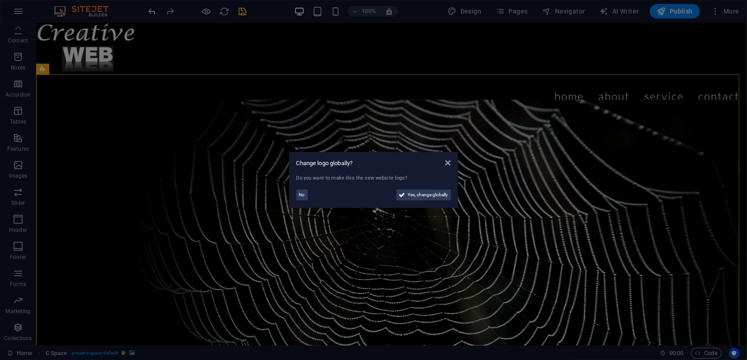
click at [154, 10] on aside "Change logo globally? Do you want to make this the new website logo? No Yes, ch…" at bounding box center [373, 180] width 747 height 360
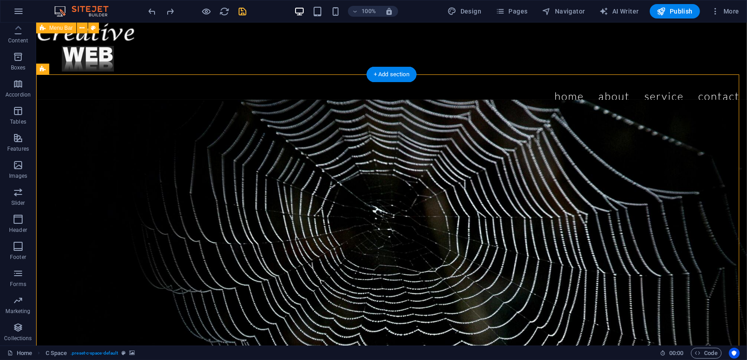
click at [115, 107] on figure at bounding box center [391, 316] width 710 height 434
click at [47, 28] on div "Menu Bar" at bounding box center [56, 28] width 40 height 11
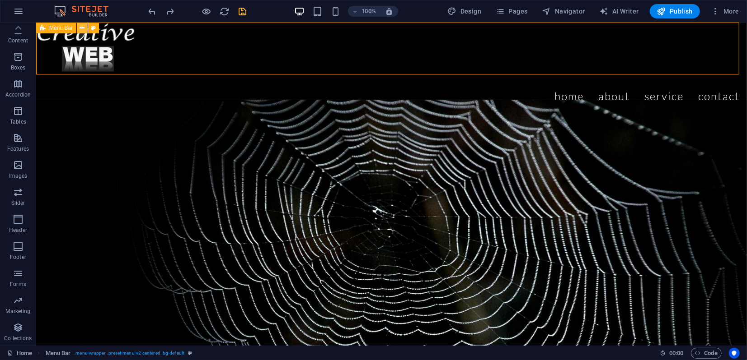
click at [82, 28] on icon at bounding box center [82, 27] width 5 height 9
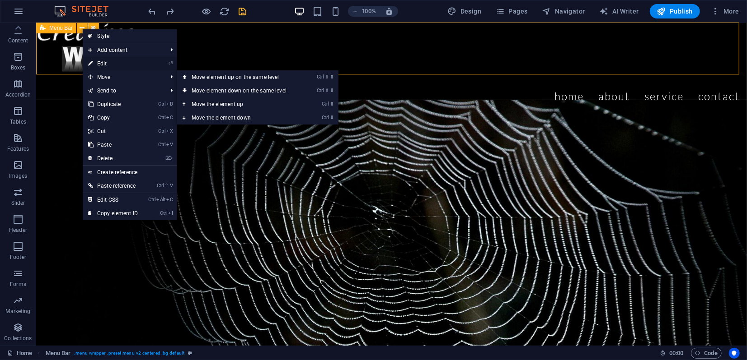
click at [107, 60] on link "⏎ Edit" at bounding box center [113, 64] width 61 height 14
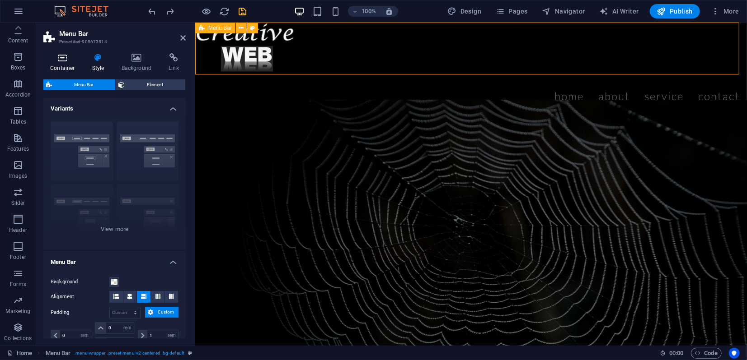
click at [62, 61] on icon at bounding box center [62, 57] width 38 height 9
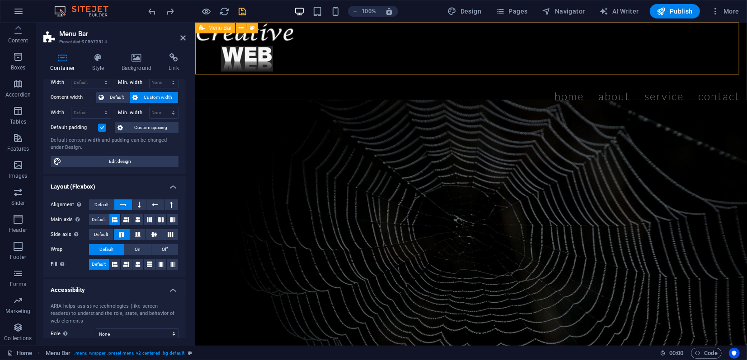
scroll to position [100, 0]
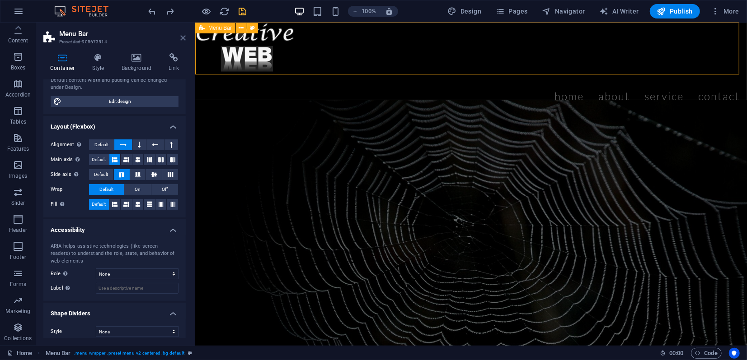
click at [183, 35] on icon at bounding box center [182, 37] width 5 height 7
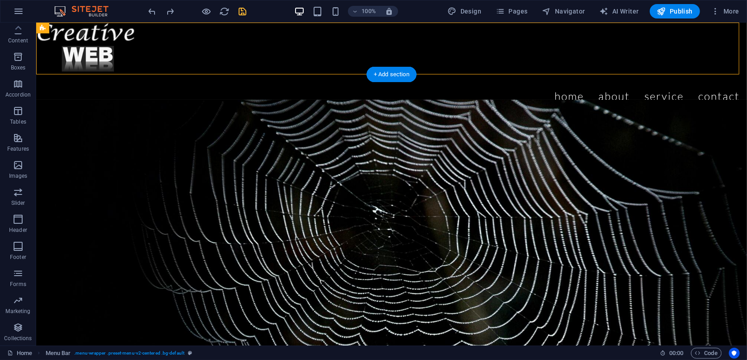
click at [104, 137] on figure at bounding box center [391, 316] width 710 height 434
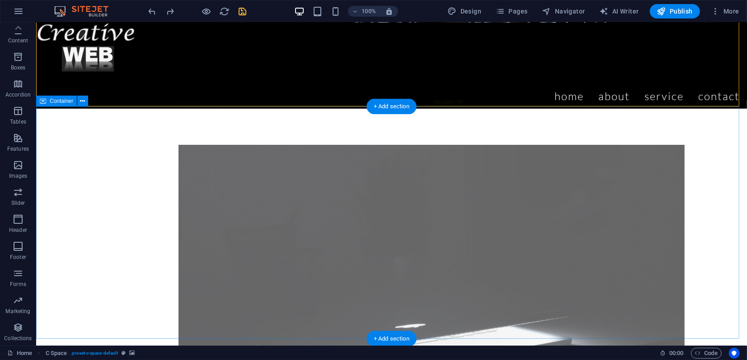
scroll to position [401, 0]
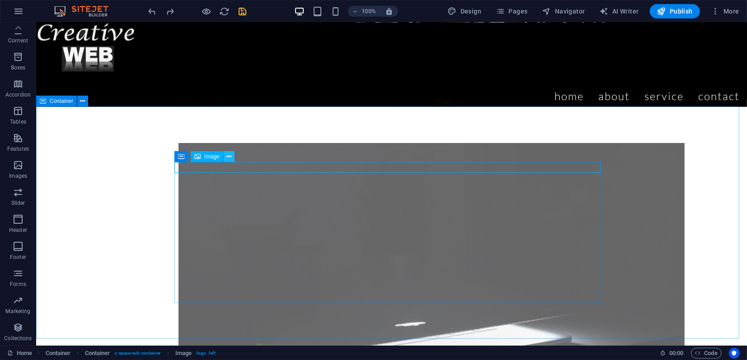
click at [226, 156] on icon at bounding box center [228, 156] width 5 height 9
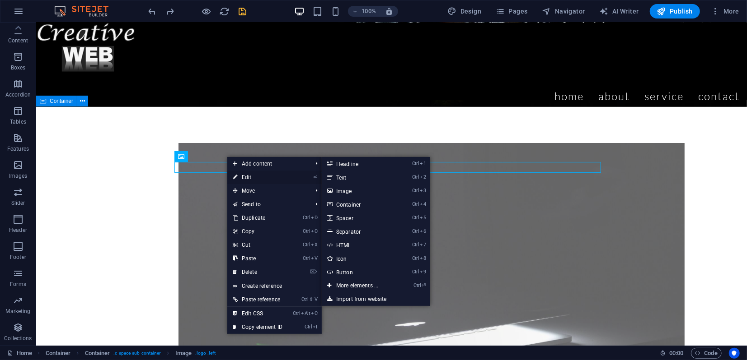
click at [243, 174] on link "⏎ Edit" at bounding box center [257, 178] width 61 height 14
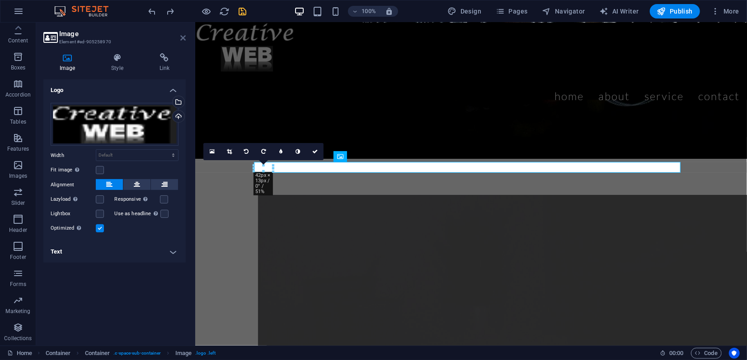
drag, startPoint x: 184, startPoint y: 41, endPoint x: 148, endPoint y: 19, distance: 42.4
click at [184, 41] on icon at bounding box center [182, 37] width 5 height 7
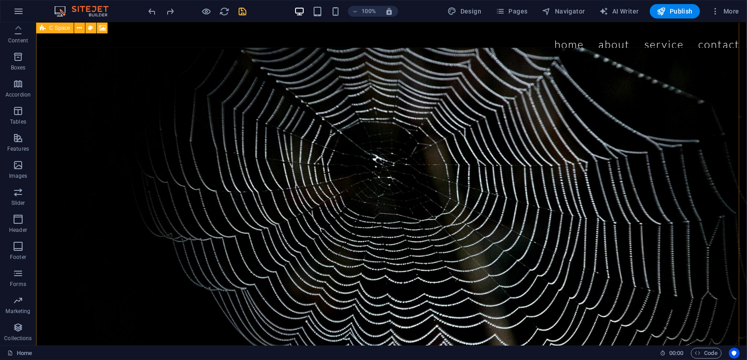
scroll to position [0, 0]
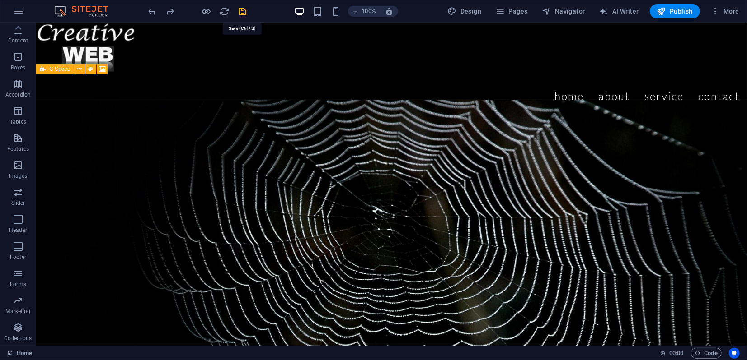
click at [246, 10] on icon "save" at bounding box center [243, 11] width 10 height 10
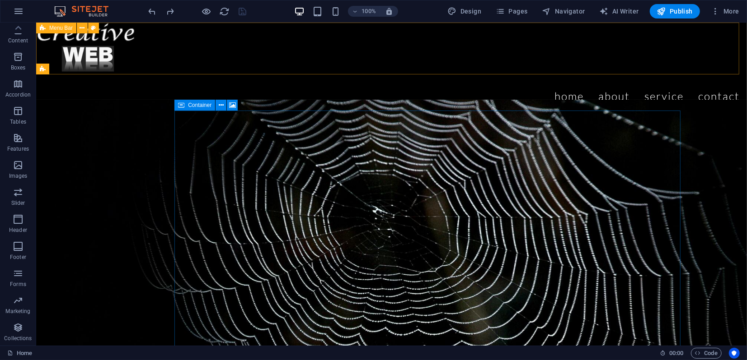
click at [44, 28] on icon at bounding box center [43, 28] width 6 height 11
click at [551, 9] on icon "button" at bounding box center [546, 11] width 9 height 9
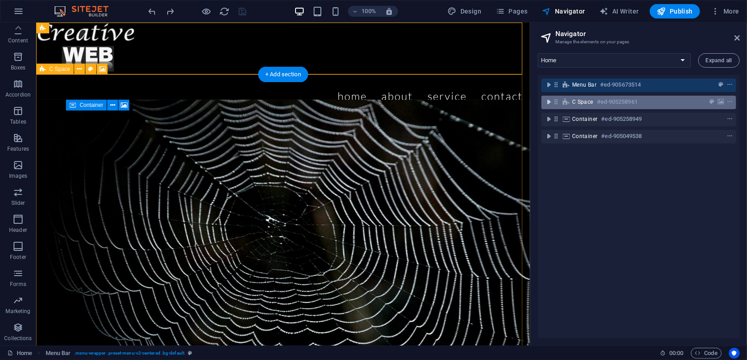
click at [552, 104] on icon "toggle-expand" at bounding box center [548, 102] width 9 height 9
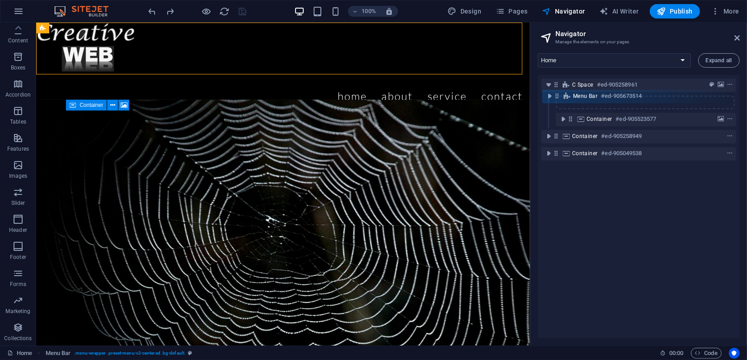
drag, startPoint x: 555, startPoint y: 84, endPoint x: 557, endPoint y: 98, distance: 14.6
click at [557, 98] on div "Menu Bar #ed-905673514 C Space #ed-905258961 Container #ed-905523577 Container …" at bounding box center [638, 207] width 202 height 264
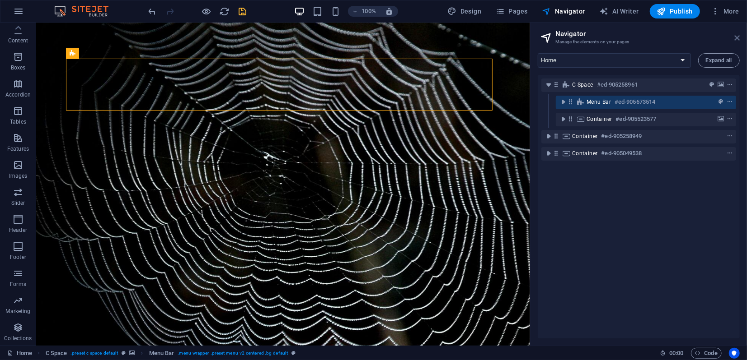
click at [736, 39] on icon at bounding box center [736, 37] width 5 height 7
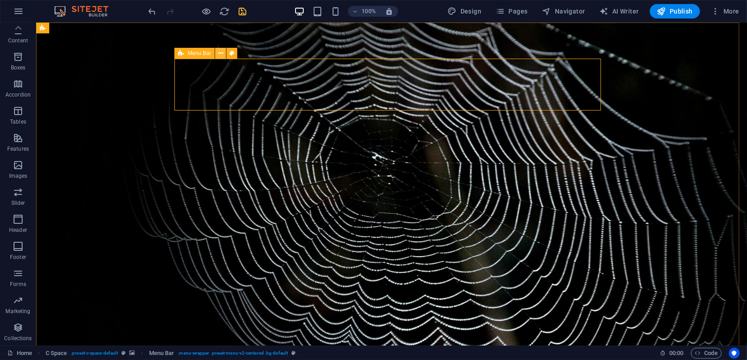
click at [223, 54] on button at bounding box center [220, 53] width 11 height 11
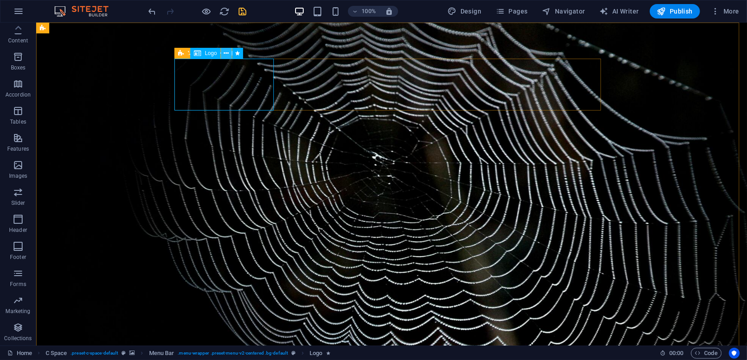
click at [225, 52] on icon at bounding box center [226, 53] width 5 height 9
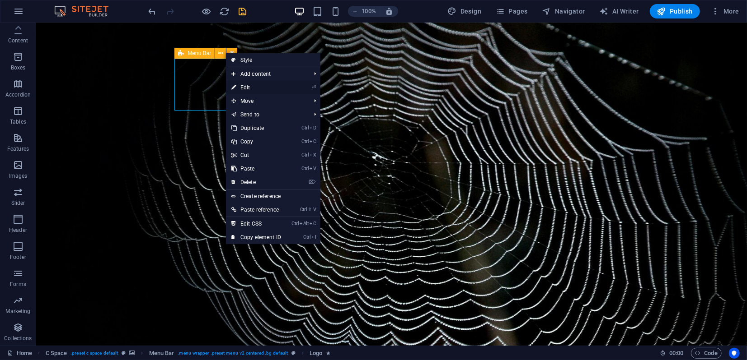
click at [246, 86] on link "⏎ Edit" at bounding box center [256, 88] width 61 height 14
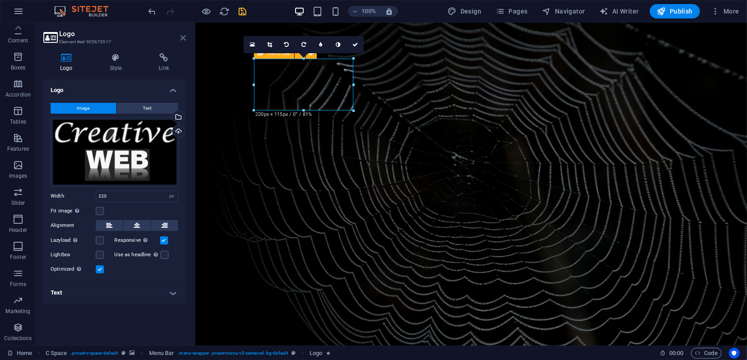
click at [184, 38] on icon at bounding box center [182, 37] width 5 height 7
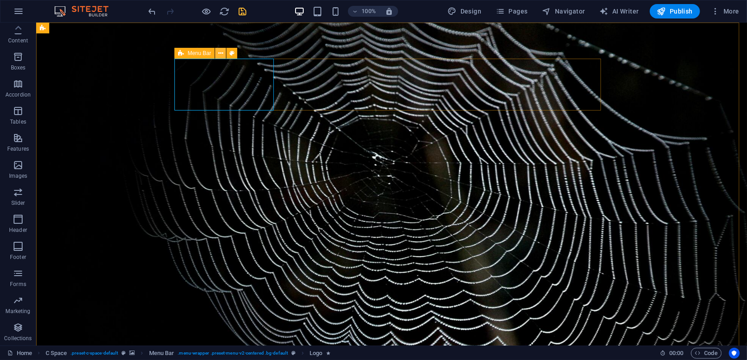
click at [222, 54] on icon at bounding box center [220, 53] width 5 height 9
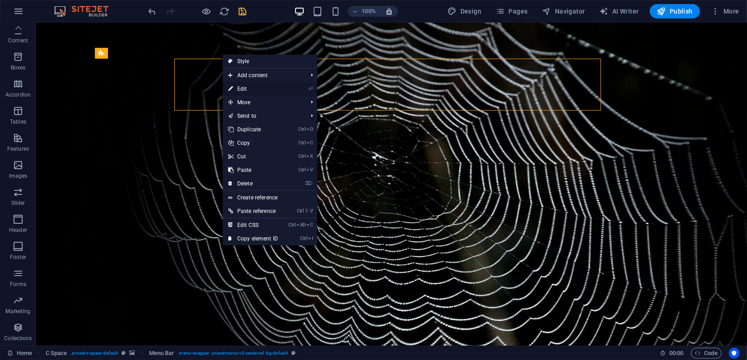
click at [248, 85] on link "⏎ Edit" at bounding box center [253, 89] width 61 height 14
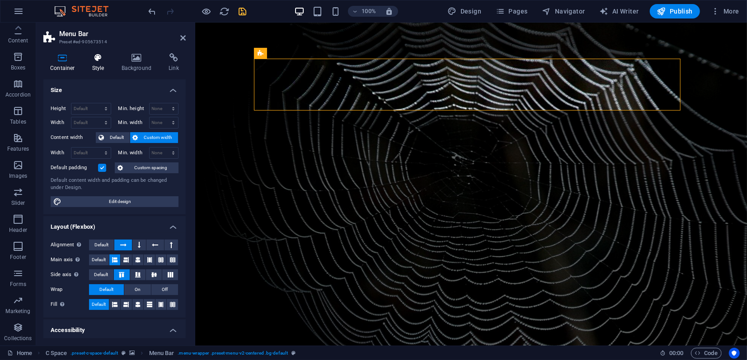
click at [98, 61] on icon at bounding box center [98, 57] width 26 height 9
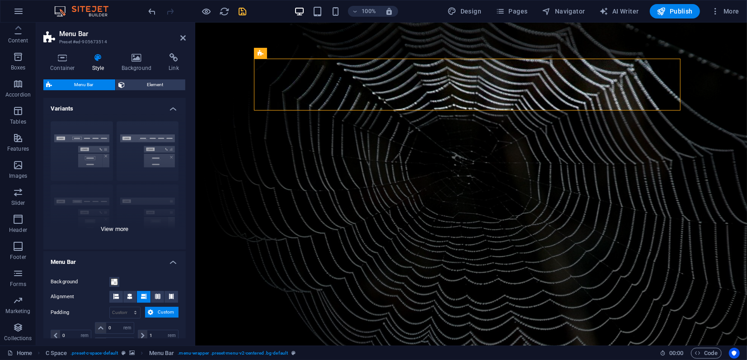
click at [108, 229] on div "Border Centered Default Fixed Loki Trigger Wide XXL" at bounding box center [114, 181] width 142 height 135
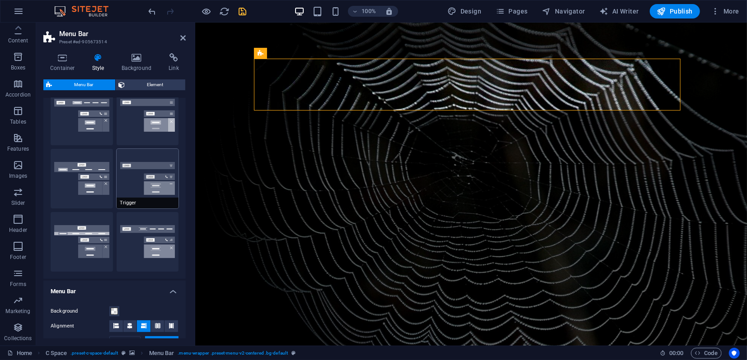
scroll to position [150, 0]
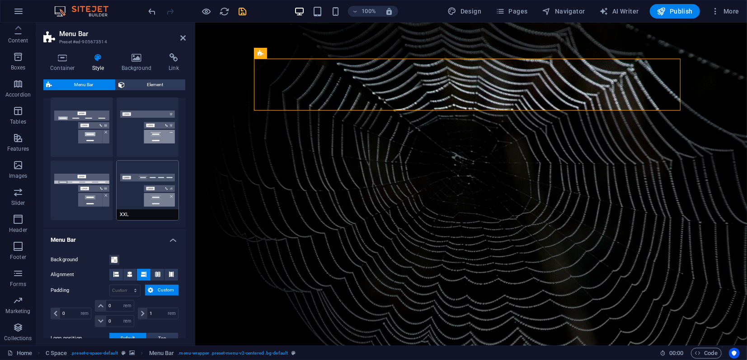
click at [144, 192] on button "XXL" at bounding box center [148, 191] width 62 height 60
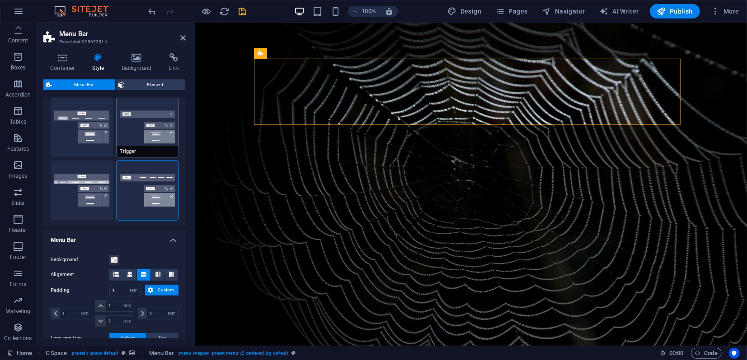
click at [150, 130] on button "Trigger" at bounding box center [148, 128] width 62 height 60
click at [95, 136] on button "Loki" at bounding box center [82, 128] width 62 height 60
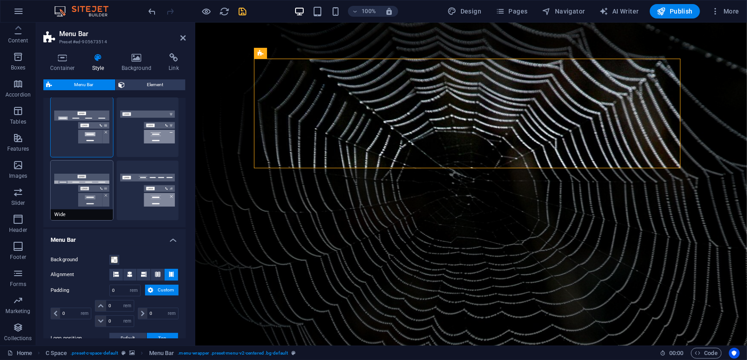
click at [80, 186] on button "Wide" at bounding box center [82, 191] width 62 height 60
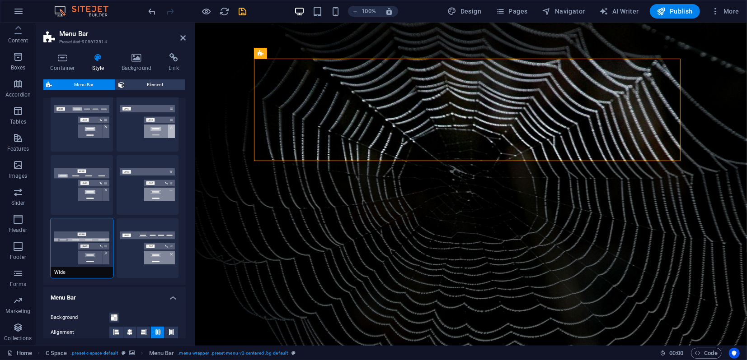
scroll to position [50, 0]
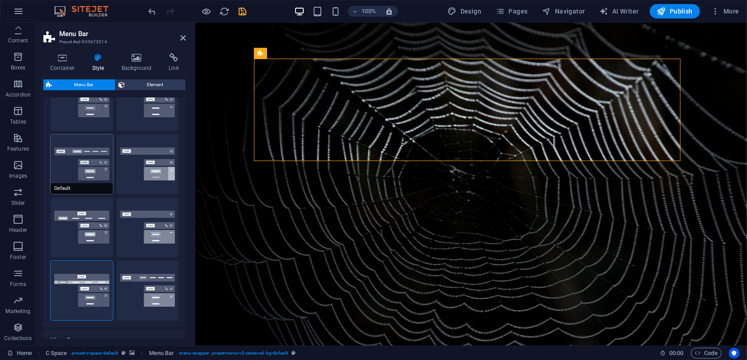
click at [94, 159] on button "Default" at bounding box center [82, 165] width 62 height 60
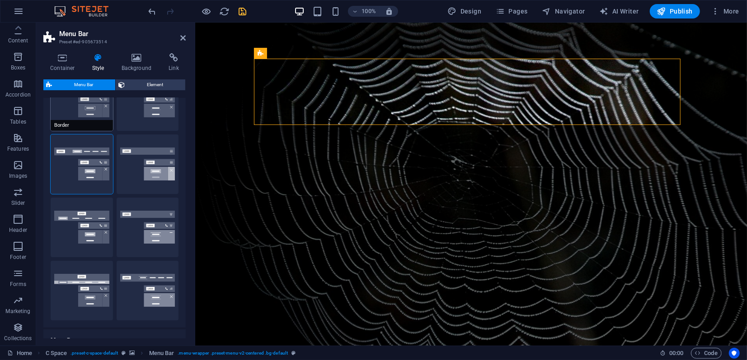
click at [98, 115] on button "Border" at bounding box center [82, 101] width 62 height 60
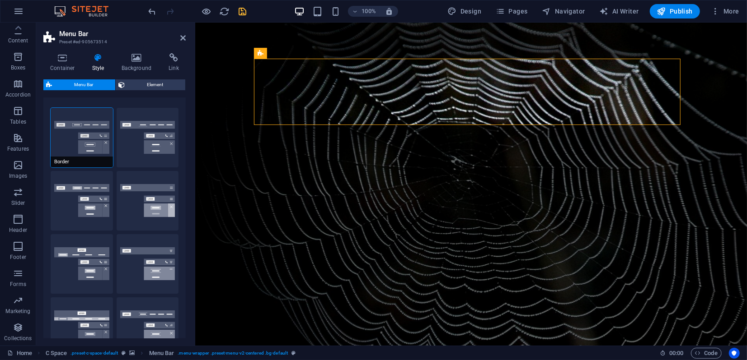
scroll to position [0, 0]
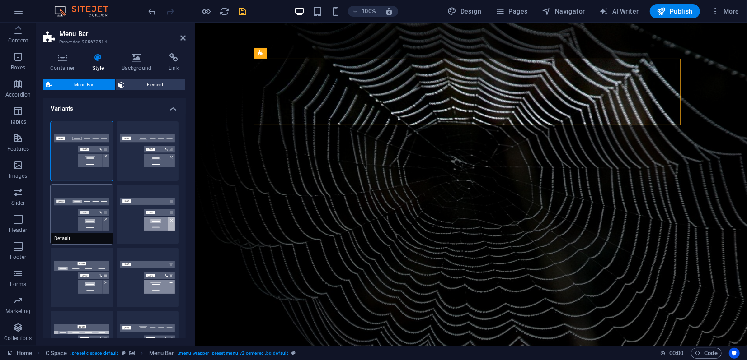
click at [72, 209] on button "Default" at bounding box center [82, 215] width 62 height 60
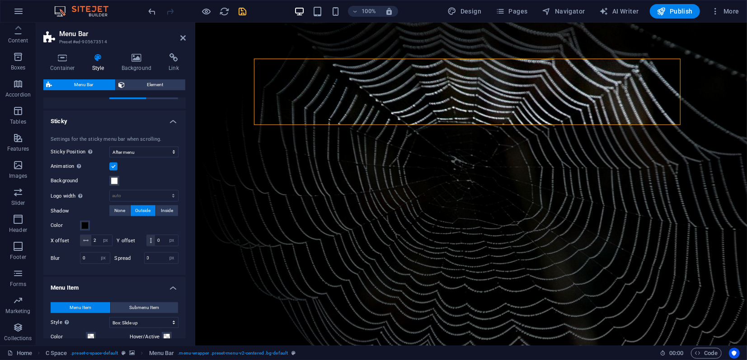
scroll to position [401, 0]
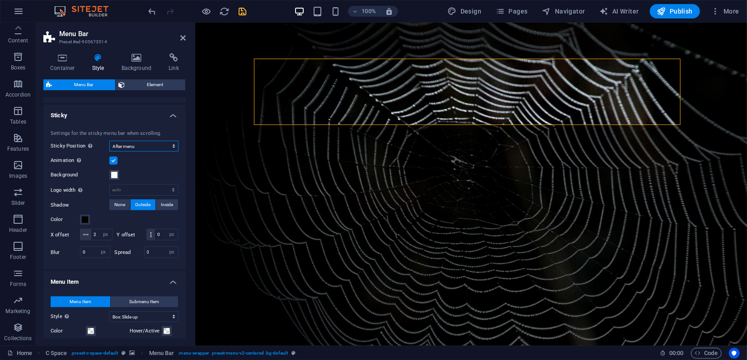
click at [129, 145] on select "Off Instant After menu After banner When scrolling up" at bounding box center [143, 146] width 69 height 11
click at [109, 141] on select "Off Instant After menu After banner When scrolling up" at bounding box center [143, 146] width 69 height 11
click at [127, 147] on select "Off Instant After menu After banner When scrolling up" at bounding box center [143, 146] width 69 height 11
click at [109, 141] on select "Off Instant After menu After banner When scrolling up" at bounding box center [143, 146] width 69 height 11
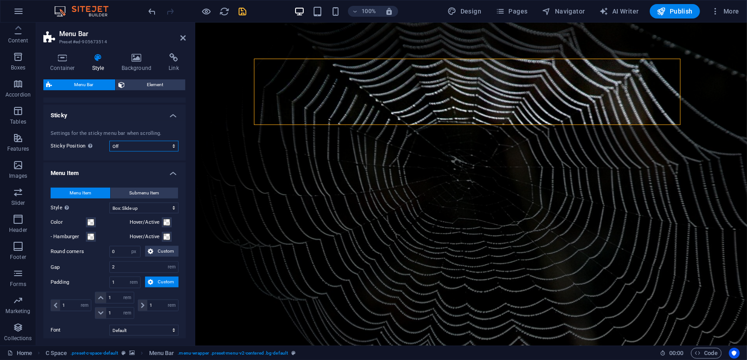
click at [132, 146] on select "Off Instant After menu After banner When scrolling up" at bounding box center [143, 146] width 69 height 11
click at [109, 141] on select "Off Instant After menu After banner When scrolling up" at bounding box center [143, 146] width 69 height 11
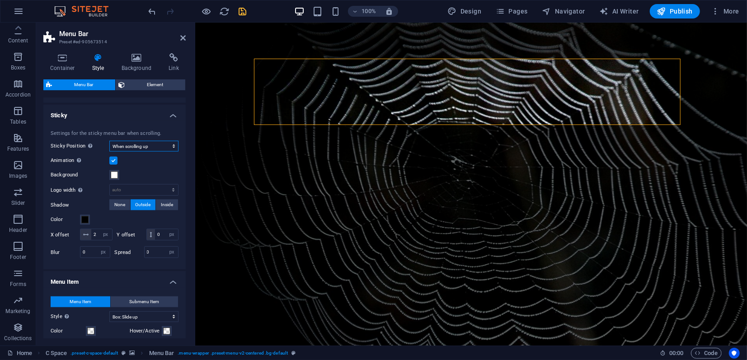
click at [127, 145] on select "Off Instant After menu After banner When scrolling up" at bounding box center [143, 146] width 69 height 11
click at [109, 141] on select "Off Instant After menu After banner When scrolling up" at bounding box center [143, 146] width 69 height 11
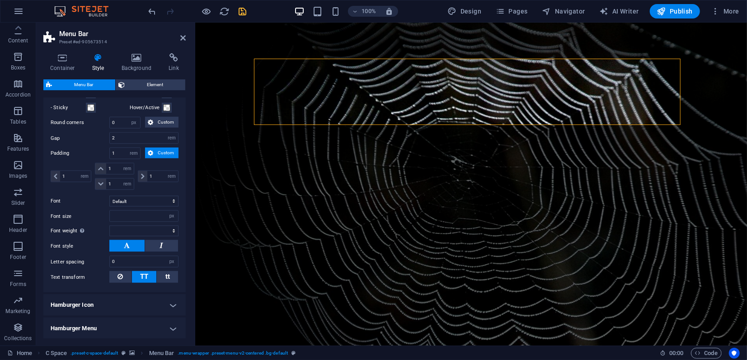
scroll to position [702, 0]
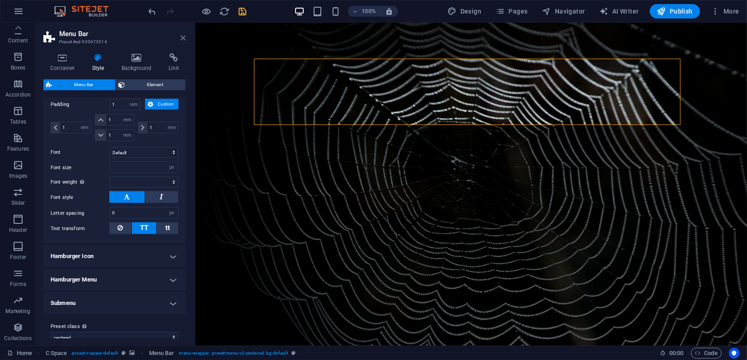
click at [183, 37] on icon at bounding box center [182, 37] width 5 height 7
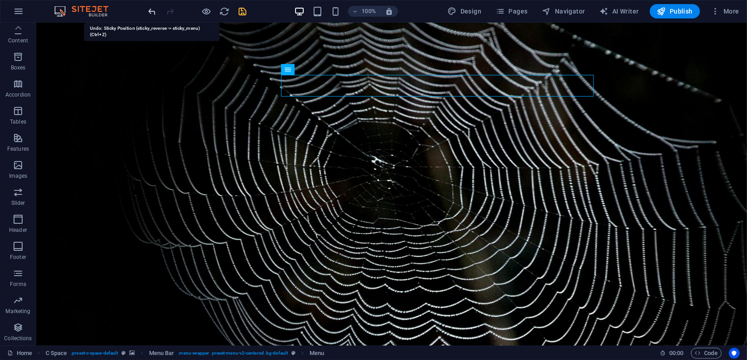
click at [155, 10] on icon "undo" at bounding box center [152, 11] width 10 height 10
click at [153, 10] on icon "undo" at bounding box center [152, 11] width 10 height 10
click at [152, 10] on icon "undo" at bounding box center [152, 11] width 10 height 10
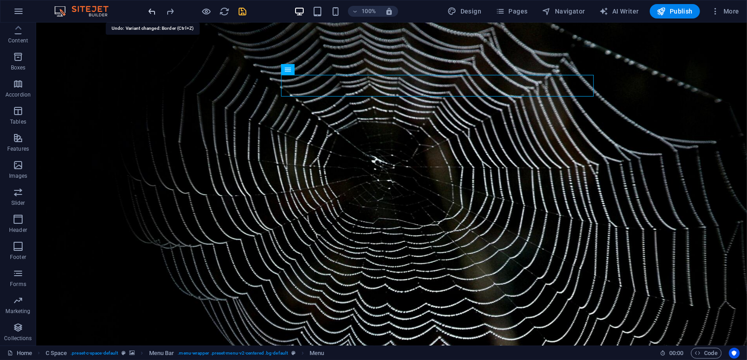
click at [152, 10] on icon "undo" at bounding box center [152, 11] width 10 height 10
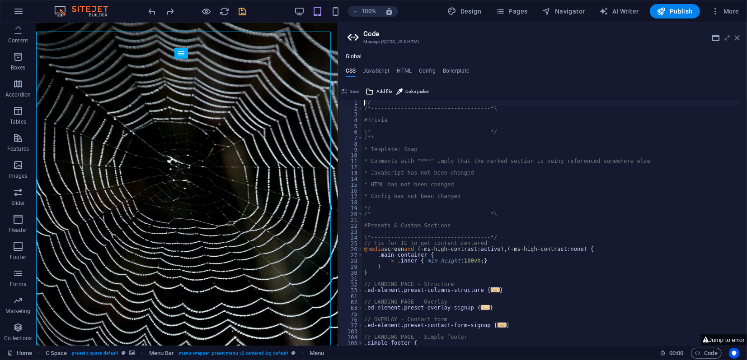
click at [737, 37] on icon at bounding box center [736, 37] width 5 height 7
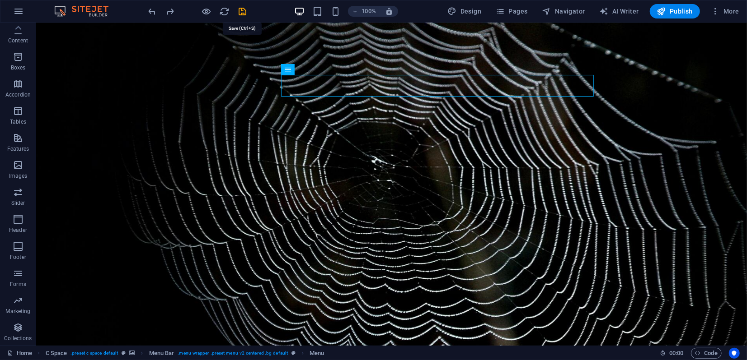
click at [245, 13] on icon "save" at bounding box center [243, 11] width 10 height 10
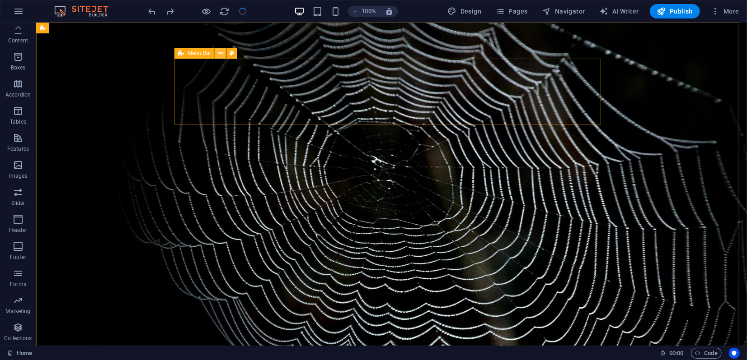
click at [222, 53] on icon at bounding box center [220, 53] width 5 height 9
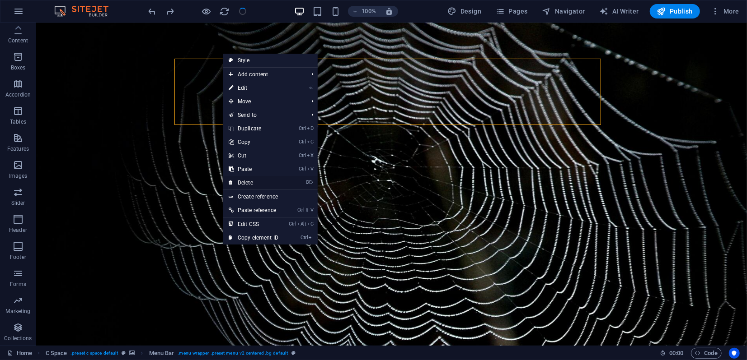
click at [256, 184] on link "⌦ Delete" at bounding box center [253, 183] width 61 height 14
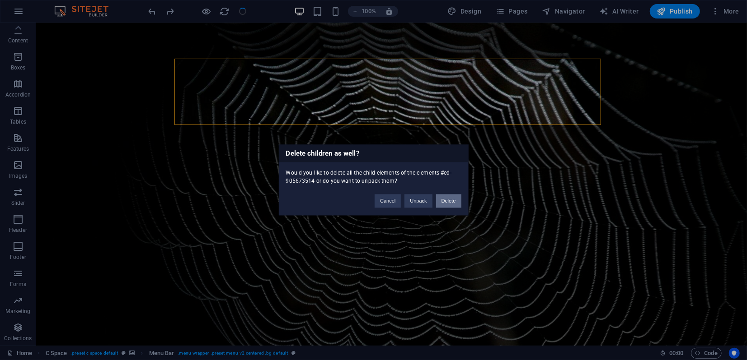
click at [451, 202] on button "Delete" at bounding box center [448, 202] width 25 height 14
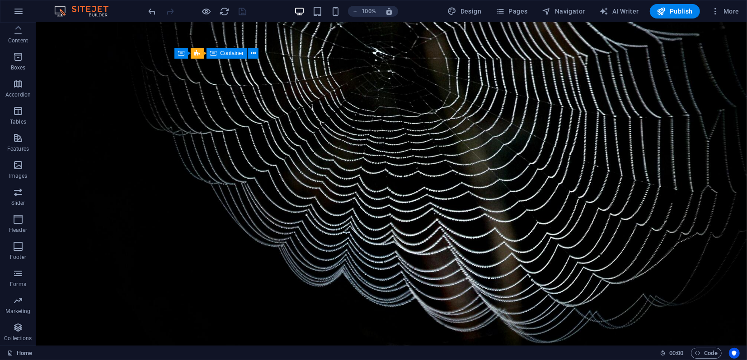
scroll to position [0, 0]
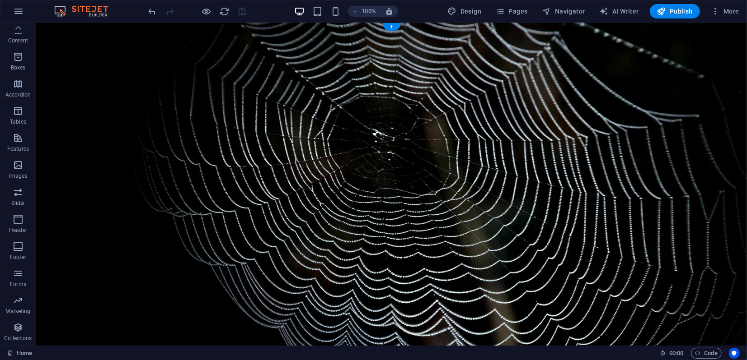
click at [52, 37] on figure at bounding box center [391, 239] width 710 height 434
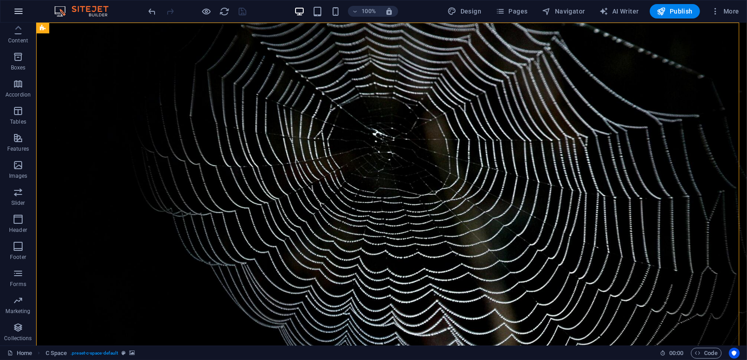
click at [15, 11] on icon "button" at bounding box center [18, 11] width 11 height 11
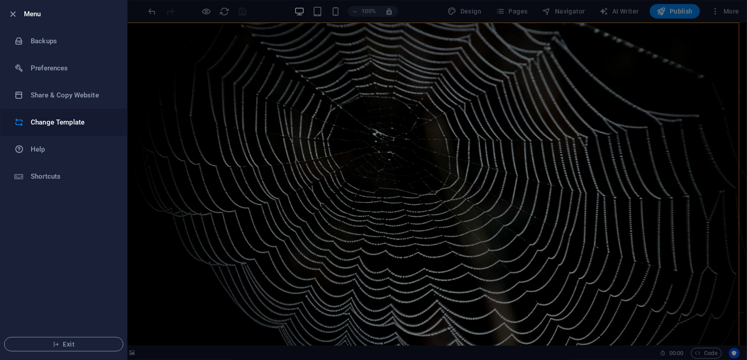
click at [51, 119] on h6 "Change Template" at bounding box center [73, 122] width 84 height 11
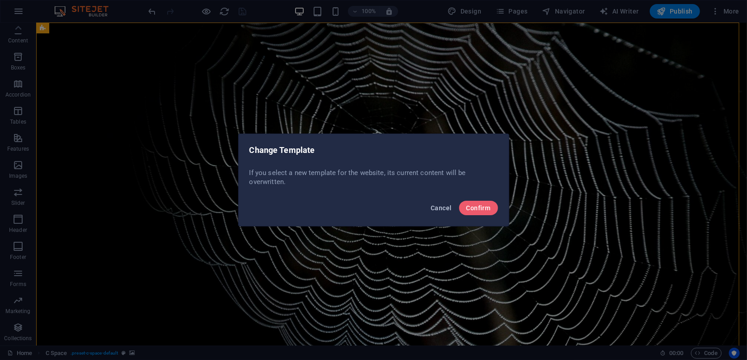
click at [443, 209] on span "Cancel" at bounding box center [440, 208] width 21 height 7
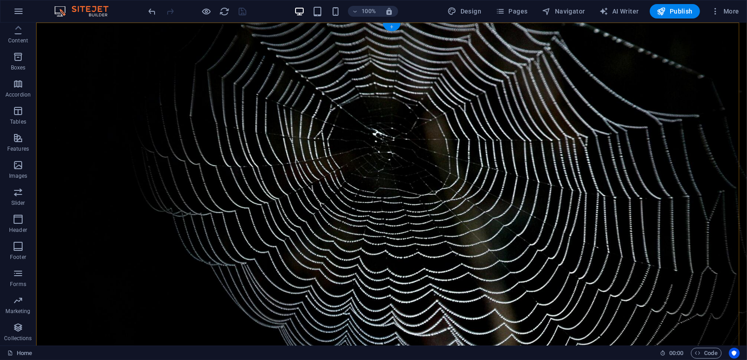
click at [388, 28] on div "+" at bounding box center [392, 27] width 18 height 8
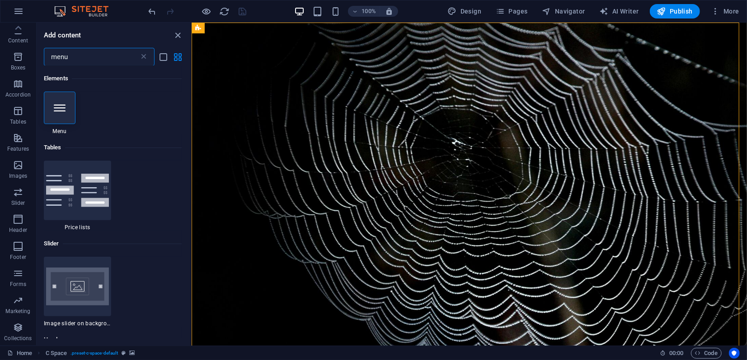
click at [77, 58] on input "menu" at bounding box center [91, 57] width 95 height 18
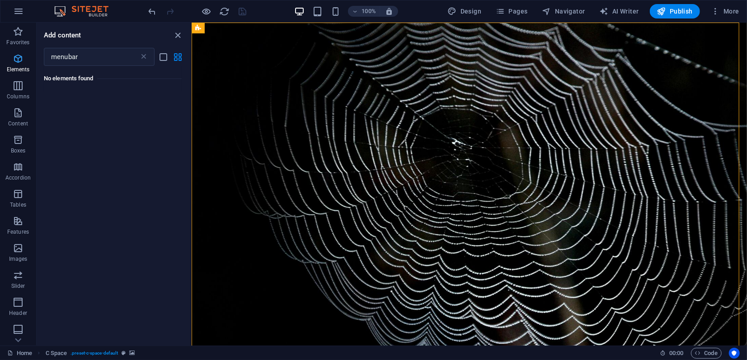
click at [19, 67] on p "Elements" at bounding box center [18, 69] width 23 height 7
drag, startPoint x: 142, startPoint y: 59, endPoint x: 131, endPoint y: 61, distance: 11.5
click at [143, 59] on icon at bounding box center [143, 56] width 9 height 9
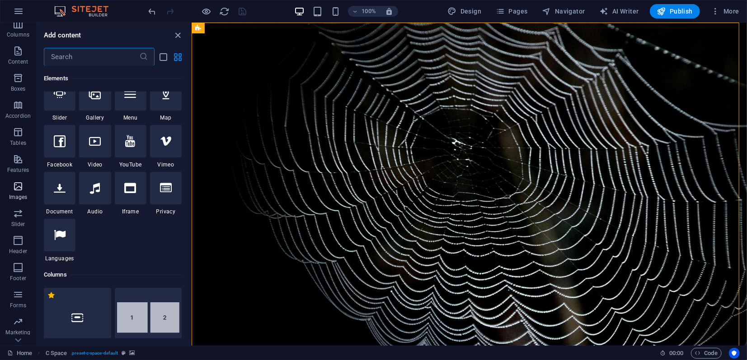
scroll to position [83, 0]
click at [23, 222] on span "Header" at bounding box center [18, 225] width 36 height 22
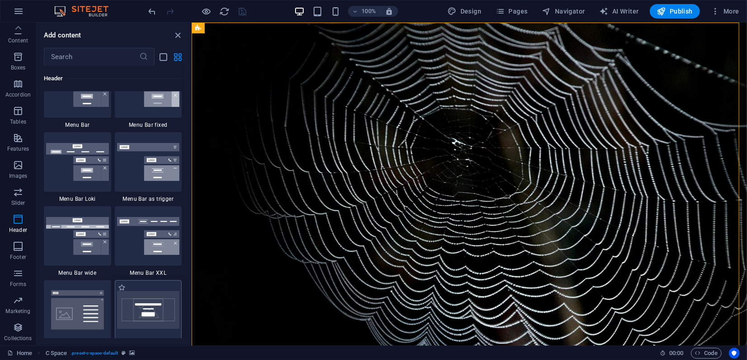
scroll to position [5539, 0]
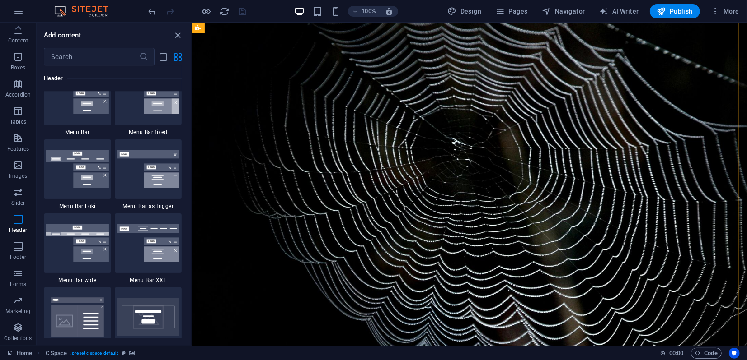
click at [89, 238] on img at bounding box center [77, 243] width 63 height 38
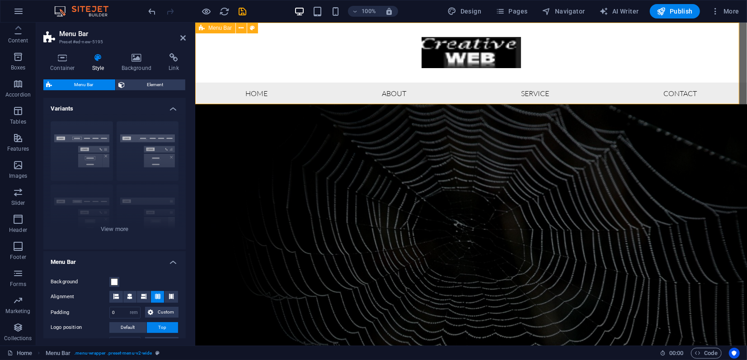
click at [206, 27] on div "Menu Bar" at bounding box center [215, 28] width 40 height 11
click at [243, 28] on icon at bounding box center [241, 27] width 5 height 9
click at [150, 138] on div "Border Centered Default Fixed Loki Trigger Wide XXL" at bounding box center [114, 181] width 142 height 135
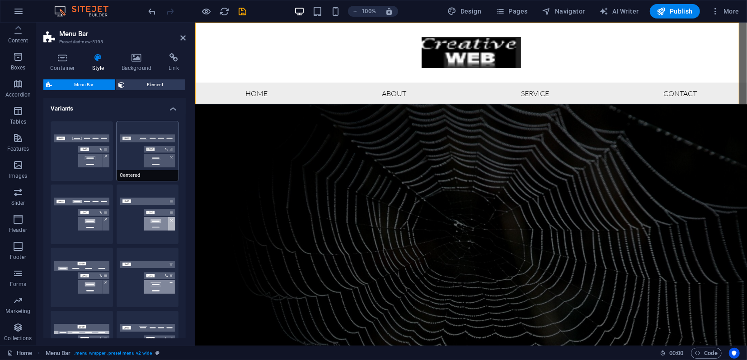
click at [144, 147] on button "Centered" at bounding box center [148, 151] width 62 height 60
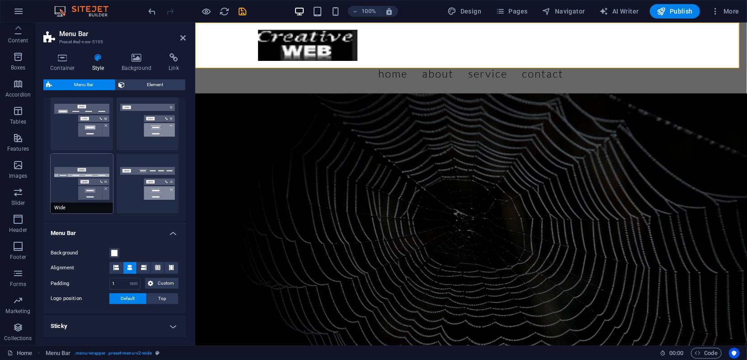
scroll to position [201, 0]
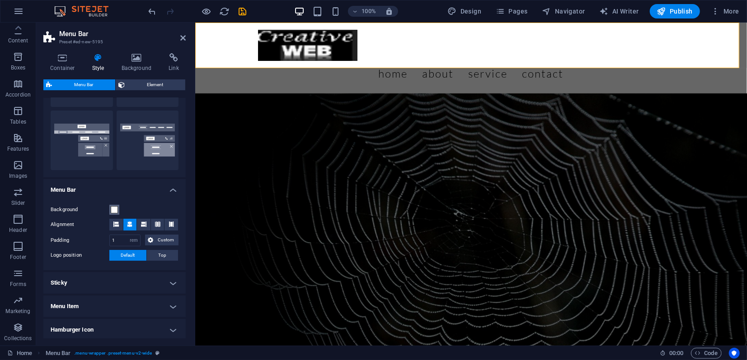
click at [115, 210] on span at bounding box center [114, 209] width 7 height 7
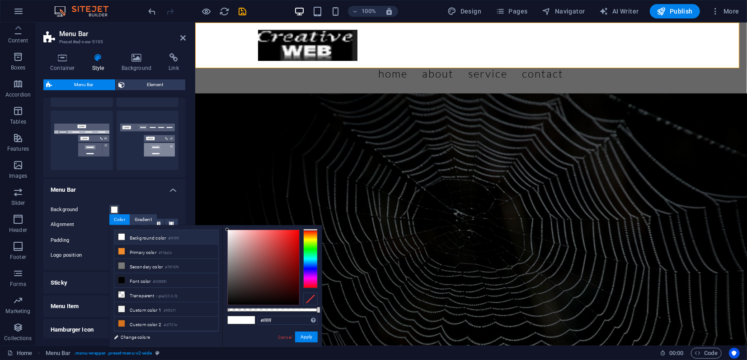
click at [148, 198] on div "Background Alignment Padding 1 px rem % vh vw Custom Custom 1 px rem % vh vw 1 …" at bounding box center [115, 233] width 146 height 75
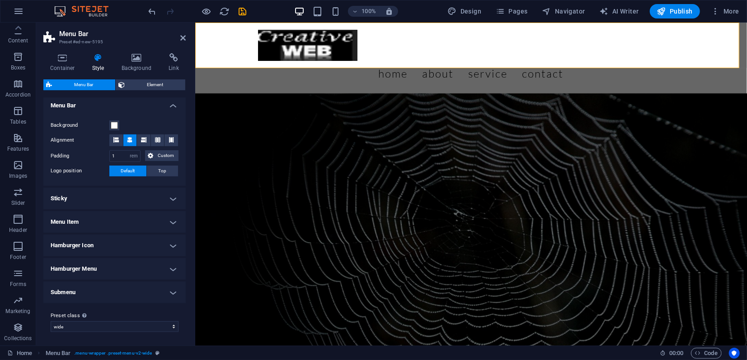
scroll to position [285, 0]
click at [163, 171] on span "Top" at bounding box center [163, 170] width 8 height 11
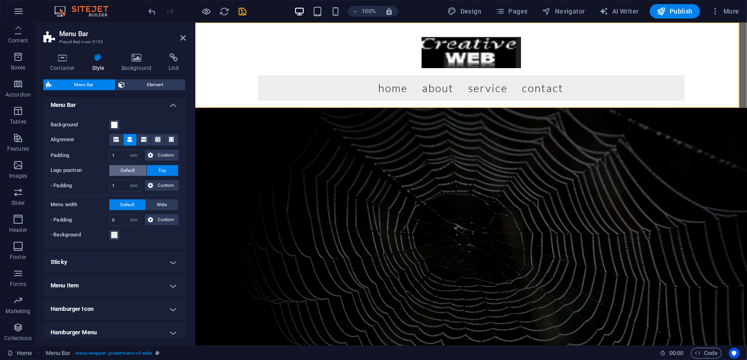
click at [130, 172] on span "Default" at bounding box center [128, 170] width 14 height 11
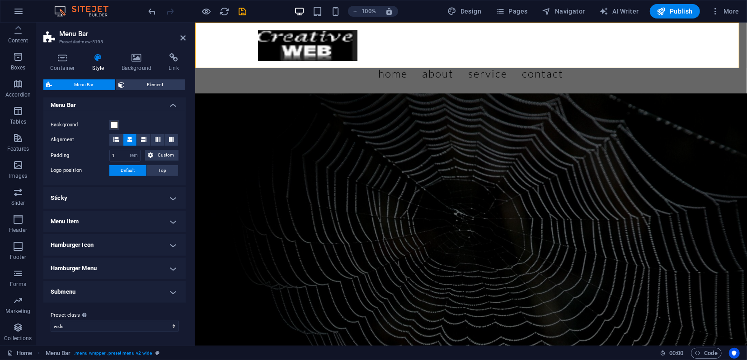
click at [121, 199] on h4 "Sticky" at bounding box center [114, 198] width 142 height 22
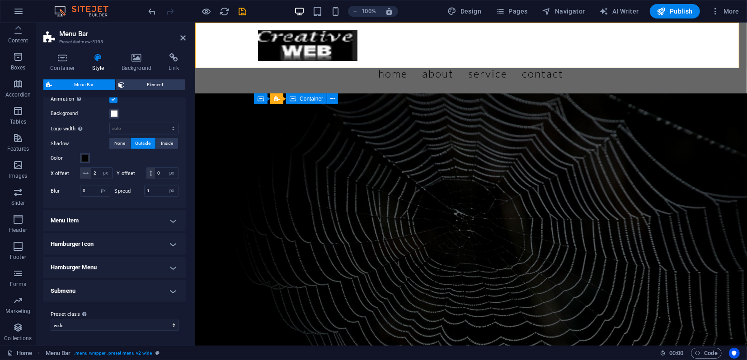
scroll to position [436, 0]
drag, startPoint x: 100, startPoint y: 168, endPoint x: 92, endPoint y: 165, distance: 8.6
click at [91, 168] on input "2" at bounding box center [101, 173] width 21 height 11
click at [117, 221] on h4 "Menu Item" at bounding box center [114, 221] width 142 height 22
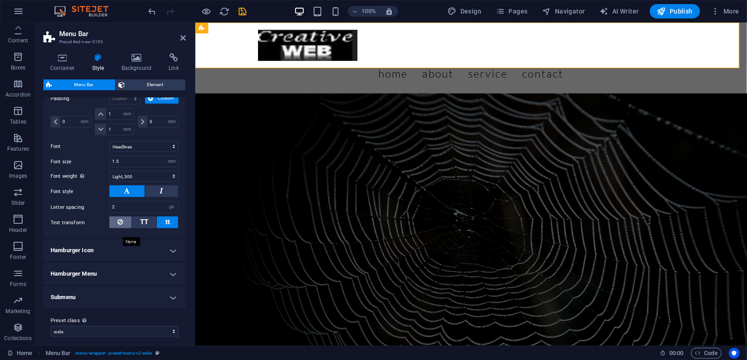
scroll to position [706, 0]
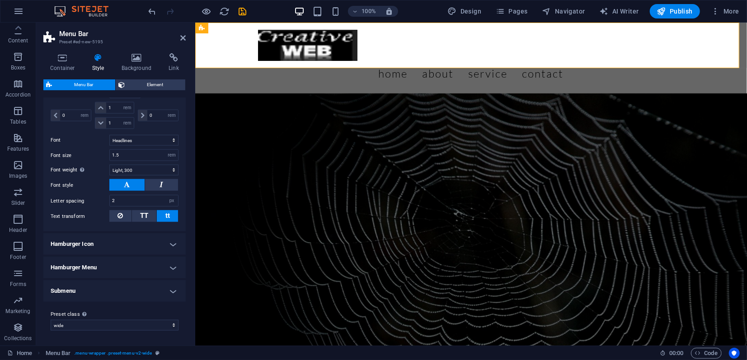
click at [127, 242] on h4 "Hamburger Icon" at bounding box center [114, 245] width 142 height 22
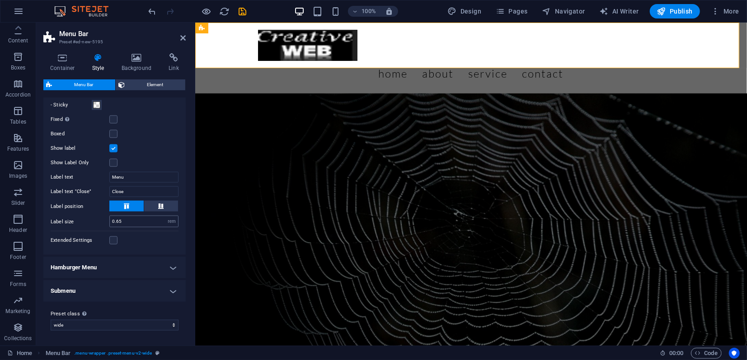
scroll to position [928, 0]
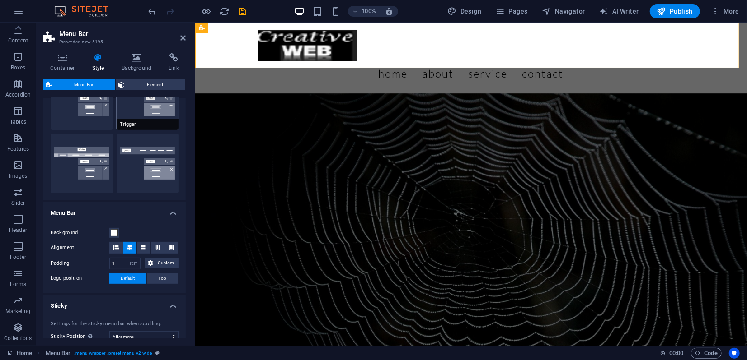
scroll to position [175, 0]
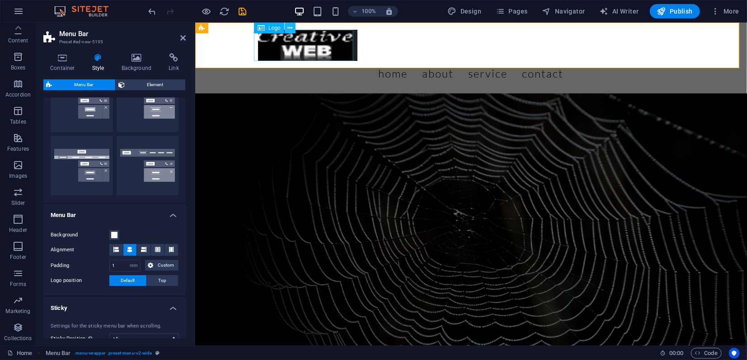
click at [287, 27] on icon at bounding box center [289, 27] width 5 height 9
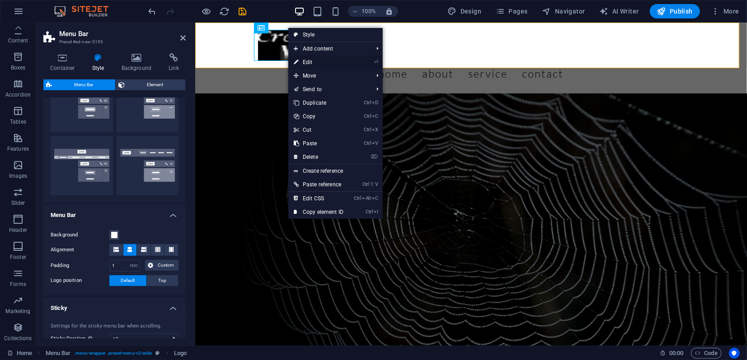
click at [311, 61] on link "⏎ Edit" at bounding box center [318, 63] width 61 height 14
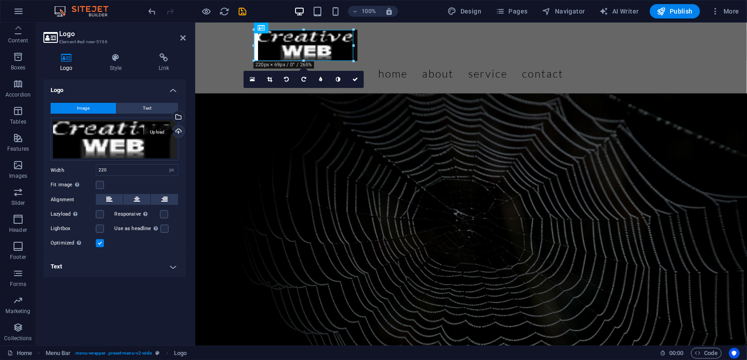
click at [178, 131] on div "Upload" at bounding box center [178, 133] width 14 height 14
click at [179, 130] on div "Upload" at bounding box center [178, 133] width 14 height 14
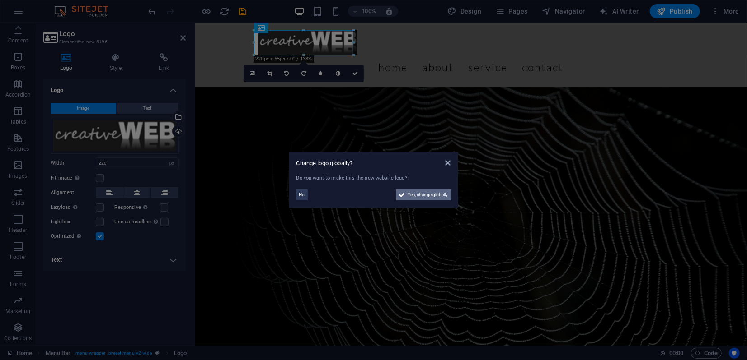
click at [408, 194] on span "Yes, change globally" at bounding box center [428, 195] width 40 height 11
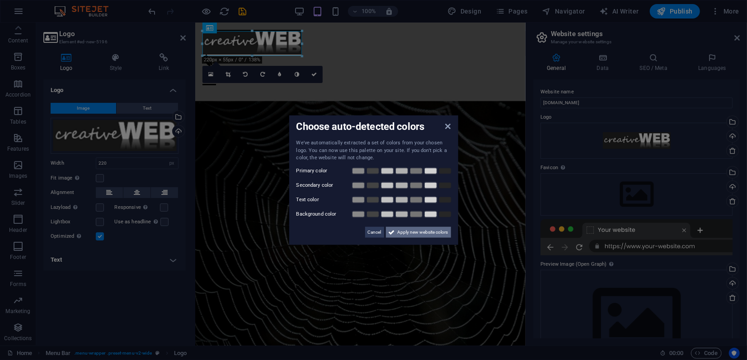
click at [411, 231] on span "Apply new website colors" at bounding box center [422, 232] width 51 height 11
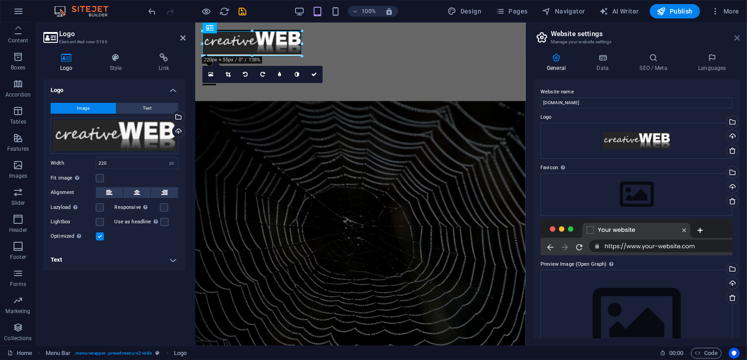
click at [734, 36] on icon at bounding box center [736, 37] width 5 height 7
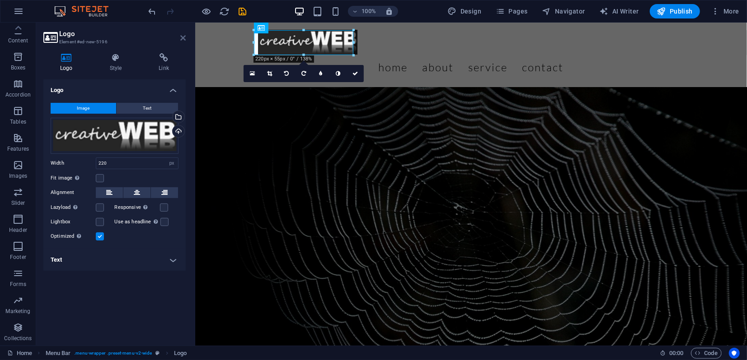
click at [182, 37] on icon at bounding box center [182, 37] width 5 height 7
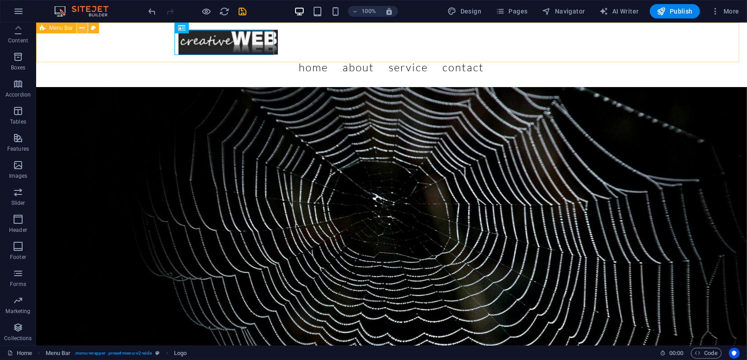
click at [83, 28] on icon at bounding box center [82, 27] width 5 height 9
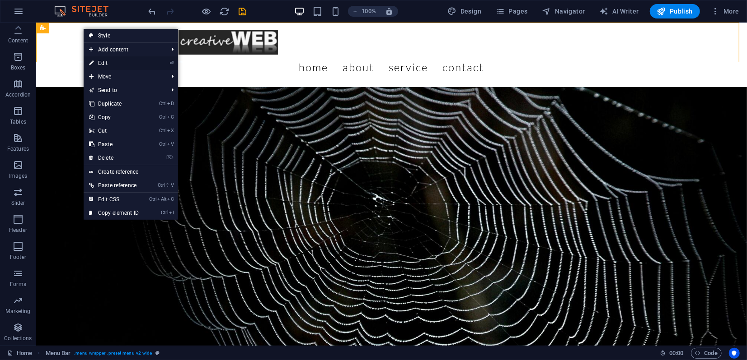
click at [105, 61] on link "⏎ Edit" at bounding box center [114, 63] width 61 height 14
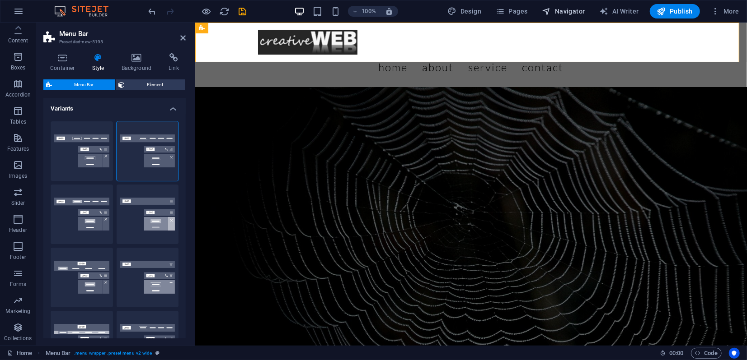
click at [558, 12] on span "Navigator" at bounding box center [563, 11] width 43 height 9
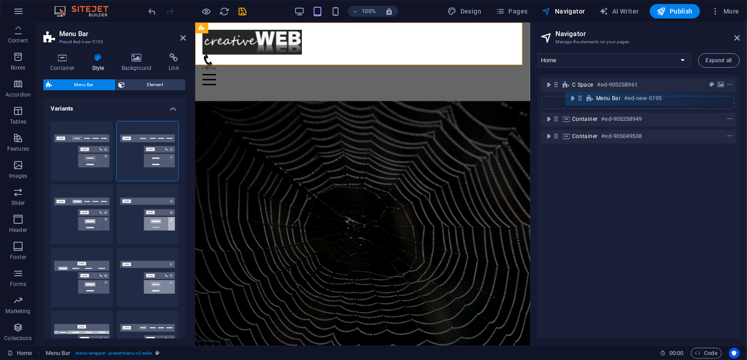
drag, startPoint x: 556, startPoint y: 86, endPoint x: 580, endPoint y: 102, distance: 29.4
click at [580, 102] on div "Menu Bar #ed-new-5195 C Space #ed-905258961 Container #ed-905258949 Container #…" at bounding box center [638, 207] width 202 height 264
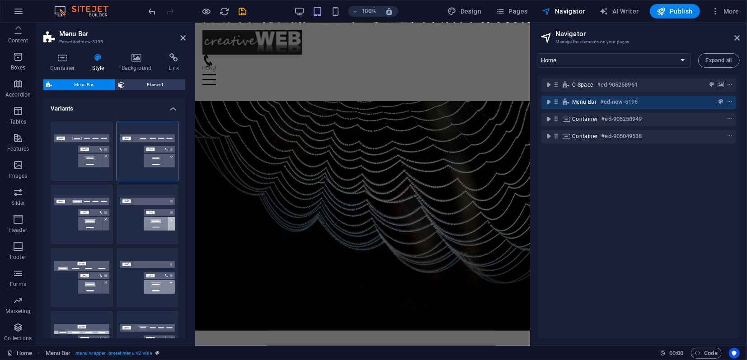
scroll to position [152, 0]
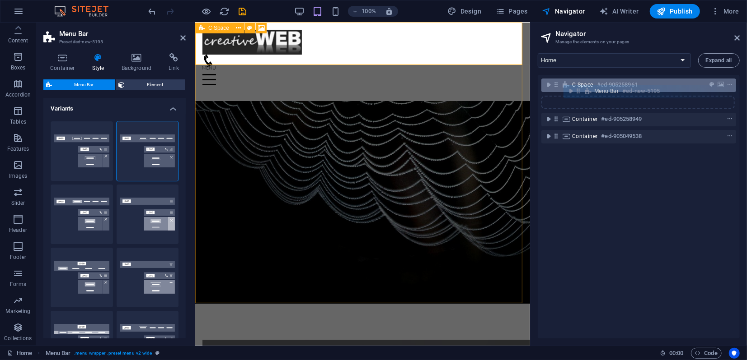
drag, startPoint x: 557, startPoint y: 101, endPoint x: 582, endPoint y: 91, distance: 26.9
click at [582, 91] on div "C Space #ed-905258961 Menu Bar #ed-new-5195 Container #ed-905258949 Container #…" at bounding box center [638, 207] width 202 height 264
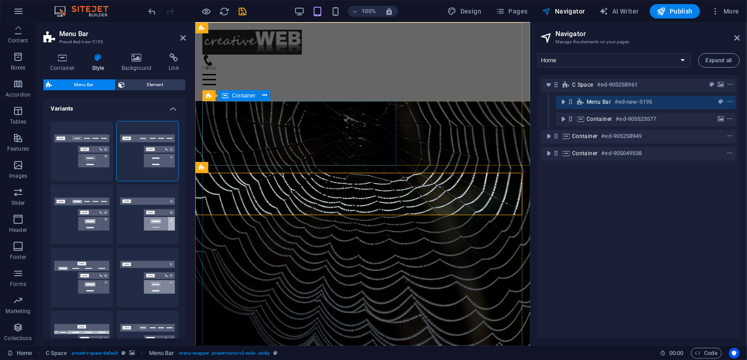
scroll to position [0, 0]
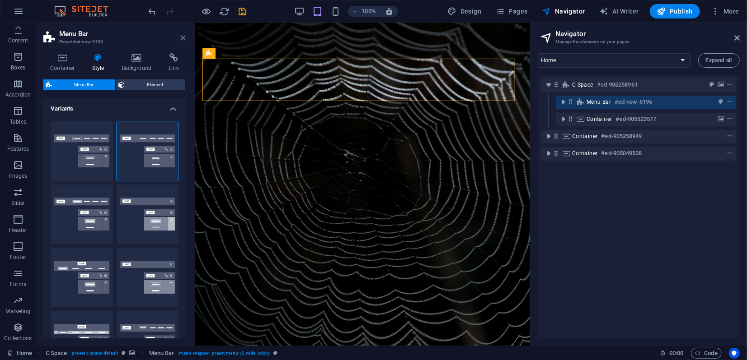
click at [182, 40] on icon at bounding box center [182, 37] width 5 height 7
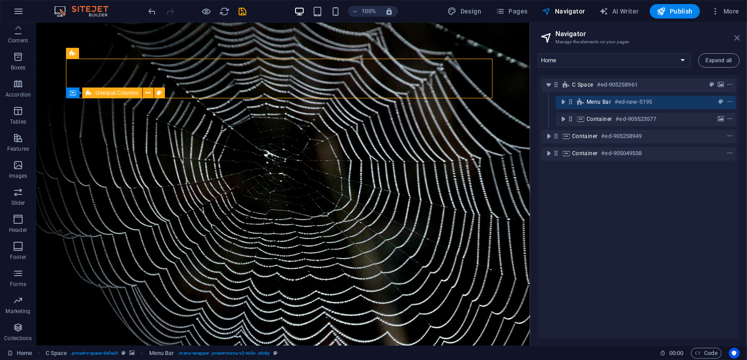
click at [734, 38] on icon at bounding box center [736, 37] width 5 height 7
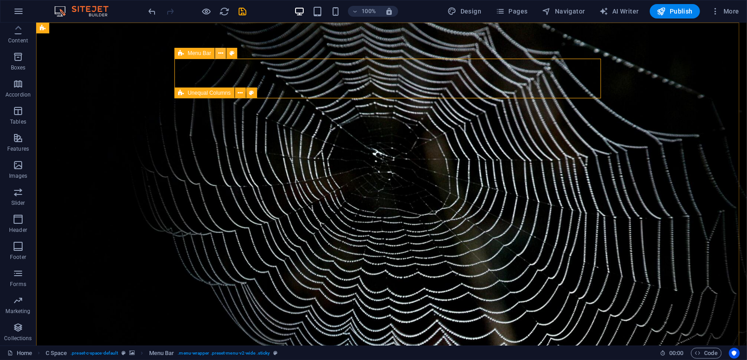
click at [219, 54] on icon at bounding box center [220, 53] width 5 height 9
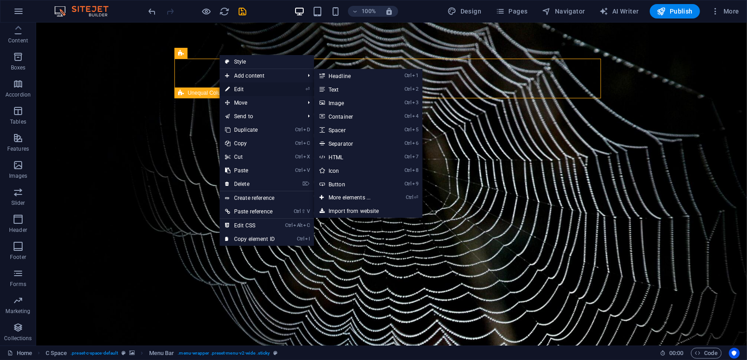
click at [236, 89] on link "⏎ Edit" at bounding box center [250, 90] width 61 height 14
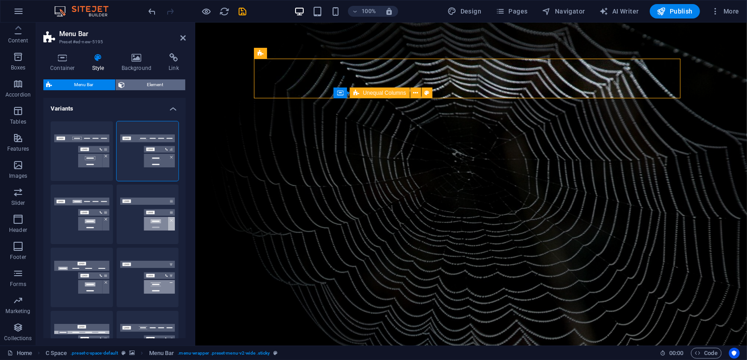
click at [135, 84] on span "Element" at bounding box center [154, 84] width 55 height 11
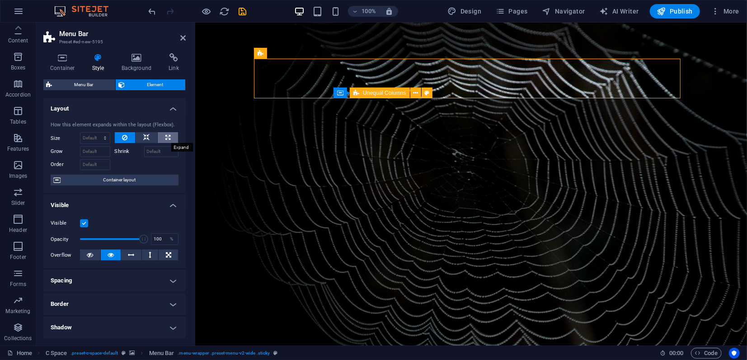
click at [163, 137] on button at bounding box center [168, 137] width 20 height 11
click at [130, 138] on button at bounding box center [125, 137] width 21 height 11
click at [144, 139] on icon at bounding box center [146, 137] width 6 height 11
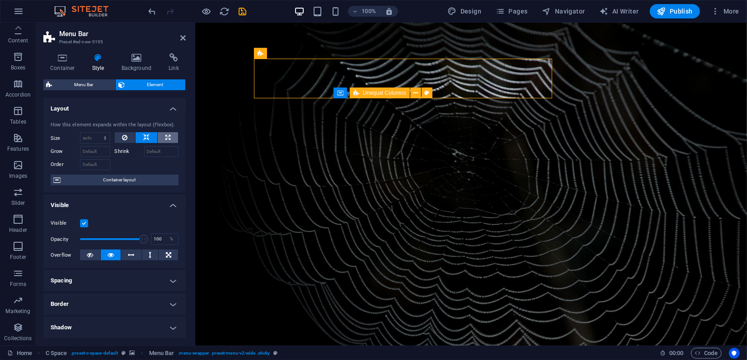
click at [165, 139] on icon at bounding box center [167, 137] width 5 height 11
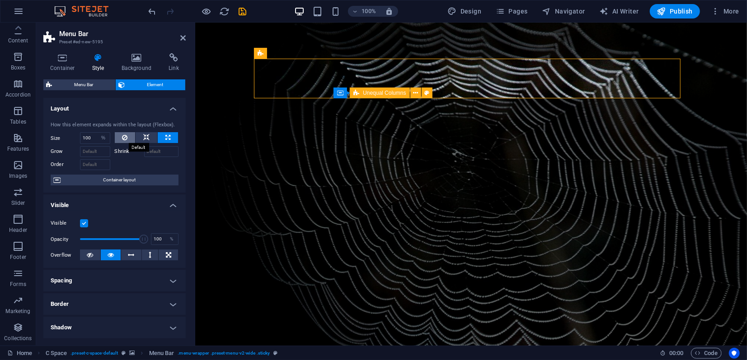
click at [128, 137] on button at bounding box center [125, 137] width 21 height 11
click at [99, 137] on select "Default auto px % 1/1 1/2 1/3 1/4 1/5 1/6 1/7 1/8 1/9 1/10" at bounding box center [94, 138] width 29 height 11
click at [80, 133] on select "Default auto px % 1/1 1/2 1/3 1/4 1/5 1/6 1/7 1/8 1/9 1/10" at bounding box center [94, 138] width 29 height 11
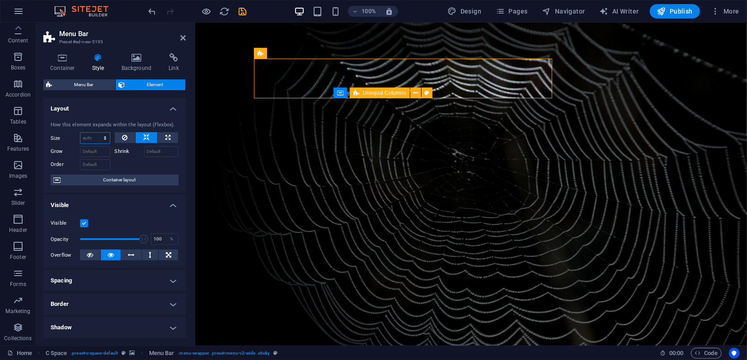
click at [104, 140] on select "Default auto px % 1/1 1/2 1/3 1/4 1/5 1/6 1/7 1/8 1/9 1/10" at bounding box center [94, 138] width 29 height 11
click at [80, 133] on select "Default auto px % 1/1 1/2 1/3 1/4 1/5 1/6 1/7 1/8 1/9 1/10" at bounding box center [94, 138] width 29 height 11
click at [150, 10] on icon "undo" at bounding box center [152, 11] width 10 height 10
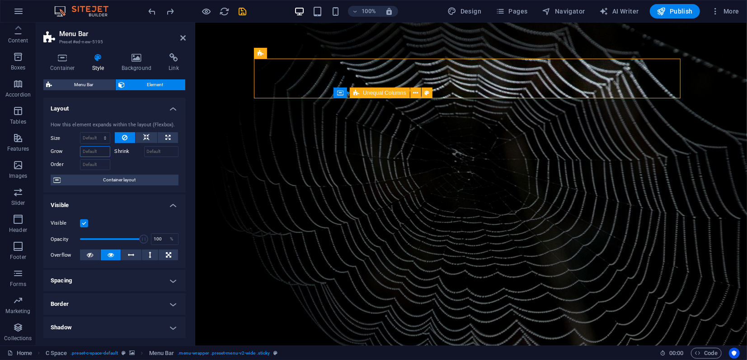
click at [94, 154] on input "Grow" at bounding box center [95, 151] width 30 height 11
click at [148, 152] on input "Shrink" at bounding box center [161, 151] width 35 height 11
click at [97, 164] on input "Order" at bounding box center [95, 164] width 30 height 11
drag, startPoint x: 84, startPoint y: 151, endPoint x: 79, endPoint y: 150, distance: 5.5
click at [79, 150] on div "Grow 1" at bounding box center [81, 151] width 60 height 11
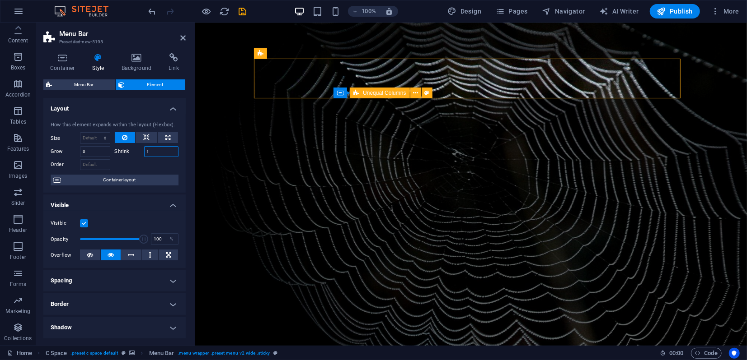
drag, startPoint x: 151, startPoint y: 154, endPoint x: 140, endPoint y: 154, distance: 11.3
click at [140, 154] on div "Shrink 1" at bounding box center [147, 151] width 64 height 11
click at [135, 165] on div at bounding box center [147, 163] width 64 height 13
click at [241, 8] on icon "save" at bounding box center [243, 11] width 10 height 10
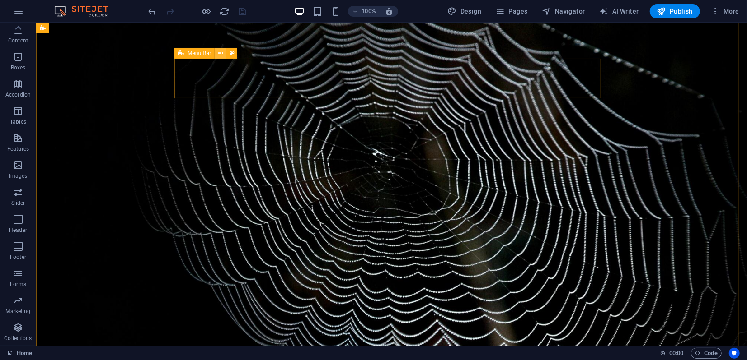
click at [223, 53] on button at bounding box center [220, 53] width 11 height 11
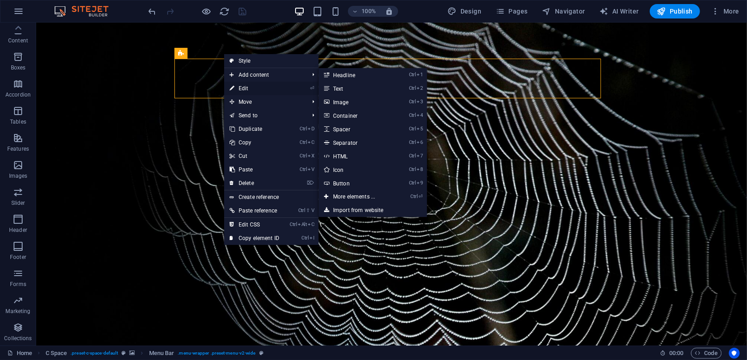
click at [255, 88] on link "⏎ Edit" at bounding box center [254, 89] width 61 height 14
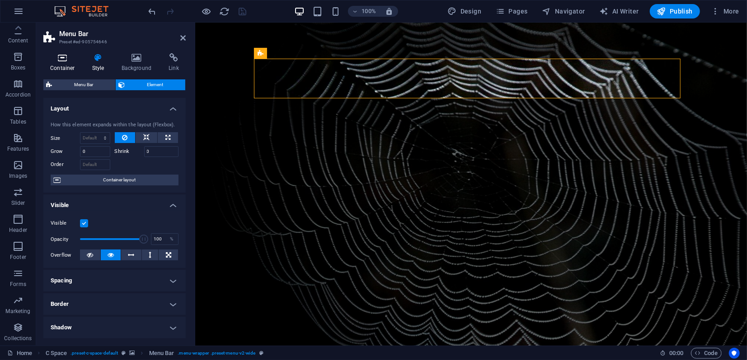
click at [63, 59] on icon at bounding box center [62, 57] width 38 height 9
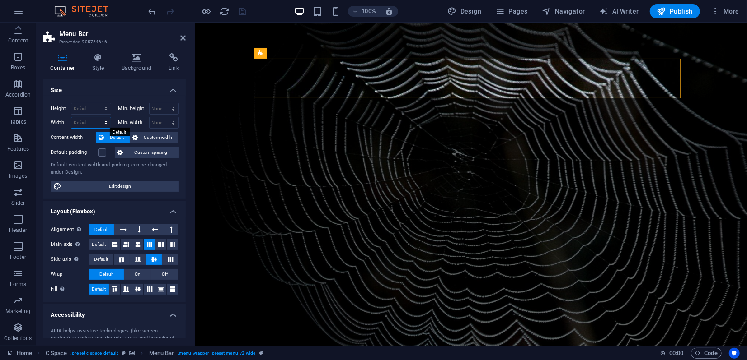
click at [81, 123] on select "Default px rem % em vh vw" at bounding box center [90, 122] width 39 height 11
click at [97, 117] on select "Default px rem % em vh vw" at bounding box center [90, 122] width 39 height 11
click at [104, 124] on select "Default px rem % em vh vw" at bounding box center [104, 122] width 13 height 11
click at [98, 117] on select "Default px rem % em vh vw" at bounding box center [104, 122] width 13 height 11
click at [163, 122] on select "None px rem % vh vw" at bounding box center [163, 122] width 29 height 11
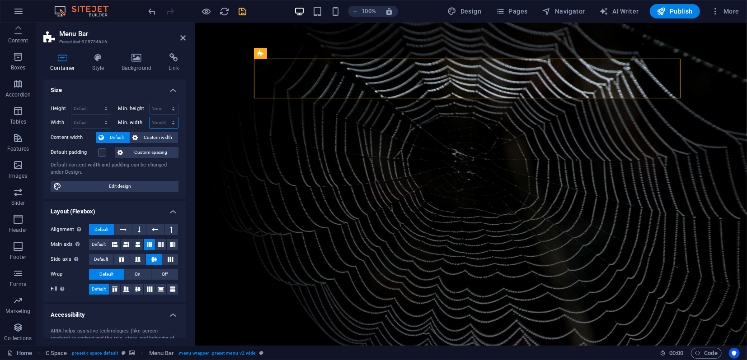
click at [164, 117] on select "None px rem % vh vw" at bounding box center [163, 122] width 29 height 11
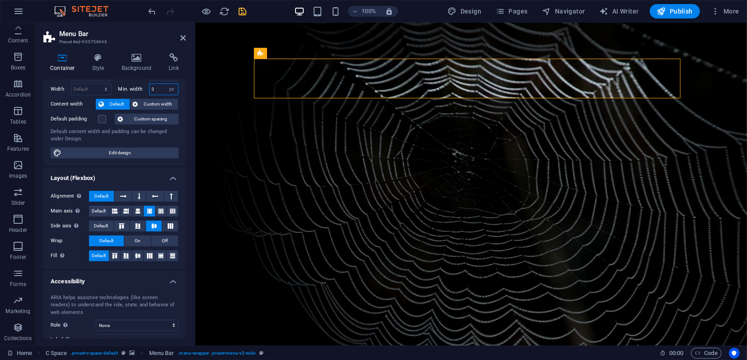
scroll to position [50, 0]
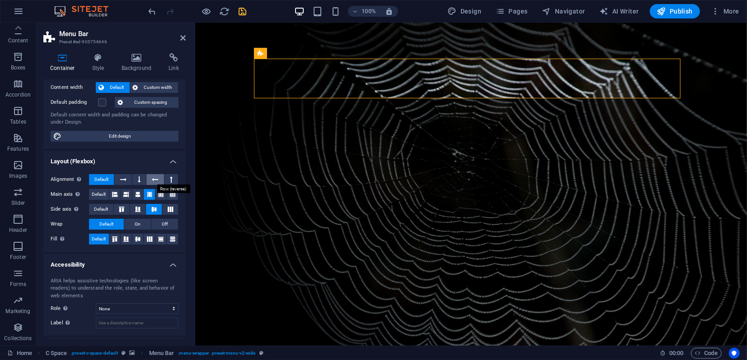
click at [155, 181] on icon at bounding box center [155, 179] width 6 height 11
click at [123, 181] on icon at bounding box center [123, 179] width 6 height 11
click at [155, 179] on icon at bounding box center [155, 179] width 6 height 11
click at [138, 180] on icon at bounding box center [139, 179] width 3 height 11
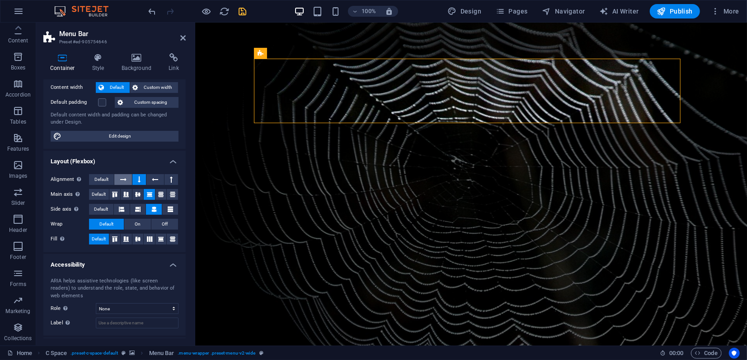
click at [121, 180] on icon at bounding box center [123, 179] width 6 height 11
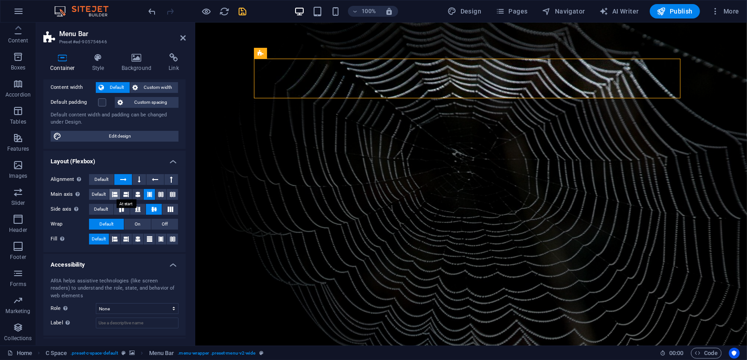
click at [114, 193] on icon at bounding box center [114, 194] width 5 height 11
click at [103, 192] on span "Default" at bounding box center [99, 194] width 14 height 11
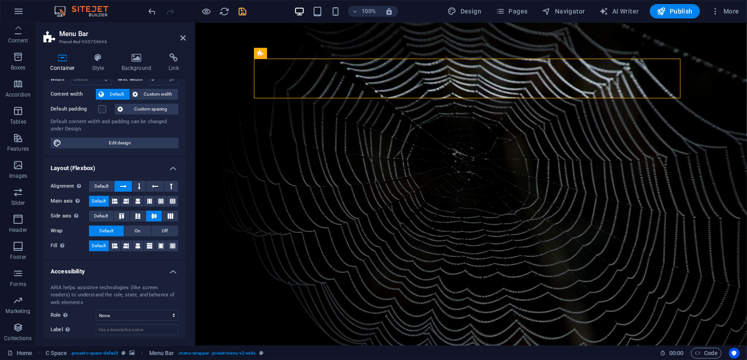
scroll to position [0, 0]
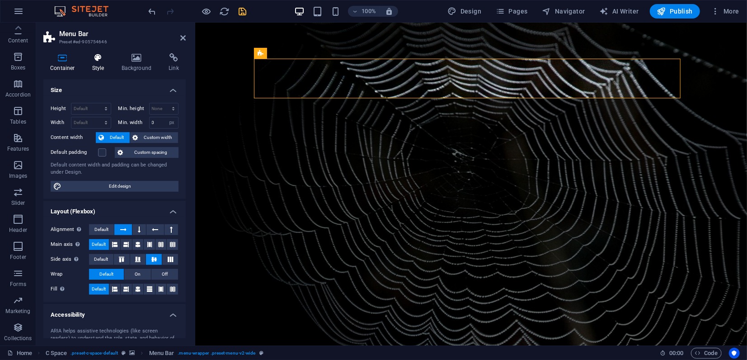
click at [99, 61] on icon at bounding box center [98, 57] width 26 height 9
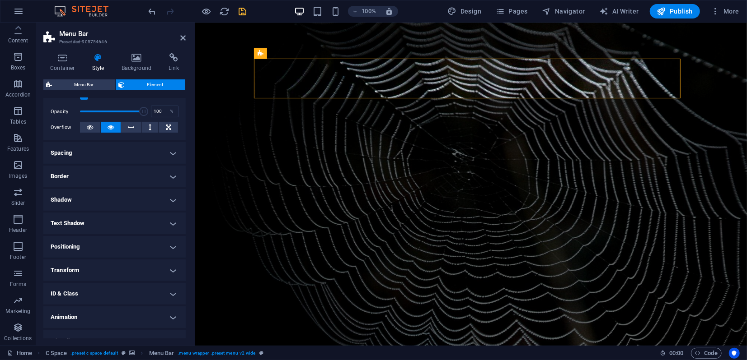
scroll to position [141, 0]
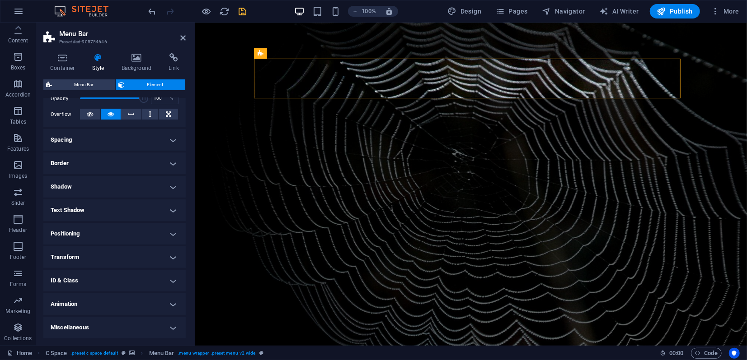
click at [140, 138] on h4 "Spacing" at bounding box center [114, 140] width 142 height 22
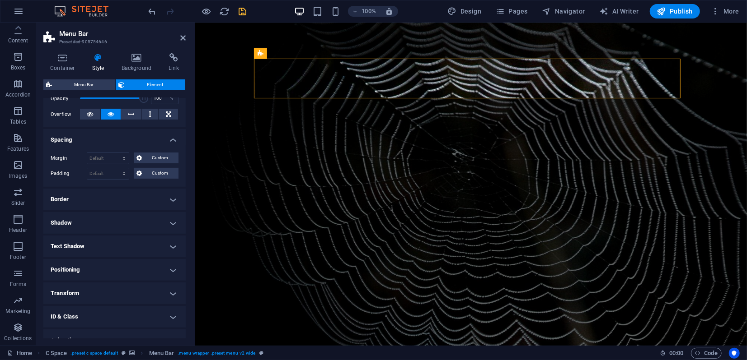
click at [108, 199] on h4 "Border" at bounding box center [114, 200] width 142 height 22
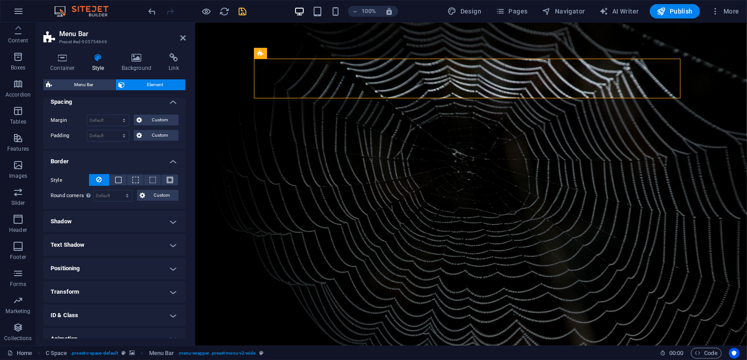
scroll to position [213, 0]
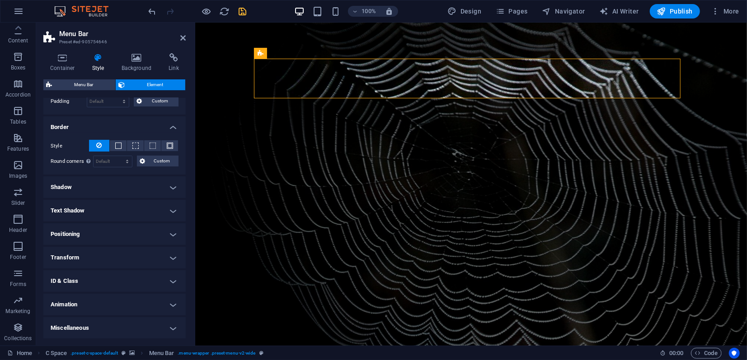
click at [82, 209] on h4 "Text Shadow" at bounding box center [114, 211] width 142 height 22
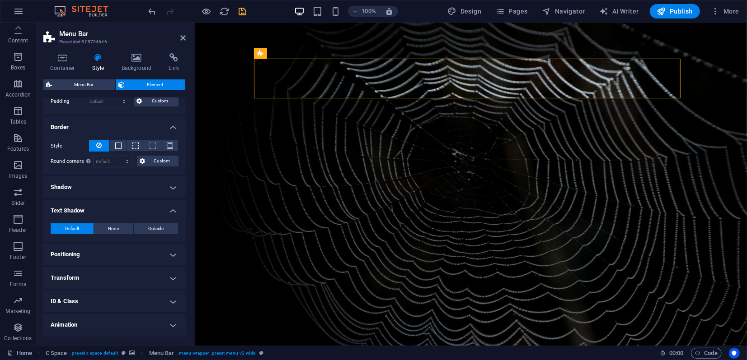
click at [82, 190] on h4 "Shadow" at bounding box center [114, 188] width 142 height 22
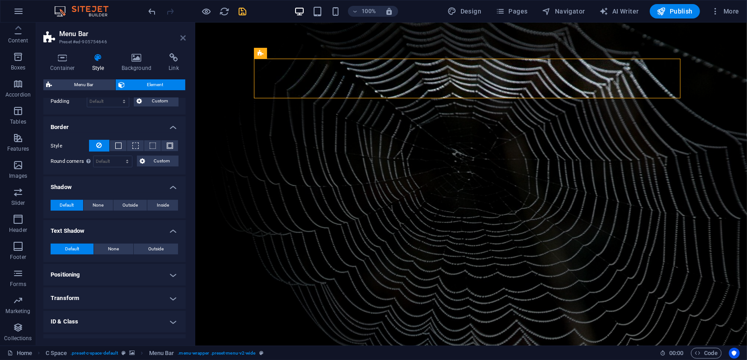
click at [185, 38] on icon at bounding box center [182, 37] width 5 height 7
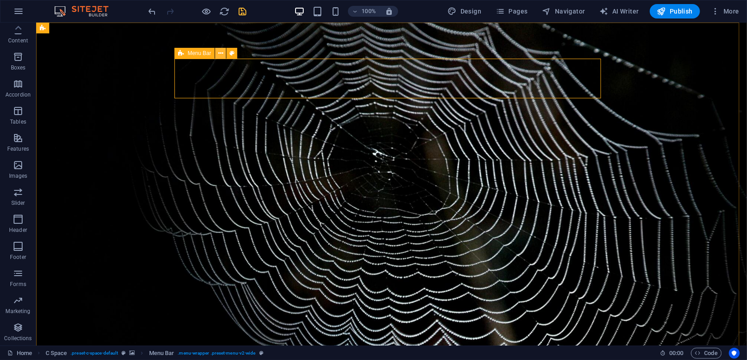
click at [222, 53] on icon at bounding box center [220, 53] width 5 height 9
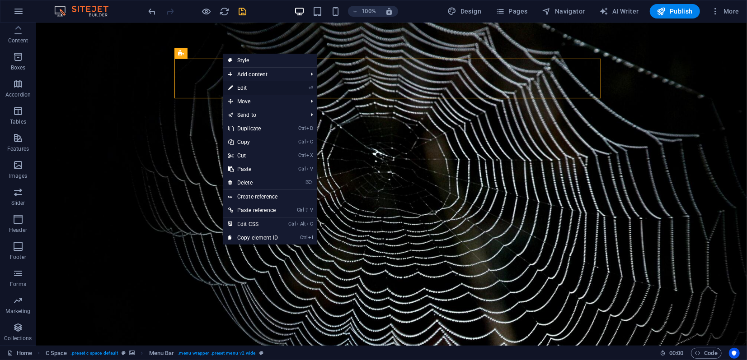
click at [252, 85] on link "⏎ Edit" at bounding box center [253, 88] width 61 height 14
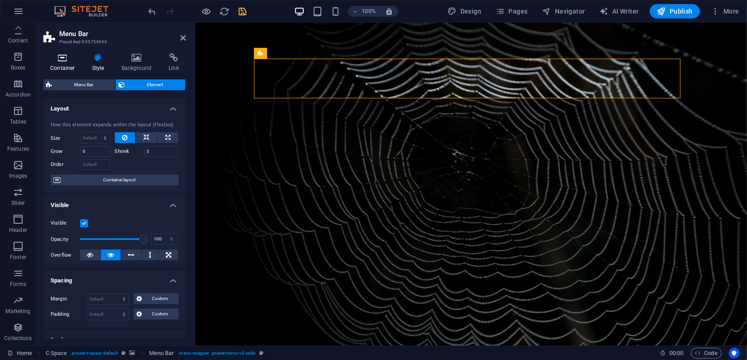
click at [64, 61] on icon at bounding box center [62, 57] width 38 height 9
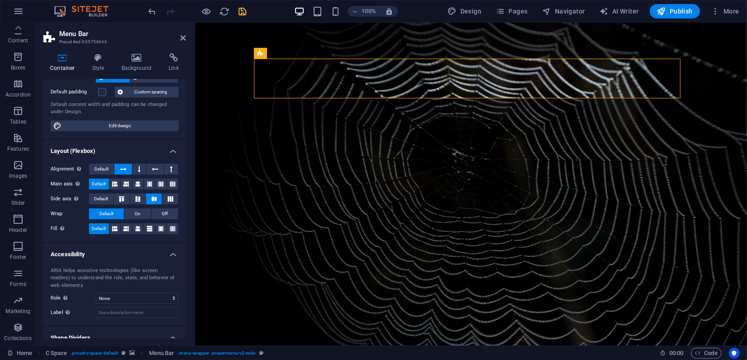
scroll to position [90, 0]
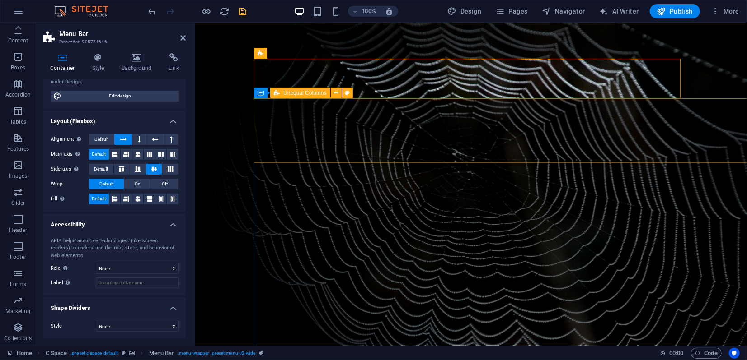
click at [216, 44] on figure at bounding box center [470, 258] width 551 height 473
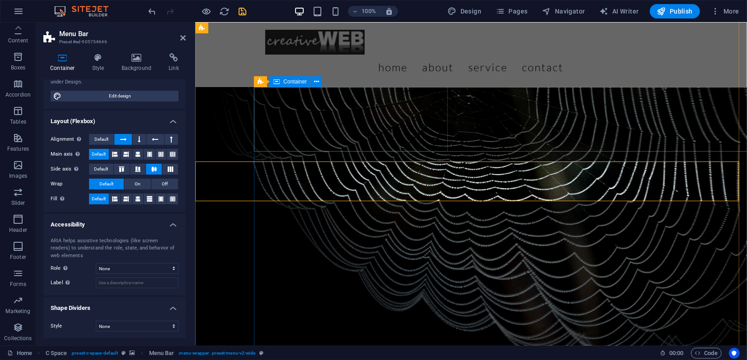
scroll to position [0, 0]
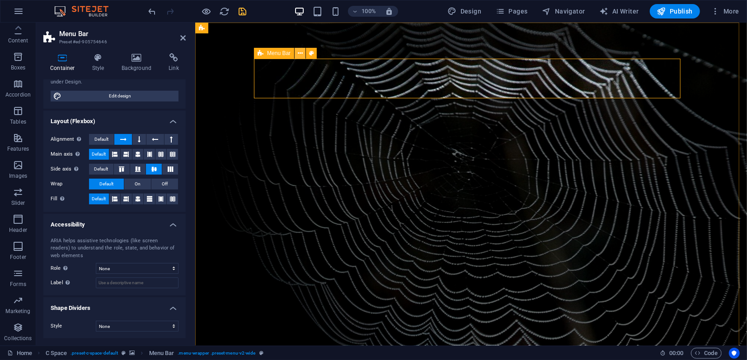
click at [300, 56] on icon at bounding box center [300, 53] width 5 height 9
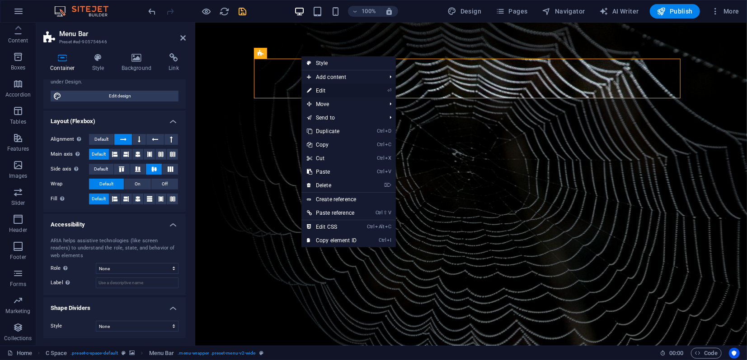
click at [322, 89] on link "⏎ Edit" at bounding box center [331, 91] width 61 height 14
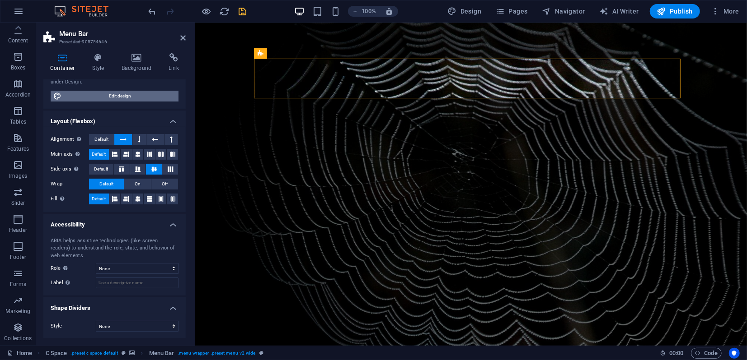
click at [96, 95] on span "Edit design" at bounding box center [120, 96] width 112 height 11
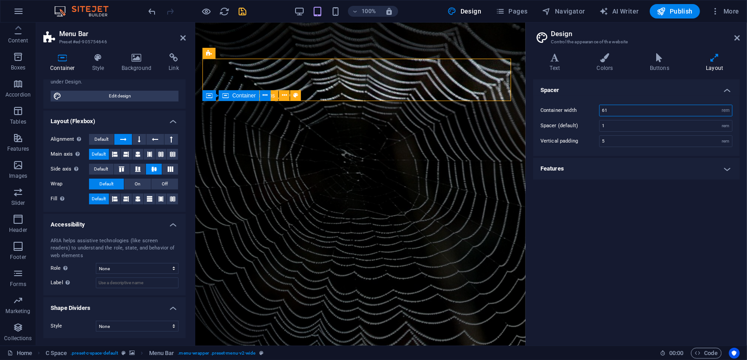
drag, startPoint x: 612, startPoint y: 111, endPoint x: 599, endPoint y: 111, distance: 12.6
click at [599, 111] on input "61" at bounding box center [665, 110] width 132 height 11
drag, startPoint x: 612, startPoint y: 111, endPoint x: 593, endPoint y: 109, distance: 19.0
click at [593, 109] on div "Container width 80 rem px" at bounding box center [636, 111] width 192 height 12
click at [686, 177] on h4 "Features" at bounding box center [636, 169] width 206 height 22
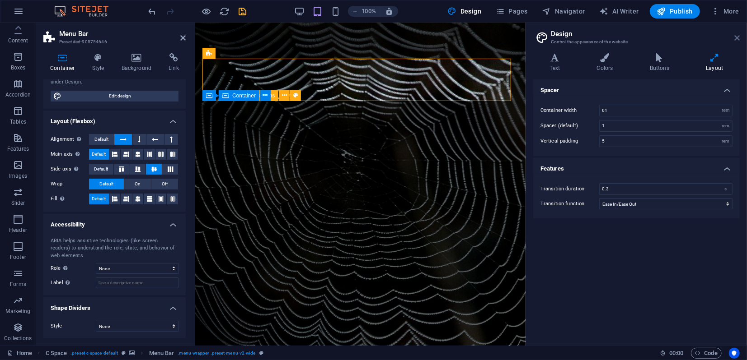
click at [735, 39] on icon at bounding box center [736, 37] width 5 height 7
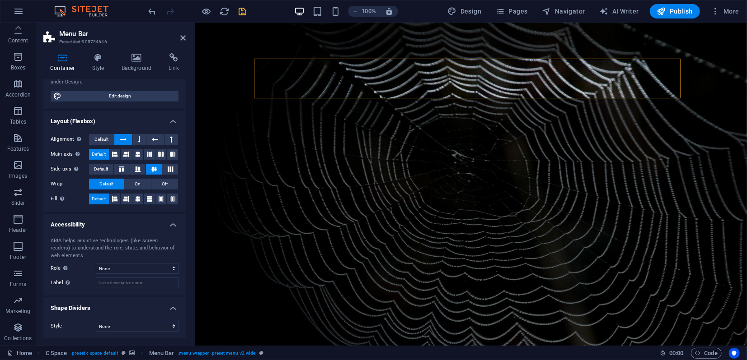
click at [223, 88] on figure at bounding box center [470, 261] width 551 height 478
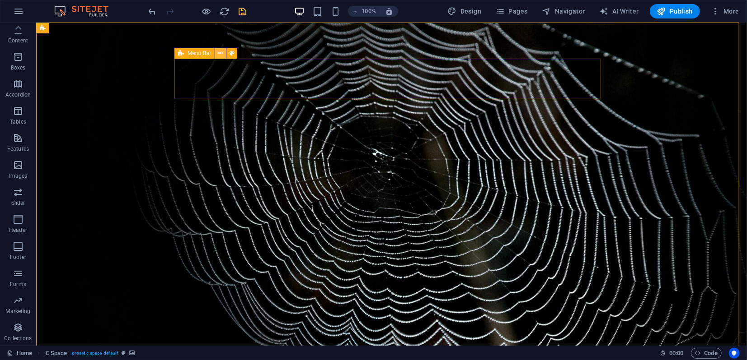
click at [217, 56] on button at bounding box center [220, 53] width 11 height 11
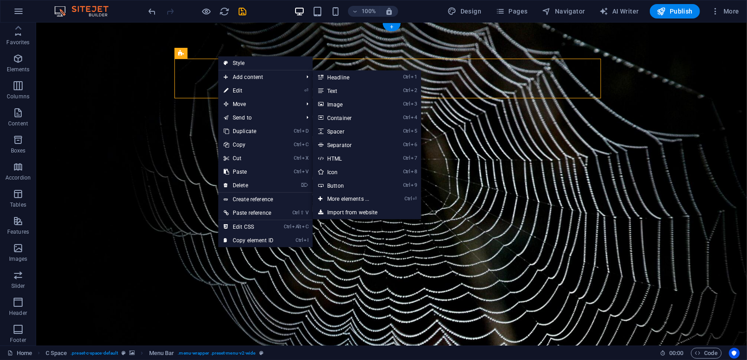
click at [140, 70] on figure at bounding box center [391, 258] width 710 height 473
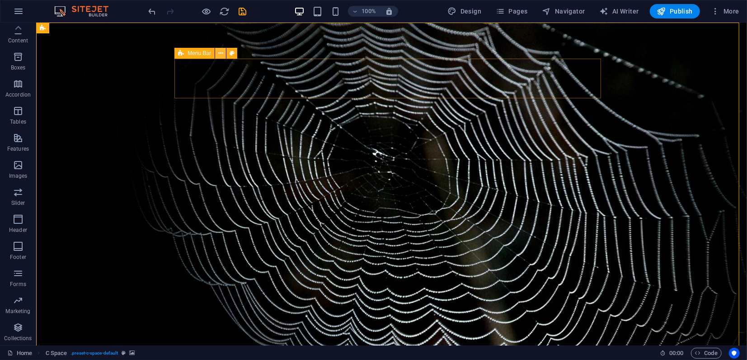
click at [220, 52] on icon at bounding box center [220, 53] width 5 height 9
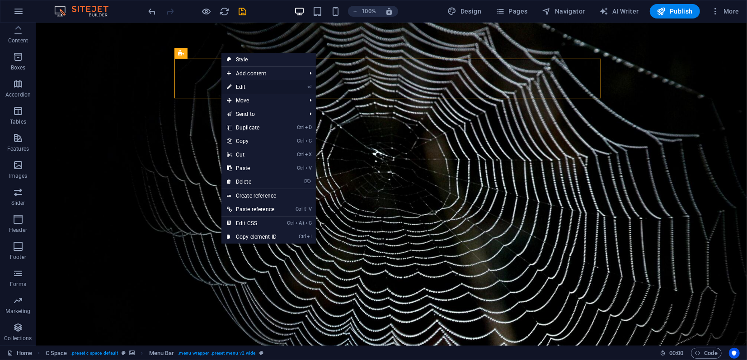
click at [247, 85] on link "⏎ Edit" at bounding box center [251, 87] width 61 height 14
select select "px"
select select "rem"
select select "sticky_menu"
select select "px"
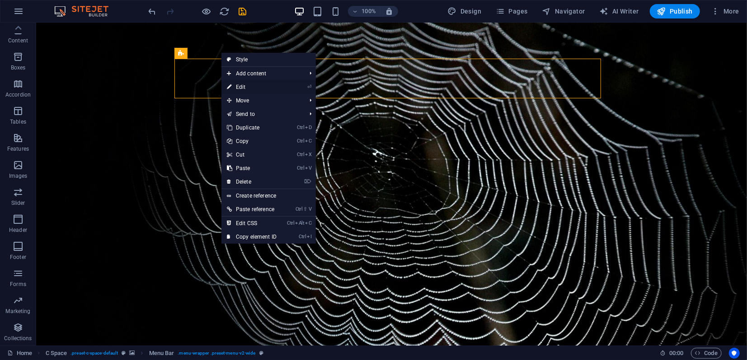
select select "px"
select select "hover_border_bottom"
select select "px"
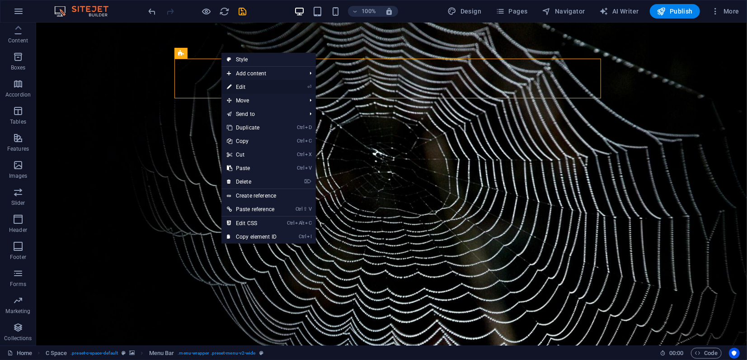
select select "px"
select select "rem"
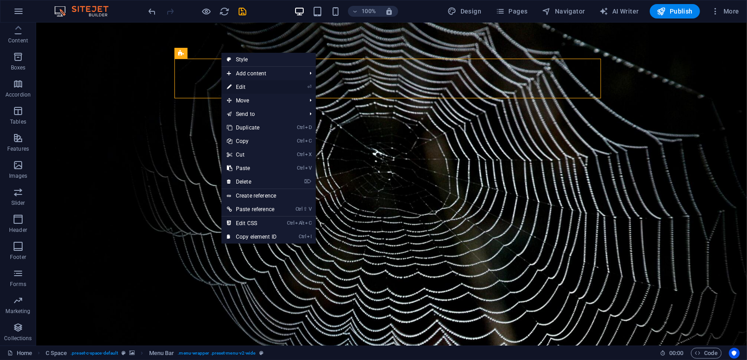
select select "rem"
select select "link-special-font"
select select "rem"
select select "300"
select select "px"
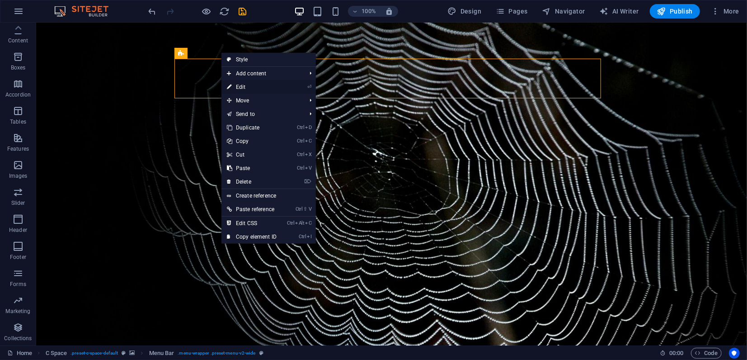
select select "rem"
select select "preset-menu-v2-wide"
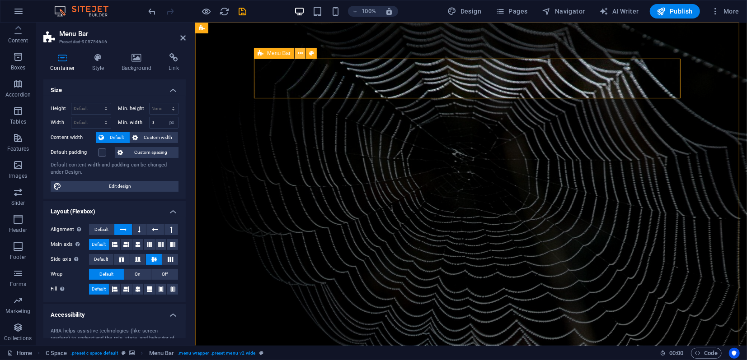
click at [299, 53] on icon at bounding box center [300, 53] width 5 height 9
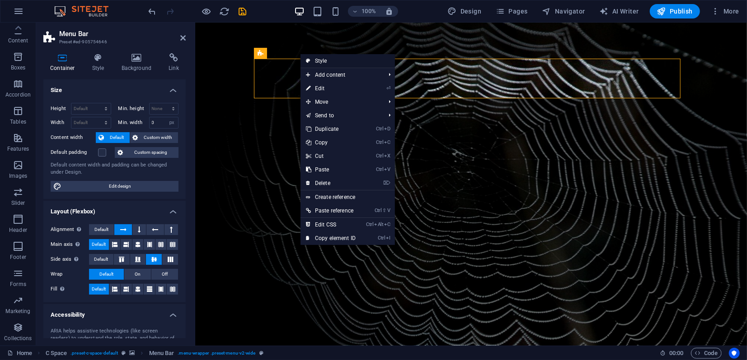
click at [321, 62] on link "Style" at bounding box center [347, 61] width 94 height 14
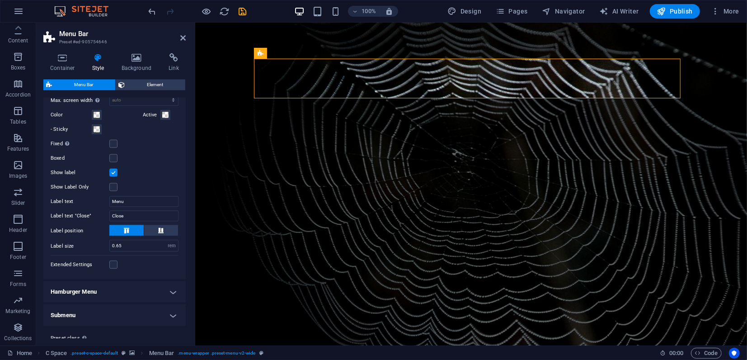
scroll to position [878, 0]
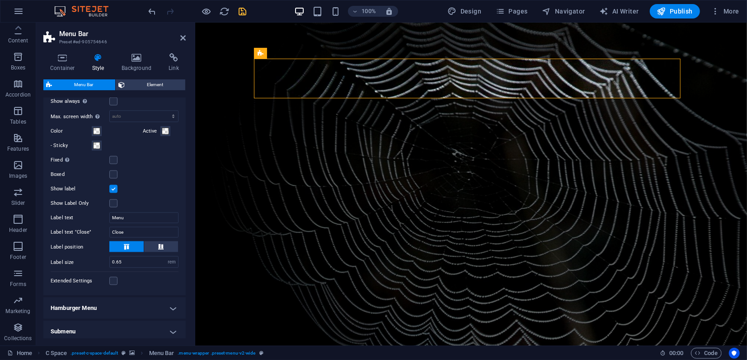
click at [240, 13] on icon "save" at bounding box center [243, 11] width 10 height 10
